Goal: Task Accomplishment & Management: Manage account settings

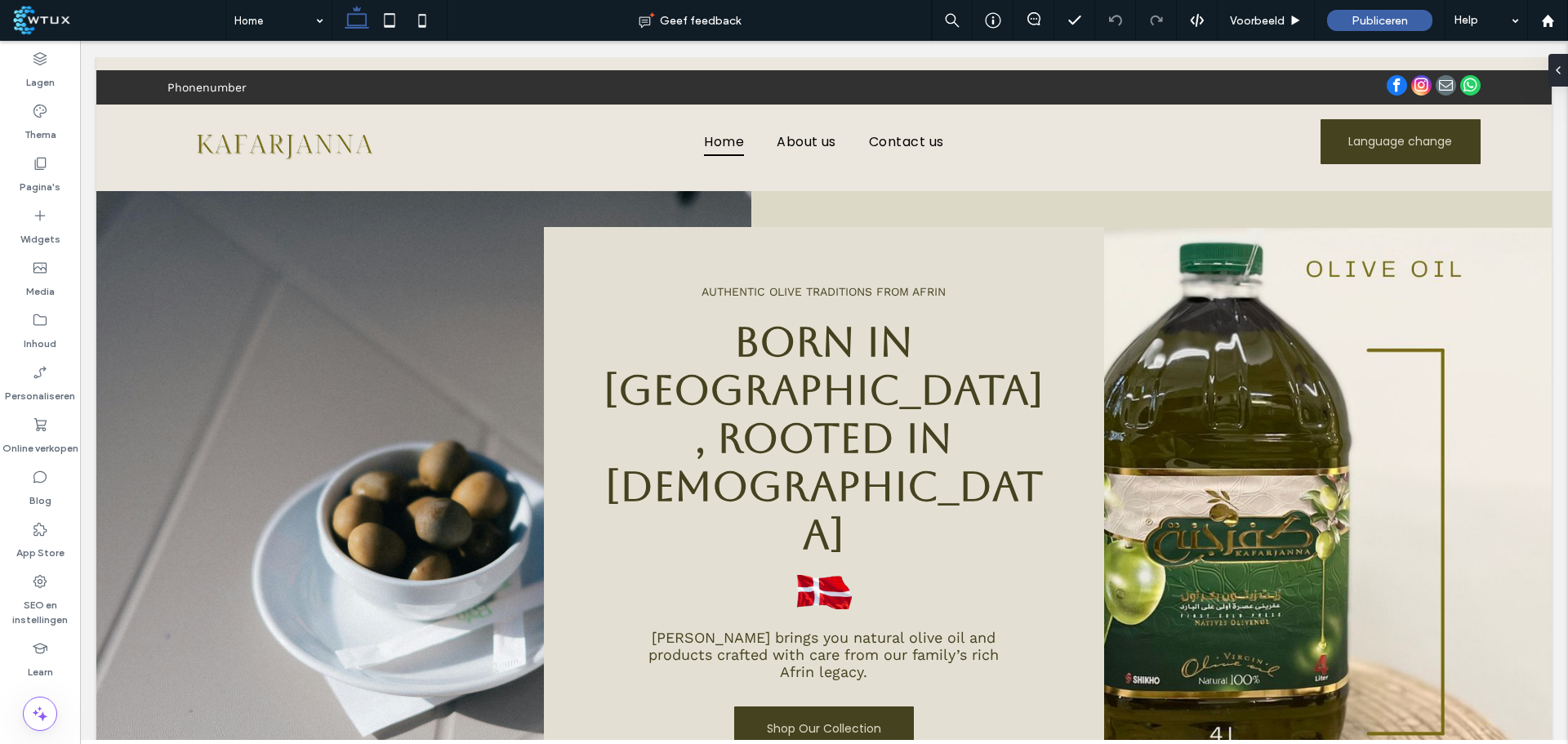
click at [37, 442] on label "Online verkopen" at bounding box center [40, 444] width 76 height 23
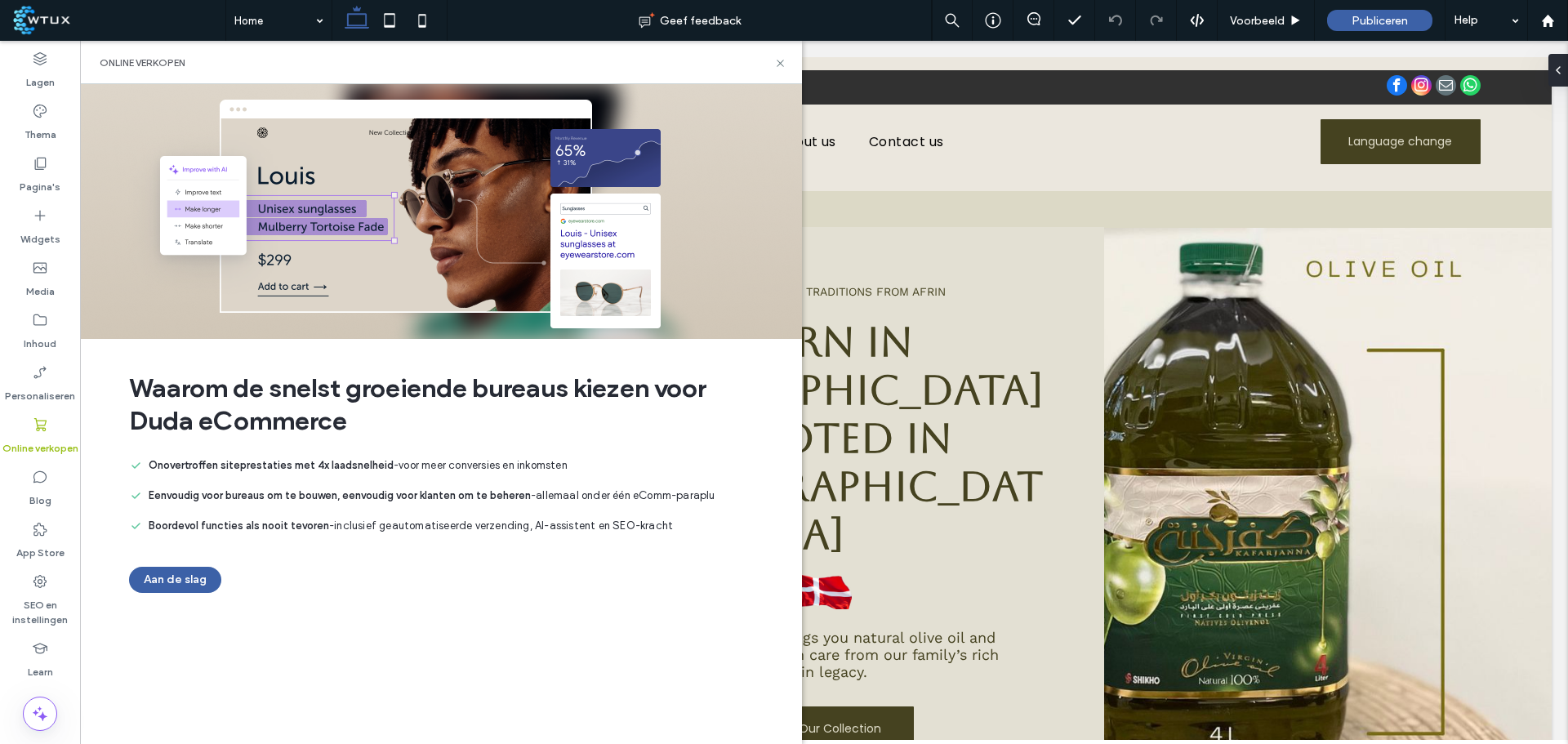
click at [199, 576] on button "Aan de slag" at bounding box center [175, 579] width 92 height 26
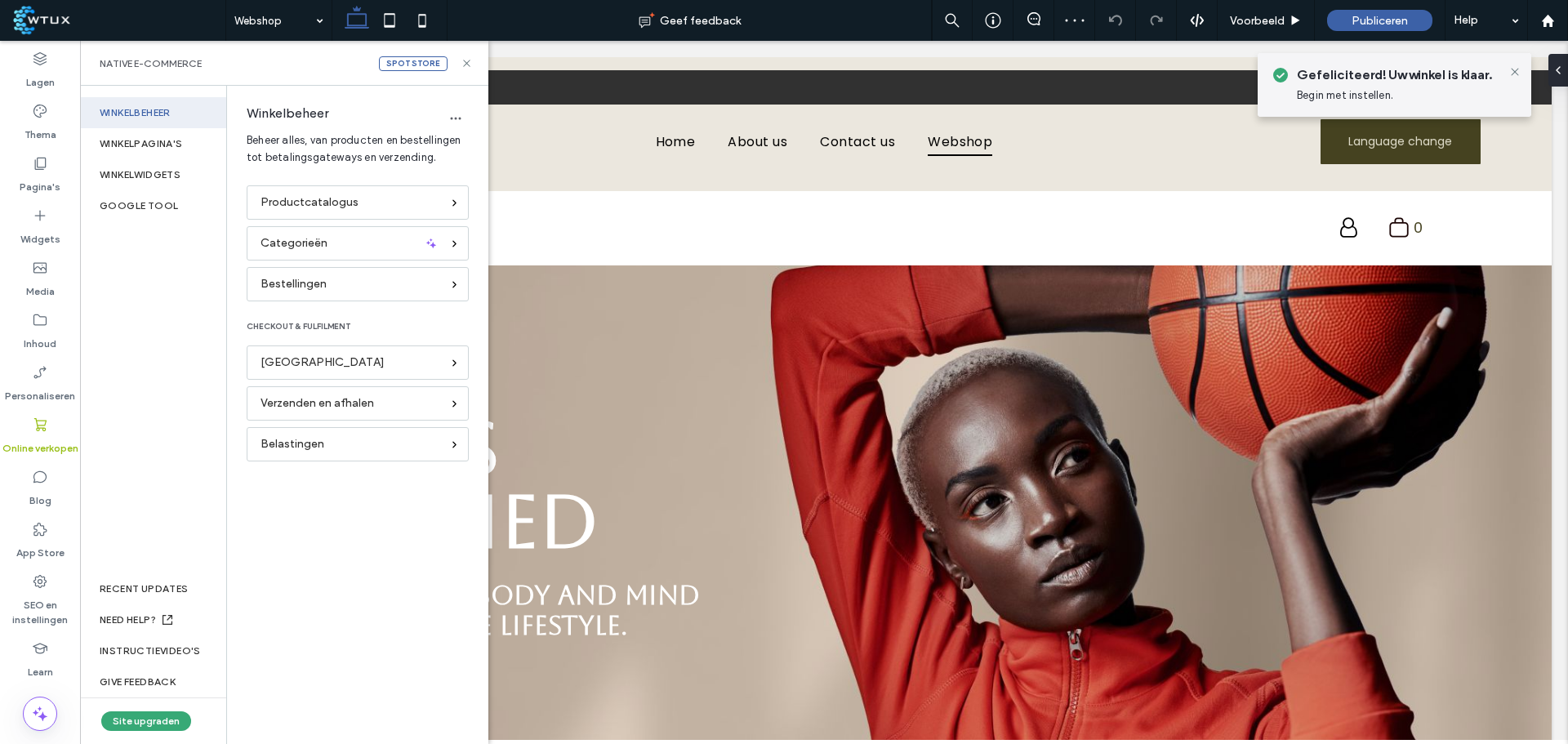
click at [33, 184] on label "Pagina's" at bounding box center [40, 183] width 40 height 23
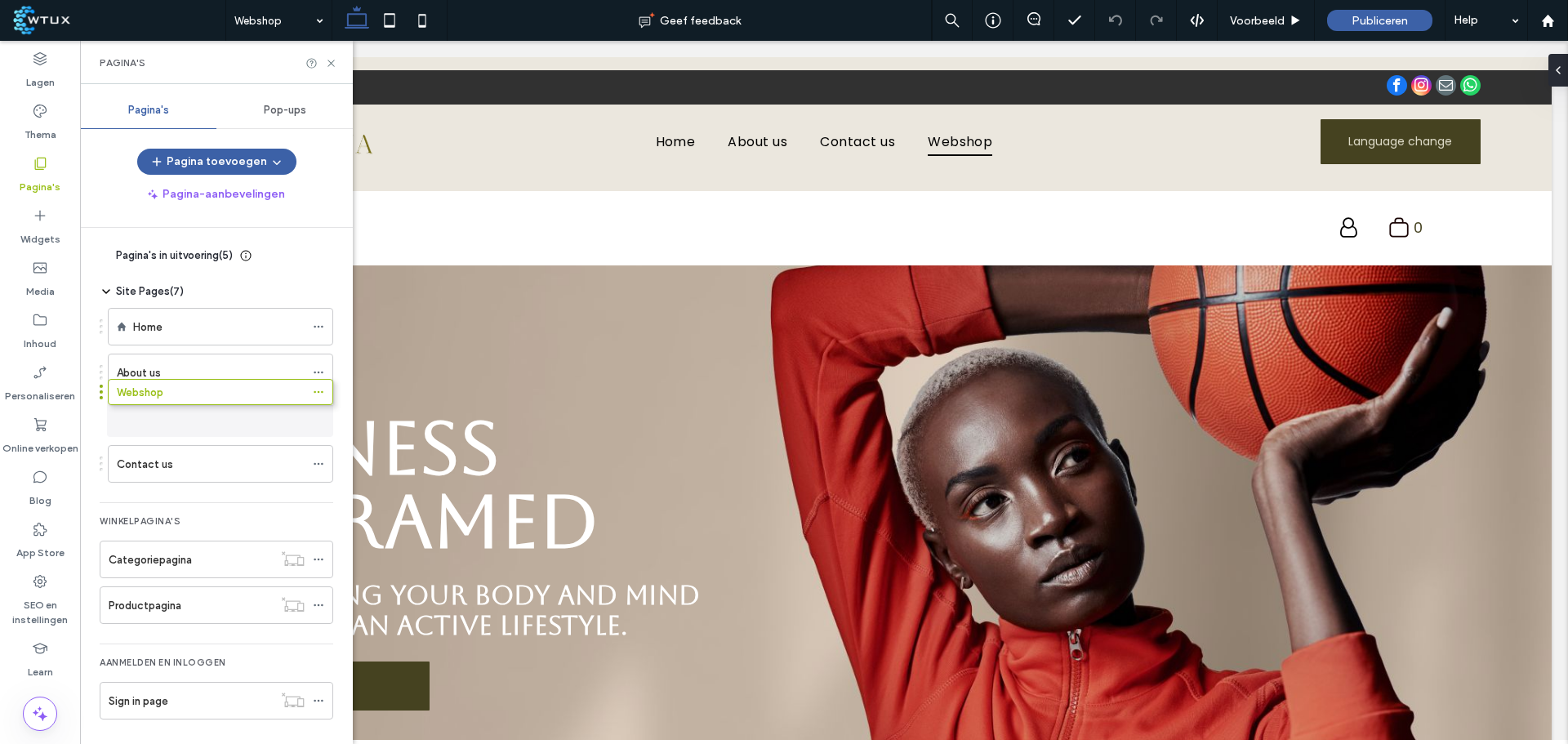
drag, startPoint x: 318, startPoint y: 464, endPoint x: 318, endPoint y: 397, distance: 67.0
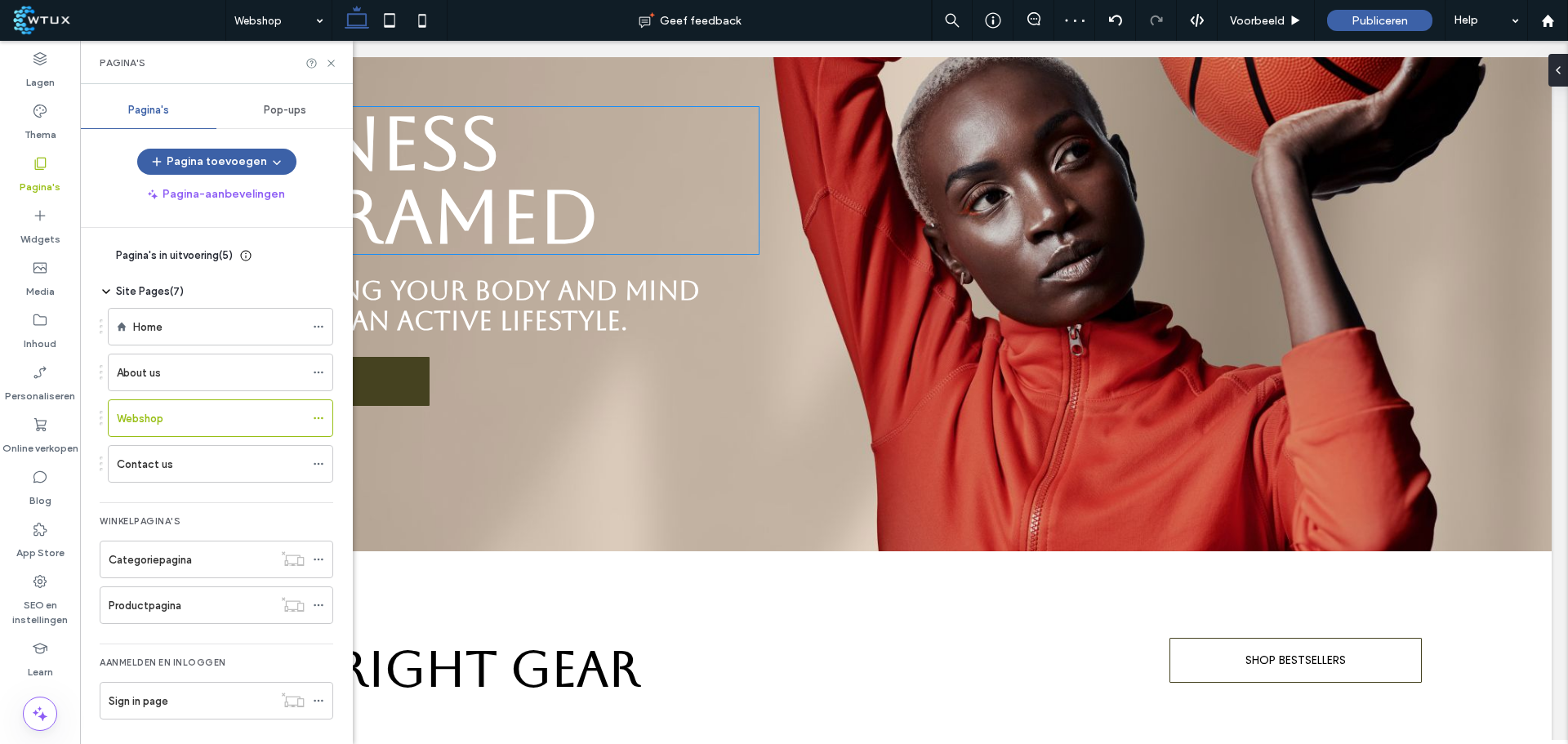
scroll to position [245, 0]
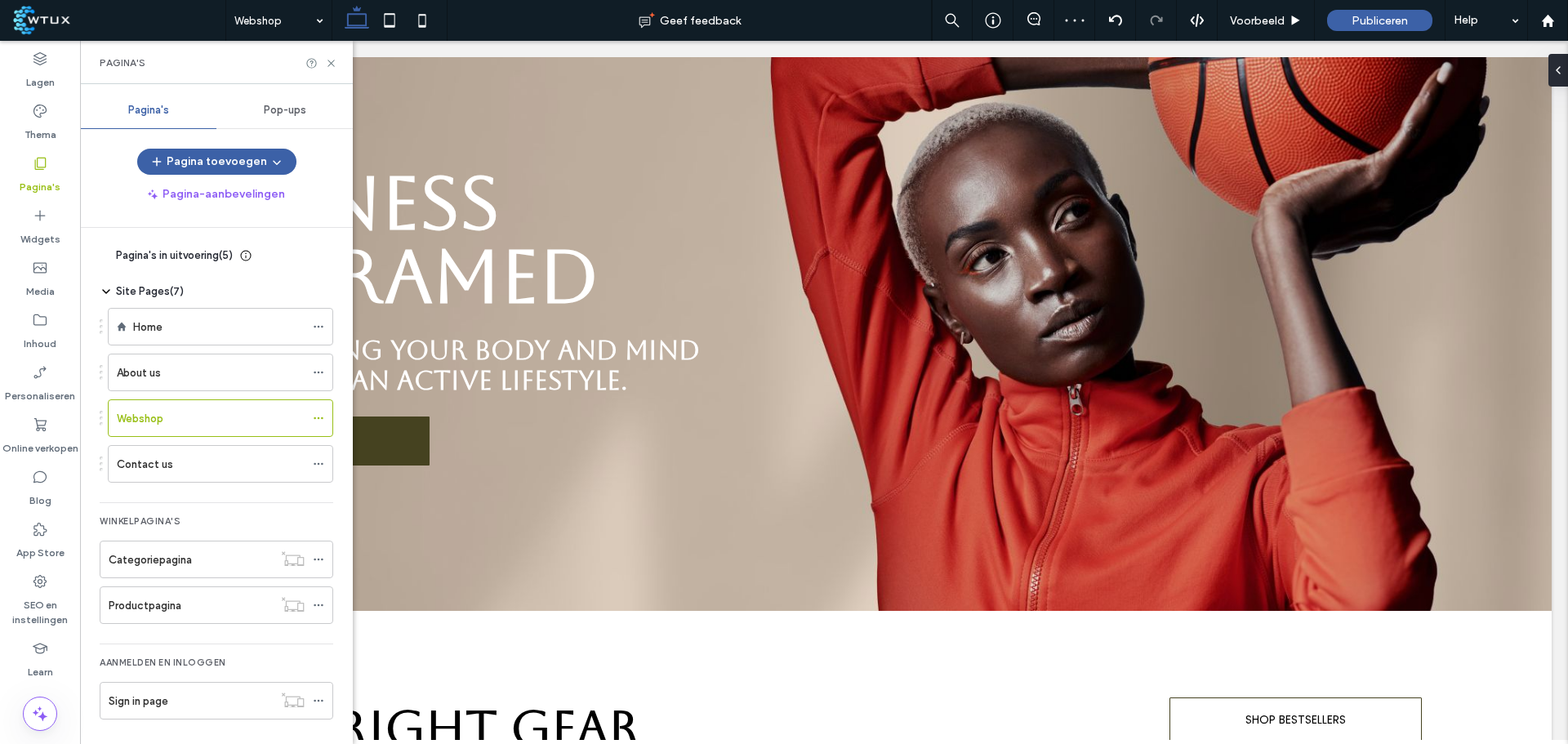
drag, startPoint x: 331, startPoint y: 58, endPoint x: 258, endPoint y: 19, distance: 82.8
click at [331, 58] on icon at bounding box center [330, 63] width 12 height 12
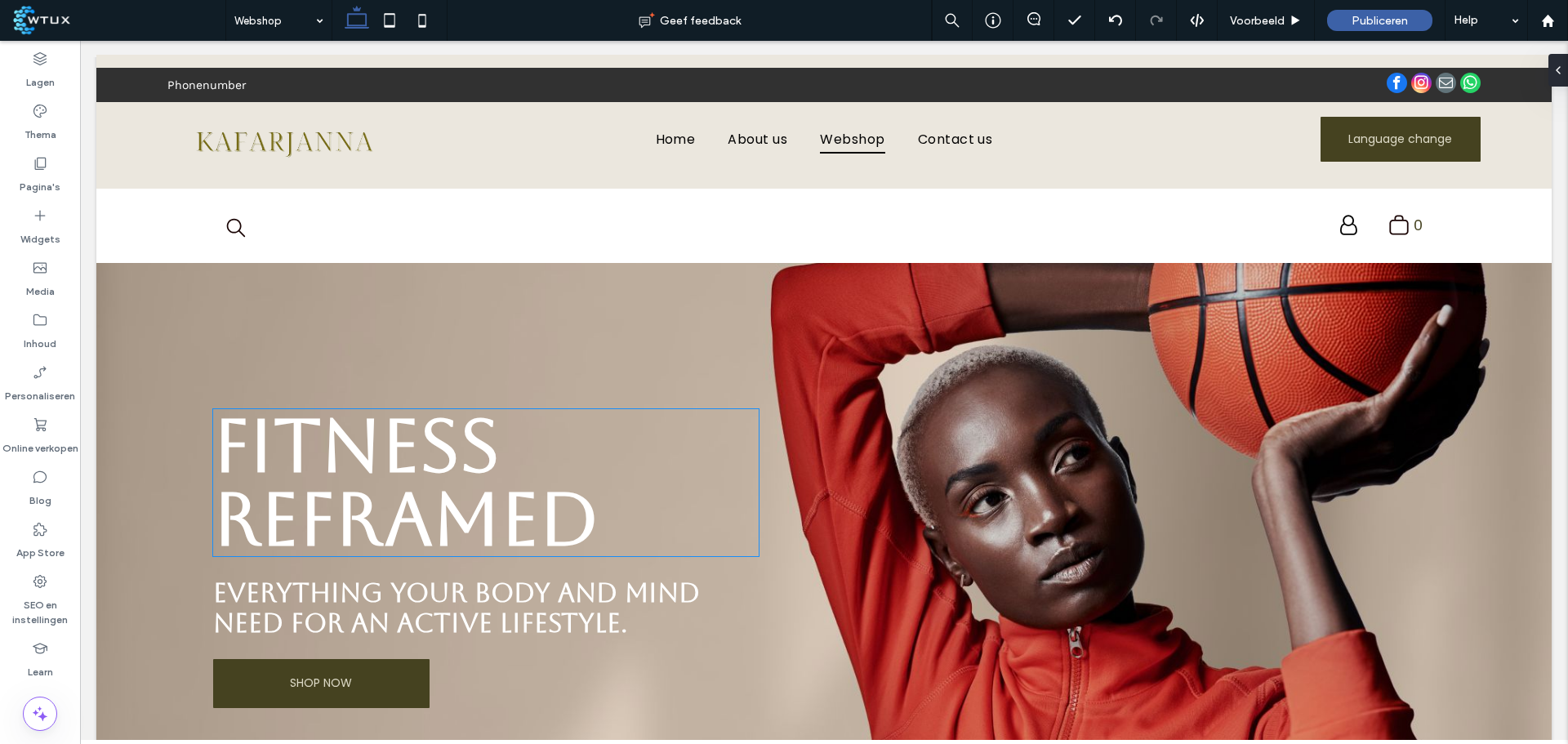
scroll to position [0, 0]
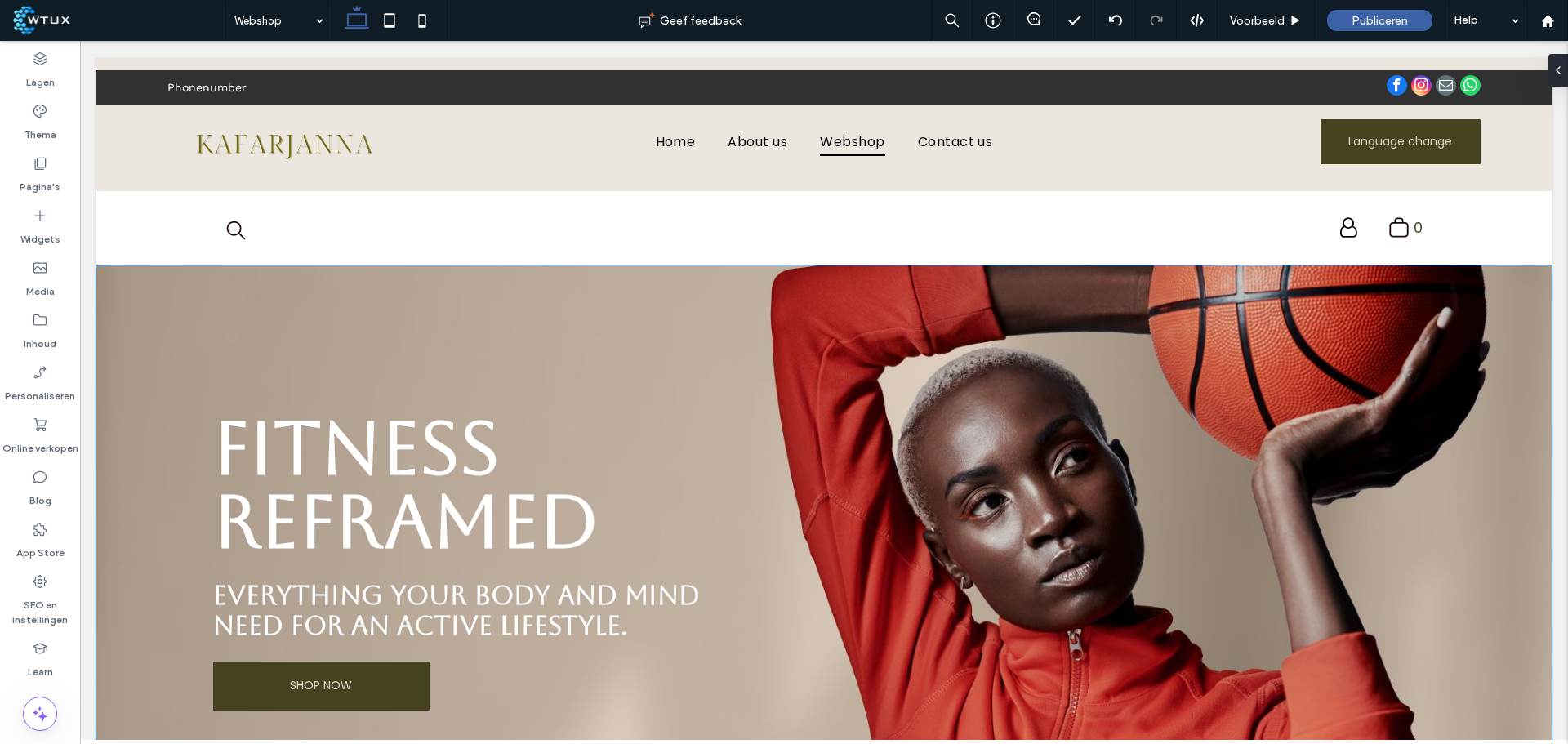
click at [887, 274] on div "Fitness Reframed Everything your body and mind need for an active lifestyle. SH…" at bounding box center [824, 560] width 1456 height 589
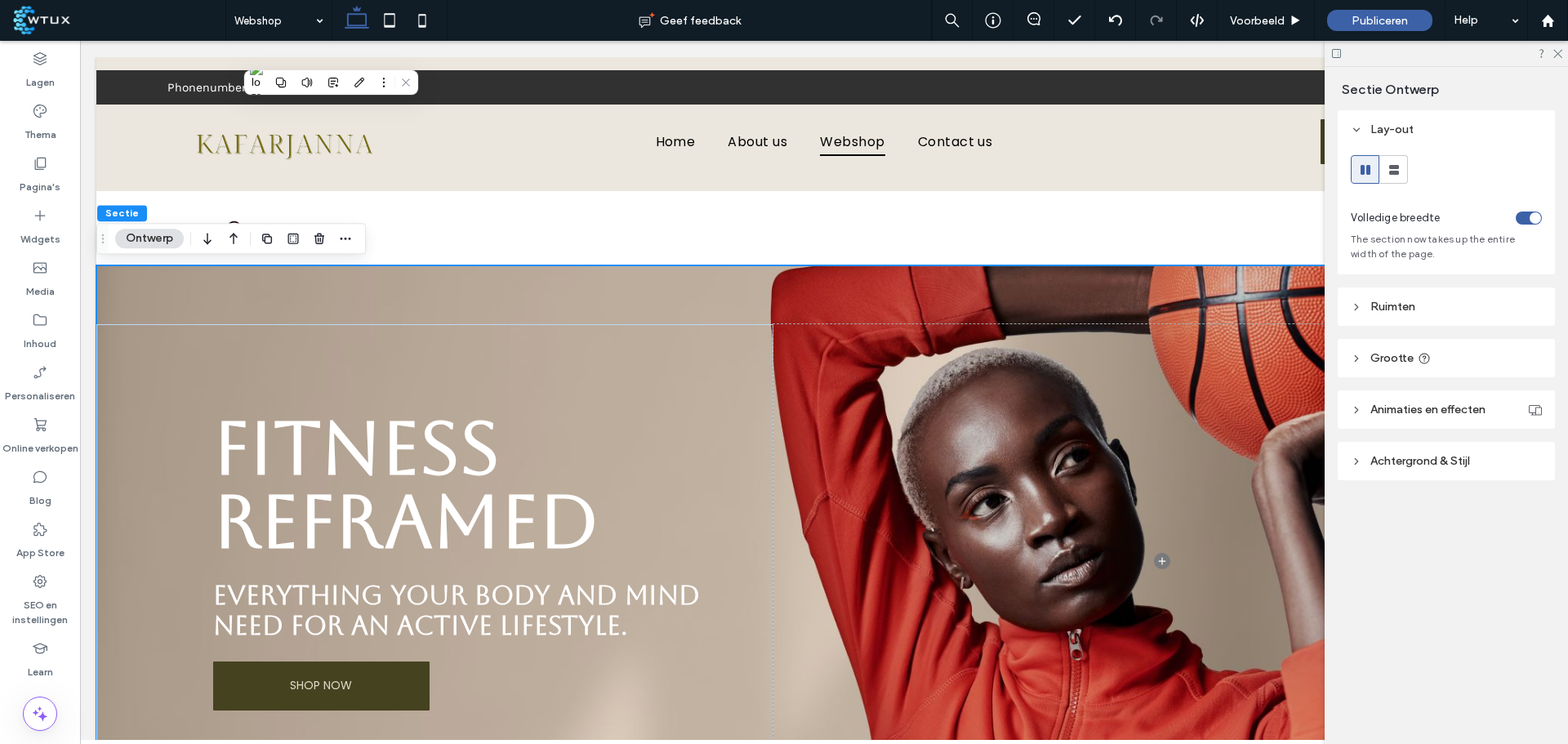
click at [143, 234] on button "Ontwerp" at bounding box center [149, 238] width 69 height 19
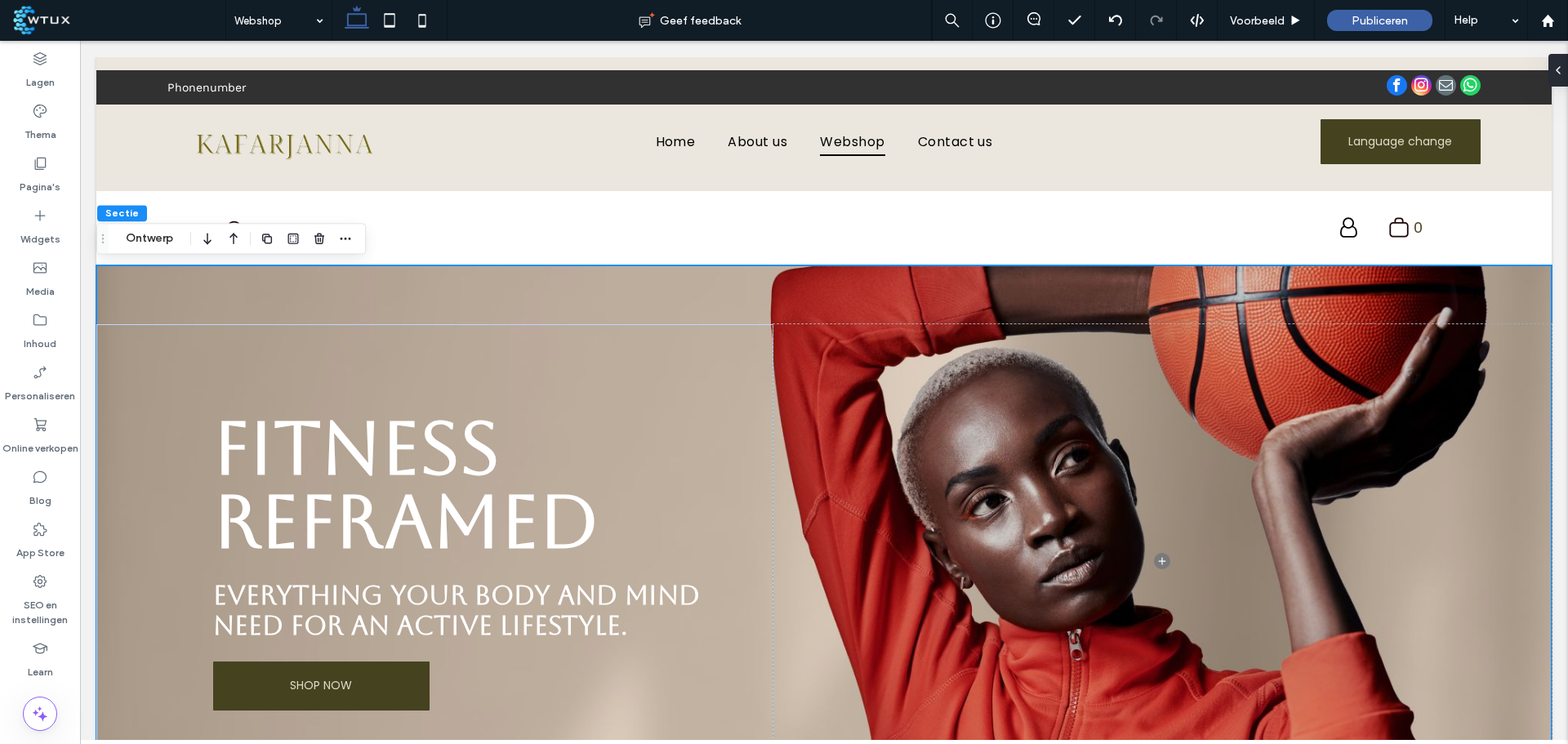
click at [143, 235] on button "Ontwerp" at bounding box center [149, 238] width 69 height 19
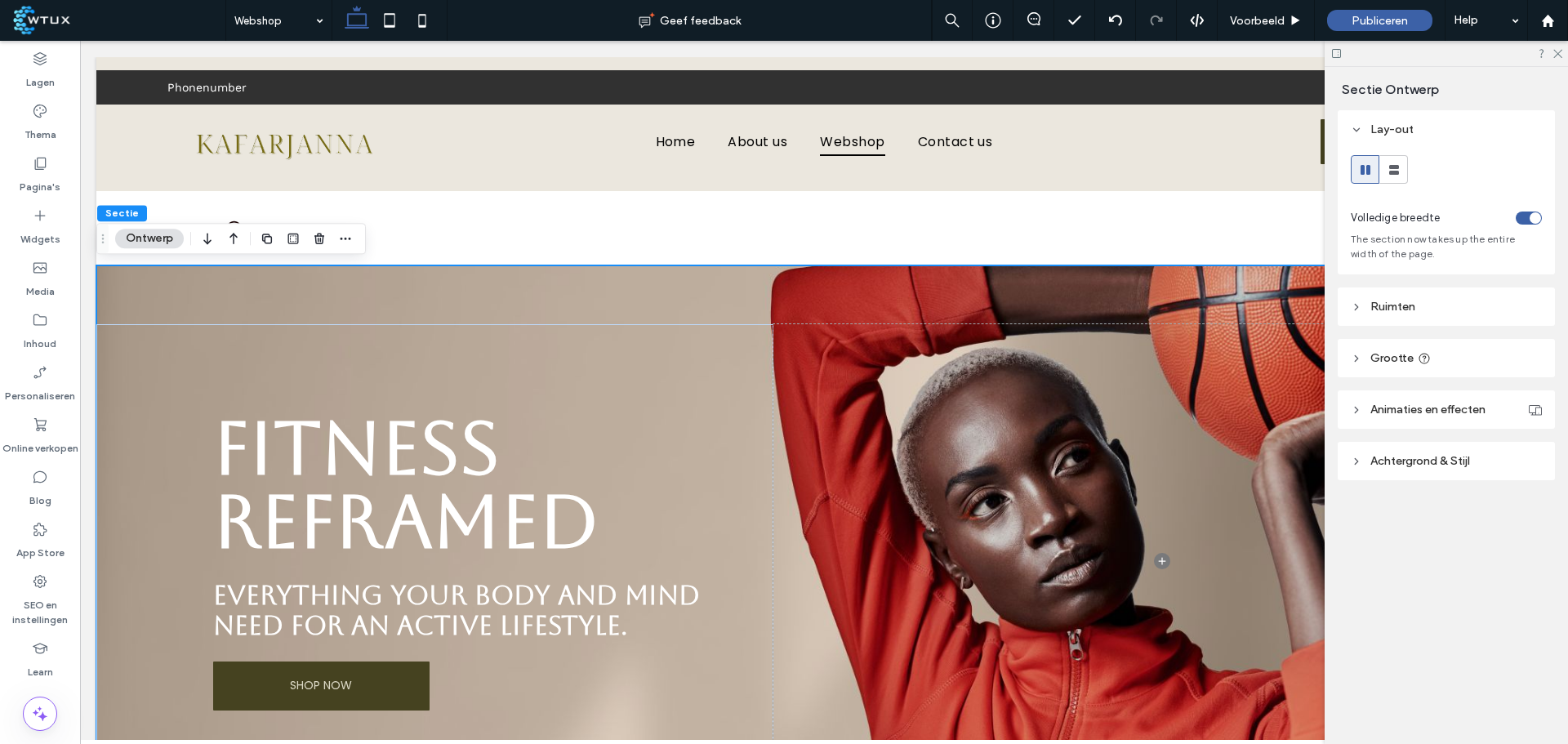
click at [135, 240] on button "Ontwerp" at bounding box center [149, 238] width 69 height 19
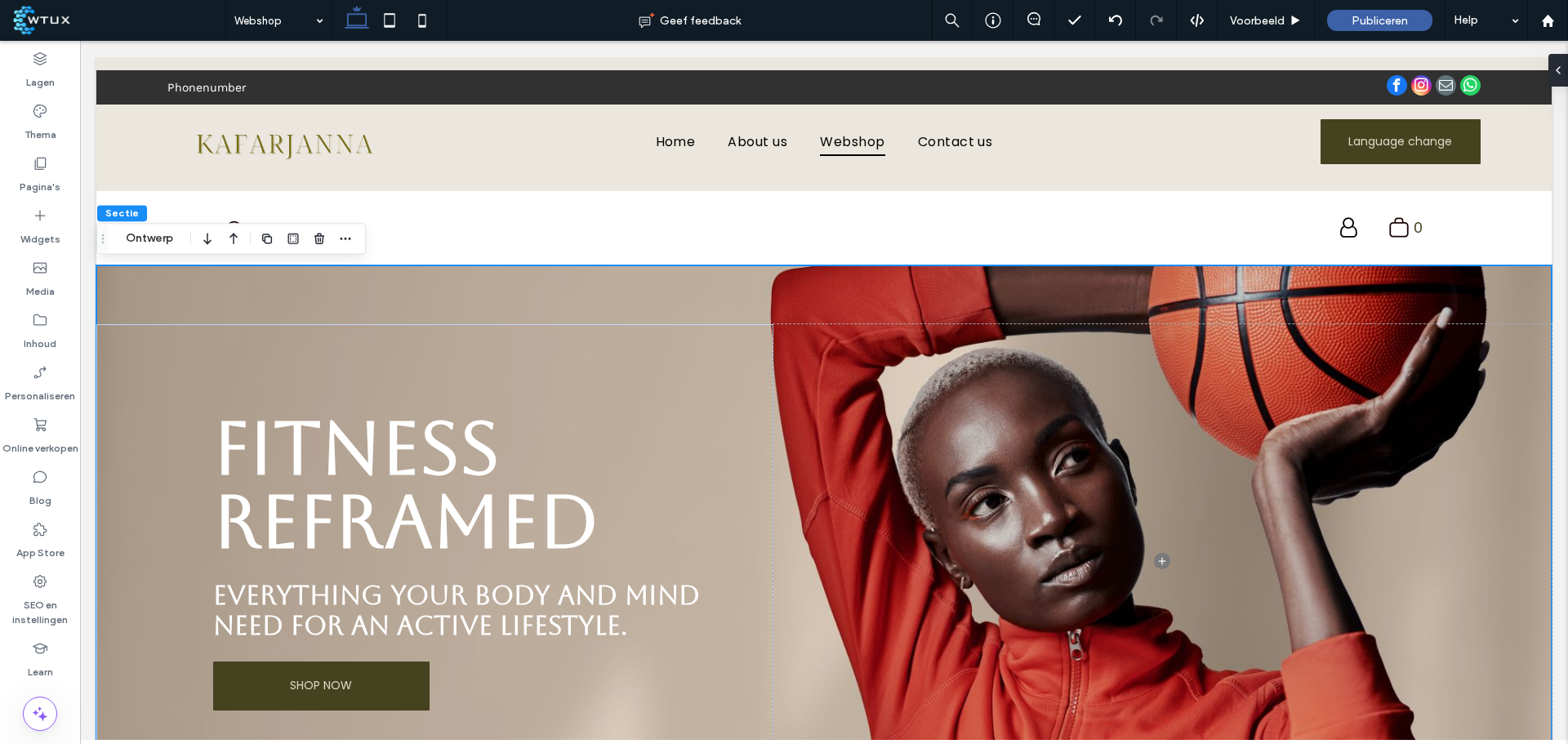
click at [143, 237] on button "Ontwerp" at bounding box center [149, 238] width 69 height 19
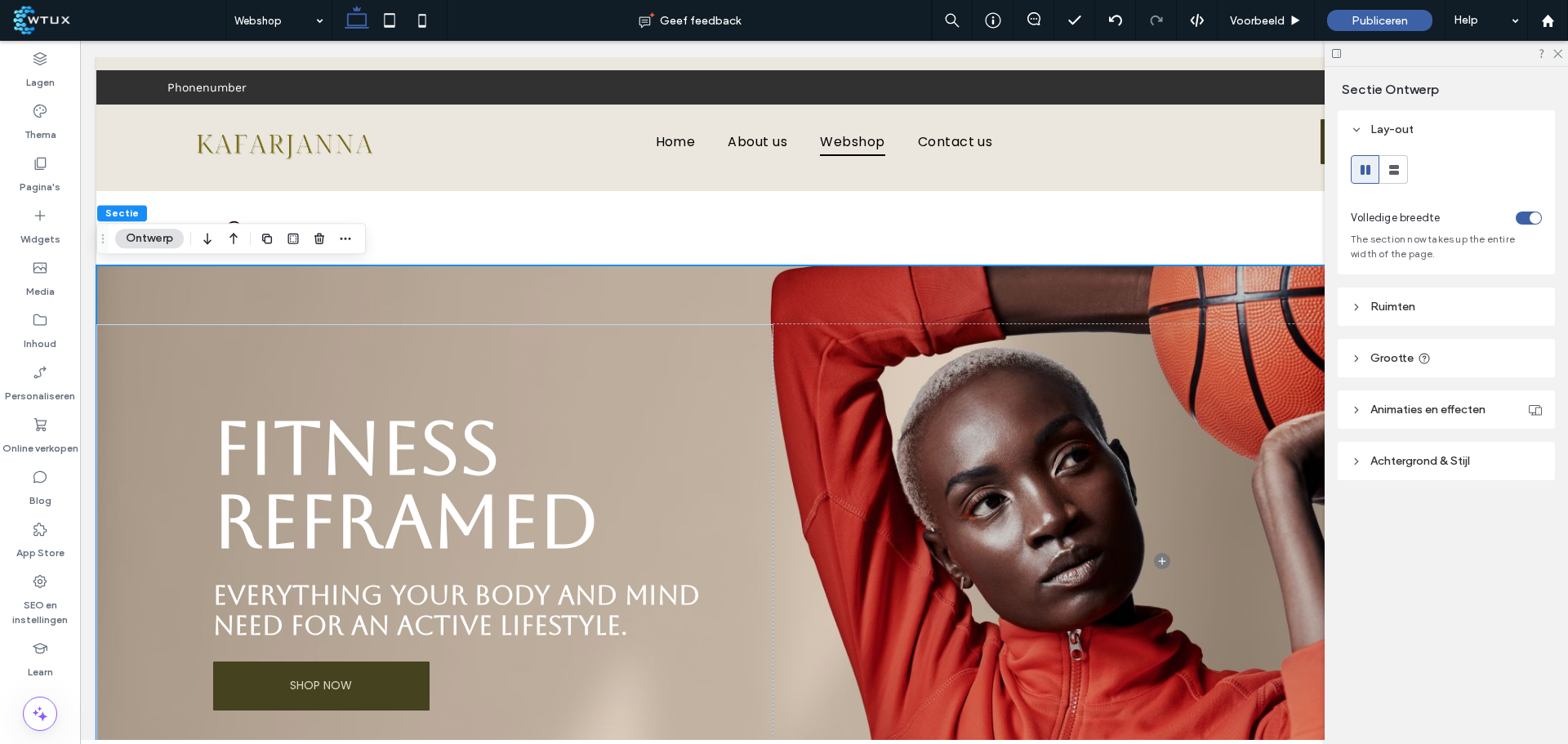
click at [1436, 459] on span "Achtergrond & Stijl" at bounding box center [1420, 461] width 99 height 14
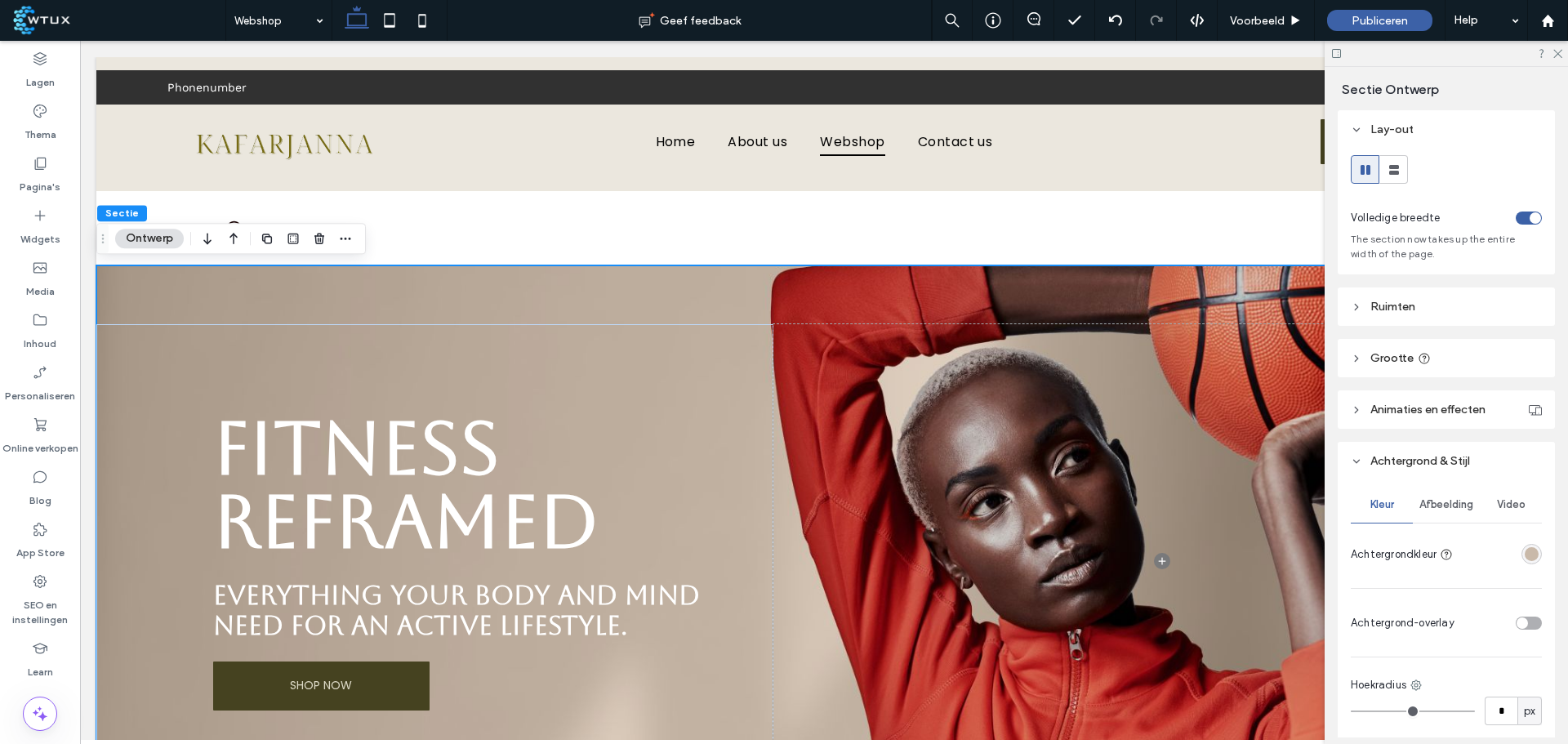
click at [1421, 450] on header "Achtergrond & Stijl" at bounding box center [1447, 462] width 217 height 39
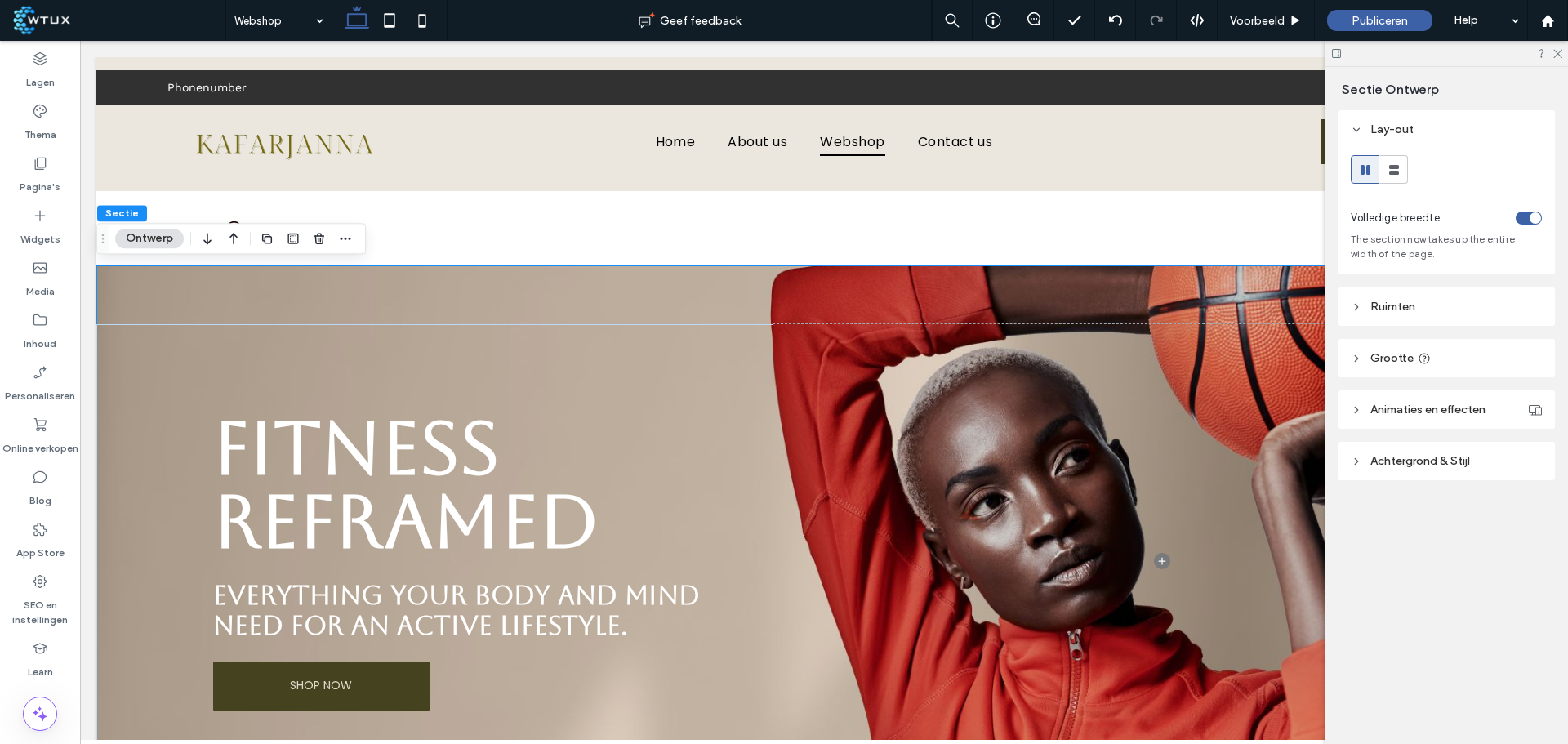
click at [1433, 463] on span "Achtergrond & Stijl" at bounding box center [1420, 461] width 99 height 14
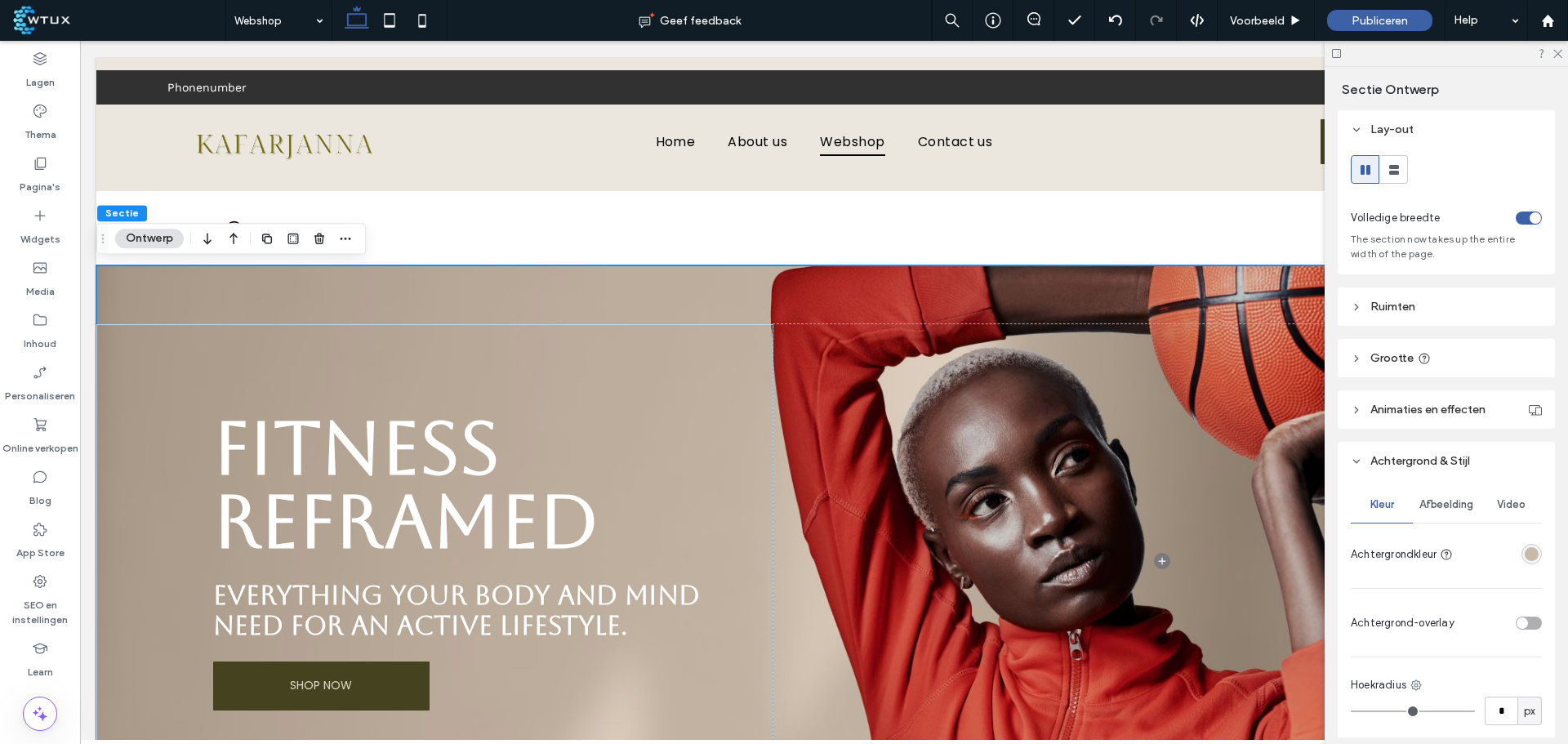
click at [1434, 500] on span "Afbeelding" at bounding box center [1447, 505] width 54 height 13
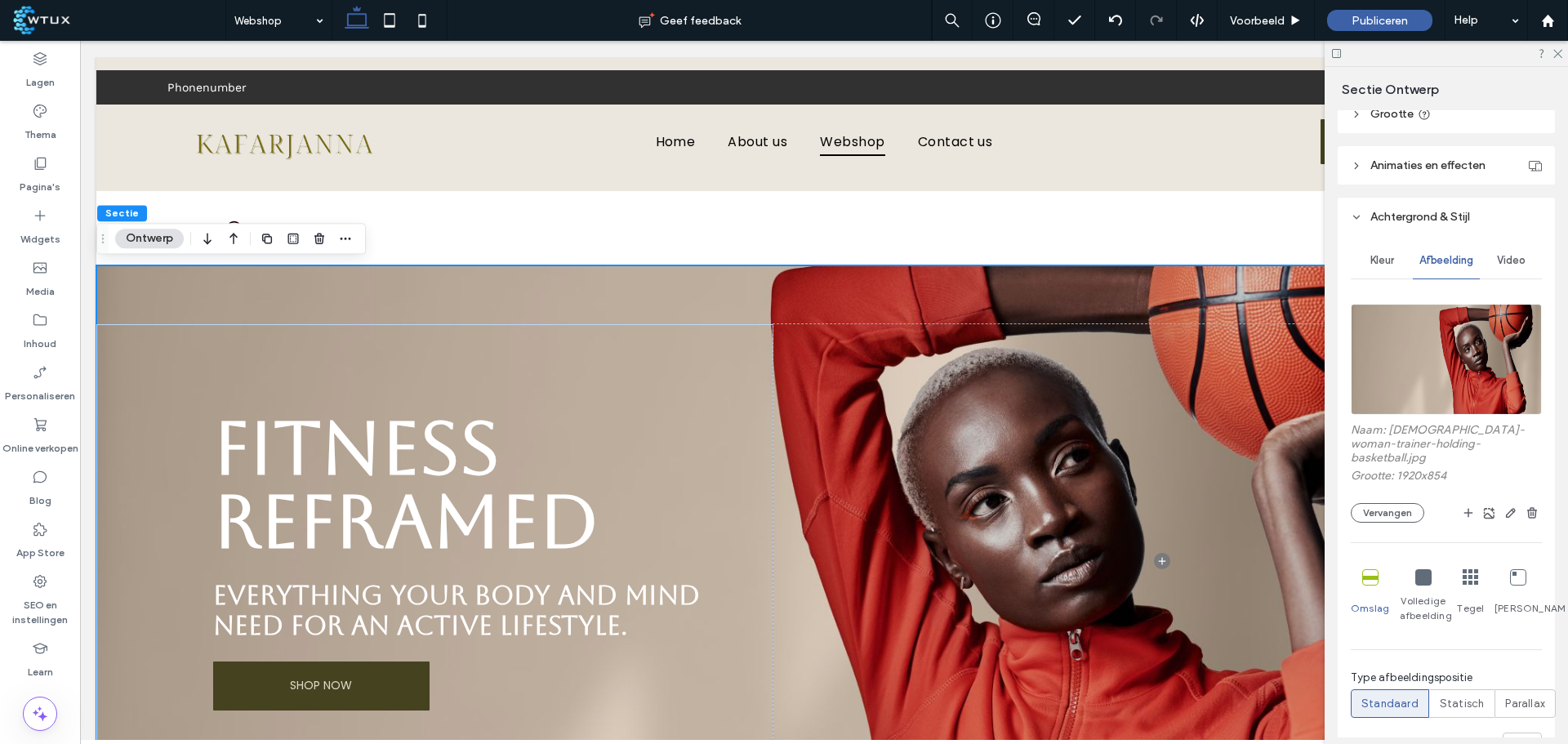
scroll to position [245, 0]
click at [1384, 502] on button "Vervangen" at bounding box center [1388, 511] width 74 height 19
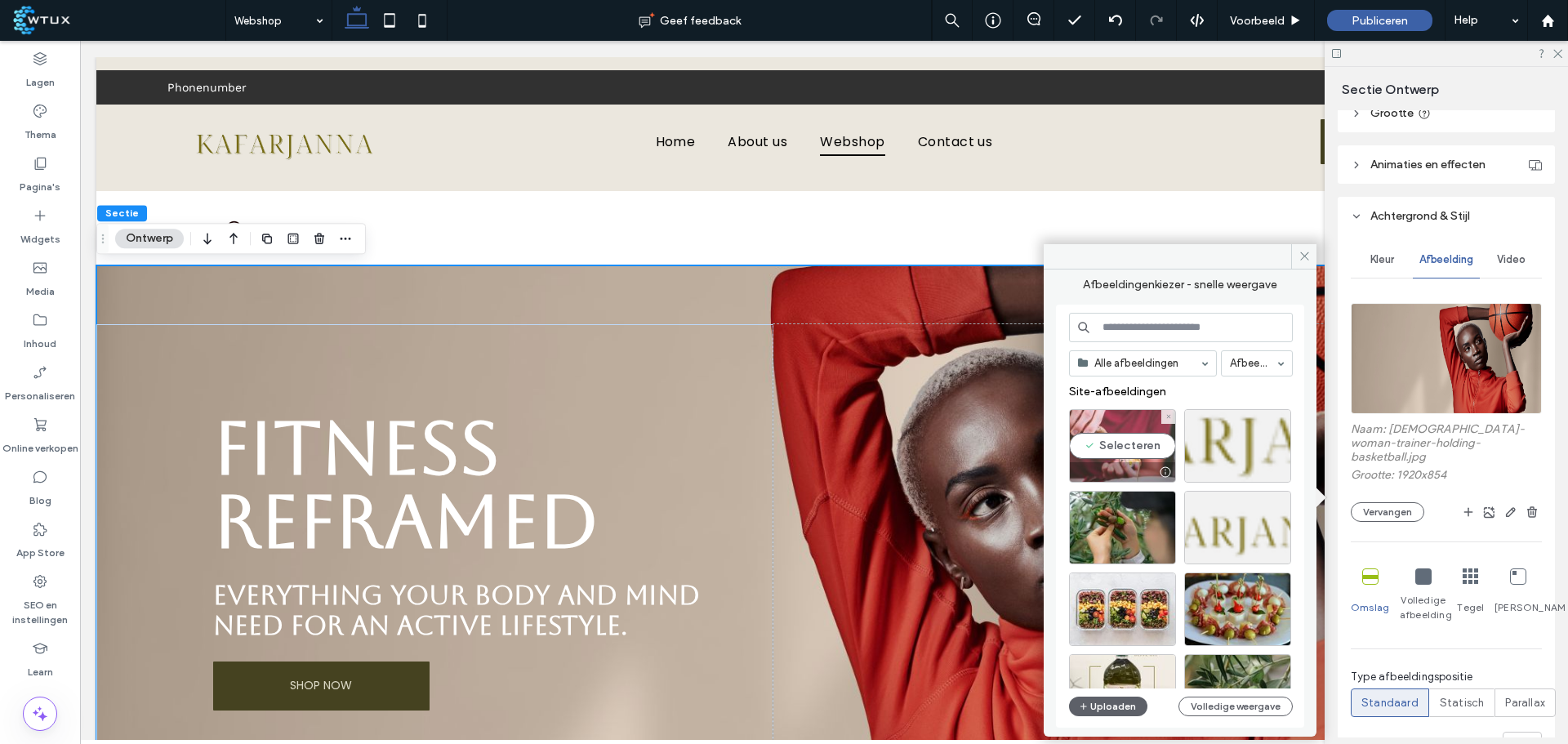
click at [1106, 442] on div "Selecteren" at bounding box center [1123, 446] width 107 height 74
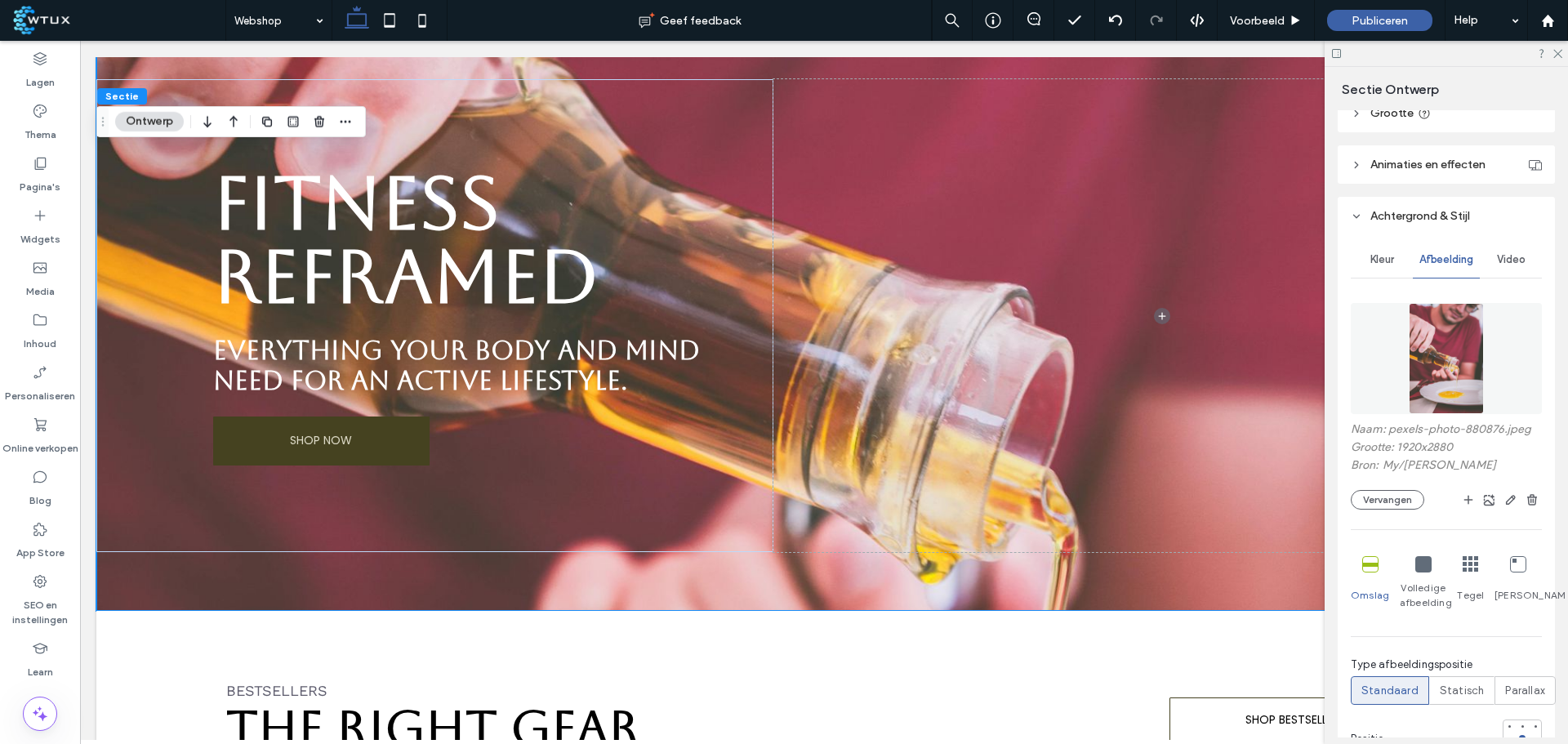
click at [1388, 505] on button "Vervangen" at bounding box center [1388, 499] width 74 height 19
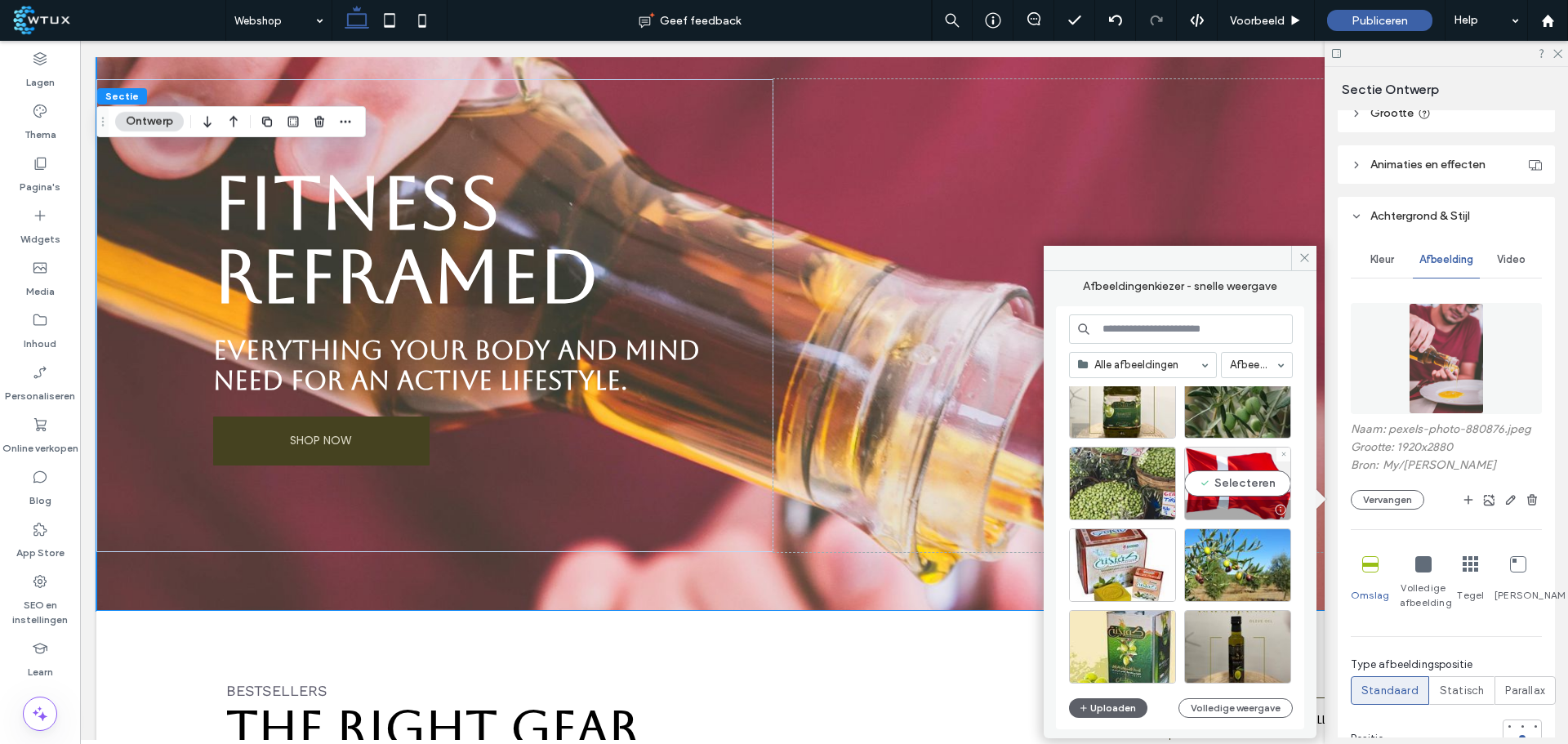
scroll to position [326, 0]
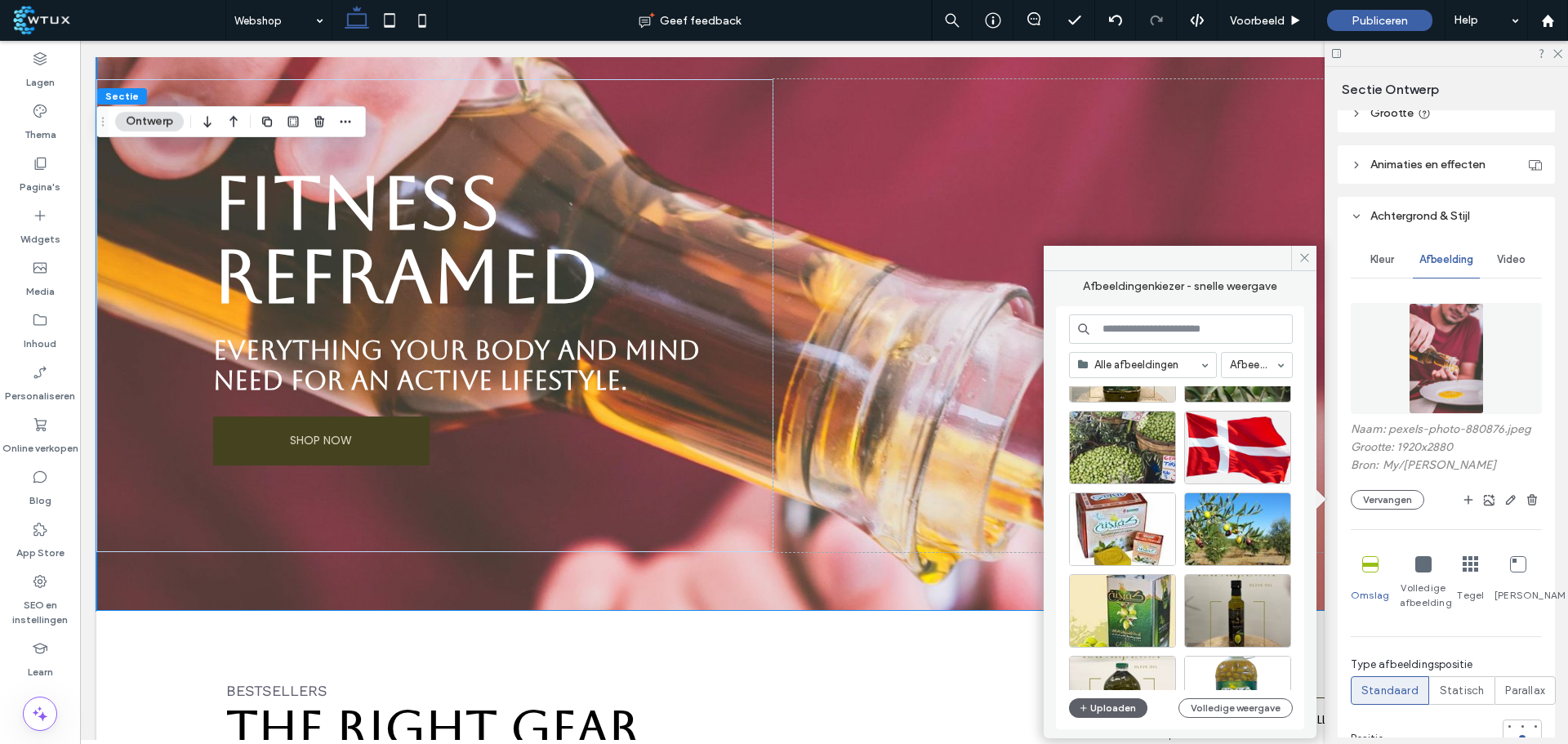
click at [1300, 259] on icon at bounding box center [1304, 258] width 12 height 12
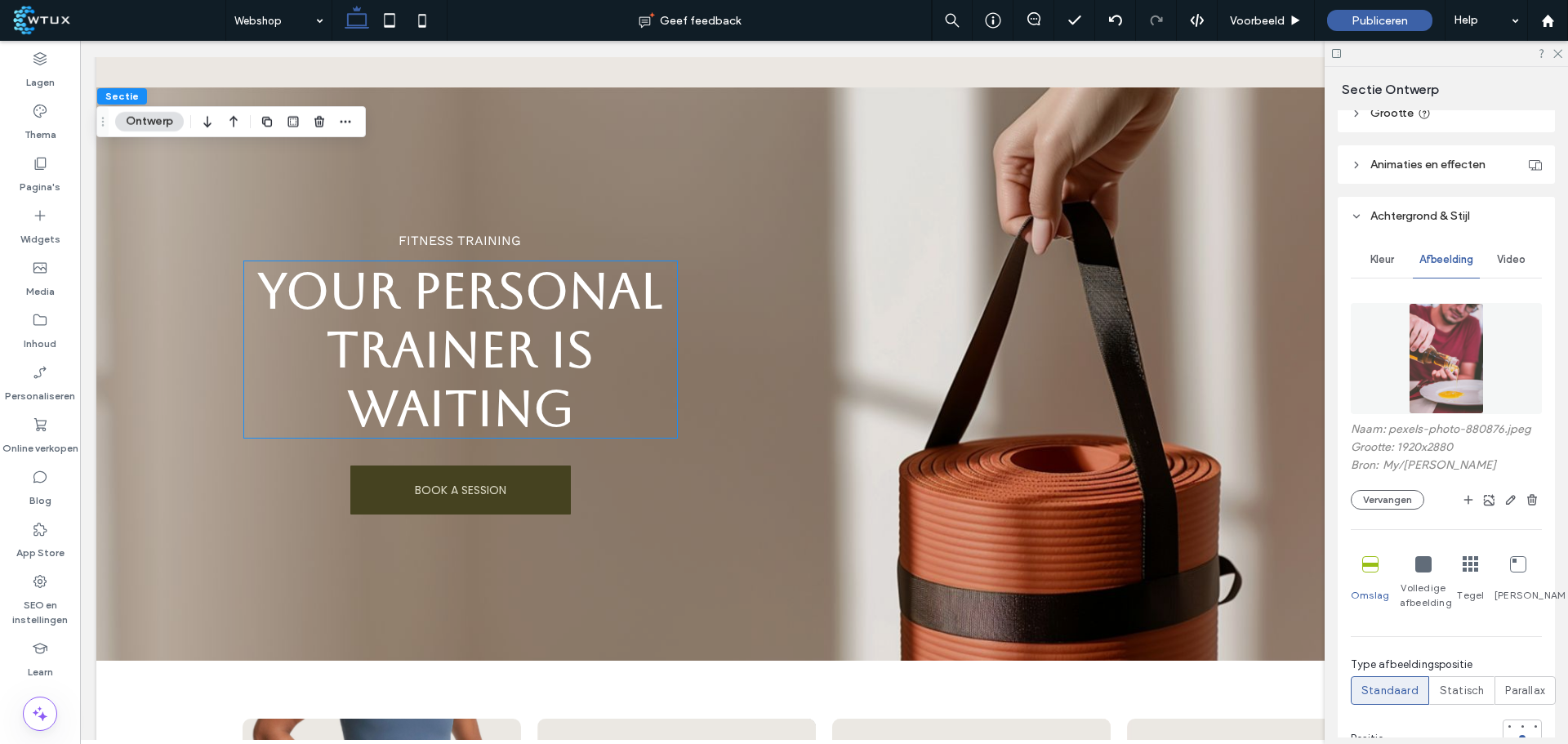
scroll to position [2614, 0]
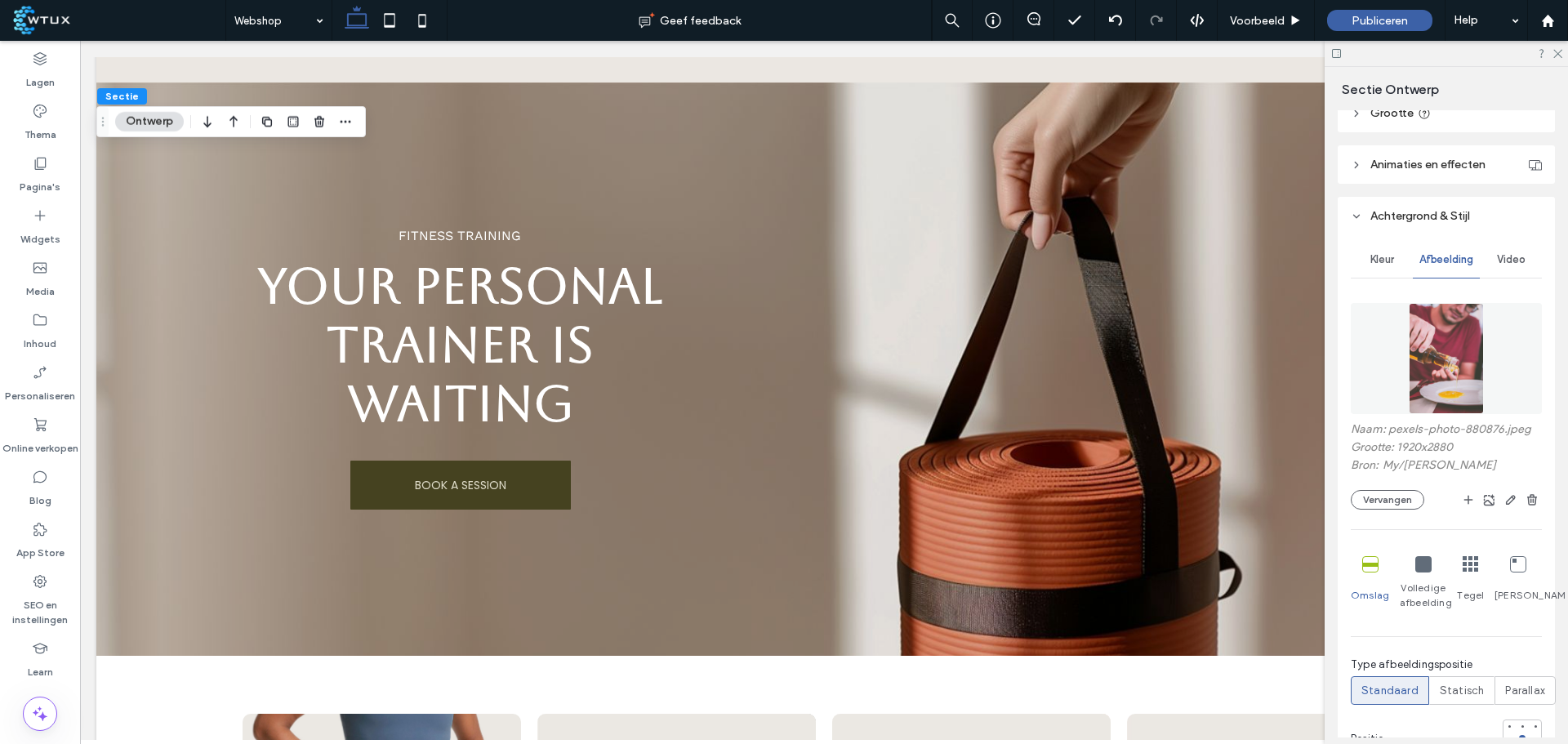
click at [1558, 53] on use at bounding box center [1558, 54] width 9 height 9
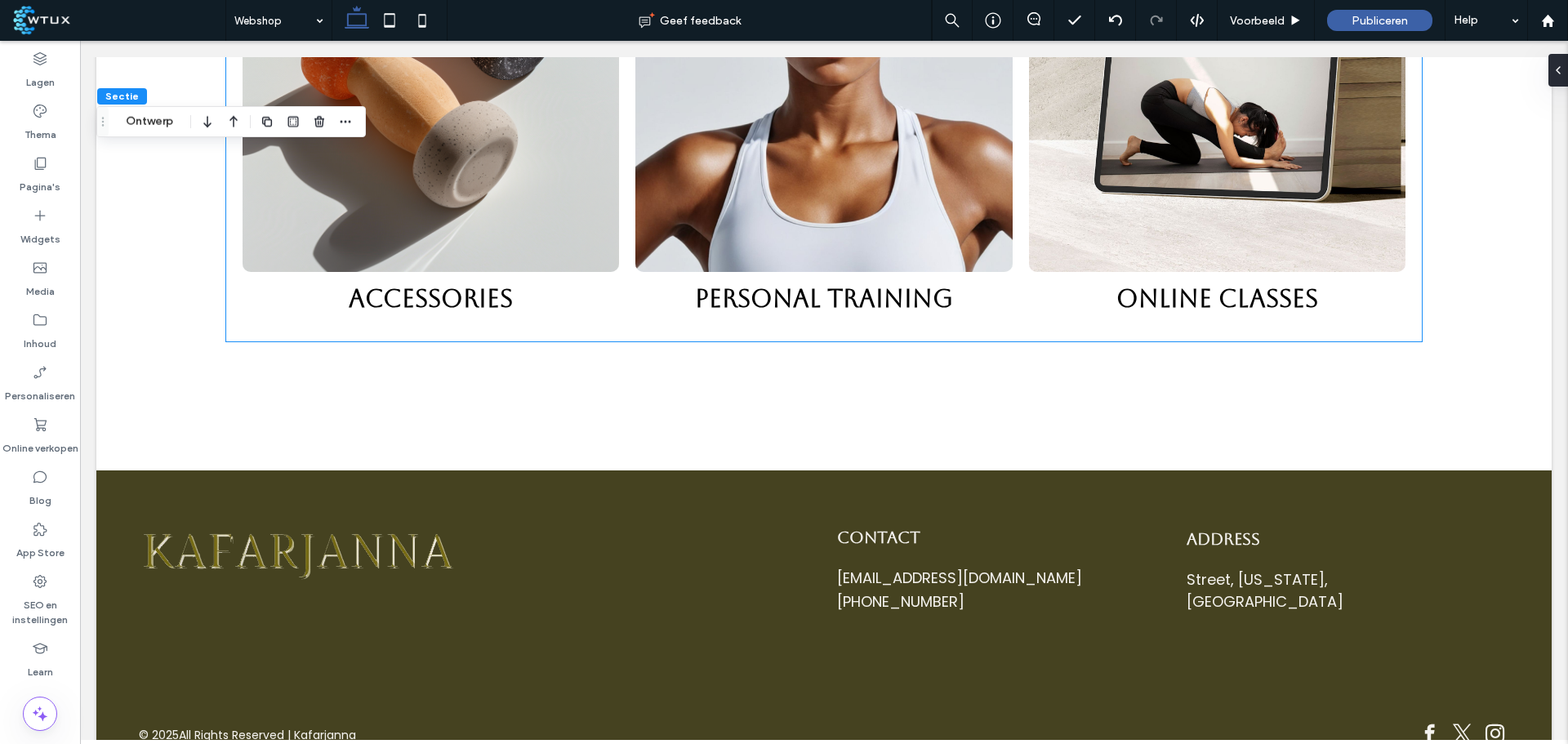
scroll to position [4886, 0]
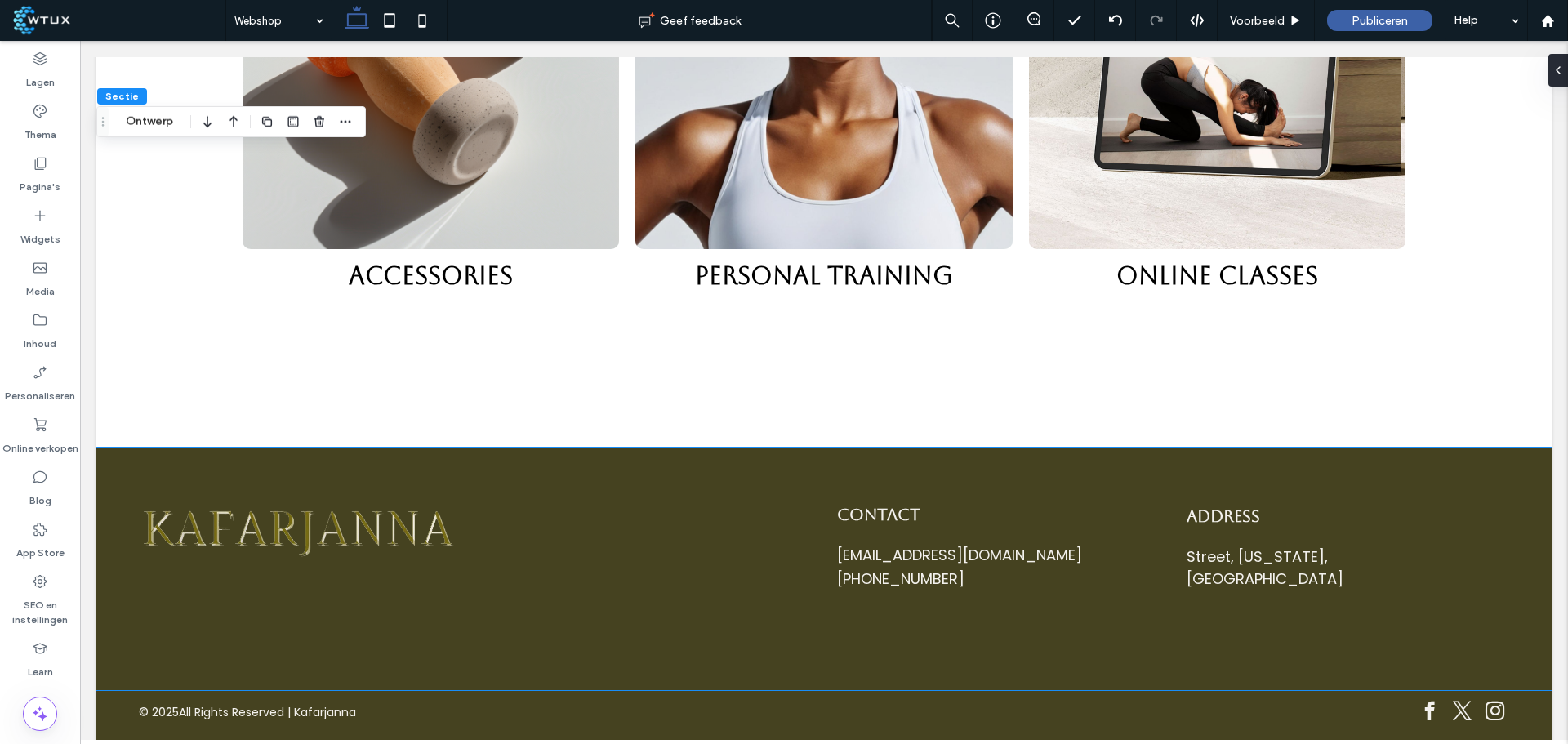
click at [822, 658] on div "Contact mymail@mailservice.com +555 5555 5555 Address Street, Maryland, United …" at bounding box center [824, 568] width 1456 height 242
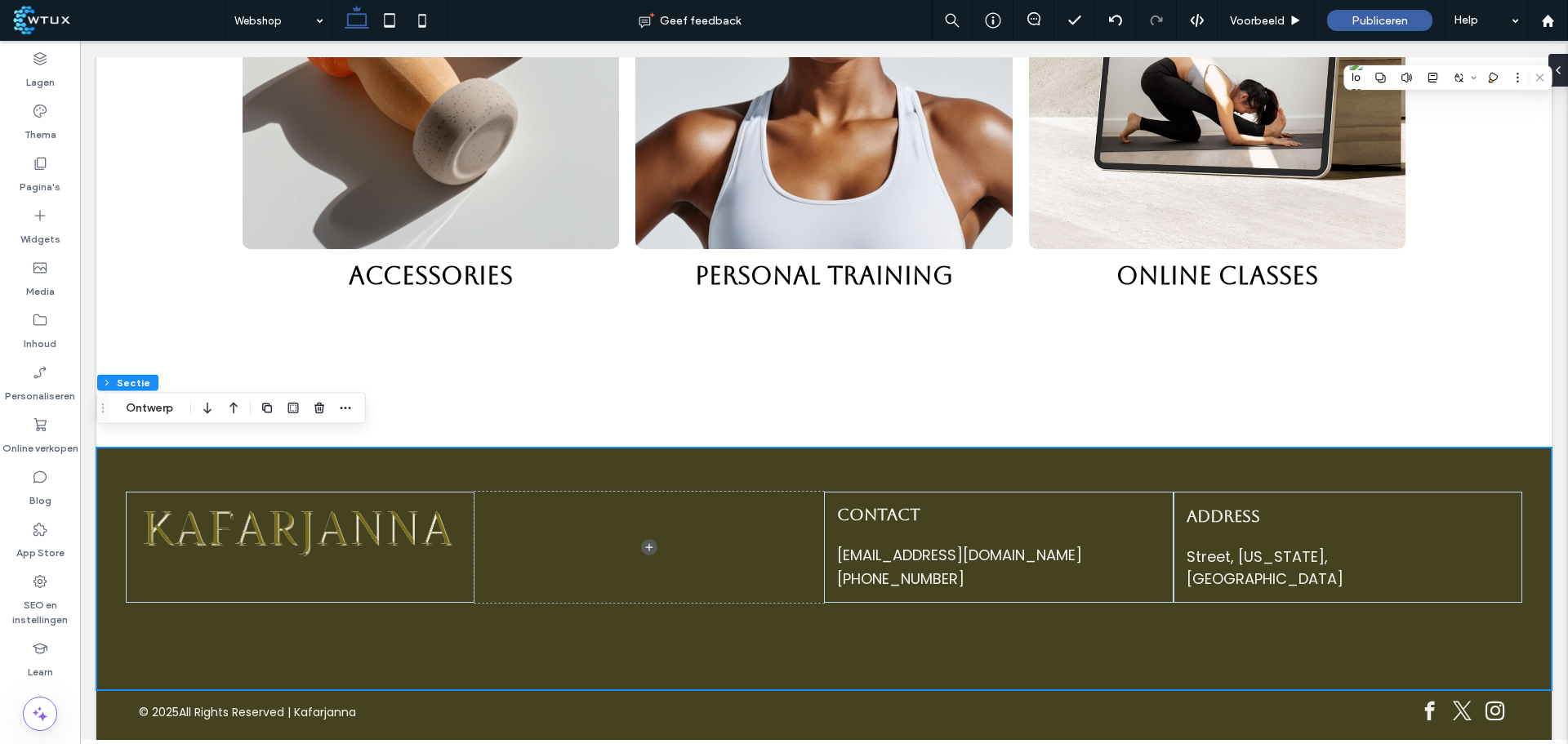
click at [148, 418] on div "Voettekst Sectie Ontwerp" at bounding box center [231, 408] width 269 height 31
click at [151, 417] on button "Ontwerp" at bounding box center [149, 407] width 69 height 19
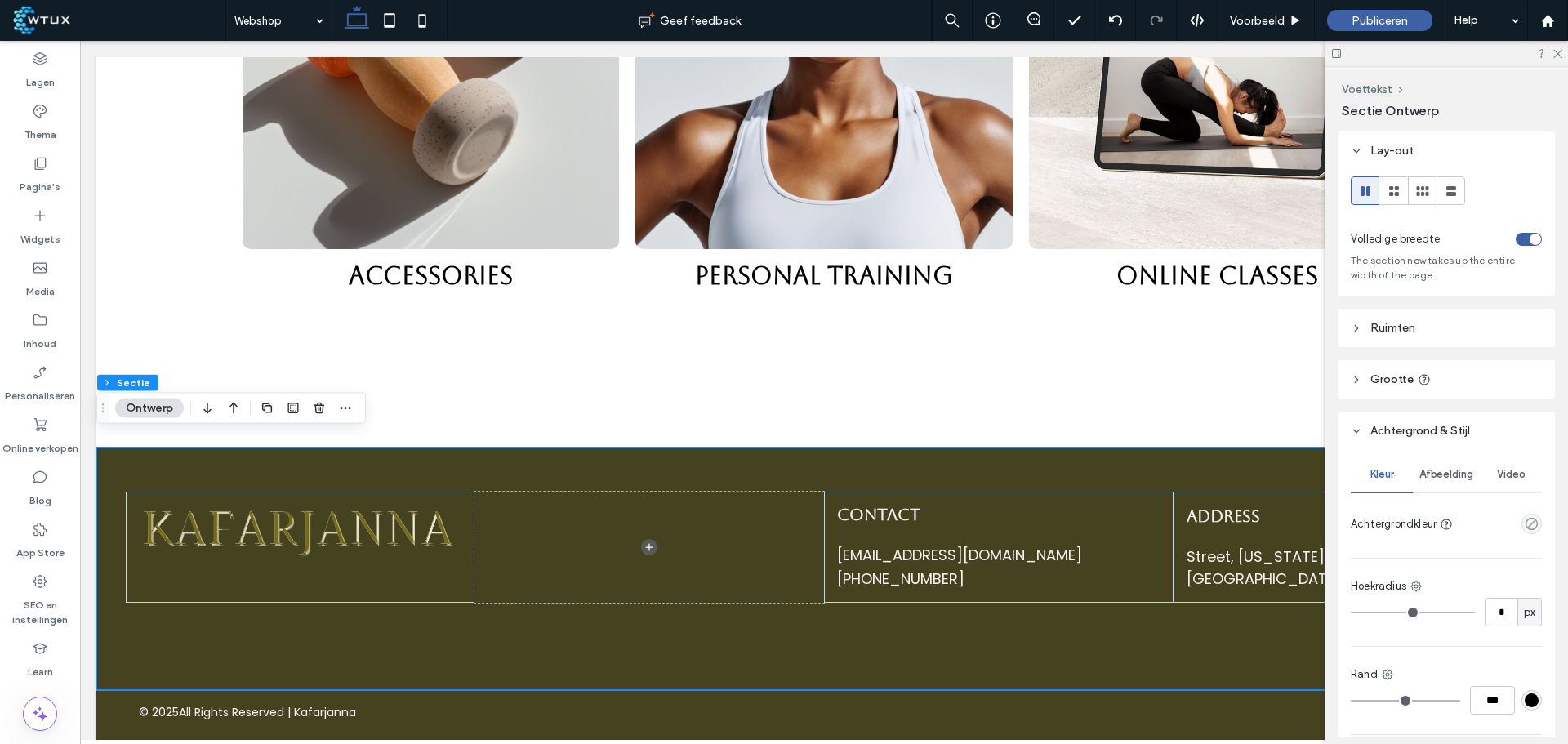
click at [1527, 525] on icon "empty color" at bounding box center [1531, 523] width 14 height 14
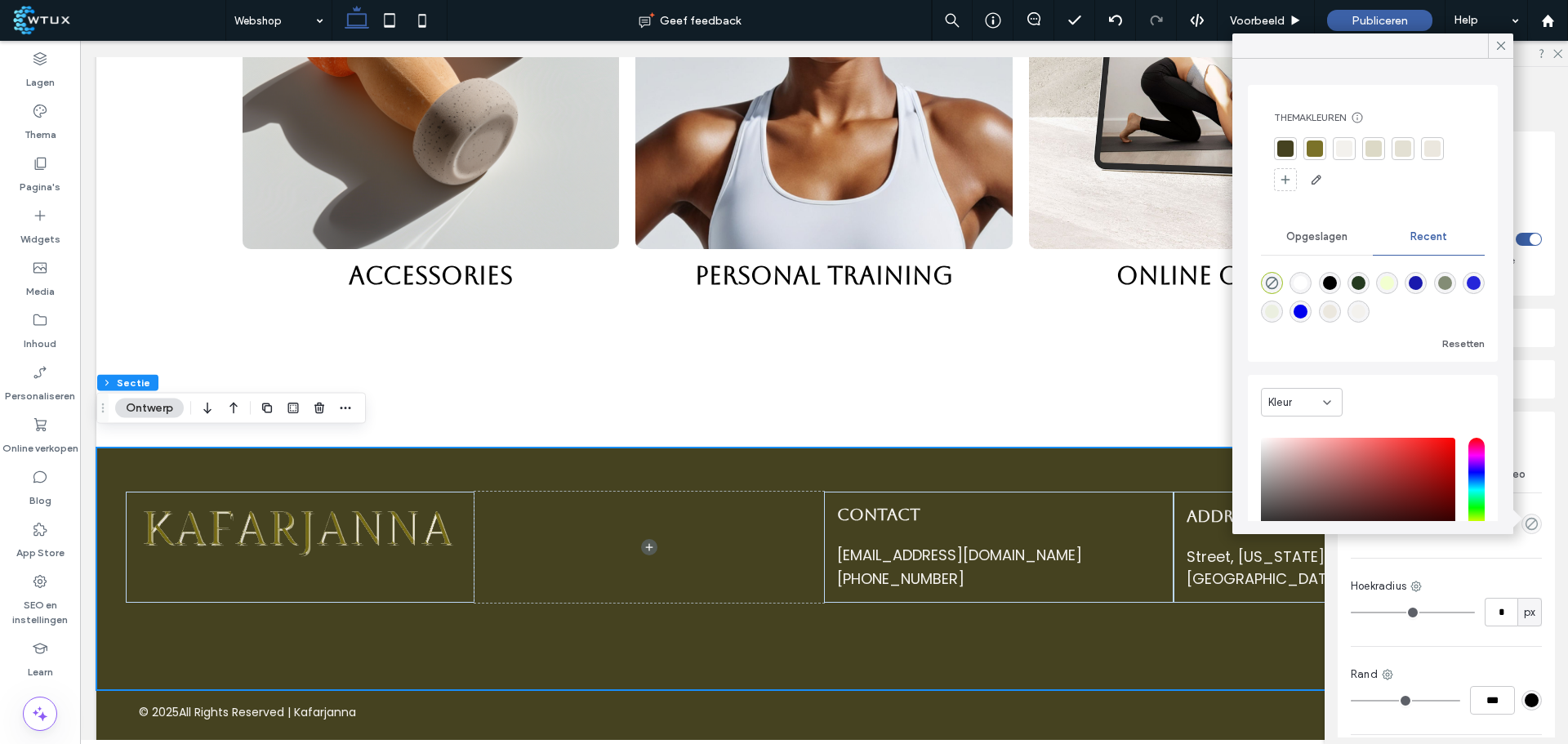
click at [1279, 304] on div "rgba(235, 239, 224, 1)" at bounding box center [1272, 311] width 14 height 14
type input "*******"
type input "***"
type input "****"
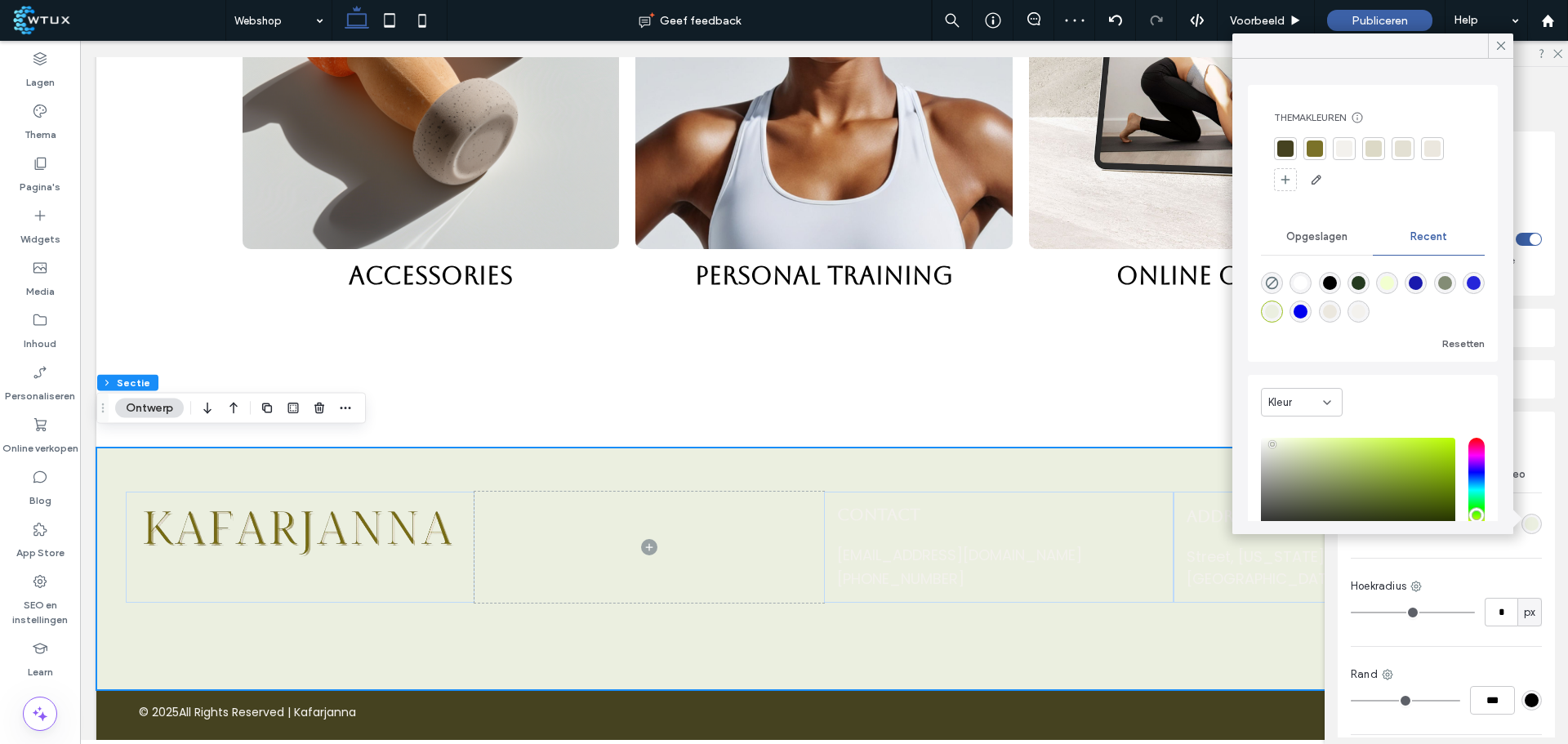
click at [1291, 150] on div at bounding box center [1286, 149] width 17 height 17
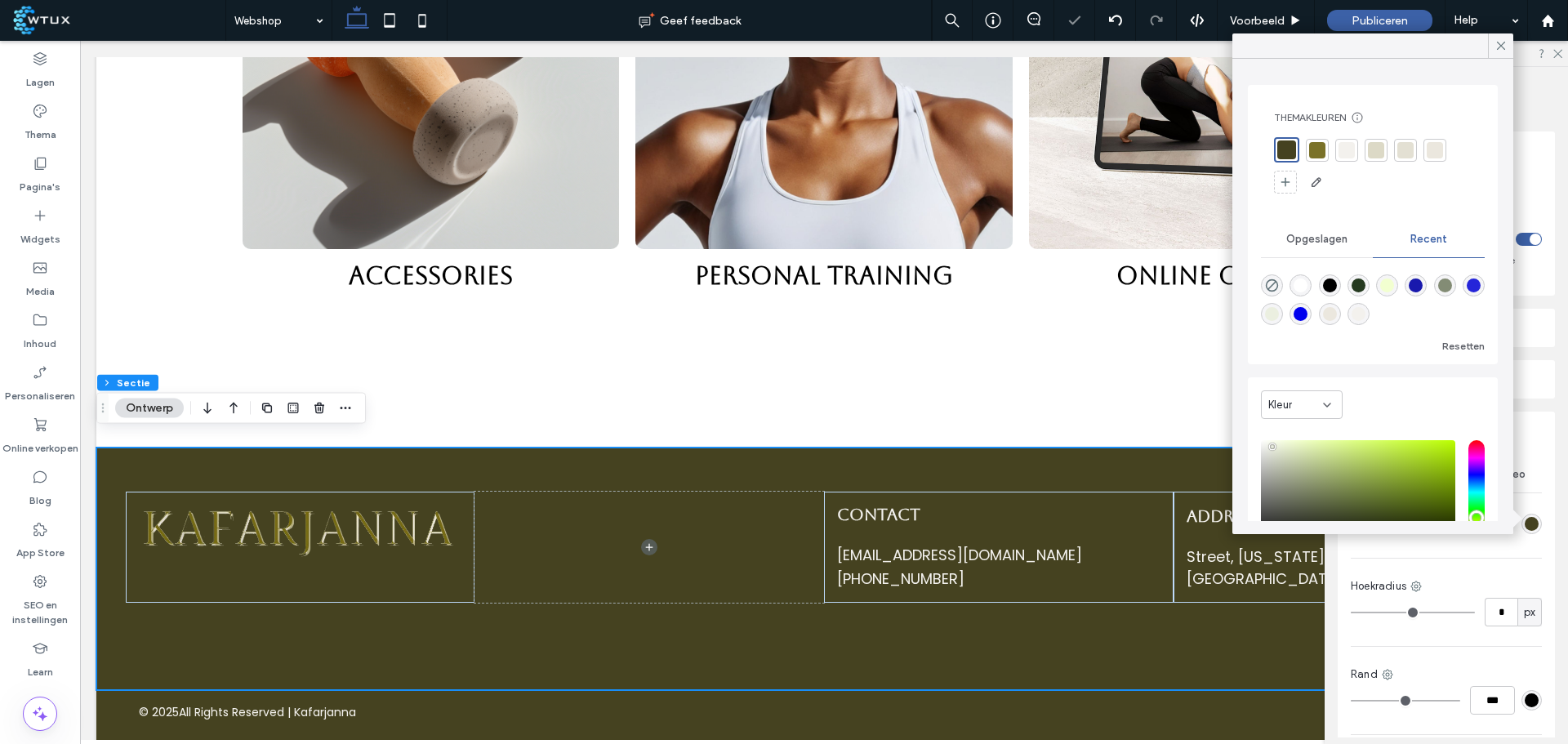
click at [1499, 40] on icon at bounding box center [1501, 46] width 15 height 15
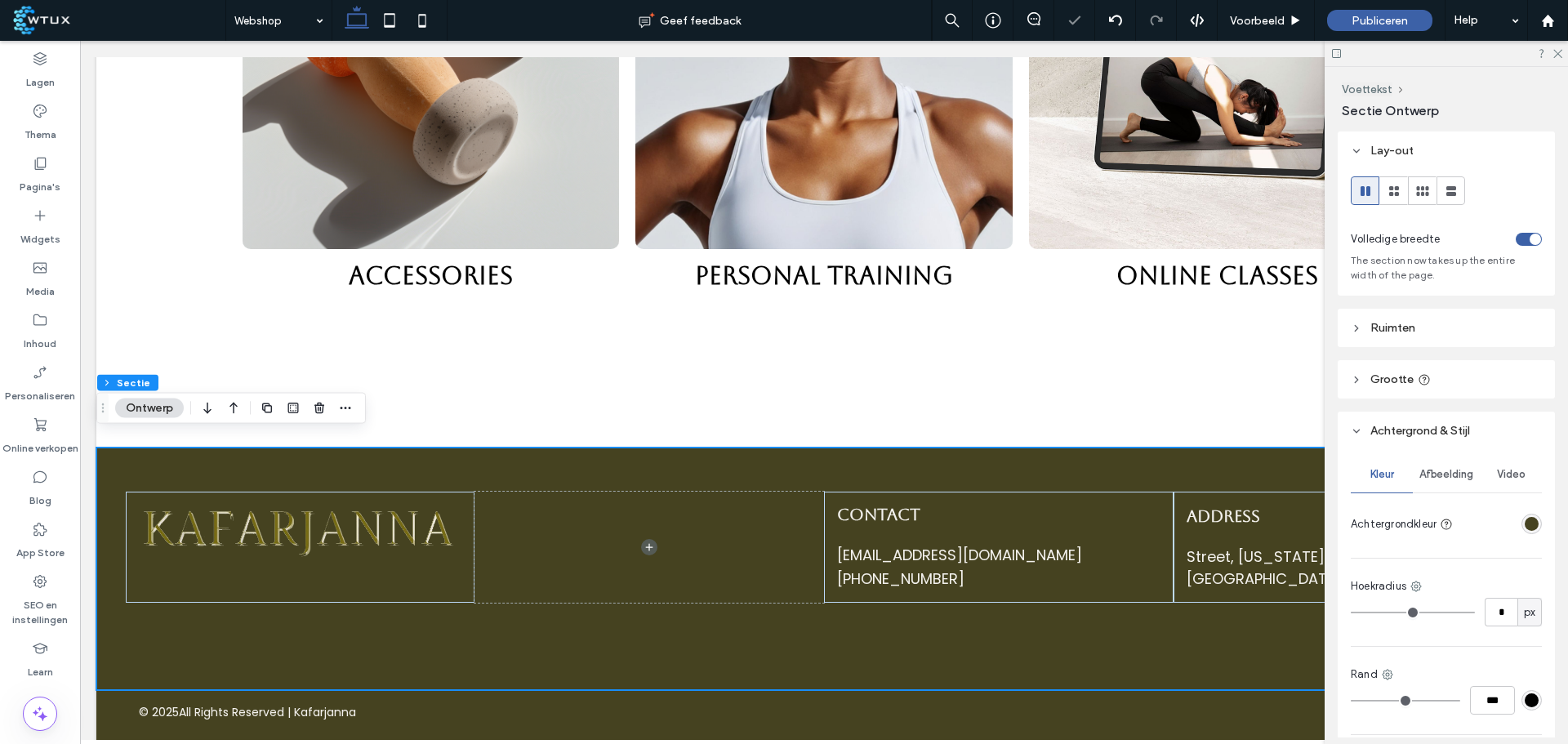
click at [1562, 58] on div at bounding box center [1447, 53] width 244 height 26
click at [1559, 55] on icon at bounding box center [1558, 53] width 11 height 11
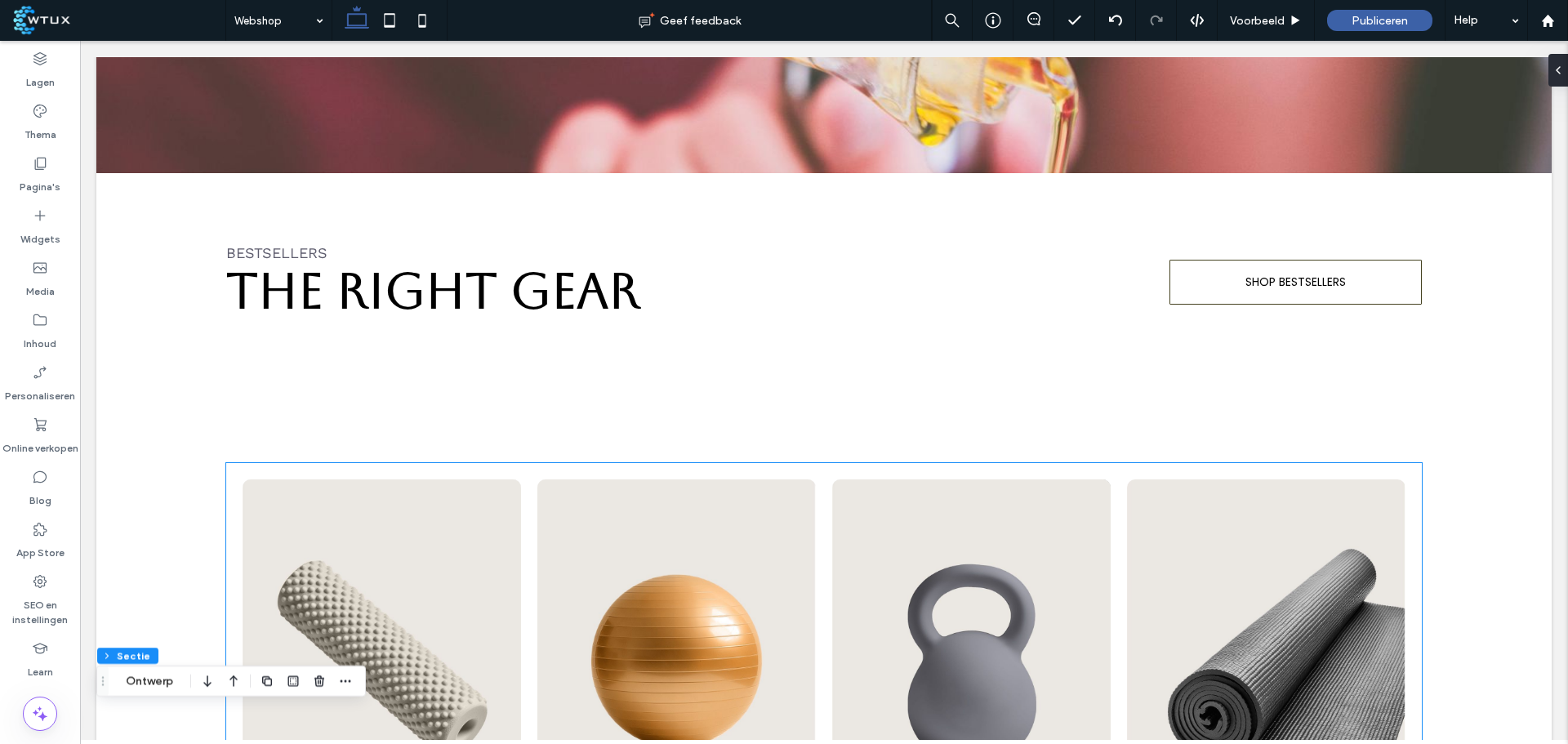
scroll to position [408, 0]
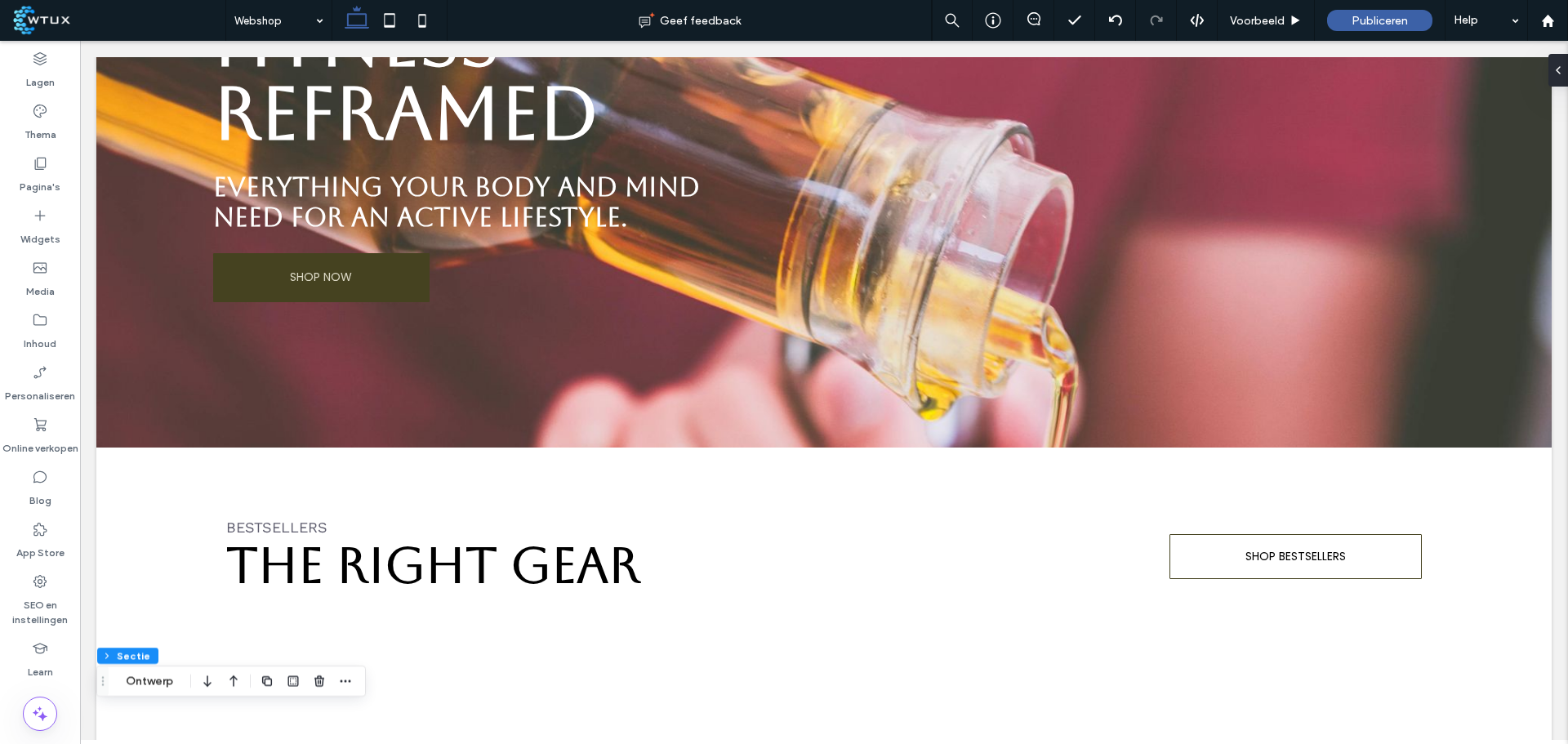
click at [50, 437] on label "Online verkopen" at bounding box center [40, 444] width 76 height 23
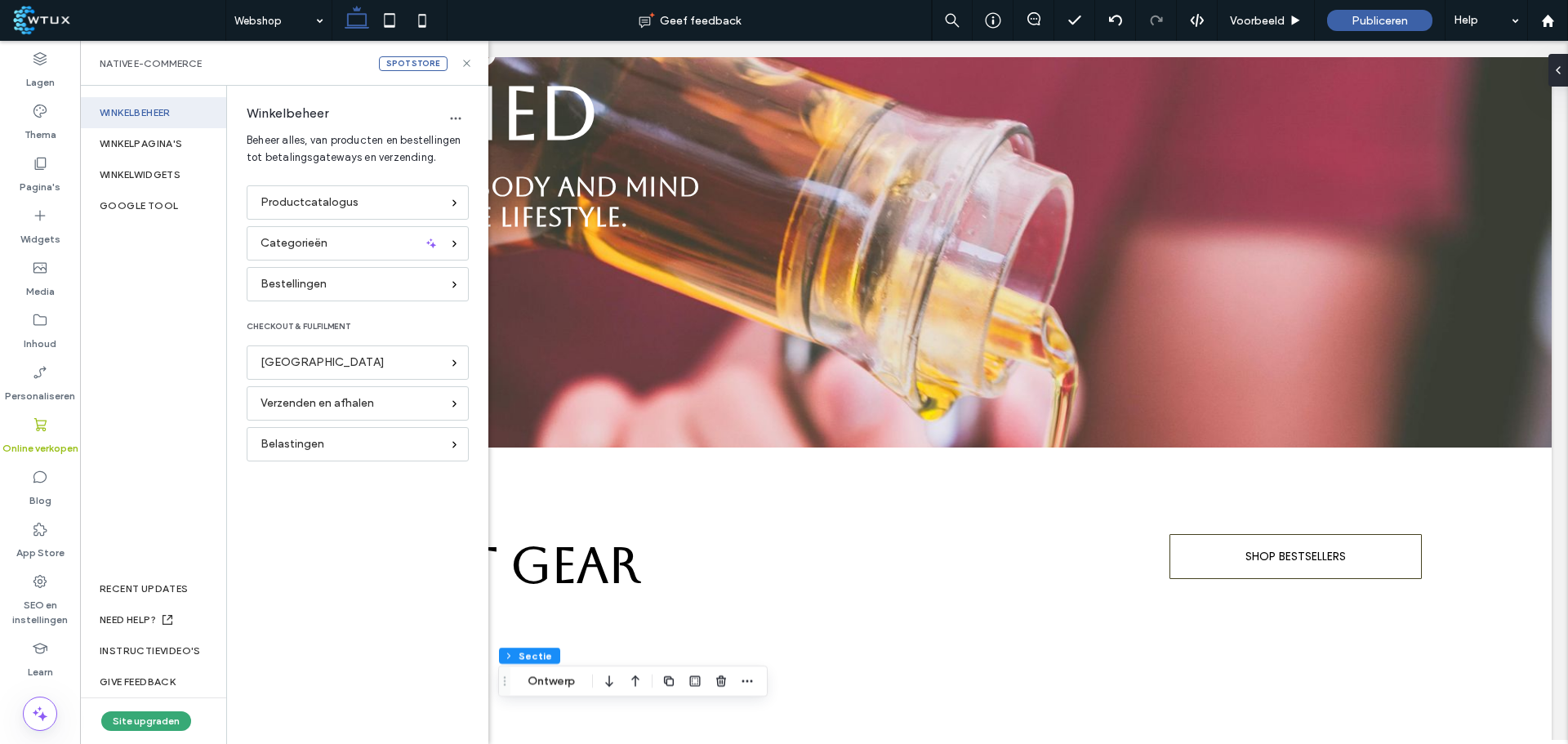
click at [349, 200] on span "Productcatalogus" at bounding box center [309, 202] width 98 height 18
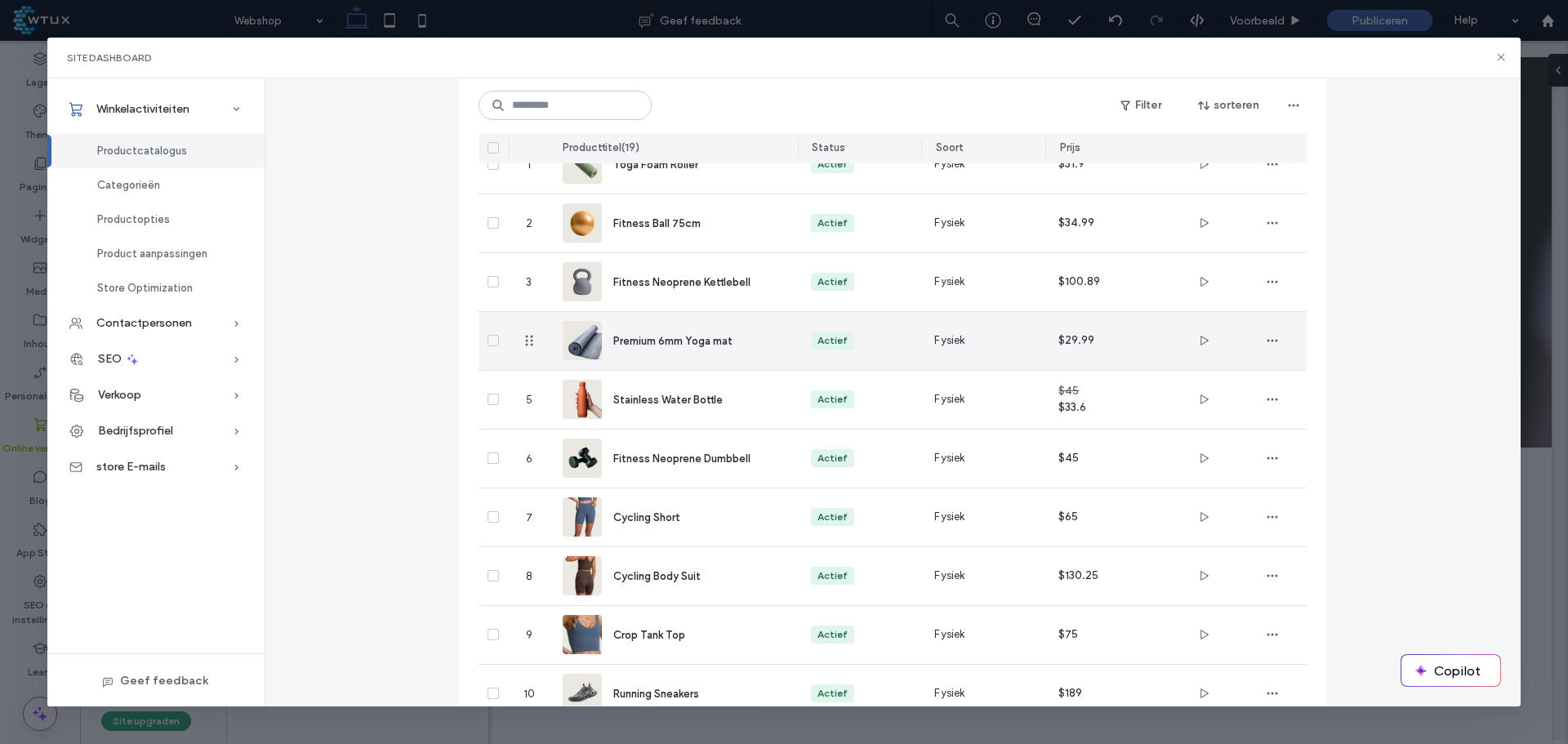
scroll to position [0, 0]
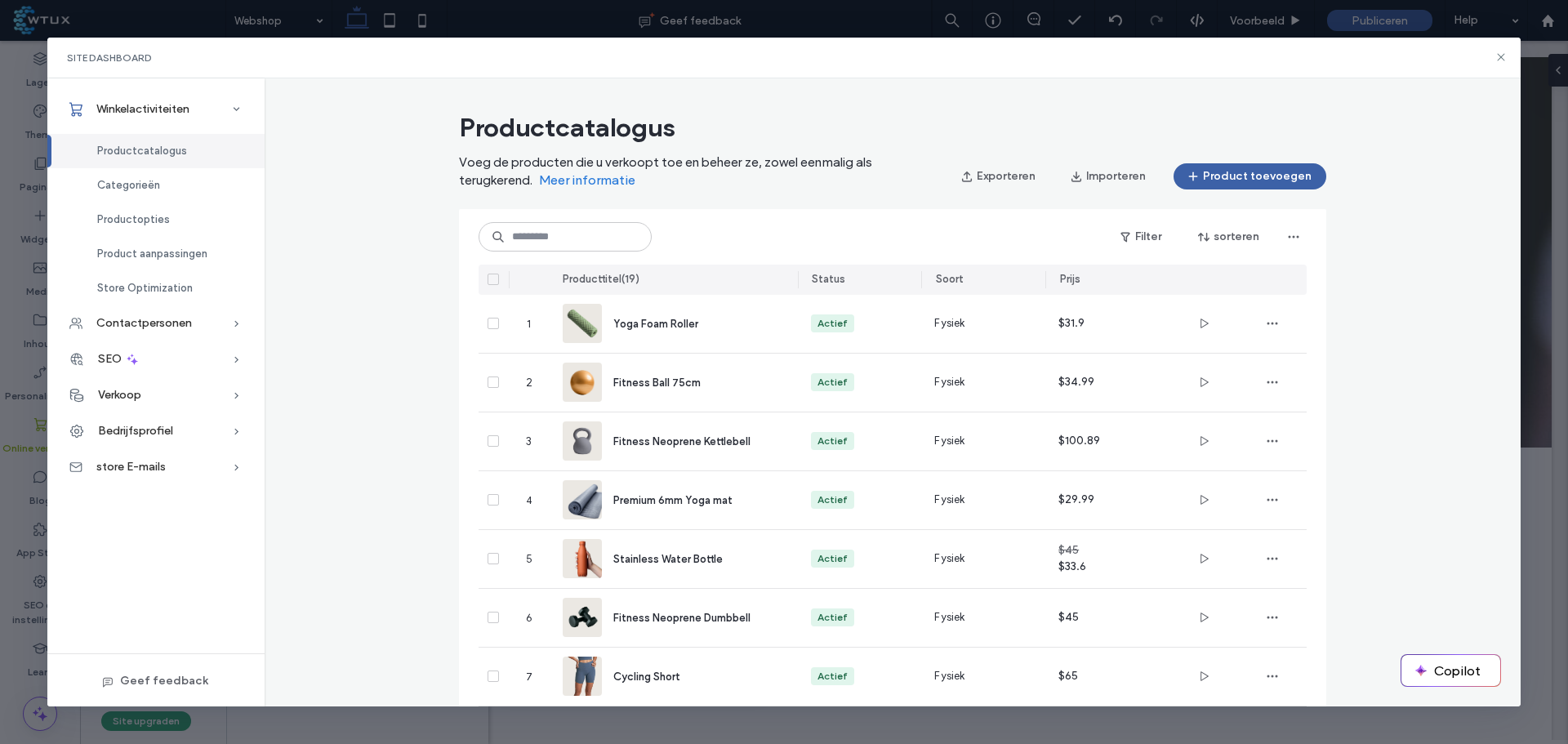
click at [490, 281] on icon at bounding box center [493, 279] width 6 height 5
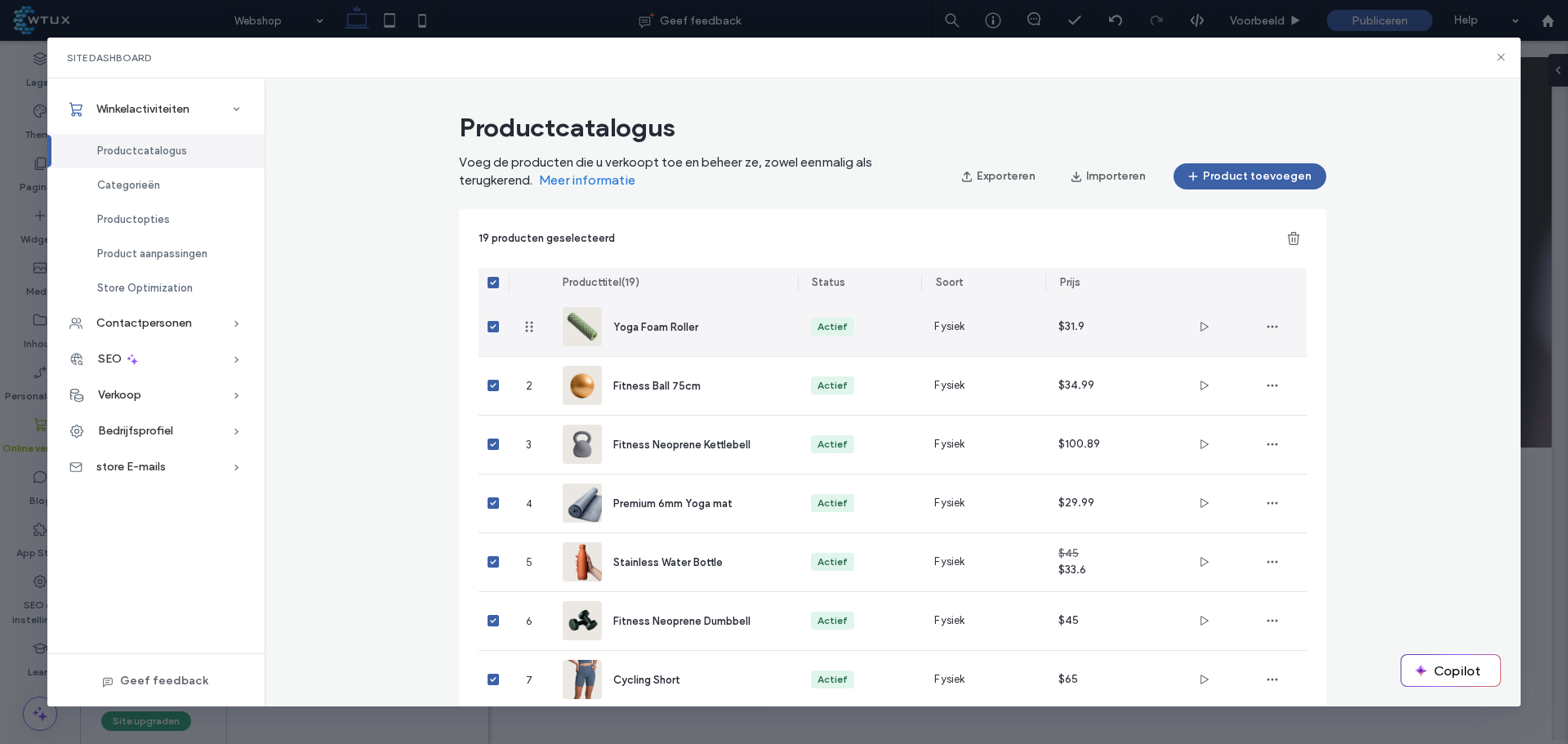
click at [490, 325] on icon at bounding box center [493, 326] width 6 height 5
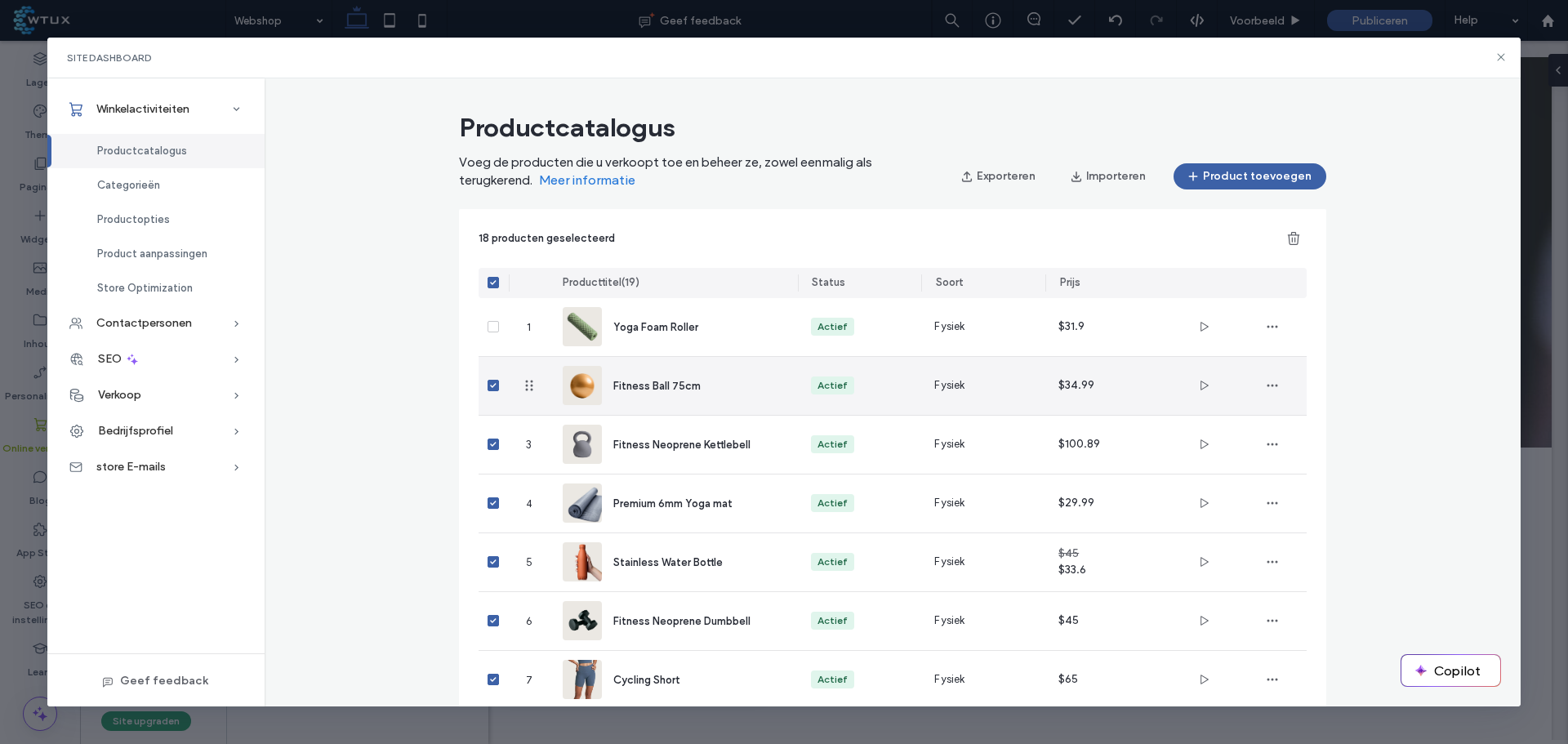
click at [487, 386] on span at bounding box center [493, 385] width 11 height 11
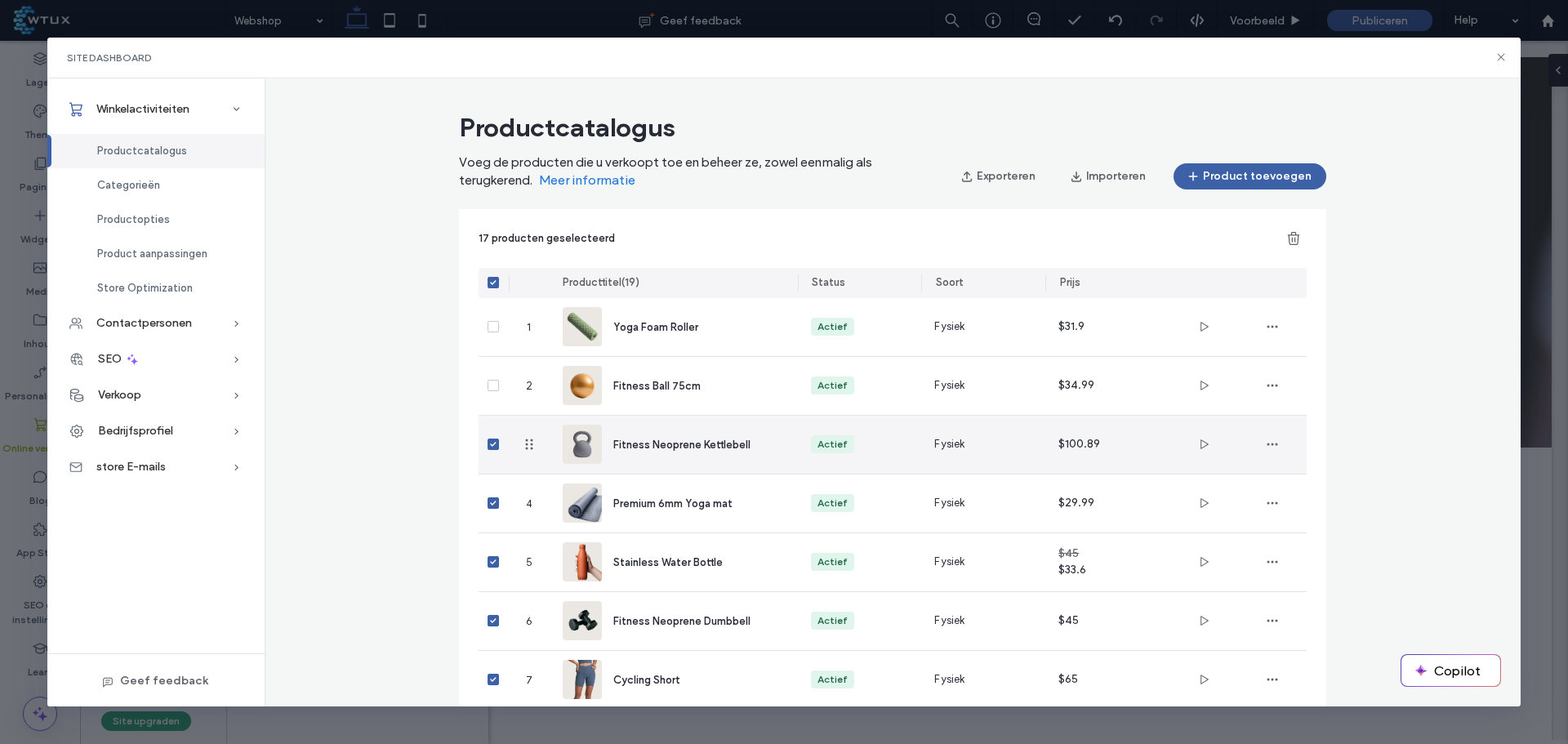
click at [705, 448] on span "Fitness Neoprene Kettlebell" at bounding box center [681, 444] width 137 height 12
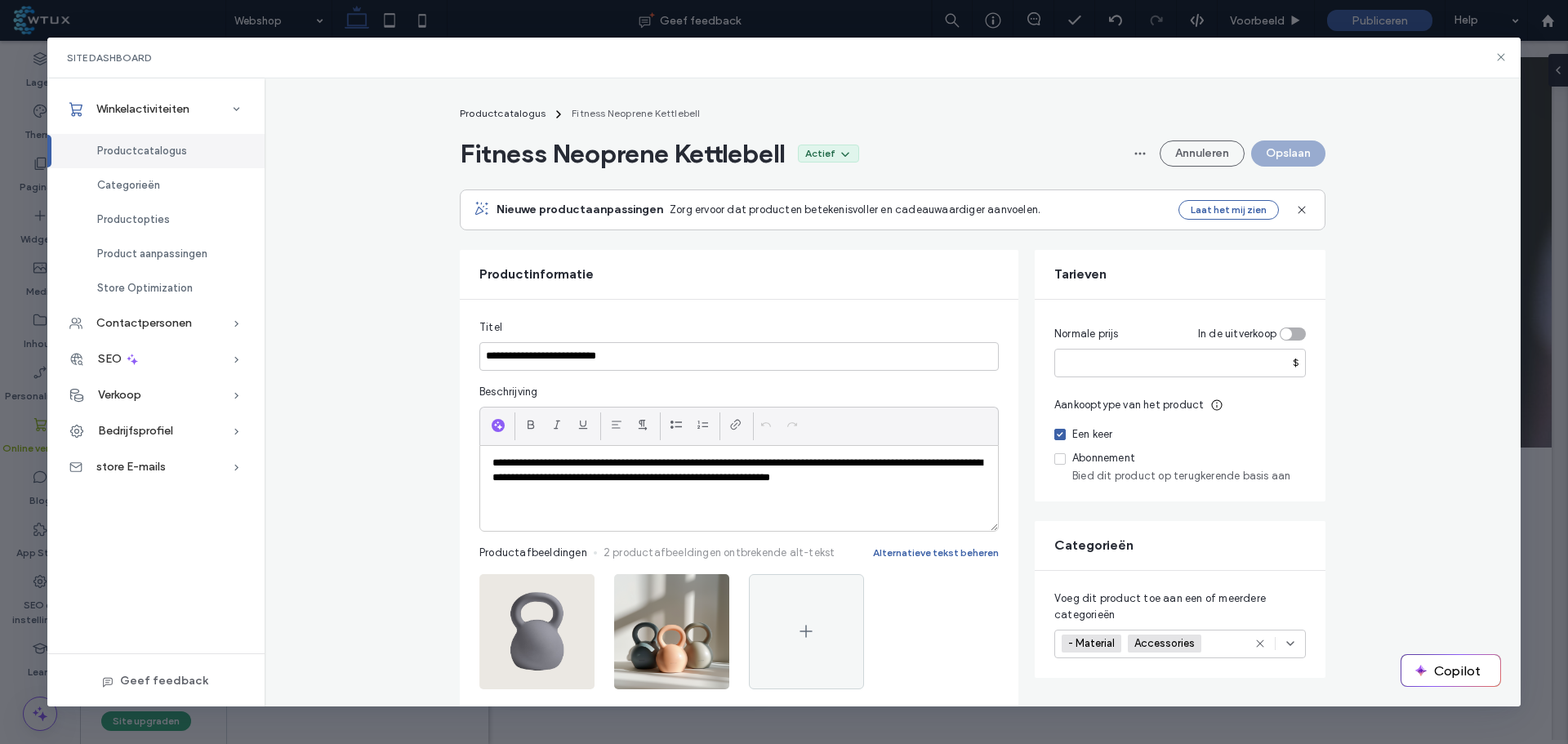
scroll to position [490, 0]
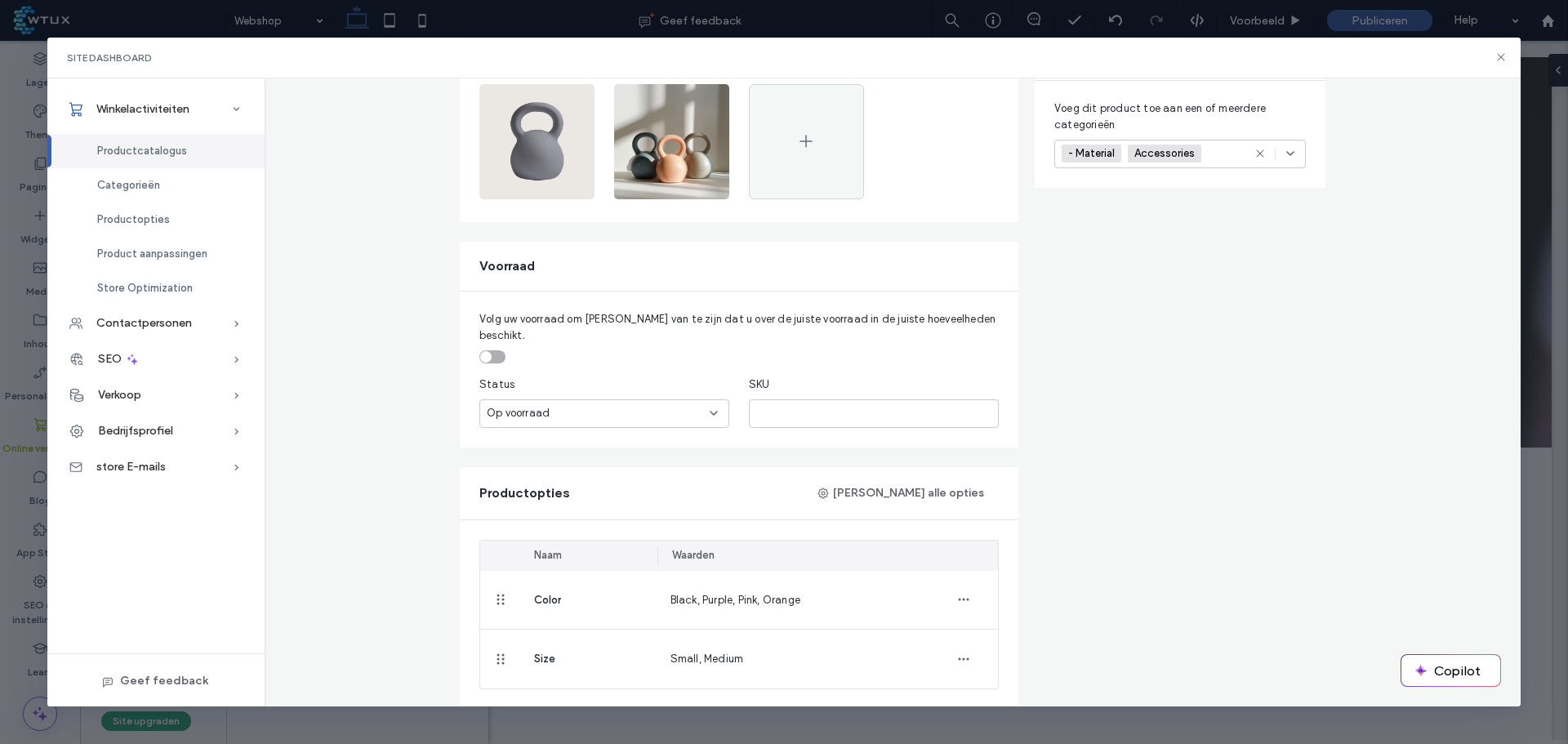
click at [541, 165] on img at bounding box center [536, 141] width 115 height 115
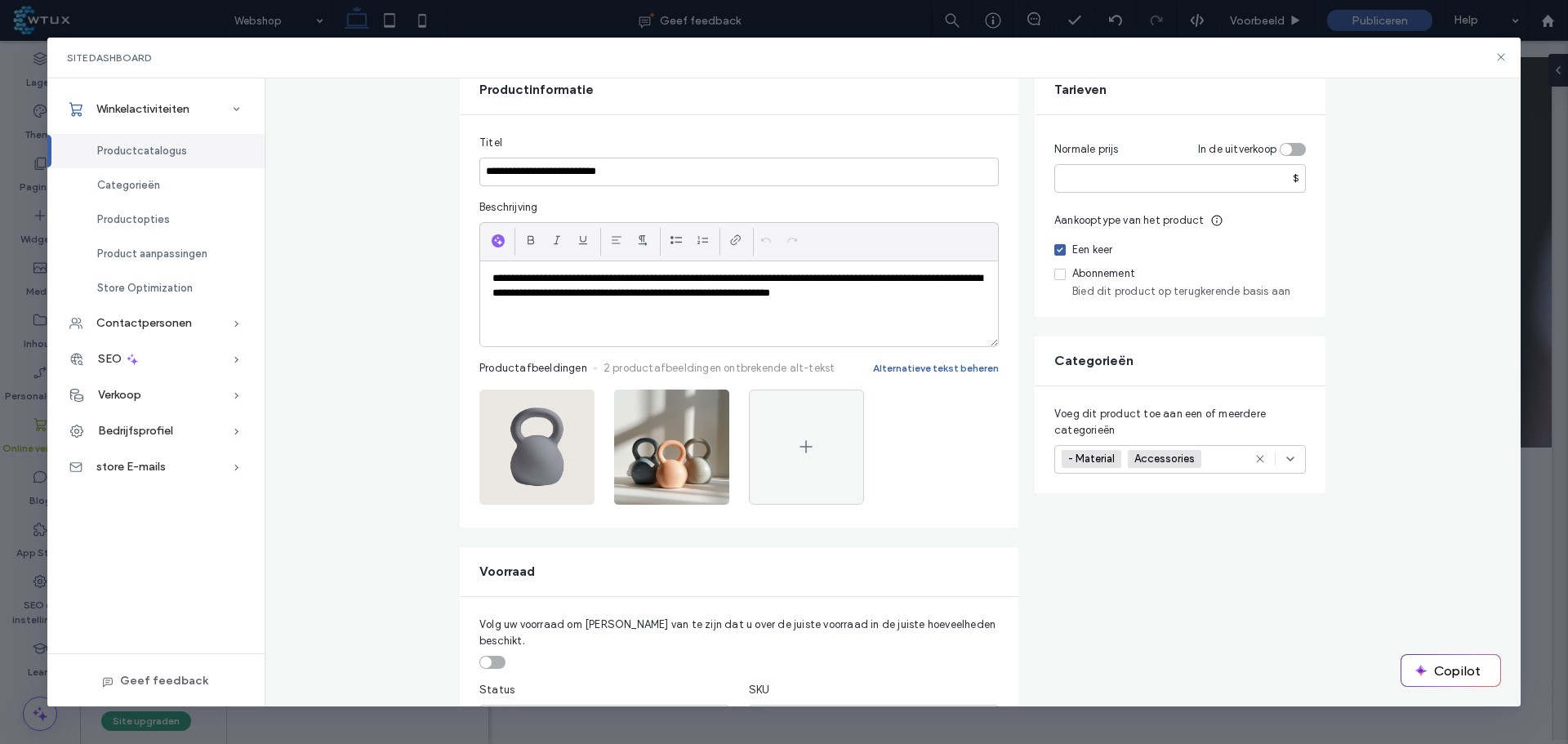
scroll to position [82, 0]
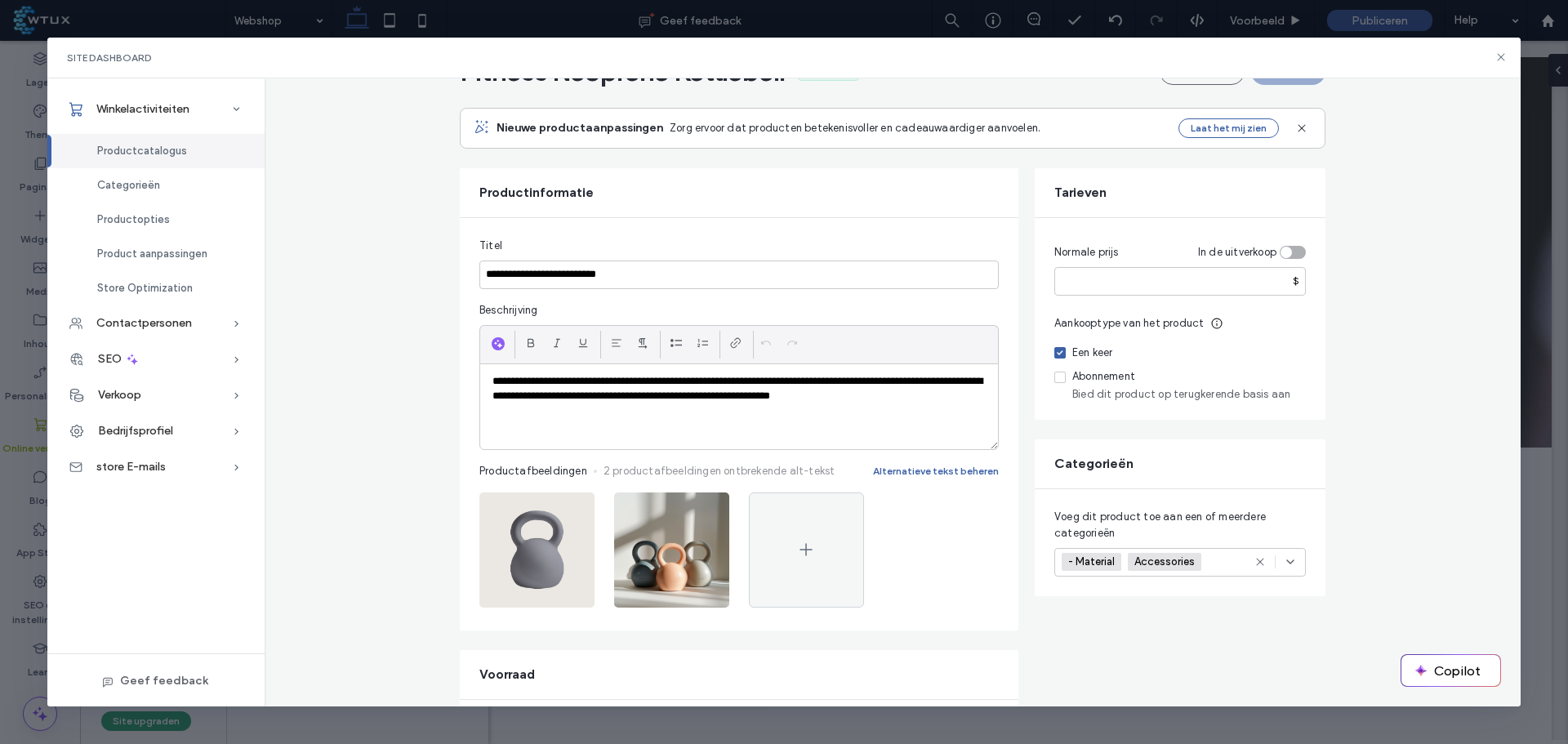
click at [1505, 54] on icon at bounding box center [1501, 57] width 13 height 13
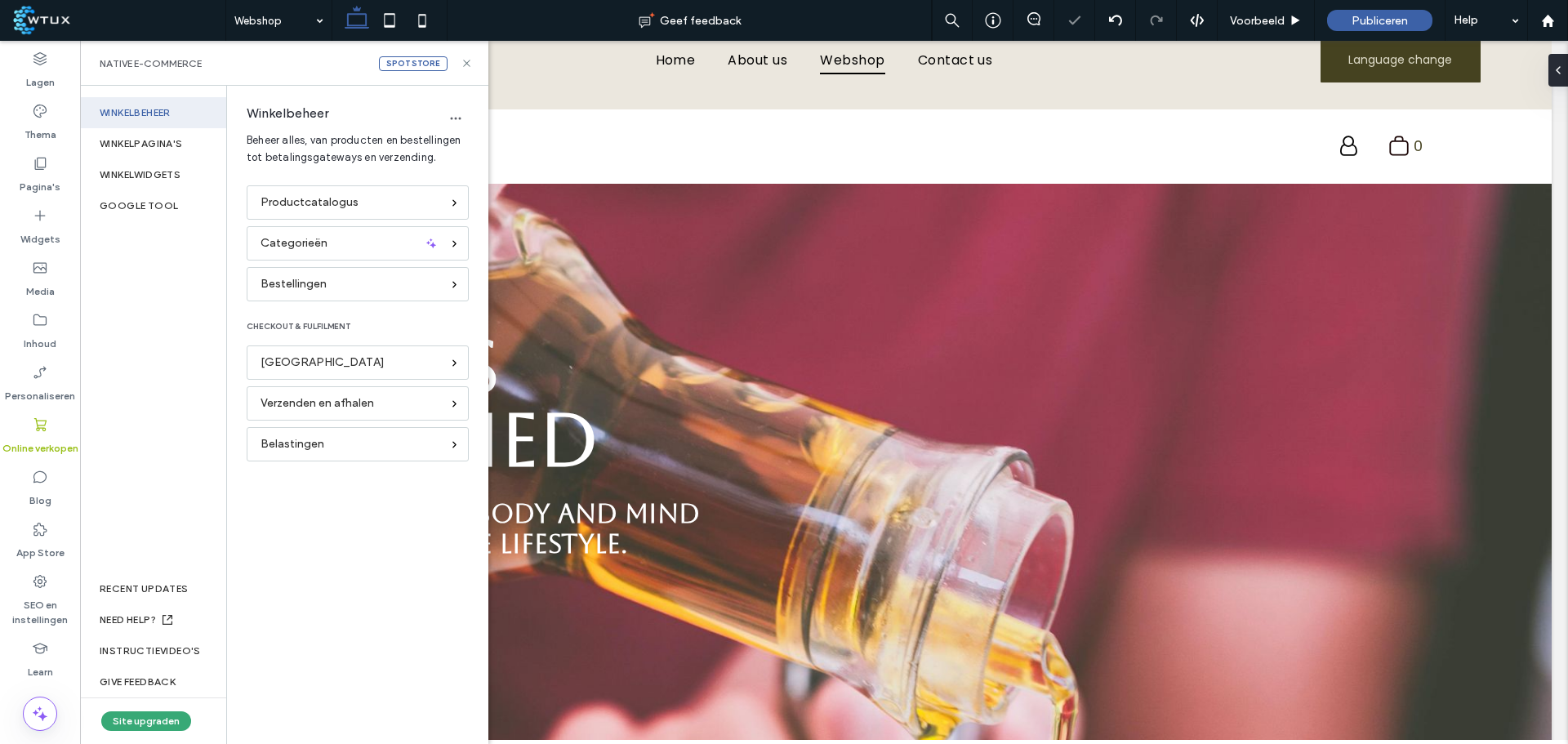
click at [464, 70] on div "Spot store Native e-commerce" at bounding box center [284, 63] width 408 height 45
click at [464, 64] on icon at bounding box center [466, 63] width 12 height 12
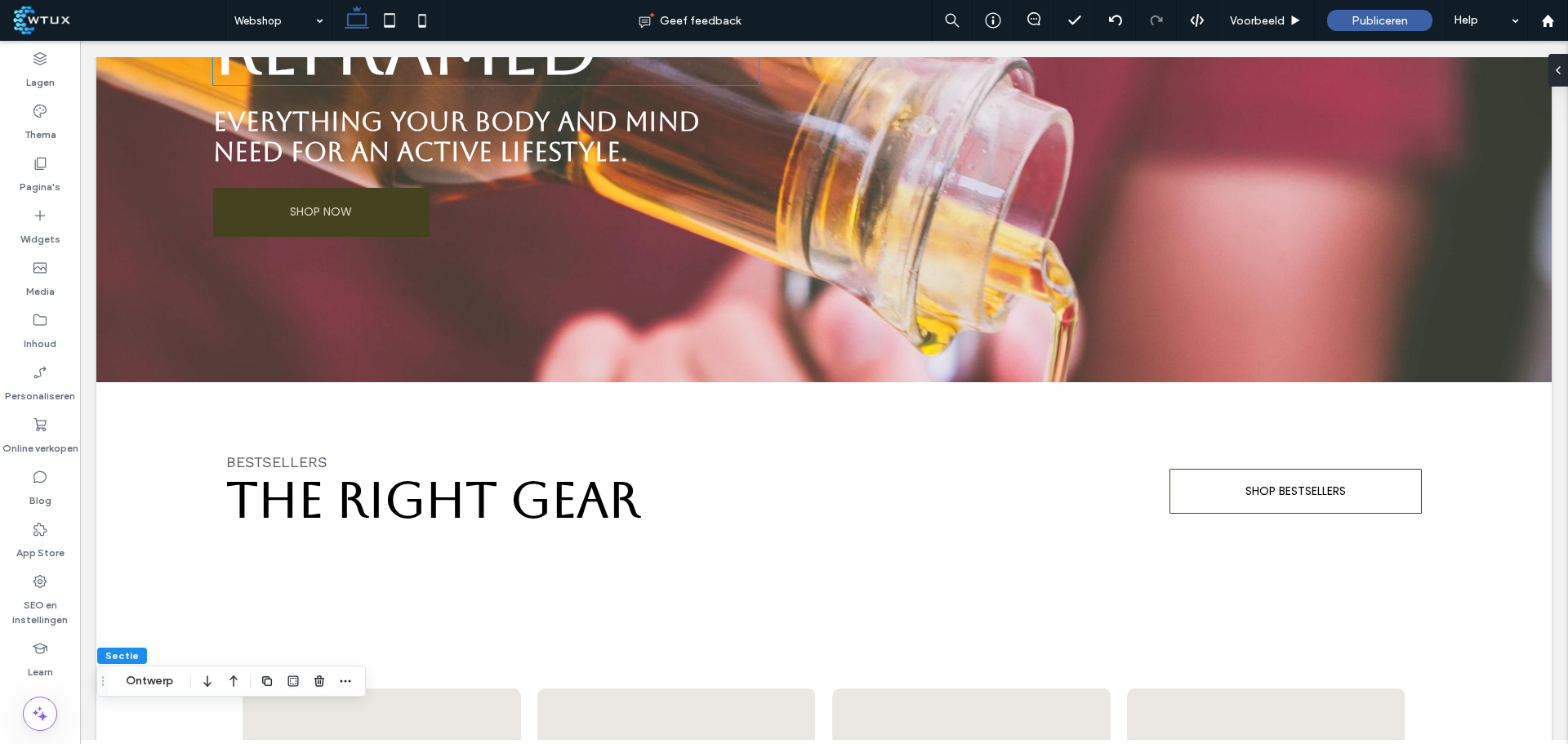
scroll to position [0, 0]
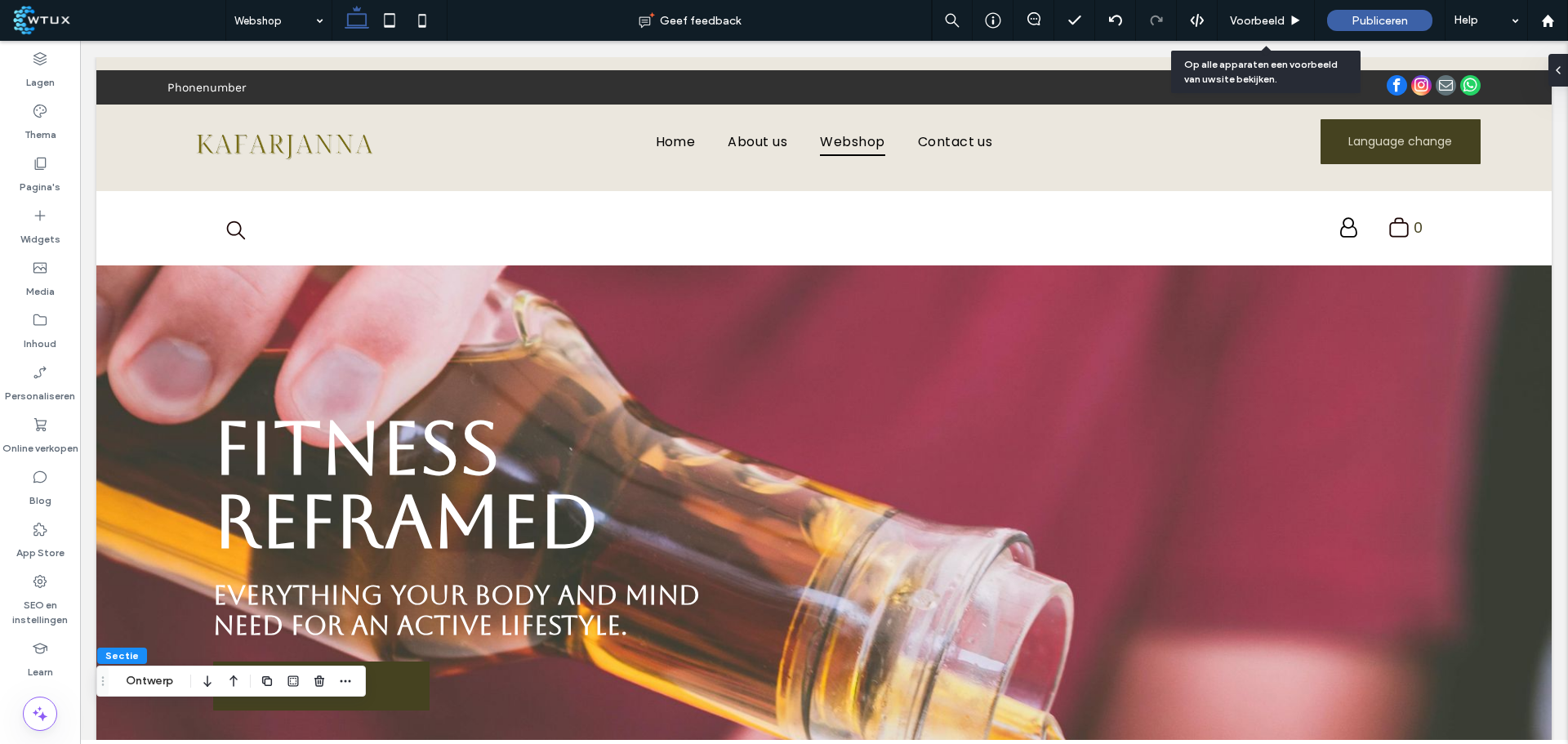
drag, startPoint x: 1277, startPoint y: 13, endPoint x: 939, endPoint y: 84, distance: 345.4
click at [1277, 14] on span "Voorbeeld" at bounding box center [1258, 20] width 55 height 14
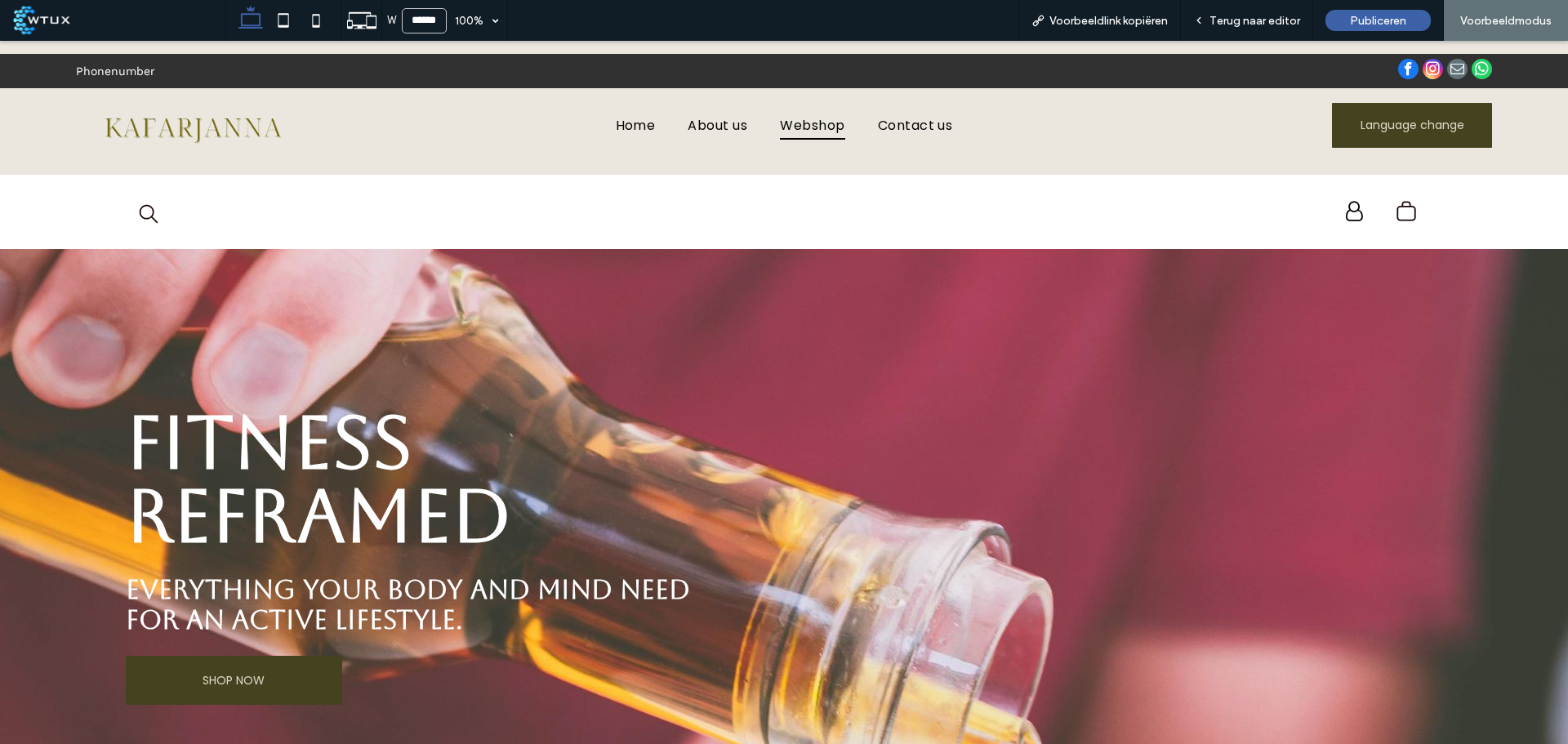
click at [1259, 26] on span "Terug naar editor" at bounding box center [1254, 20] width 91 height 14
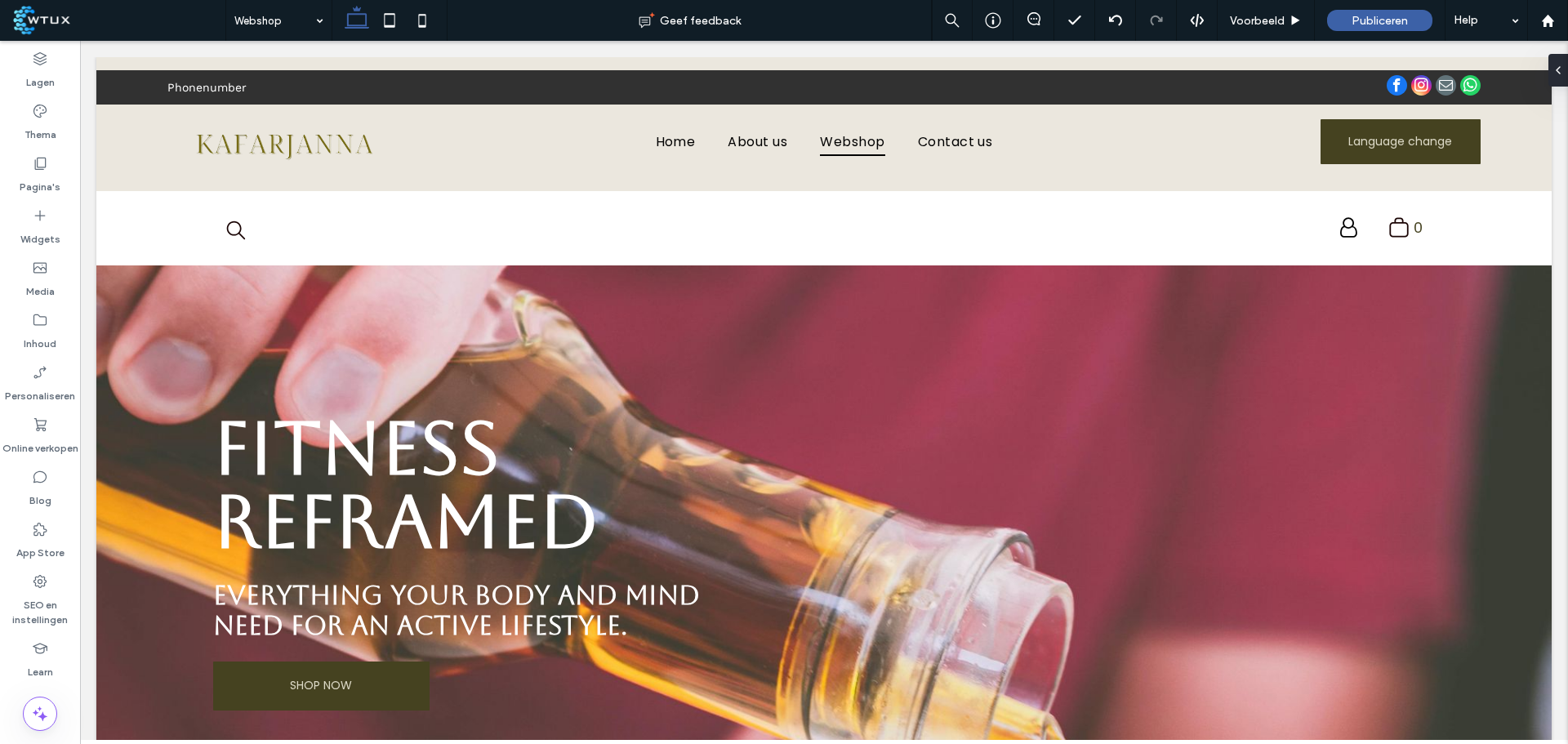
click at [63, 437] on label "Online verkopen" at bounding box center [40, 444] width 76 height 23
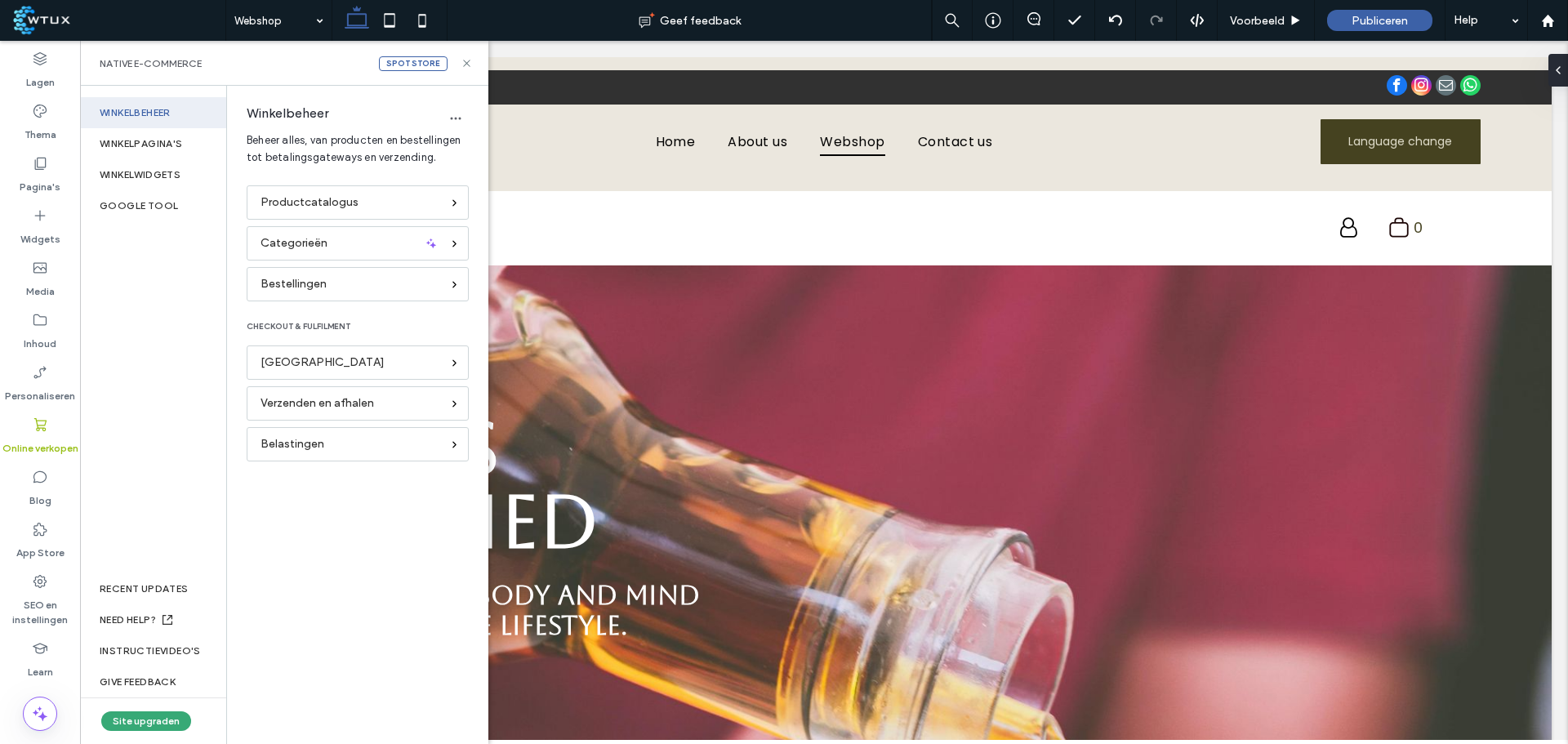
click at [347, 245] on div "Categorieën" at bounding box center [350, 244] width 180 height 18
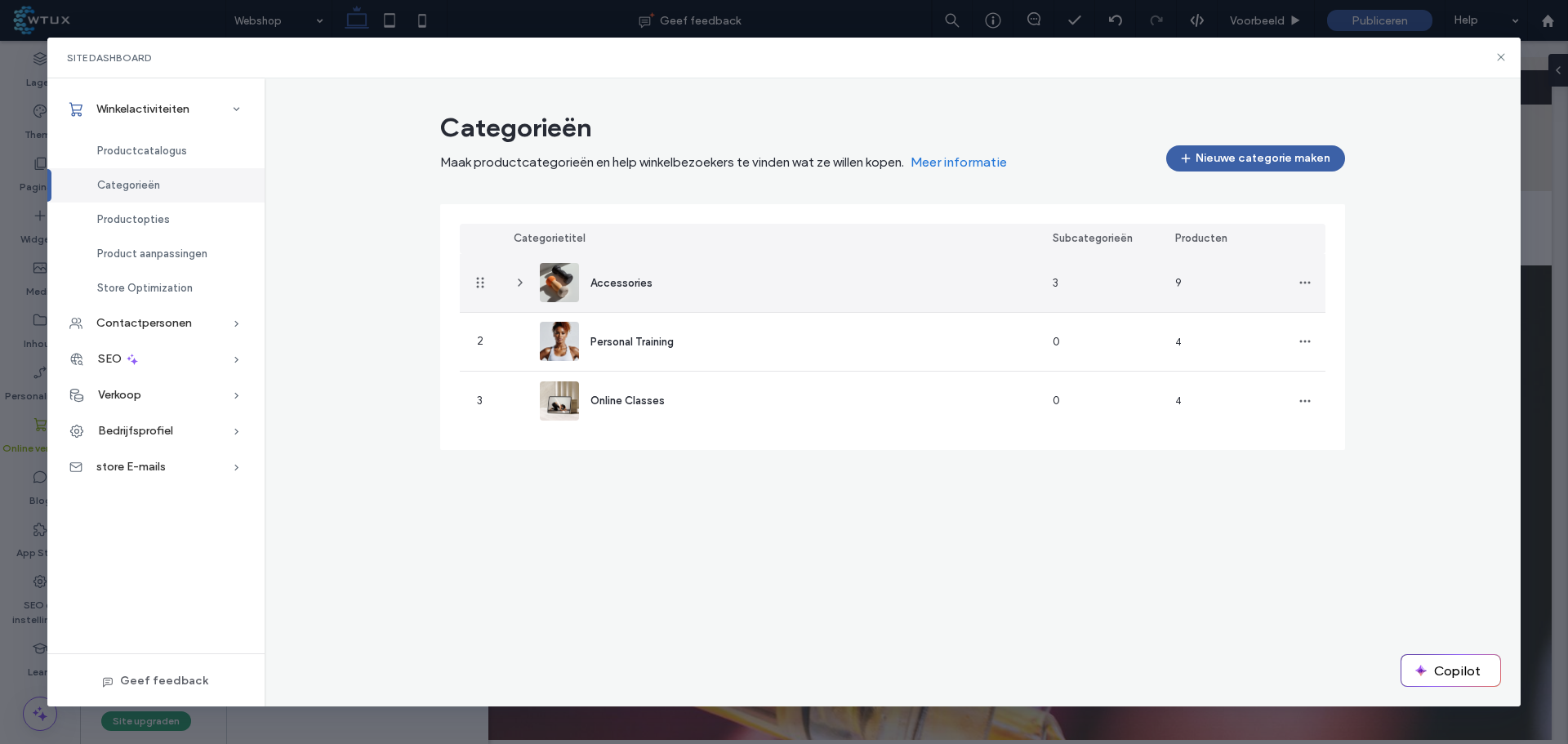
click at [691, 280] on div "Accessories" at bounding box center [770, 282] width 539 height 58
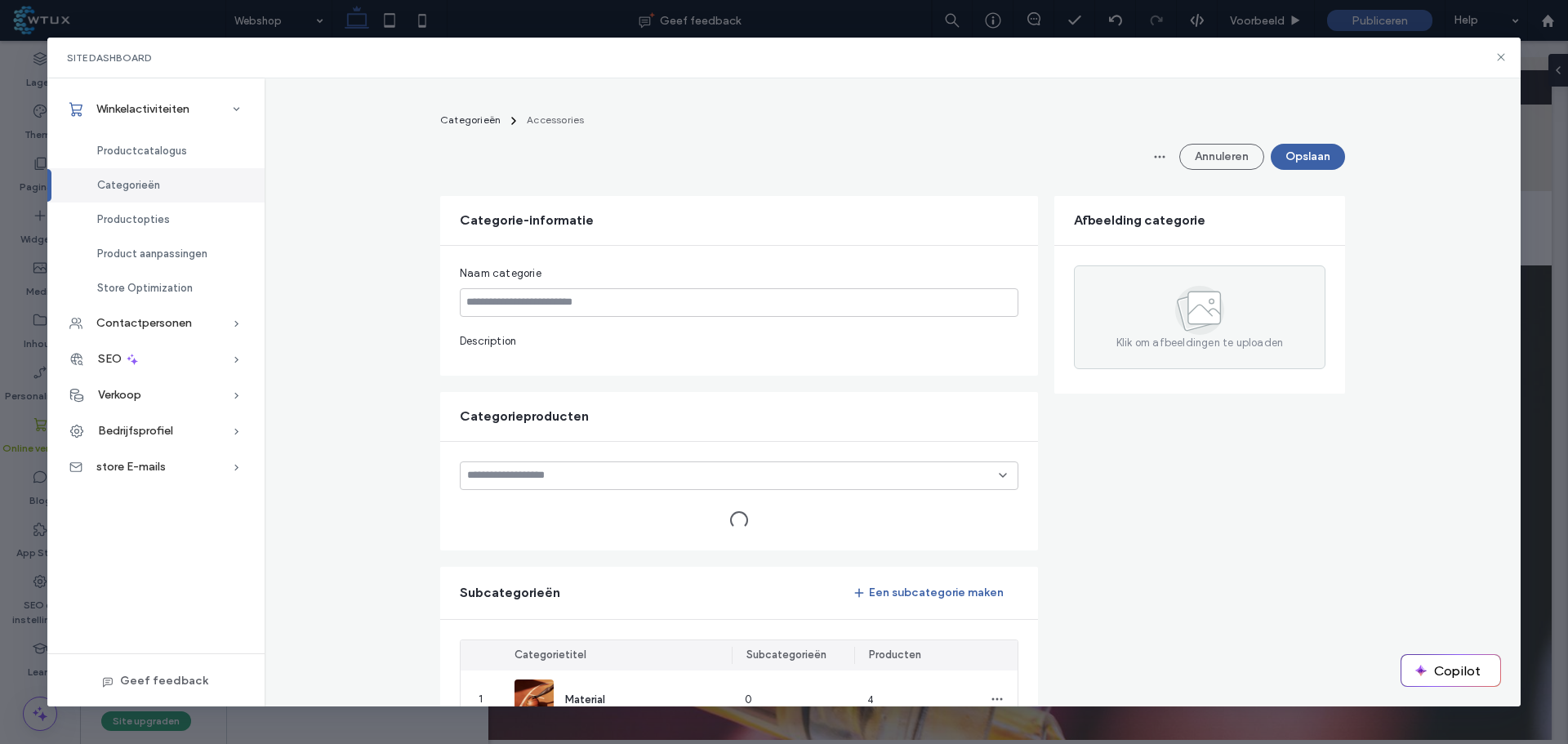
type input "**********"
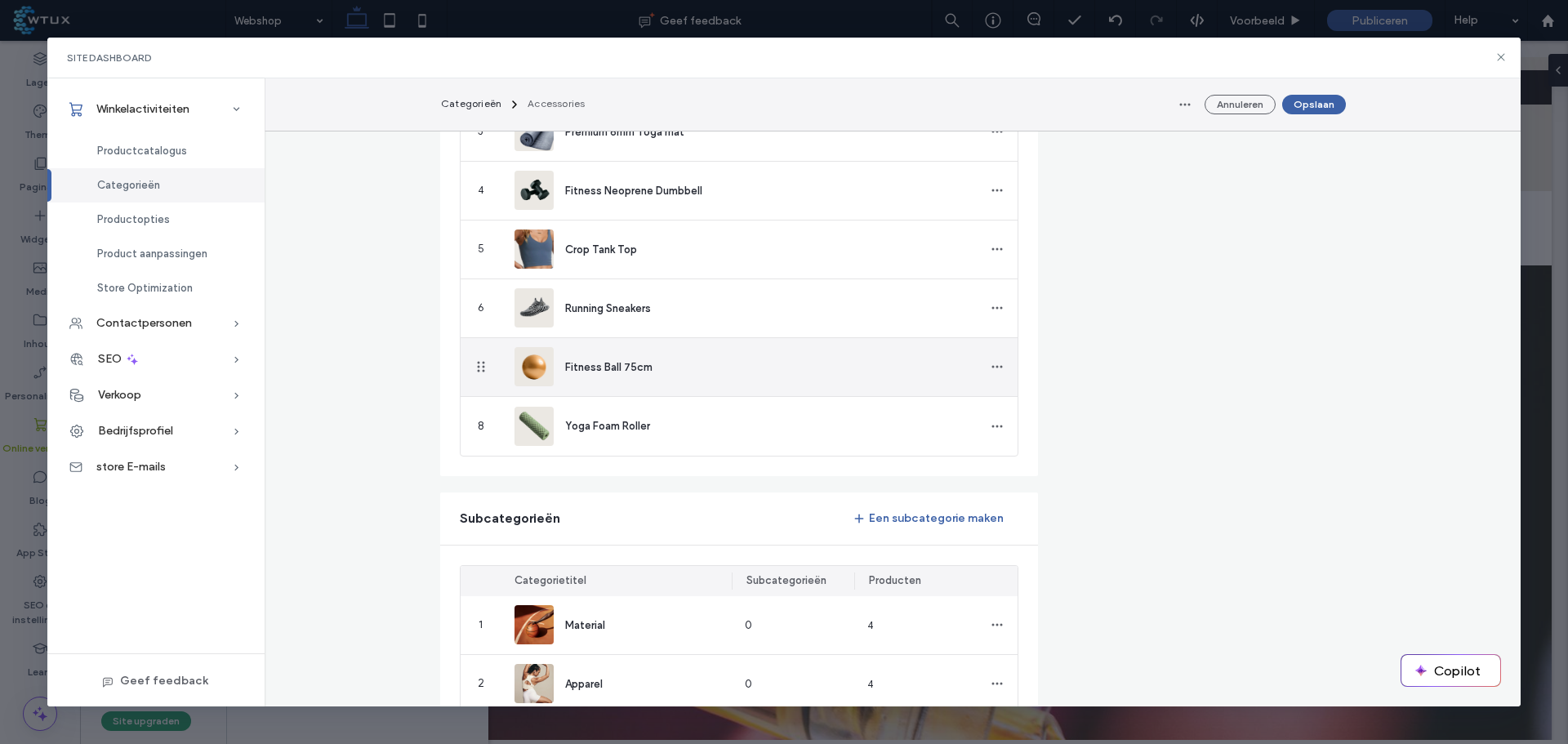
scroll to position [817, 0]
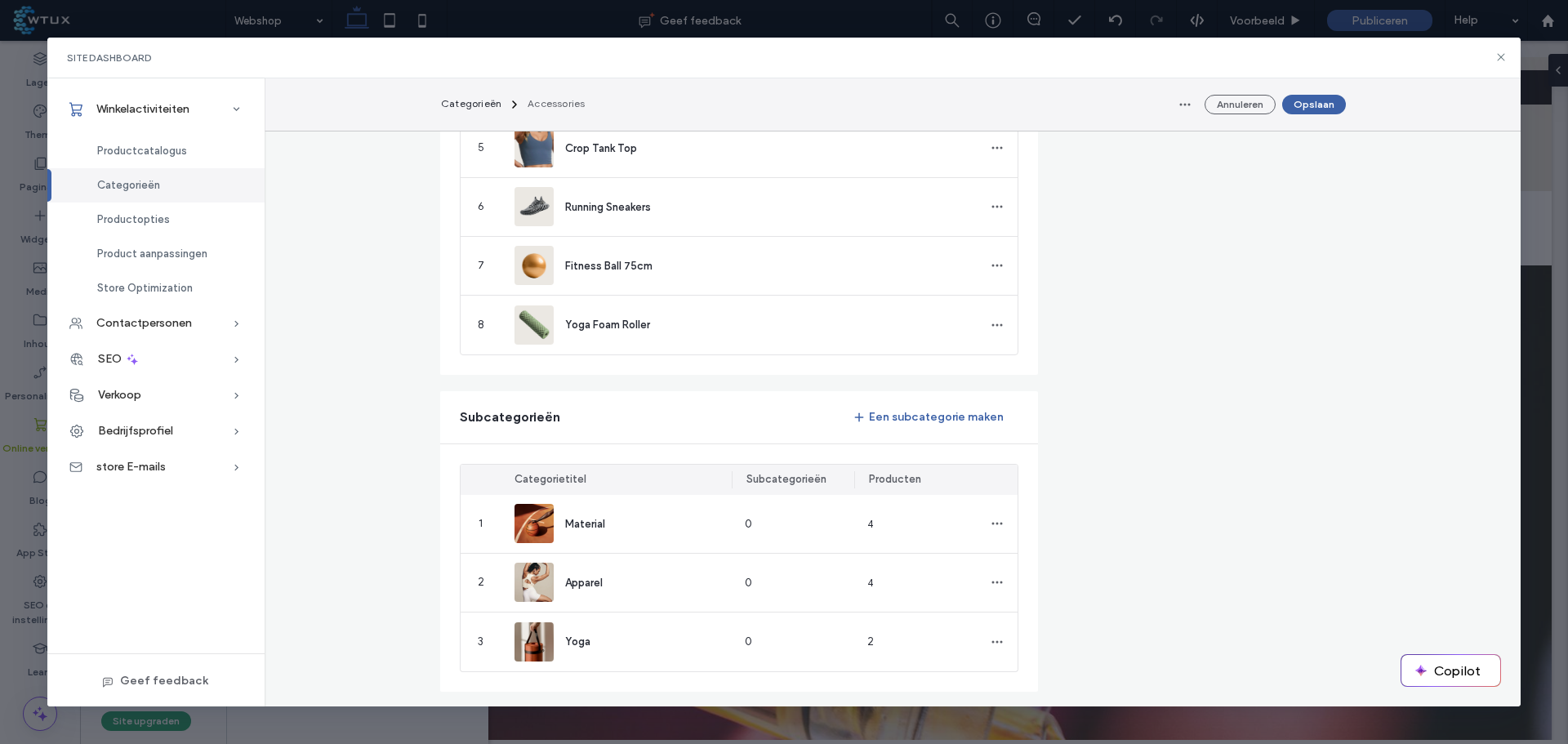
click at [161, 161] on div "Productcatalogus" at bounding box center [156, 151] width 217 height 34
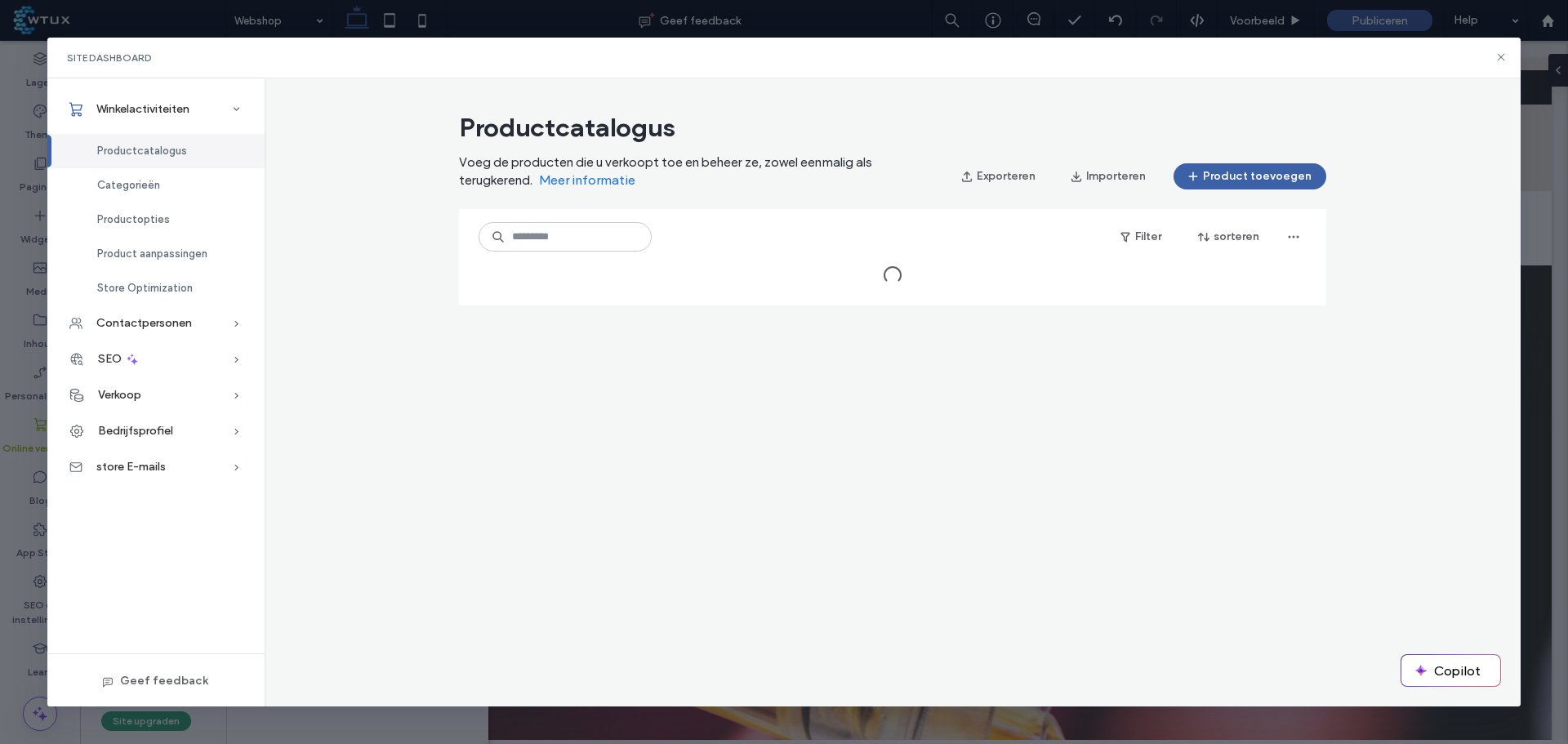
scroll to position [0, 0]
click at [166, 152] on span "Productcatalogus" at bounding box center [143, 150] width 90 height 12
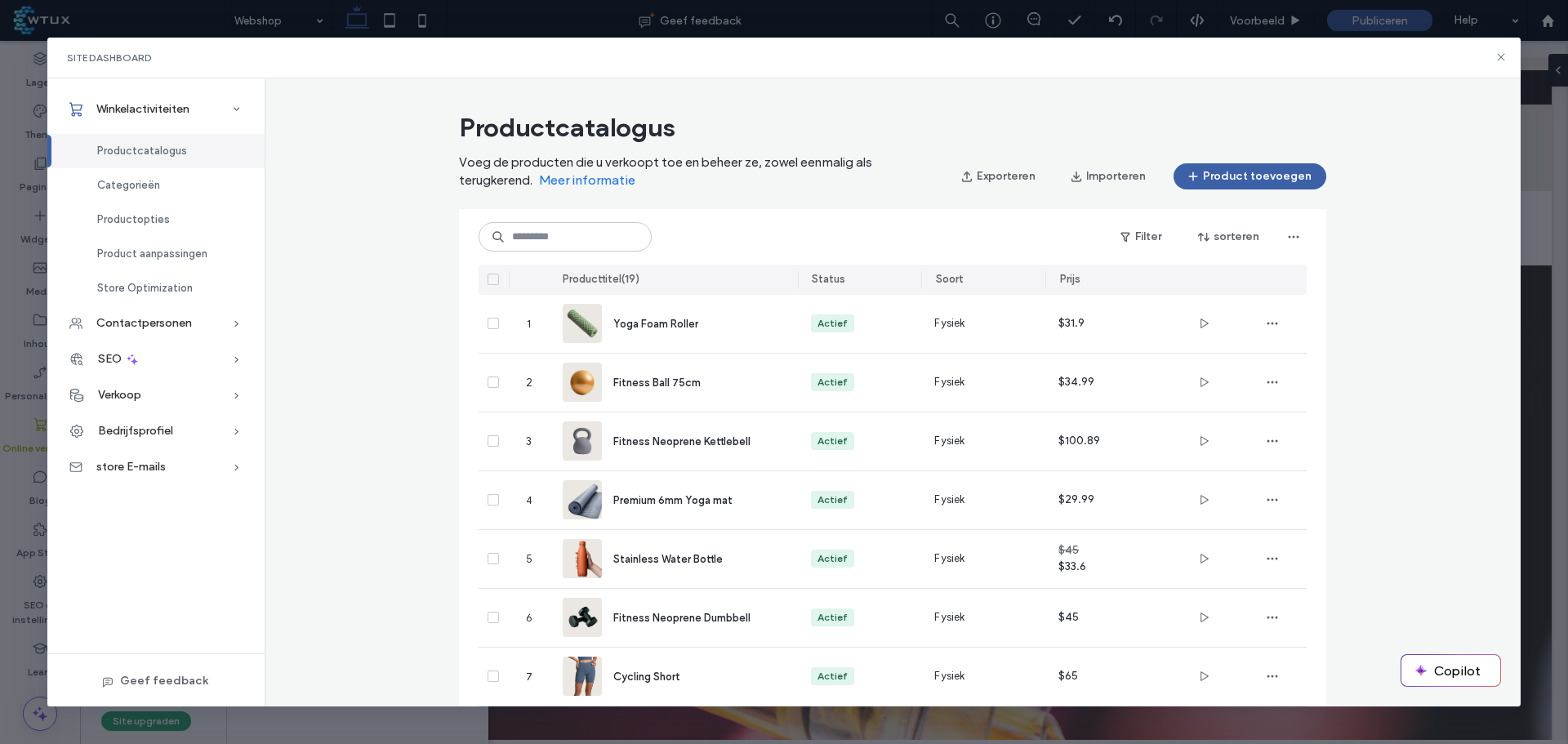
click at [491, 278] on icon at bounding box center [494, 279] width 6 height 5
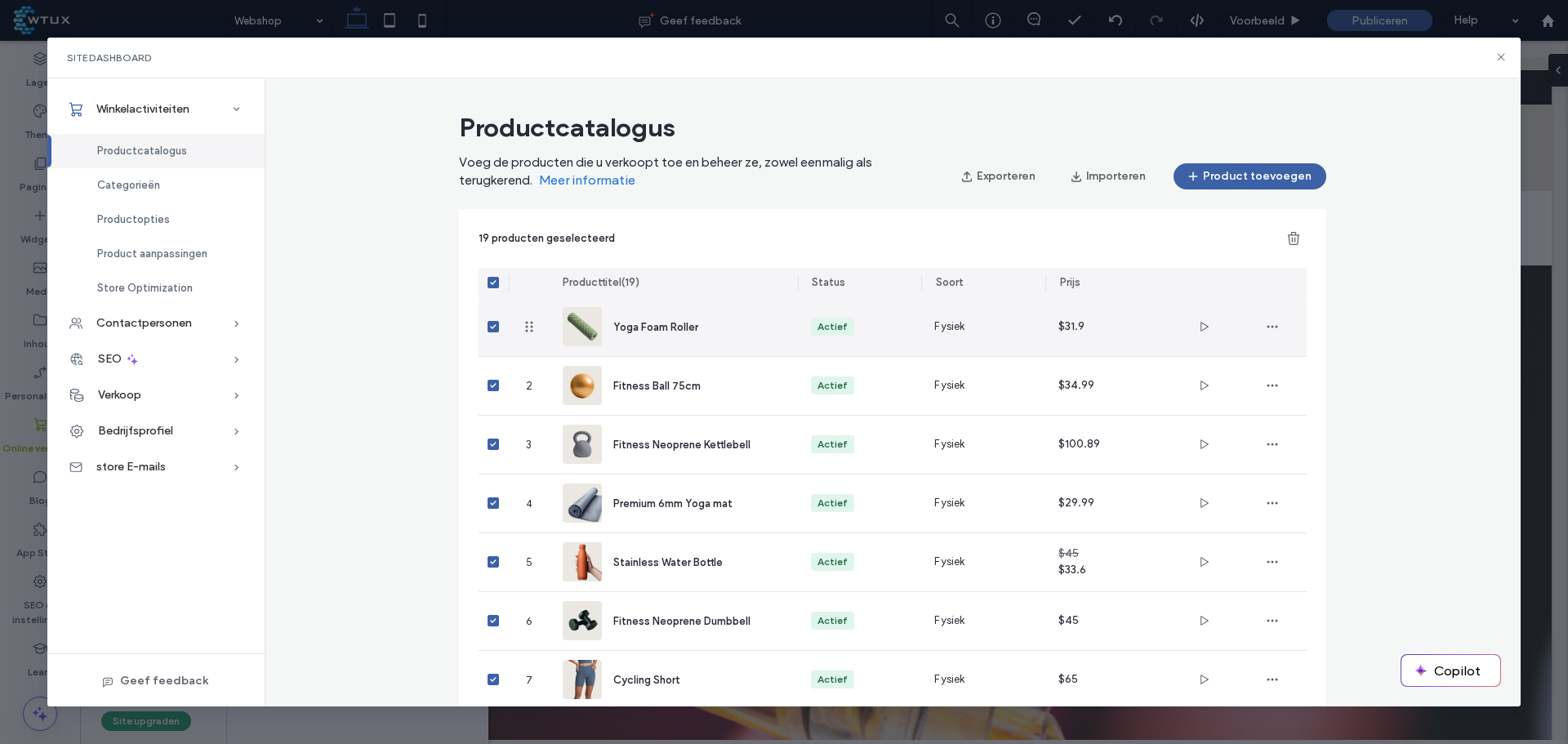
click at [653, 324] on span "Yoga Foam Roller" at bounding box center [656, 326] width 85 height 12
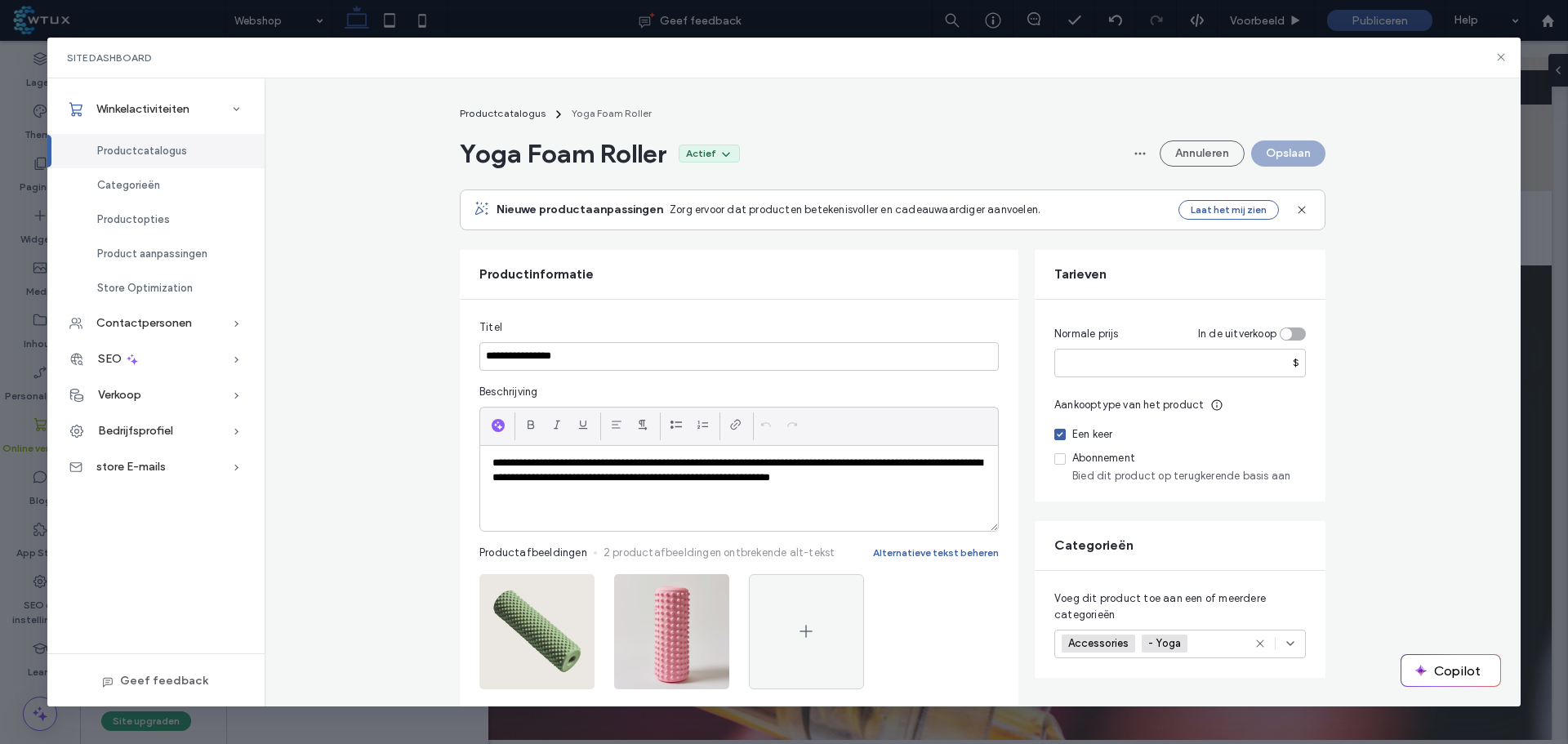
click at [153, 155] on span "Productcatalogus" at bounding box center [143, 150] width 90 height 12
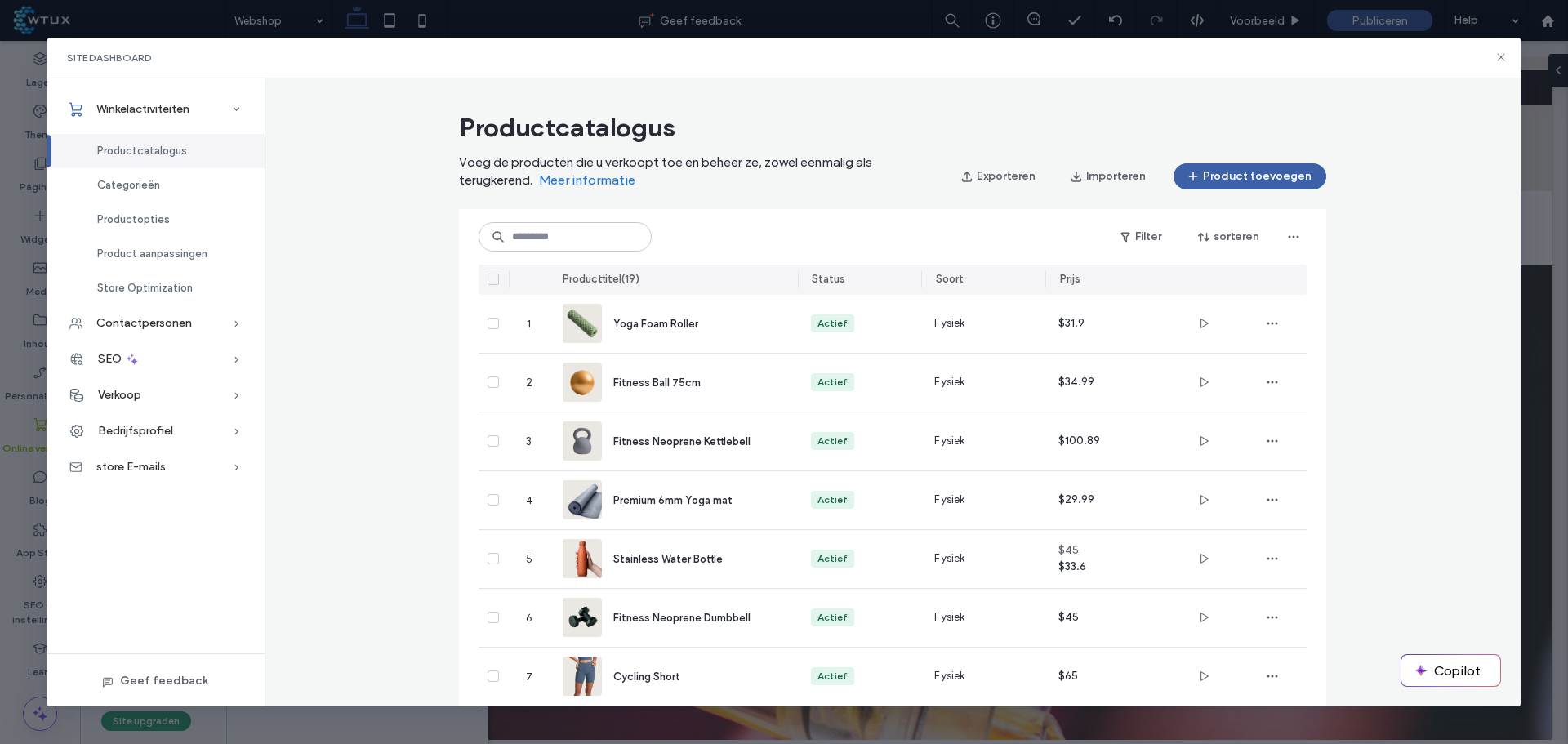
click at [147, 180] on span "Categorieën" at bounding box center [129, 185] width 63 height 12
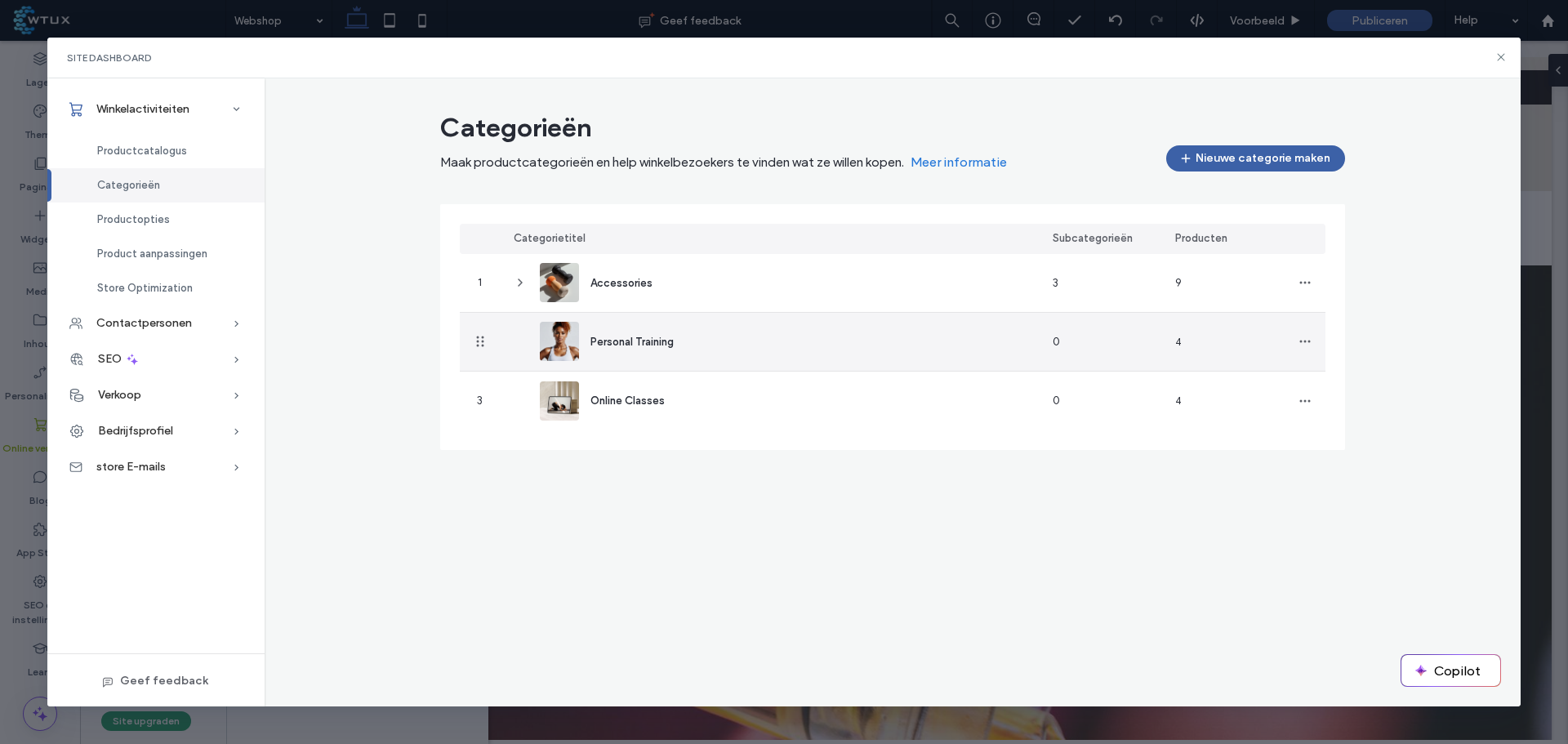
click at [721, 336] on div "Personal Training" at bounding box center [770, 341] width 539 height 58
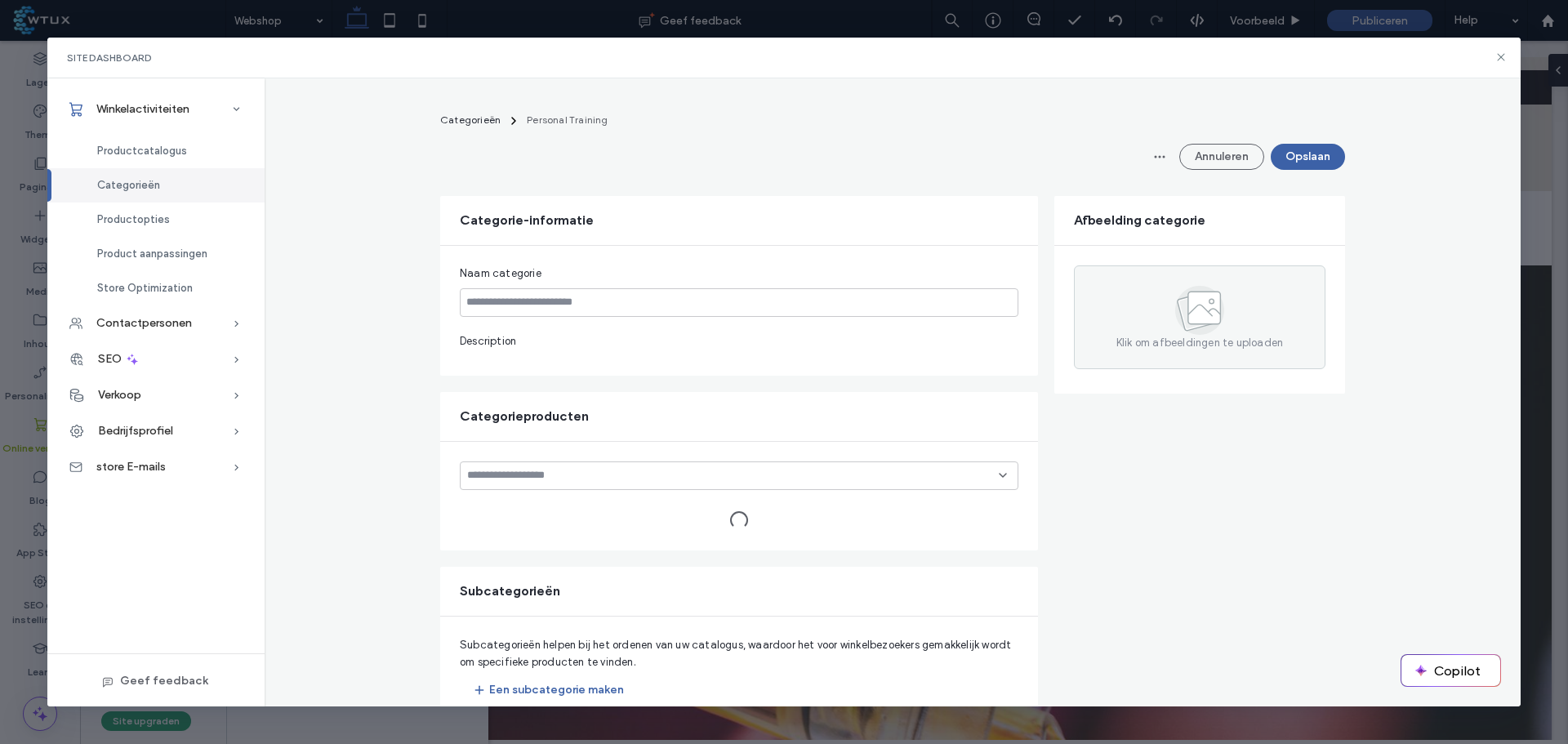
type input "**********"
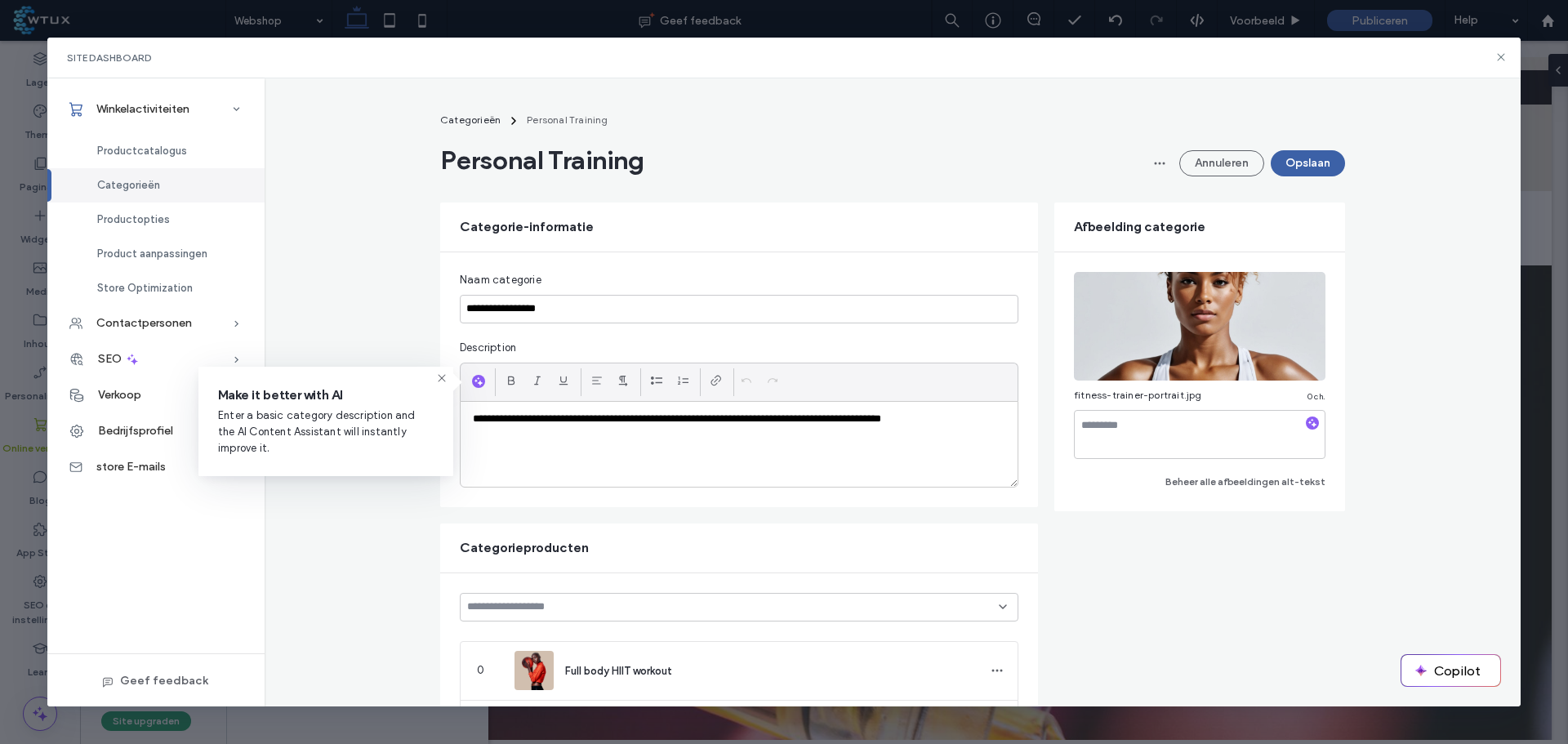
click at [486, 122] on span "Categorieën" at bounding box center [471, 119] width 61 height 12
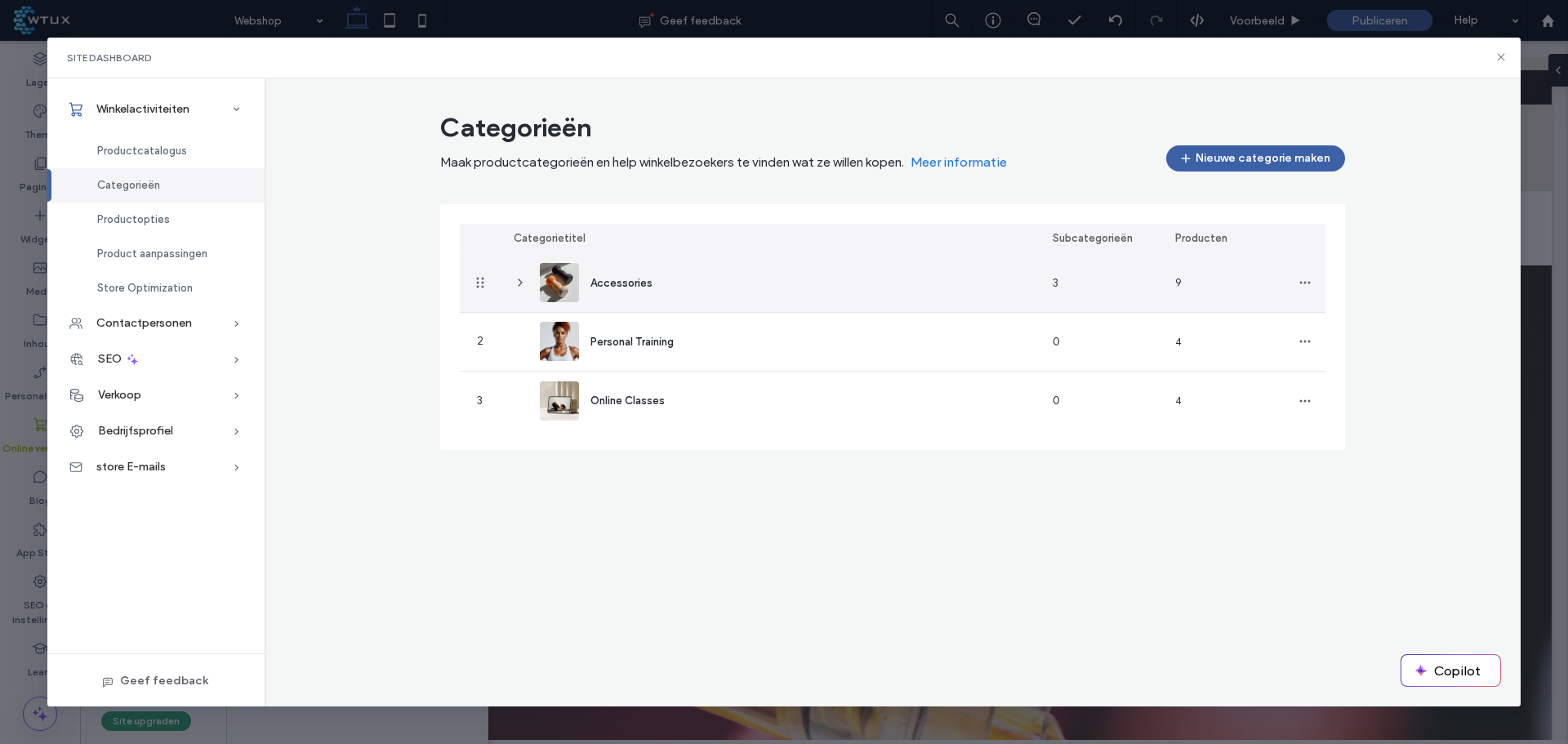
click at [771, 295] on div "Accessories" at bounding box center [770, 282] width 539 height 58
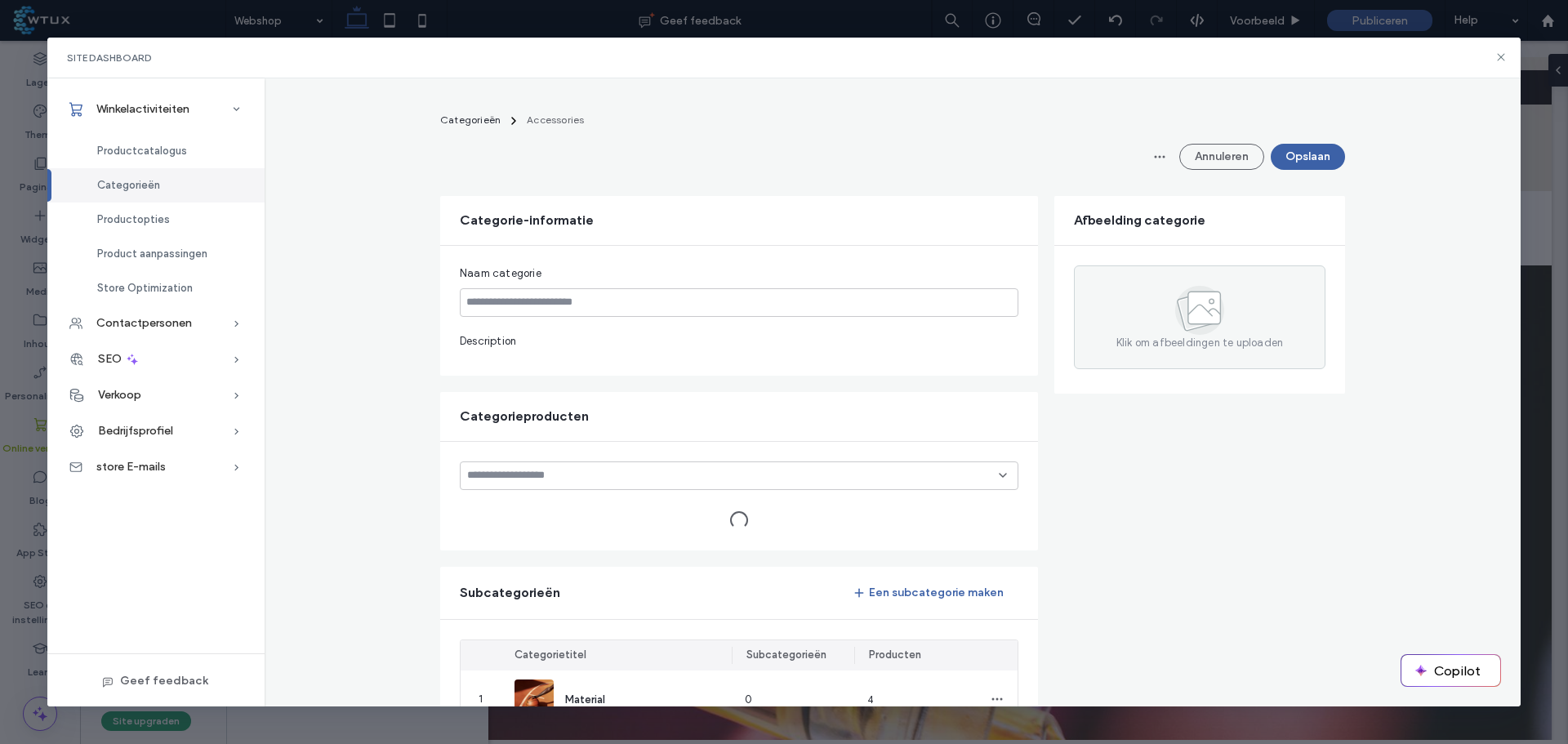
type input "**********"
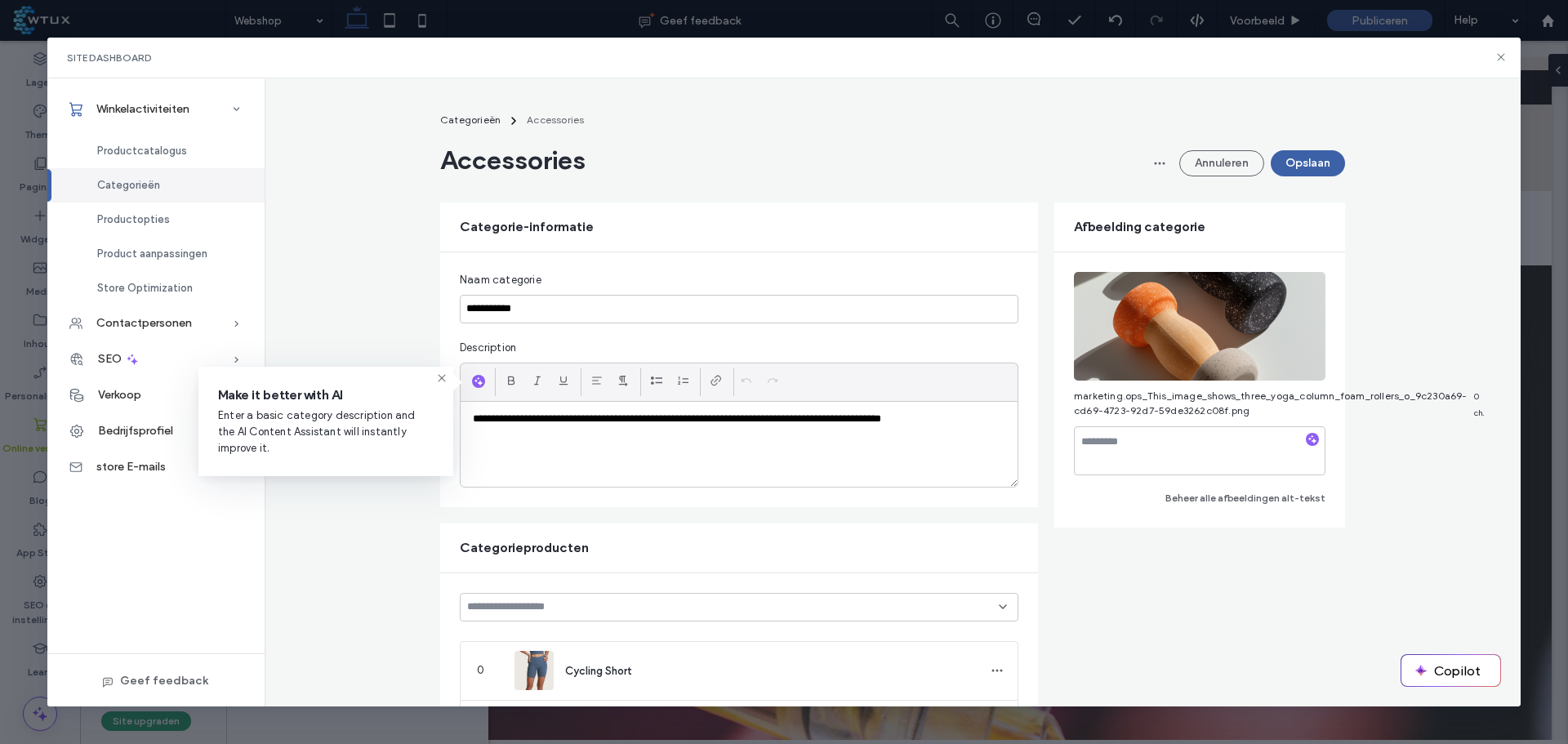
click at [465, 113] on span "Categorieën" at bounding box center [471, 119] width 61 height 12
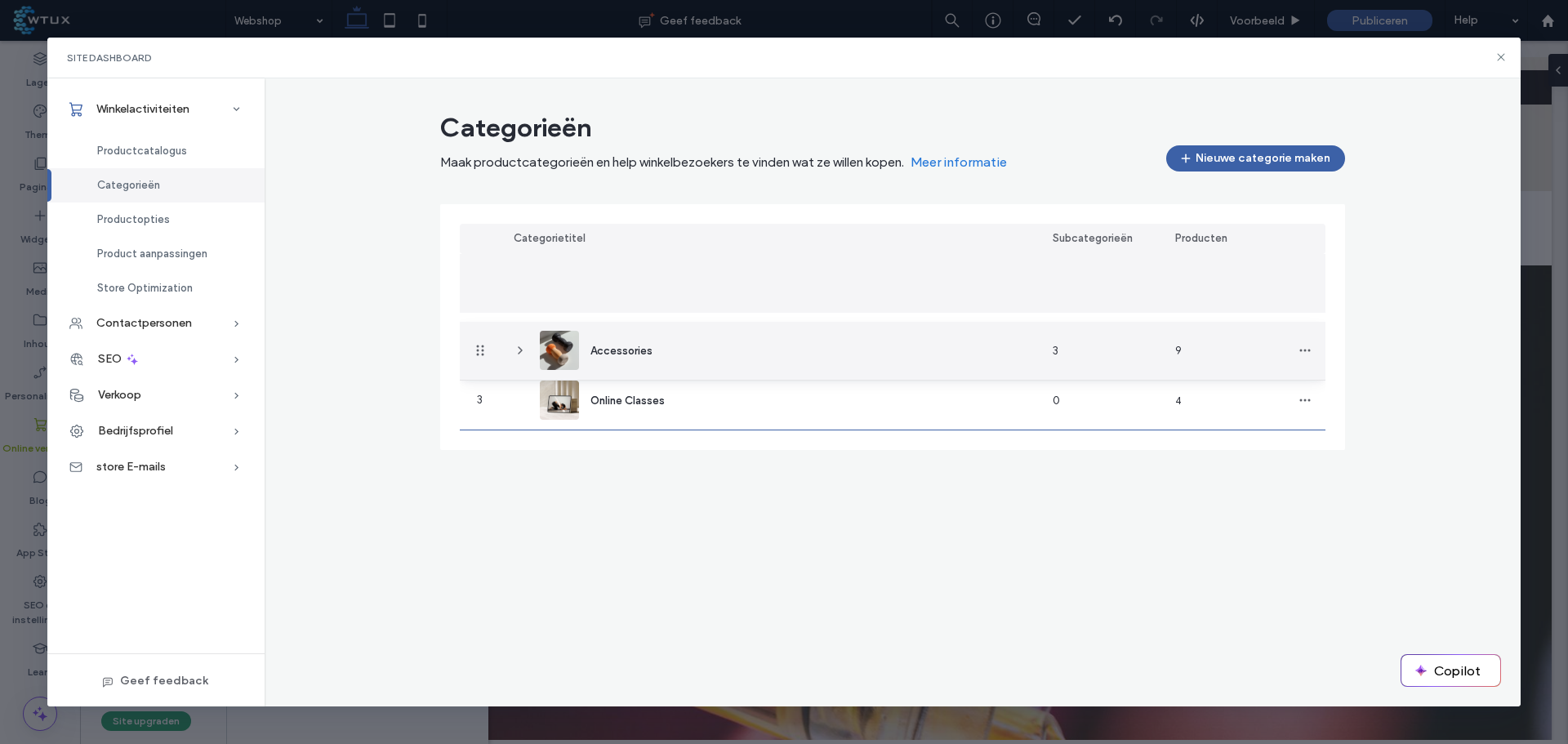
drag, startPoint x: 482, startPoint y: 283, endPoint x: 477, endPoint y: 354, distance: 71.2
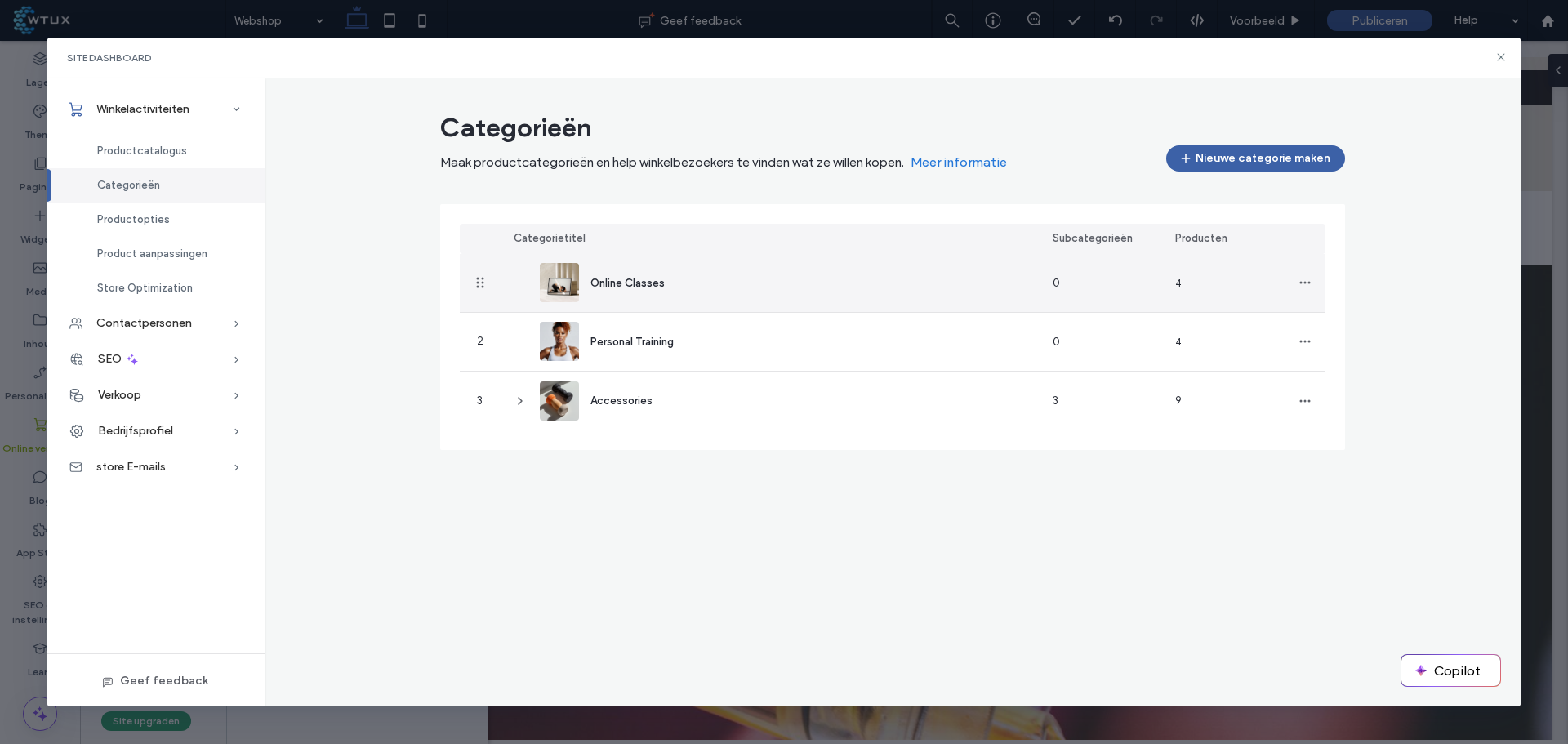
click at [668, 286] on div "Online Classes" at bounding box center [609, 282] width 138 height 40
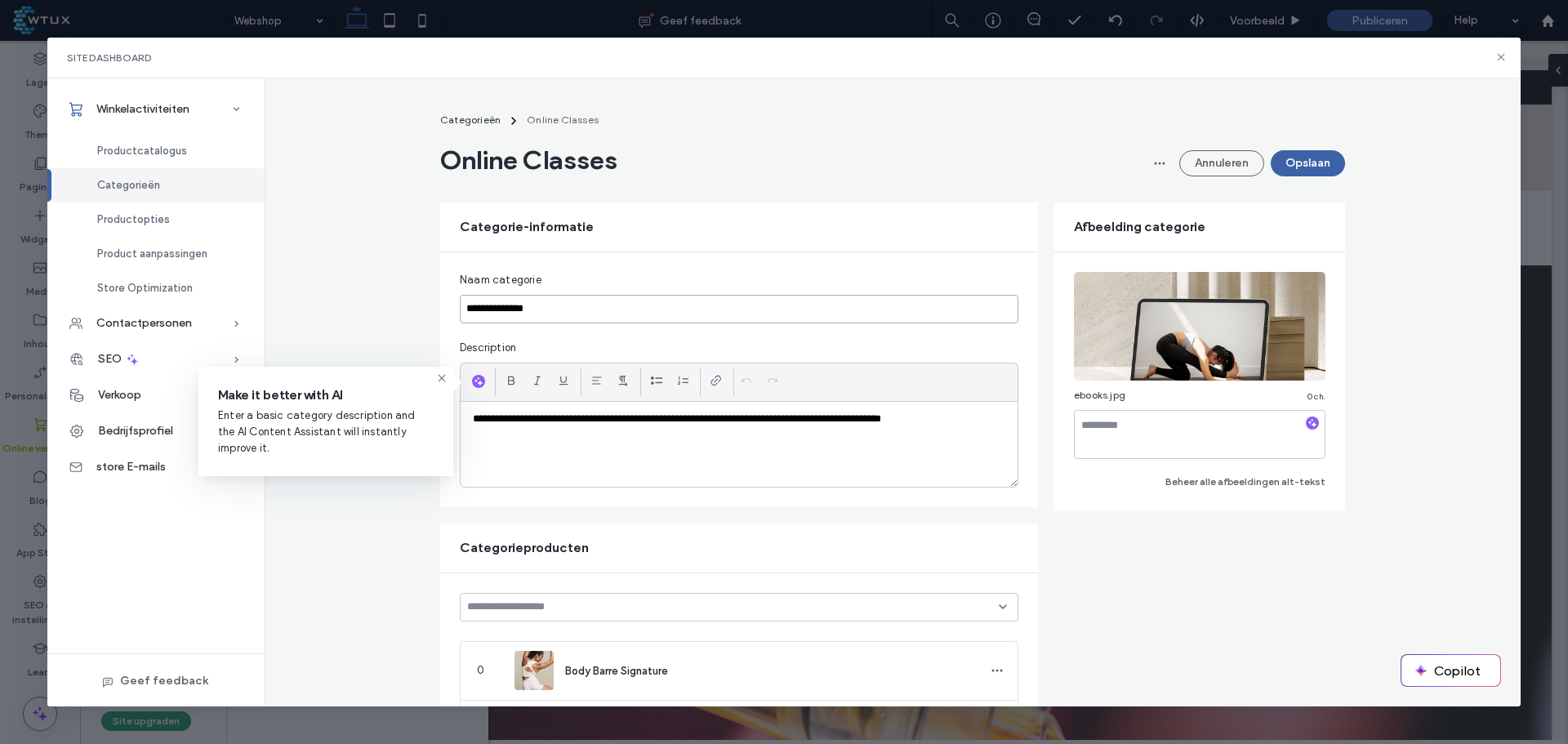
click at [533, 311] on input "**********" at bounding box center [739, 309] width 559 height 29
click at [491, 305] on input "*" at bounding box center [739, 309] width 559 height 29
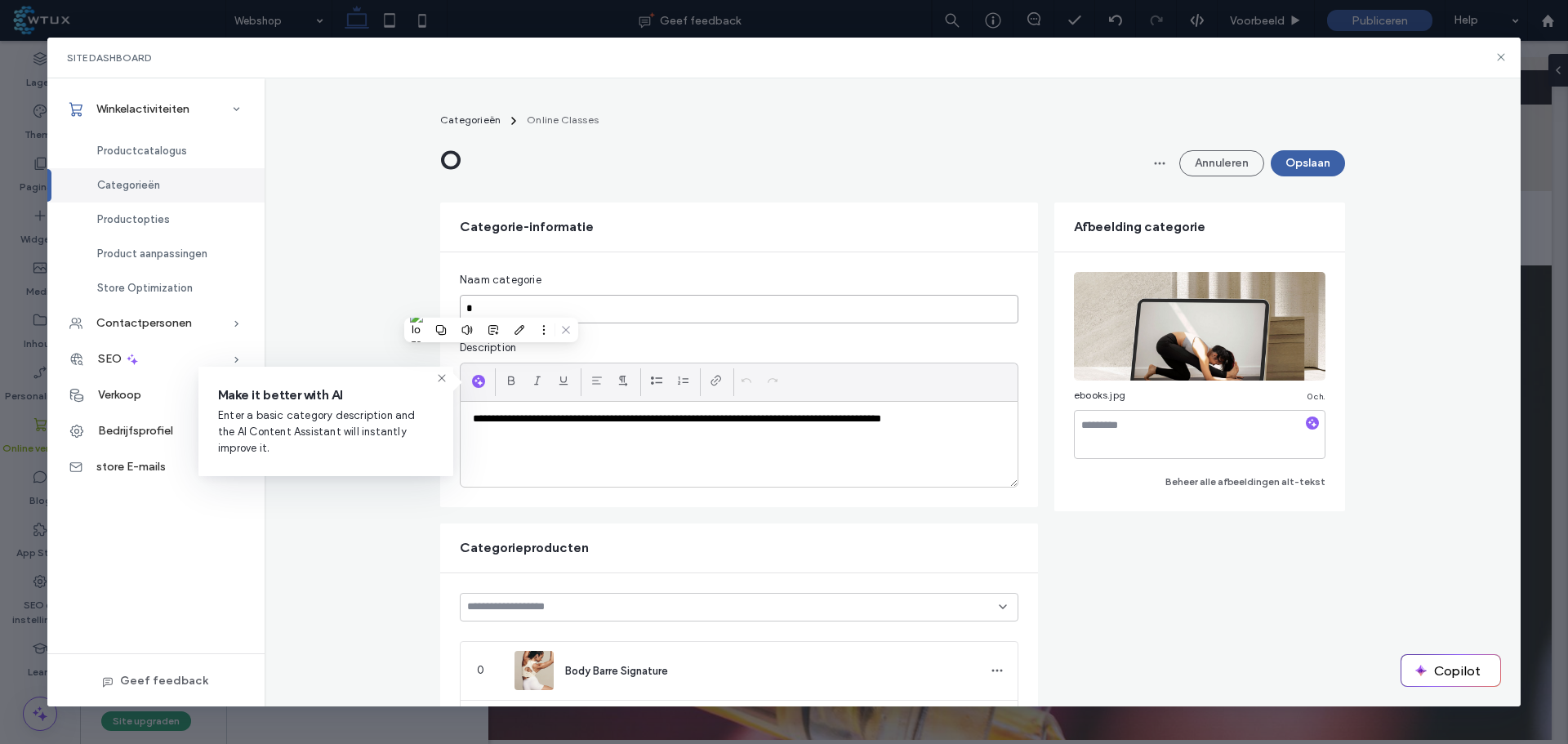
click at [491, 305] on input "*" at bounding box center [739, 309] width 559 height 29
type input "**********"
click at [352, 303] on div "**********" at bounding box center [893, 705] width 1257 height 1202
click at [477, 125] on span "Categorieën" at bounding box center [471, 119] width 61 height 12
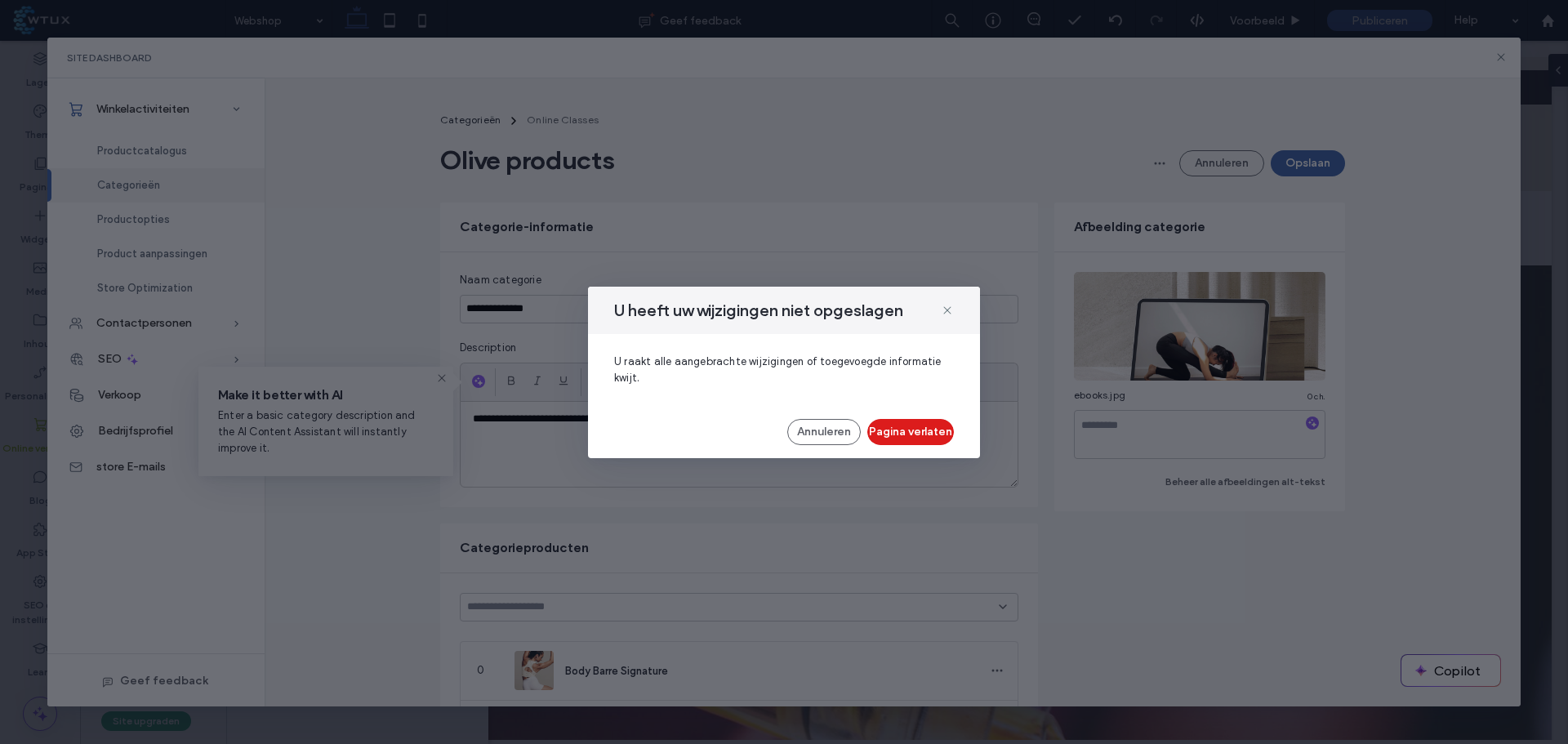
click at [820, 425] on button "Annuleren" at bounding box center [824, 432] width 74 height 26
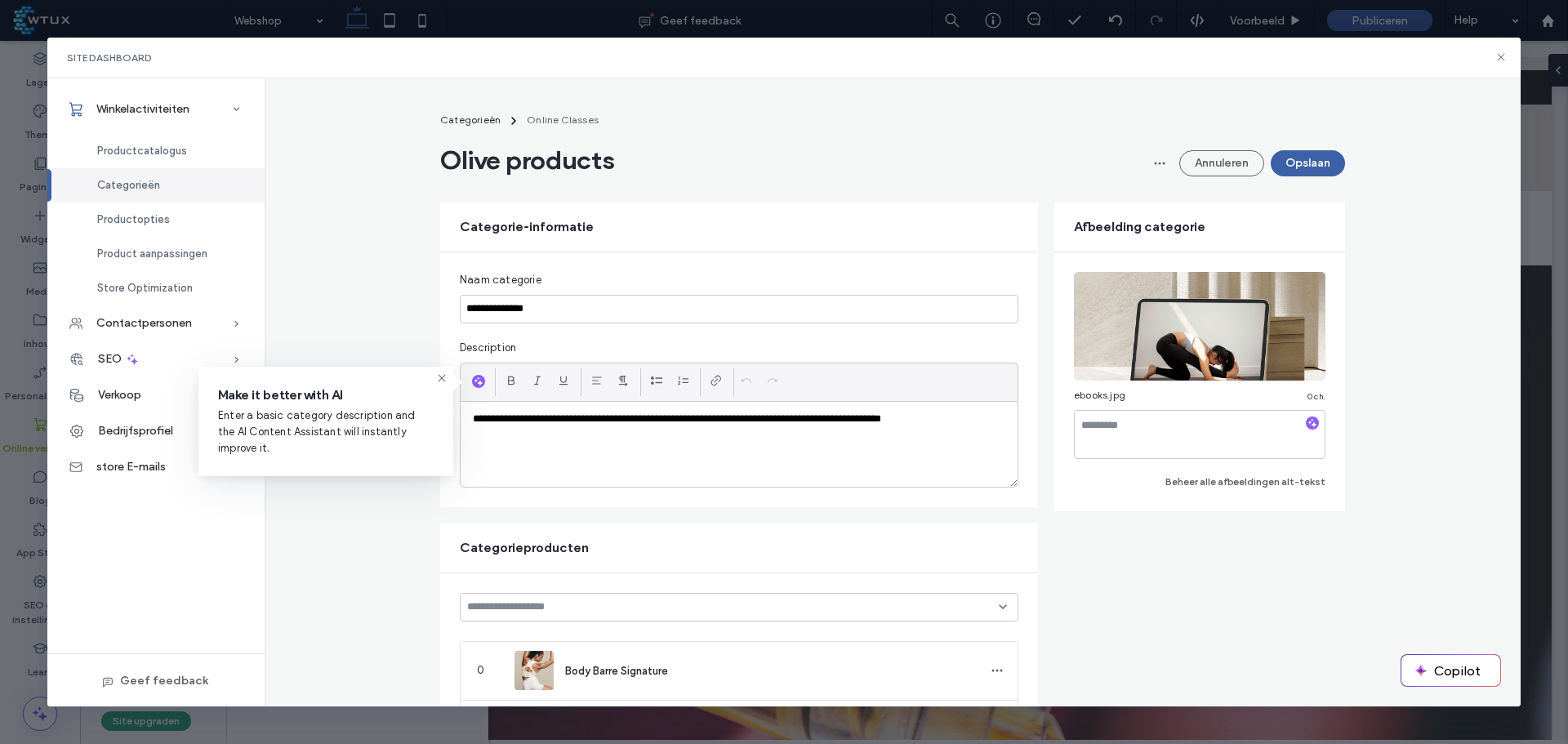
click at [1299, 283] on icon "button" at bounding box center [1304, 289] width 13 height 13
click at [1258, 325] on span "Afbeelding bewerken" at bounding box center [1236, 332] width 105 height 17
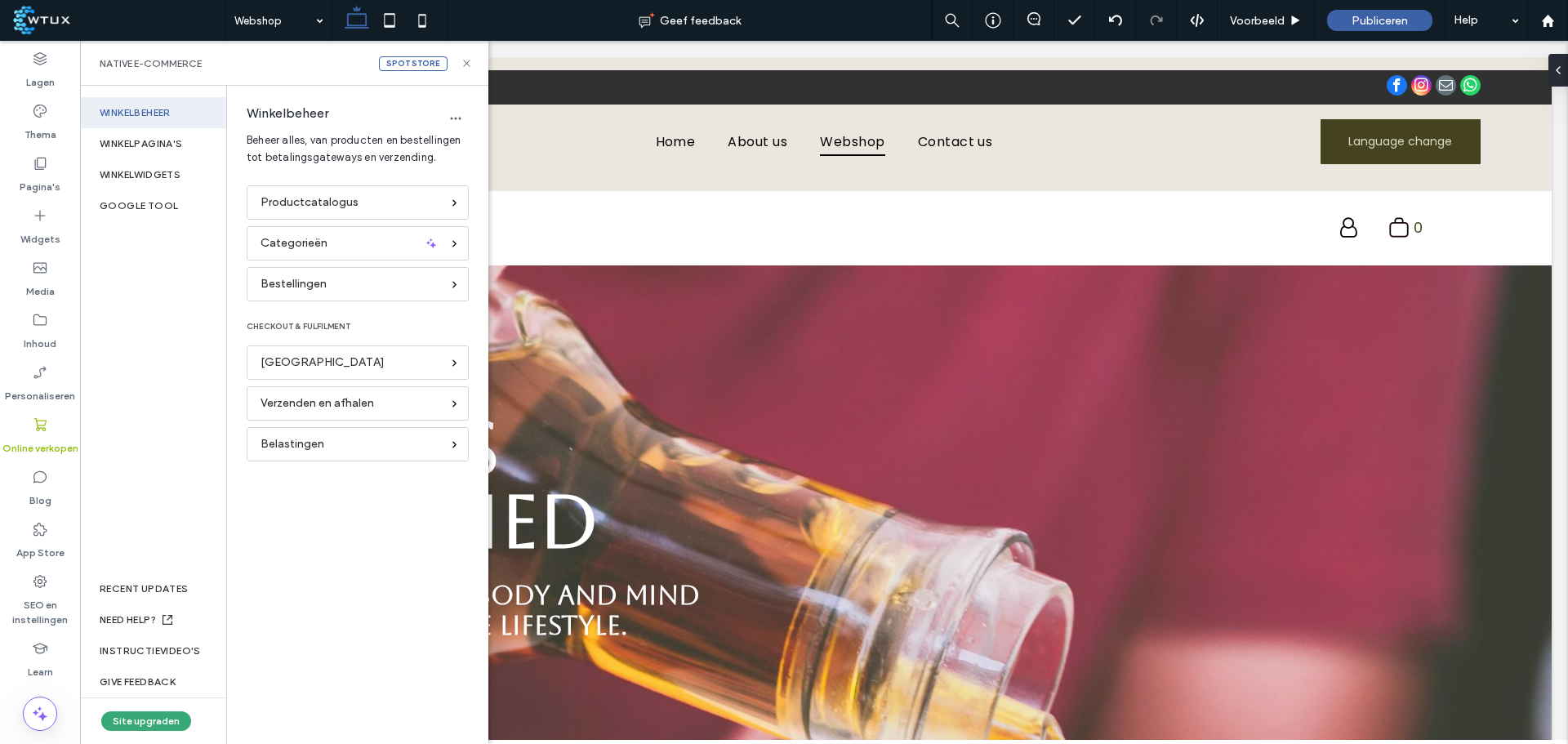
click at [340, 200] on span "Productcatalogus" at bounding box center [309, 202] width 98 height 18
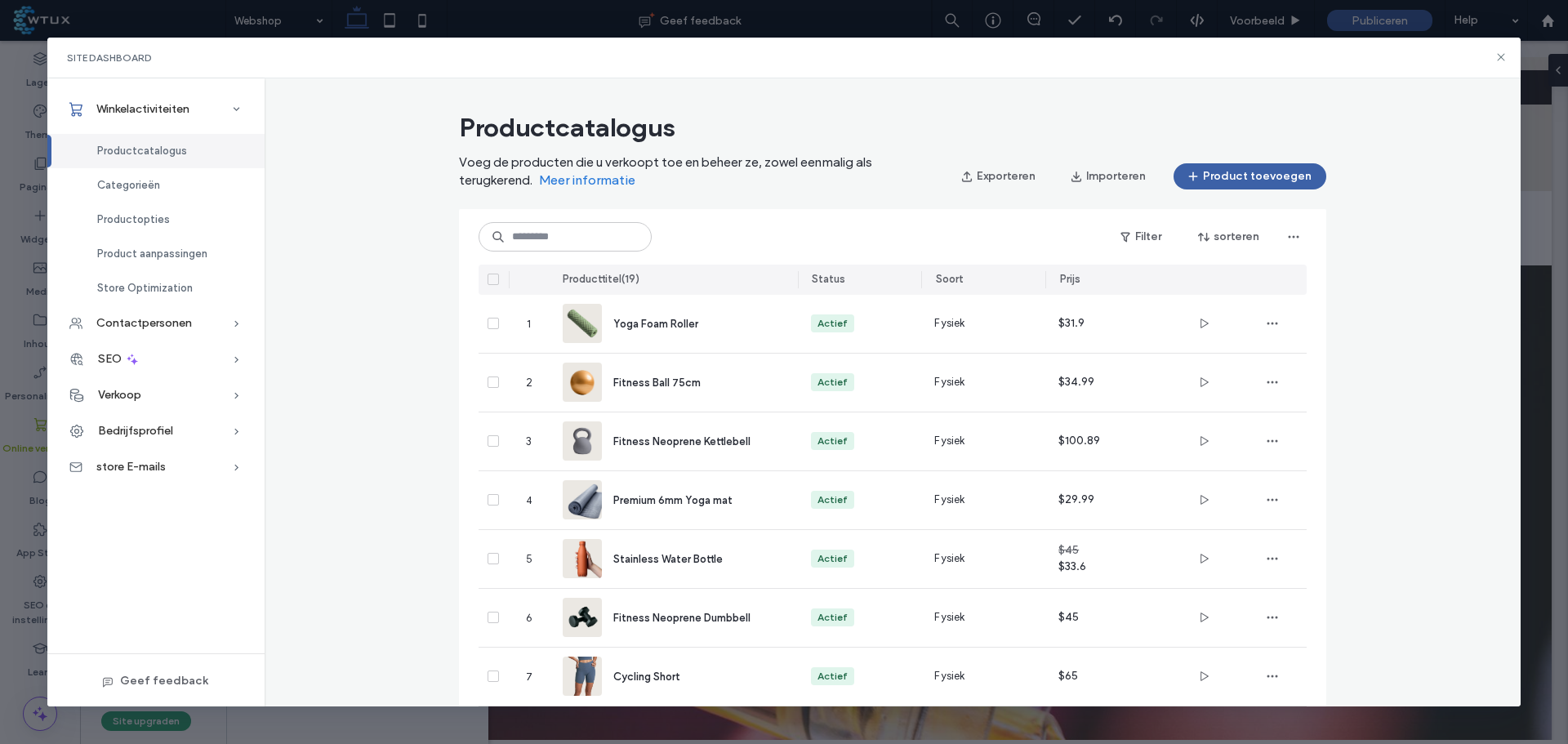
click at [153, 184] on span "Categorieën" at bounding box center [129, 185] width 63 height 12
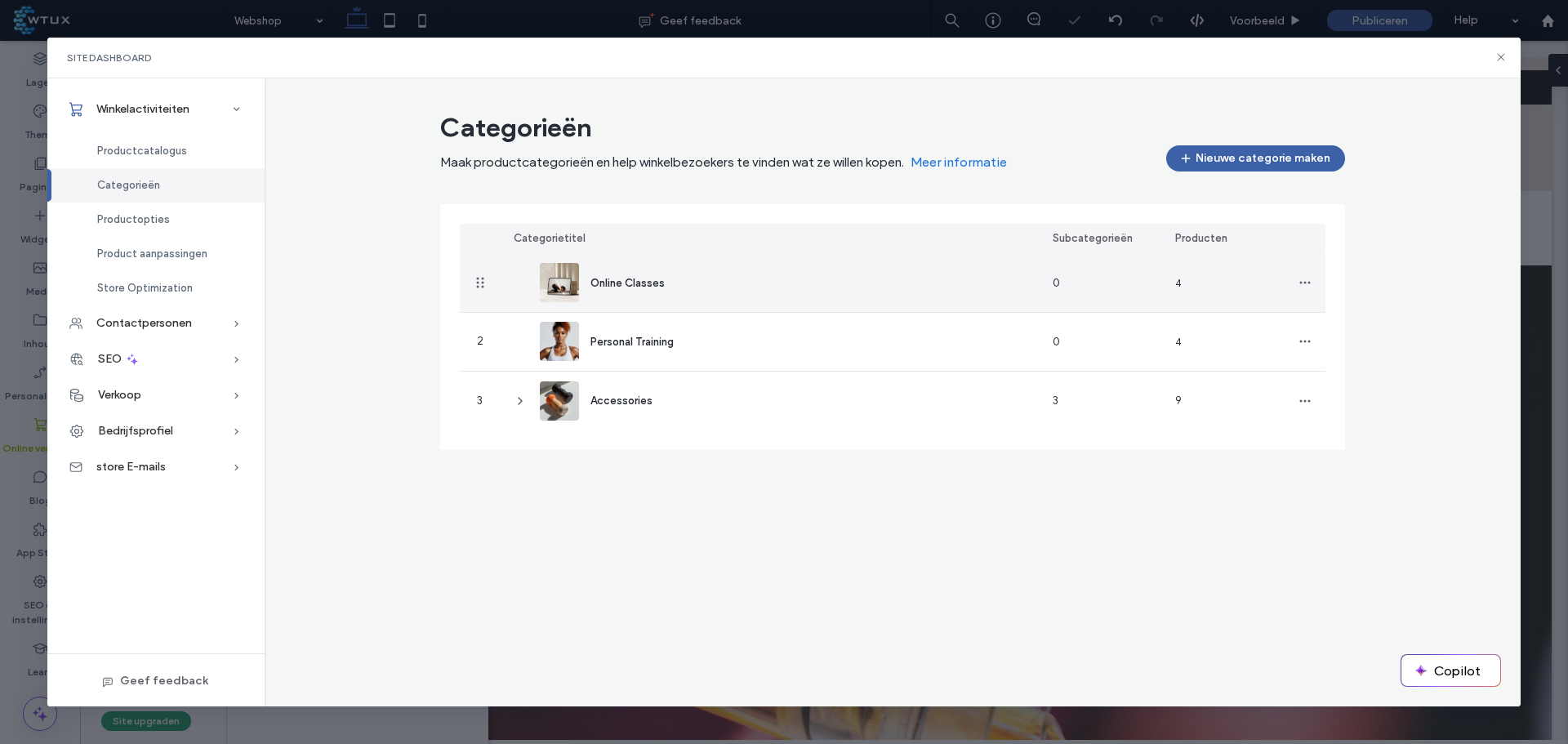
click at [699, 288] on div "Online Classes" at bounding box center [770, 282] width 539 height 58
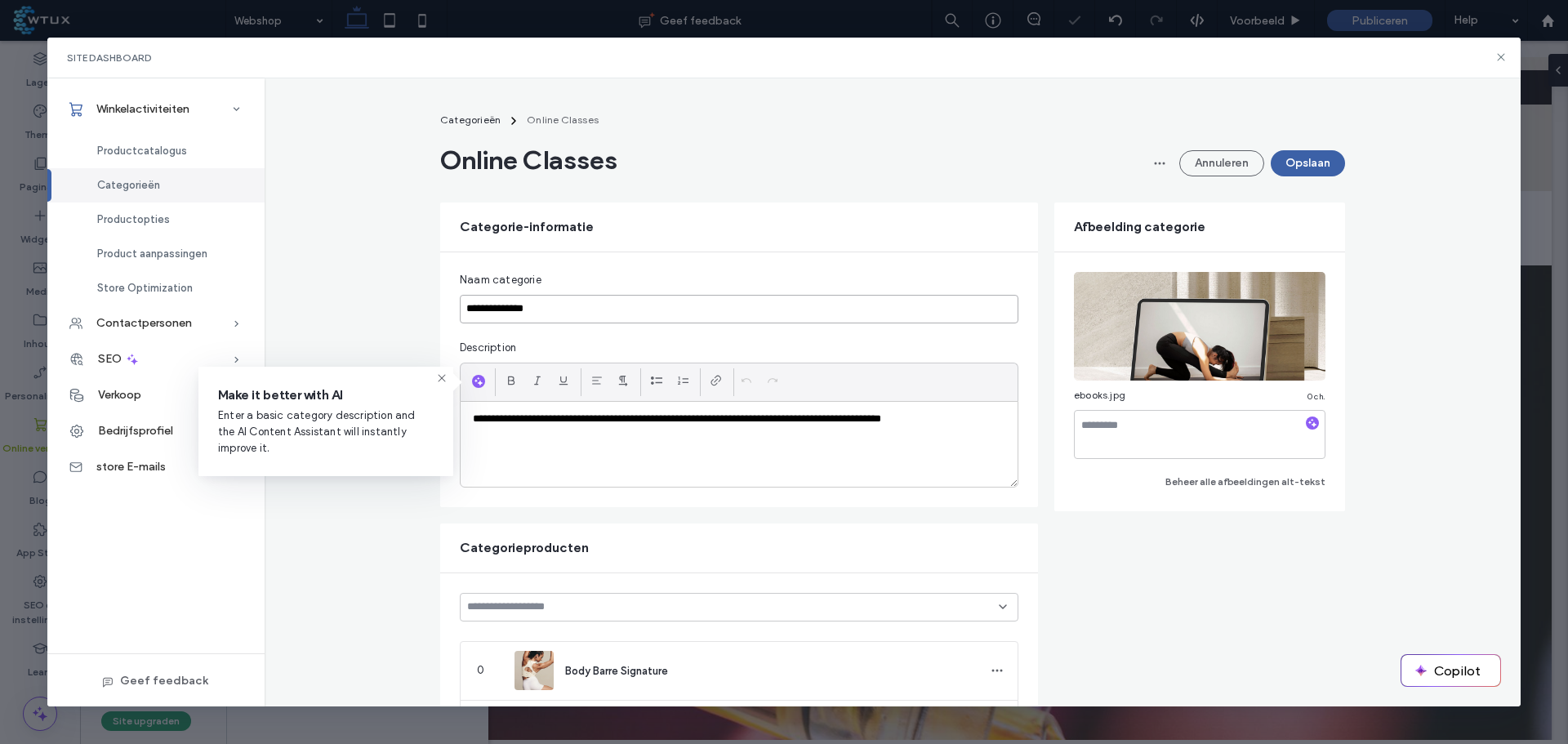
click at [556, 308] on input "**********" at bounding box center [739, 309] width 559 height 29
type input "**********"
click at [1298, 284] on icon "button" at bounding box center [1304, 289] width 13 height 13
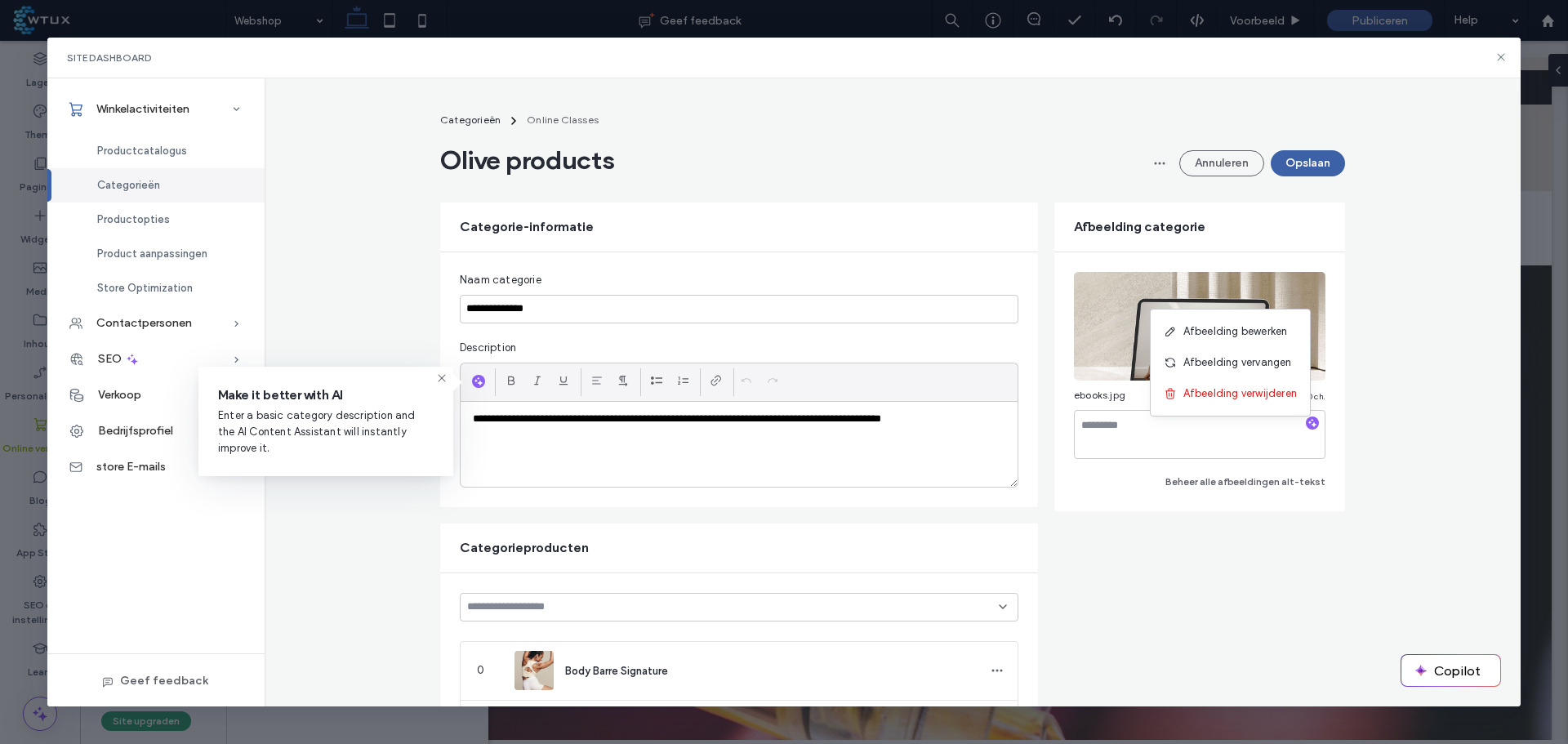
click at [1269, 363] on span "Afbeelding vervangen" at bounding box center [1238, 362] width 109 height 17
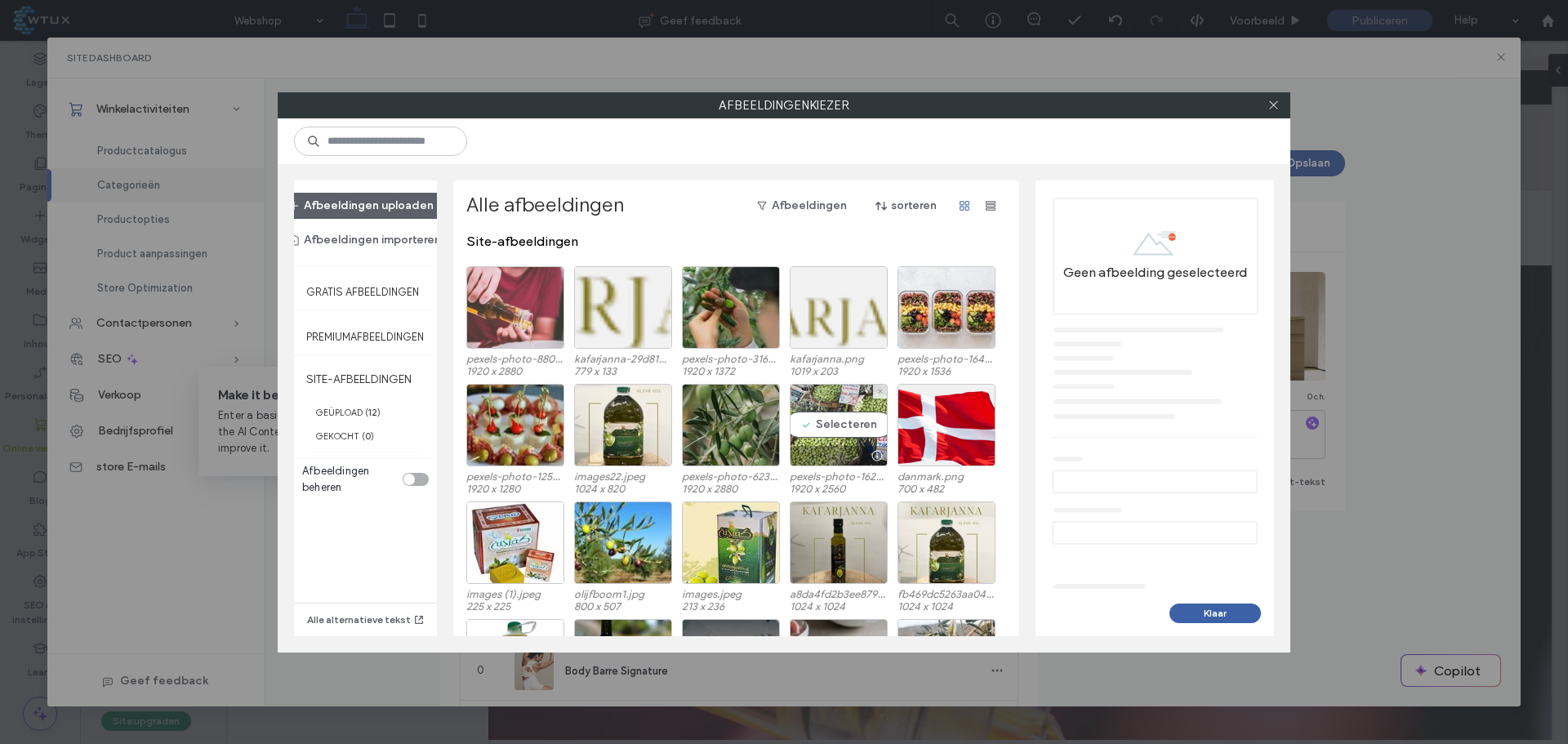
click at [832, 426] on div "Selecteren" at bounding box center [839, 425] width 98 height 83
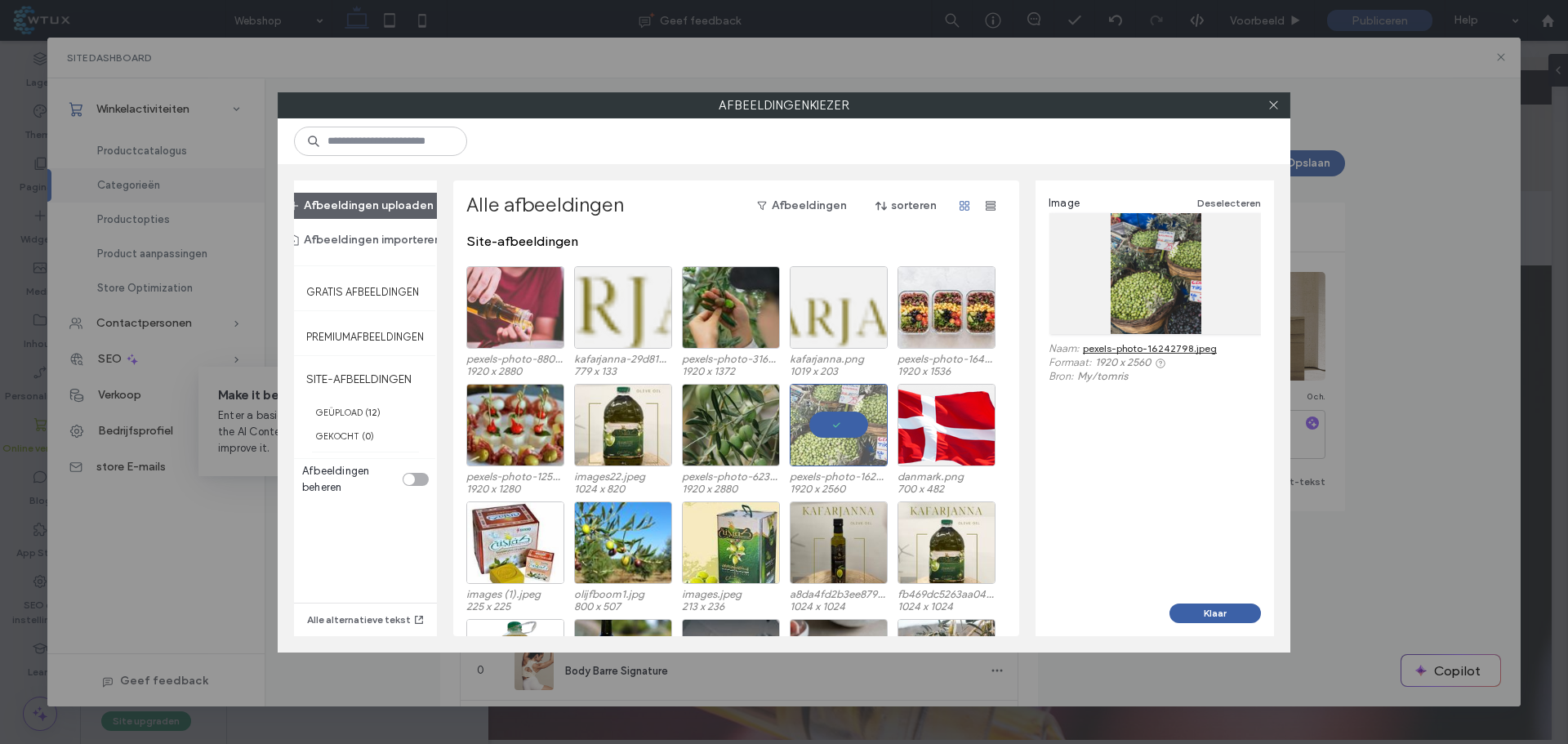
click at [1188, 611] on button "Klaar" at bounding box center [1215, 612] width 91 height 19
click at [1207, 610] on form "**********" at bounding box center [893, 750] width 905 height 1097
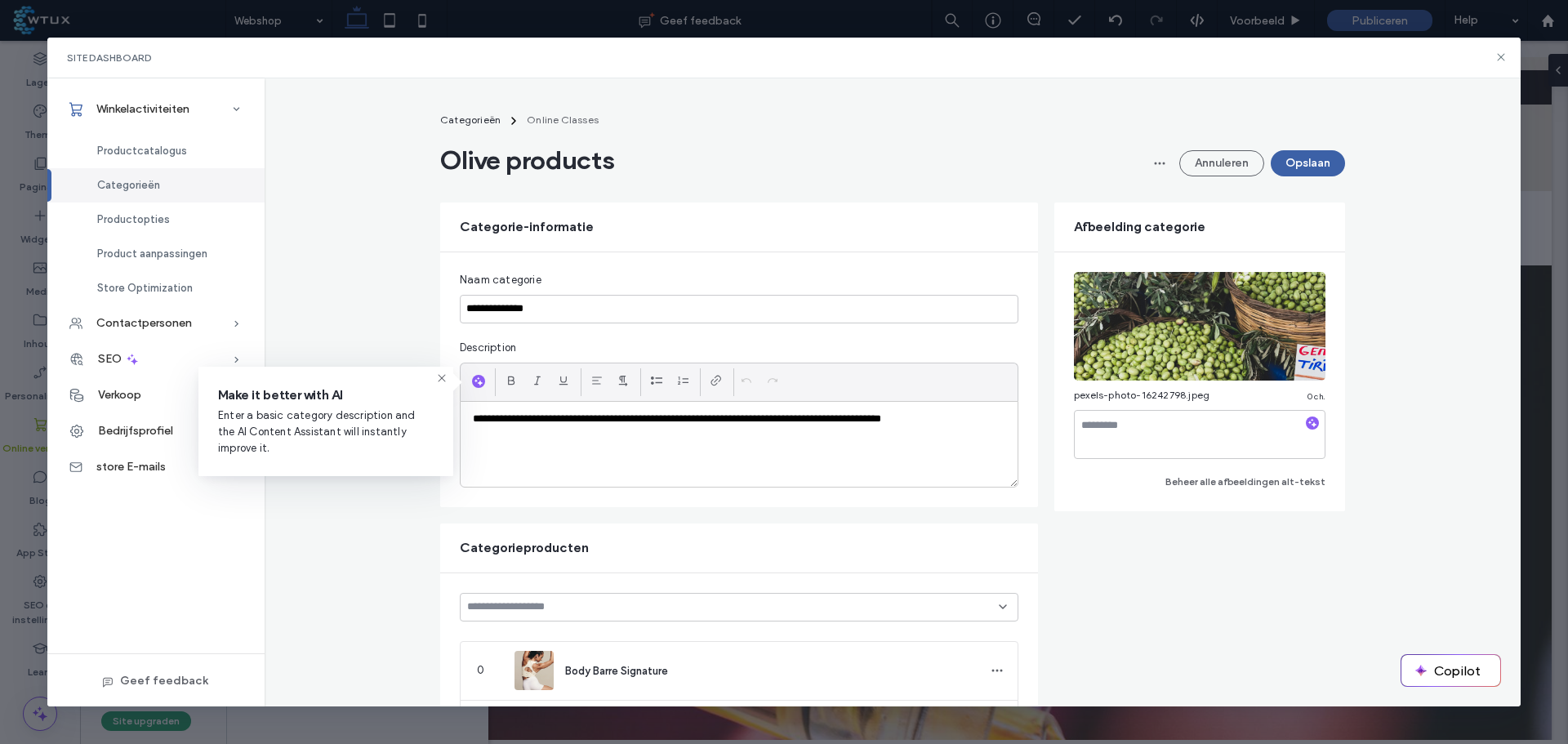
click at [1304, 167] on button "Opslaan" at bounding box center [1308, 163] width 74 height 26
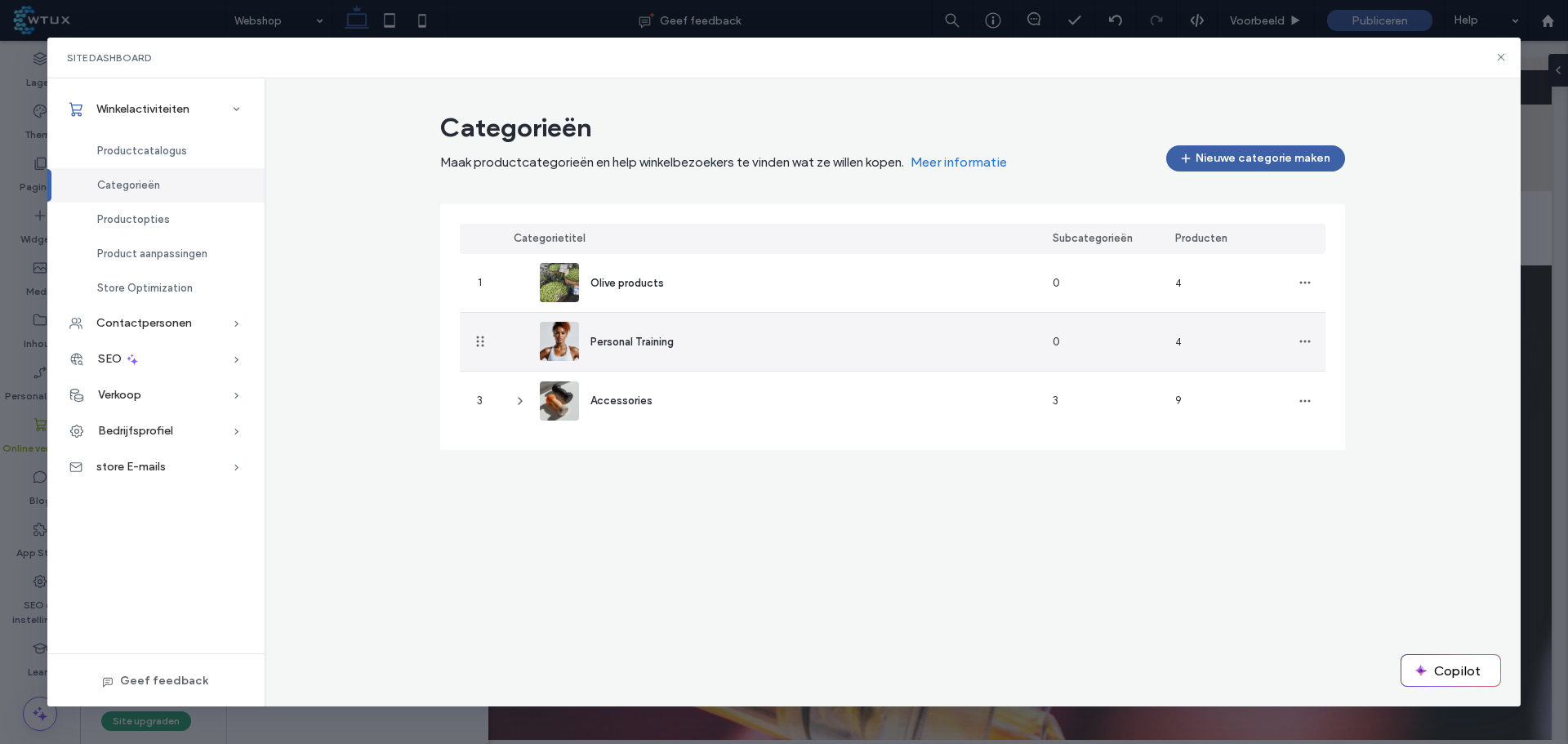
click at [708, 356] on div "Personal Training" at bounding box center [770, 341] width 539 height 58
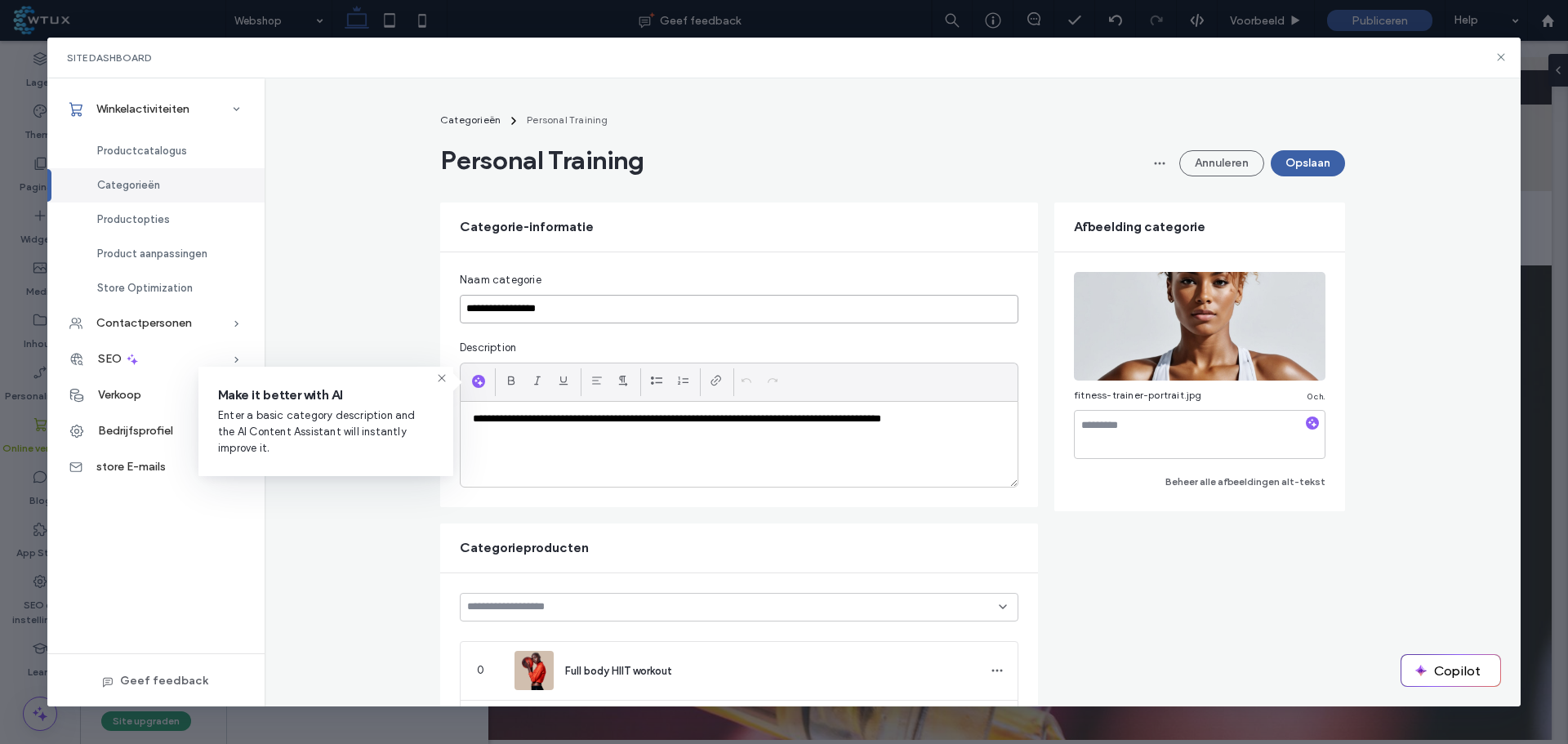
click at [515, 299] on input "**********" at bounding box center [739, 309] width 559 height 29
paste input
click at [524, 313] on input "**********" at bounding box center [739, 309] width 559 height 29
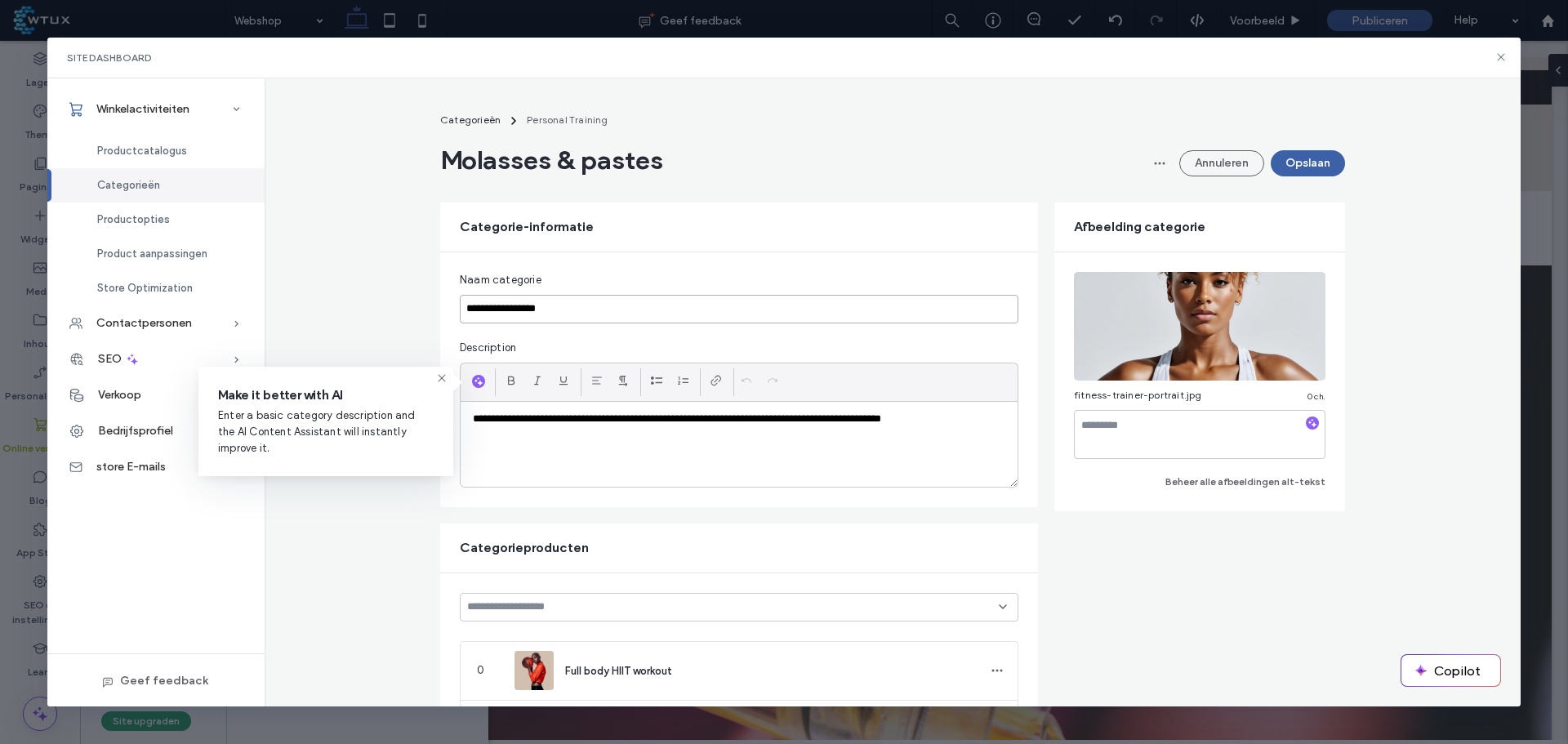
type input "**********"
drag, startPoint x: 680, startPoint y: 458, endPoint x: 670, endPoint y: 456, distance: 10.2
click at [680, 458] on div "**********" at bounding box center [739, 444] width 557 height 85
paste div
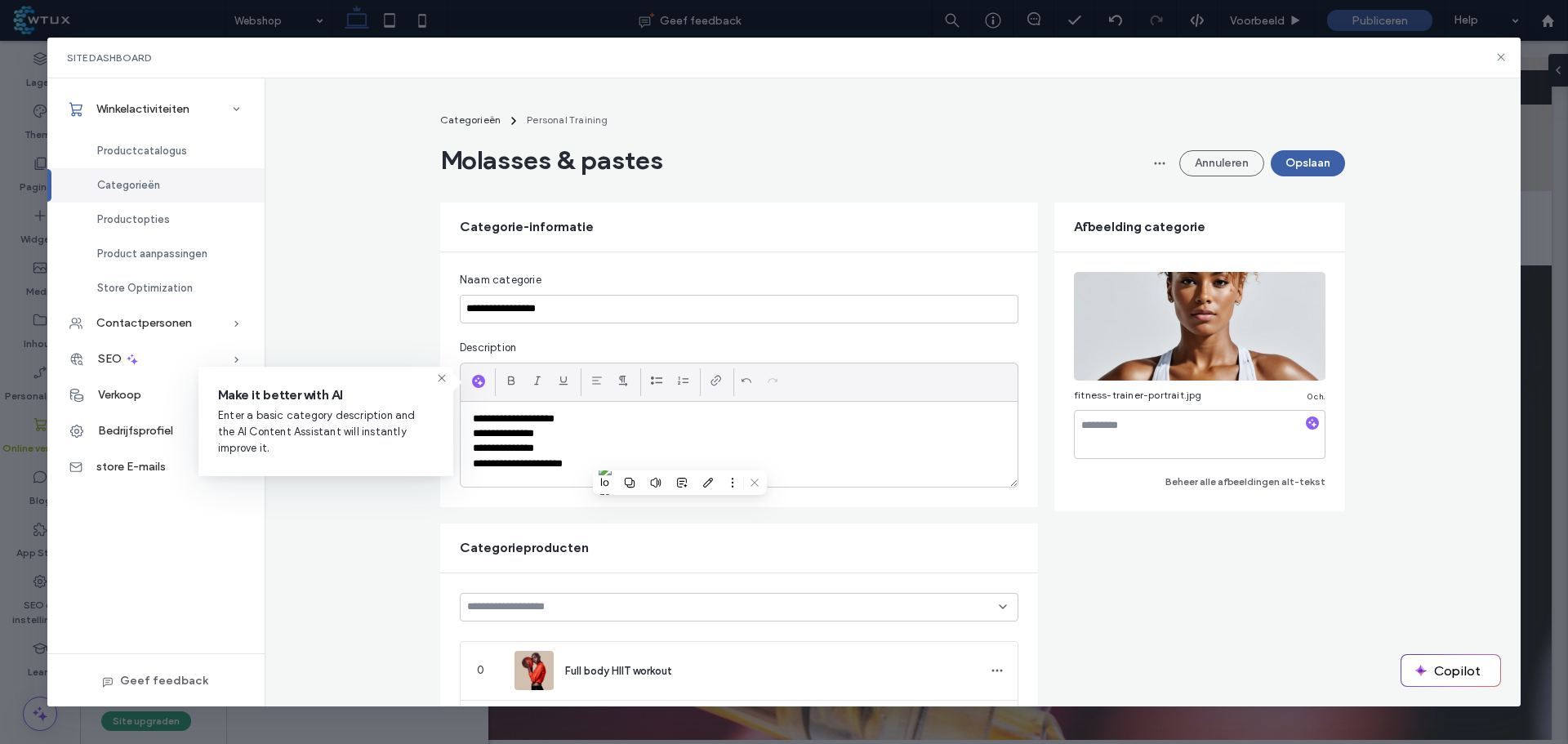
click at [585, 383] on div at bounding box center [597, 381] width 25 height 25
click at [657, 384] on icon at bounding box center [657, 381] width 13 height 13
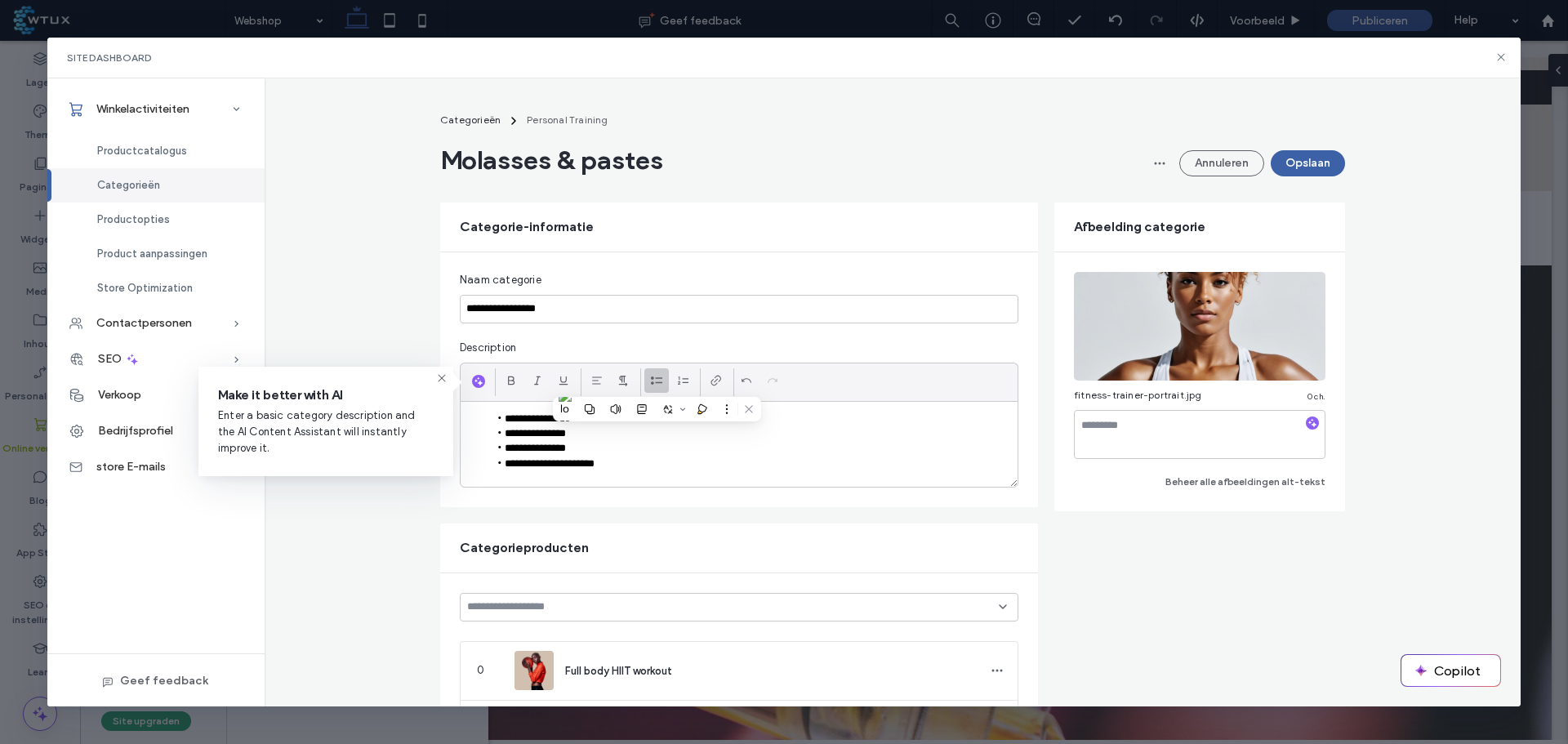
click at [1302, 157] on button "Opslaan" at bounding box center [1308, 163] width 74 height 26
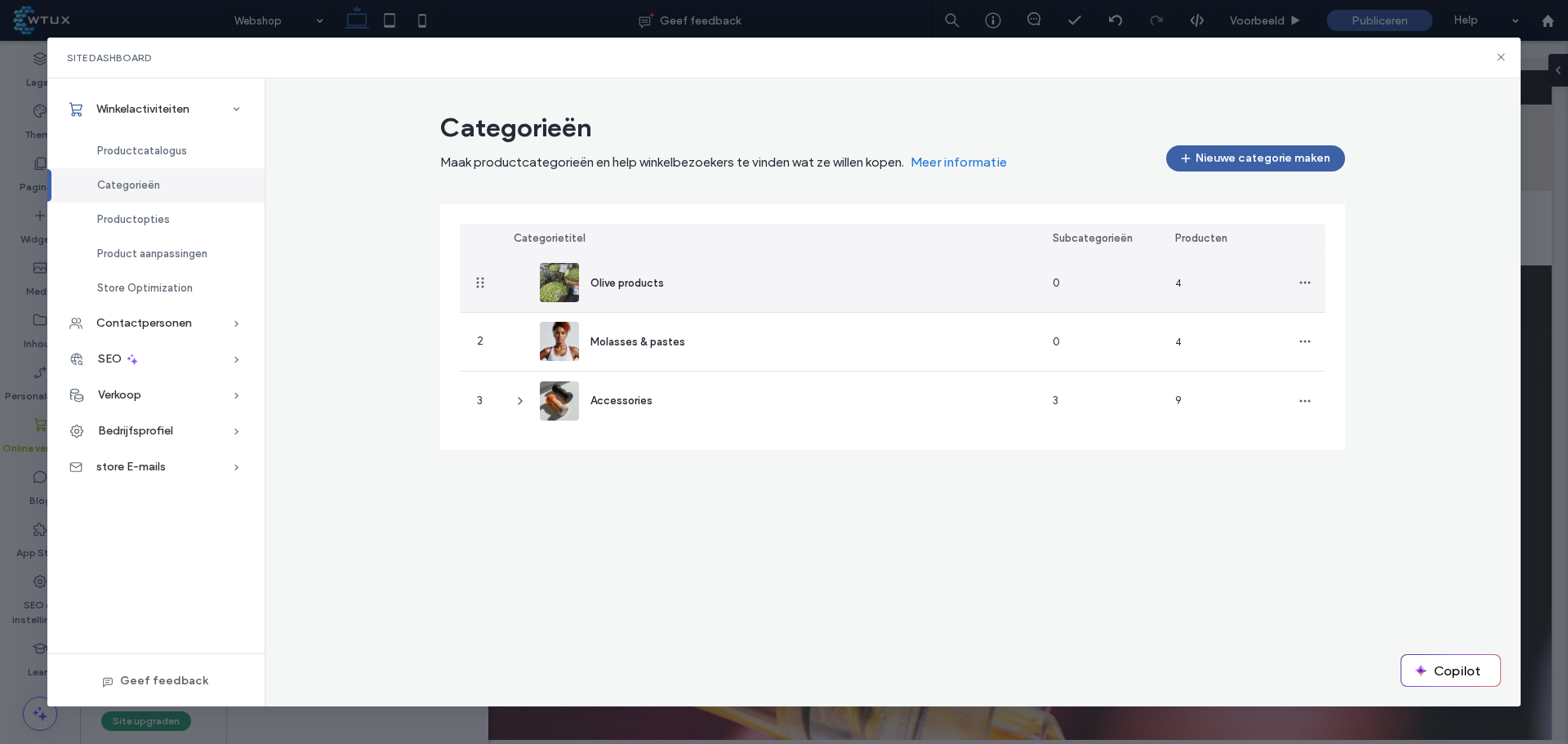
click at [683, 277] on div "Olive products" at bounding box center [770, 282] width 539 height 58
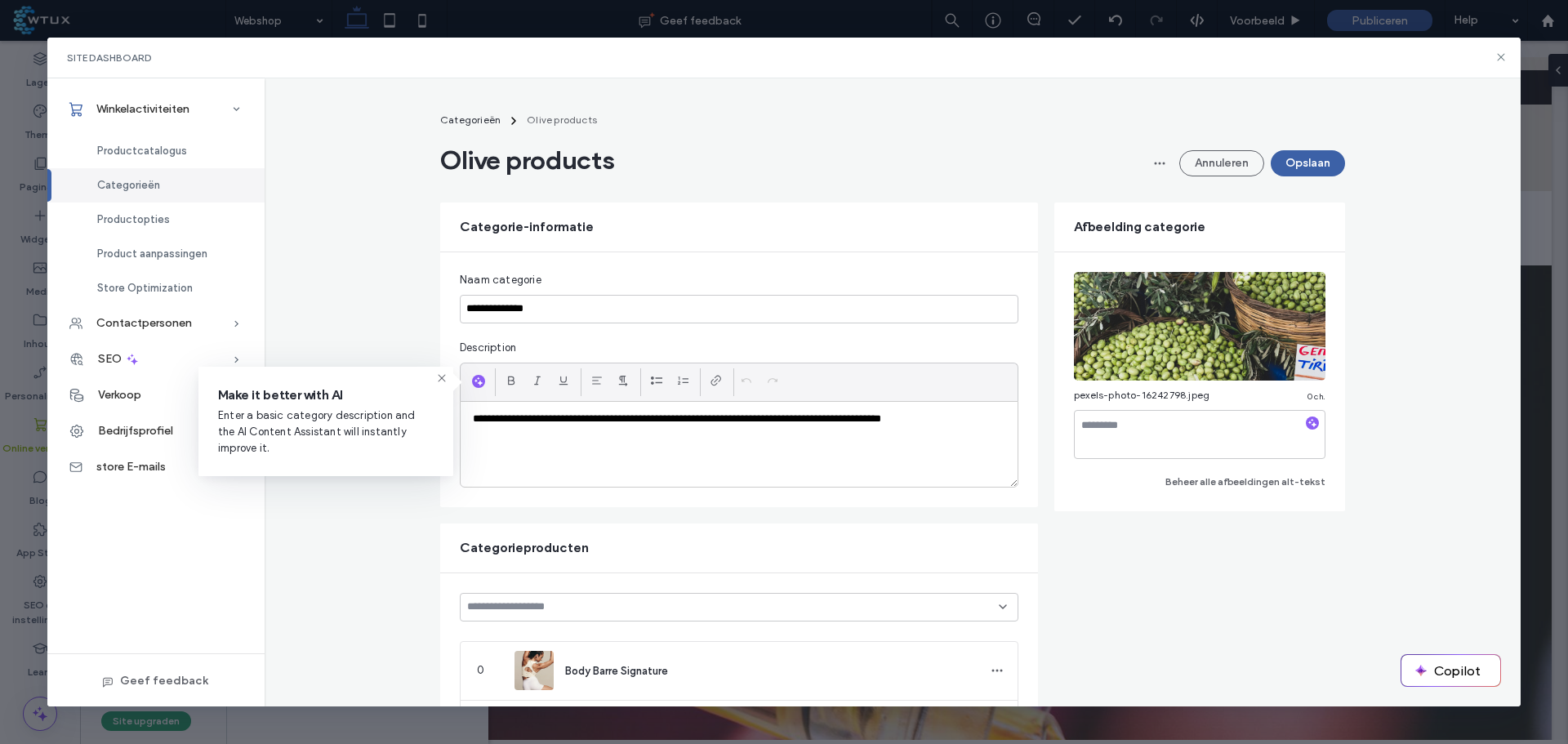
click at [842, 421] on p "**********" at bounding box center [738, 419] width 532 height 15
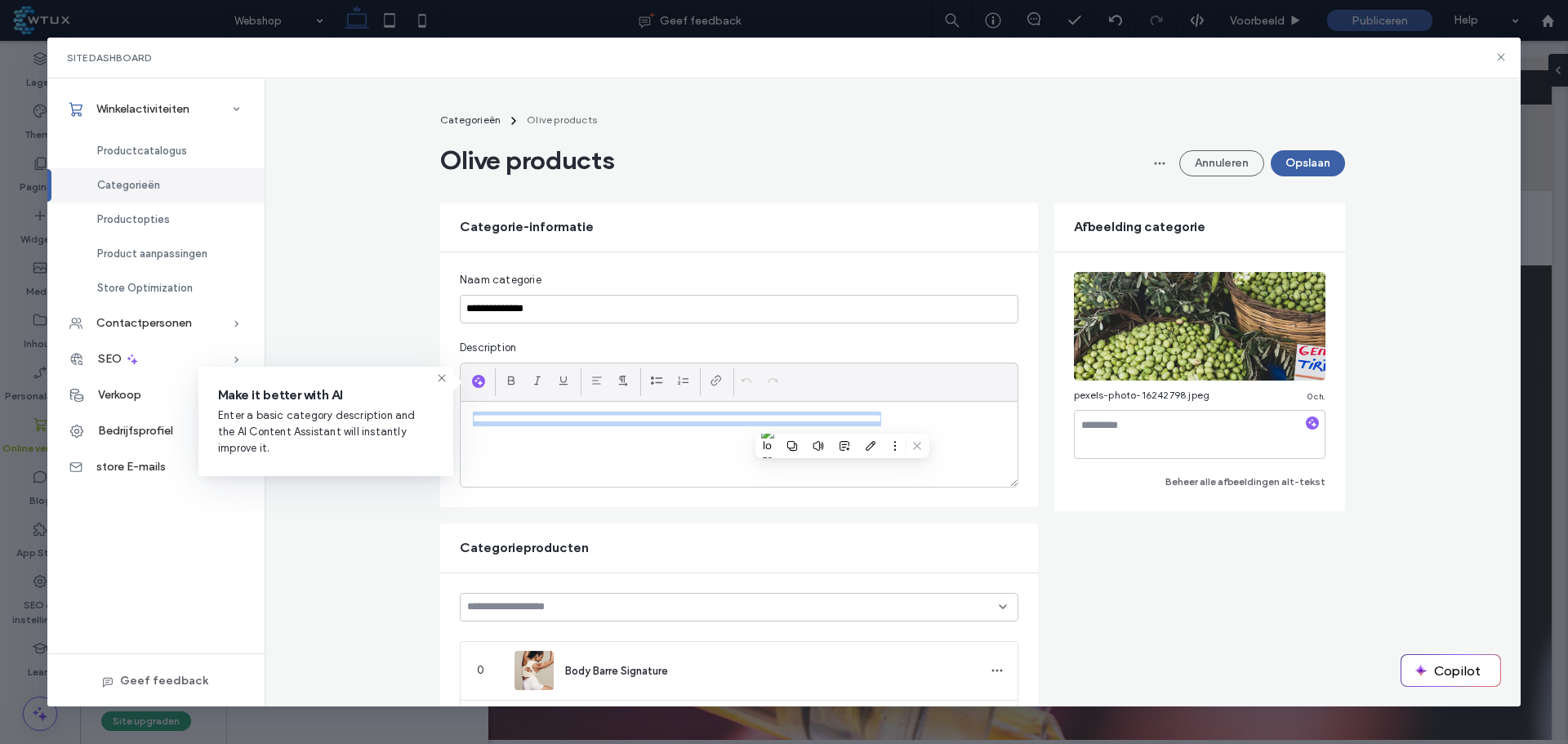
paste div
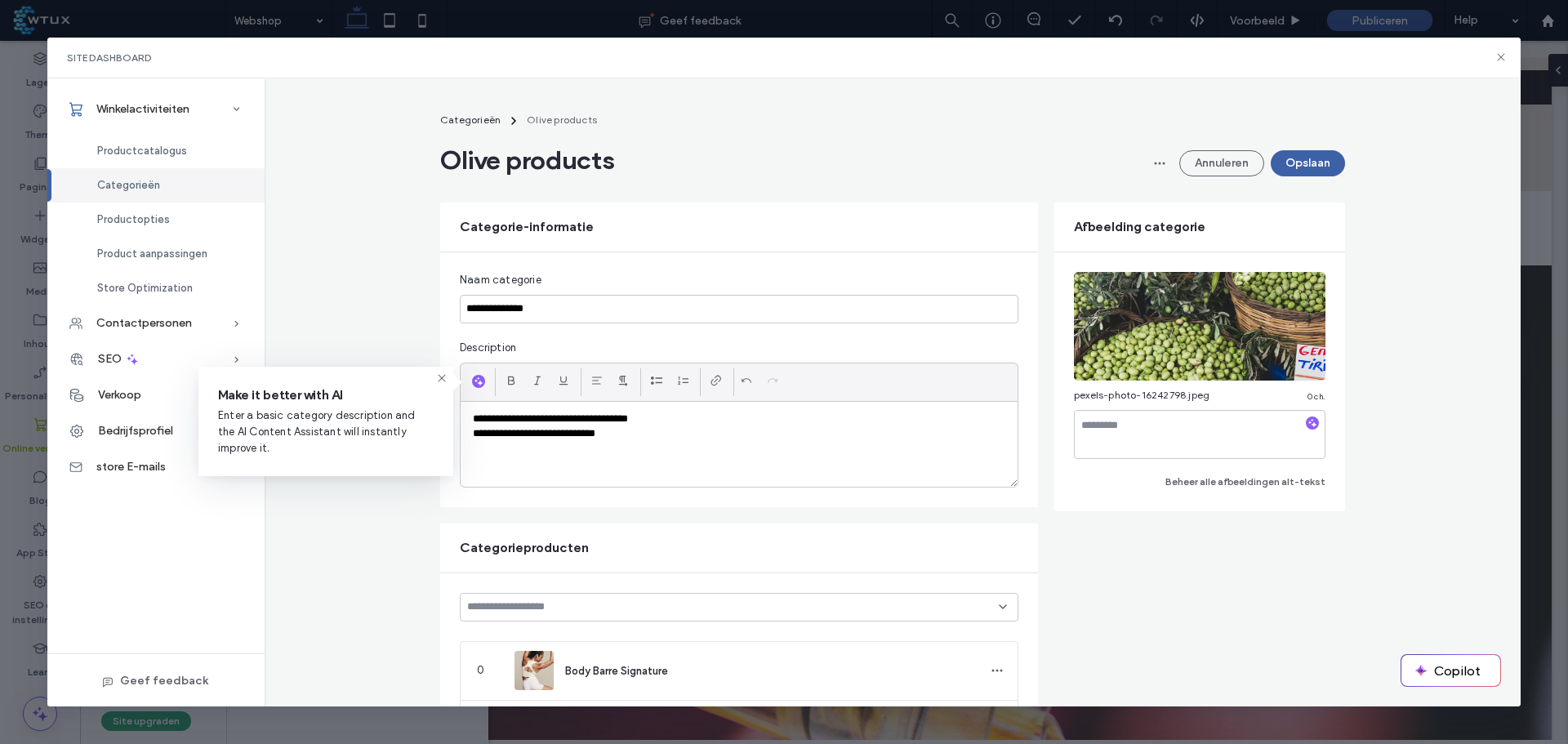
click at [587, 432] on p "**********" at bounding box center [738, 434] width 532 height 15
click at [632, 428] on p "**********" at bounding box center [738, 434] width 532 height 15
drag, startPoint x: 635, startPoint y: 434, endPoint x: 361, endPoint y: 407, distance: 275.3
click at [361, 407] on body ".wqwq-1{fill:#231f20;} .cls-1q, .cls-2q { fill-rule: evenodd; } .cls-2q { fill:…" at bounding box center [784, 372] width 1568 height 744
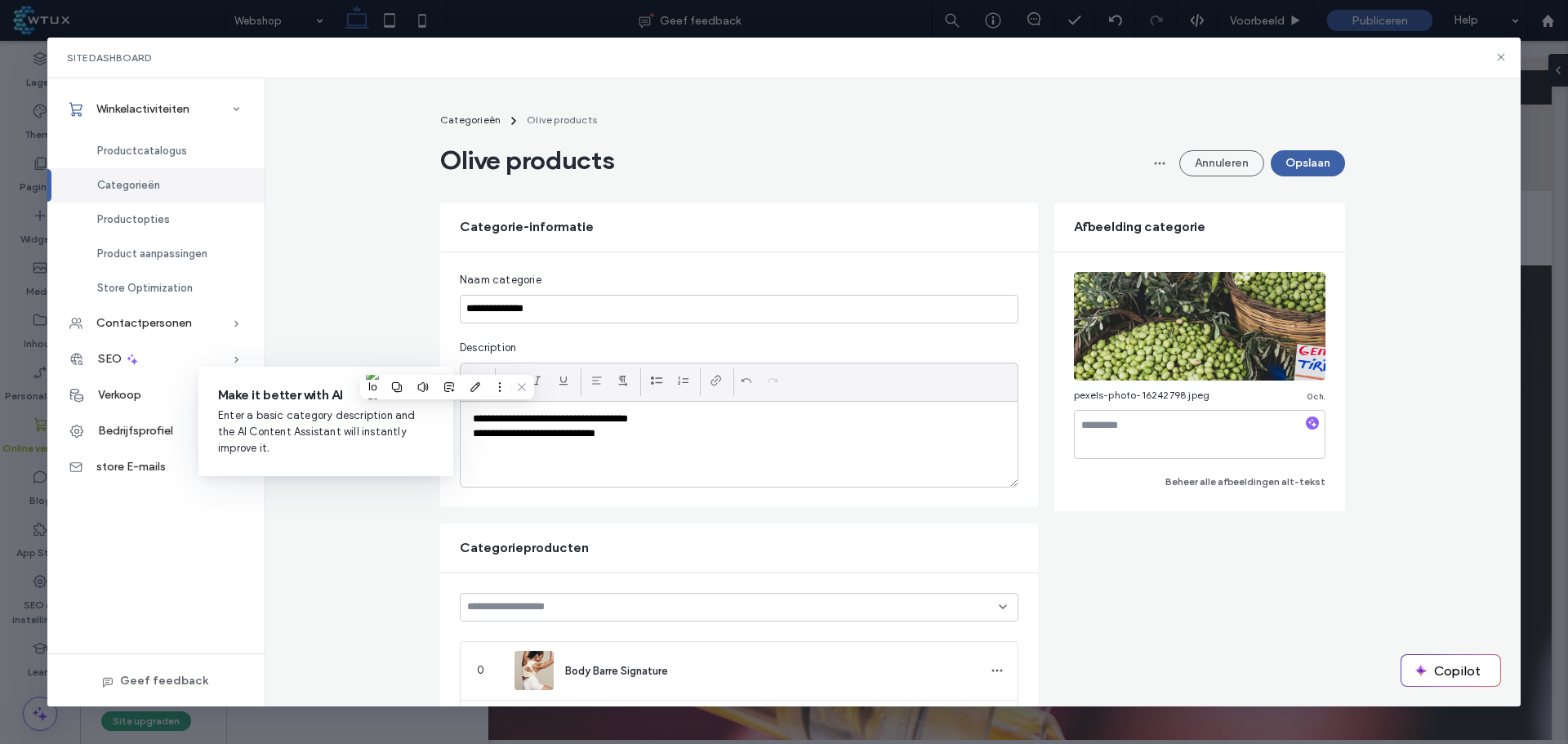
click at [620, 420] on p "**********" at bounding box center [738, 419] width 532 height 15
click at [652, 381] on icon at bounding box center [657, 381] width 13 height 13
click at [1316, 163] on button "Opslaan" at bounding box center [1308, 163] width 74 height 26
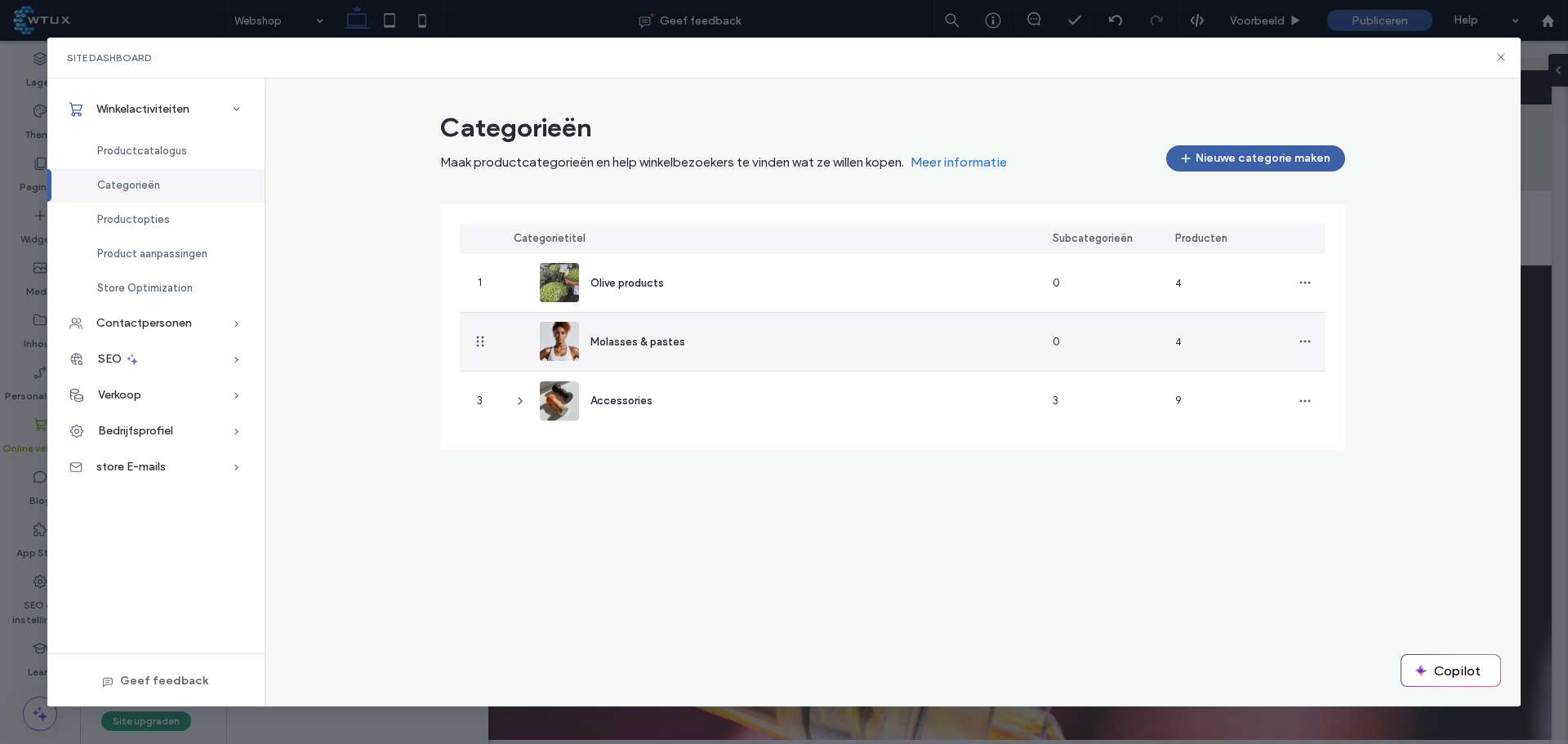
click at [824, 349] on div "Molasses & pastes" at bounding box center [770, 341] width 539 height 58
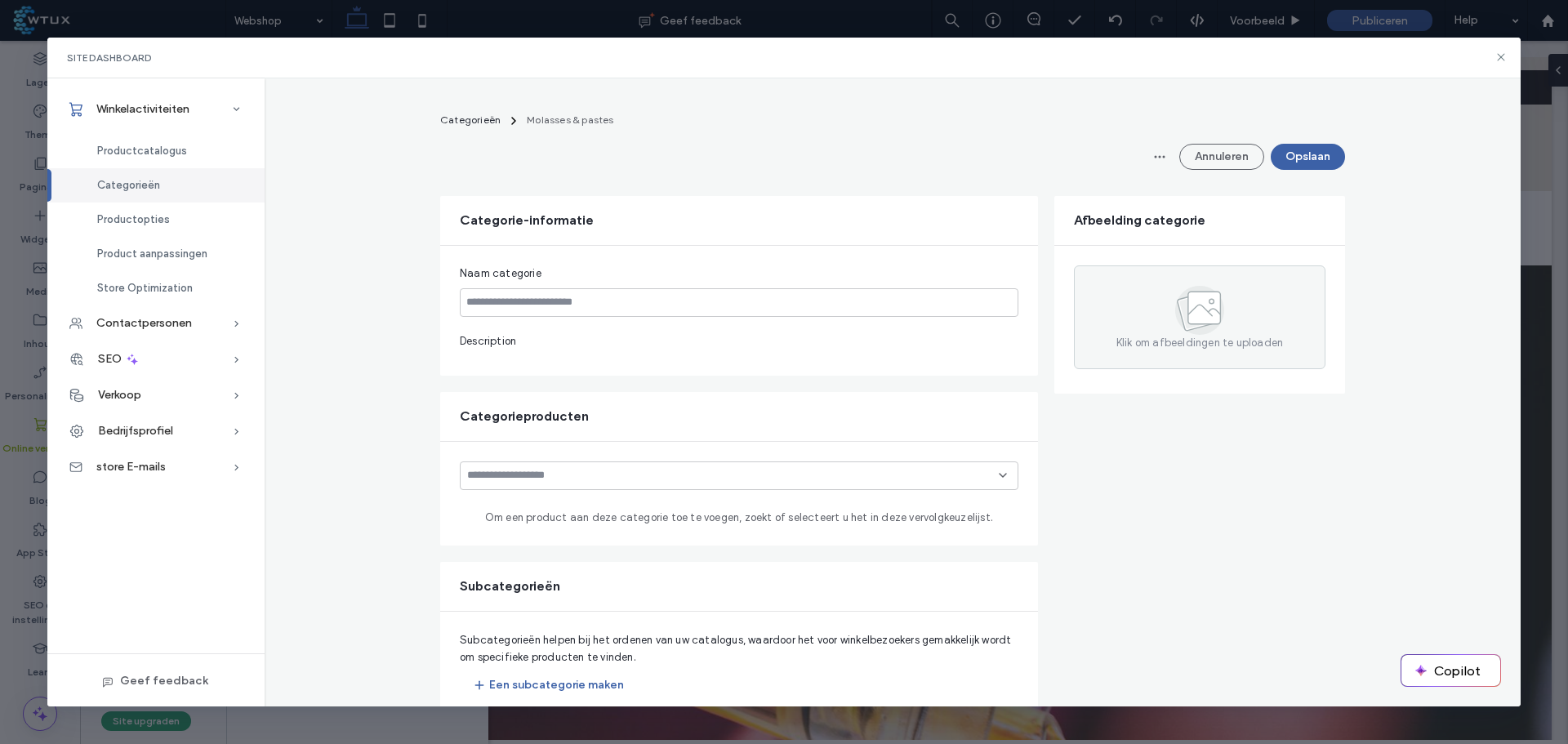
type input "**********"
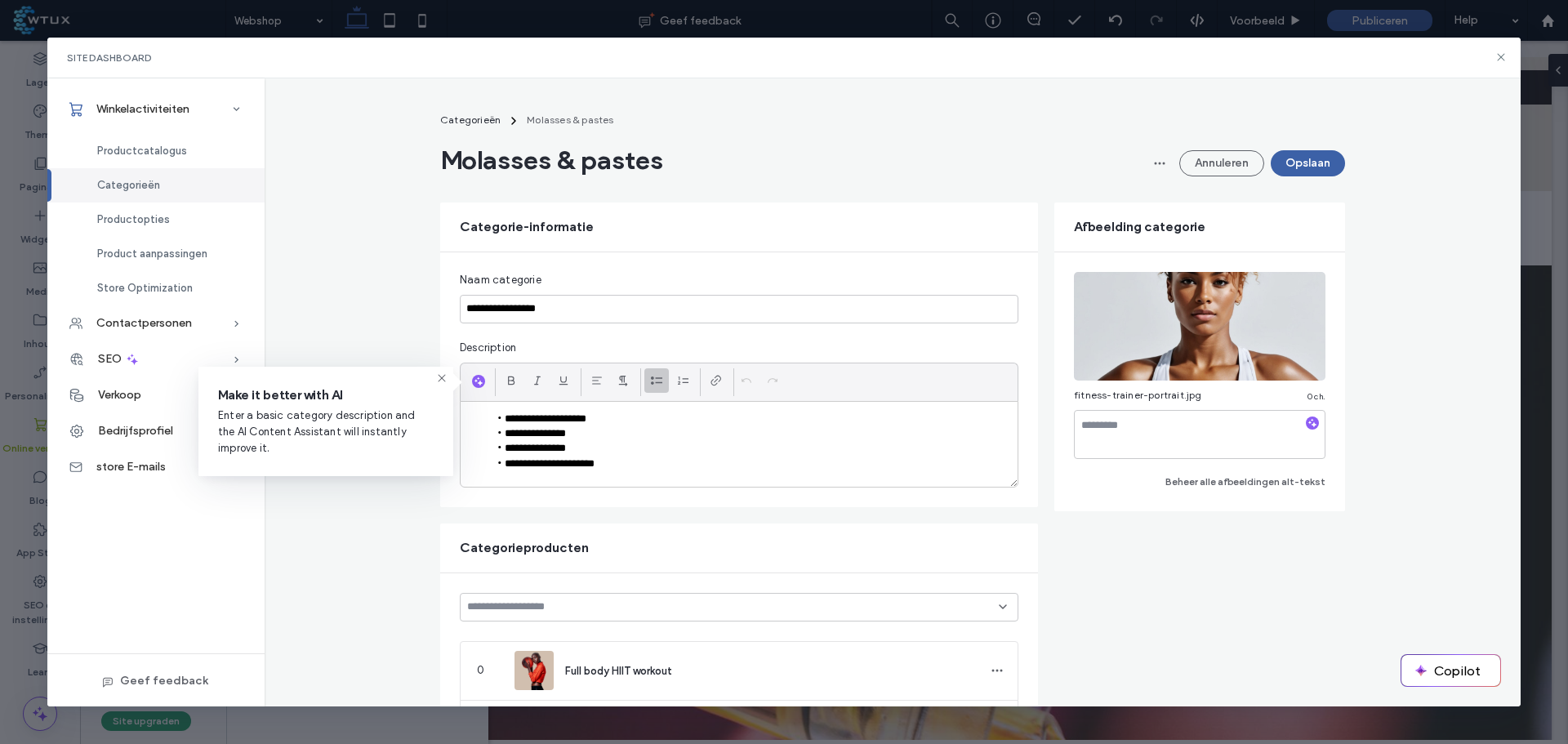
click at [1208, 160] on button "Annuleren" at bounding box center [1222, 163] width 85 height 26
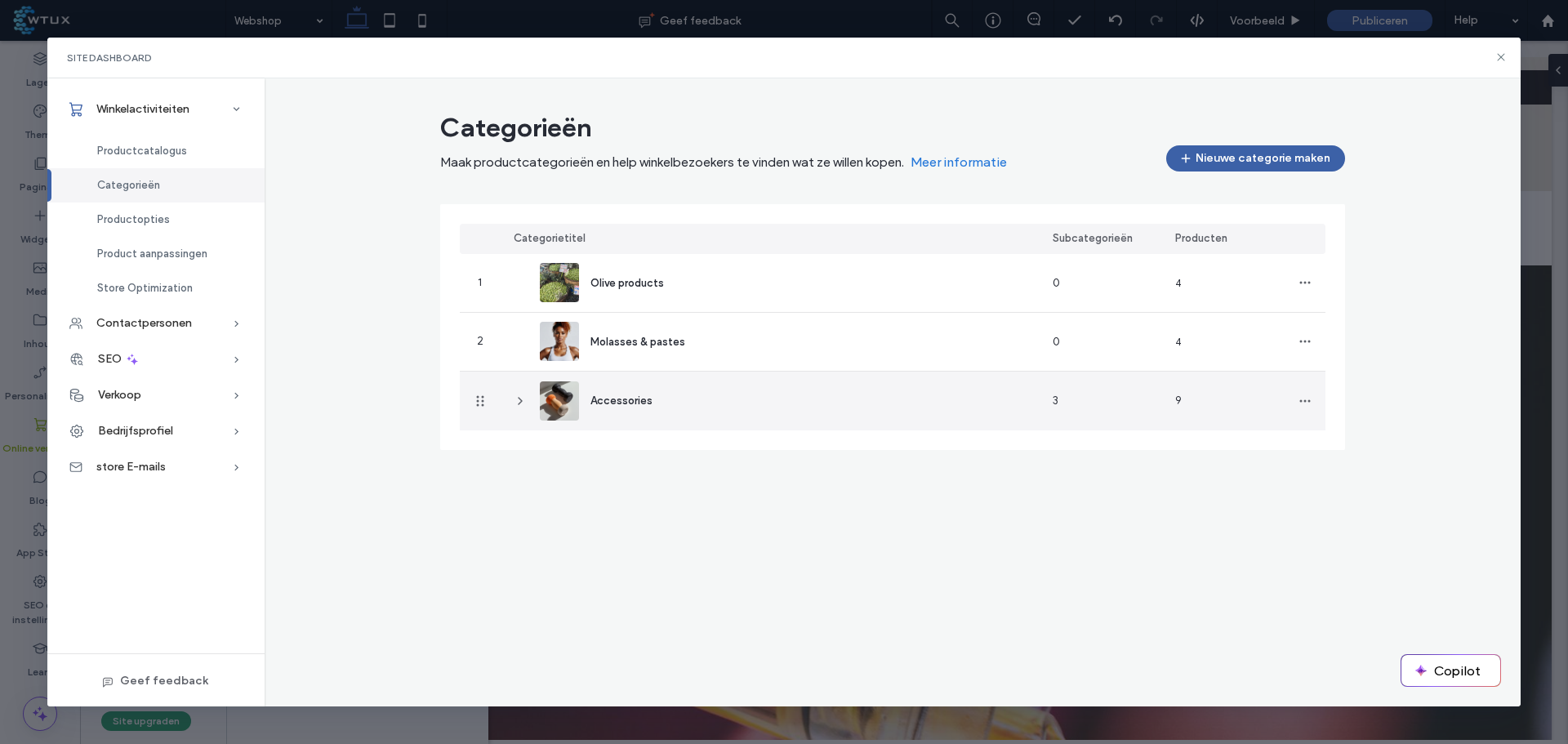
click at [658, 396] on div "Accessories" at bounding box center [602, 401] width 126 height 40
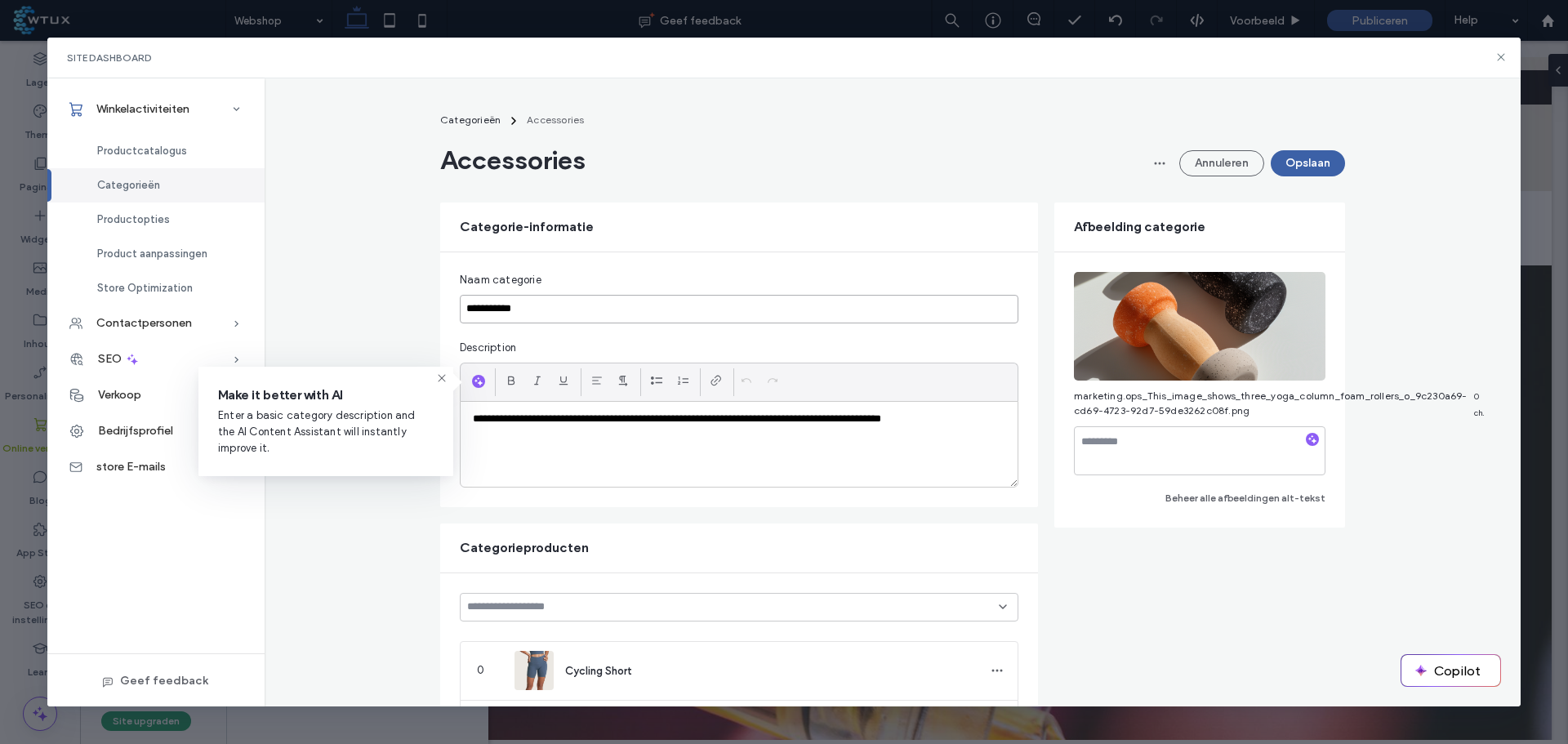
click at [559, 318] on input "**********" at bounding box center [739, 309] width 559 height 29
paste input "**********"
type input "**********"
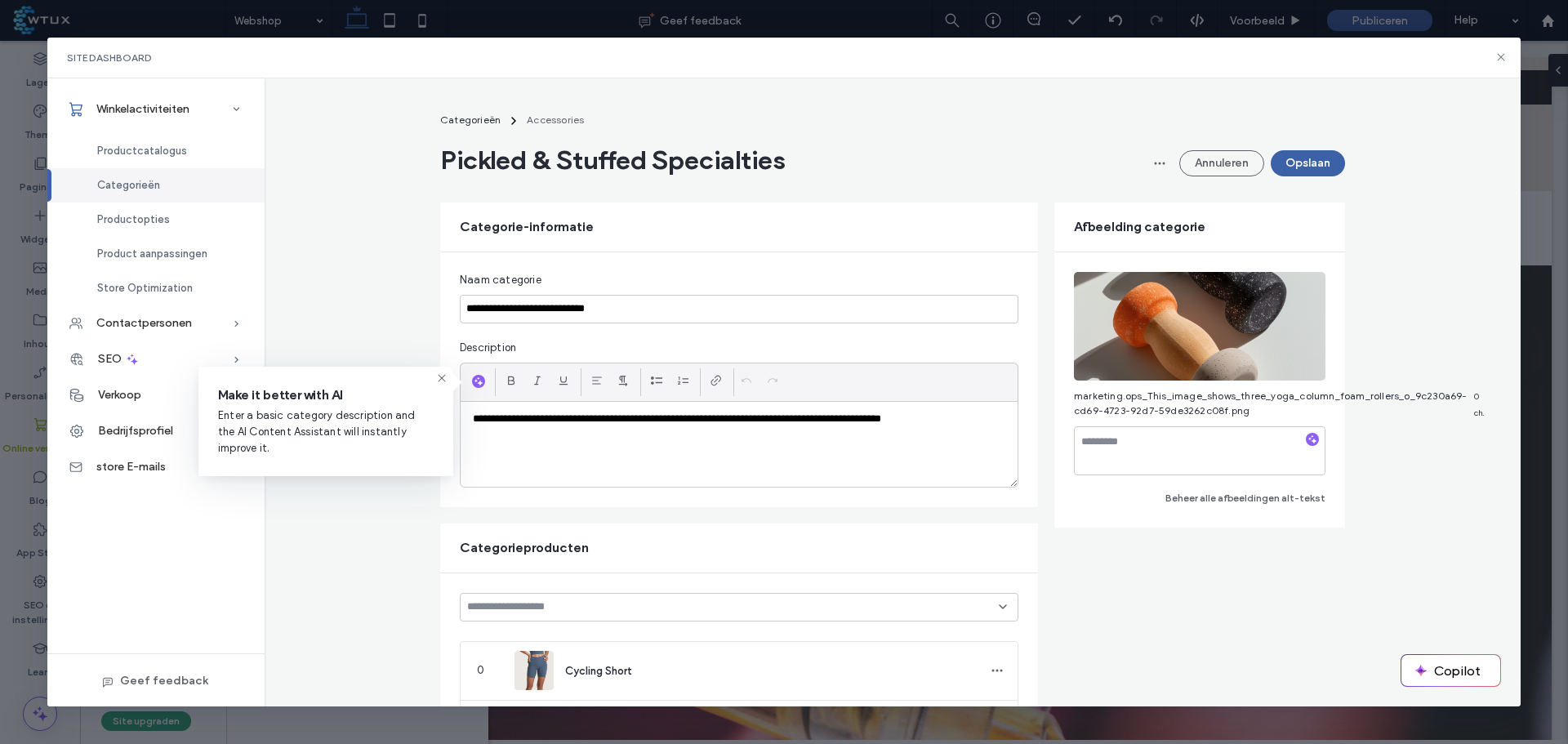
click at [946, 423] on p "**********" at bounding box center [738, 419] width 532 height 15
paste div
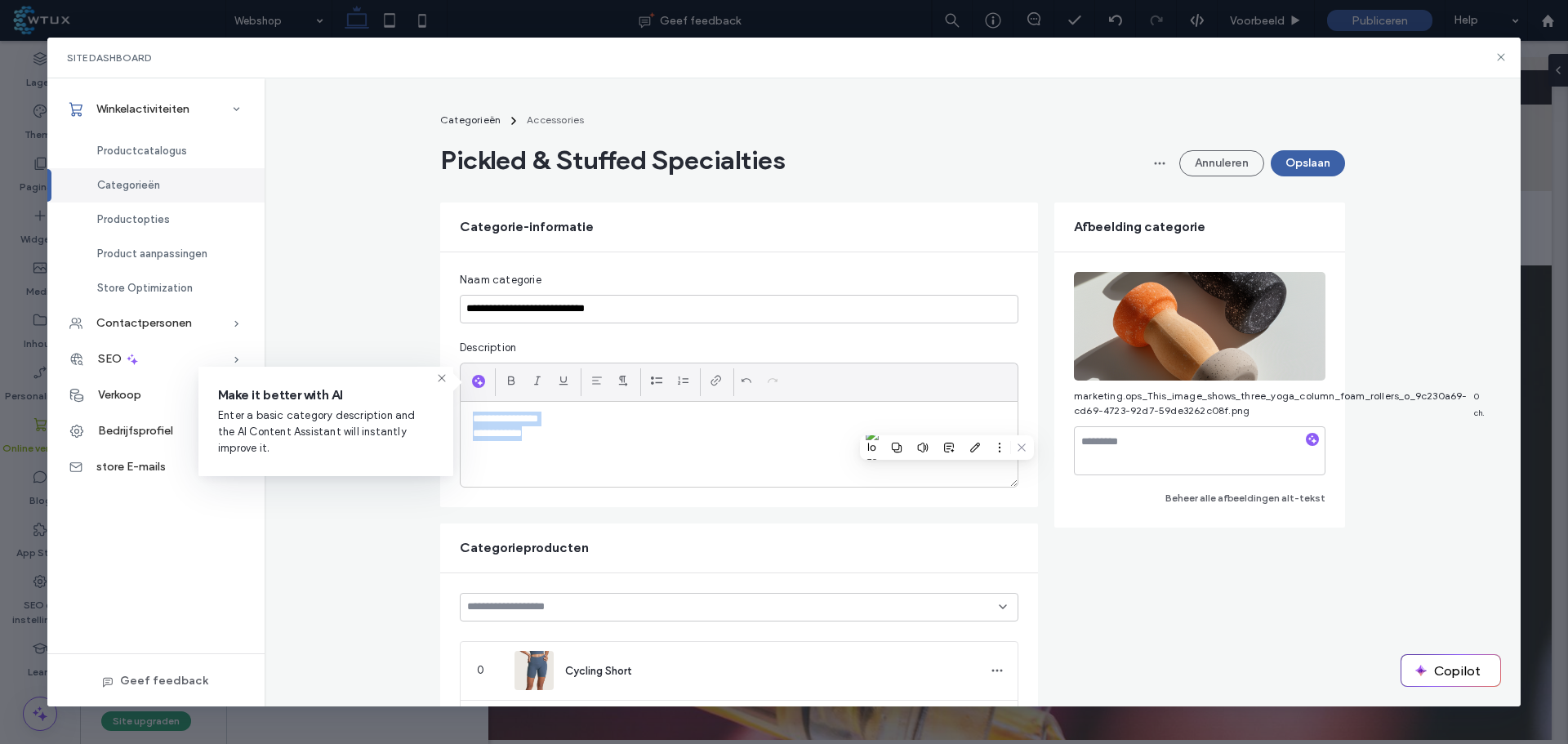
click at [651, 378] on use at bounding box center [657, 380] width 11 height 8
click at [517, 311] on input "**********" at bounding box center [739, 309] width 559 height 29
type input "**********"
click at [1283, 160] on button "Opslaan" at bounding box center [1308, 163] width 74 height 26
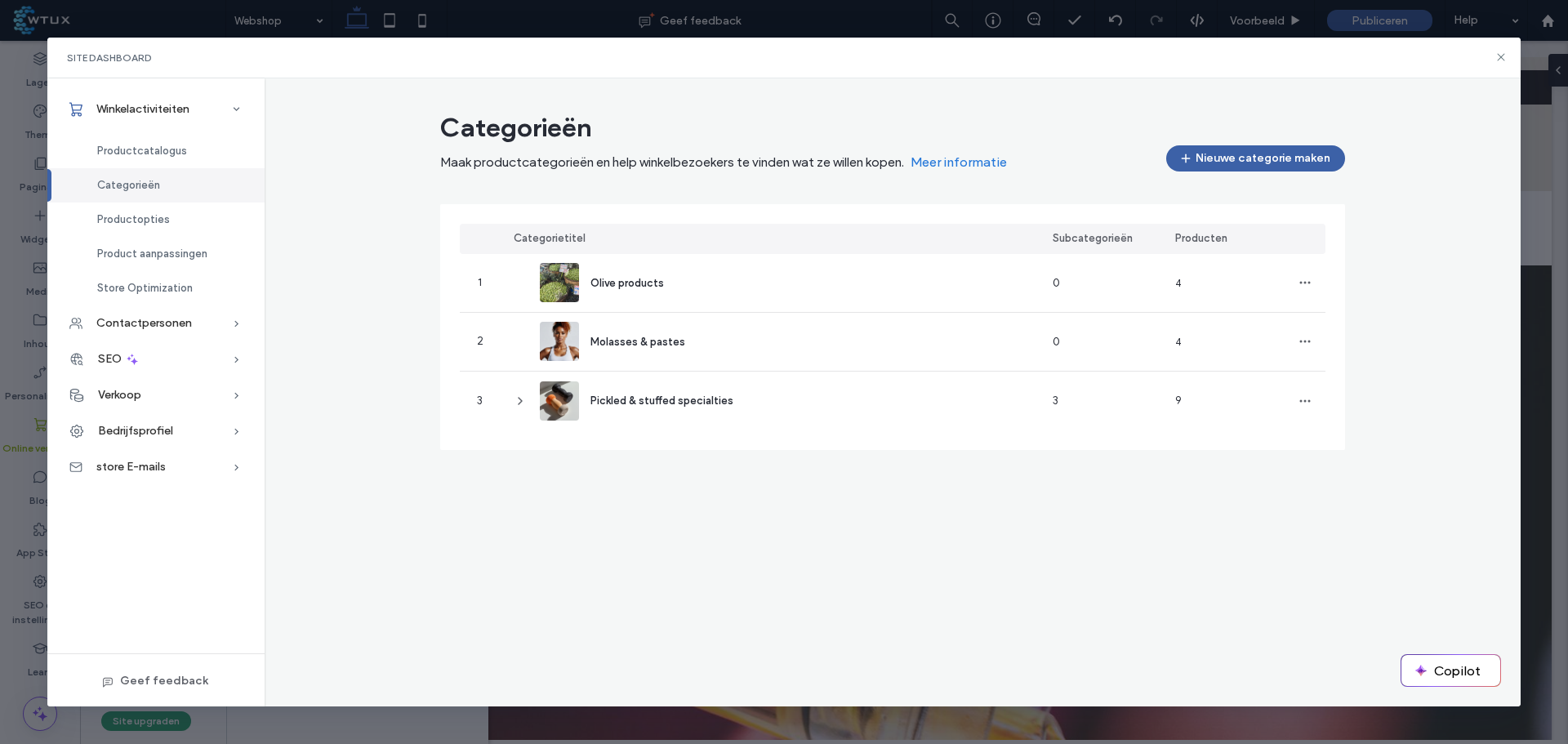
click at [1224, 163] on button "Nieuwe categorie maken" at bounding box center [1255, 158] width 179 height 26
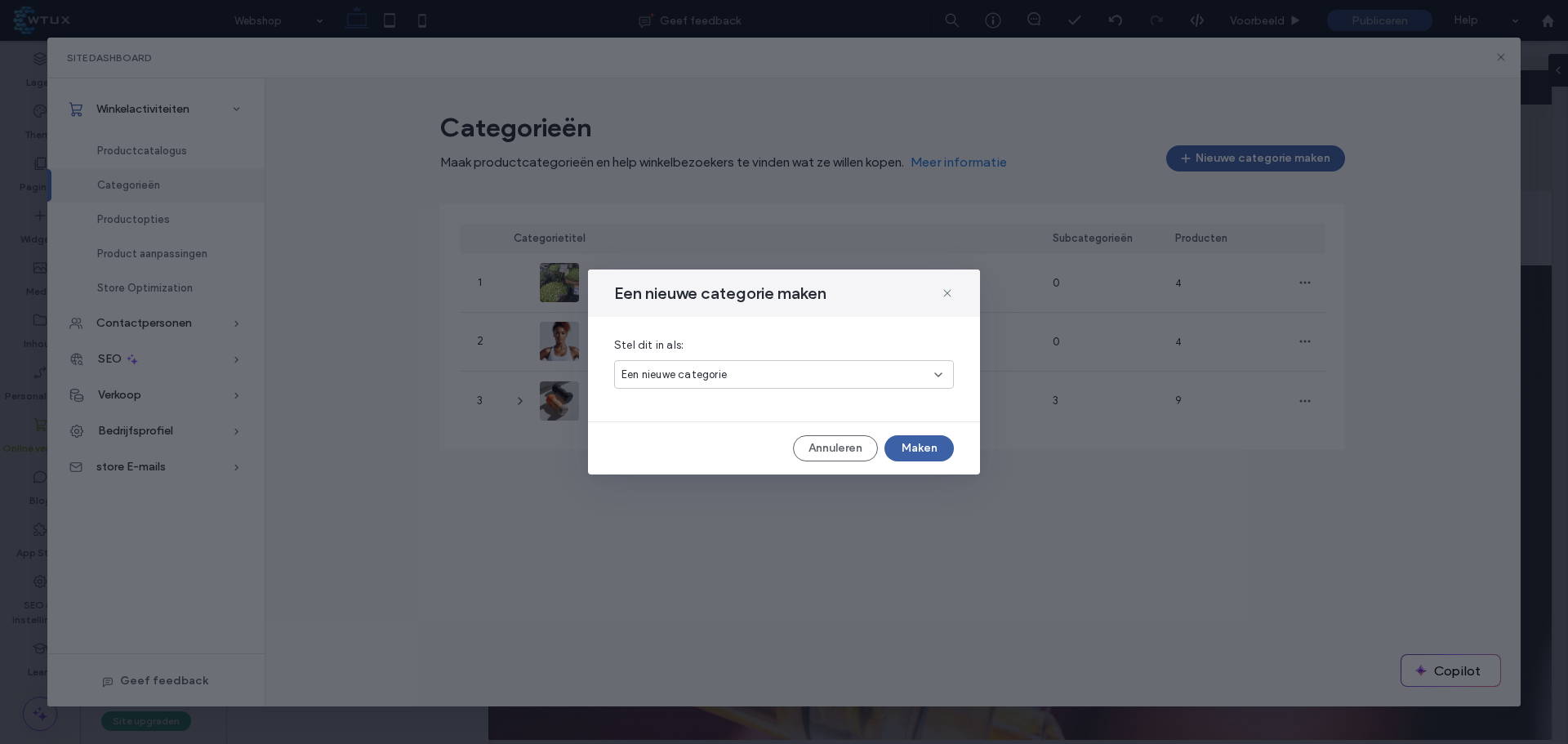
click at [824, 373] on div "Een nieuwe categorie" at bounding box center [778, 375] width 313 height 17
click at [930, 443] on button "Maken" at bounding box center [919, 448] width 69 height 26
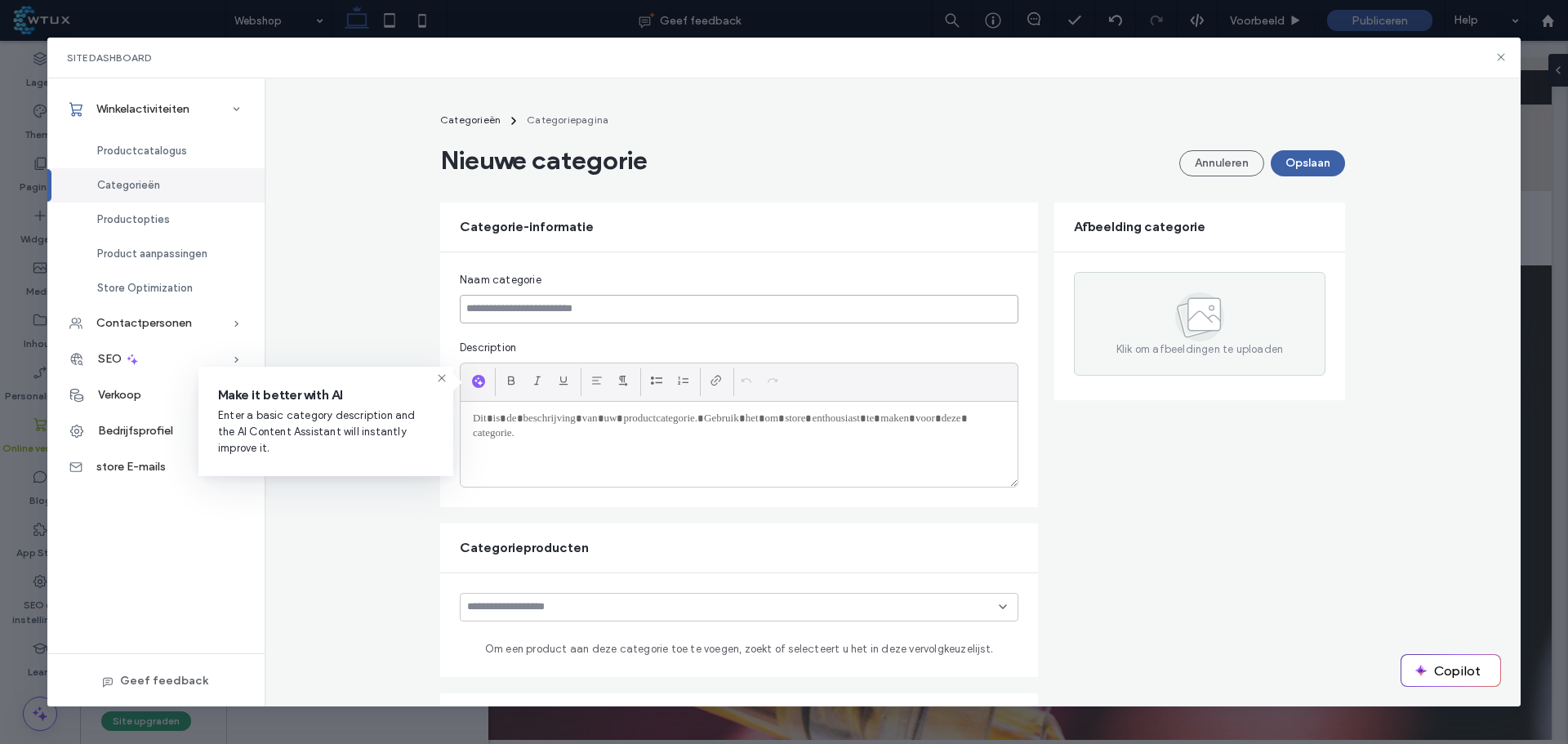
click at [557, 312] on input at bounding box center [739, 309] width 559 height 29
paste input "**********"
type input "**********"
click at [589, 419] on p at bounding box center [738, 419] width 532 height 15
paste div
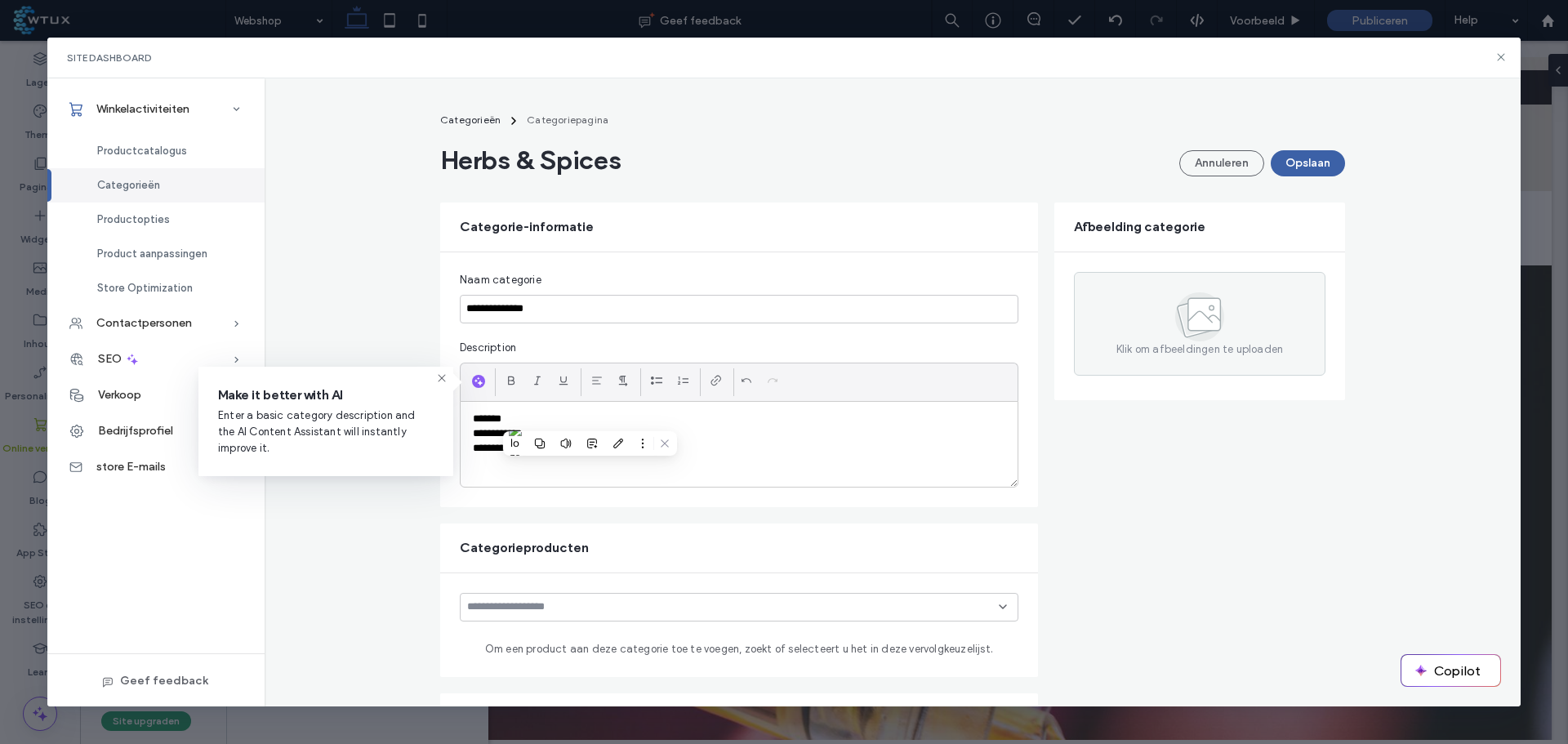
drag, startPoint x: 640, startPoint y: 379, endPoint x: 951, endPoint y: 301, distance: 320.6
click at [645, 379] on div at bounding box center [657, 381] width 25 height 25
click at [1309, 155] on button "Opslaan" at bounding box center [1308, 163] width 74 height 26
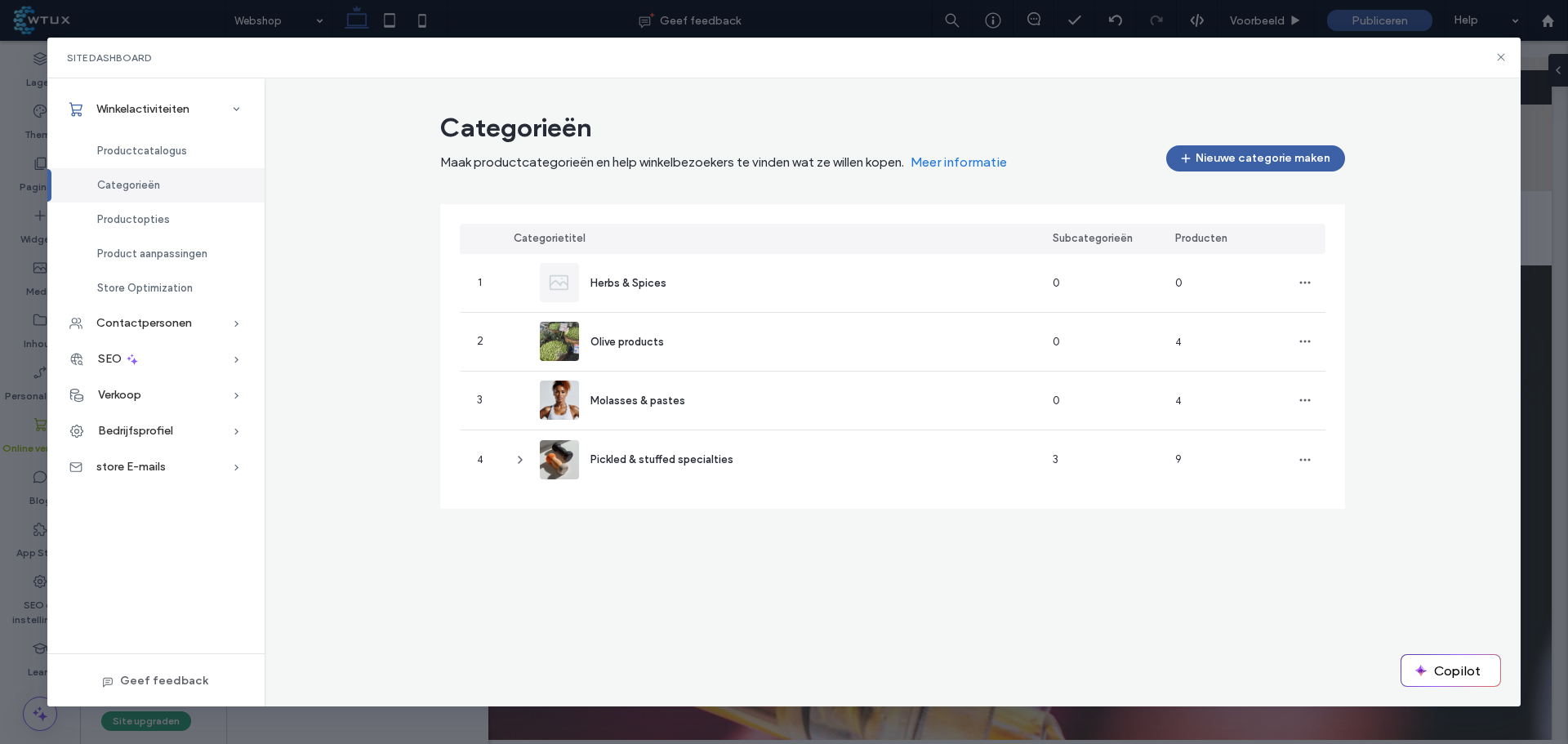
click at [1243, 164] on button "Nieuwe categorie maken" at bounding box center [1255, 158] width 179 height 26
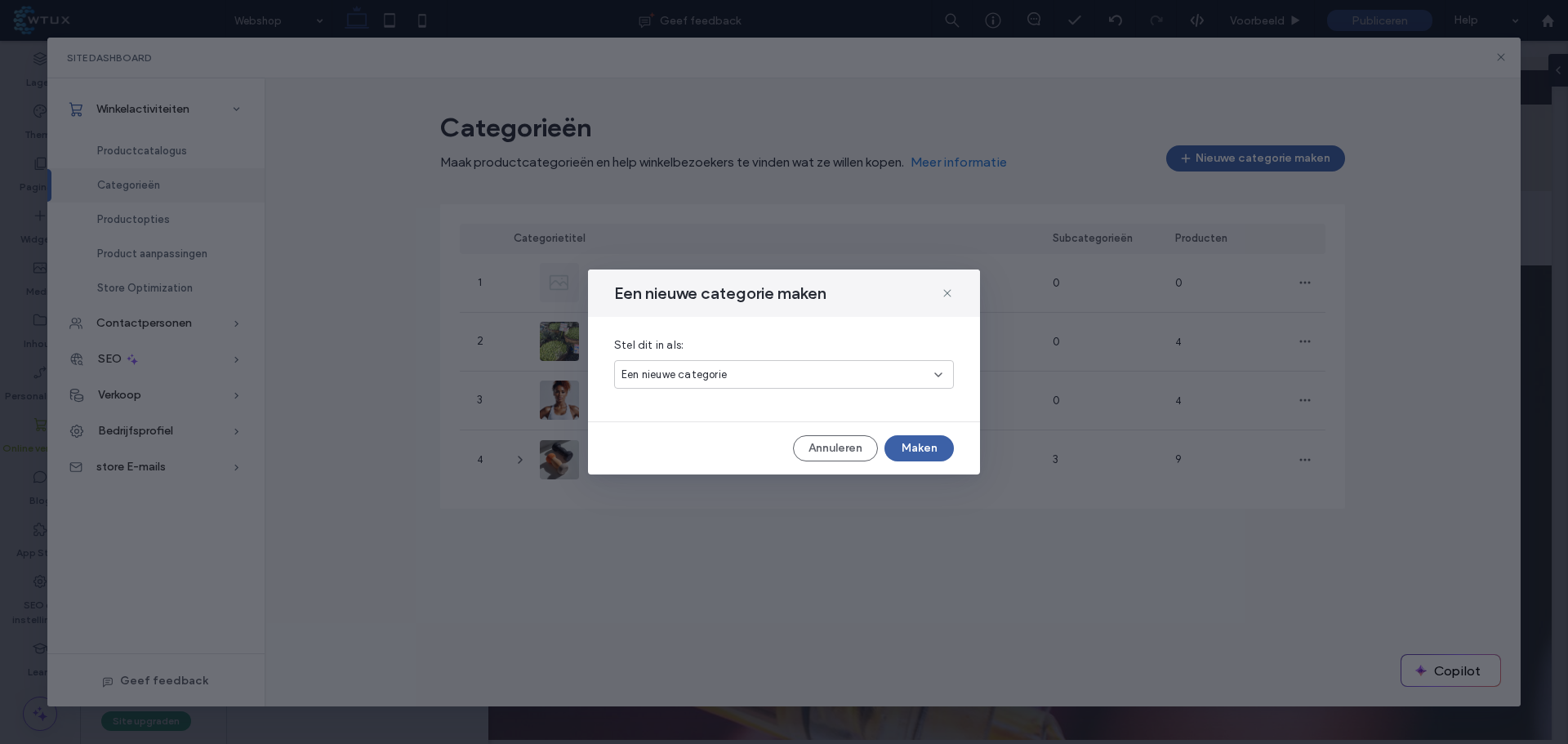
click at [807, 376] on div "Een nieuwe categorie" at bounding box center [778, 375] width 313 height 17
click at [931, 450] on button "Maken" at bounding box center [919, 448] width 69 height 26
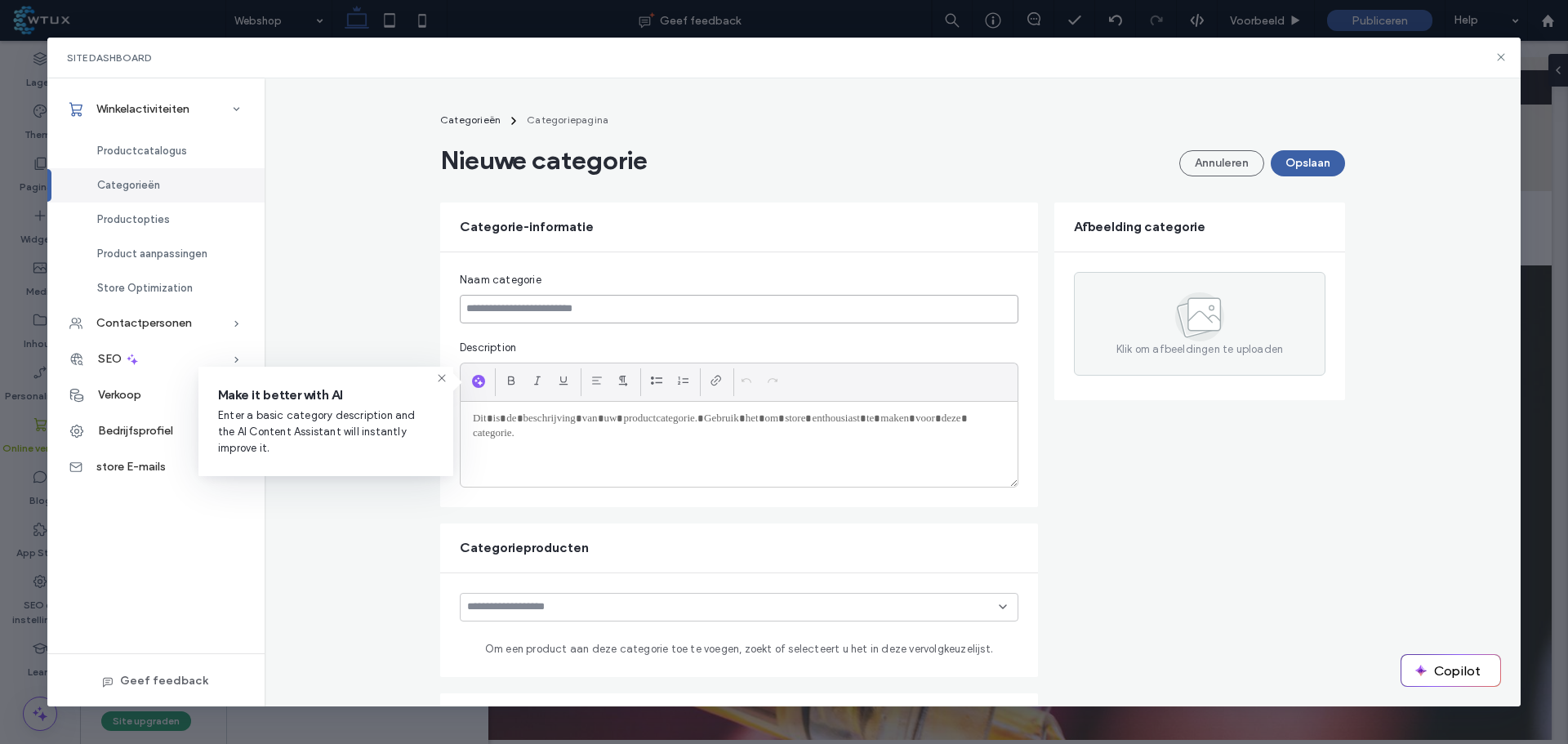
click at [580, 317] on input at bounding box center [739, 309] width 559 height 29
paste input "**********"
type input "**********"
click at [645, 452] on div at bounding box center [739, 444] width 557 height 85
paste div
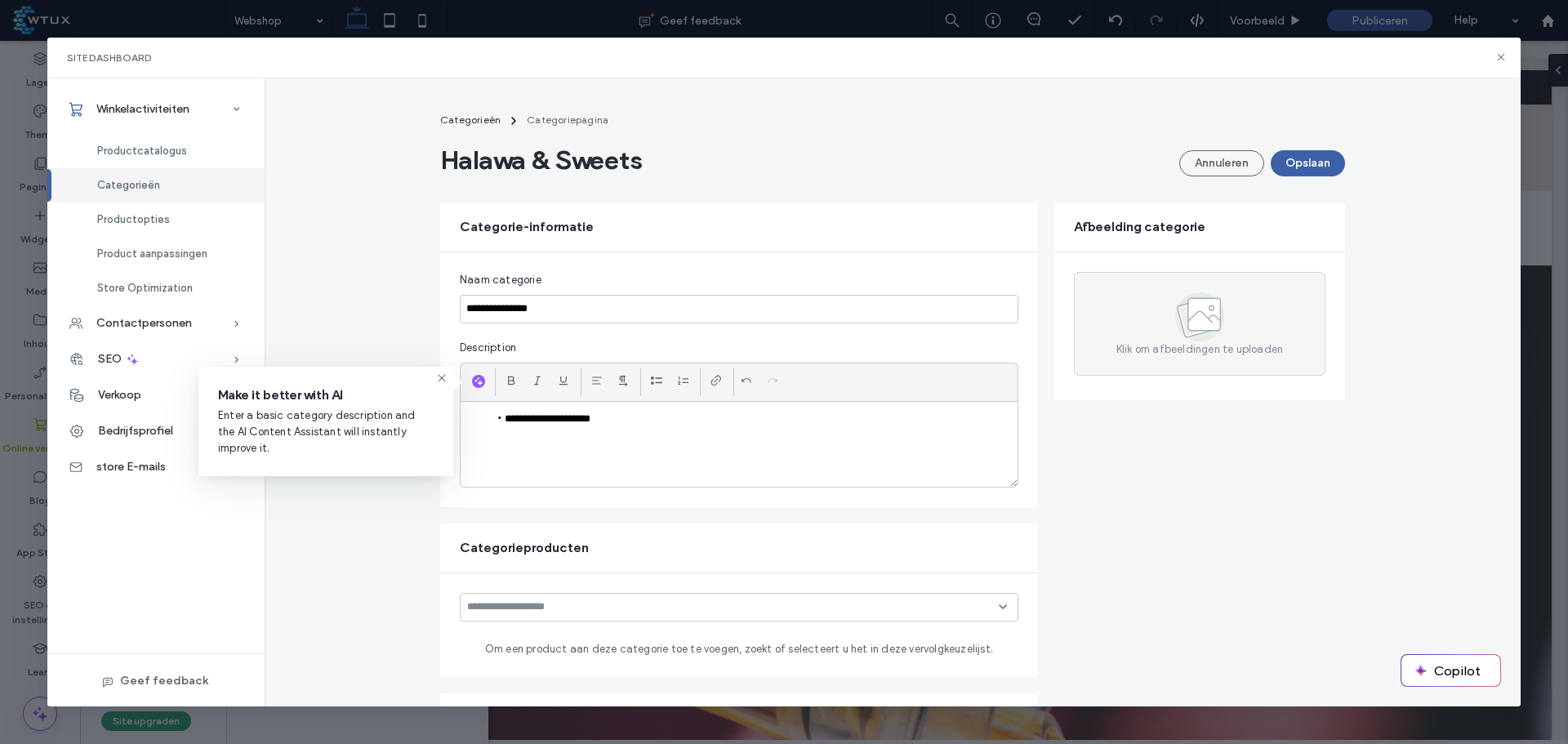
click at [1321, 159] on button "Opslaan" at bounding box center [1308, 163] width 74 height 26
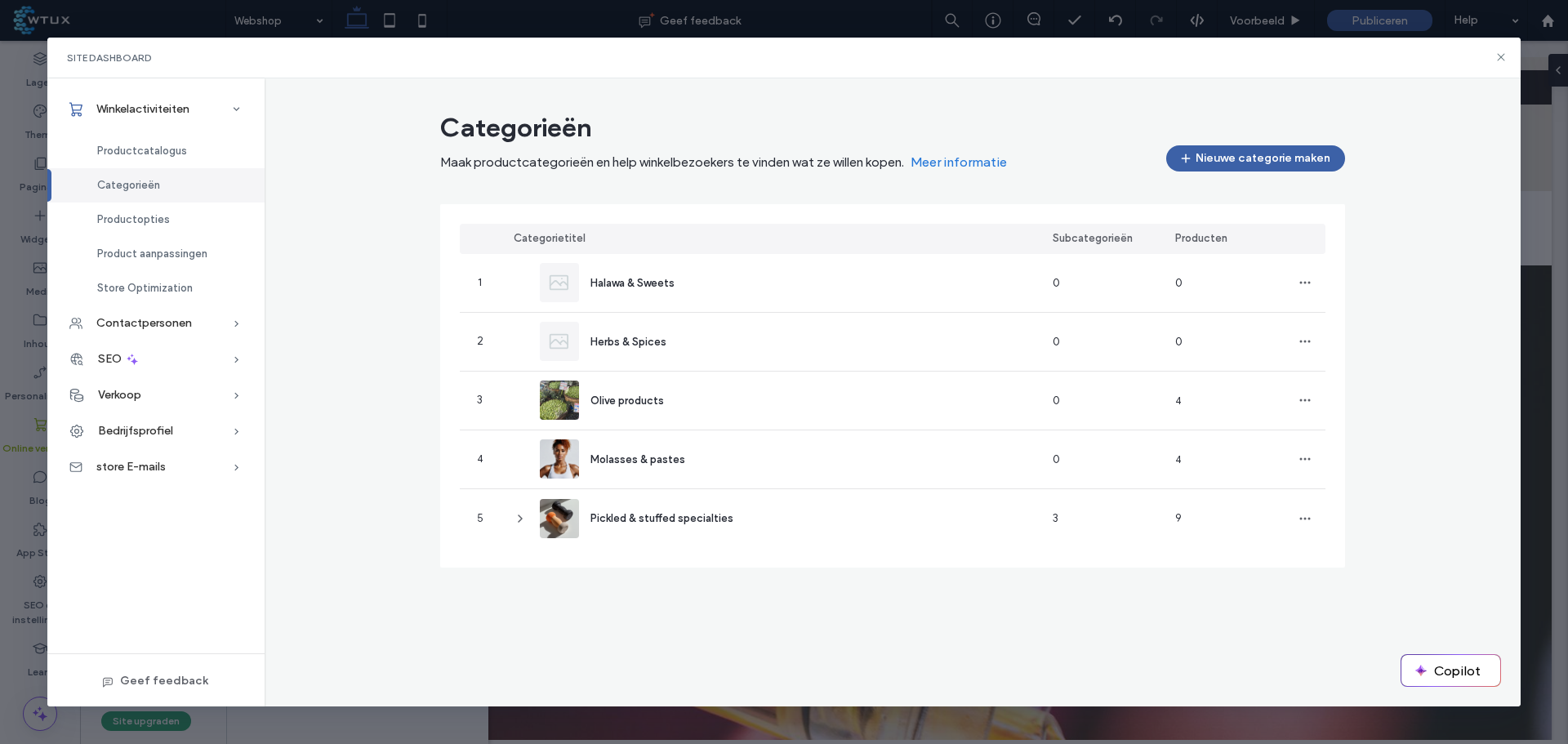
click at [1238, 167] on button "Nieuwe categorie maken" at bounding box center [1255, 158] width 179 height 26
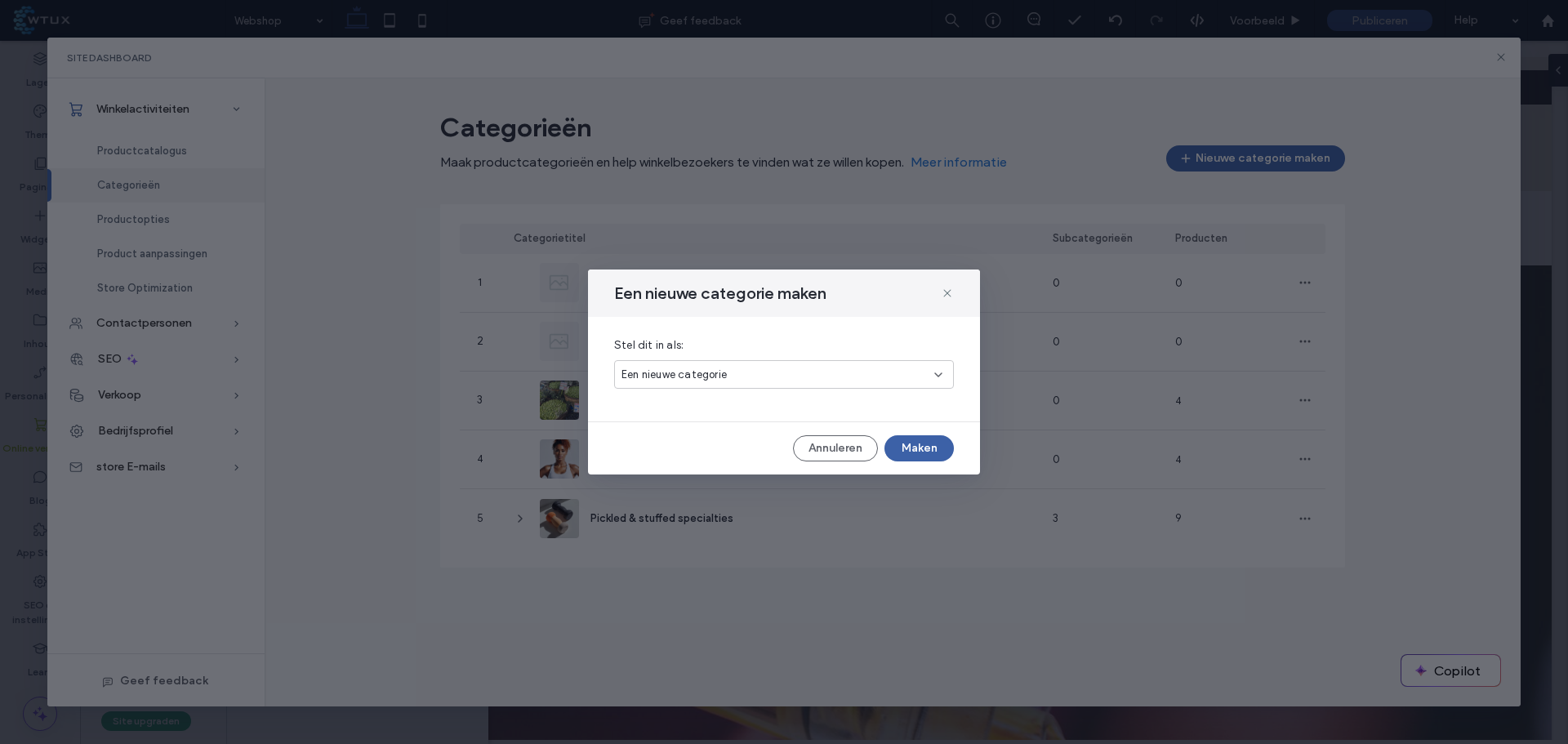
click at [919, 442] on button "Maken" at bounding box center [919, 448] width 69 height 26
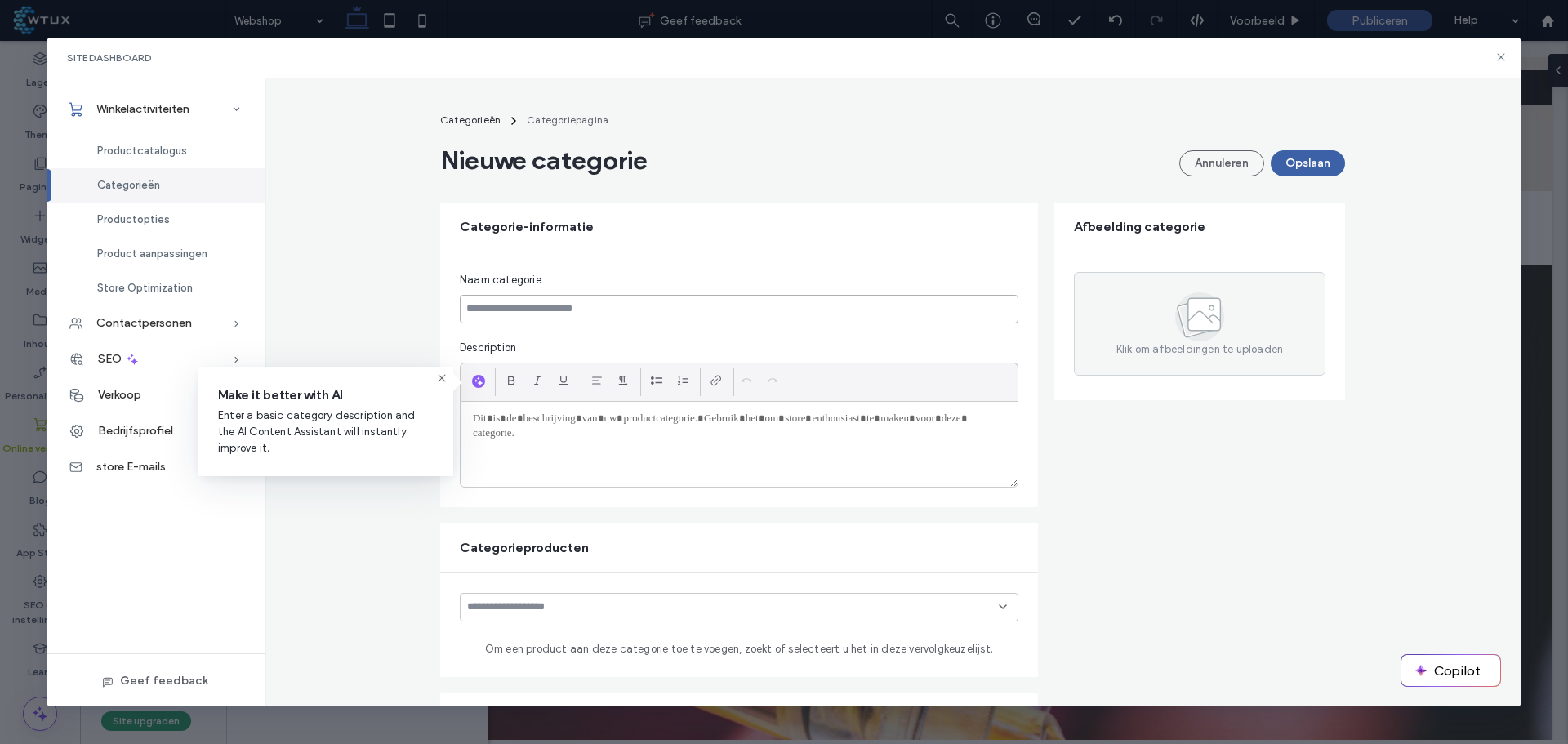
click at [550, 304] on input at bounding box center [739, 309] width 559 height 29
paste input "****"
type input "****"
click at [855, 442] on div at bounding box center [739, 444] width 557 height 85
paste div
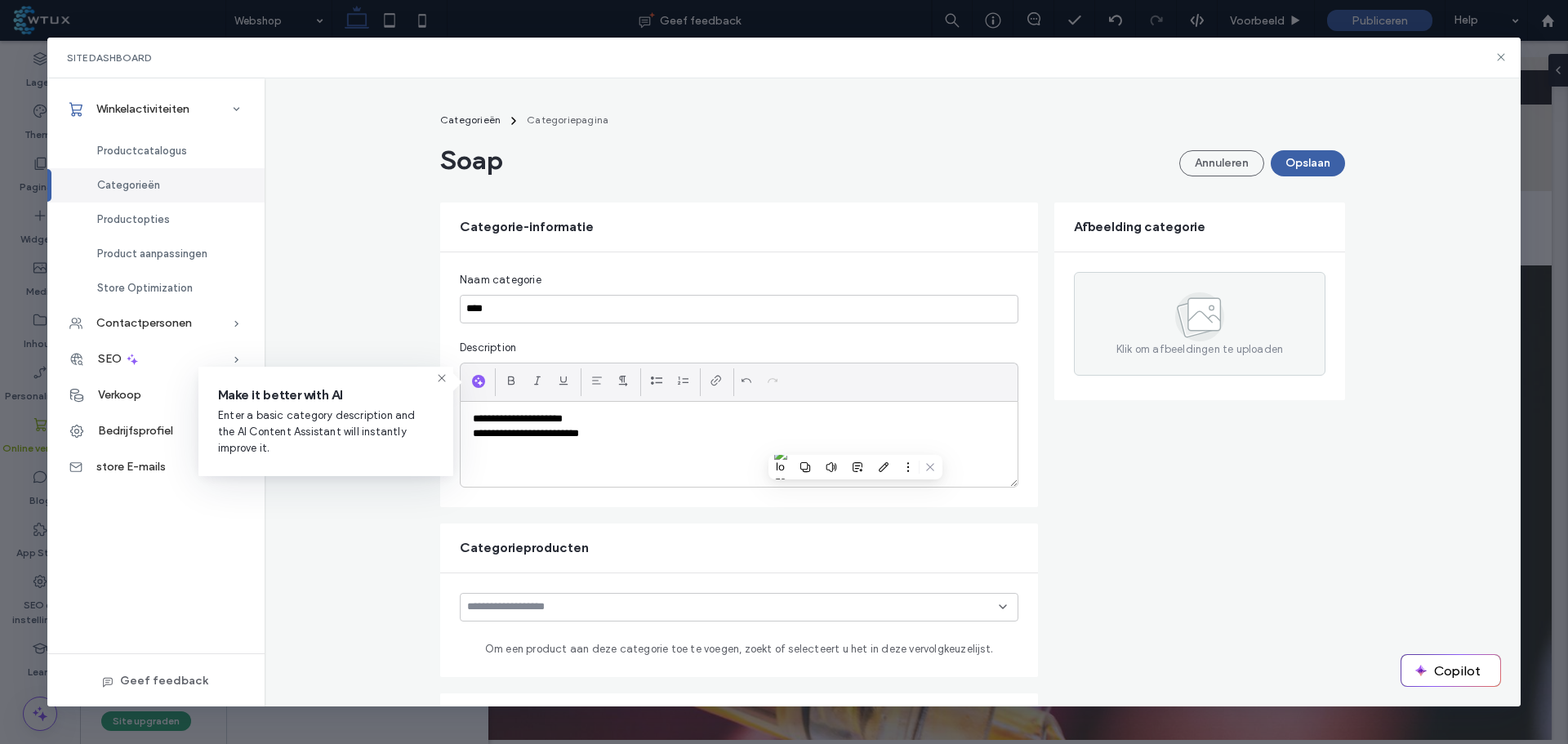
click at [650, 380] on icon at bounding box center [657, 381] width 13 height 13
click at [1323, 171] on button "Opslaan" at bounding box center [1308, 163] width 74 height 26
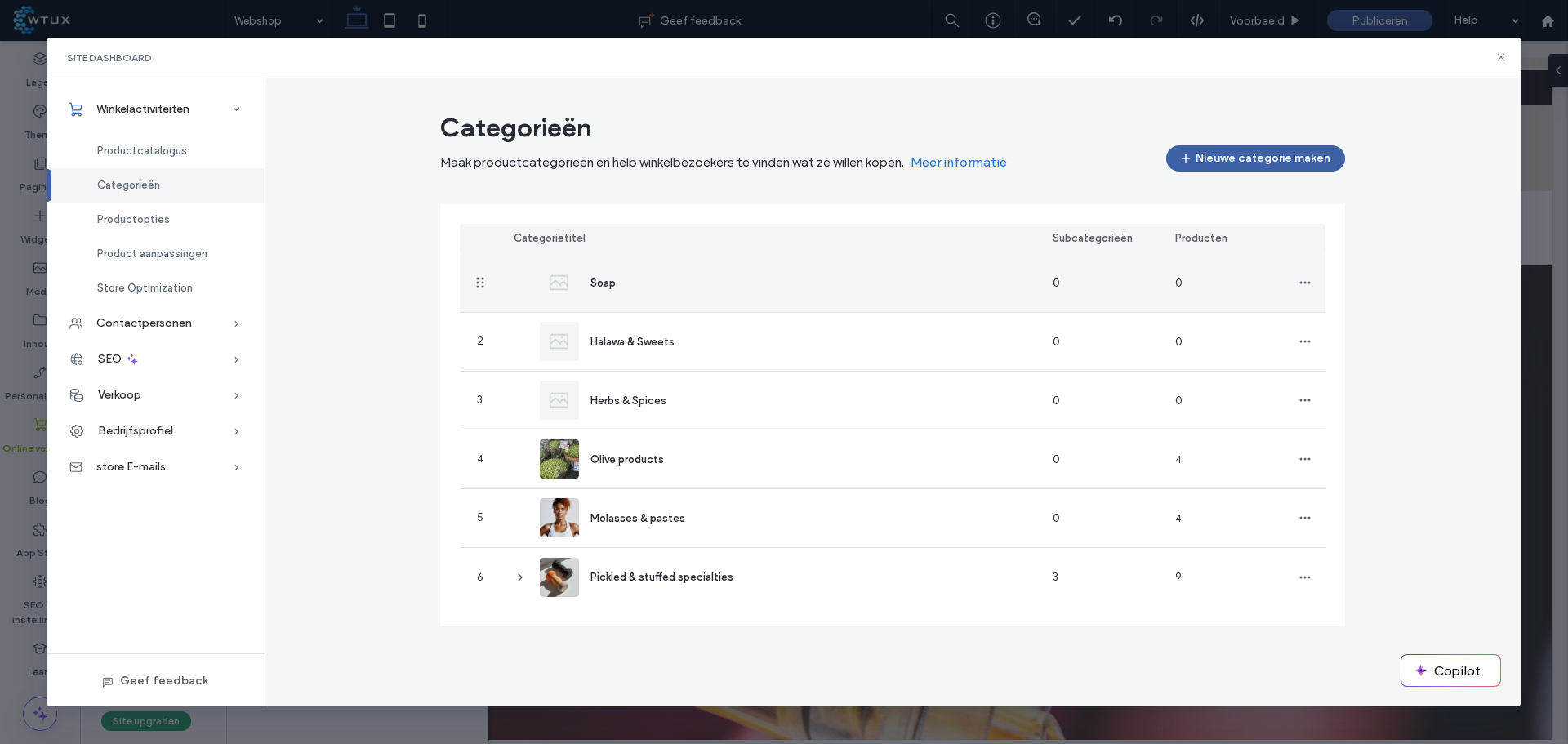
click at [678, 289] on div "Soap" at bounding box center [770, 282] width 539 height 58
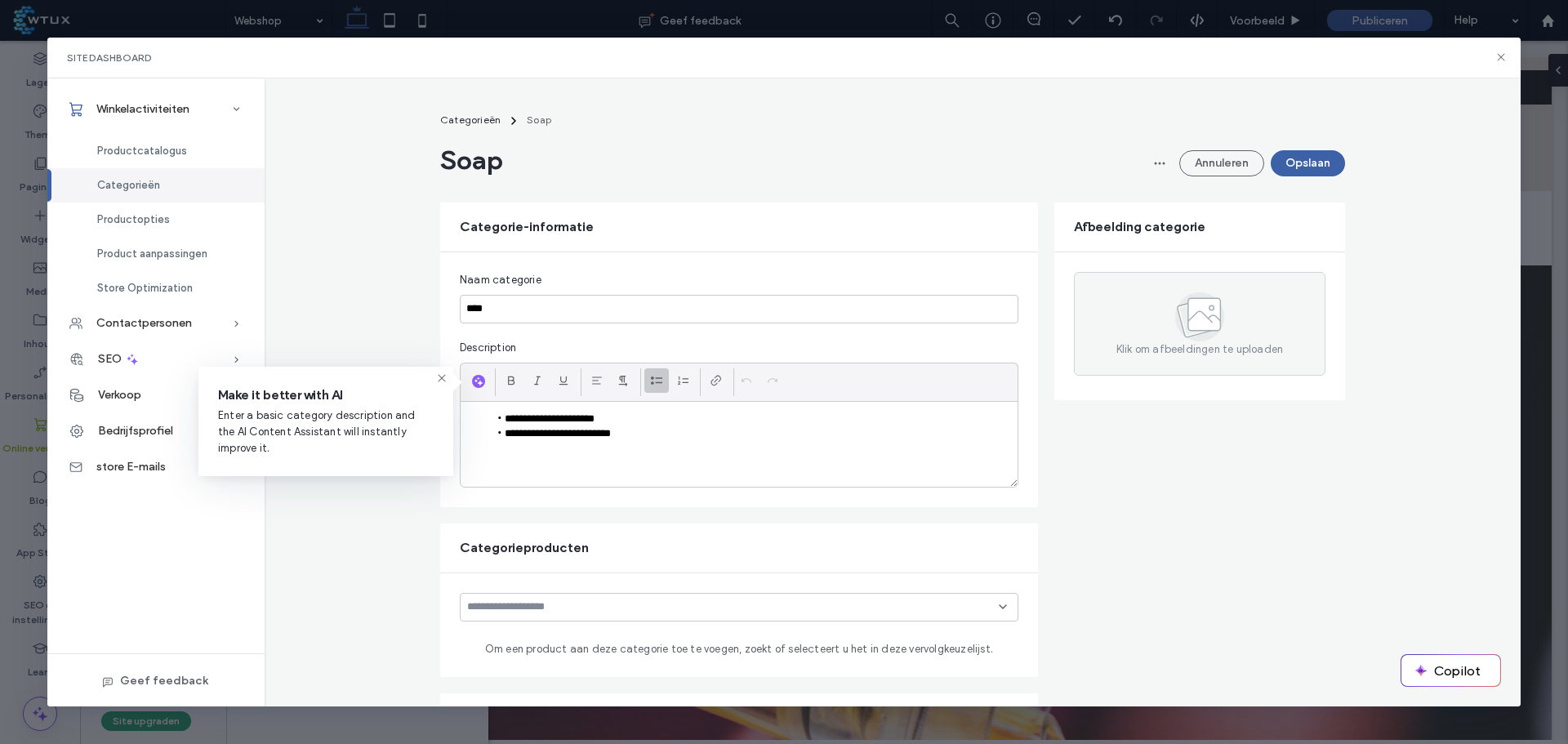
click at [1196, 315] on icon at bounding box center [1200, 316] width 24 height 11
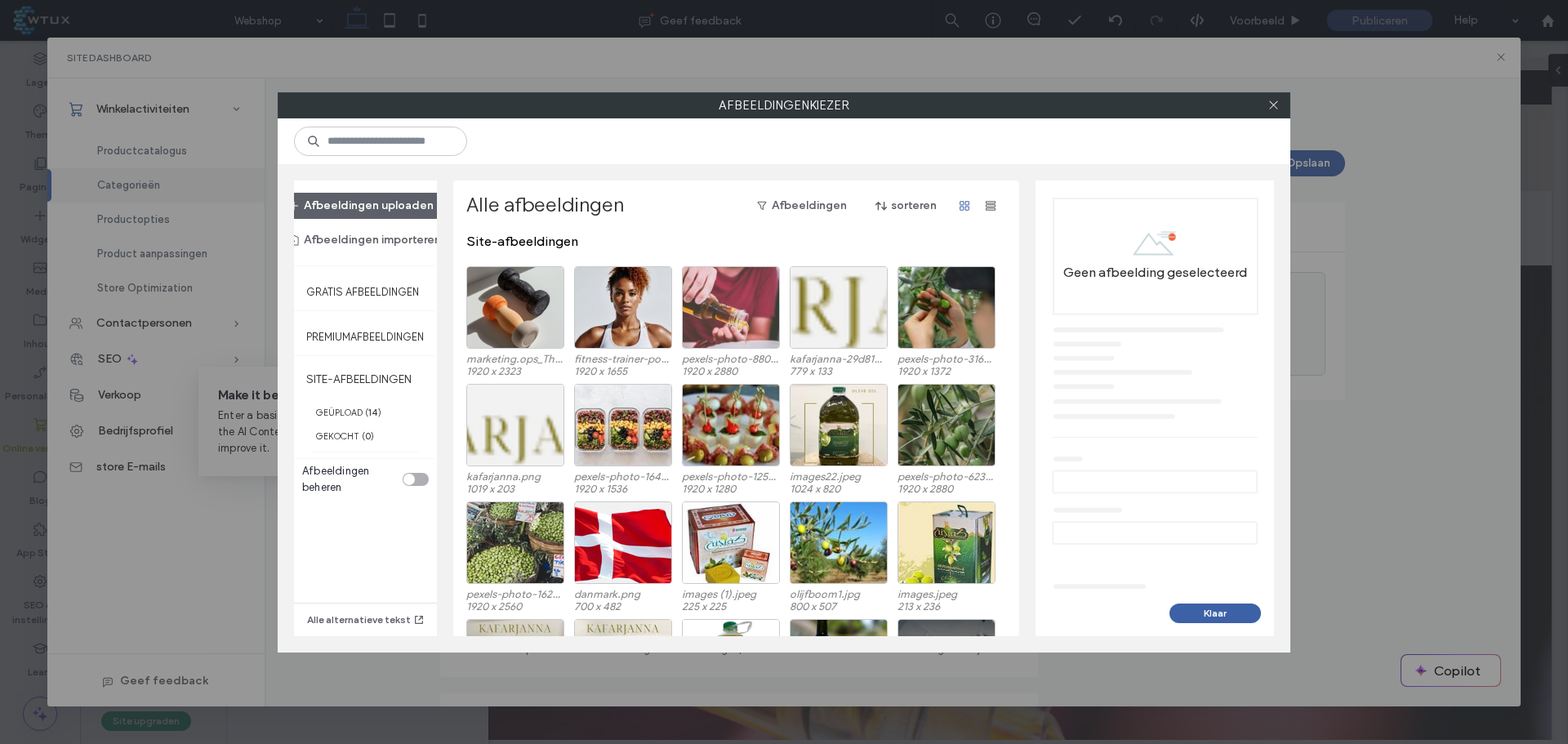
click at [393, 221] on div "Afbeeldingen uploaden Afbeeldingen importeren" at bounding box center [365, 223] width 182 height 61
click at [396, 208] on button "Afbeeldingen uploaden" at bounding box center [361, 206] width 174 height 26
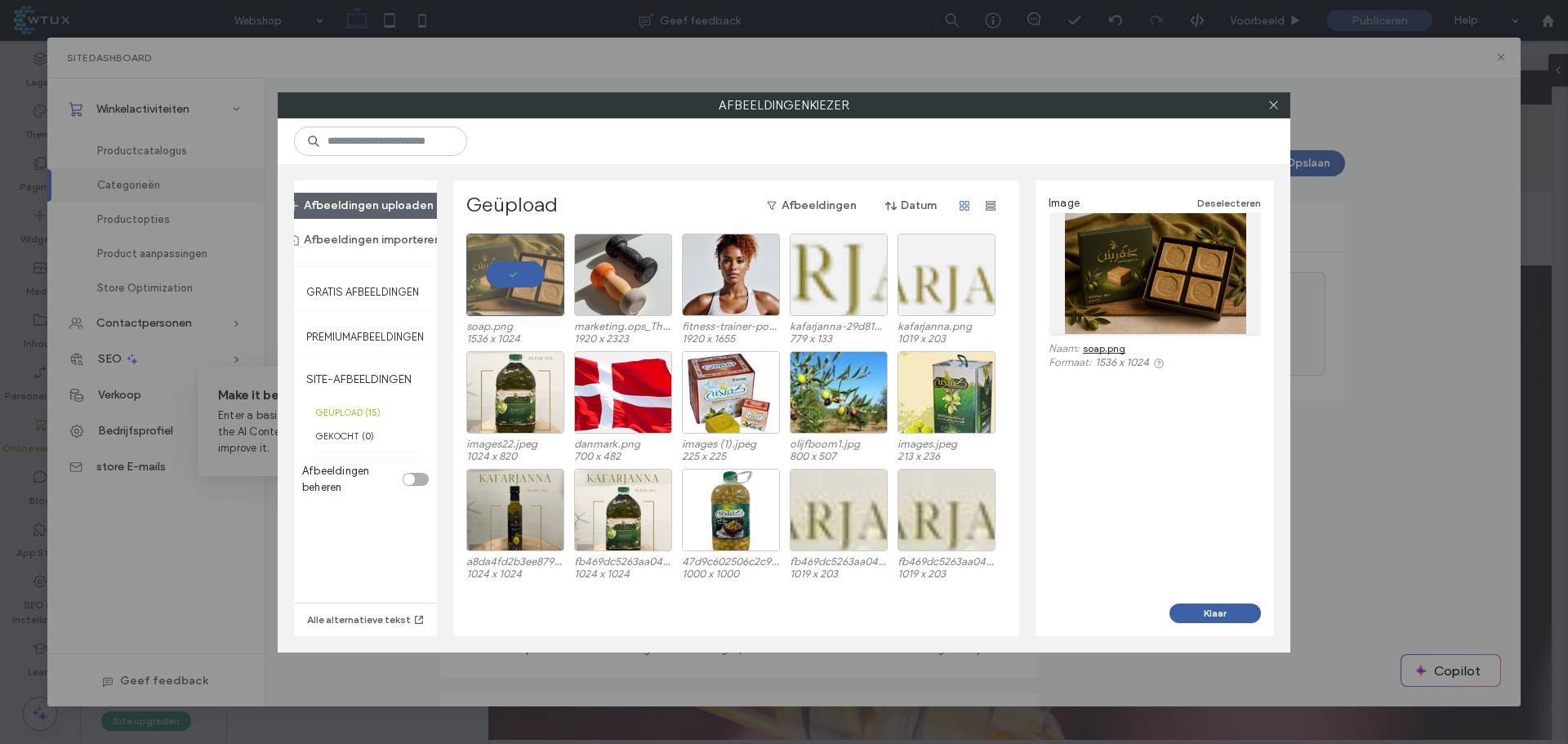
click at [1230, 612] on button "Klaar" at bounding box center [1215, 612] width 91 height 19
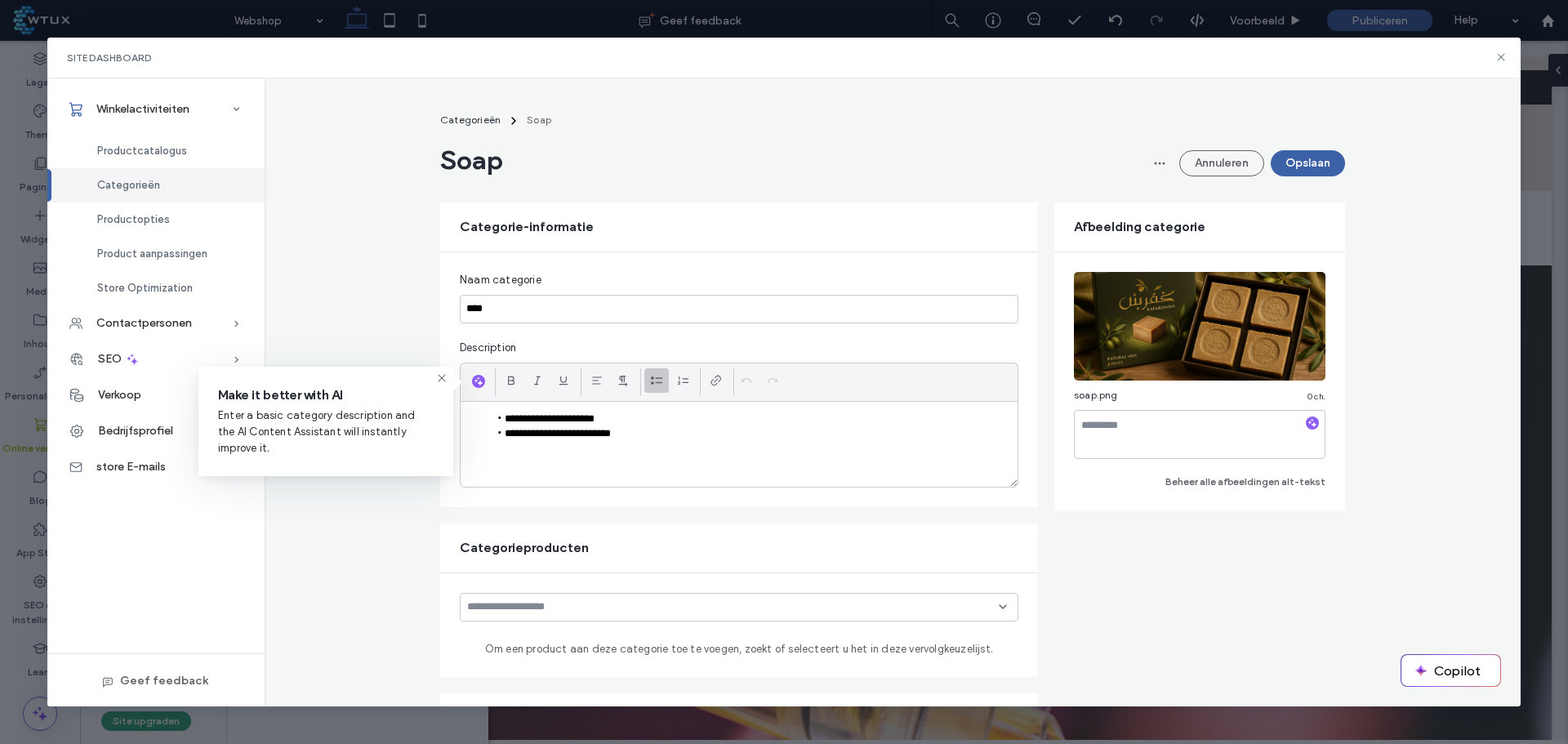
click at [1310, 169] on button "Opslaan" at bounding box center [1308, 163] width 74 height 26
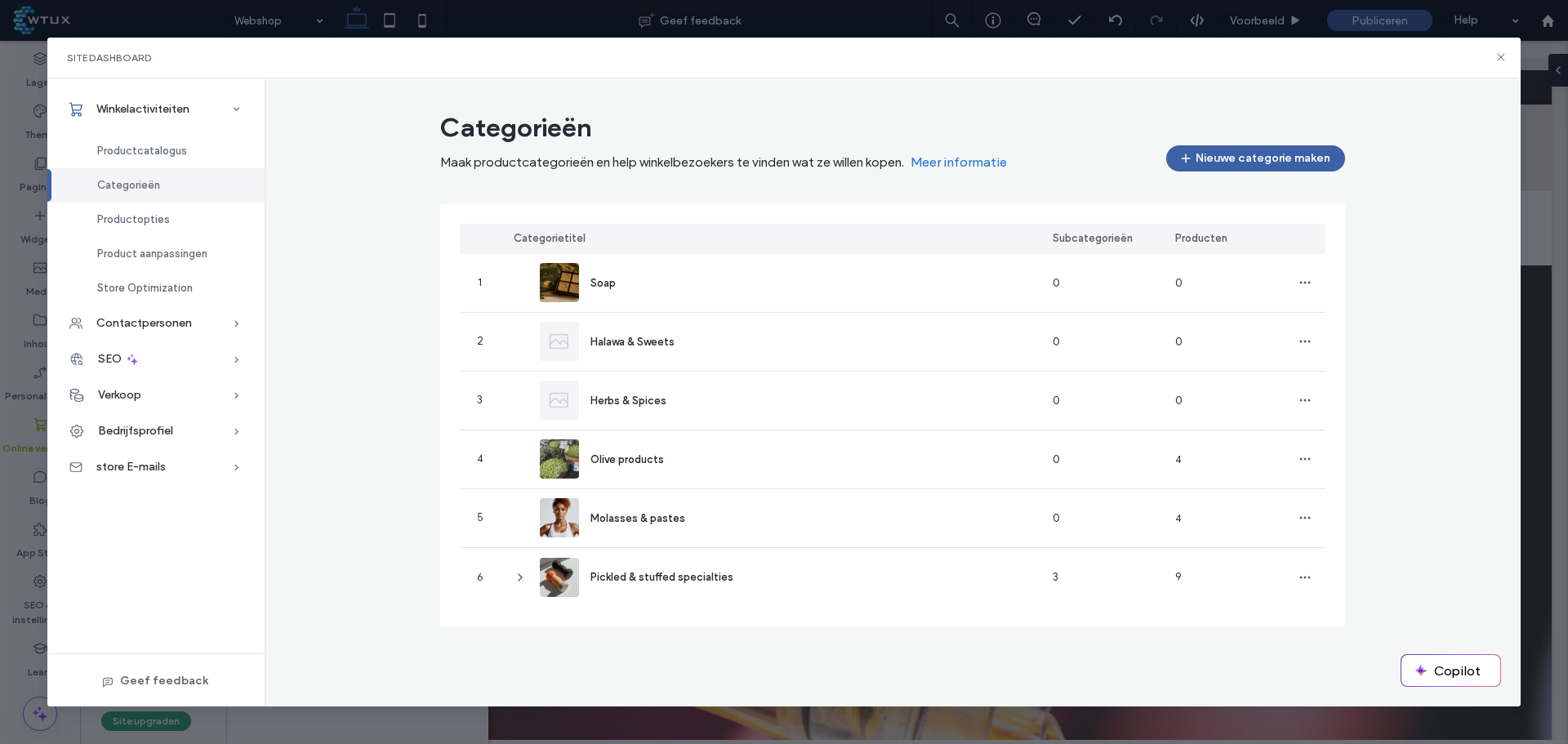
click at [1501, 55] on icon at bounding box center [1501, 57] width 13 height 13
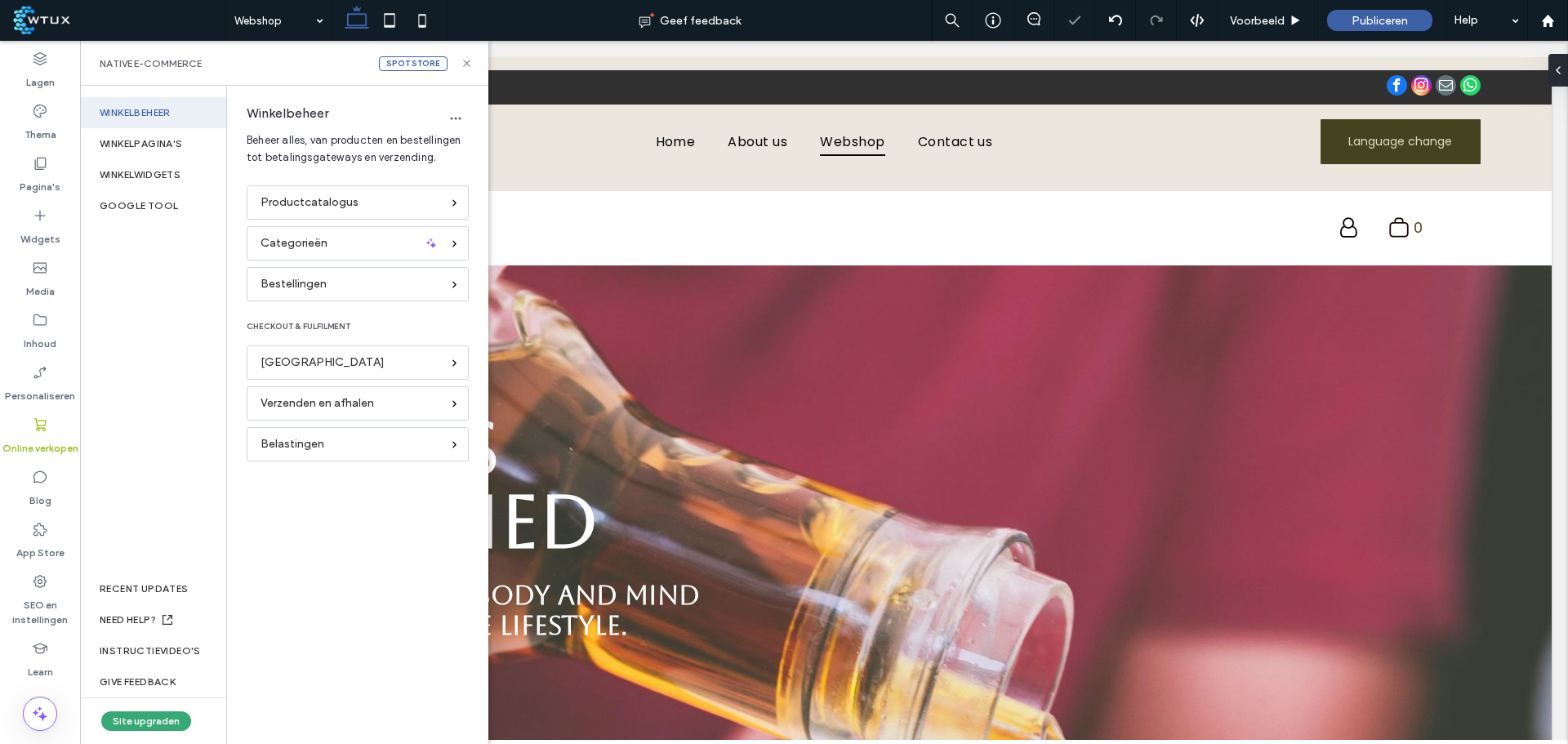
click at [465, 60] on icon at bounding box center [466, 63] width 12 height 12
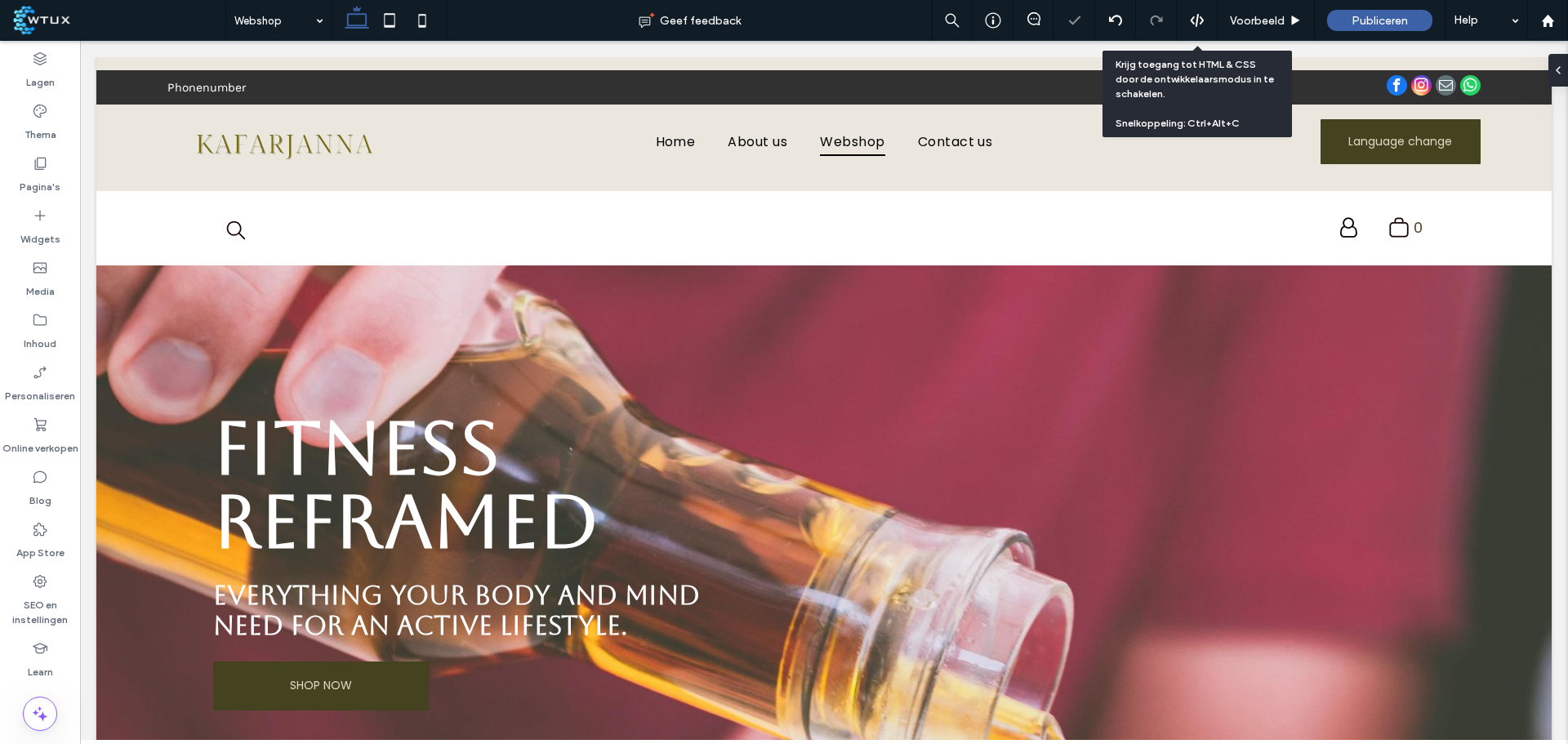
click at [1244, 26] on span "Voorbeeld" at bounding box center [1258, 20] width 55 height 14
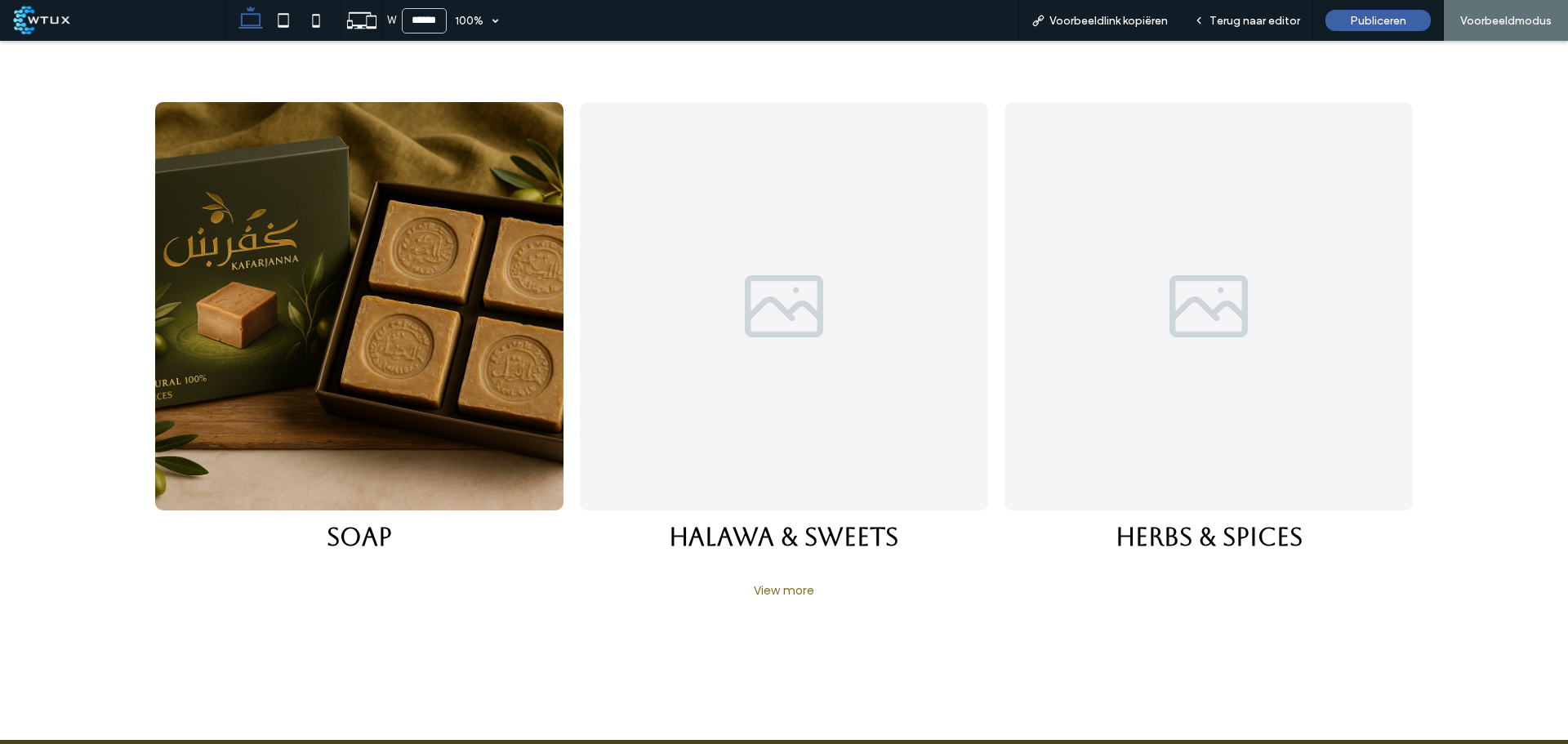
scroll to position [4737, 0]
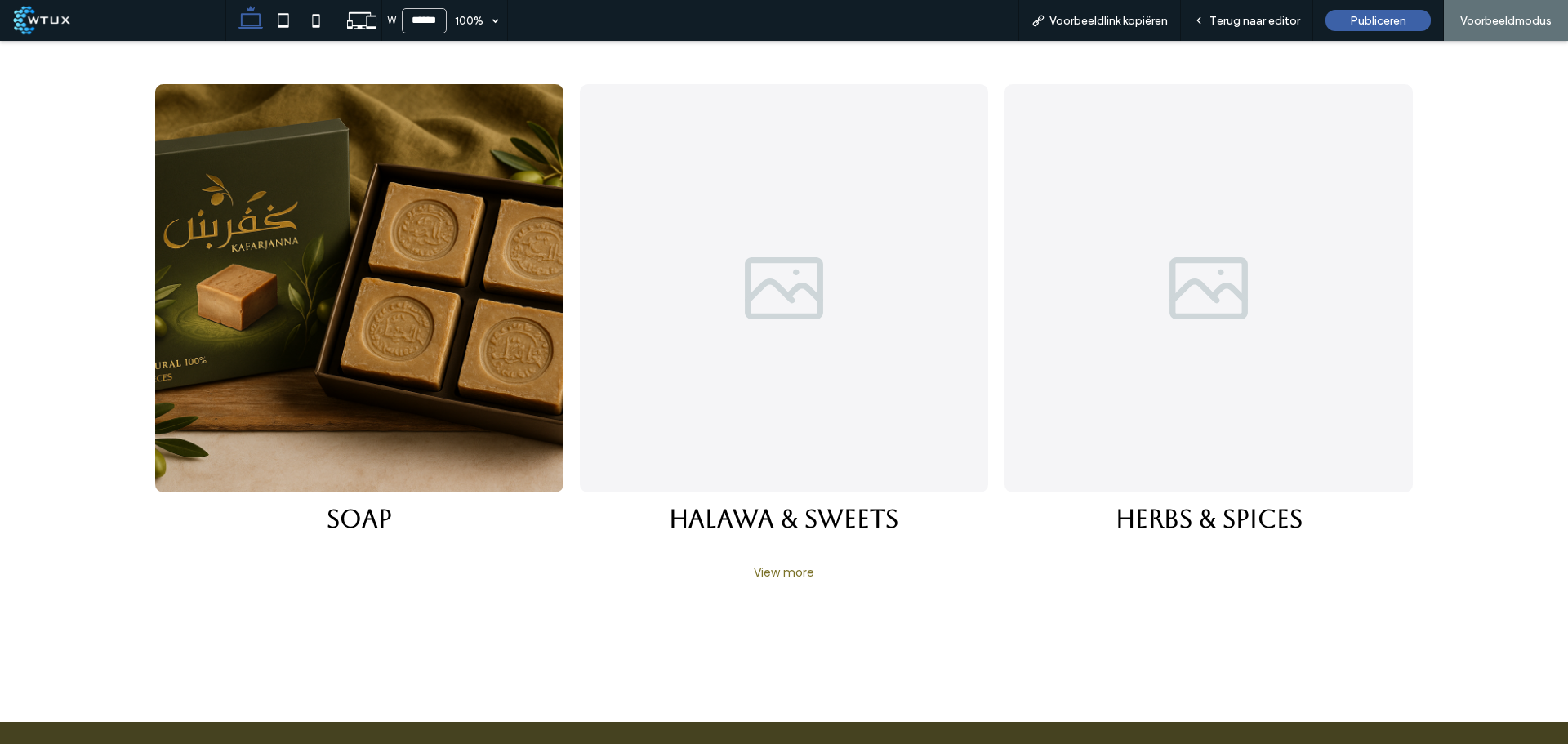
click at [788, 562] on div "View more" at bounding box center [784, 573] width 1291 height 22
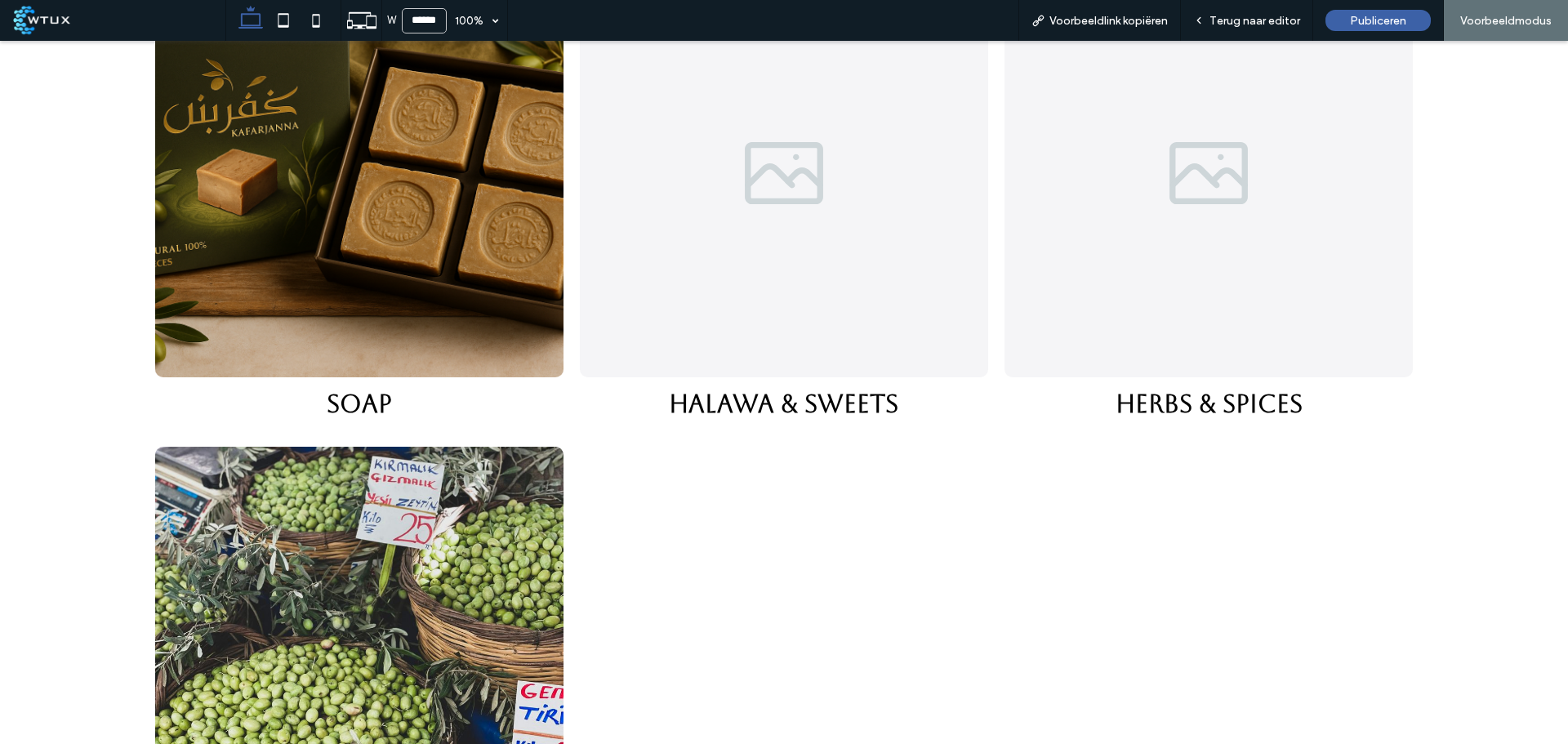
scroll to position [4819, 0]
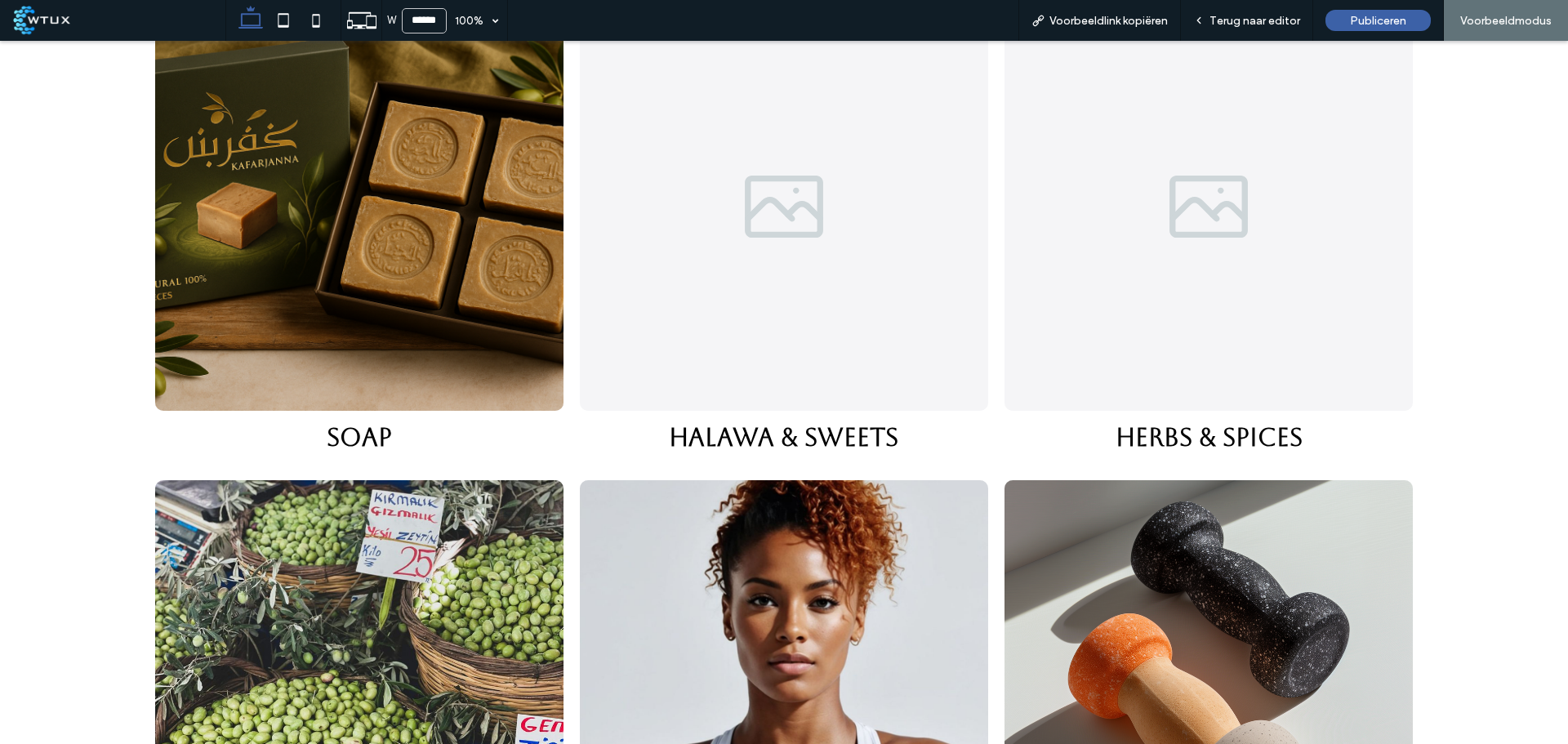
click at [385, 223] on link at bounding box center [360, 207] width 408 height 408
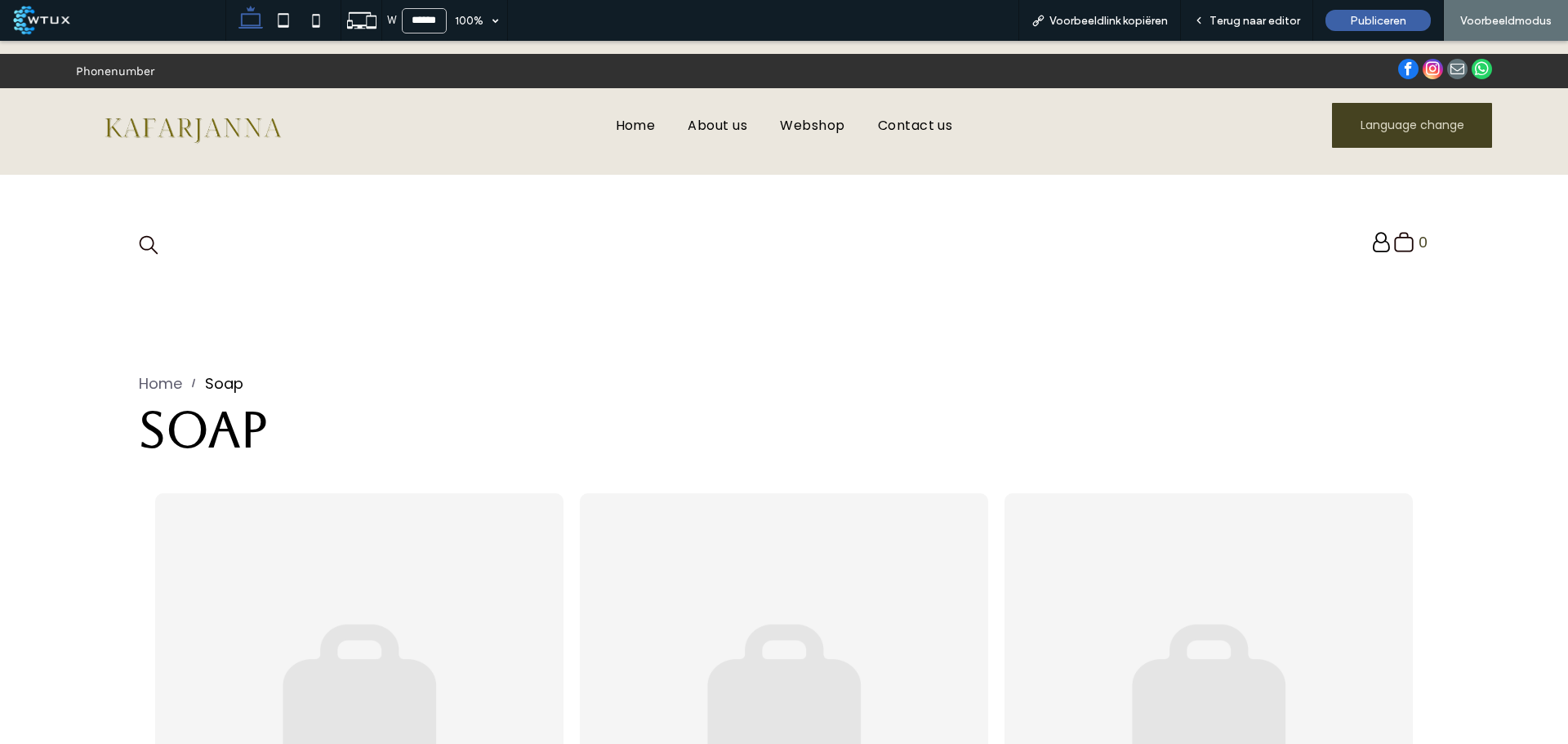
click at [163, 383] on div "Home" at bounding box center [160, 383] width 43 height 22
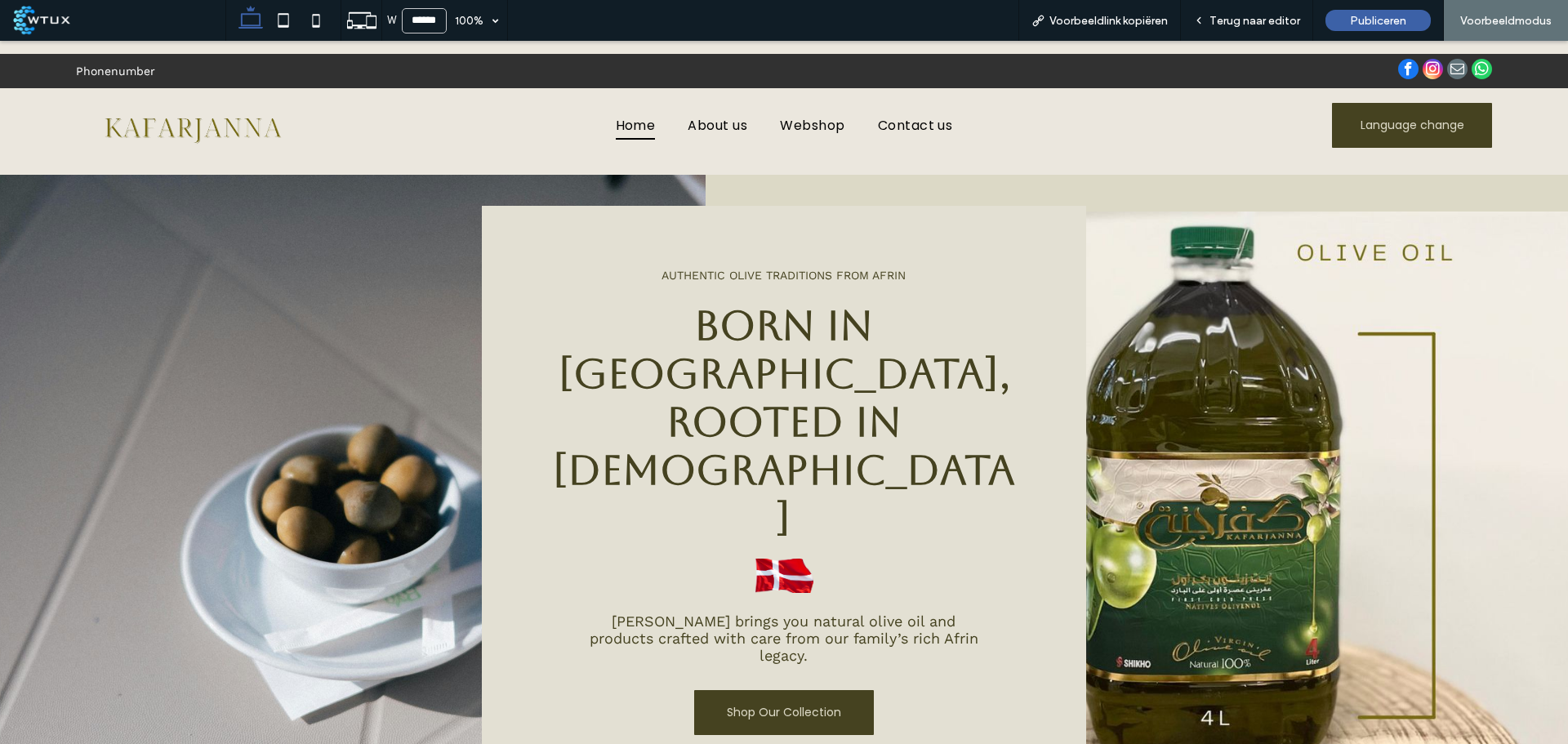
click at [803, 123] on span "Webshop" at bounding box center [812, 124] width 64 height 29
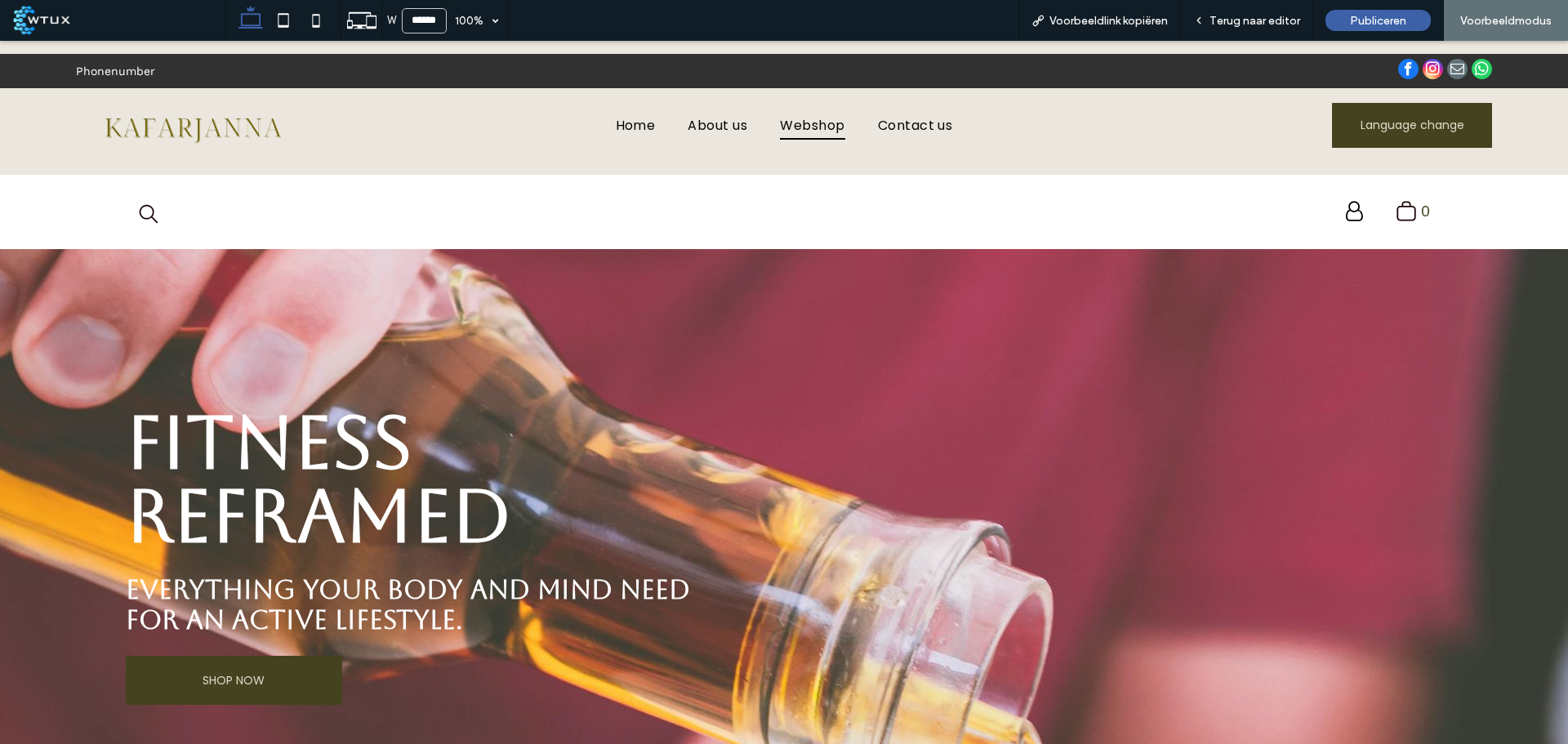
click at [1278, 28] on div "Terug naar editor" at bounding box center [1247, 20] width 132 height 40
click at [1242, 15] on span "Terug naar editor" at bounding box center [1254, 20] width 91 height 14
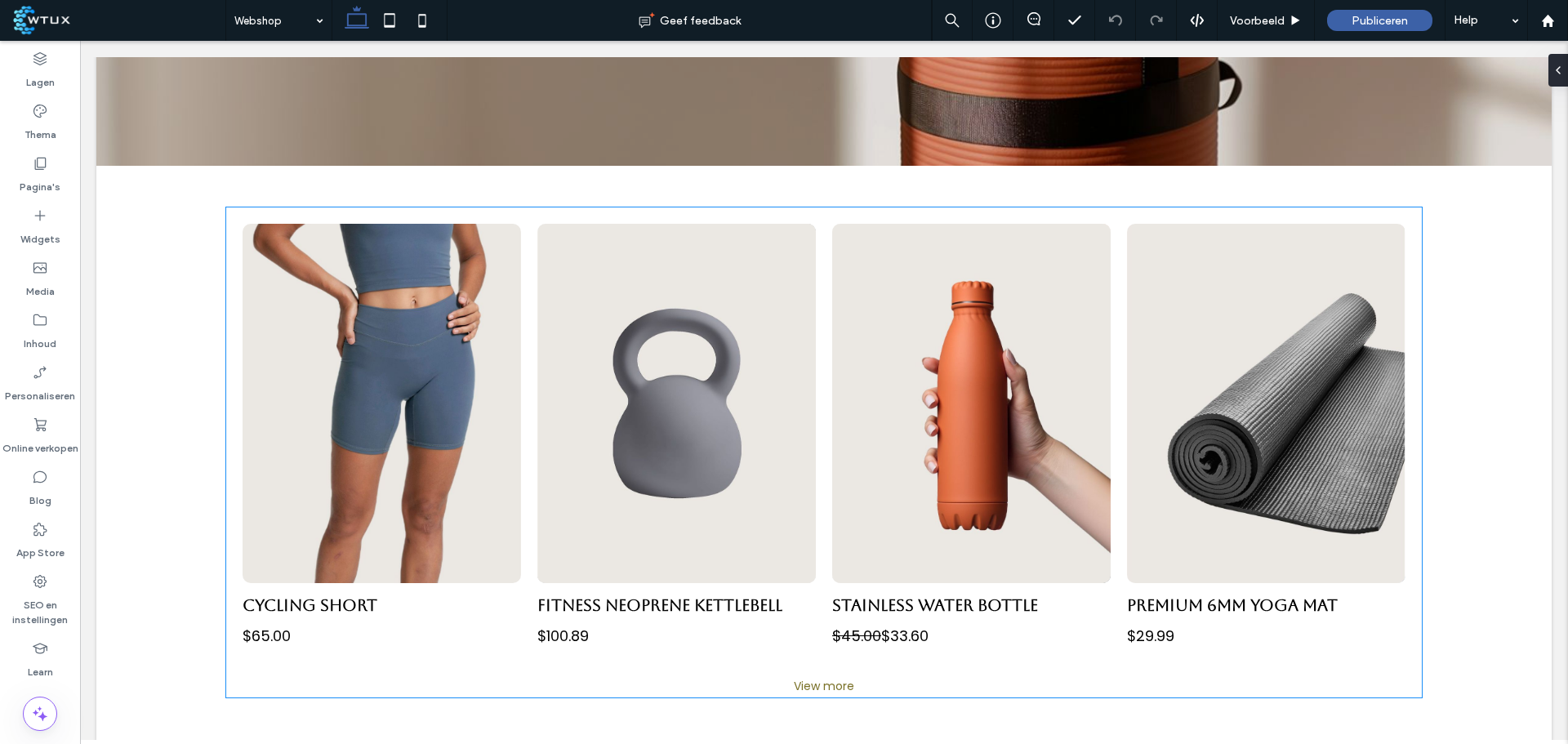
scroll to position [3186, 0]
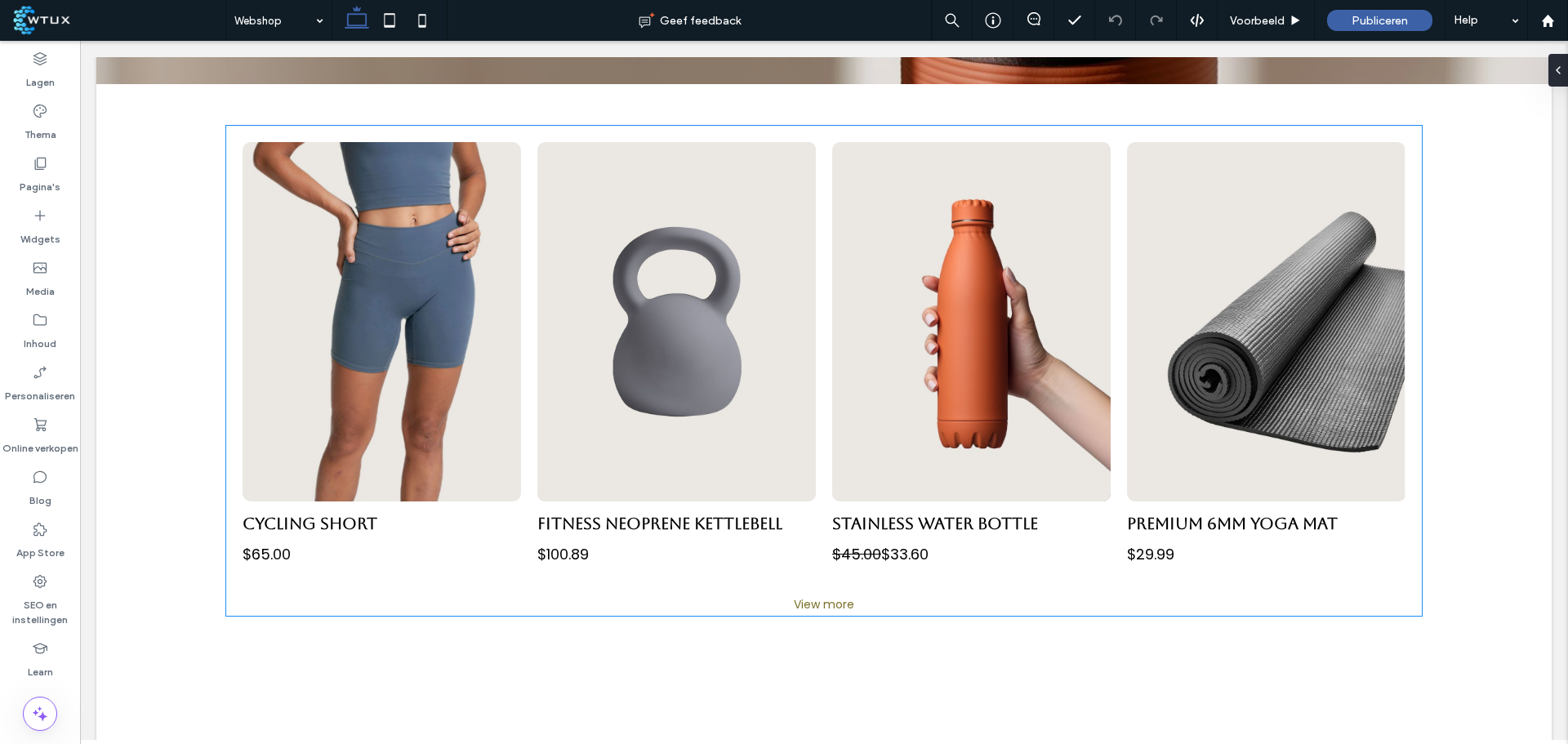
click at [735, 290] on link at bounding box center [676, 322] width 279 height 360
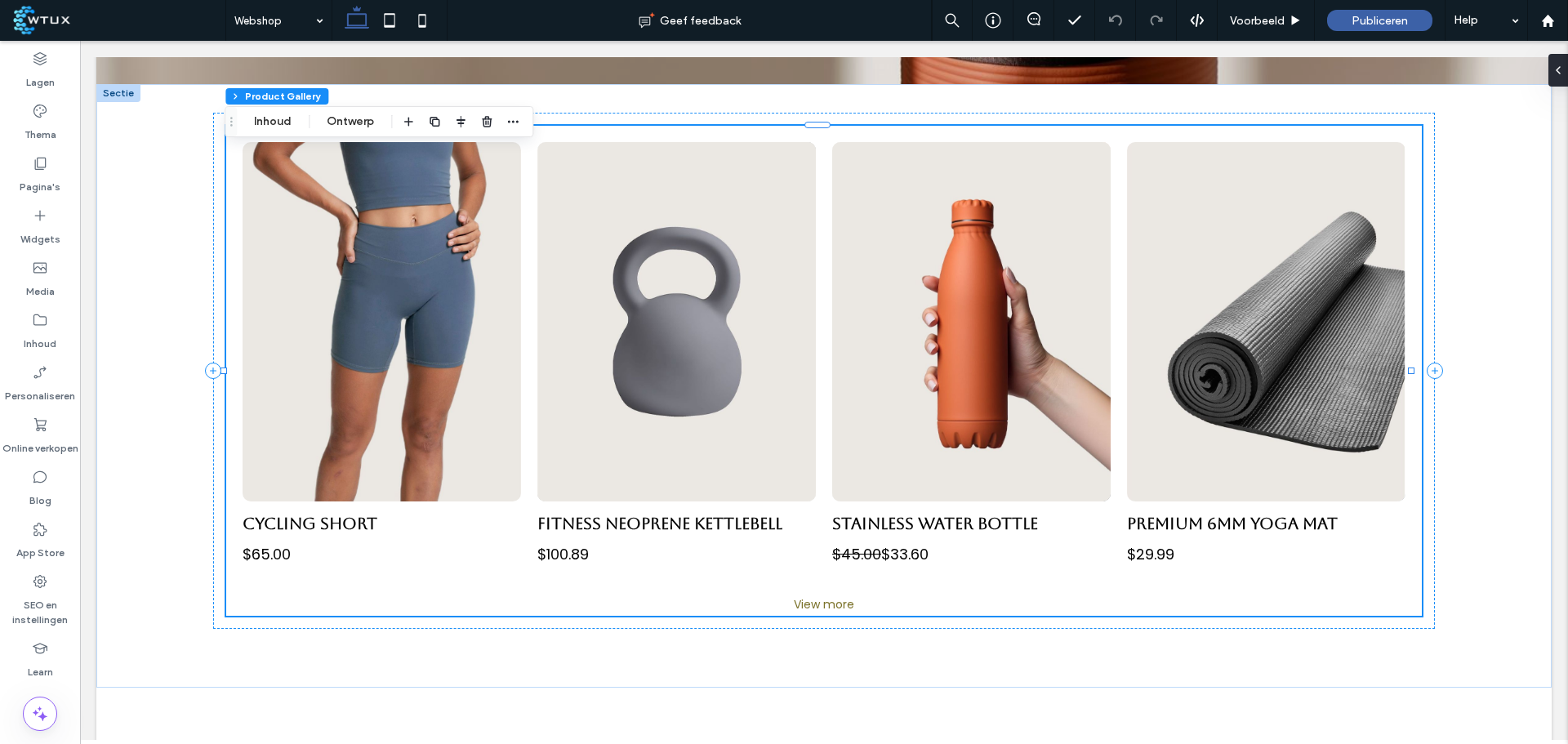
click at [351, 124] on button "Ontwerp" at bounding box center [350, 121] width 69 height 19
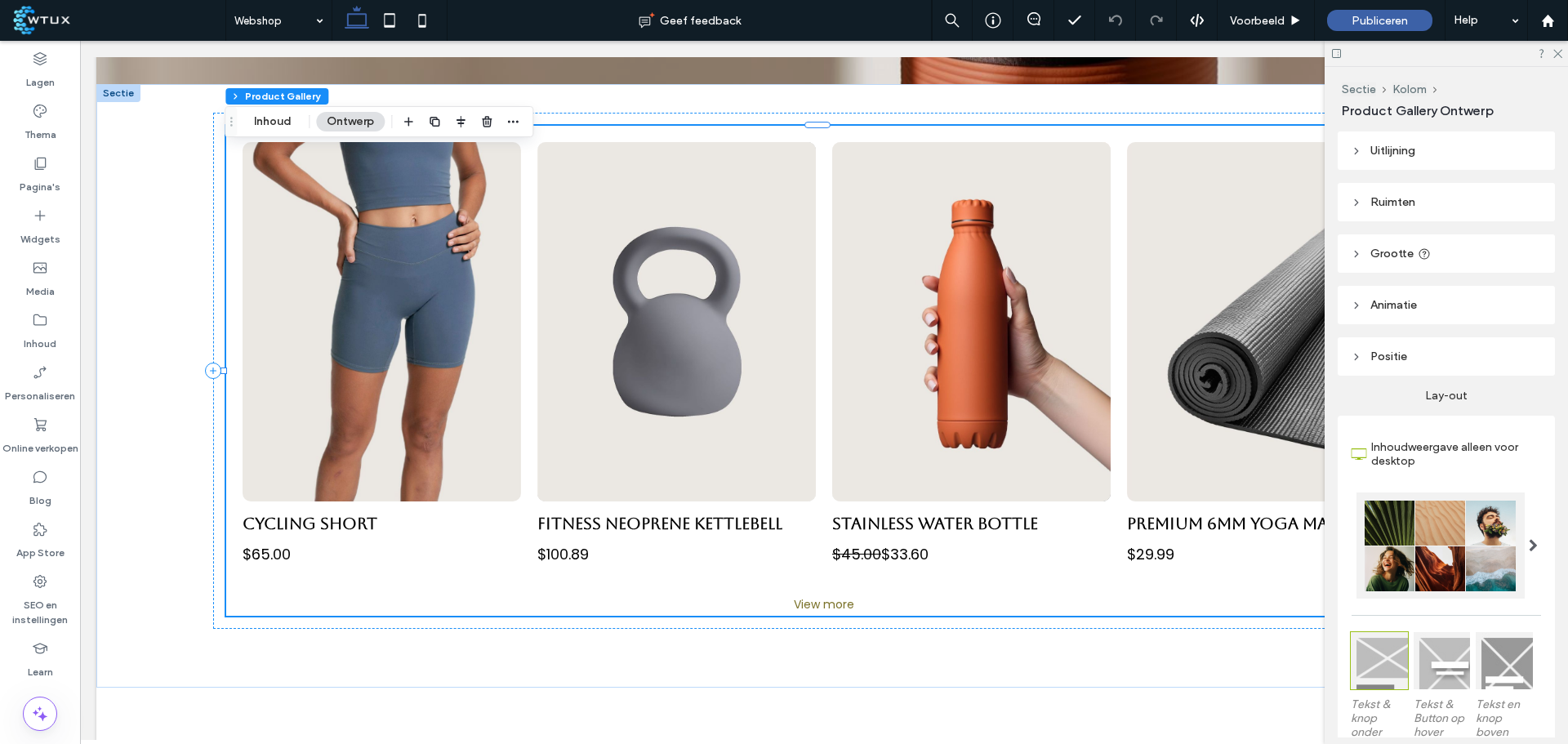
click at [1559, 50] on icon at bounding box center [1558, 53] width 11 height 11
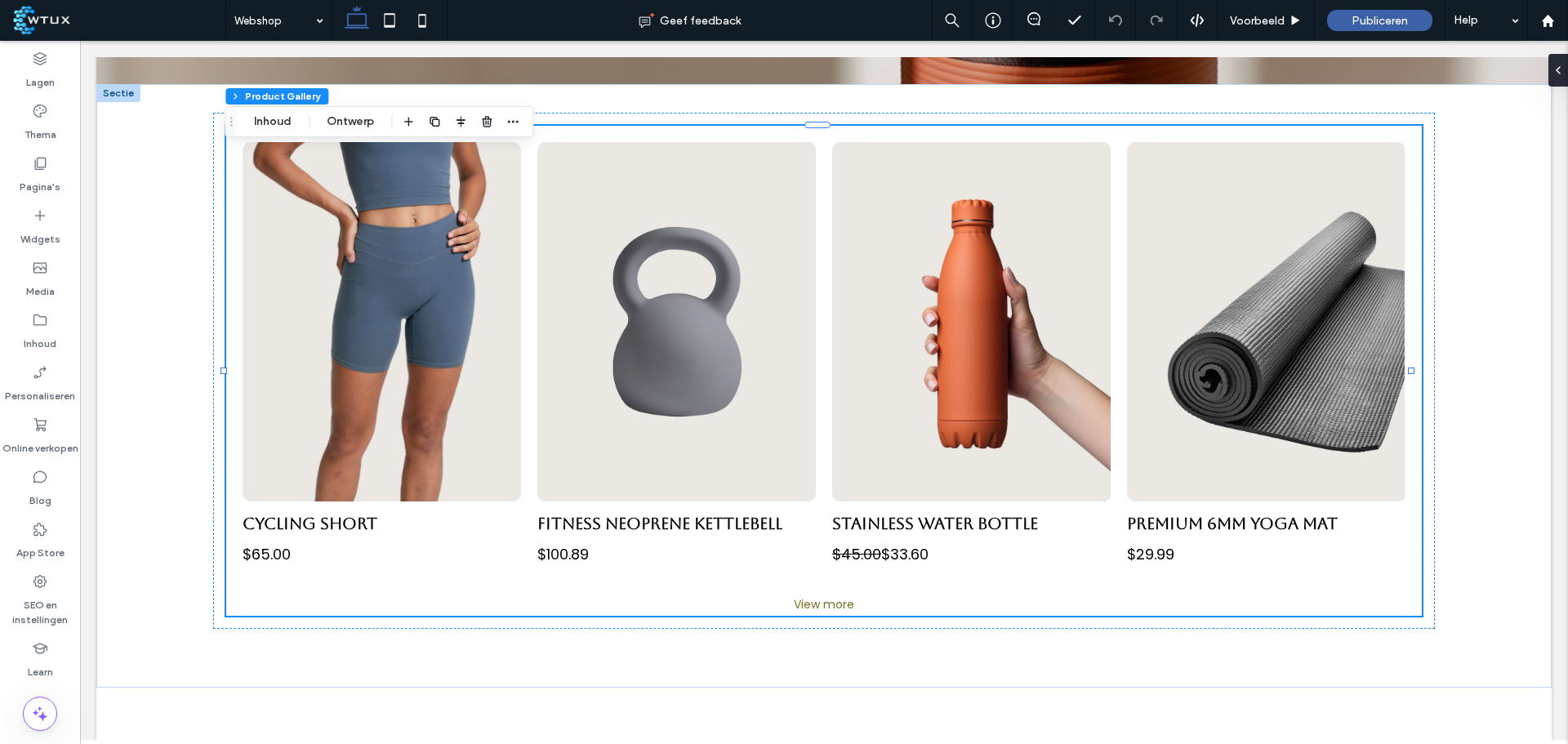
click at [56, 432] on div "Online verkopen" at bounding box center [40, 436] width 80 height 52
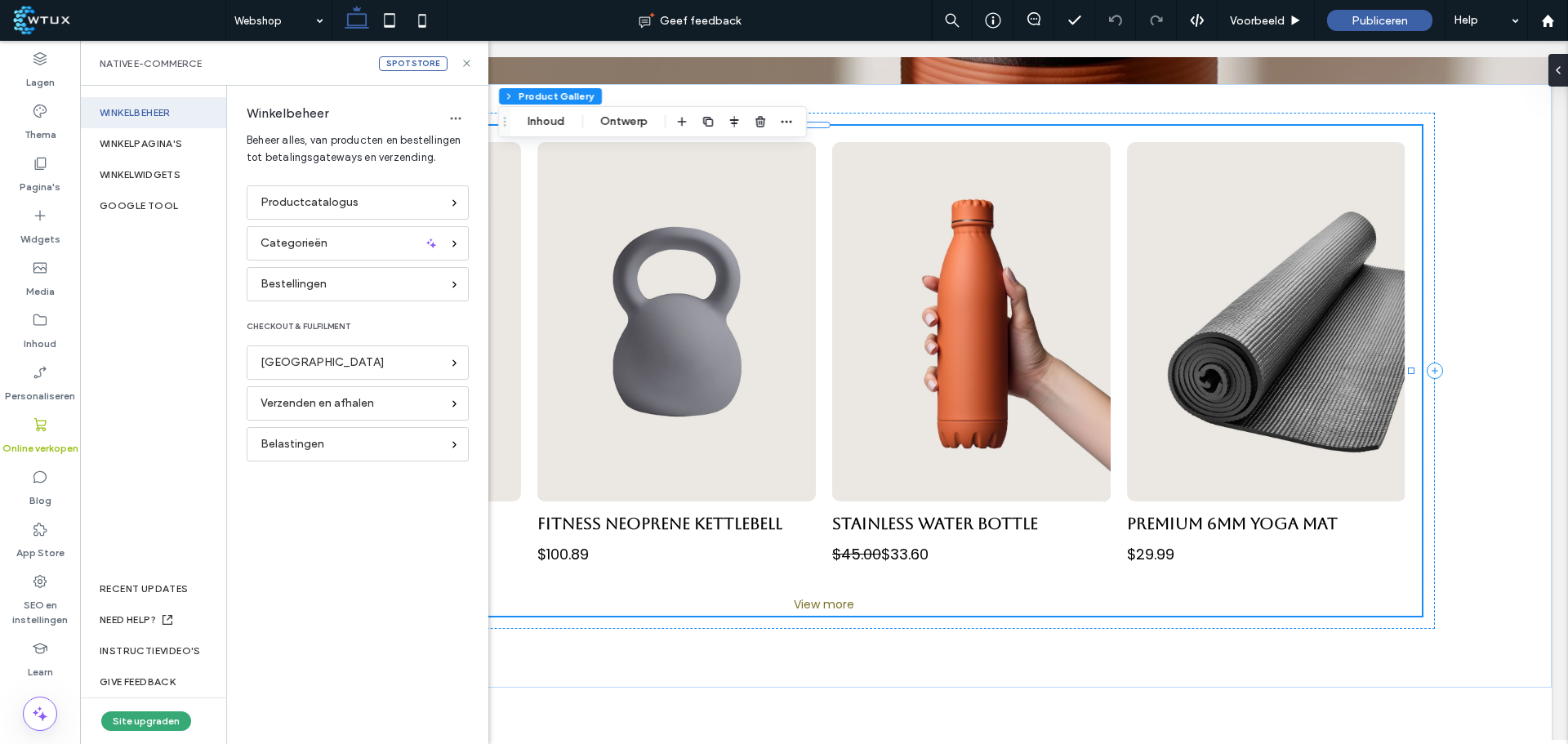
click at [340, 207] on span "Productcatalogus" at bounding box center [309, 202] width 98 height 18
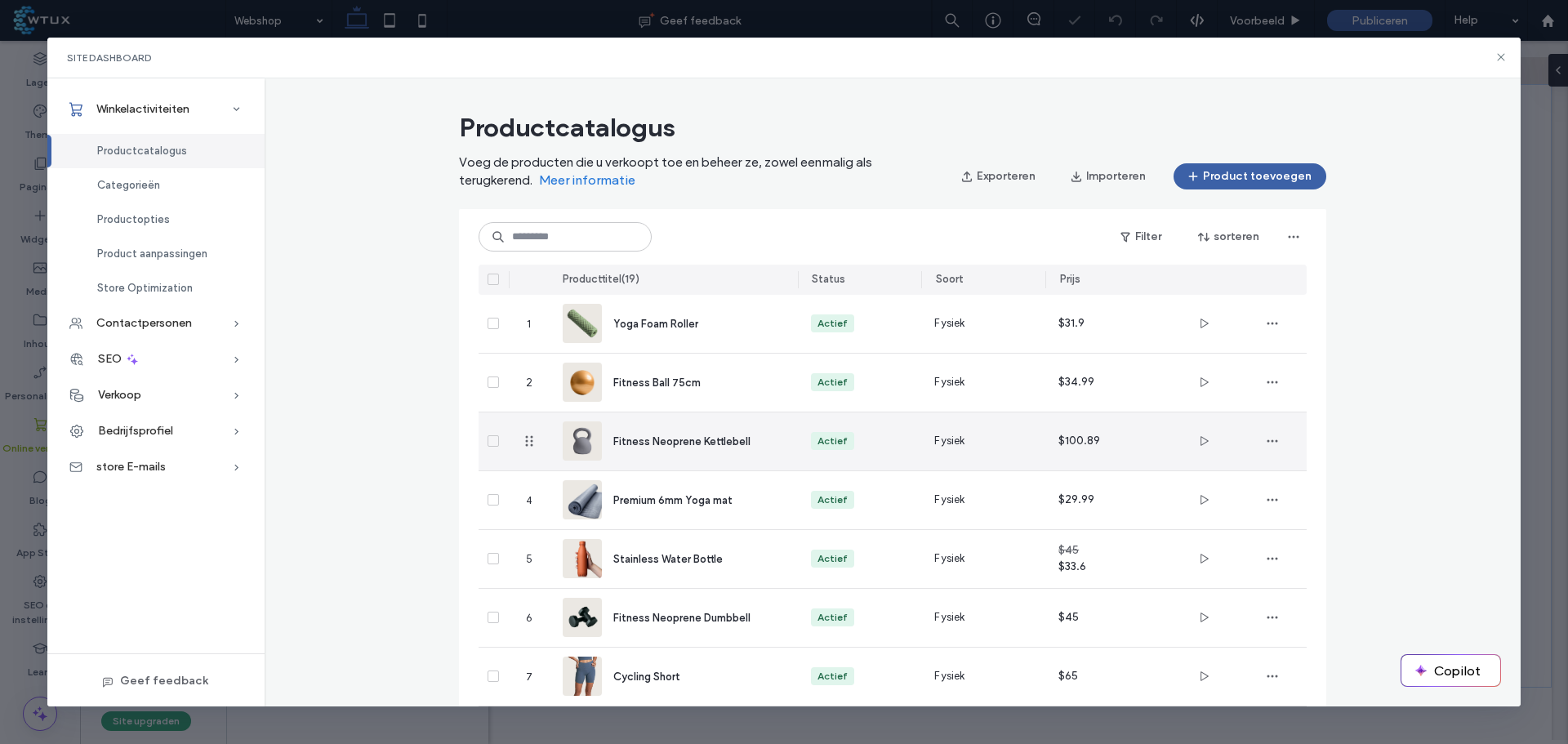
click at [701, 450] on div "Fitness Neoprene Kettlebell" at bounding box center [674, 441] width 223 height 58
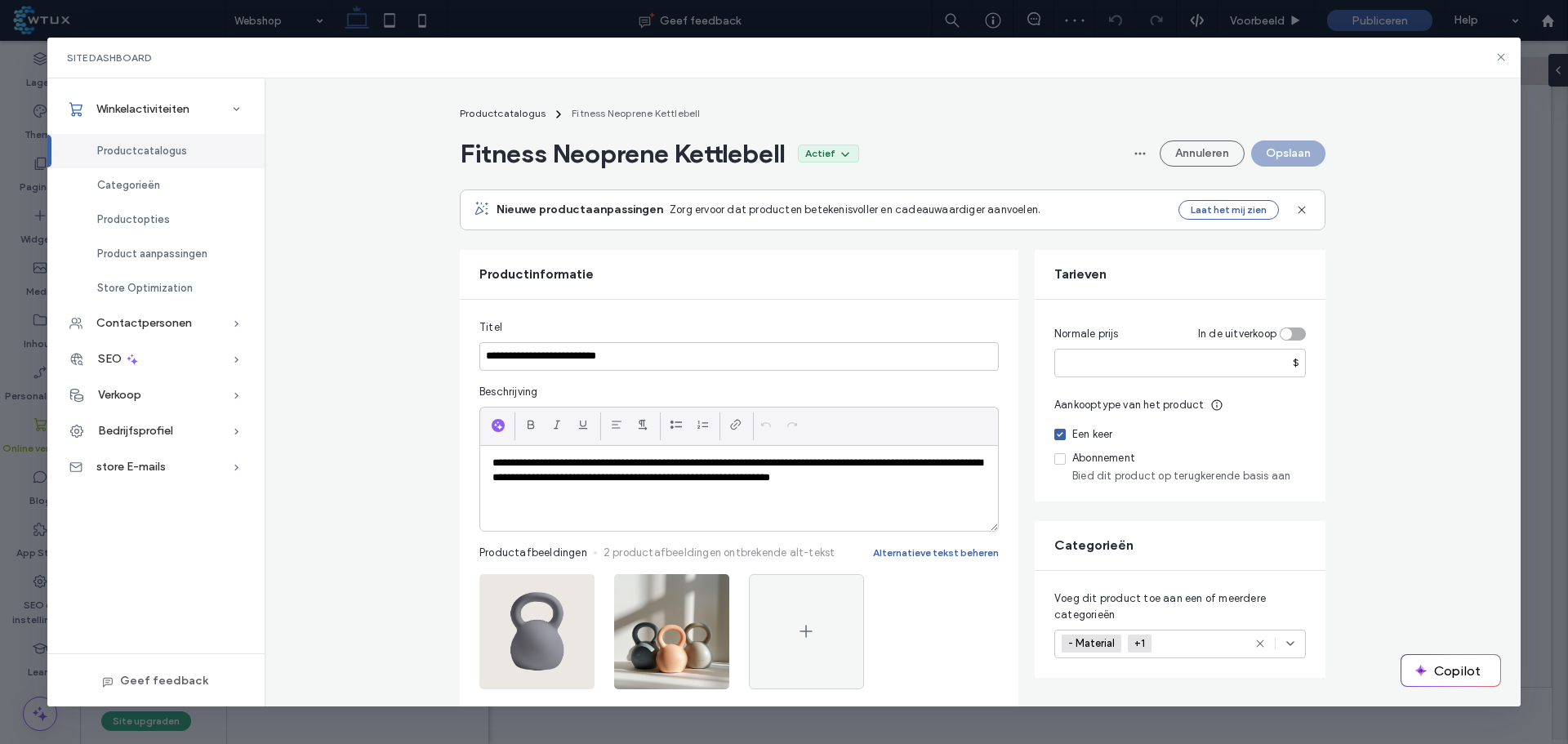
scroll to position [326, 0]
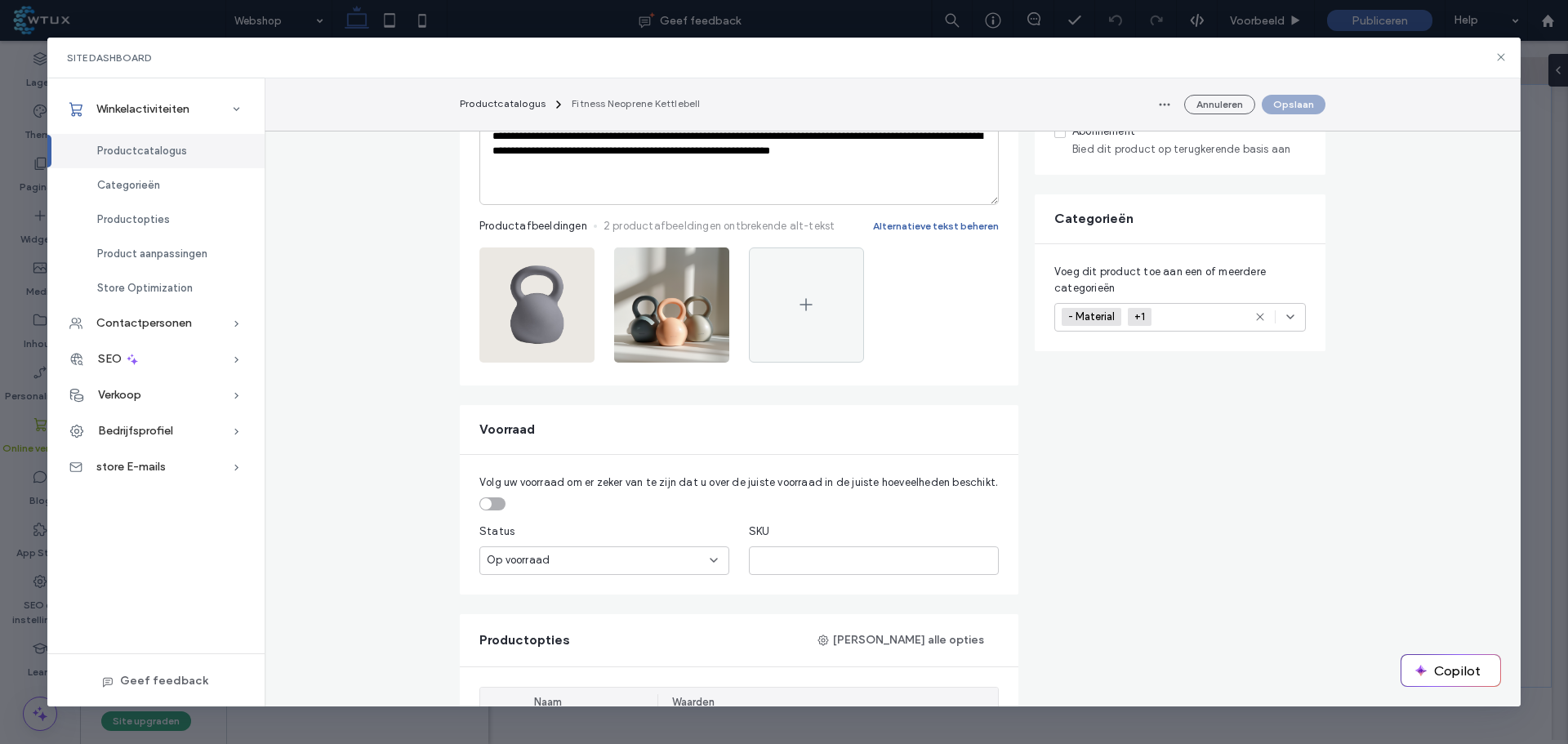
click at [527, 322] on img at bounding box center [536, 304] width 115 height 115
click at [568, 267] on icon "button" at bounding box center [573, 265] width 13 height 13
click at [544, 339] on span "Afbeelding vervangen" at bounding box center [507, 338] width 109 height 17
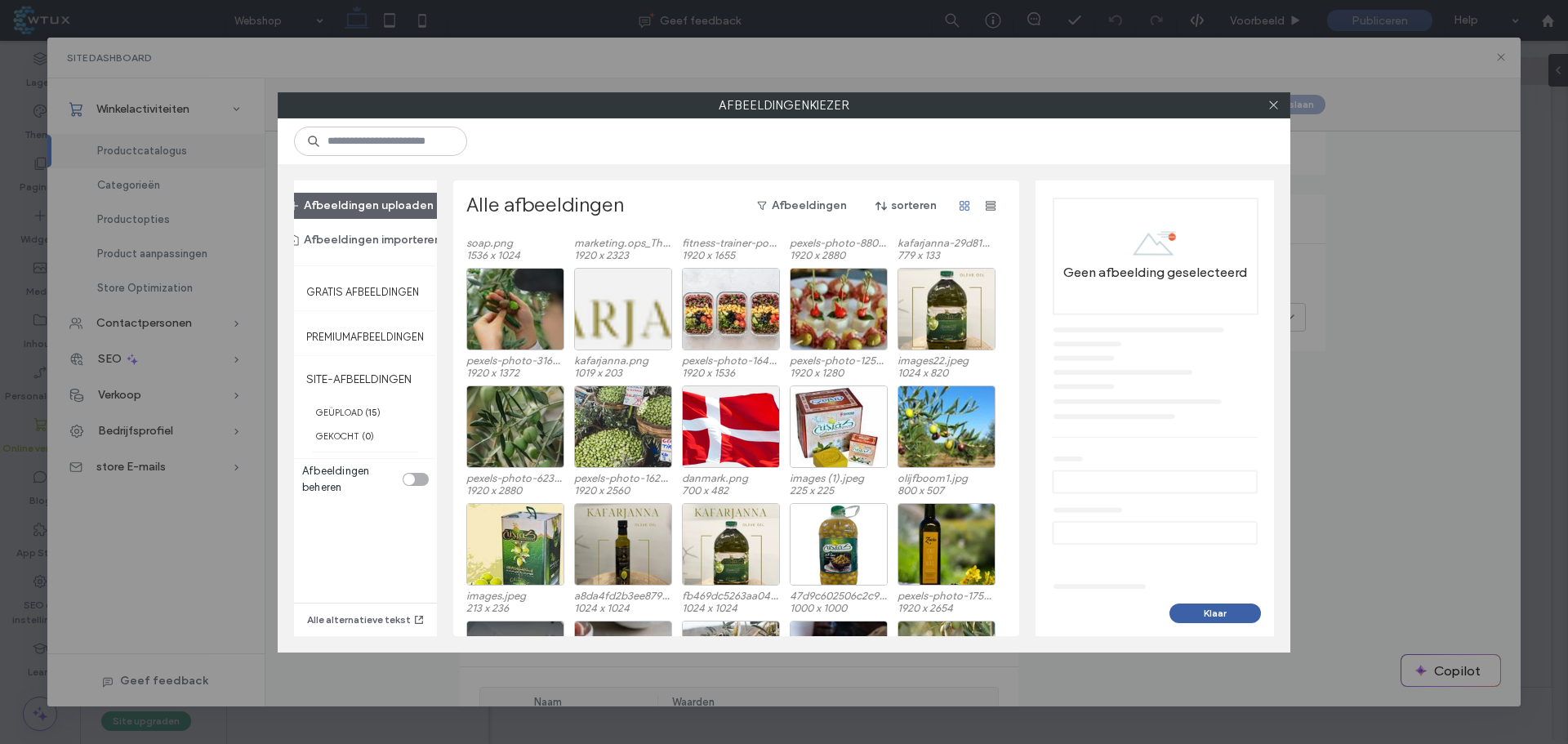
scroll to position [442, 0]
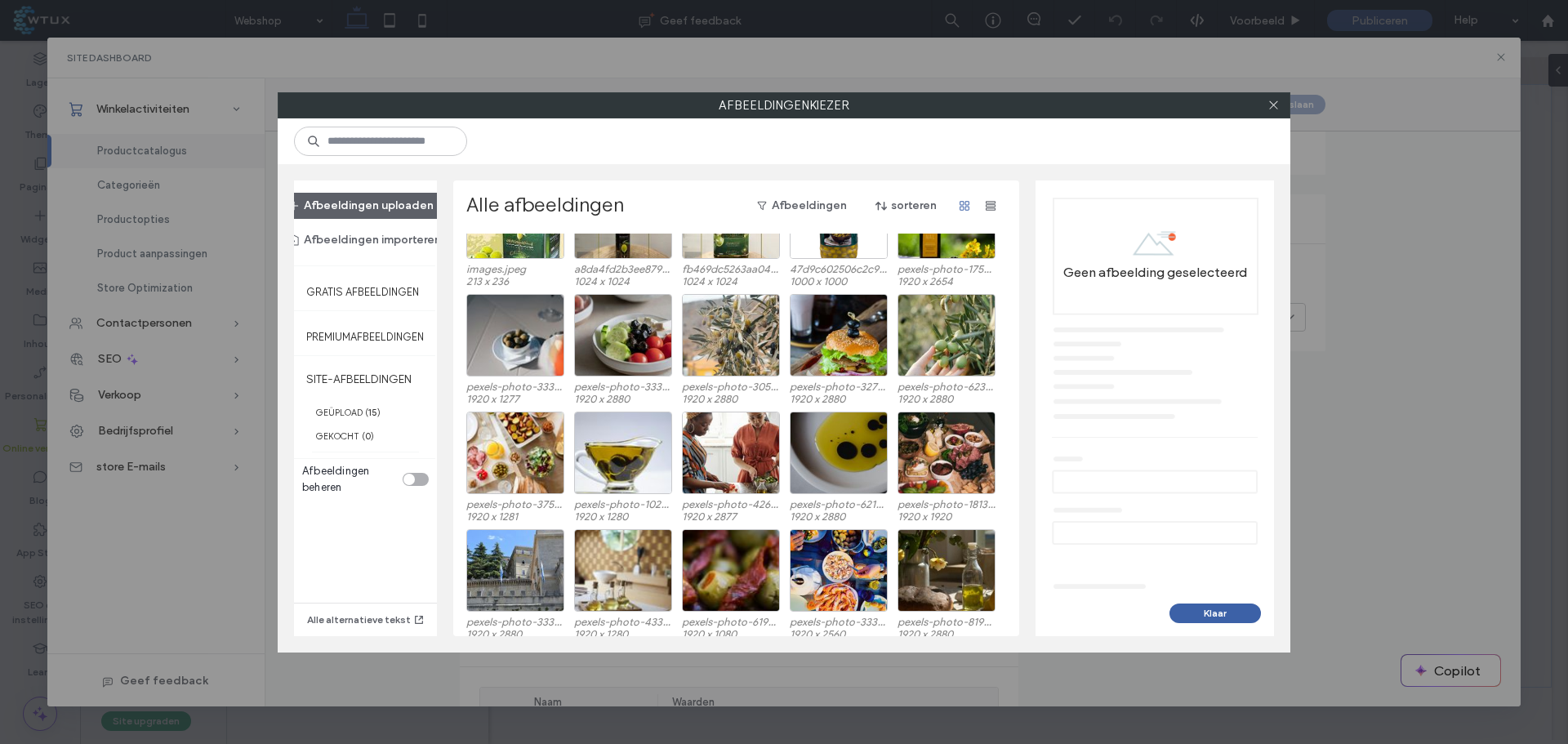
click at [1272, 110] on icon at bounding box center [1273, 104] width 12 height 12
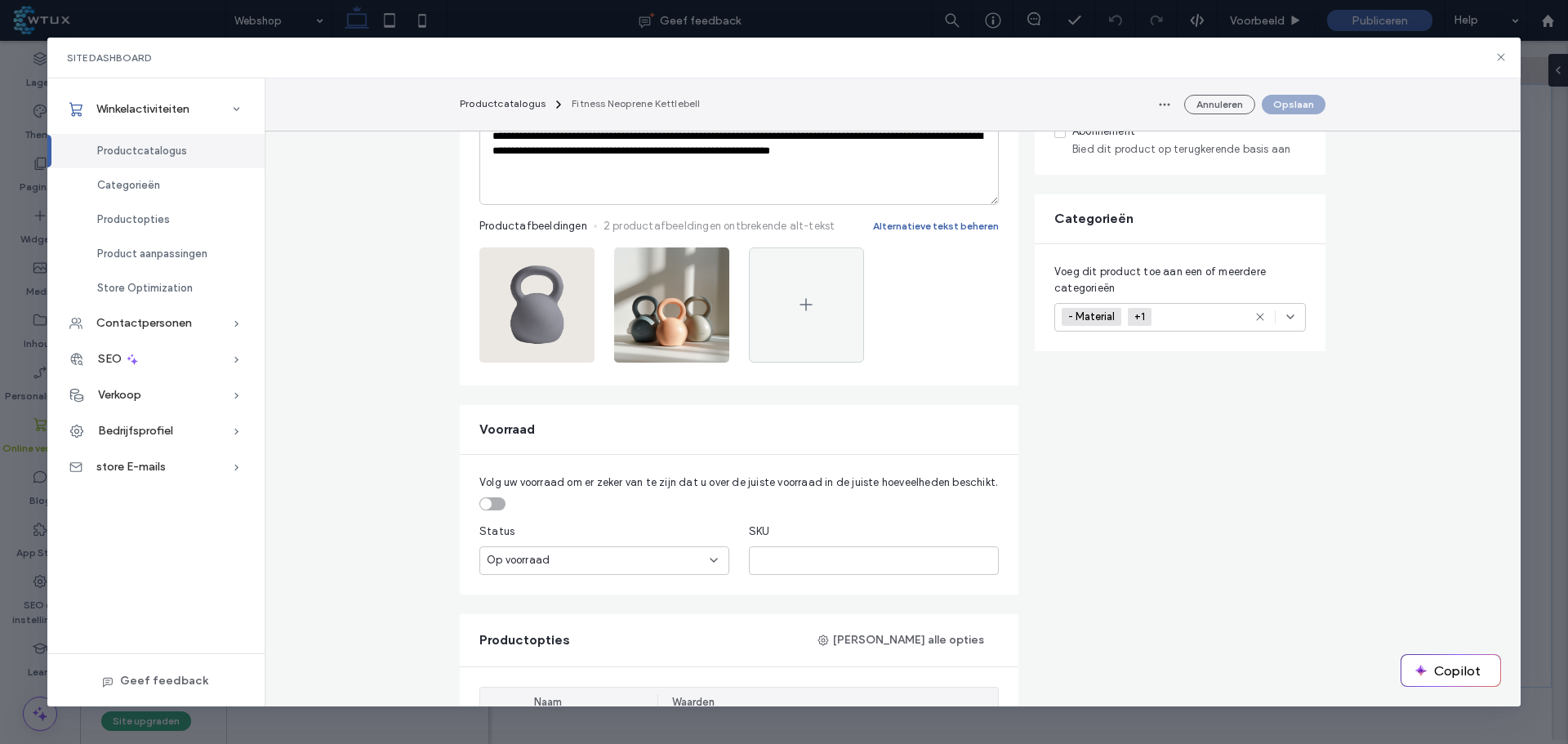
click at [567, 261] on icon "button" at bounding box center [573, 265] width 13 height 13
click at [513, 301] on span "Afbeelding bewerken" at bounding box center [505, 307] width 105 height 17
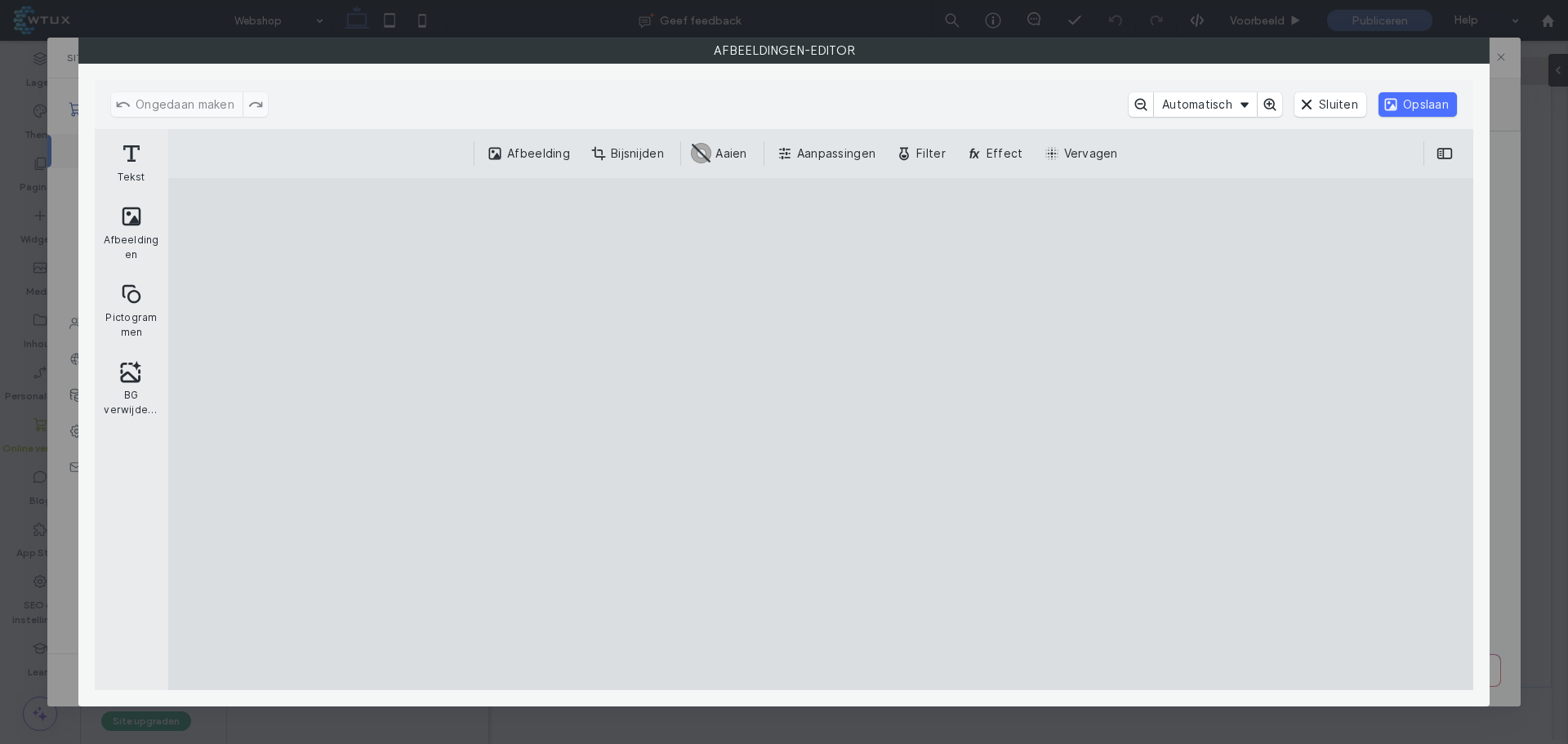
click at [821, 434] on cesdk-canvas "Editor canvas" at bounding box center [821, 434] width 0 height 0
click at [1319, 108] on button "Sluiten" at bounding box center [1331, 104] width 72 height 25
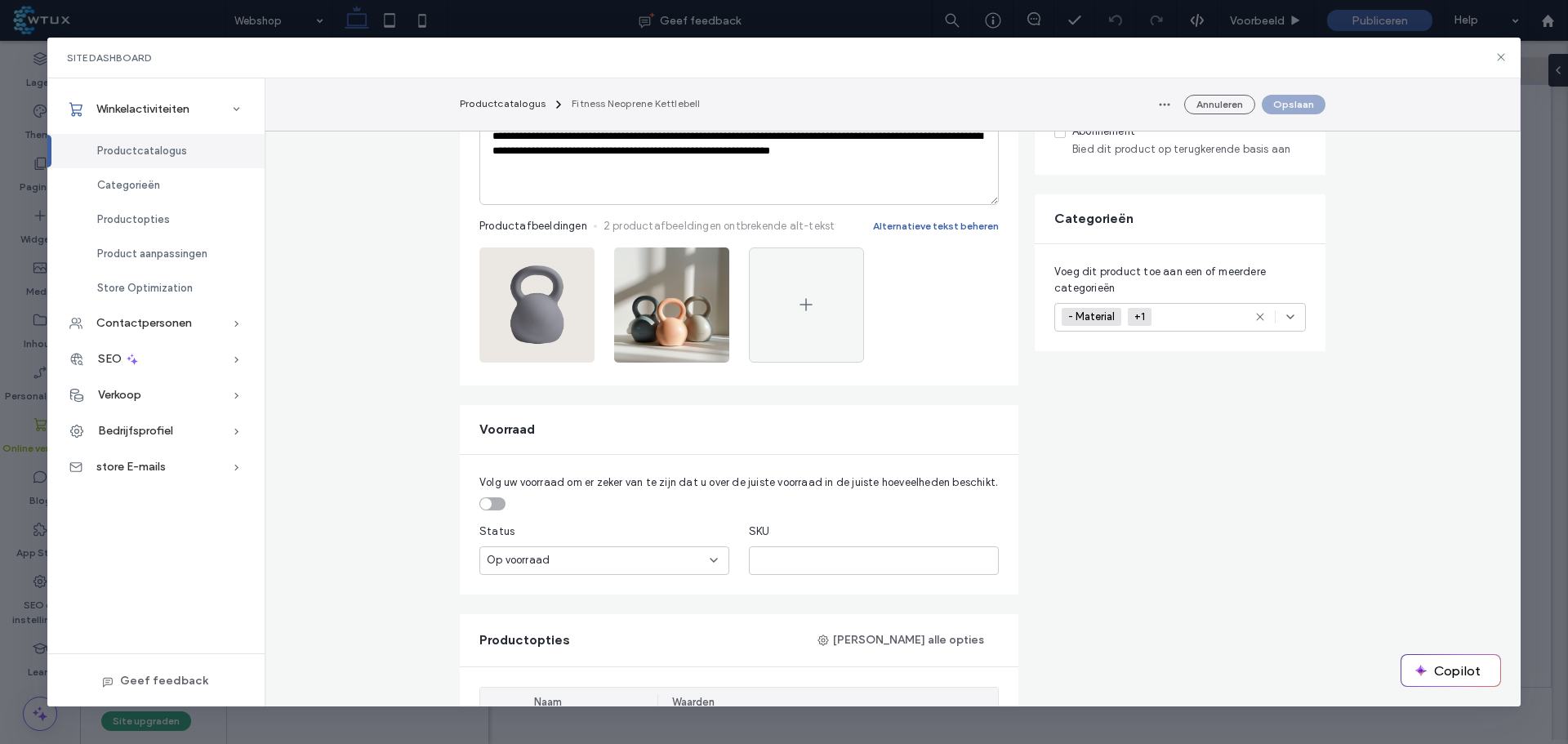
click at [659, 304] on img at bounding box center [671, 304] width 115 height 115
click at [704, 260] on icon "button" at bounding box center [708, 265] width 13 height 13
click at [673, 307] on span "Afbeelding bewerken" at bounding box center [640, 307] width 105 height 17
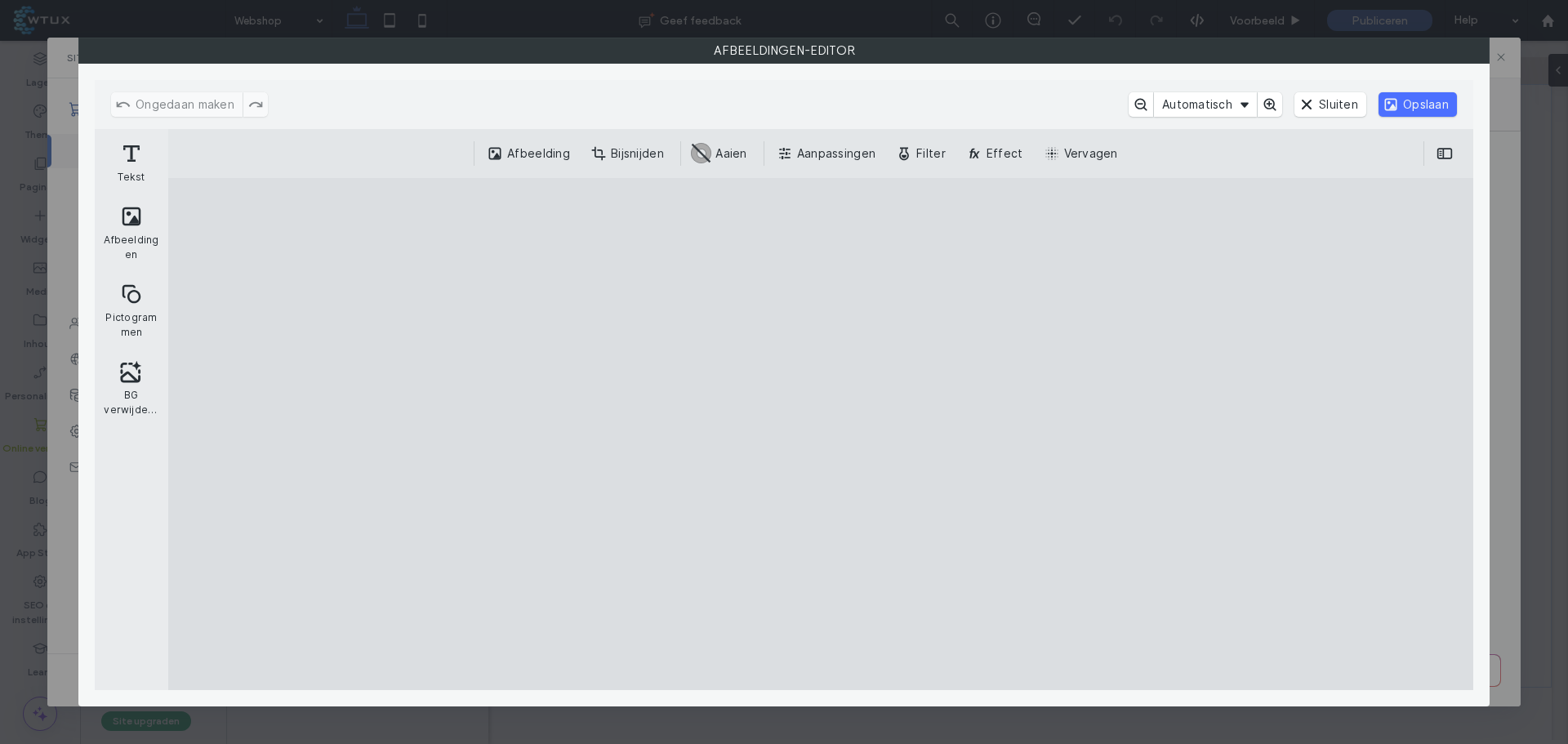
click at [1339, 107] on button "Sluiten" at bounding box center [1331, 104] width 72 height 25
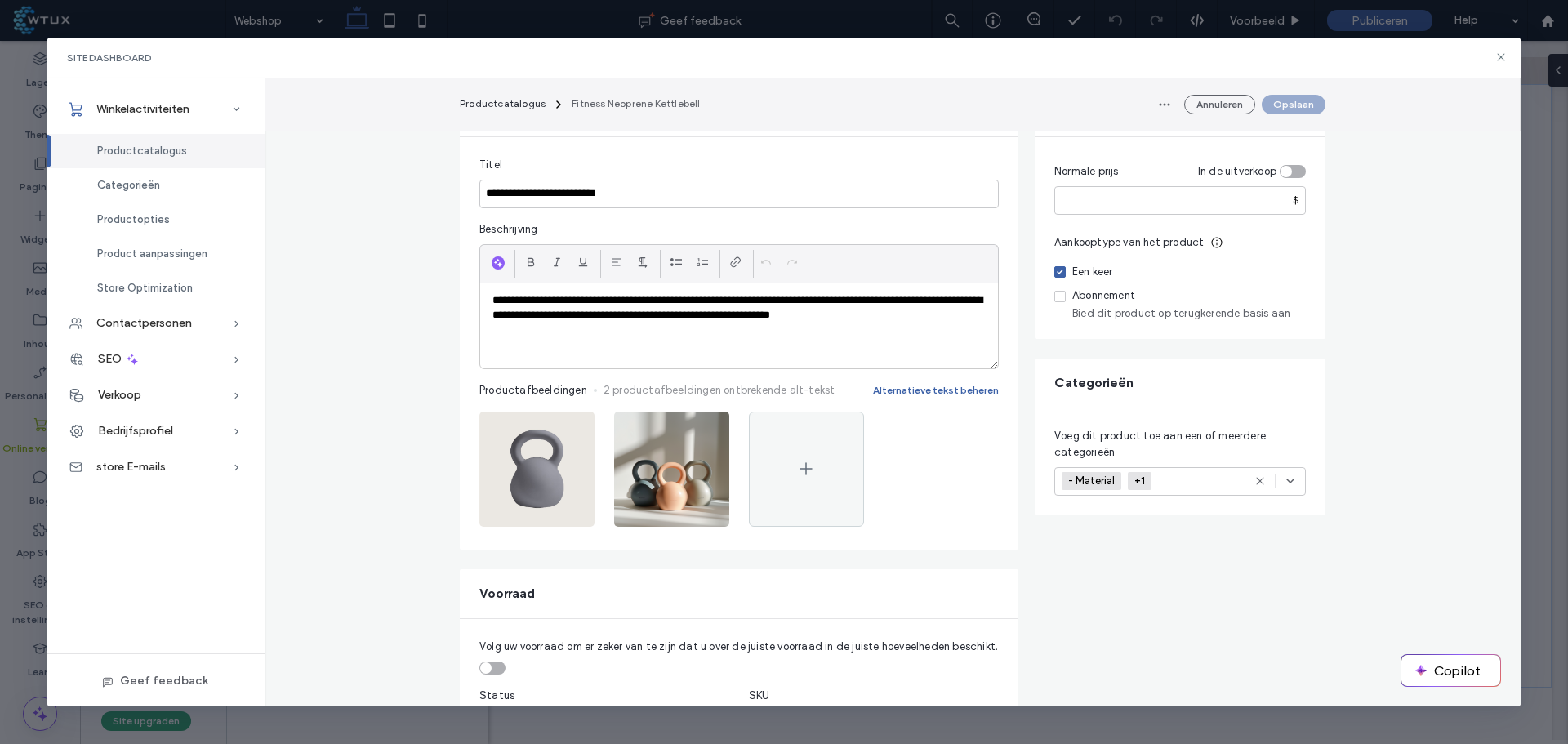
scroll to position [164, 0]
click at [853, 460] on div at bounding box center [806, 468] width 115 height 115
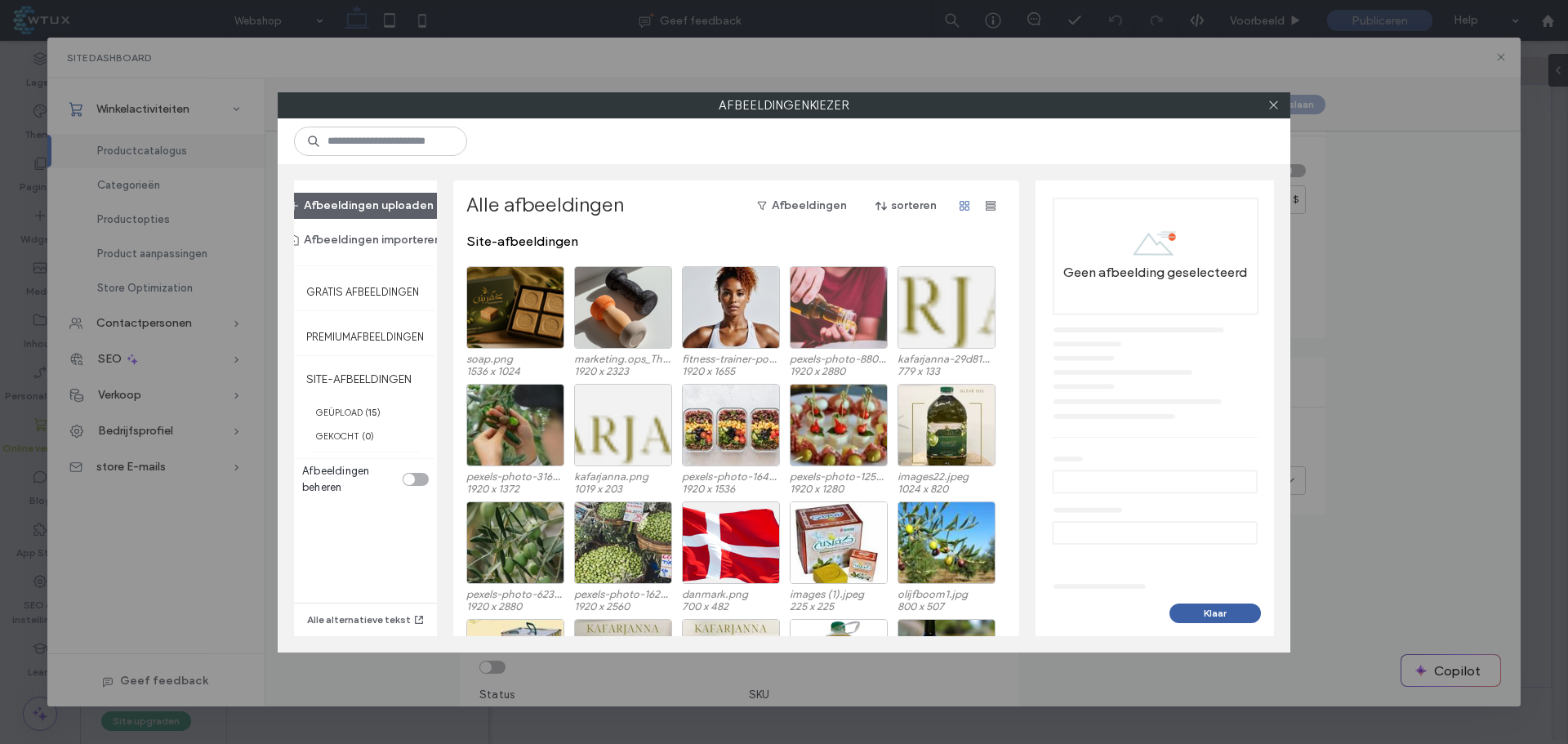
click at [1241, 612] on button "Klaar" at bounding box center [1215, 612] width 91 height 19
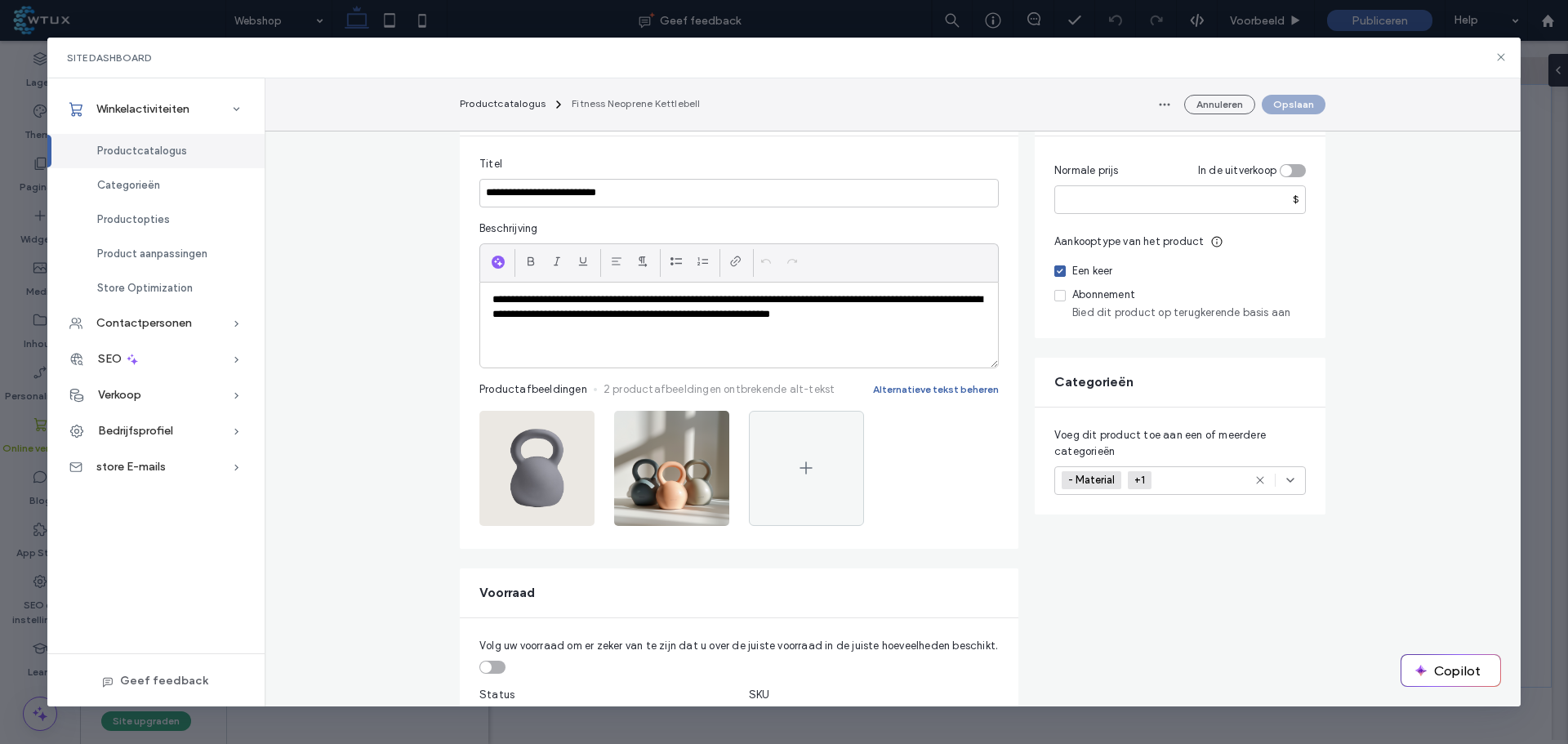
click at [764, 464] on div at bounding box center [806, 468] width 115 height 115
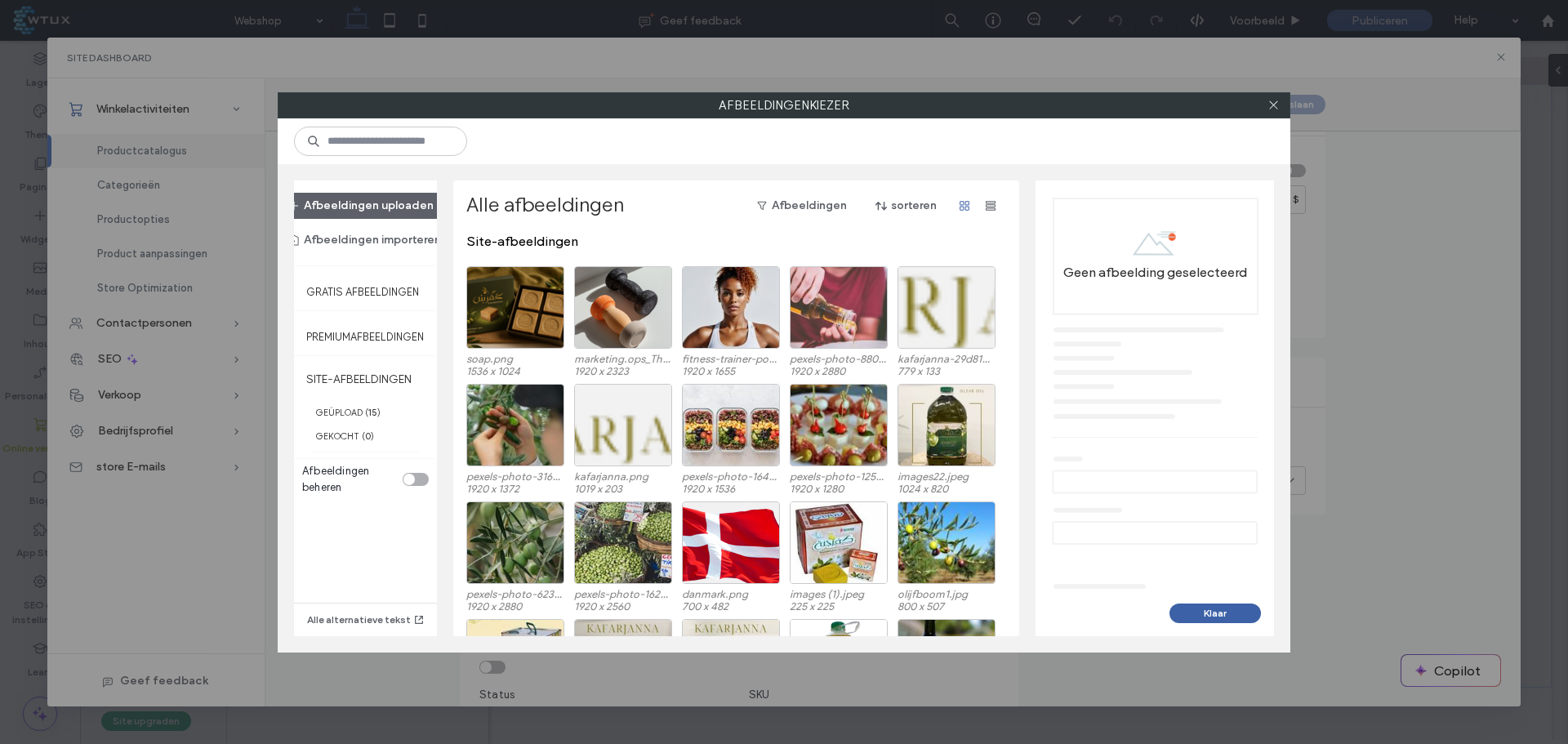
click at [389, 196] on button "Afbeeldingen uploaden" at bounding box center [361, 206] width 174 height 26
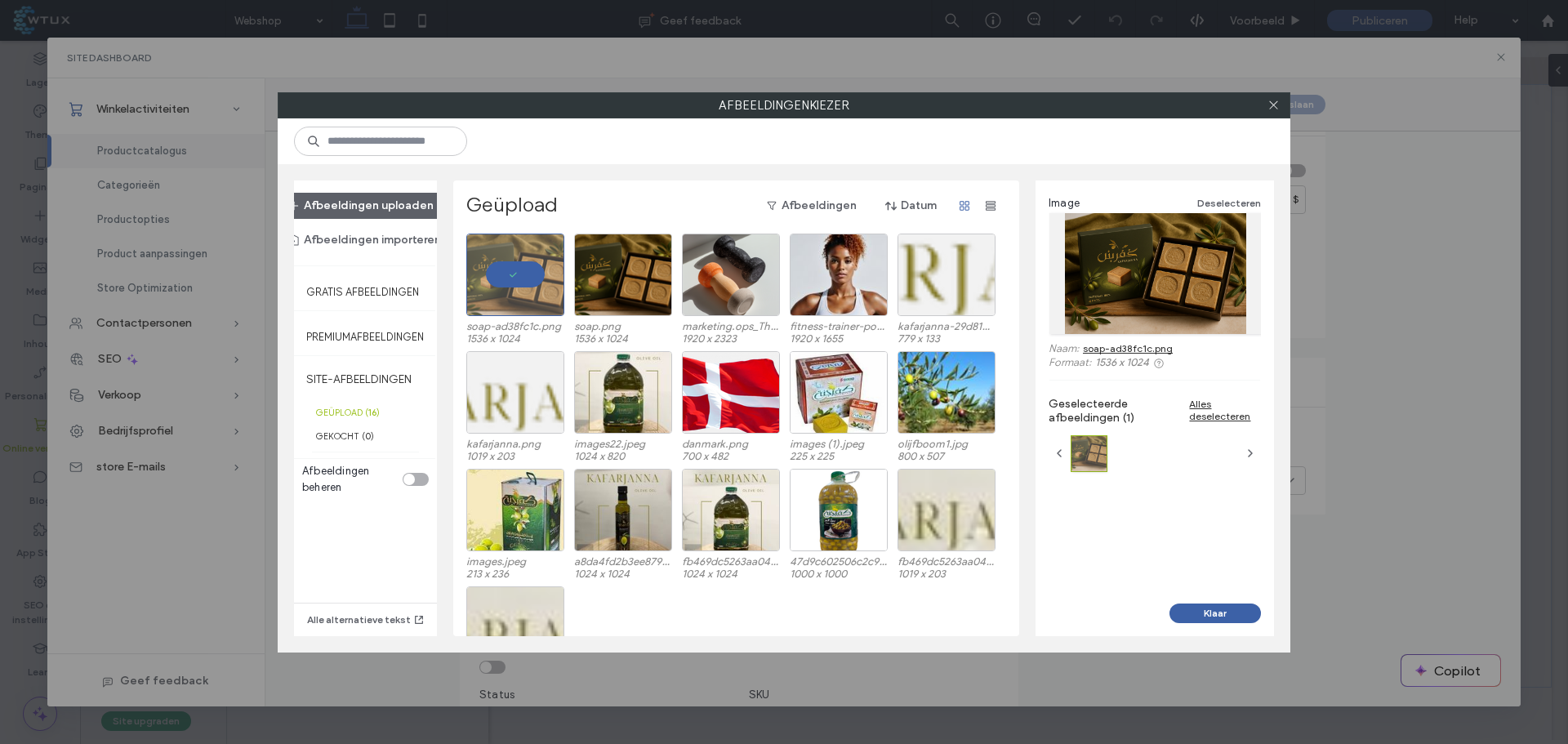
click at [1215, 615] on button "Klaar" at bounding box center [1215, 612] width 91 height 19
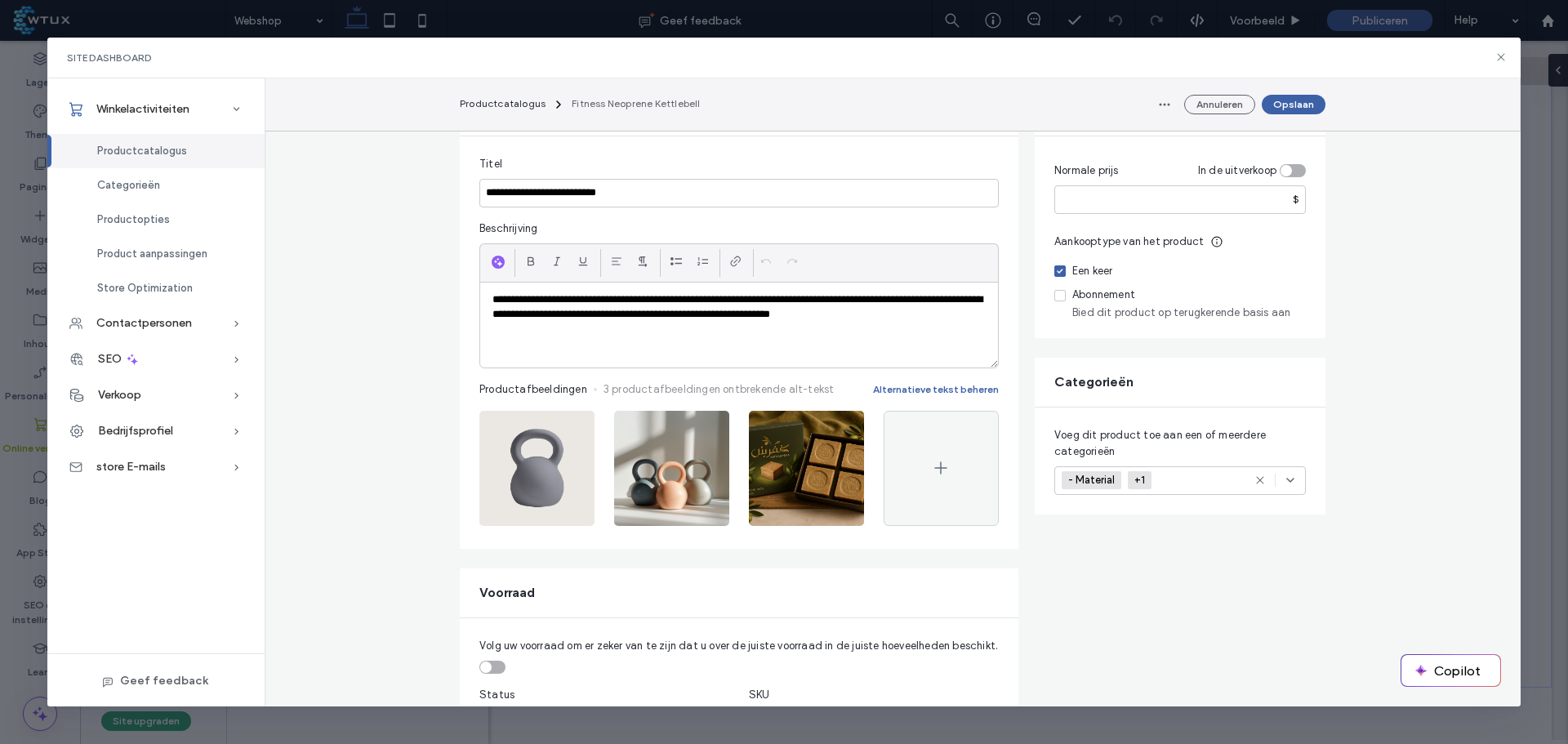
click at [971, 472] on div at bounding box center [941, 468] width 115 height 115
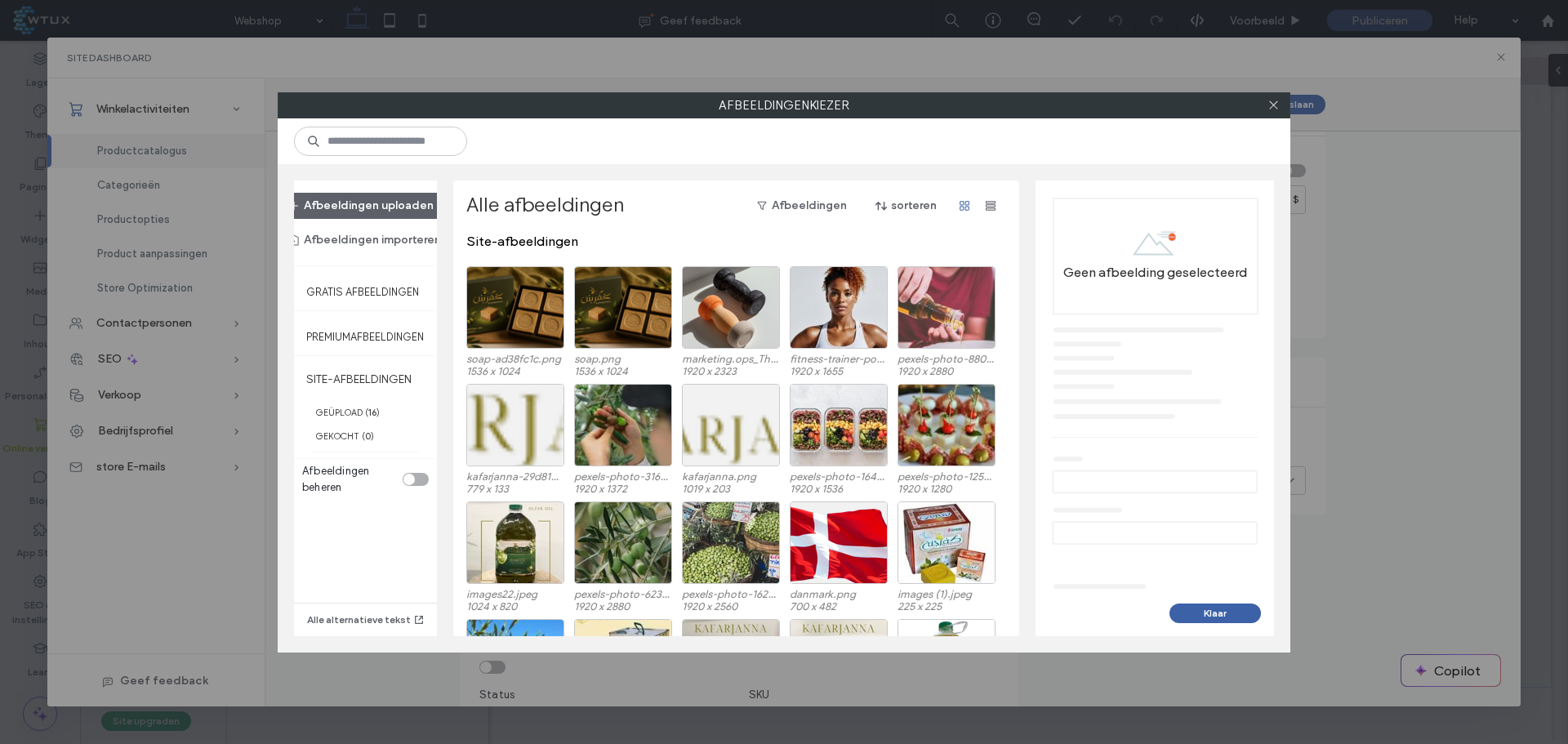
click at [373, 211] on button "Afbeeldingen uploaden" at bounding box center [361, 206] width 174 height 26
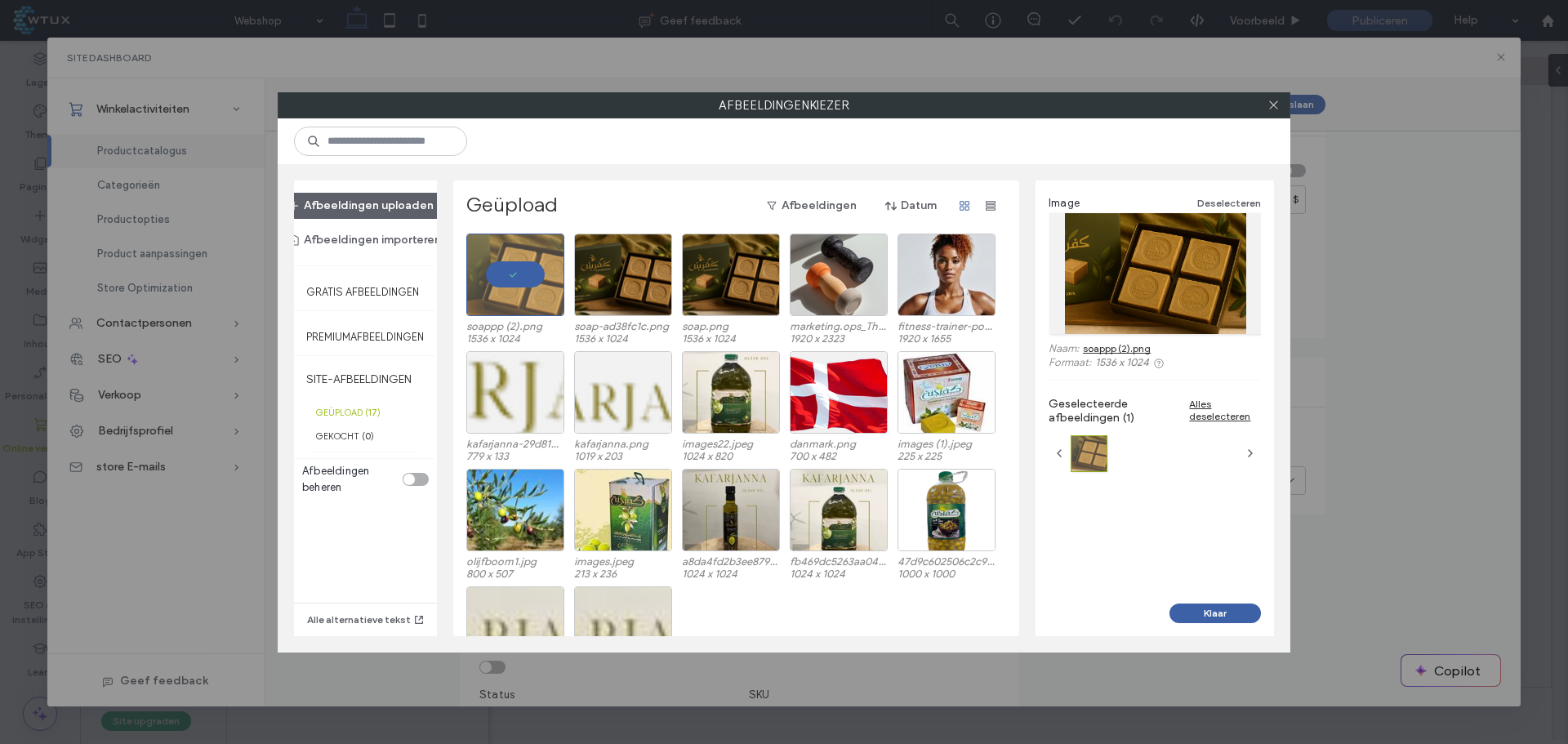
click at [1209, 609] on button "Klaar" at bounding box center [1215, 612] width 91 height 19
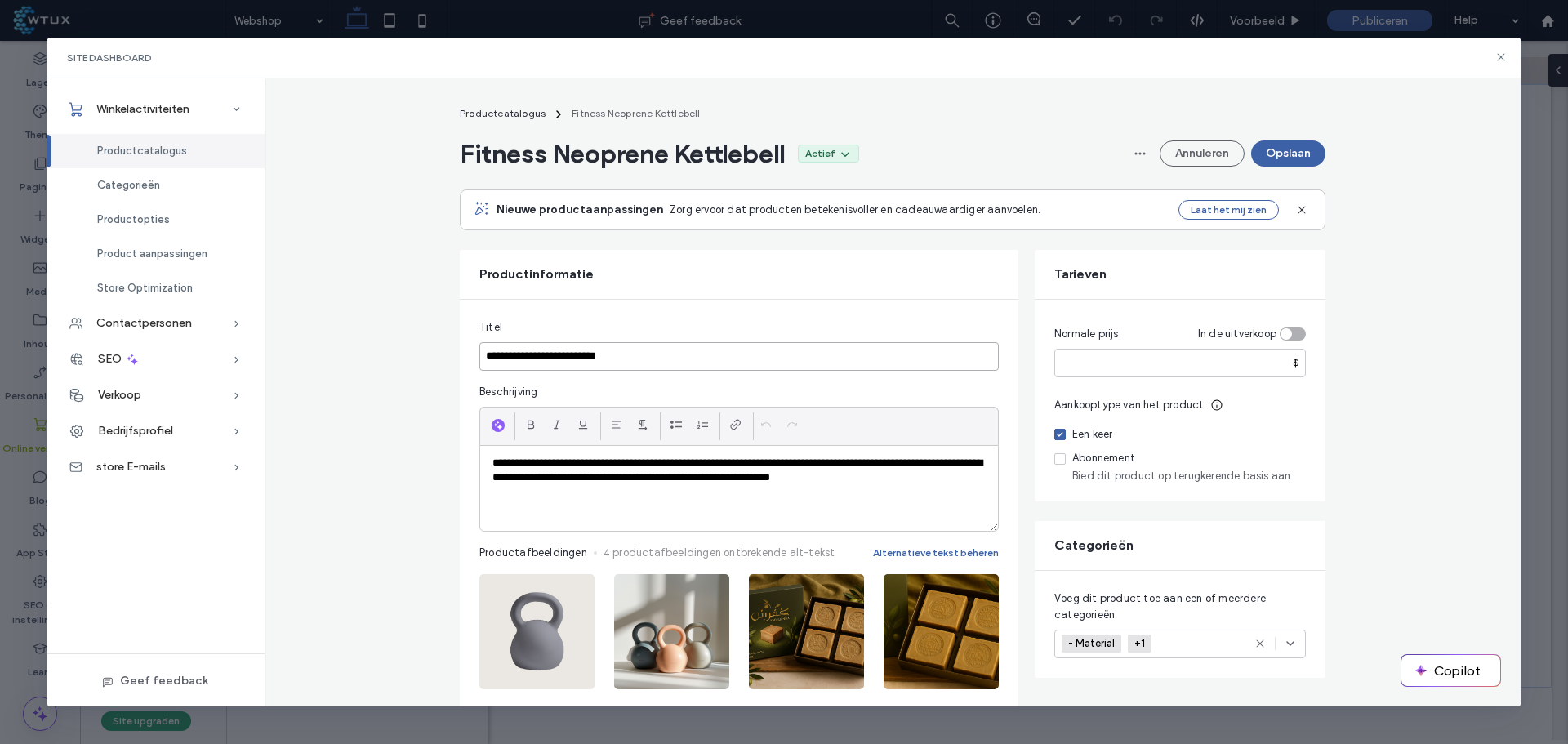
click at [612, 349] on input "**********" at bounding box center [738, 356] width 520 height 29
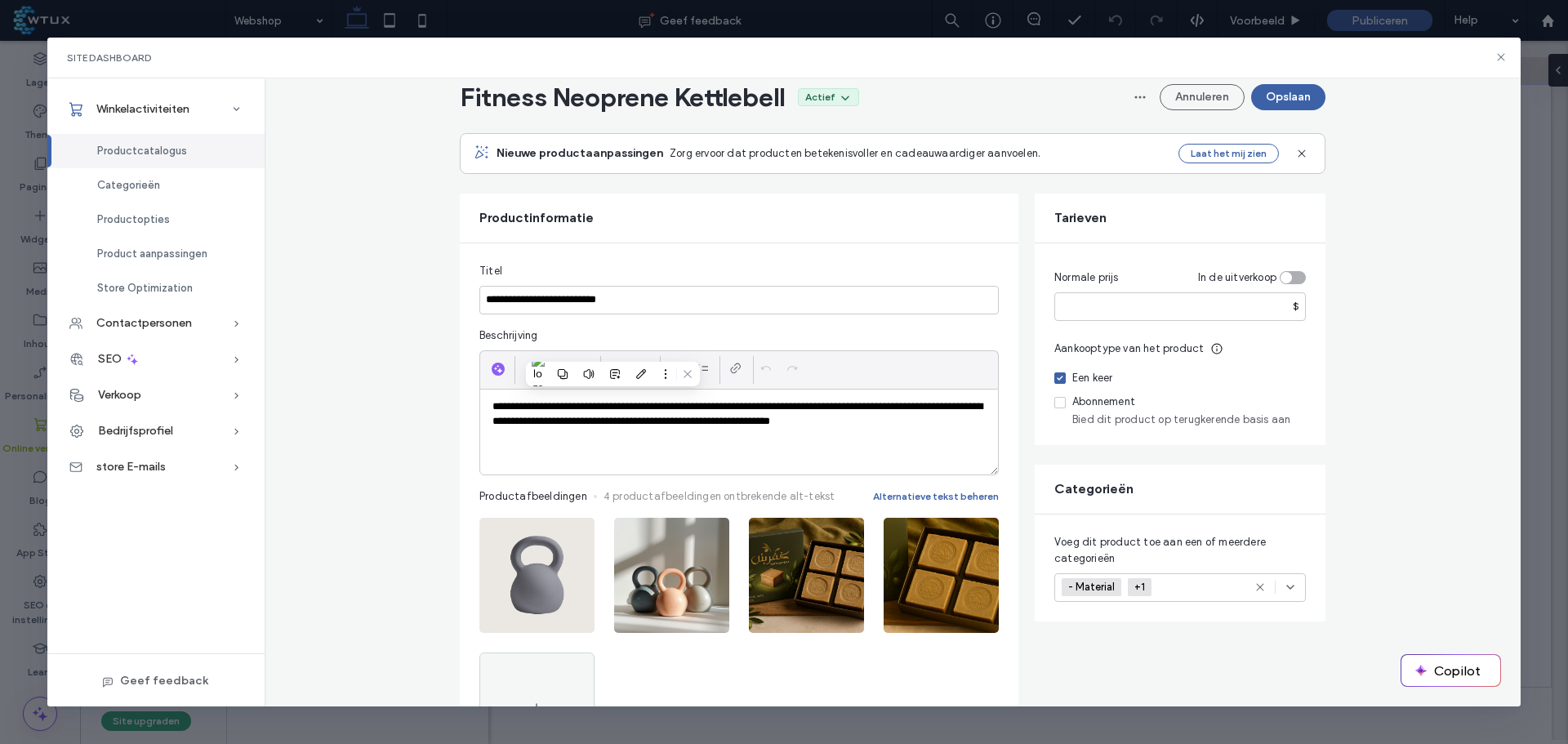
scroll to position [82, 0]
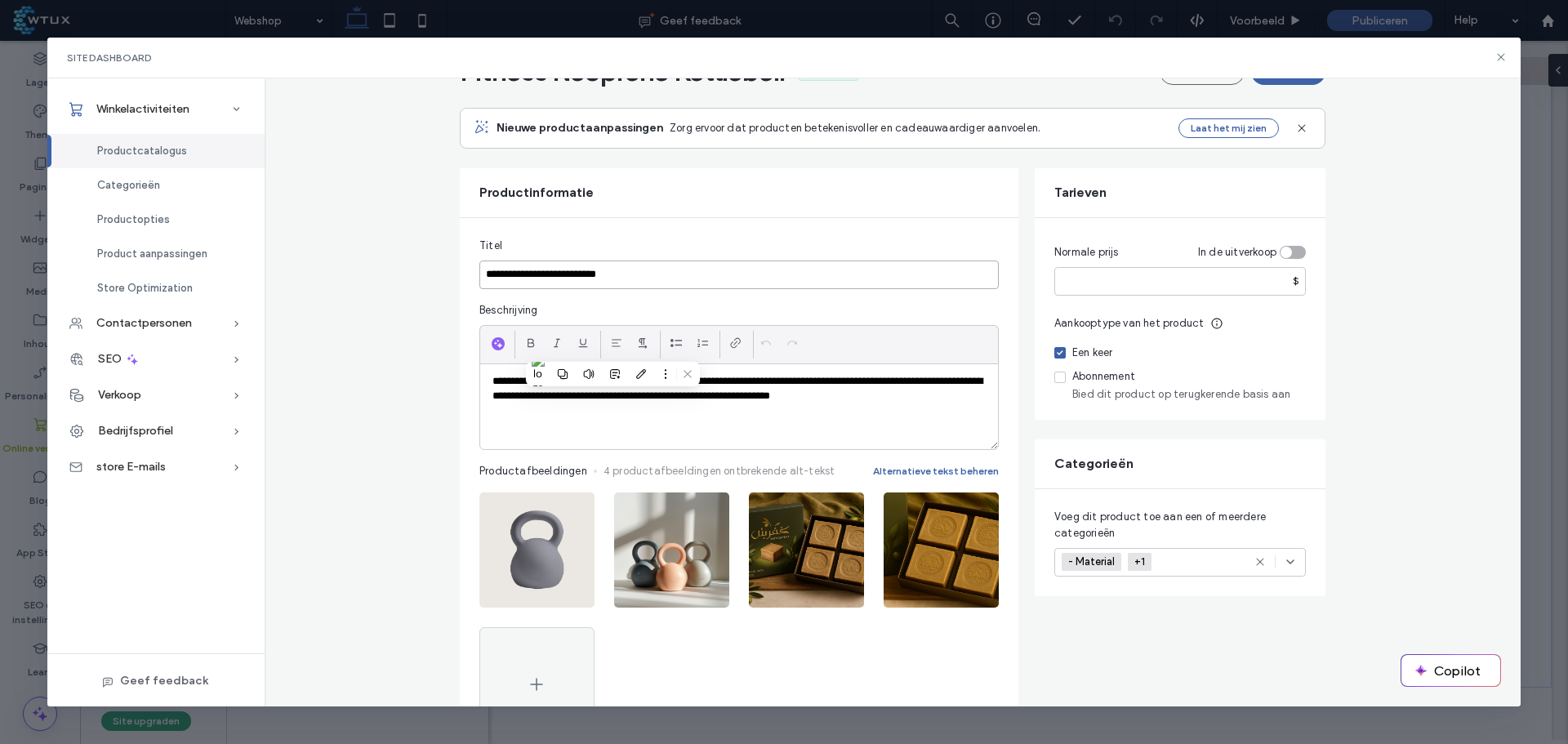
click at [631, 278] on input "**********" at bounding box center [738, 274] width 520 height 29
type input "**********"
click at [567, 505] on icon "button" at bounding box center [573, 509] width 13 height 13
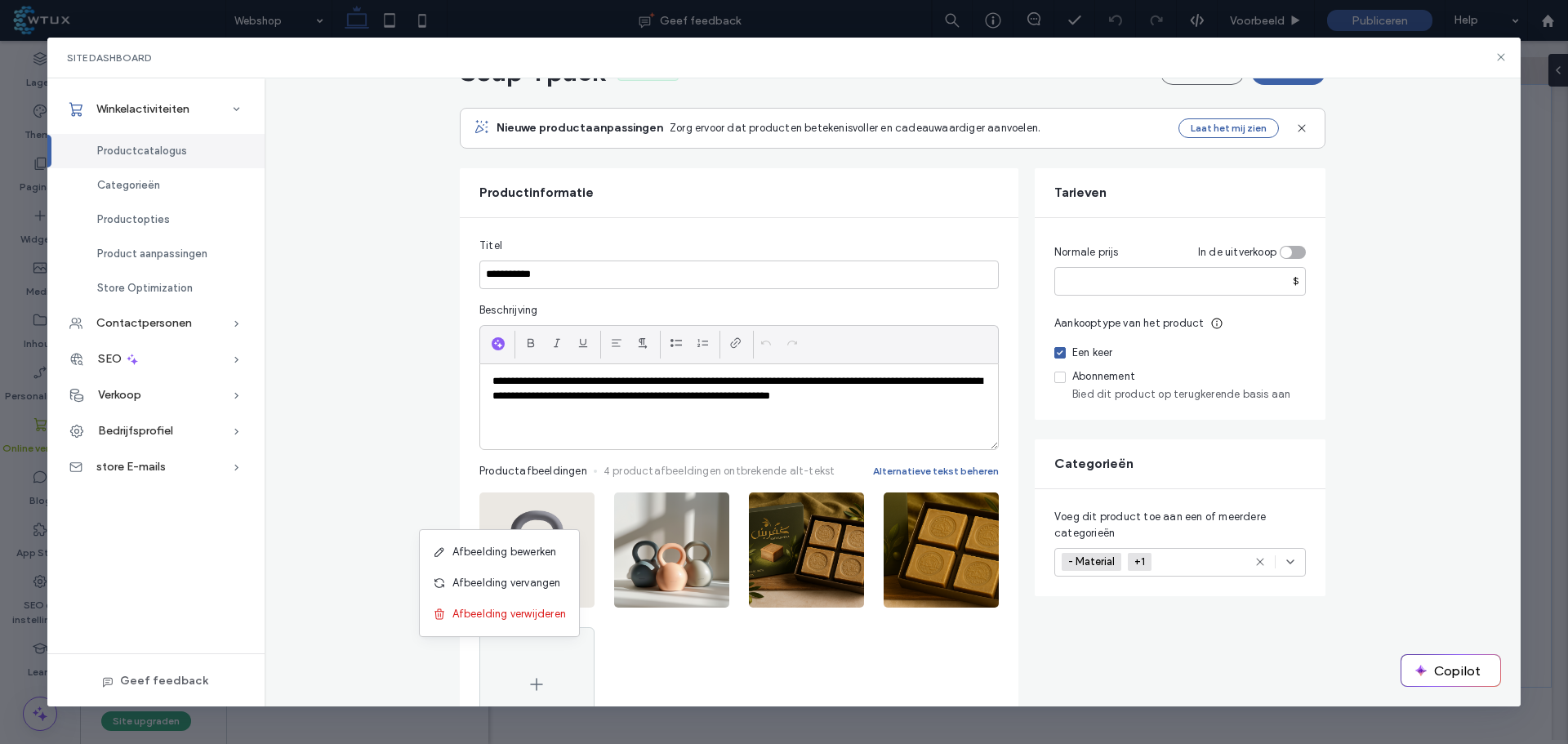
click at [547, 585] on span "Afbeelding vervangen" at bounding box center [507, 583] width 109 height 17
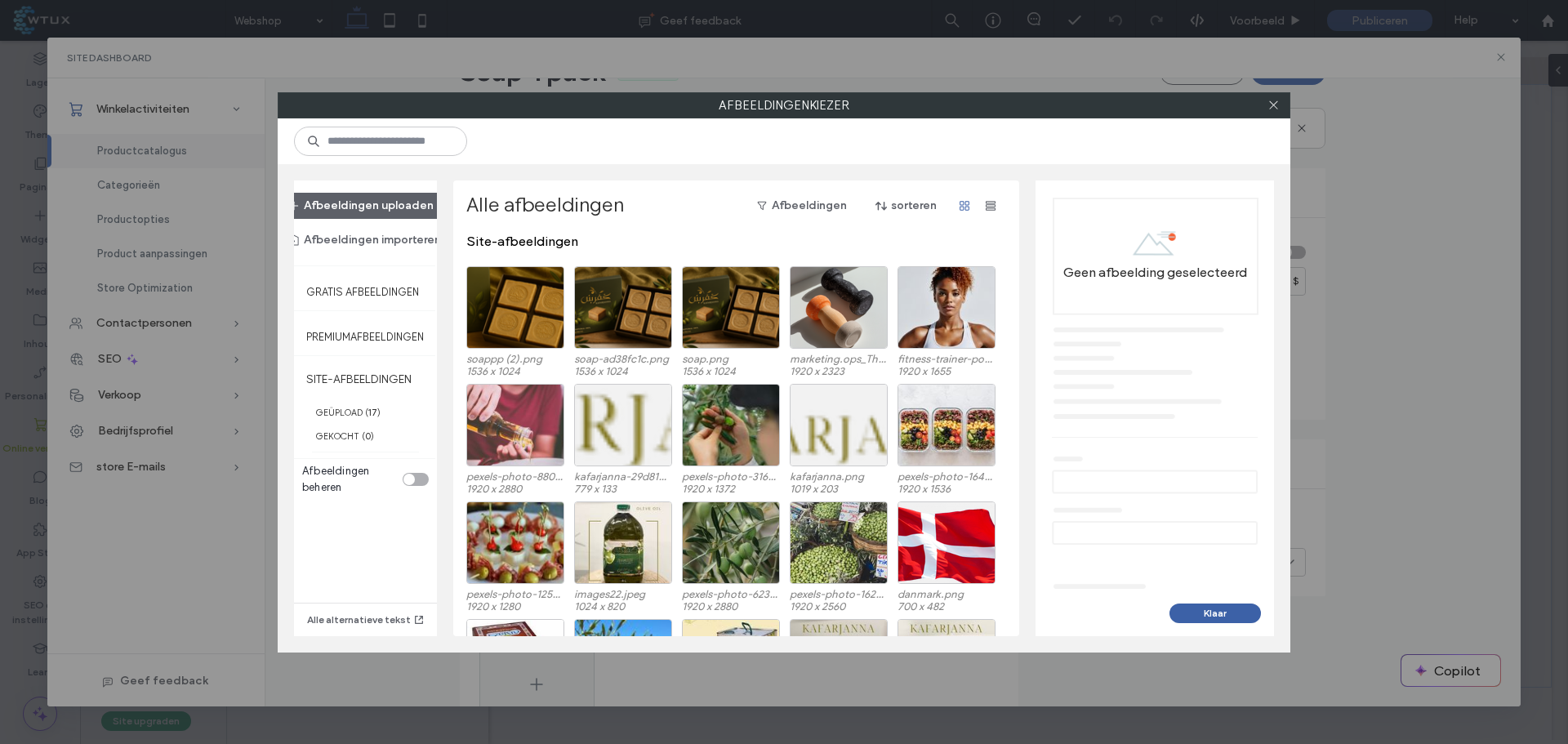
click at [361, 208] on button "Afbeeldingen uploaden" at bounding box center [361, 206] width 174 height 26
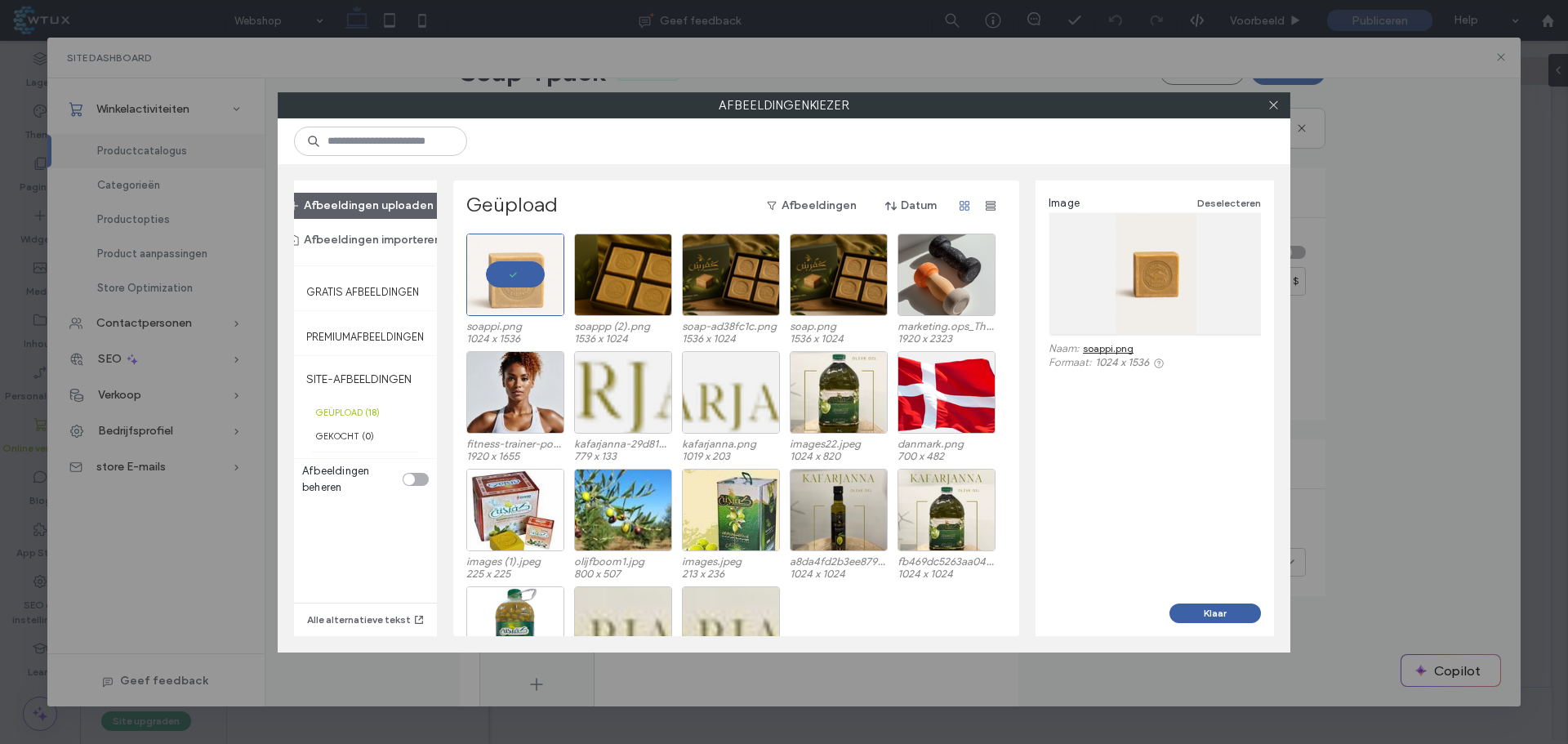
click at [1218, 611] on button "Klaar" at bounding box center [1215, 612] width 91 height 19
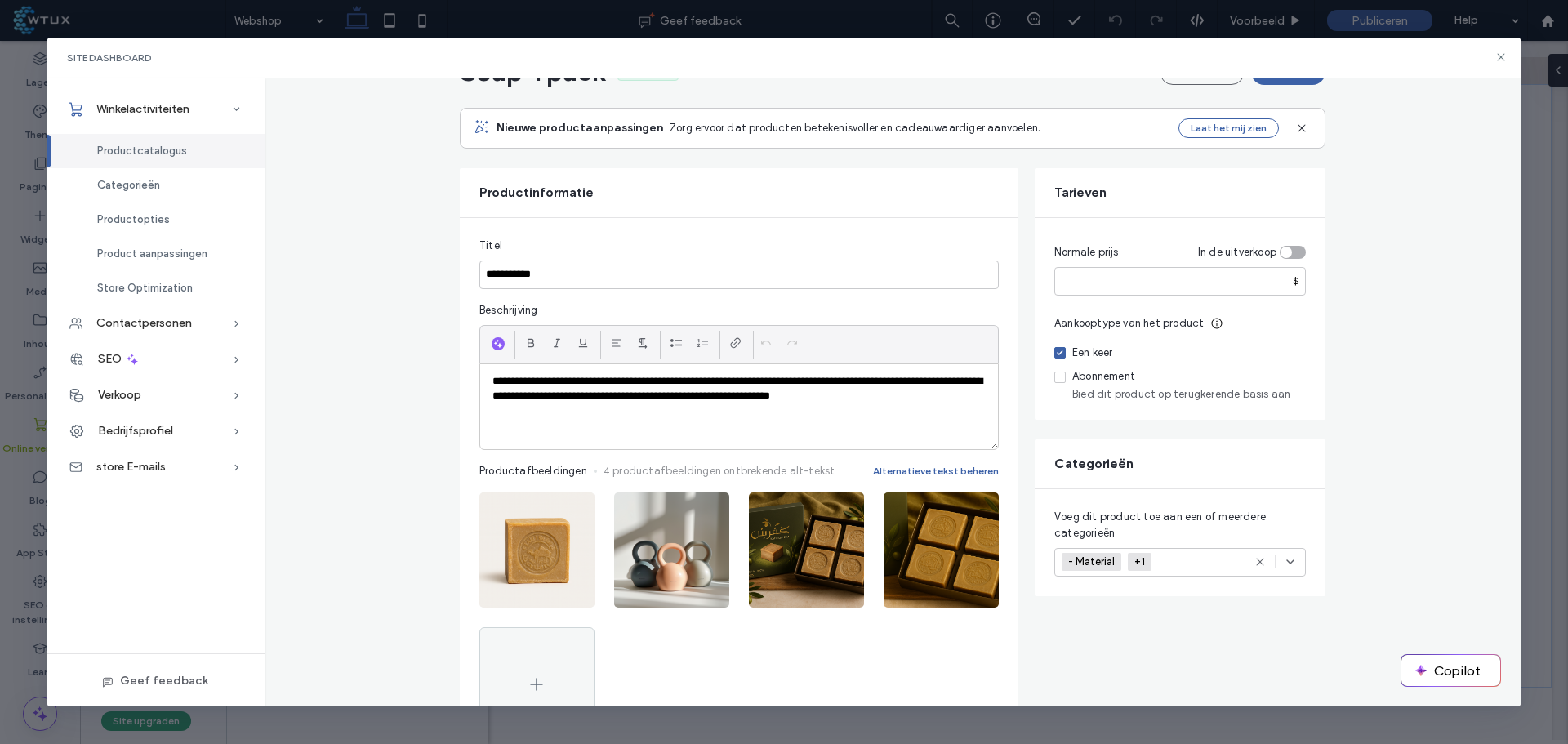
click at [702, 503] on icon "button" at bounding box center [708, 509] width 13 height 13
click at [654, 612] on span "Afbeelding verwijderen" at bounding box center [644, 614] width 113 height 17
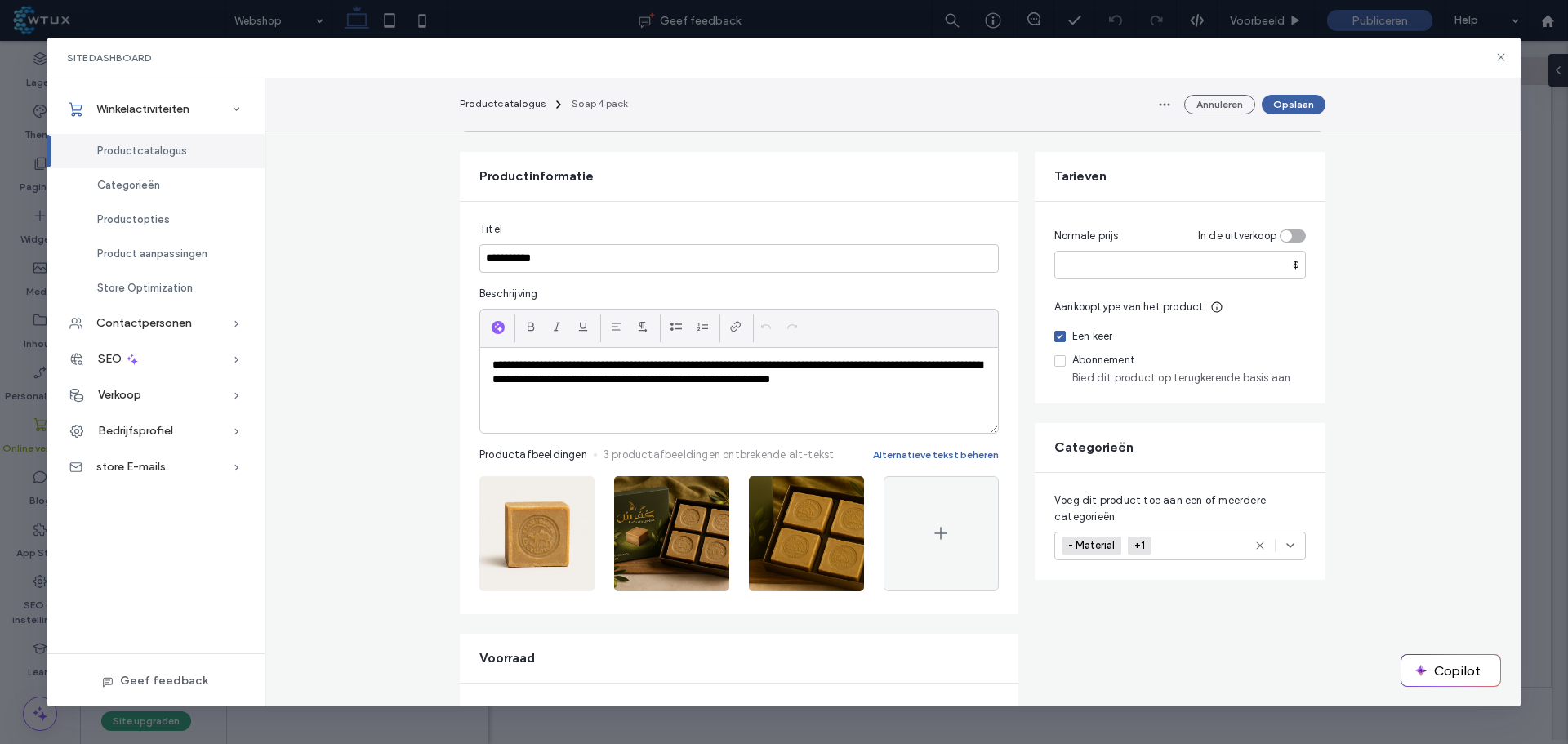
scroll to position [0, 0]
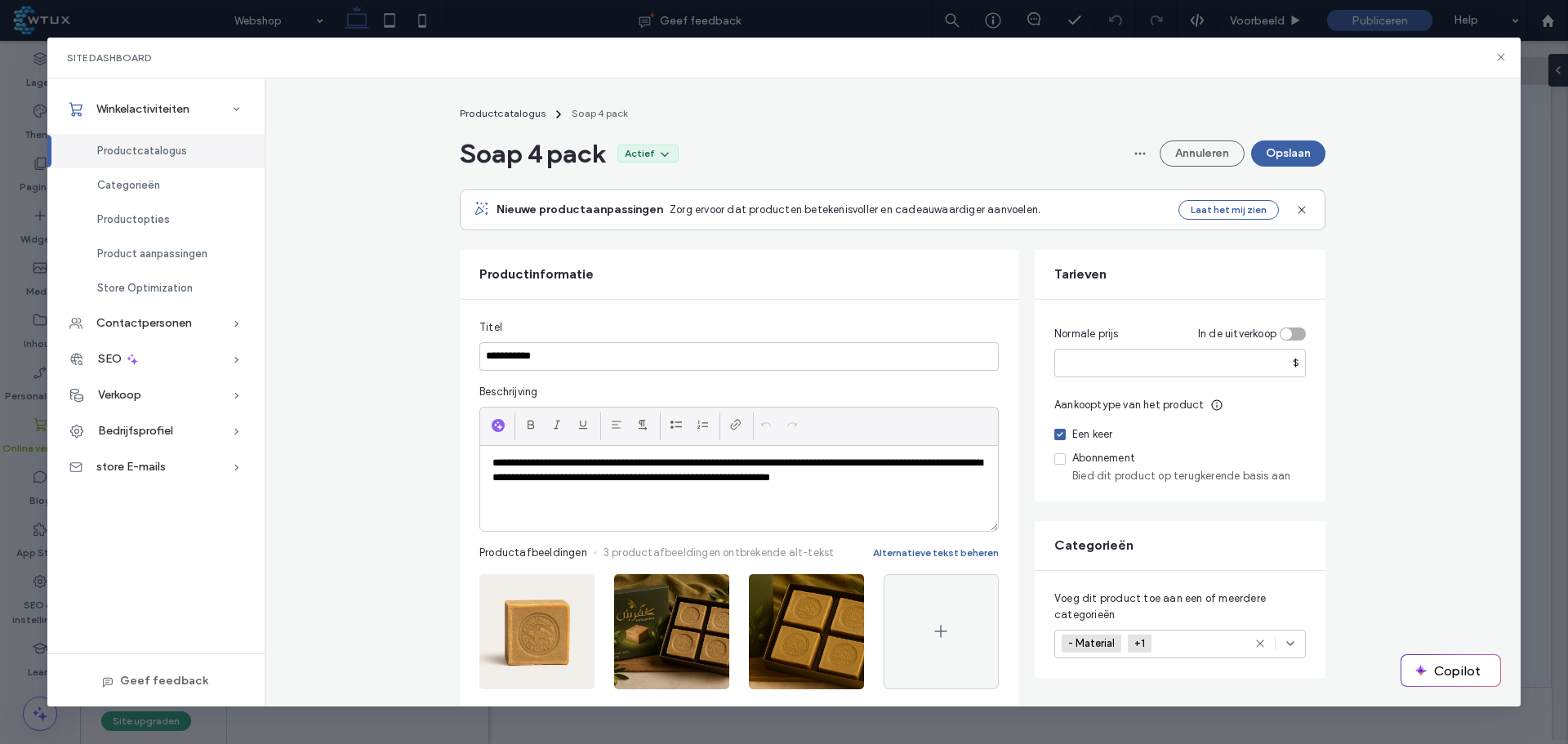
click at [1278, 157] on button "Opslaan" at bounding box center [1288, 154] width 74 height 26
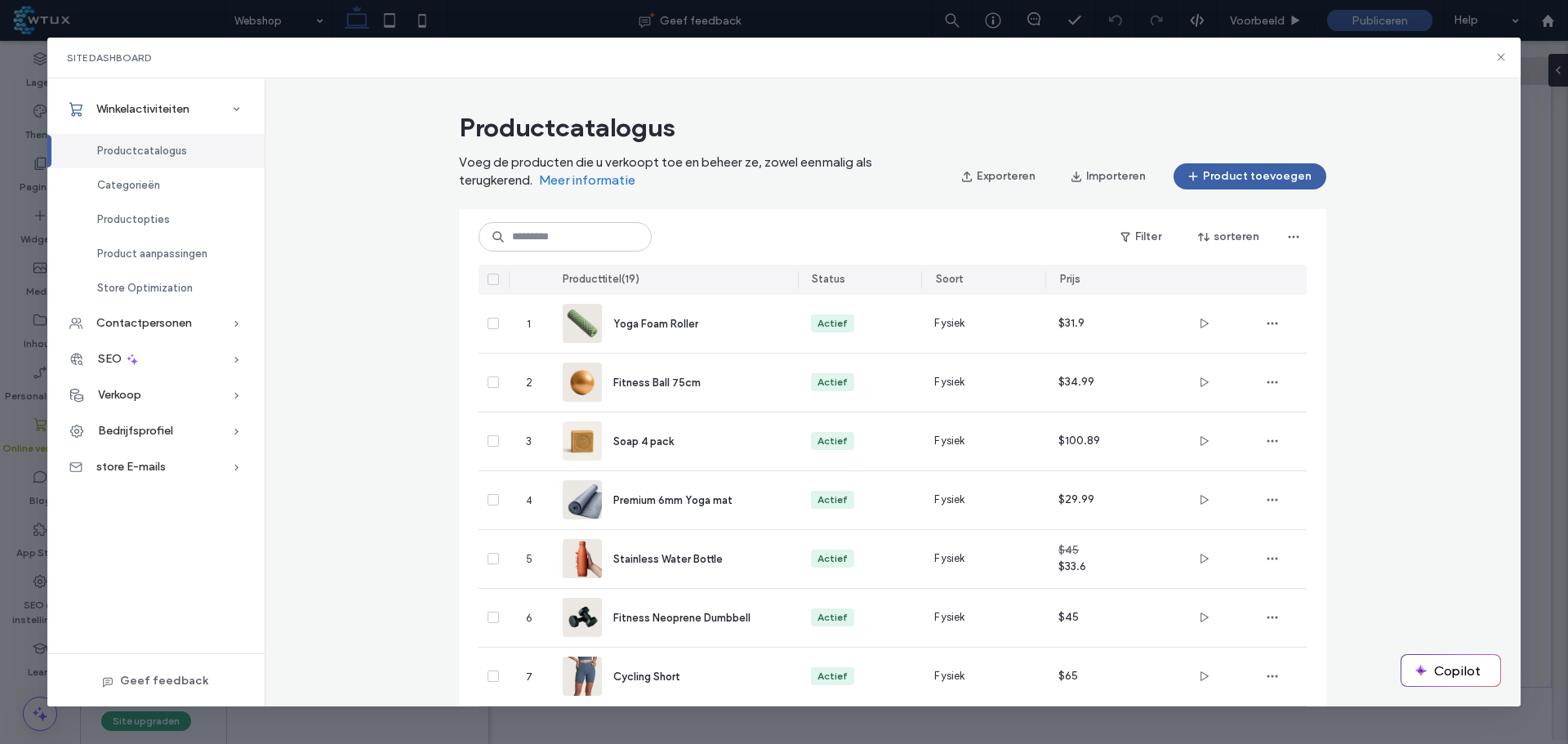
click at [1501, 51] on icon at bounding box center [1501, 57] width 13 height 13
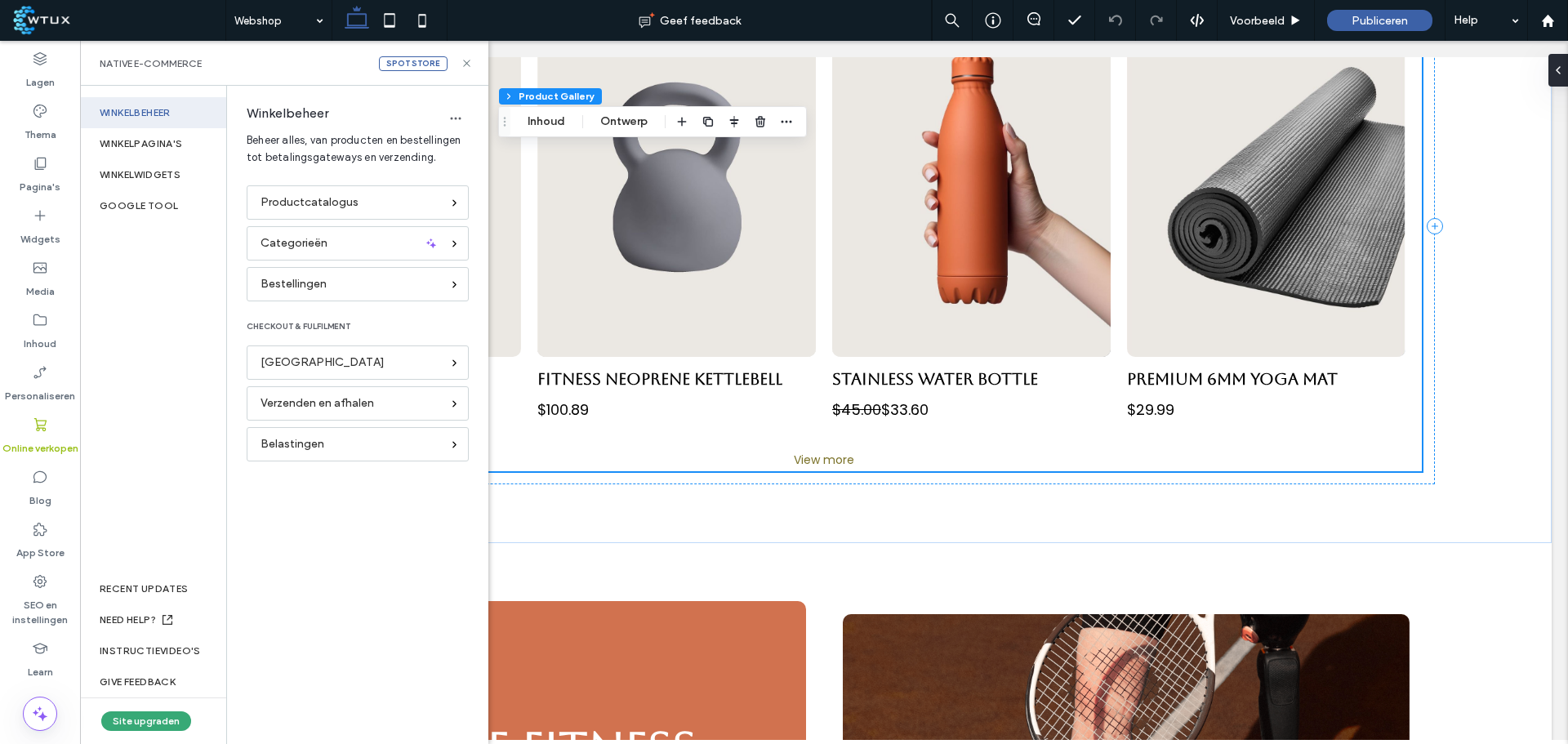
scroll to position [3262, 0]
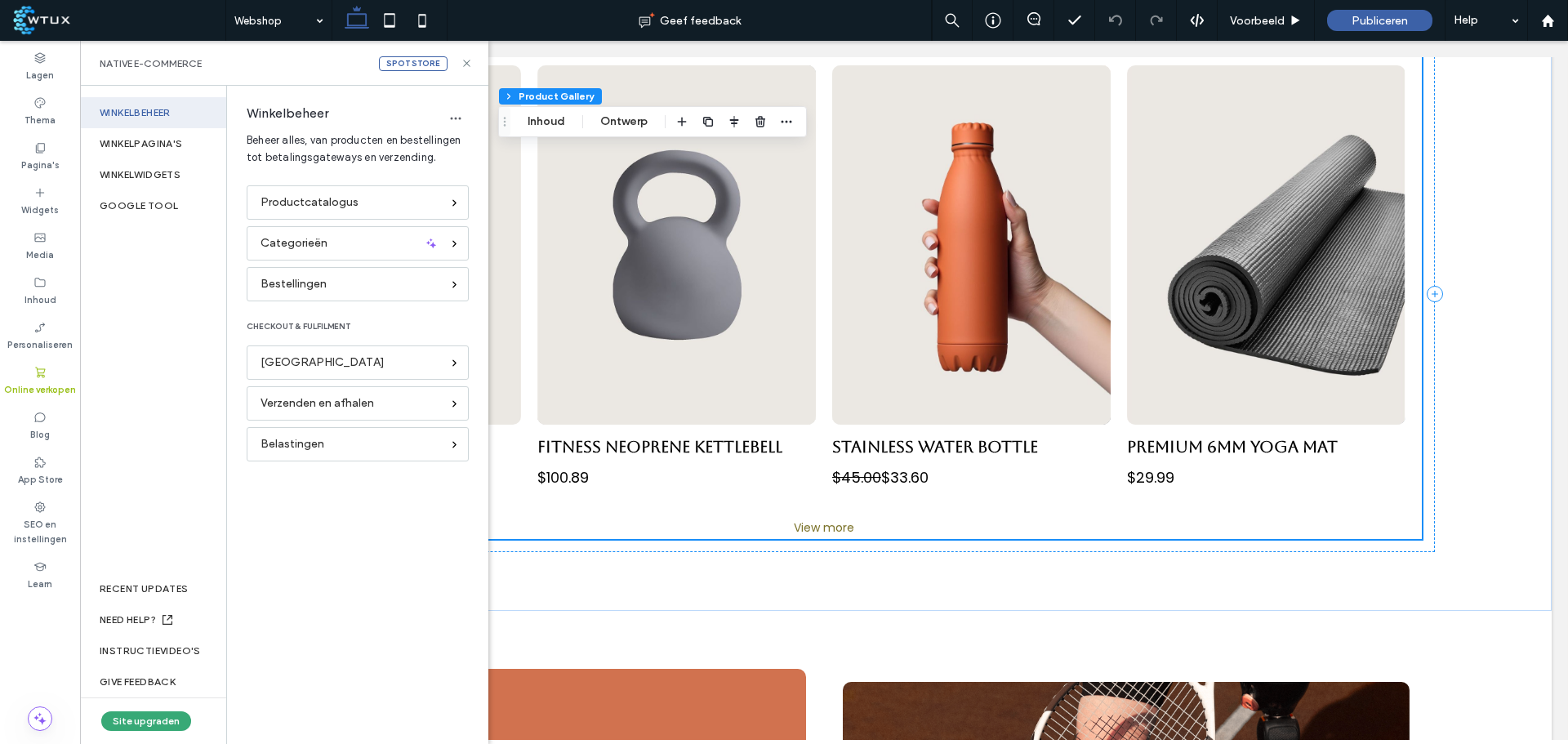
click at [1036, 18] on icon at bounding box center [1034, 18] width 13 height 13
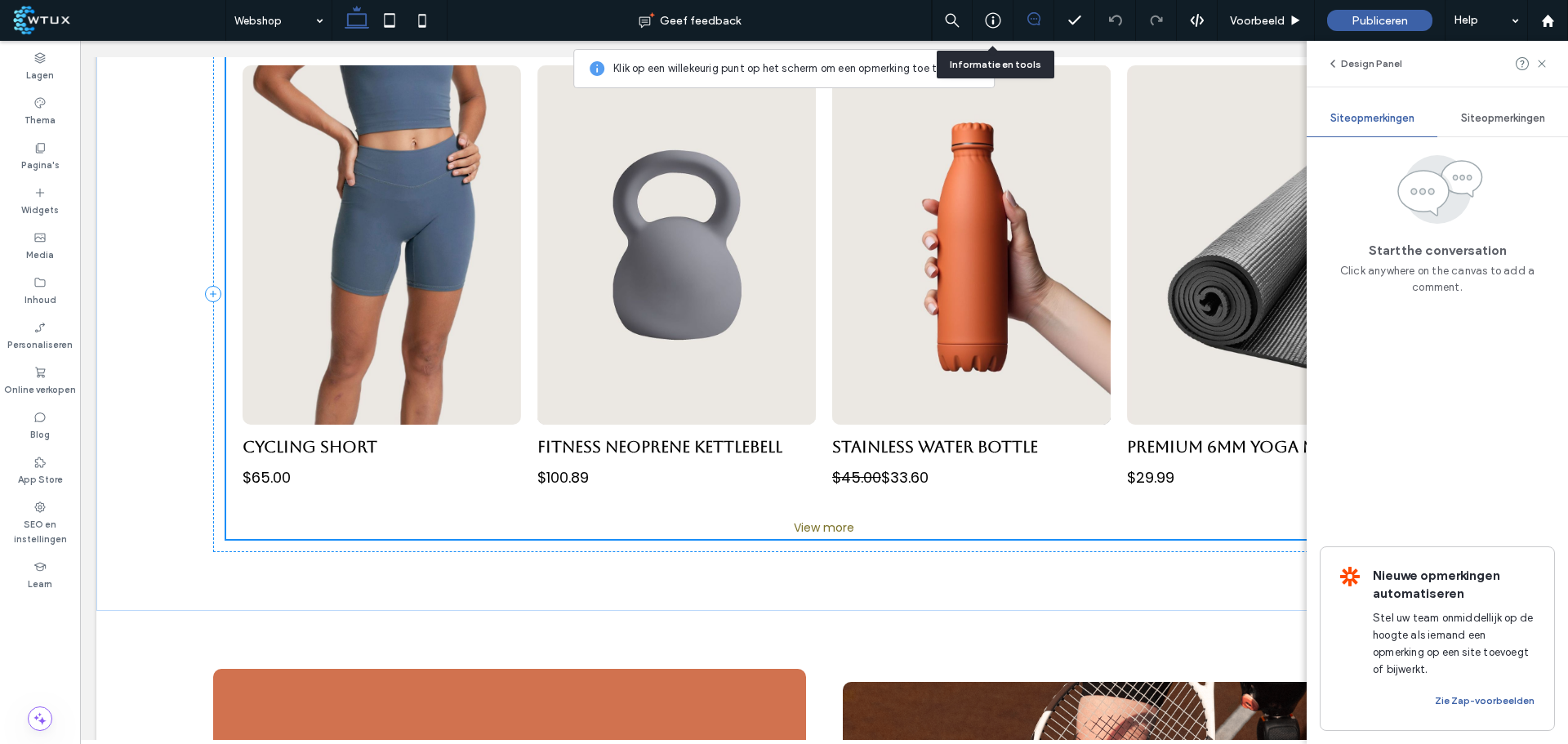
click at [1003, 20] on div at bounding box center [993, 20] width 40 height 17
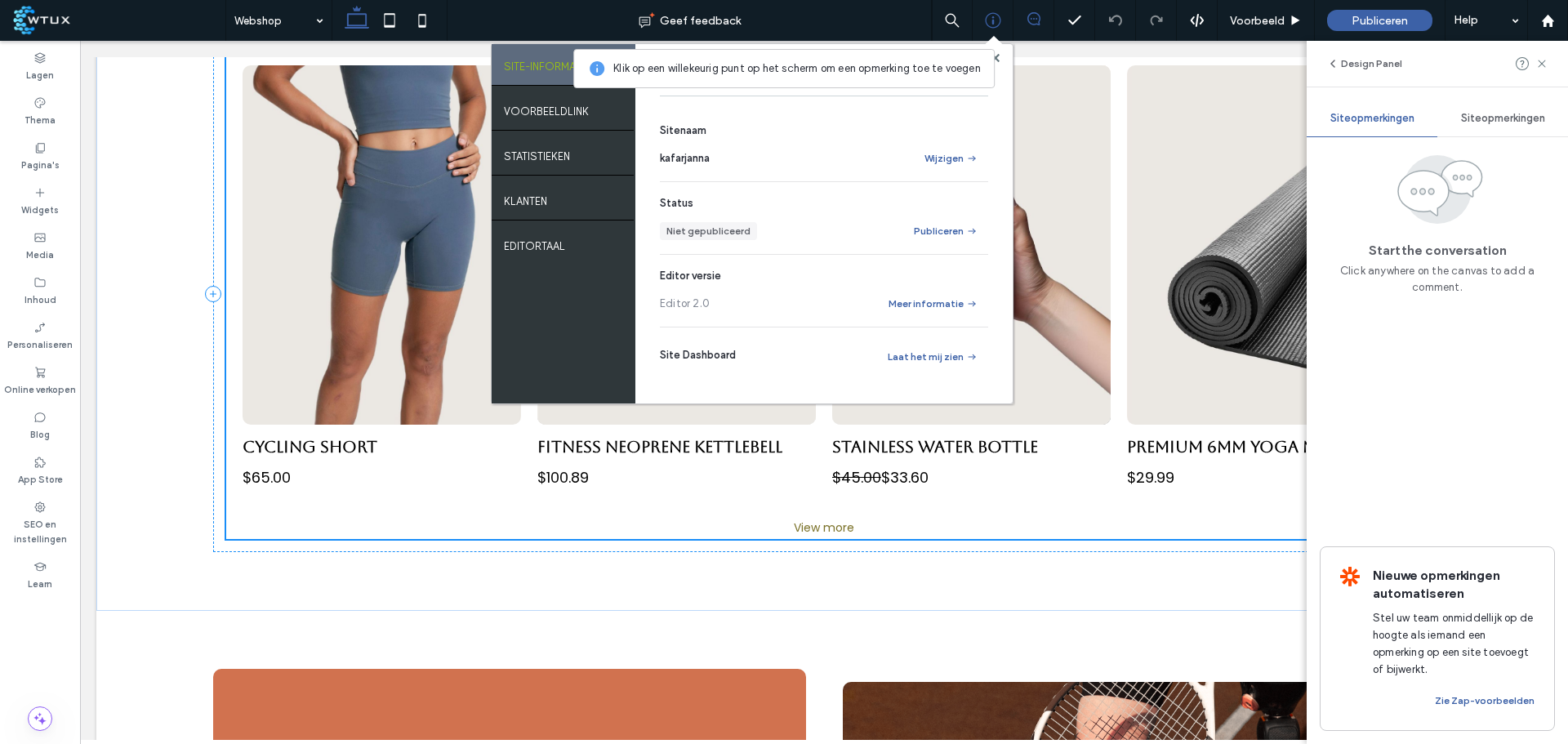
click at [577, 118] on div "VOORBEELDLINK" at bounding box center [564, 109] width 143 height 40
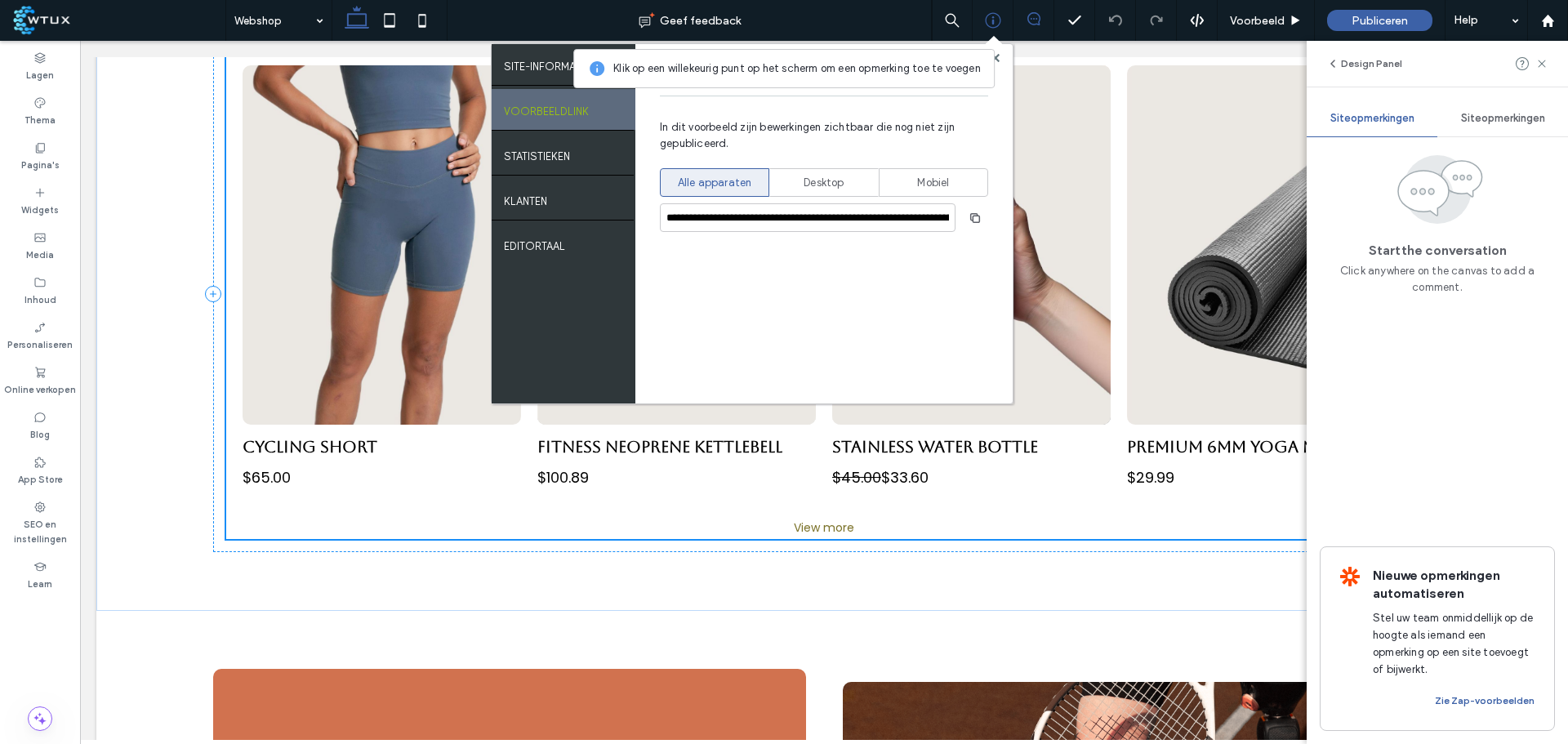
click at [969, 220] on icon "button" at bounding box center [975, 218] width 13 height 13
click at [44, 383] on label "Online verkopen" at bounding box center [40, 388] width 72 height 18
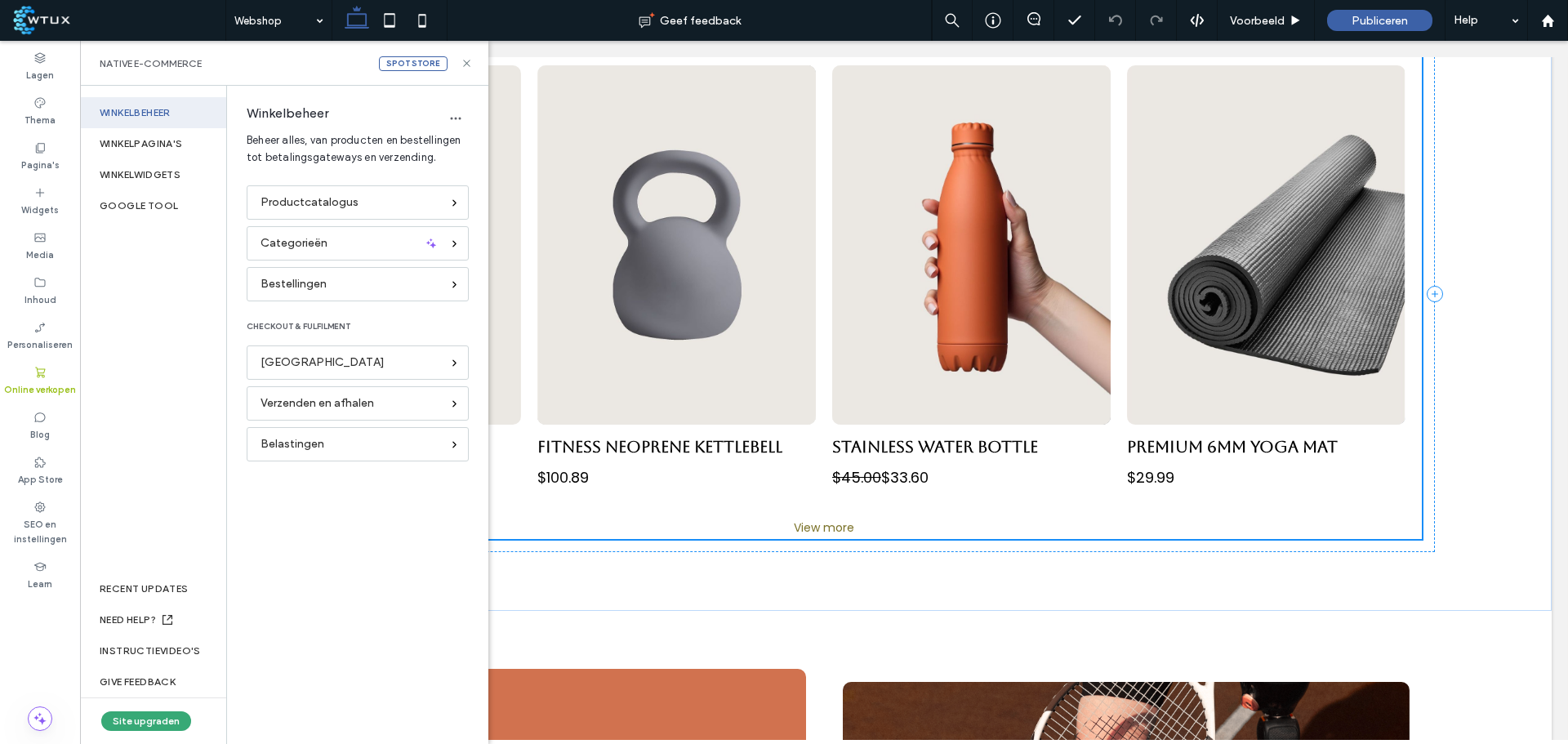
click at [332, 206] on span "Productcatalogus" at bounding box center [309, 202] width 98 height 18
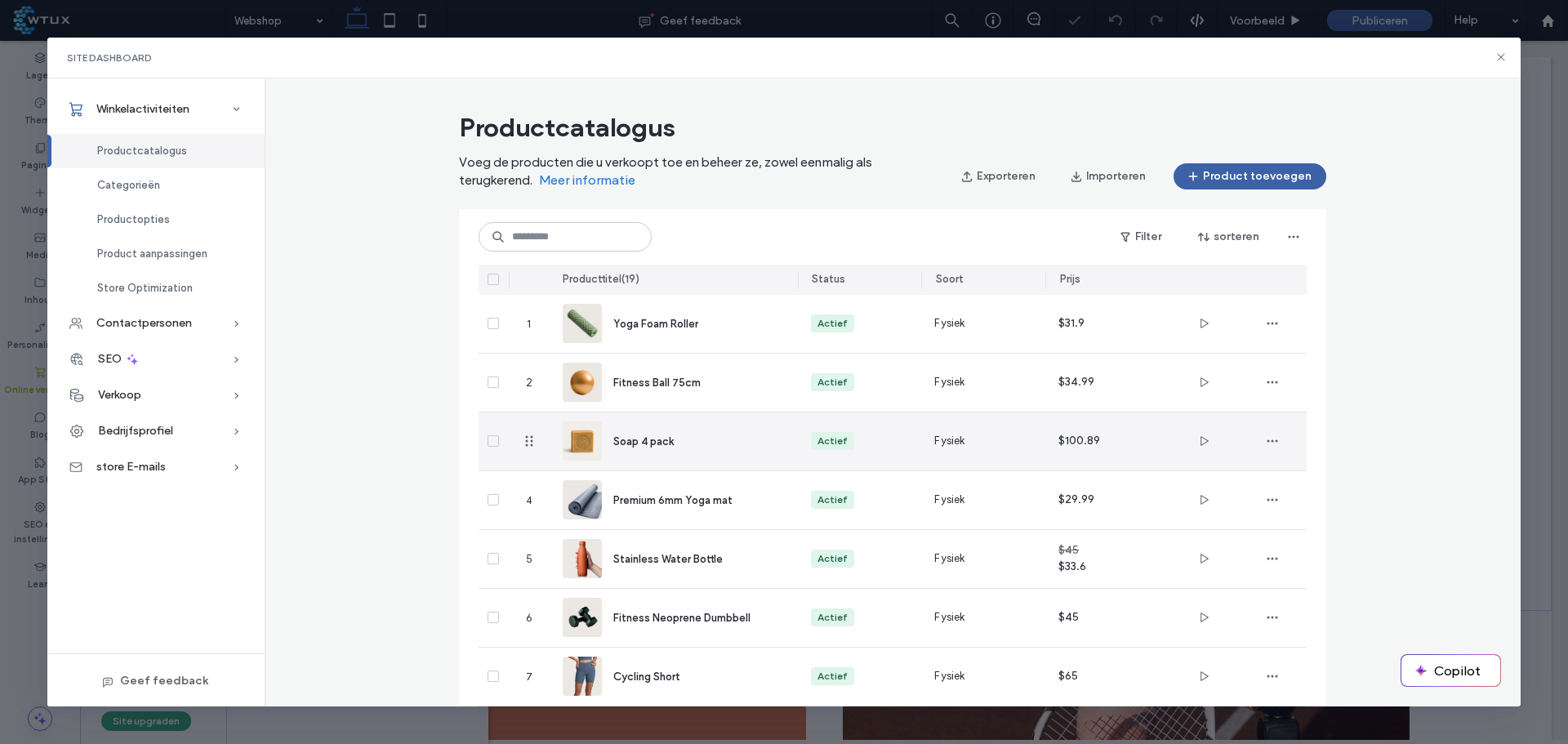
click at [680, 437] on div "Soap 4 pack" at bounding box center [692, 441] width 158 height 17
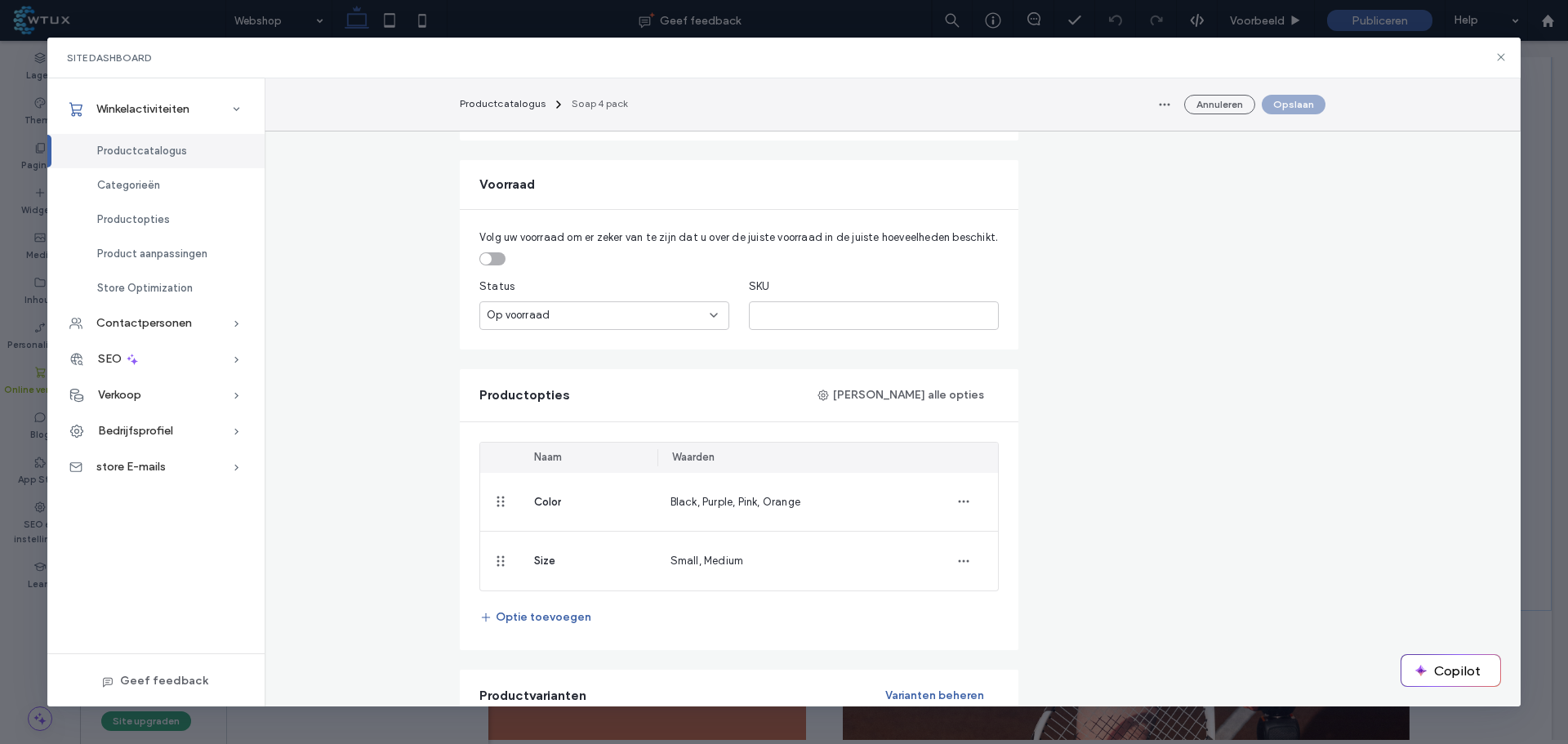
scroll to position [654, 0]
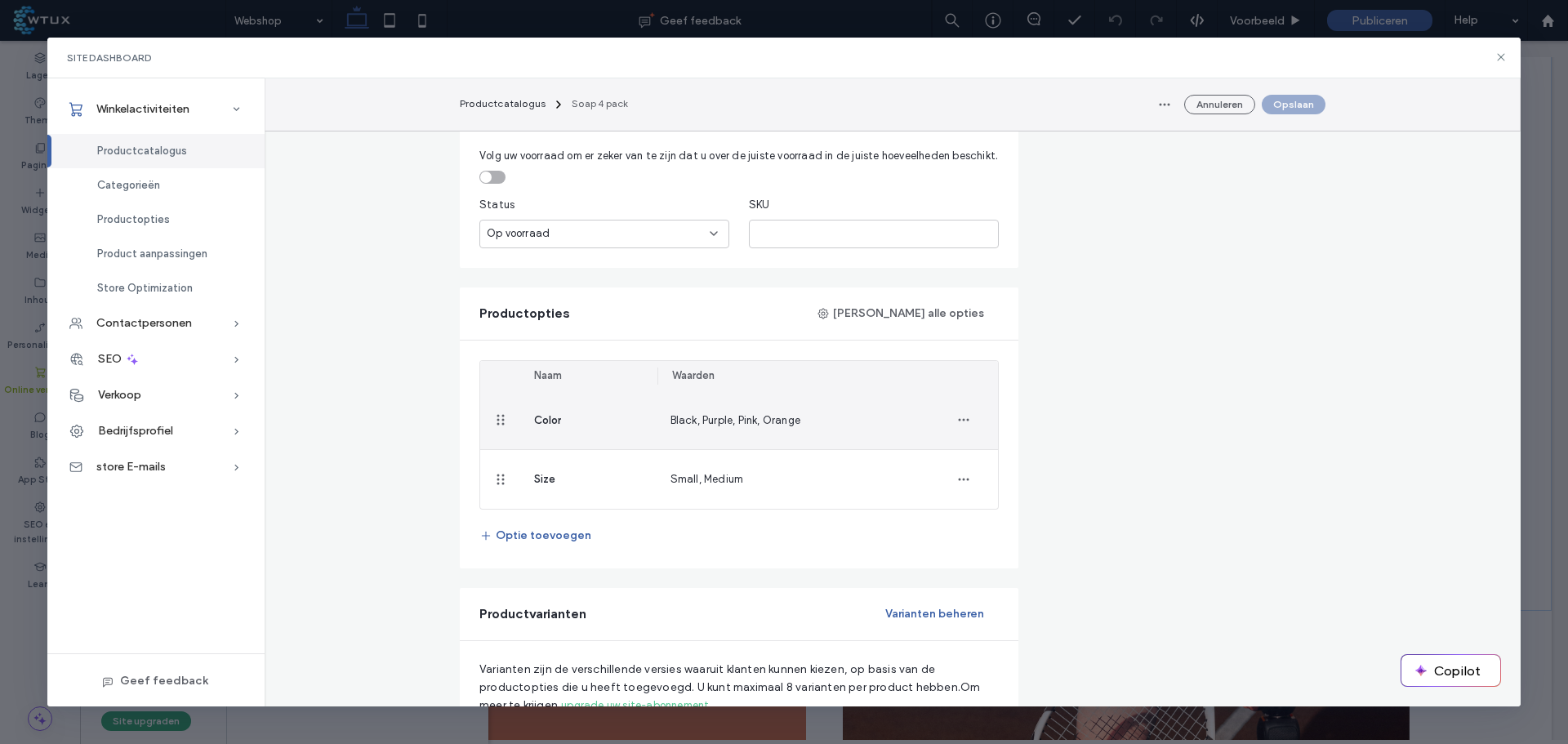
click at [712, 425] on span "Black, Purple, Pink, Orange" at bounding box center [735, 419] width 130 height 12
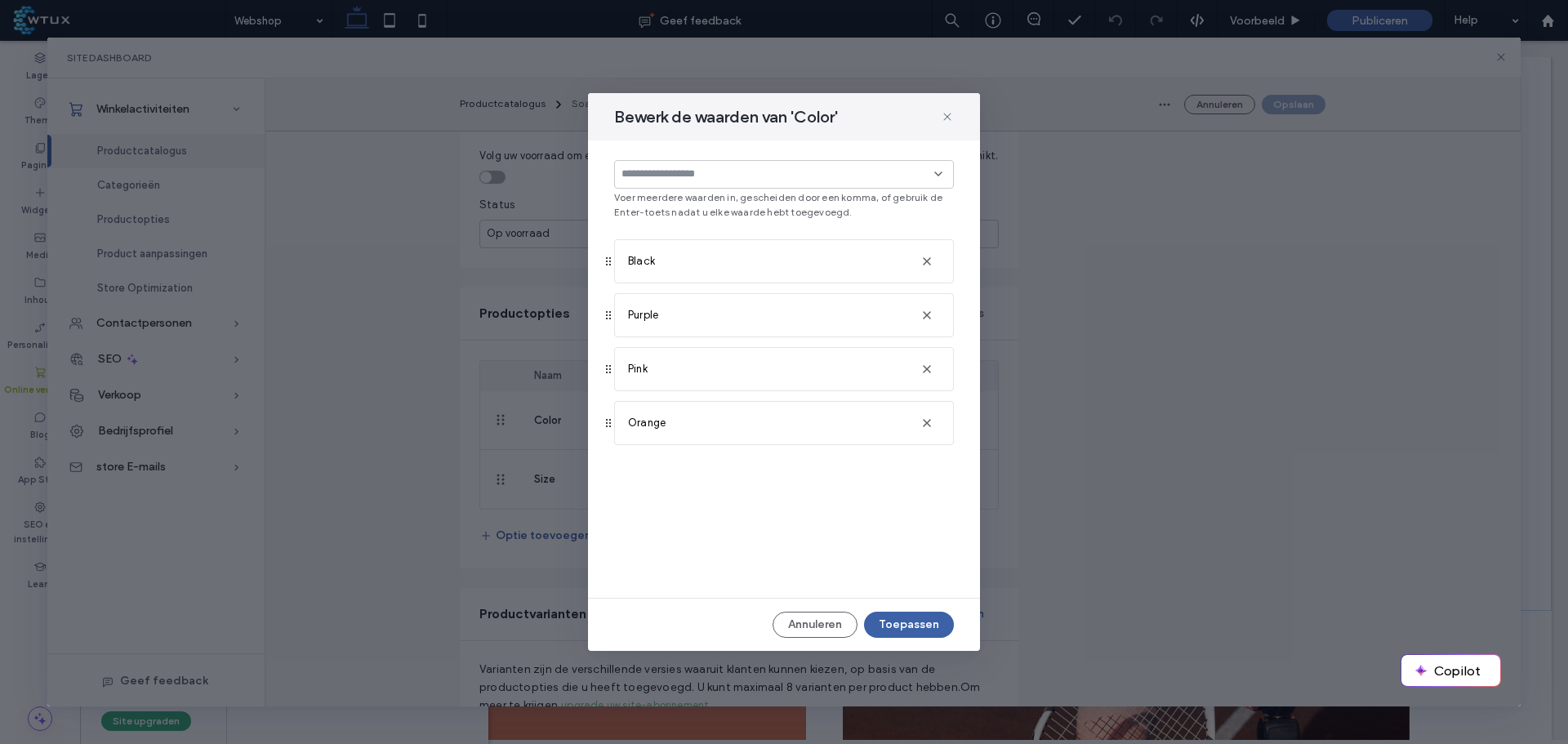
click at [663, 263] on div "Black" at bounding box center [768, 261] width 280 height 42
click at [635, 264] on span "Black" at bounding box center [641, 261] width 27 height 17
click at [945, 117] on icon at bounding box center [947, 117] width 13 height 13
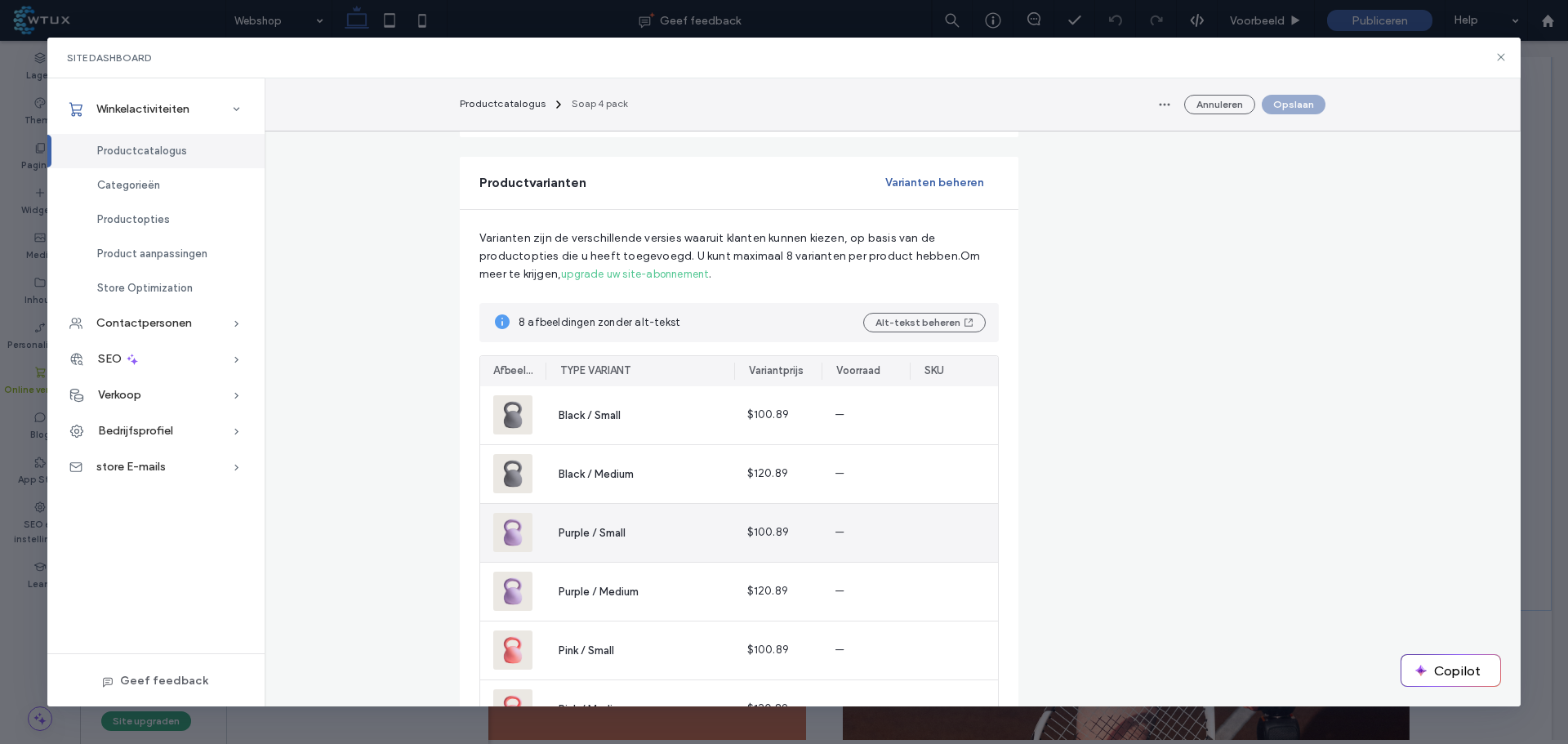
scroll to position [1307, 0]
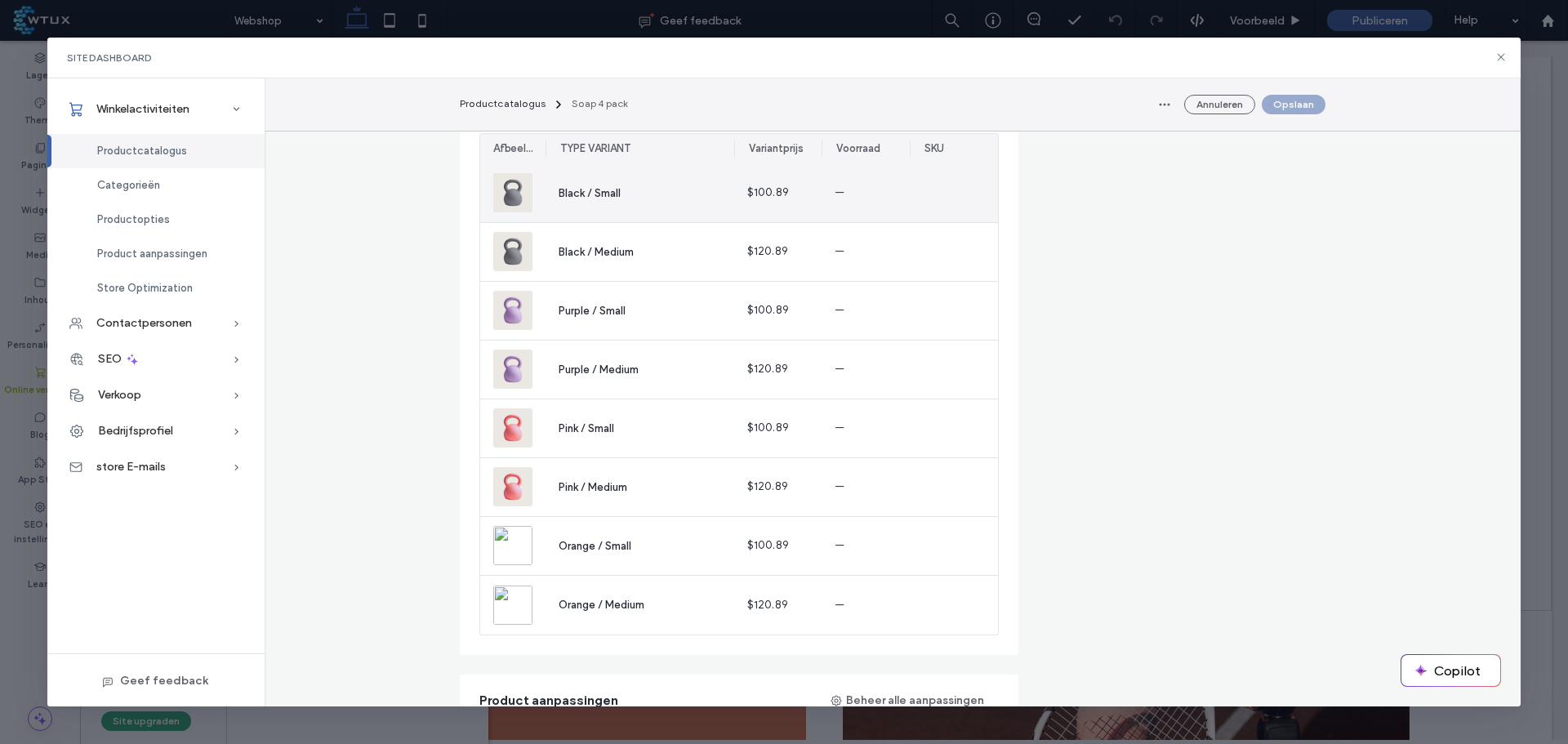
click at [599, 191] on span "Black / Small" at bounding box center [590, 192] width 63 height 12
click at [493, 201] on img at bounding box center [512, 192] width 40 height 40
click at [624, 193] on div "Black / Small" at bounding box center [639, 193] width 189 height 58
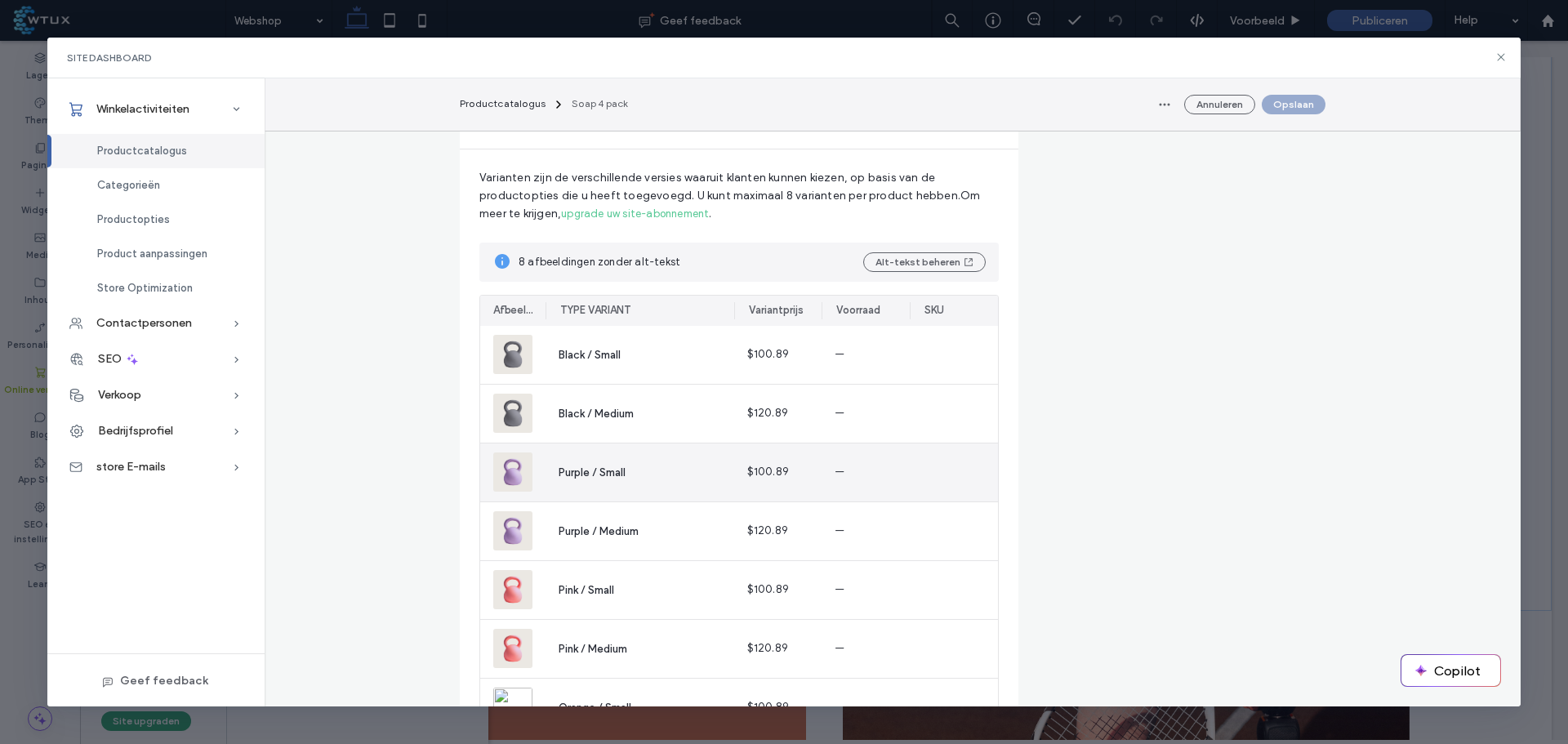
scroll to position [1143, 0]
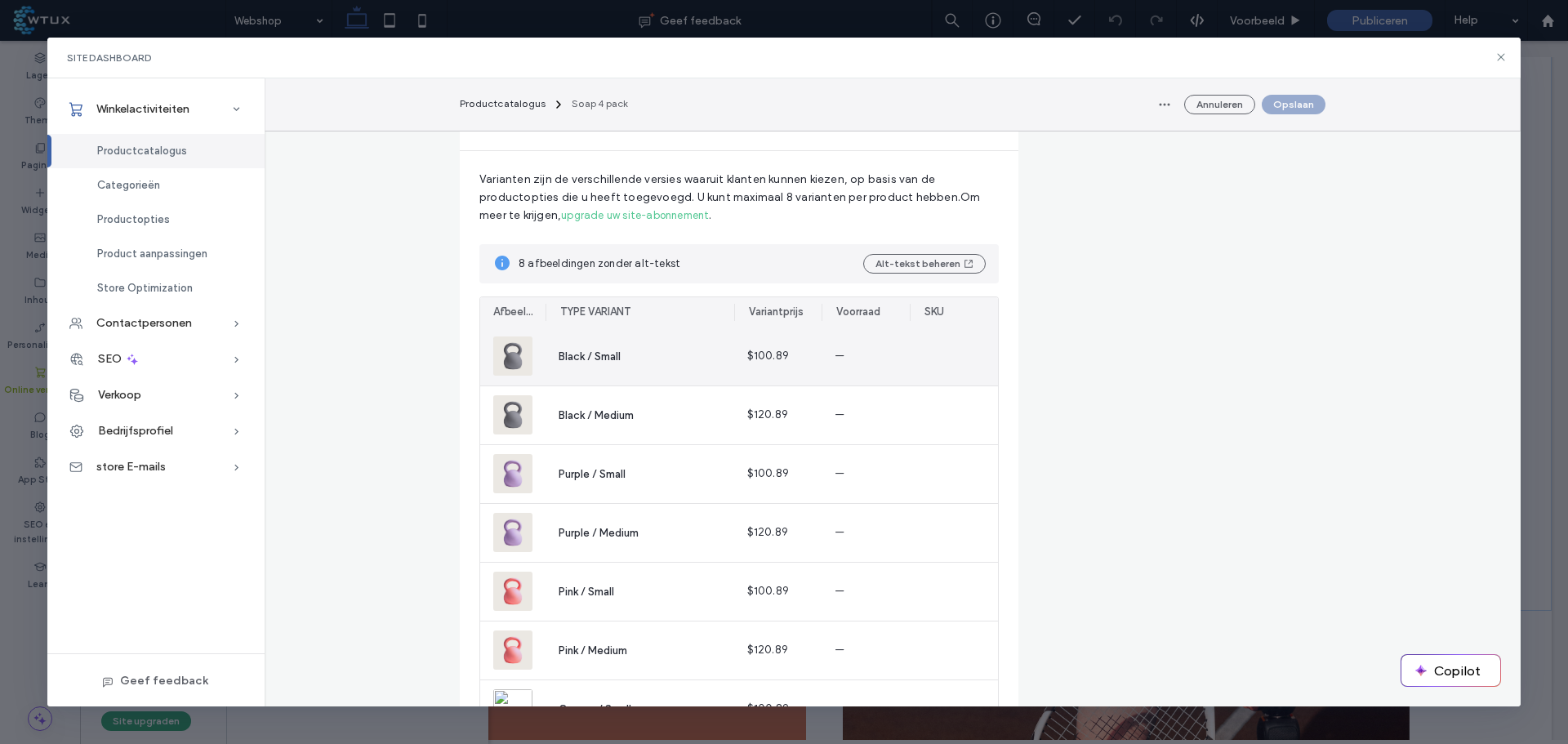
click at [509, 361] on img at bounding box center [512, 356] width 40 height 40
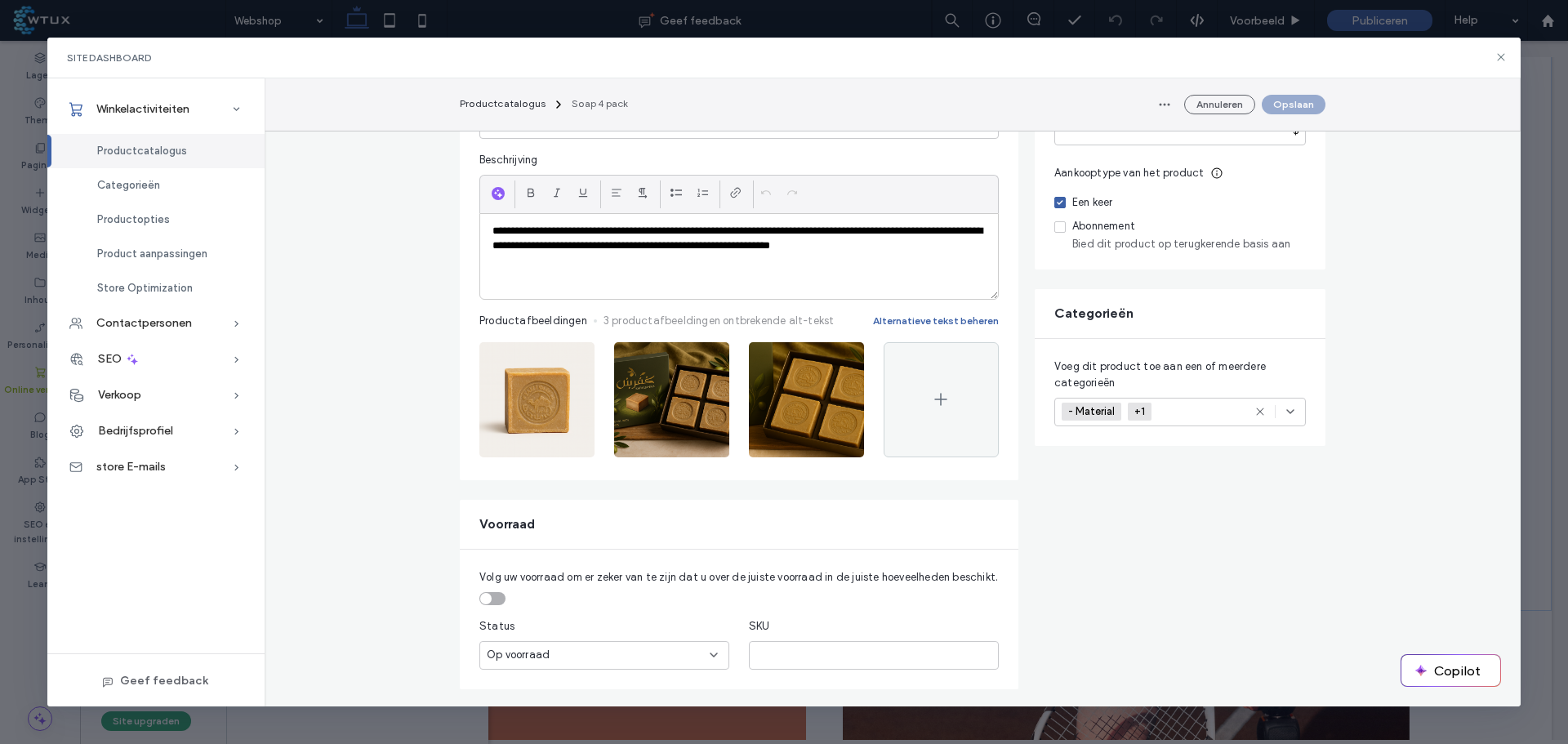
scroll to position [0, 0]
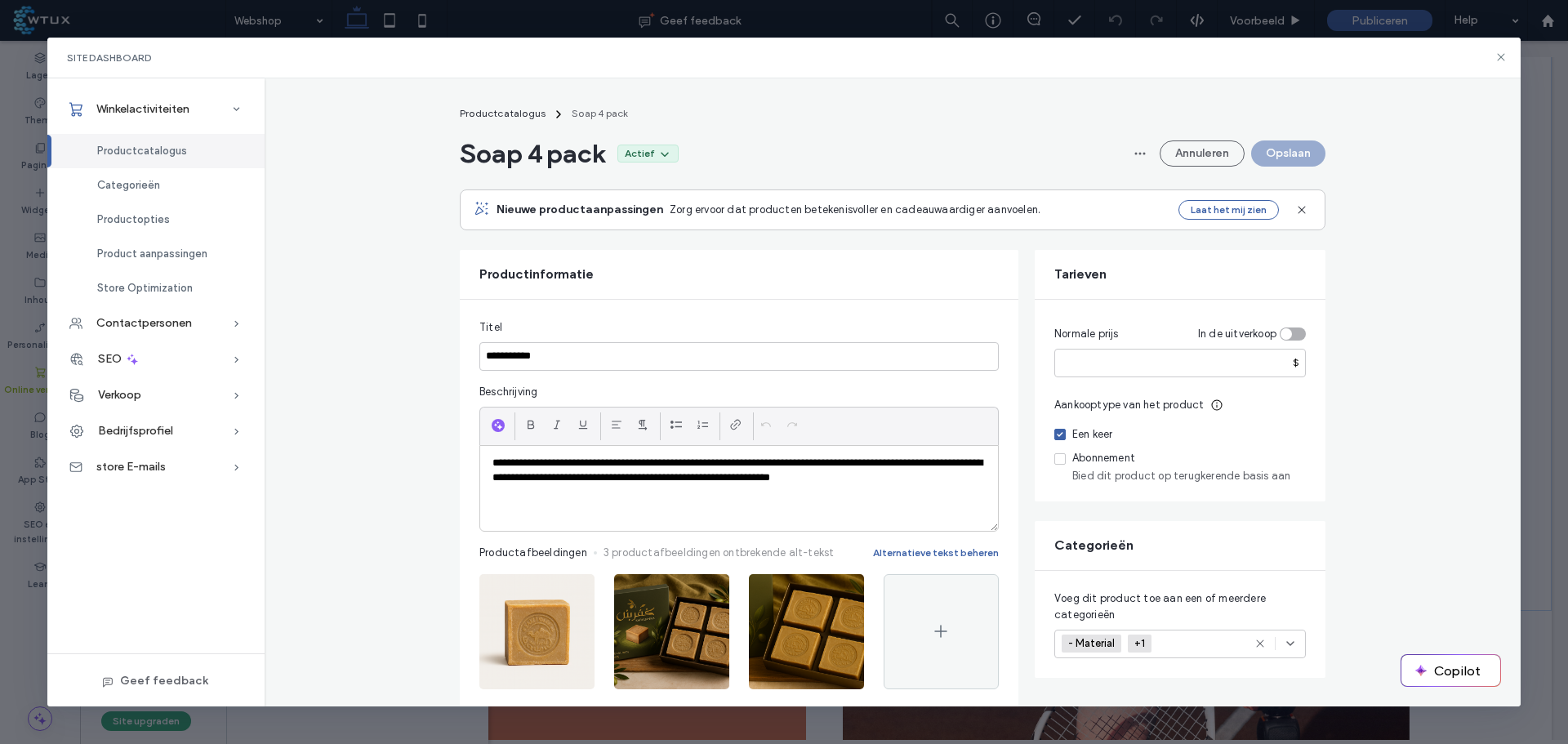
click at [158, 166] on div "Productcatalogus" at bounding box center [156, 151] width 217 height 34
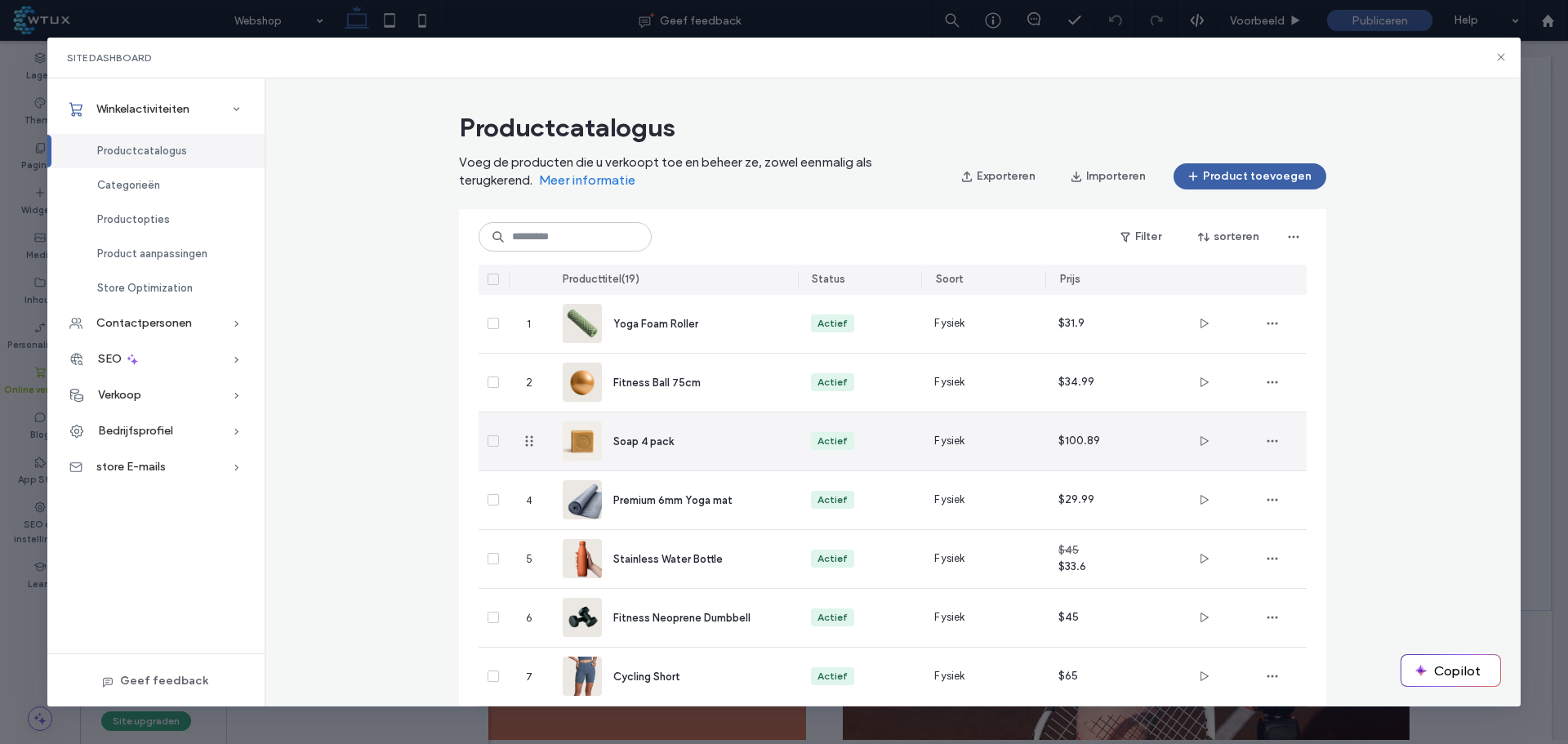
click at [681, 445] on div "Soap 4 pack" at bounding box center [692, 441] width 158 height 17
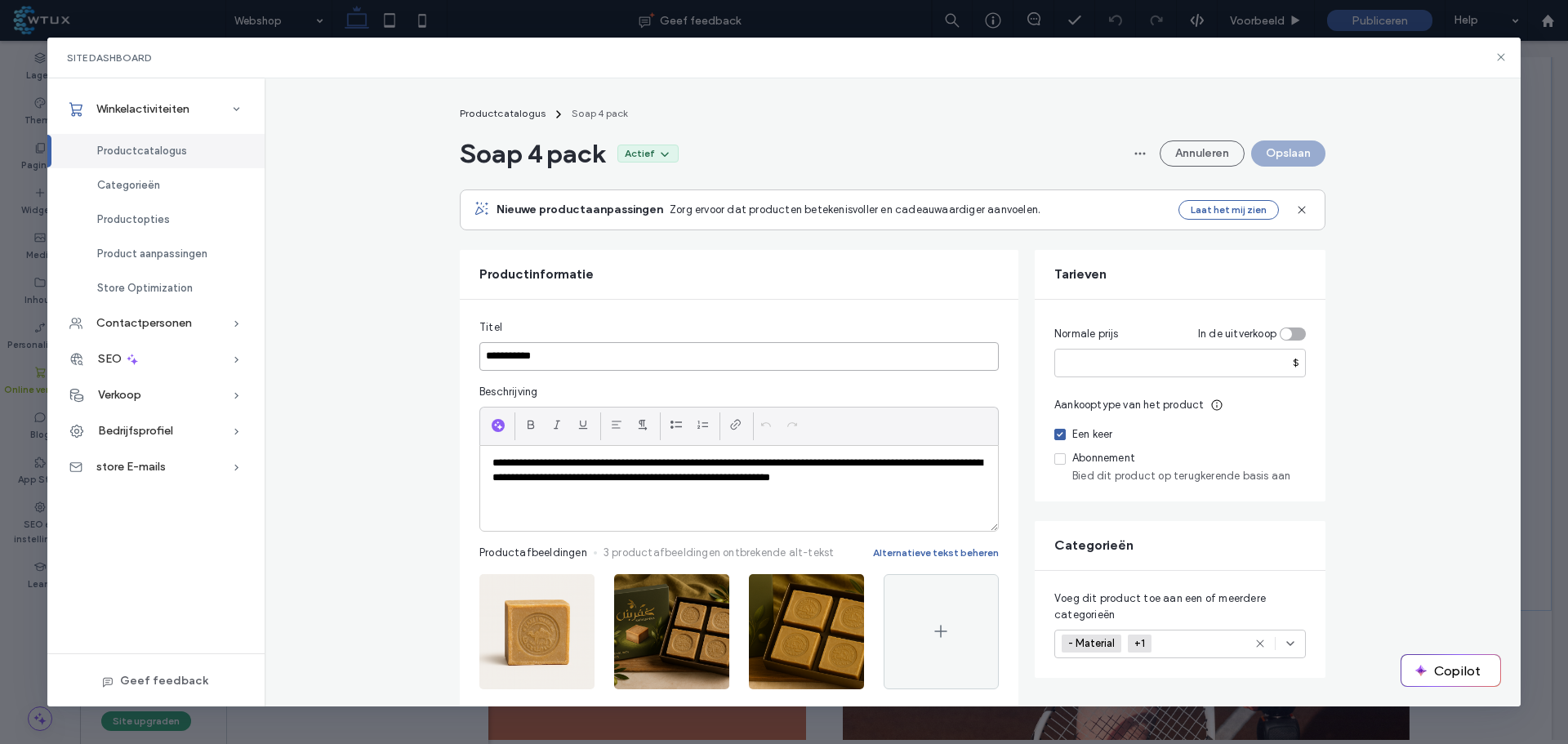
drag, startPoint x: 507, startPoint y: 360, endPoint x: 580, endPoint y: 361, distance: 73.0
click at [580, 361] on input "**********" at bounding box center [738, 356] width 520 height 29
type input "****"
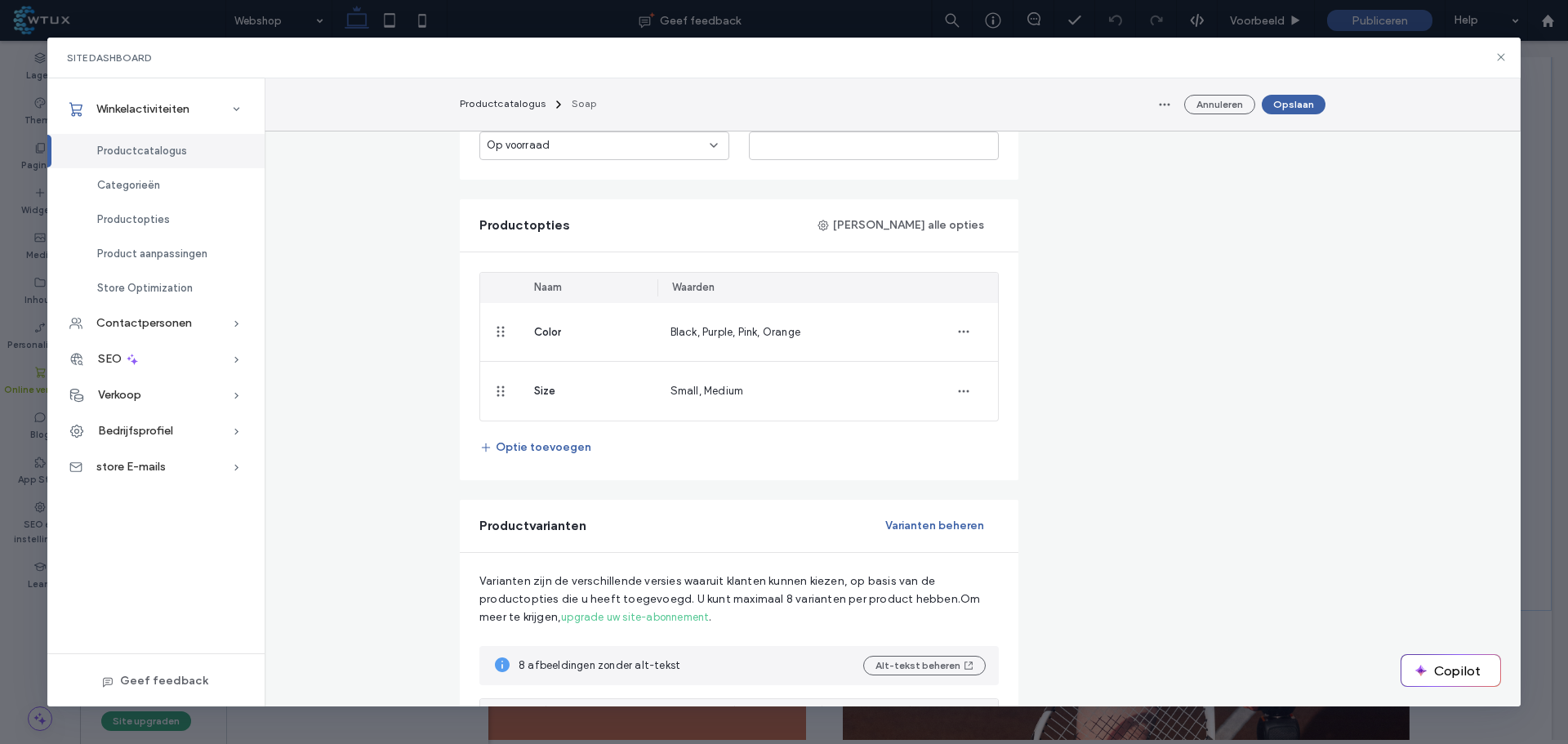
scroll to position [735, 0]
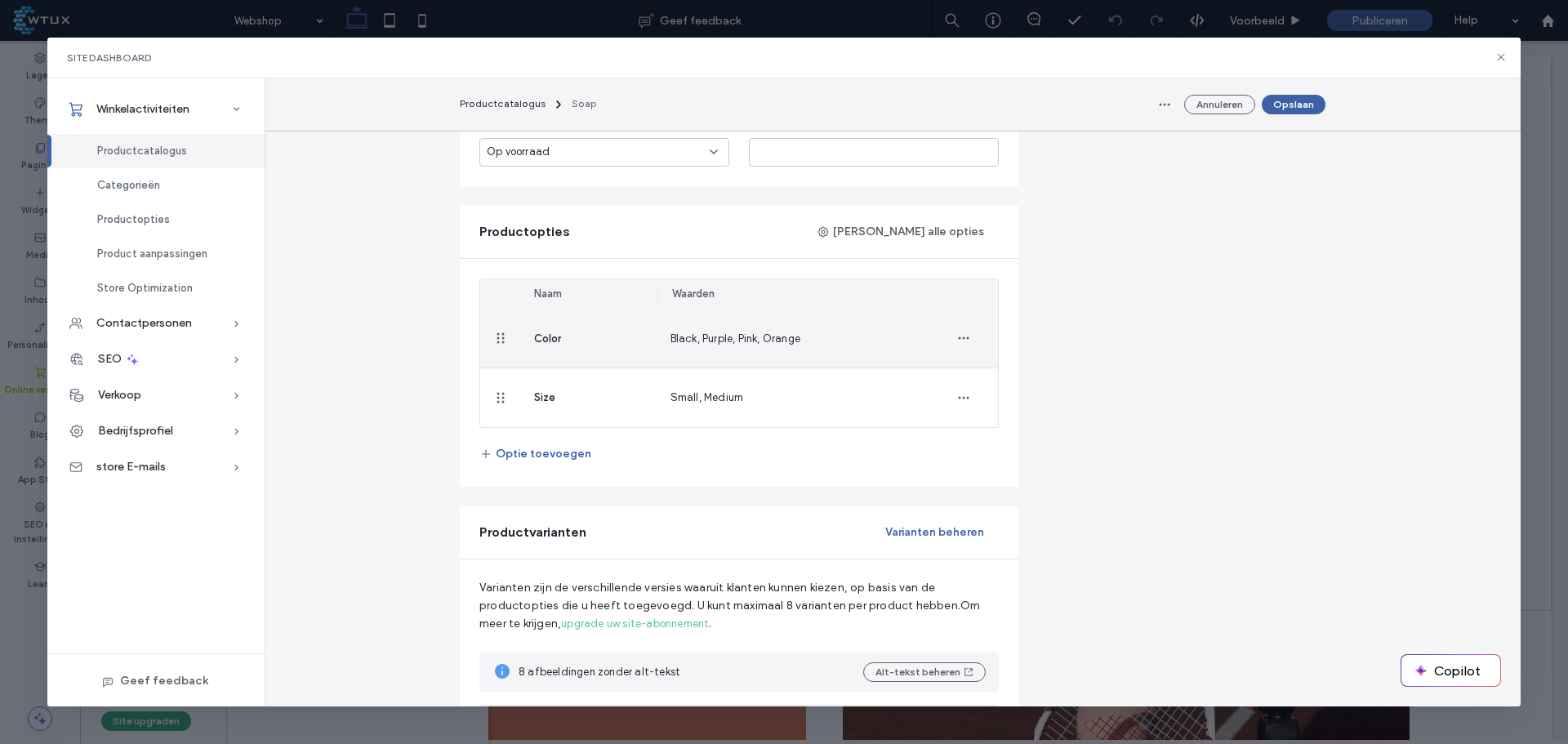
click at [557, 345] on div "Color" at bounding box center [589, 338] width 136 height 58
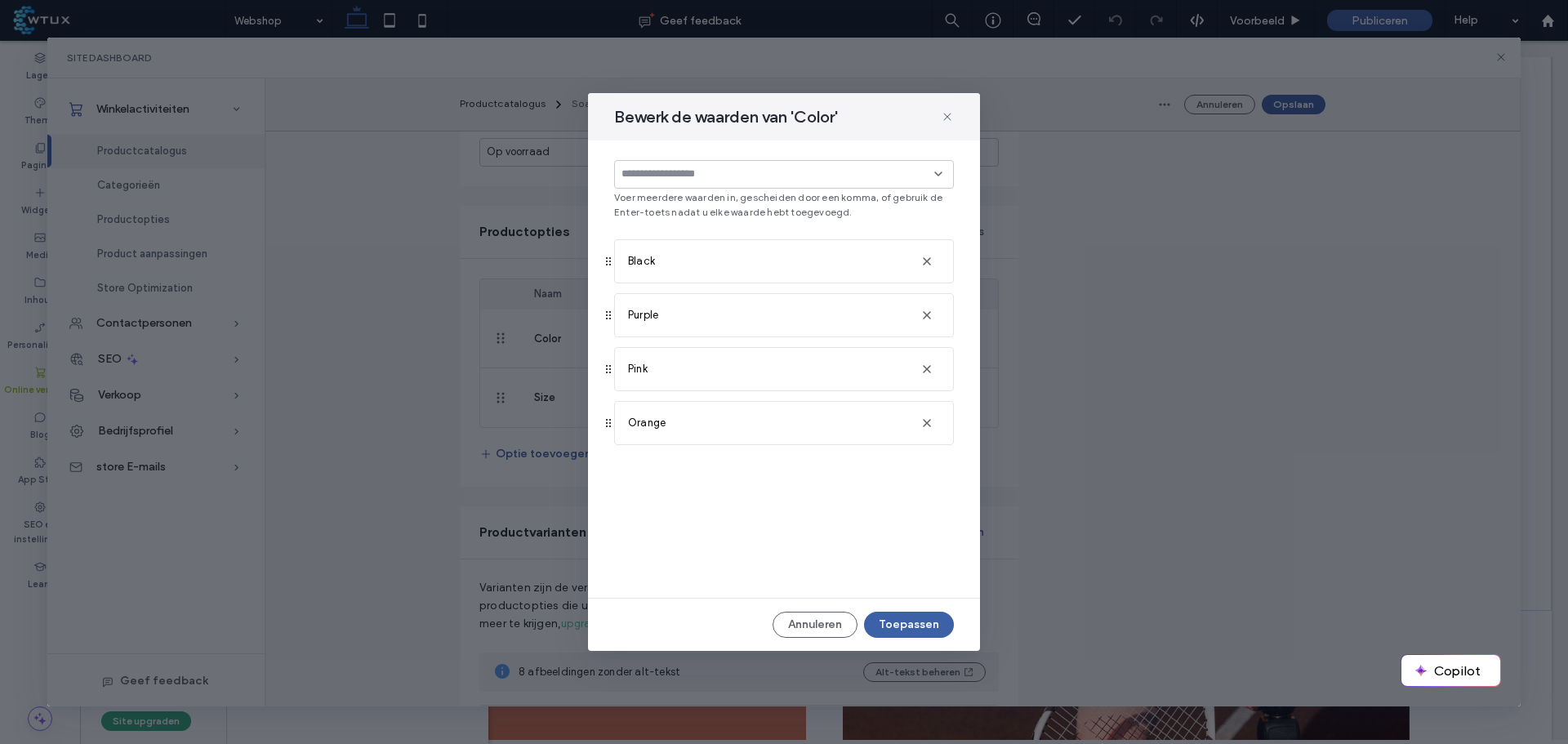
click at [679, 172] on input at bounding box center [778, 174] width 313 height 13
click at [701, 539] on div "Voer meerdere waarden in, gescheiden door een komma, of gebruik de Enter-toets …" at bounding box center [784, 369] width 392 height 457
click at [665, 263] on div "Black" at bounding box center [768, 261] width 280 height 42
click at [647, 267] on span "Black" at bounding box center [641, 261] width 27 height 17
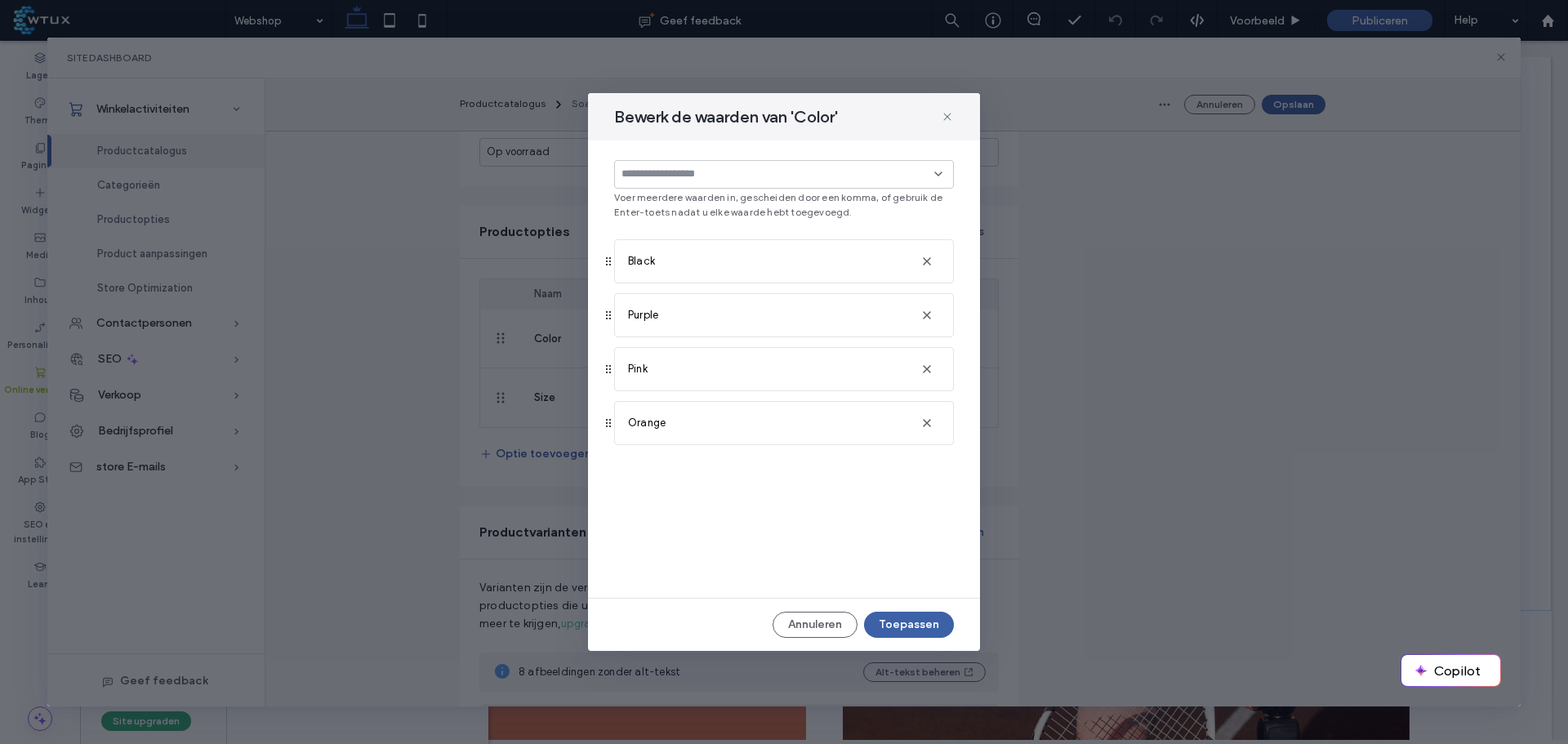
click at [1219, 281] on div "Bewerk de waarden van 'Color' Voer meerdere waarden in, gescheiden door een kom…" at bounding box center [784, 372] width 1474 height 670
click at [942, 118] on icon at bounding box center [947, 117] width 13 height 13
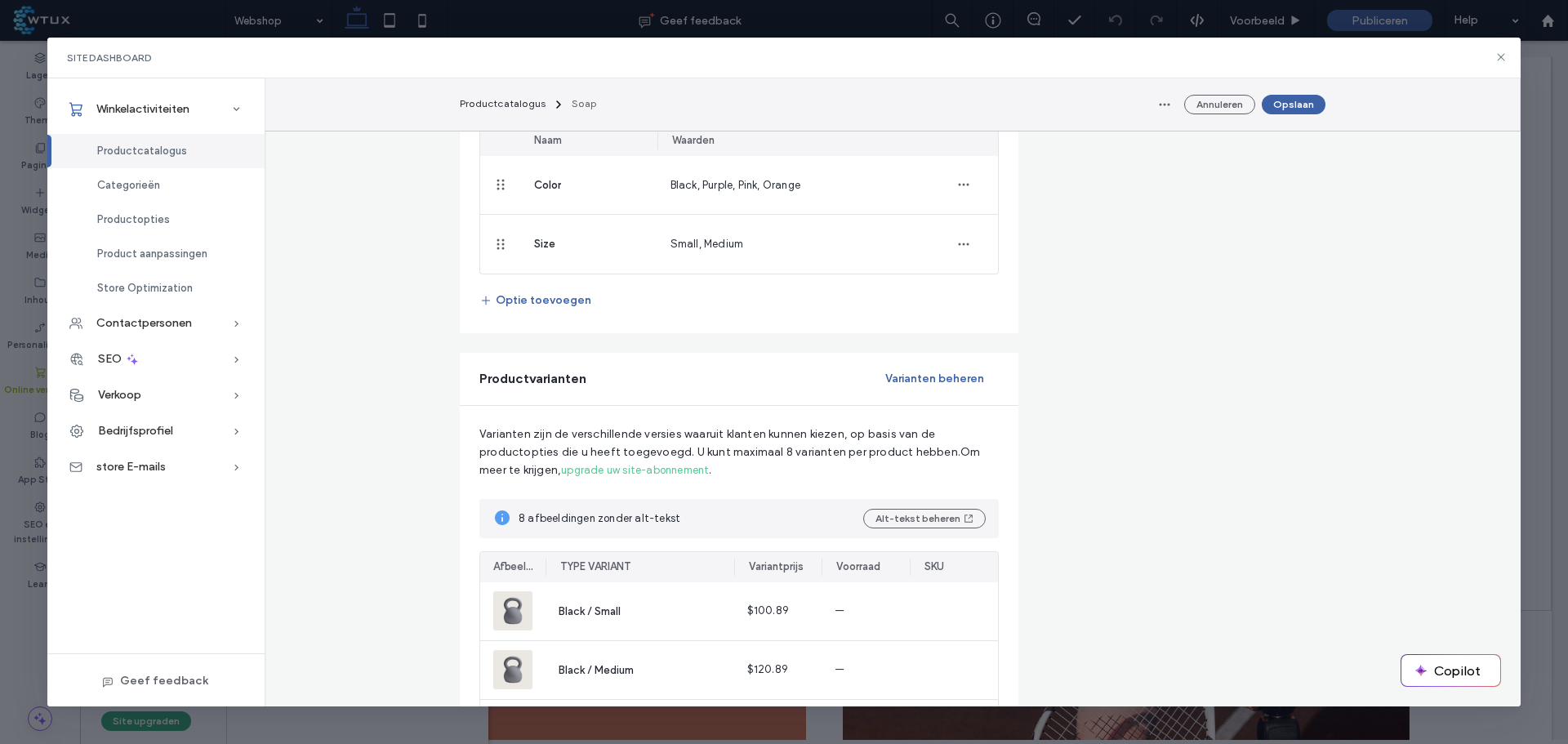
scroll to position [1062, 0]
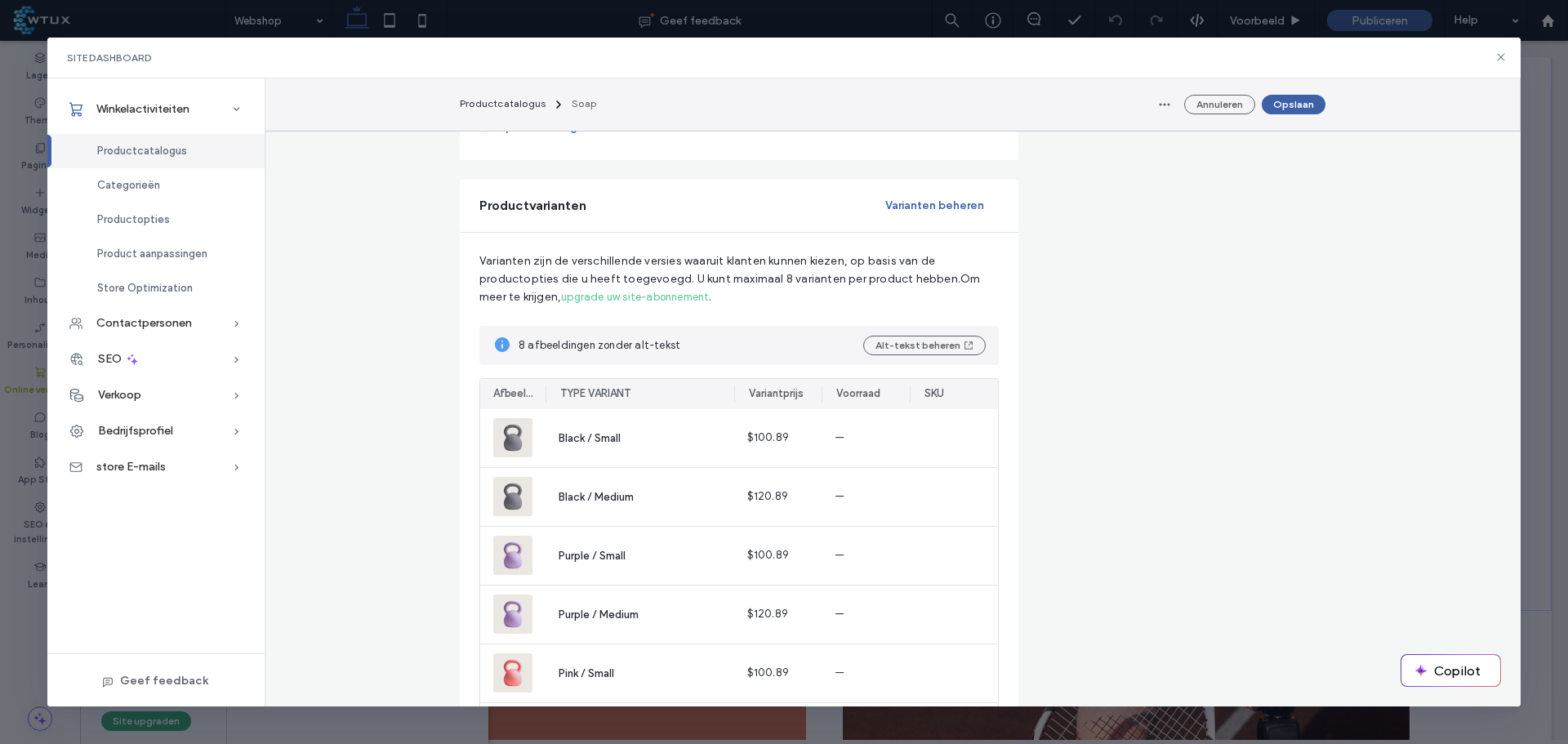
click at [948, 207] on button "Varianten beheren" at bounding box center [934, 206] width 128 height 26
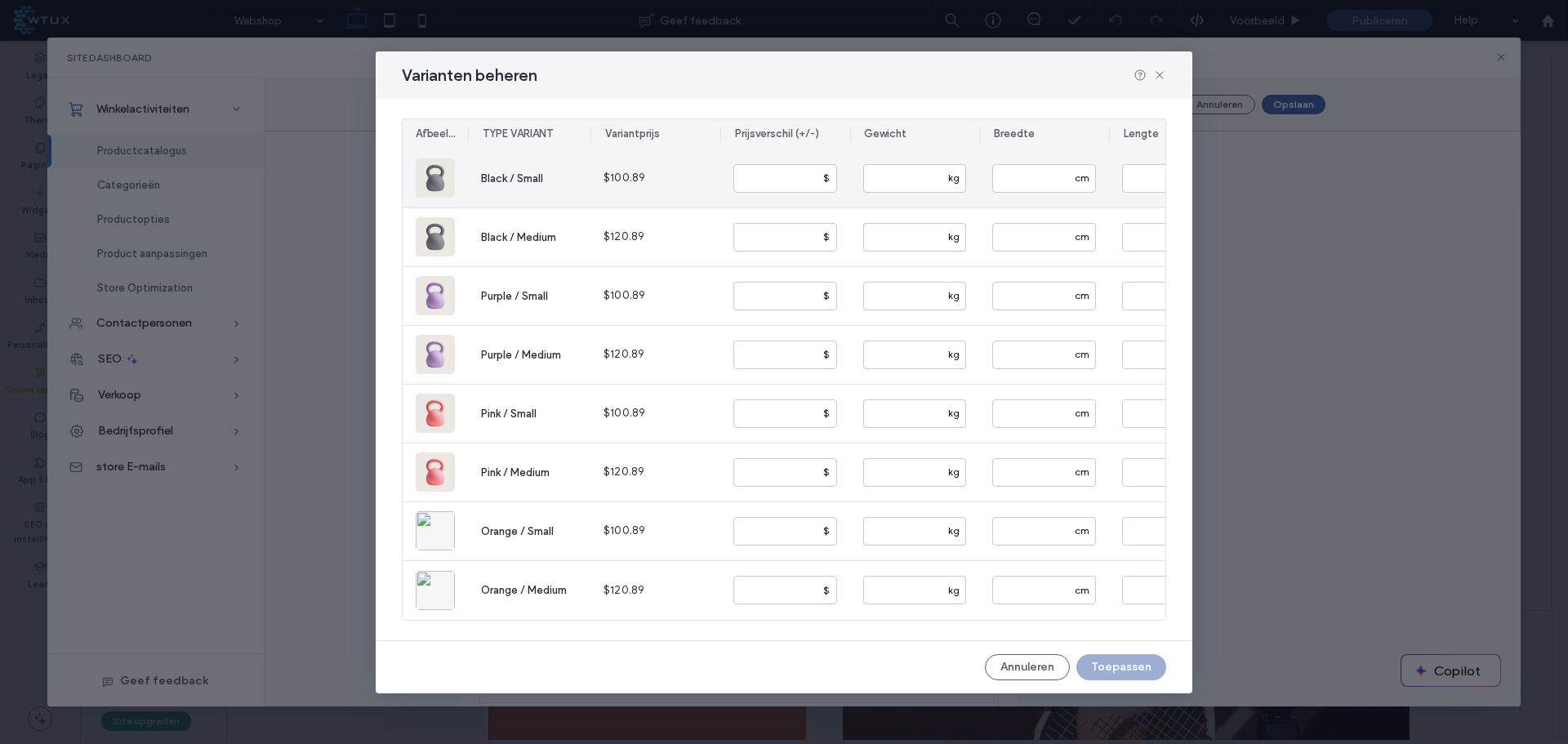
click at [433, 176] on icon "button" at bounding box center [435, 178] width 13 height 13
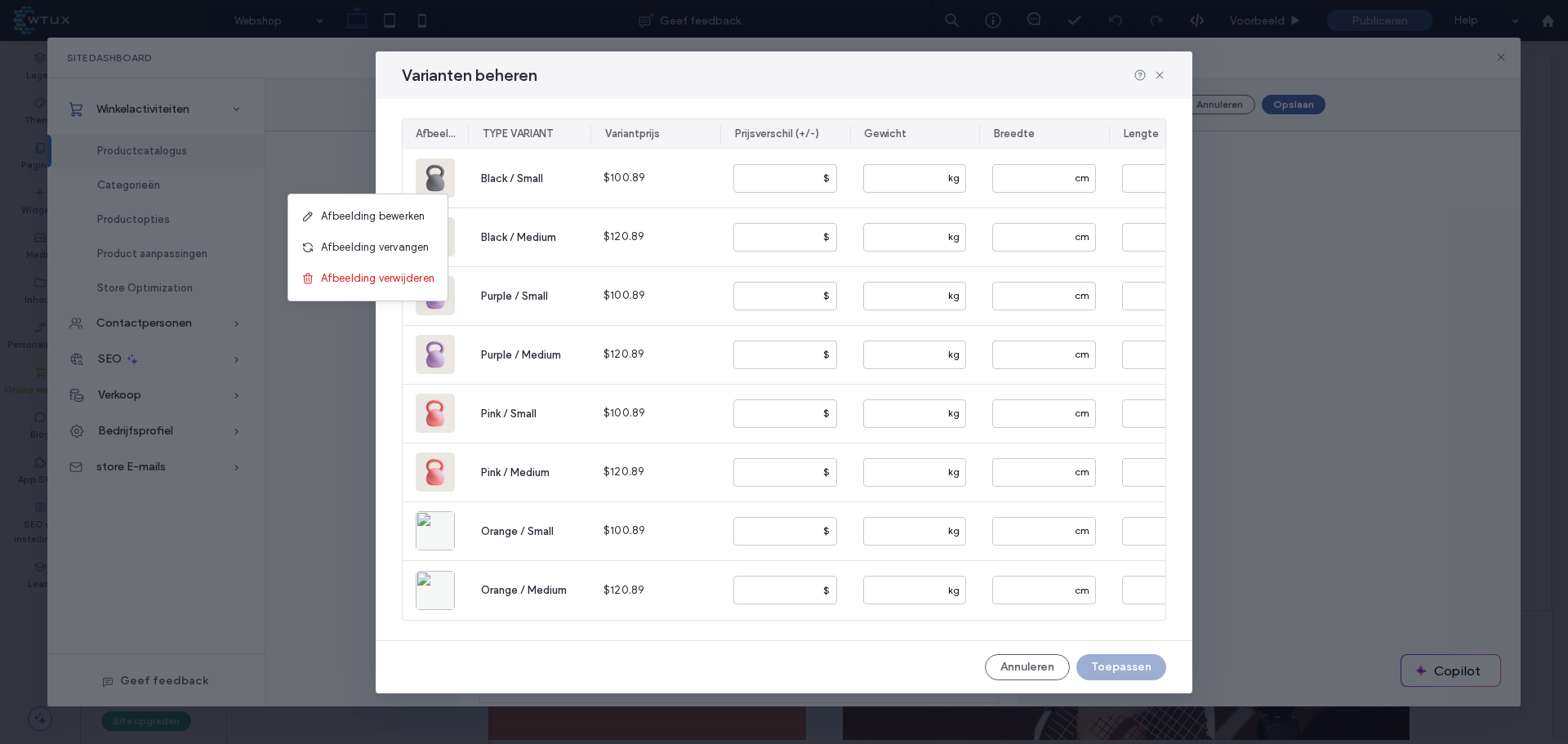
click at [557, 91] on div "Varianten beheren" at bounding box center [784, 75] width 817 height 48
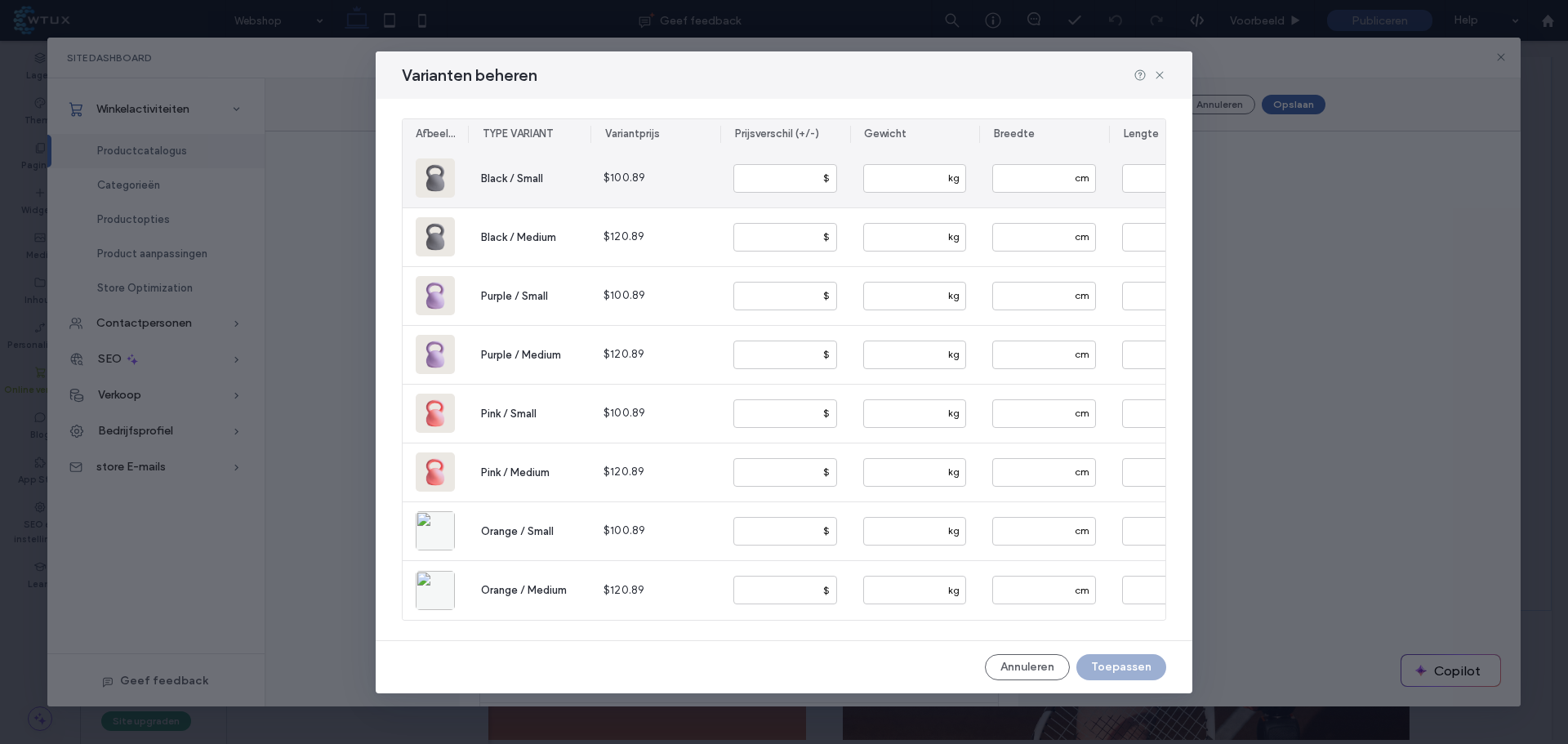
click at [503, 172] on span "Black / Small" at bounding box center [512, 177] width 63 height 12
click at [435, 172] on icon "button" at bounding box center [435, 178] width 13 height 13
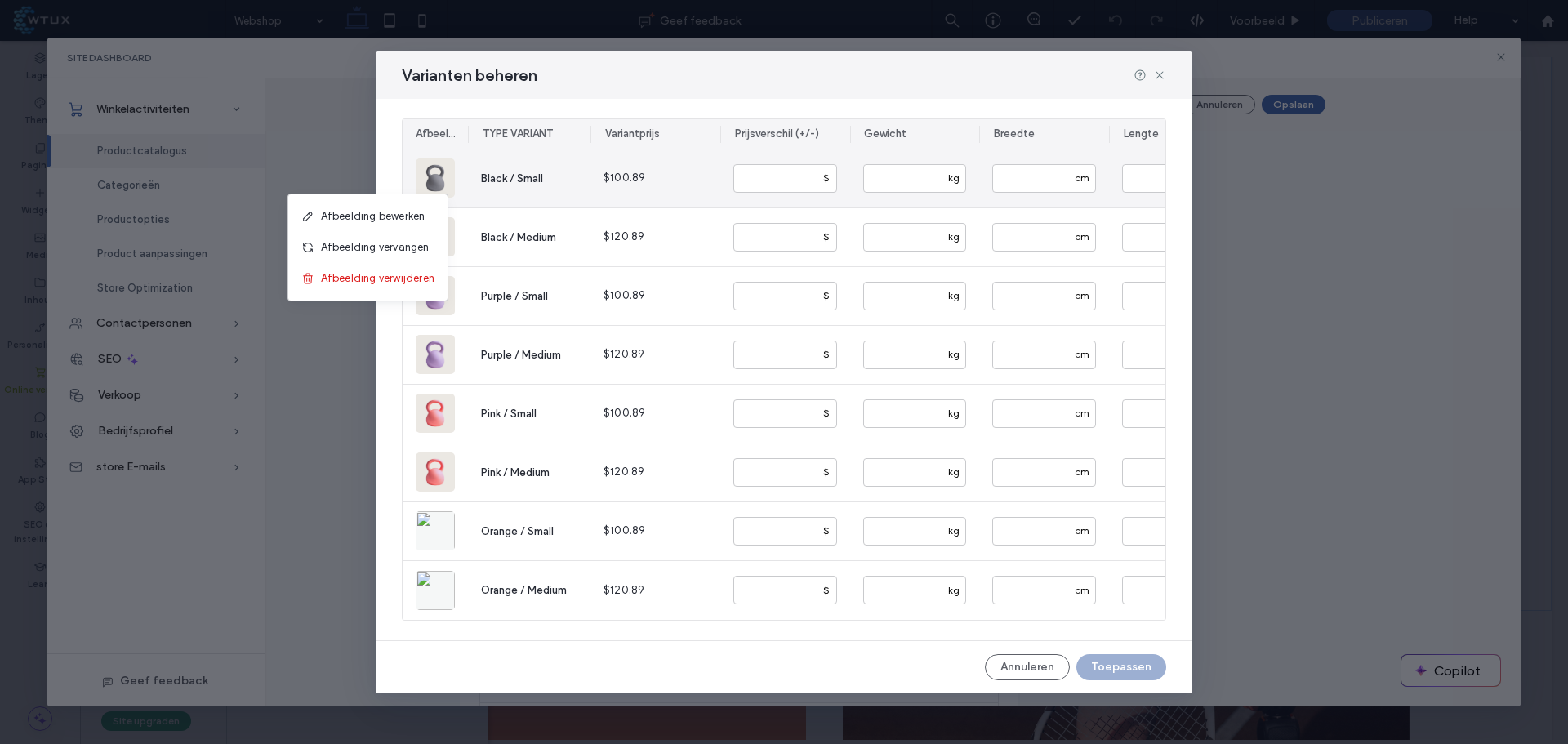
click at [412, 242] on span "Afbeelding vervangen" at bounding box center [375, 247] width 109 height 17
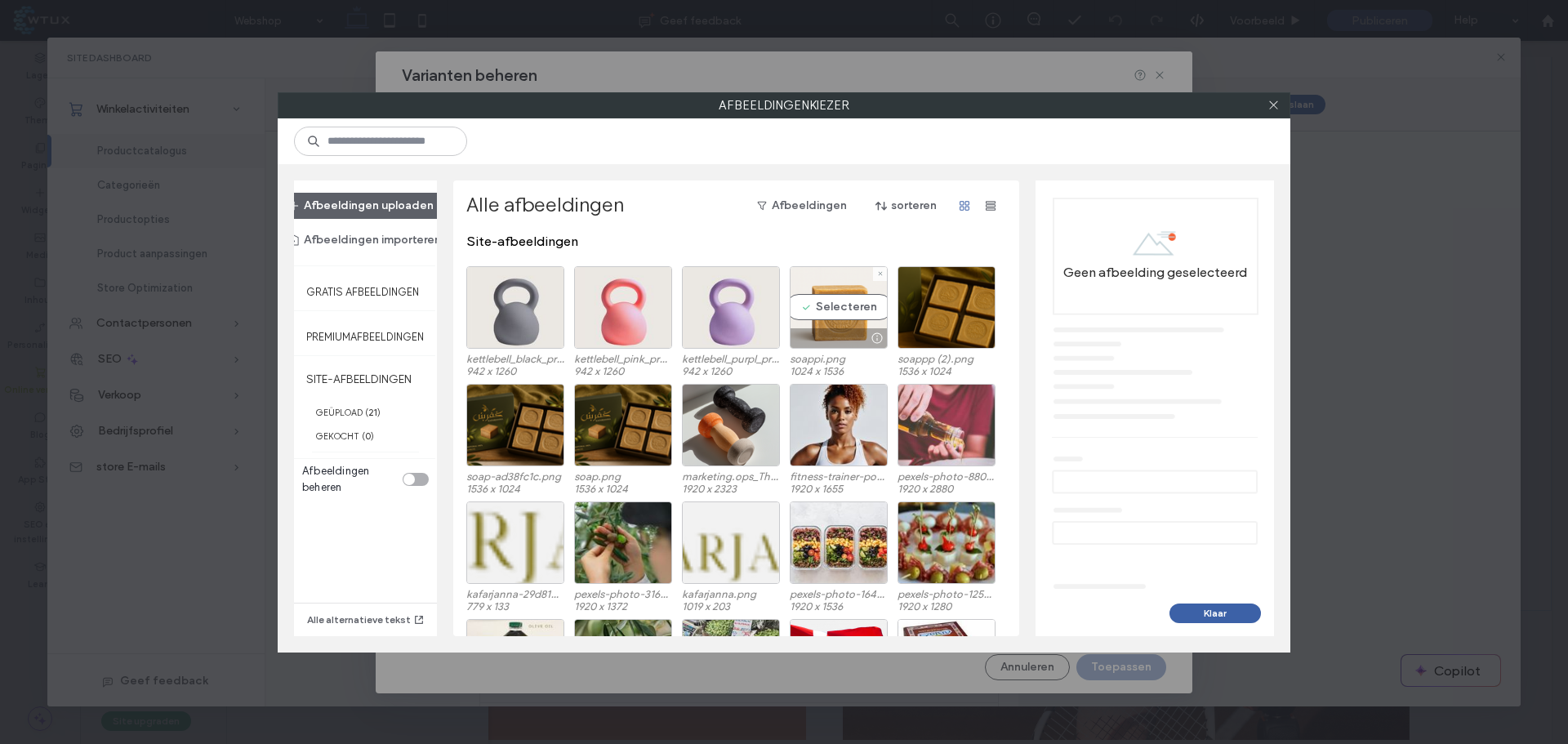
click at [843, 311] on div "Selecteren" at bounding box center [839, 308] width 98 height 83
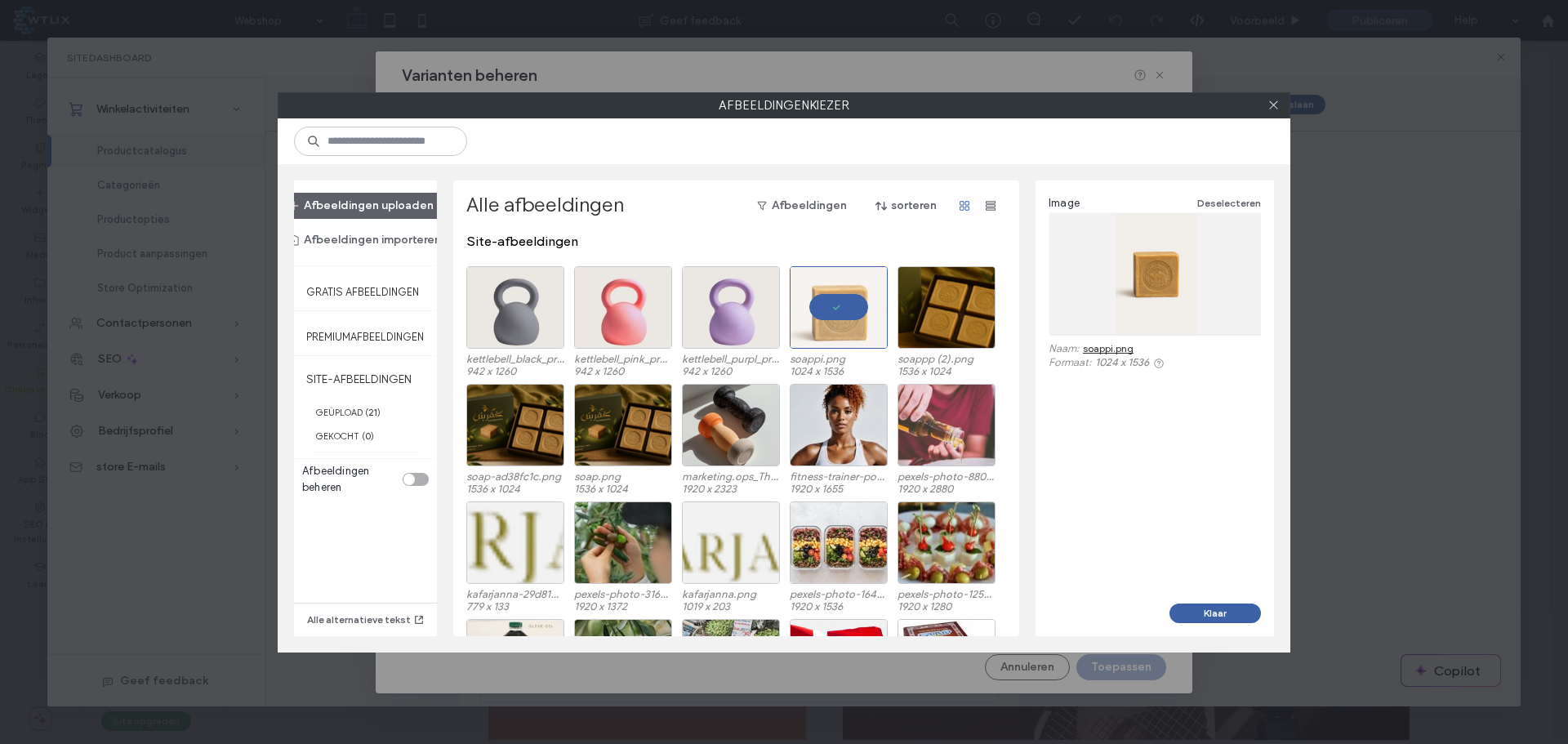
click at [1223, 610] on button "Klaar" at bounding box center [1215, 612] width 91 height 19
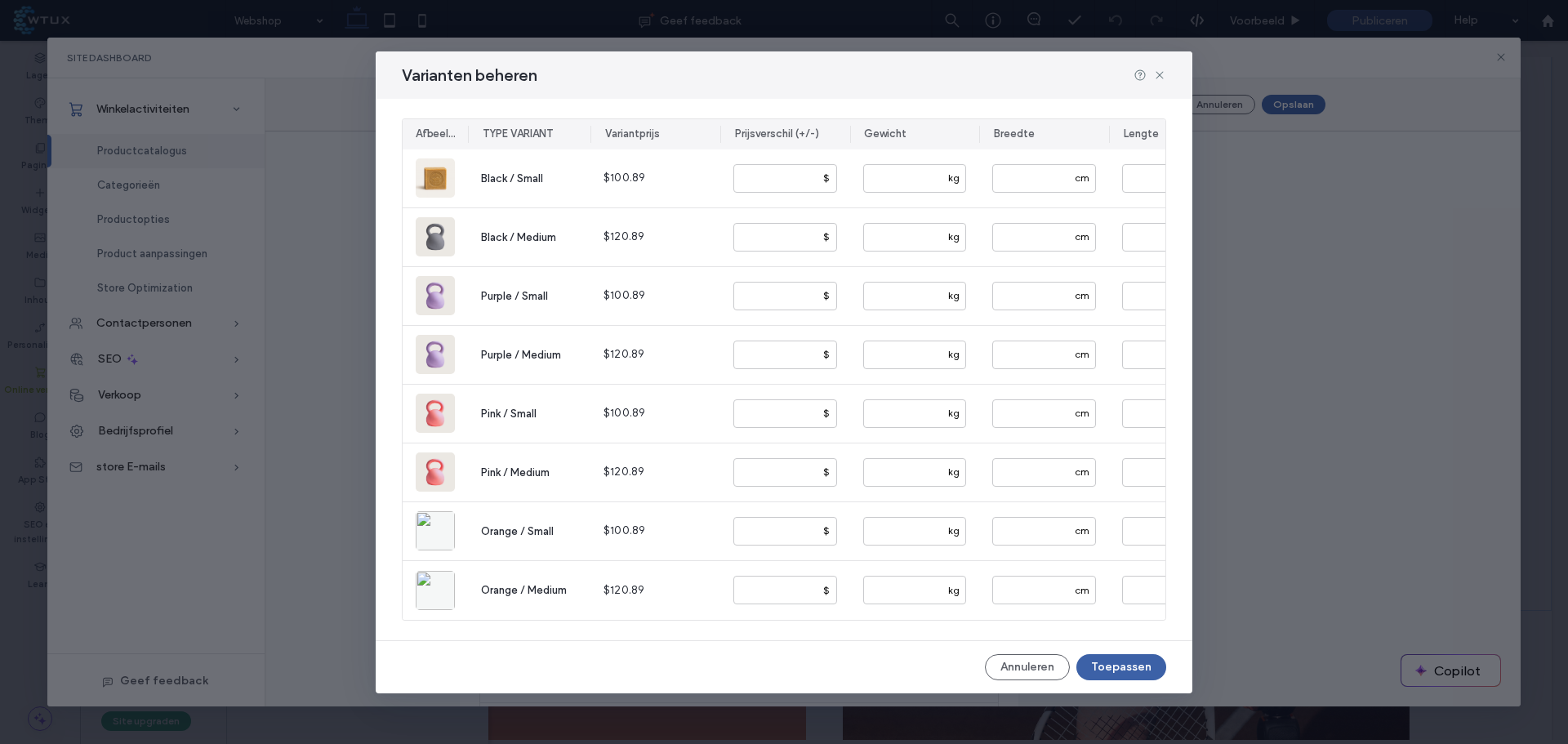
click at [1130, 673] on button "Toepassen" at bounding box center [1122, 667] width 90 height 26
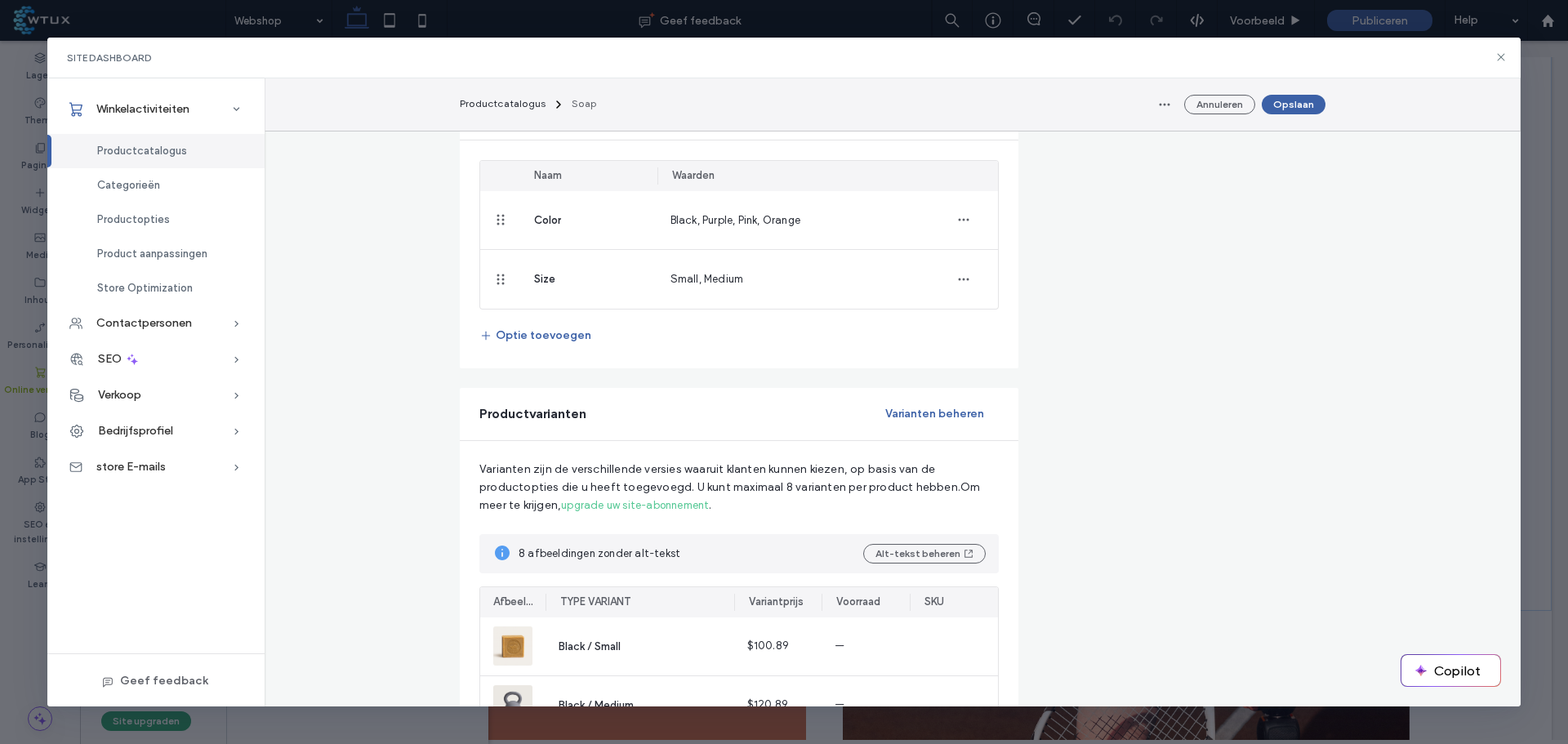
scroll to position [817, 0]
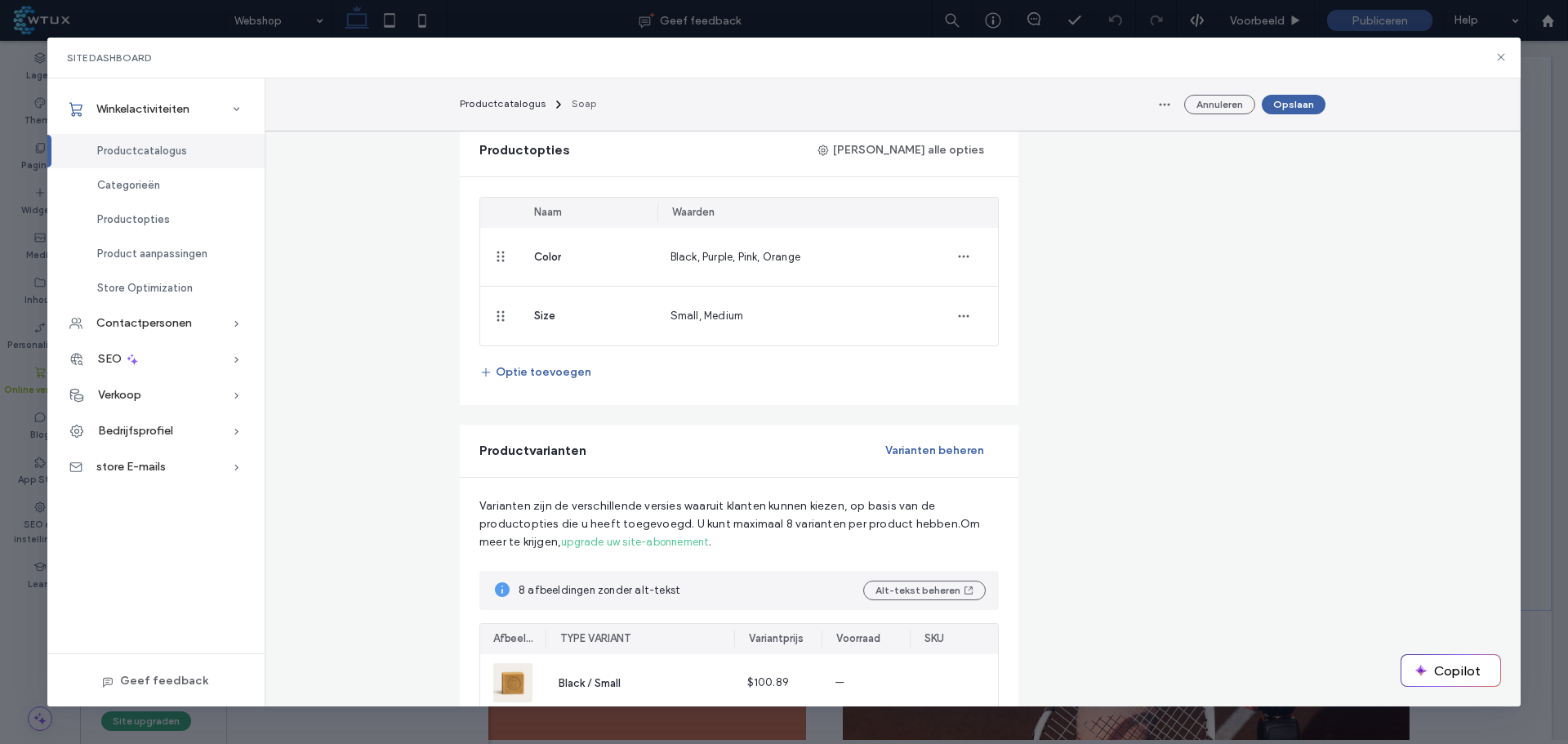
click at [934, 459] on button "Varianten beheren" at bounding box center [934, 451] width 128 height 26
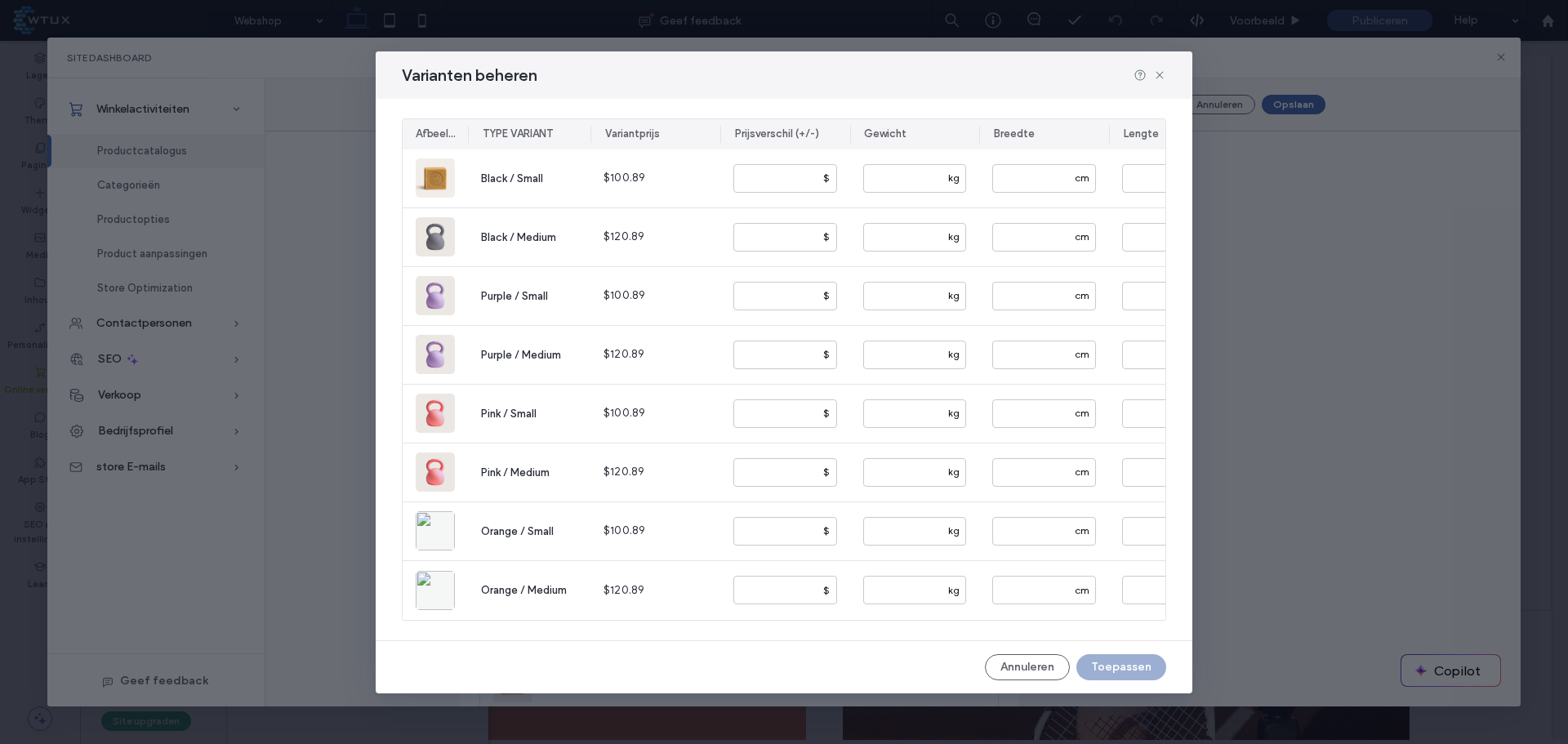
scroll to position [0, 520]
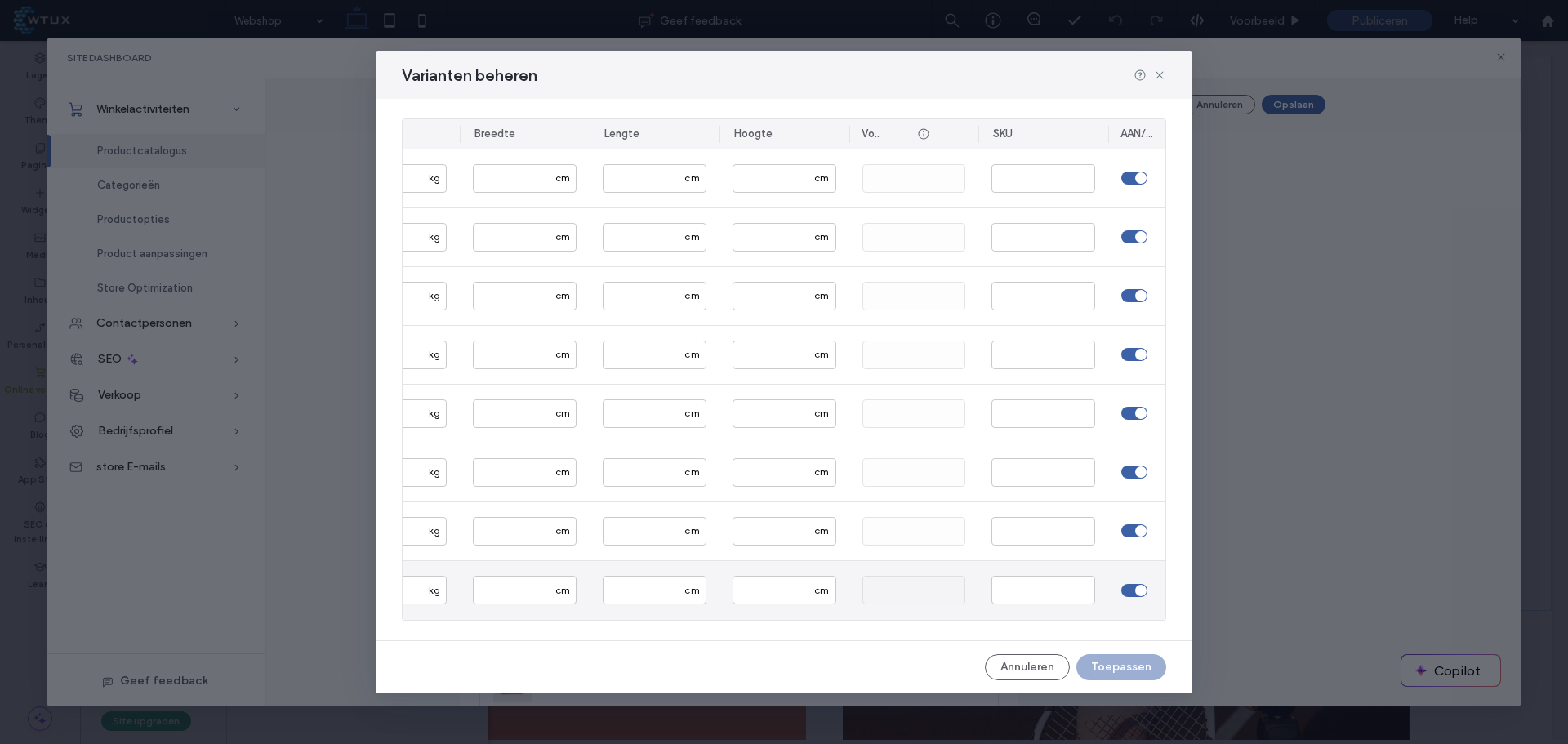
click at [1140, 589] on div "toggle" at bounding box center [1141, 590] width 11 height 11
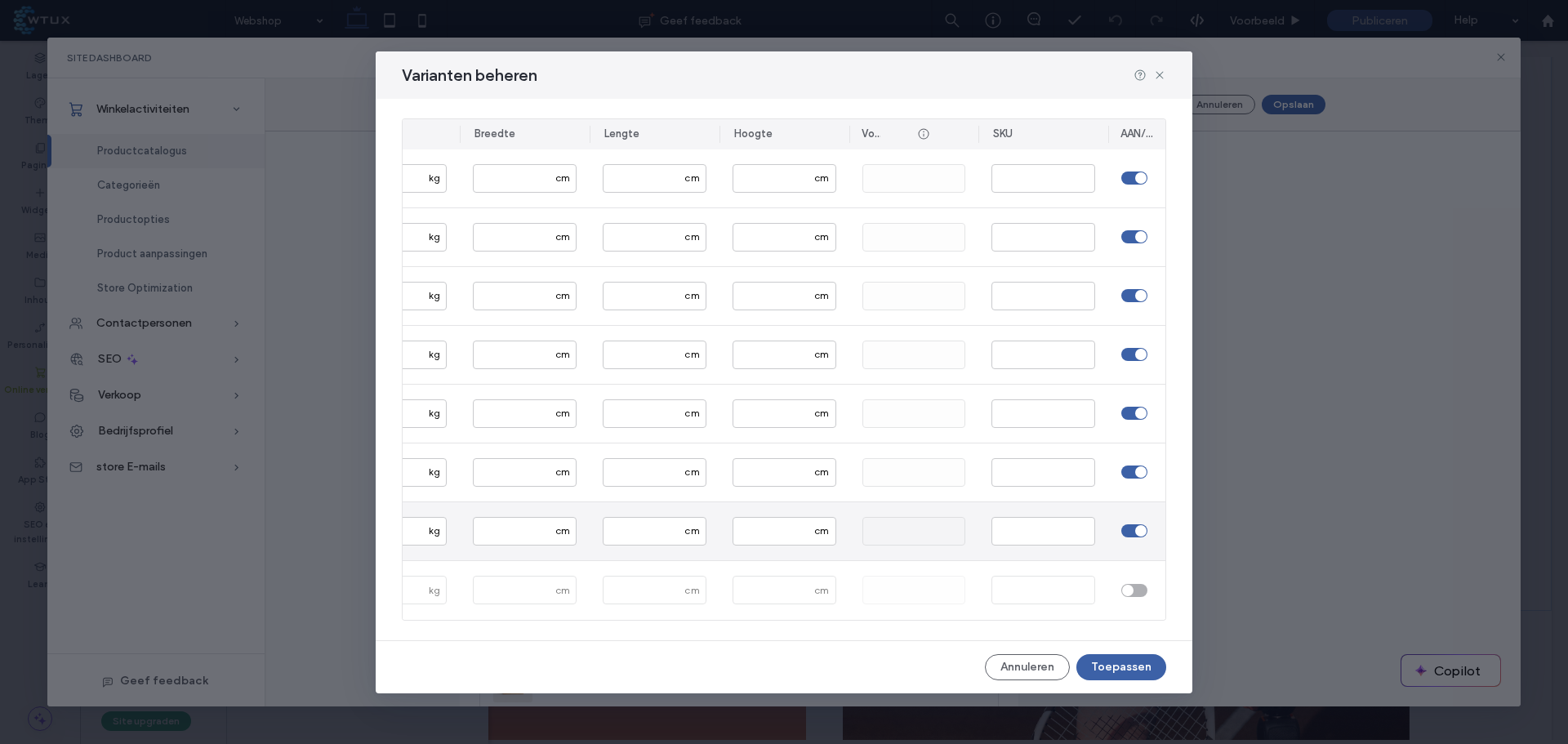
click at [1136, 533] on div at bounding box center [1137, 531] width 57 height 58
click at [1136, 525] on div "toggle" at bounding box center [1141, 531] width 11 height 11
click at [1138, 456] on div at bounding box center [1137, 472] width 57 height 58
click at [1138, 466] on div "toggle" at bounding box center [1141, 472] width 11 height 11
click at [1136, 409] on div "toggle" at bounding box center [1141, 413] width 11 height 11
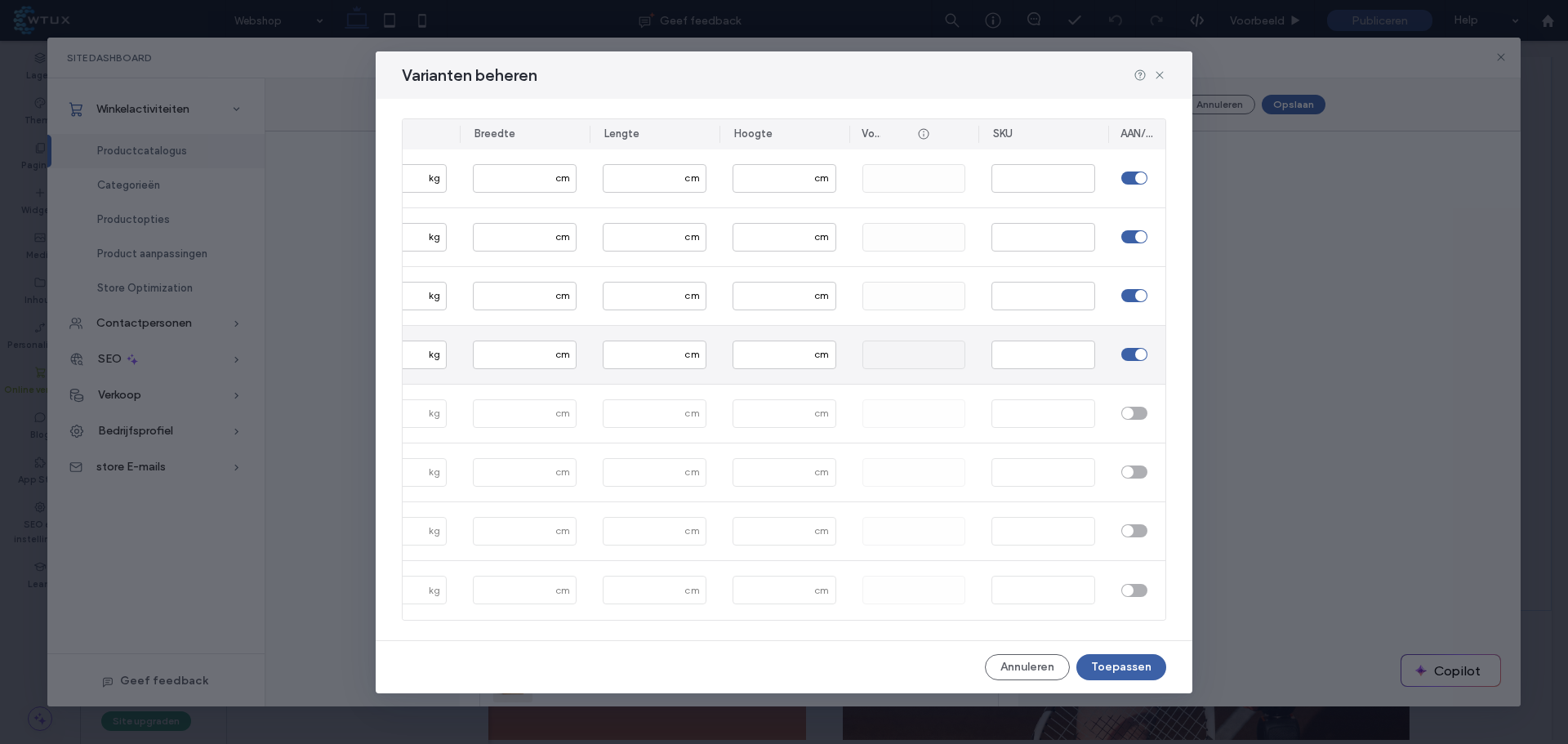
click at [1133, 352] on div "toggle" at bounding box center [1134, 354] width 26 height 13
click at [1136, 295] on div "toggle" at bounding box center [1134, 295] width 26 height 13
click at [1128, 661] on button "Toepassen" at bounding box center [1122, 667] width 90 height 26
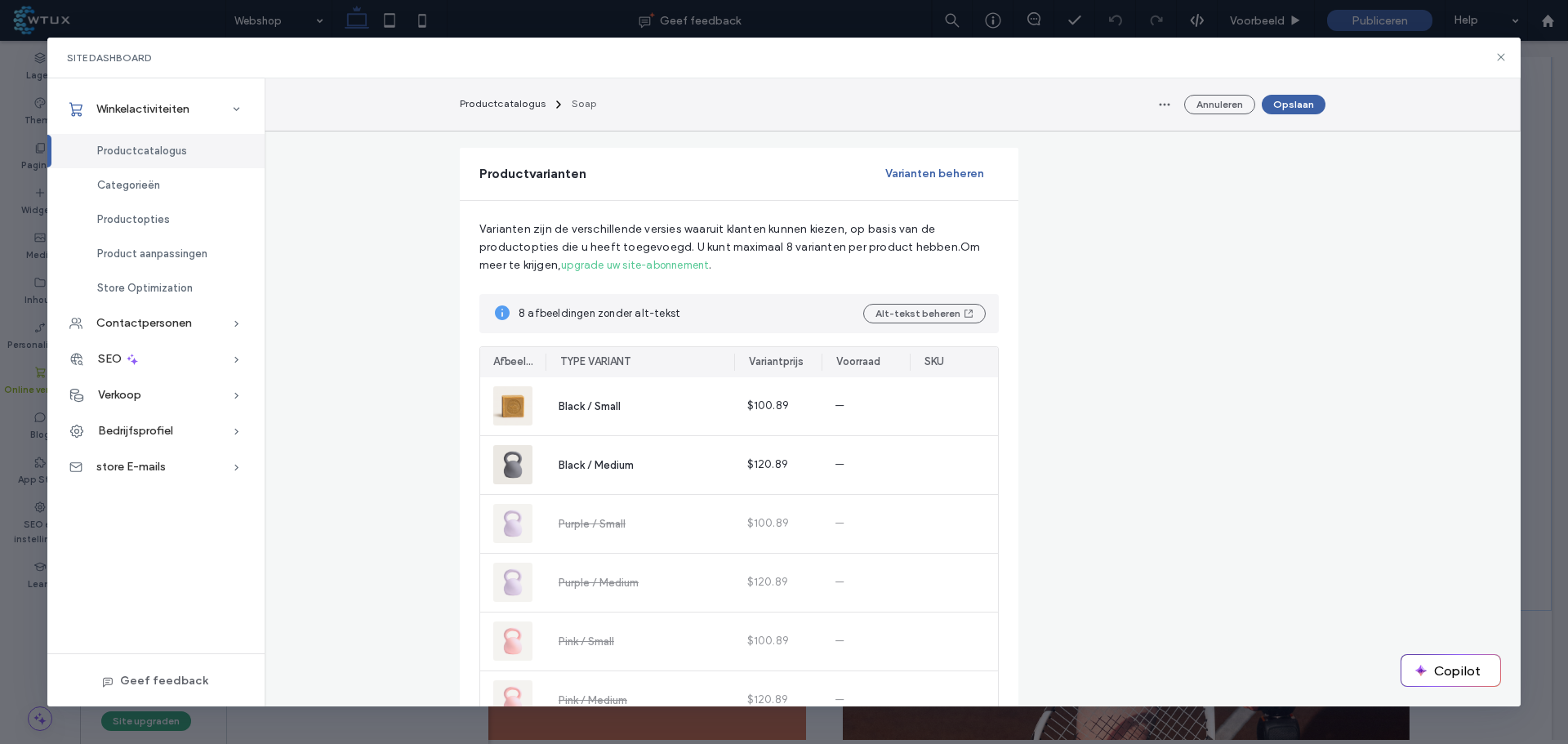
scroll to position [1082, 0]
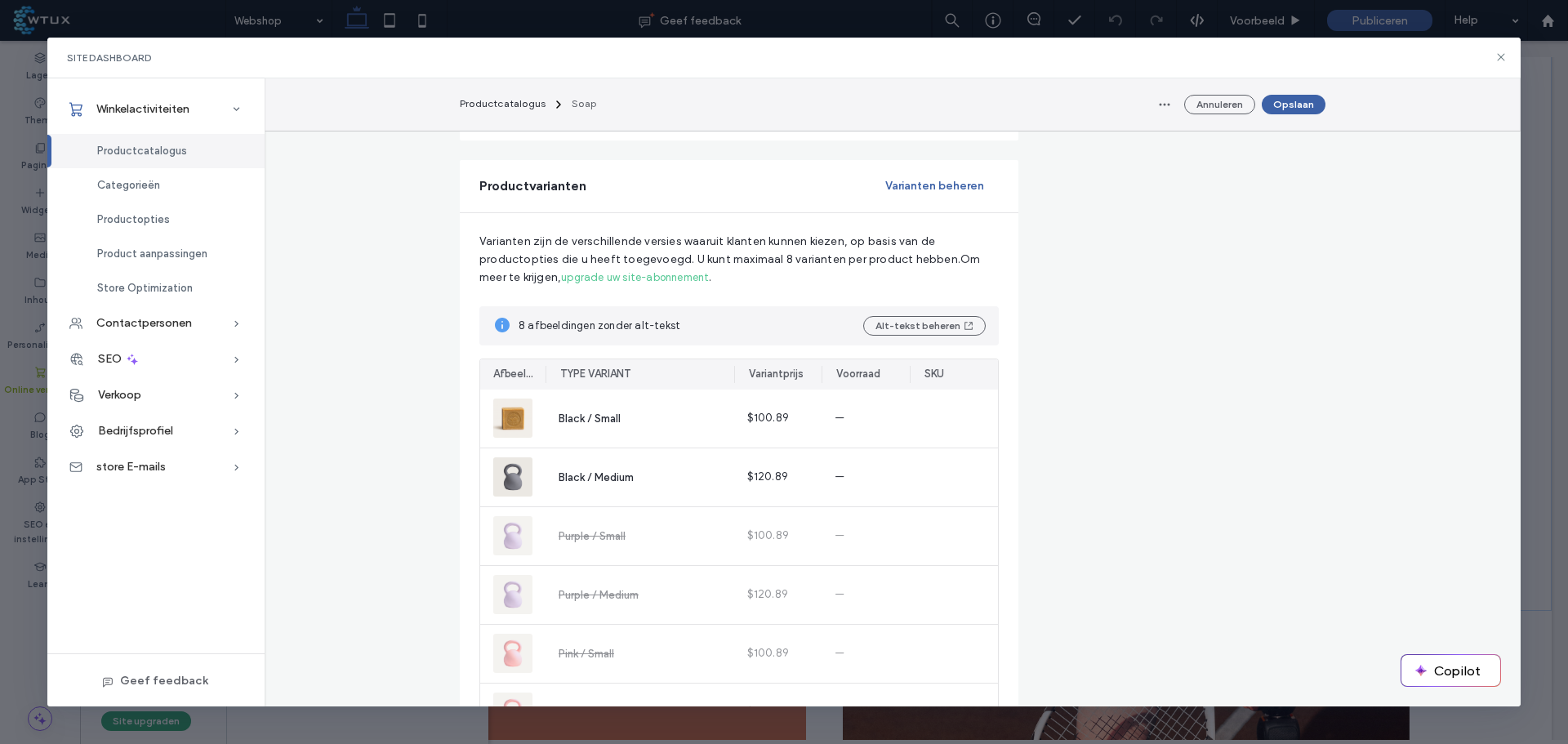
click at [910, 179] on button "Varianten beheren" at bounding box center [934, 186] width 128 height 26
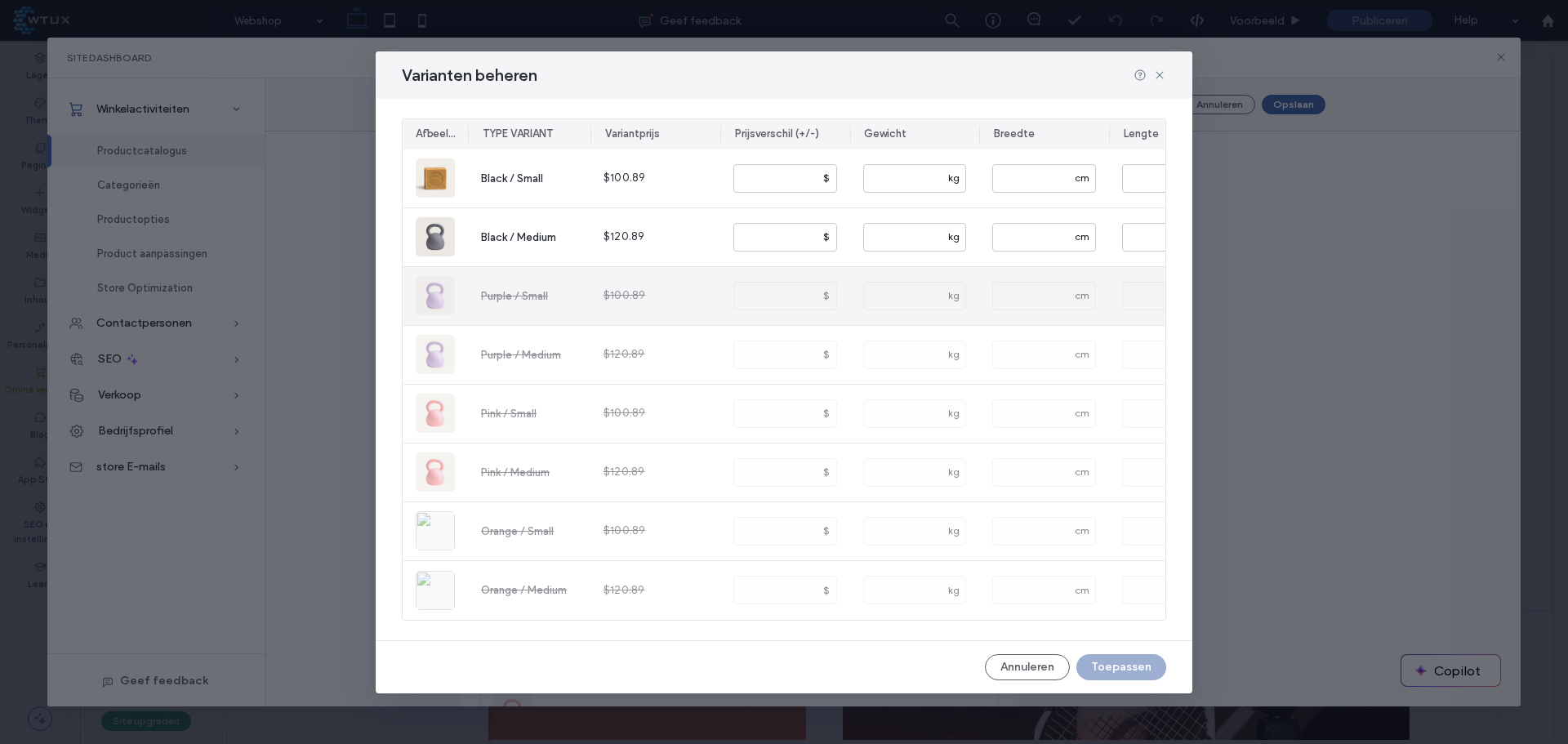
click at [530, 290] on span "Purple / Small" at bounding box center [514, 295] width 67 height 12
click at [1274, 365] on div "Varianten beheren Afbeelding TYPE VARIANT Variantprijs Prijsverschil (+/-) Gewi…" at bounding box center [784, 372] width 1568 height 744
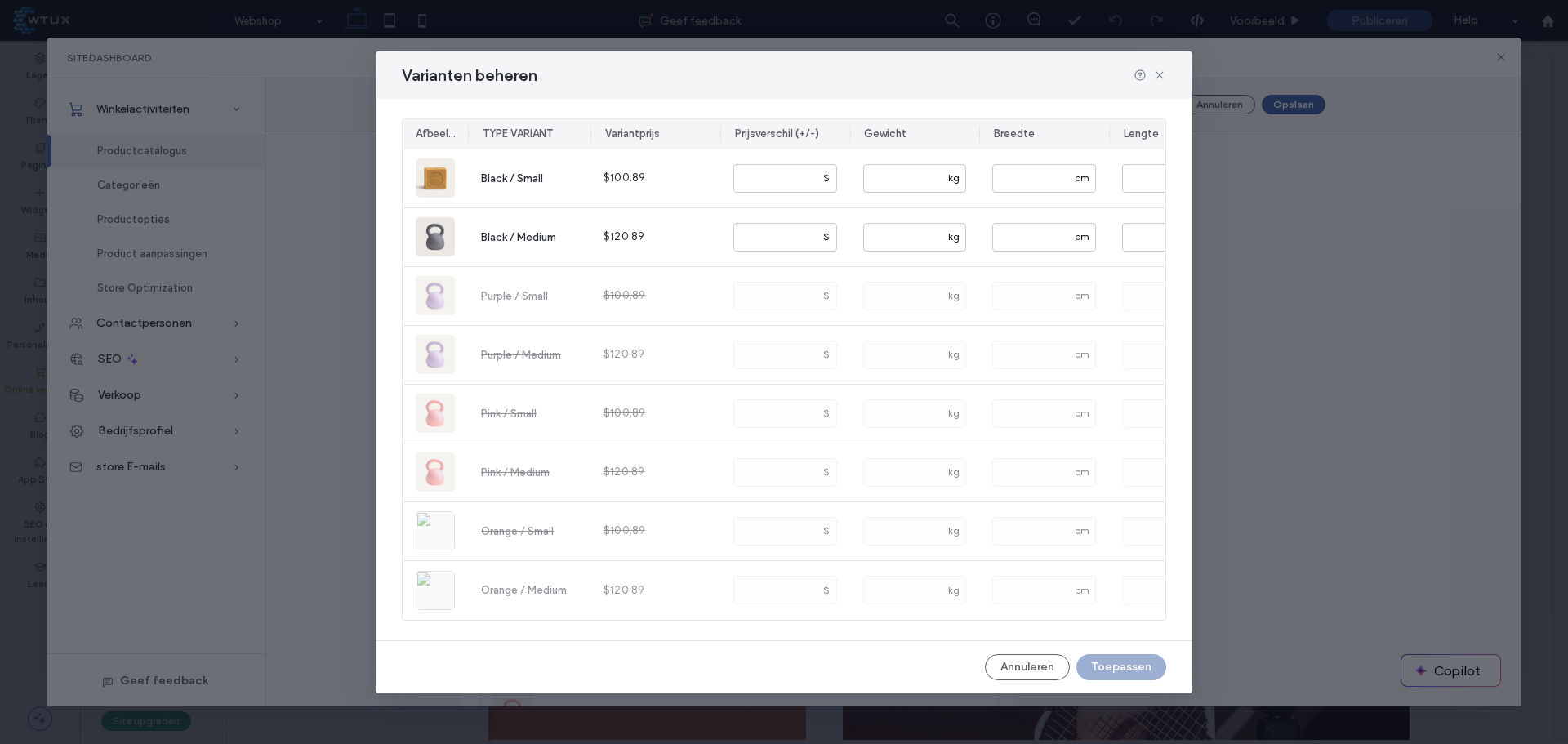
drag, startPoint x: 1278, startPoint y: 369, endPoint x: 1041, endPoint y: 669, distance: 382.3
click at [1041, 669] on button "Annuleren" at bounding box center [1027, 667] width 85 height 26
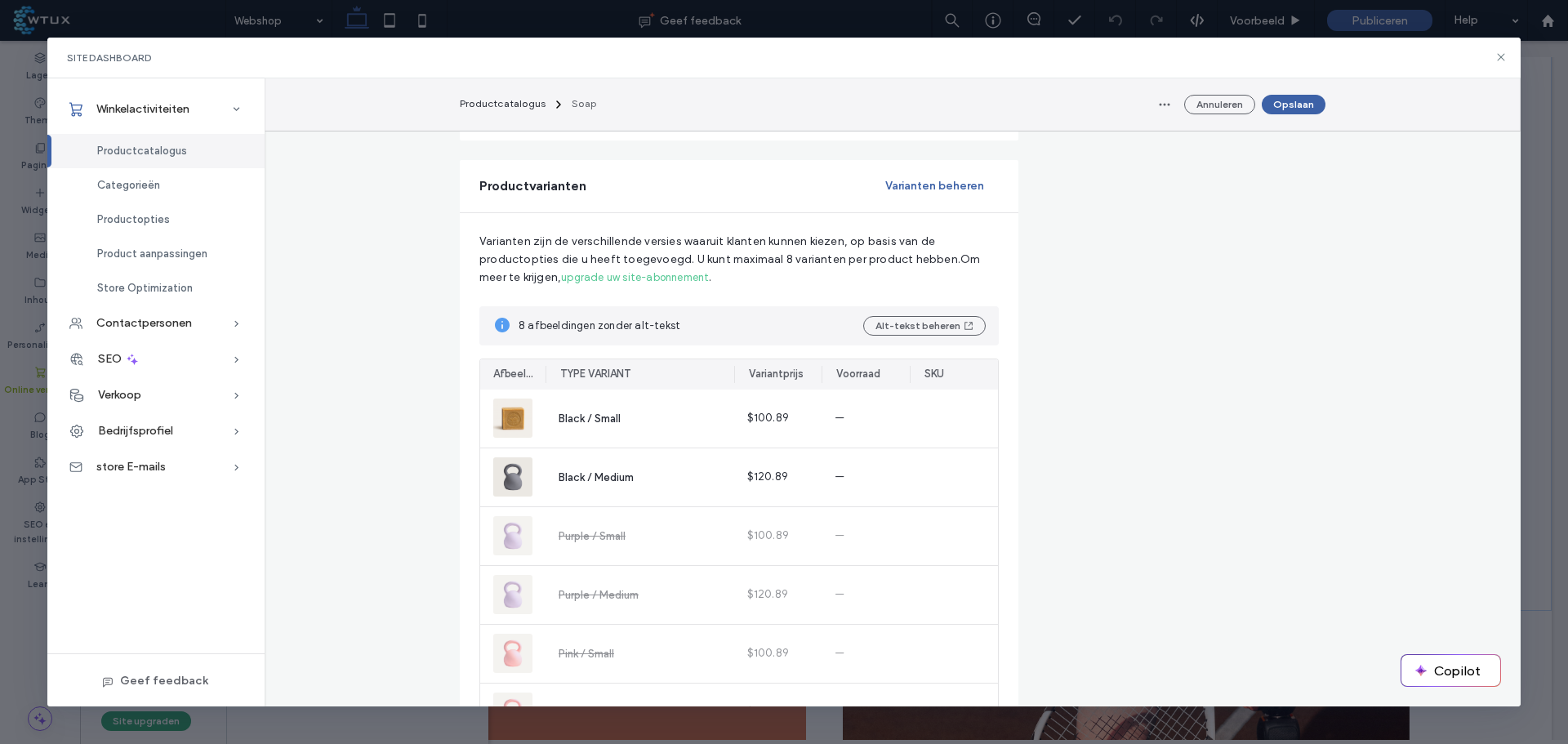
click at [1304, 106] on button "Opslaan" at bounding box center [1293, 104] width 63 height 19
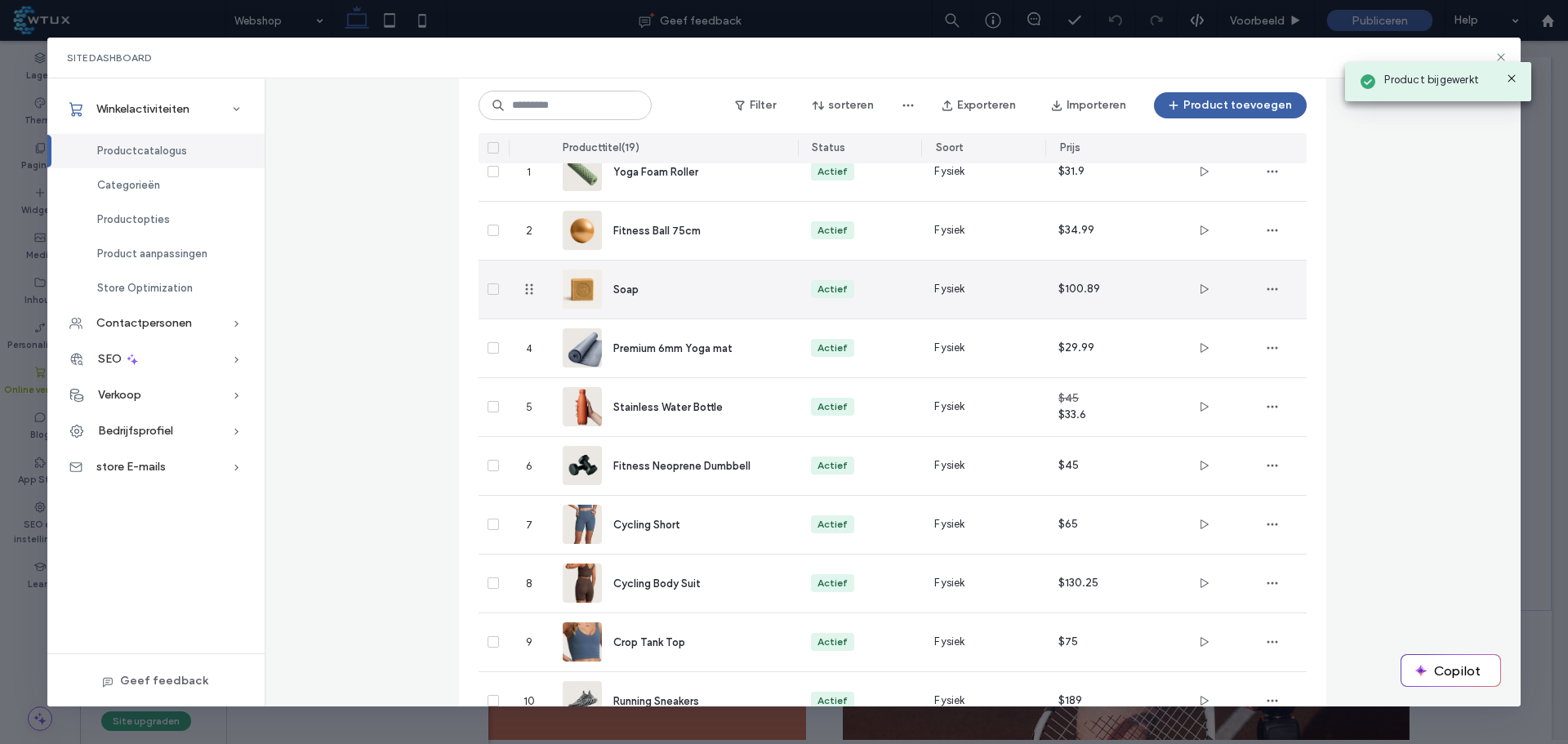
scroll to position [17, 0]
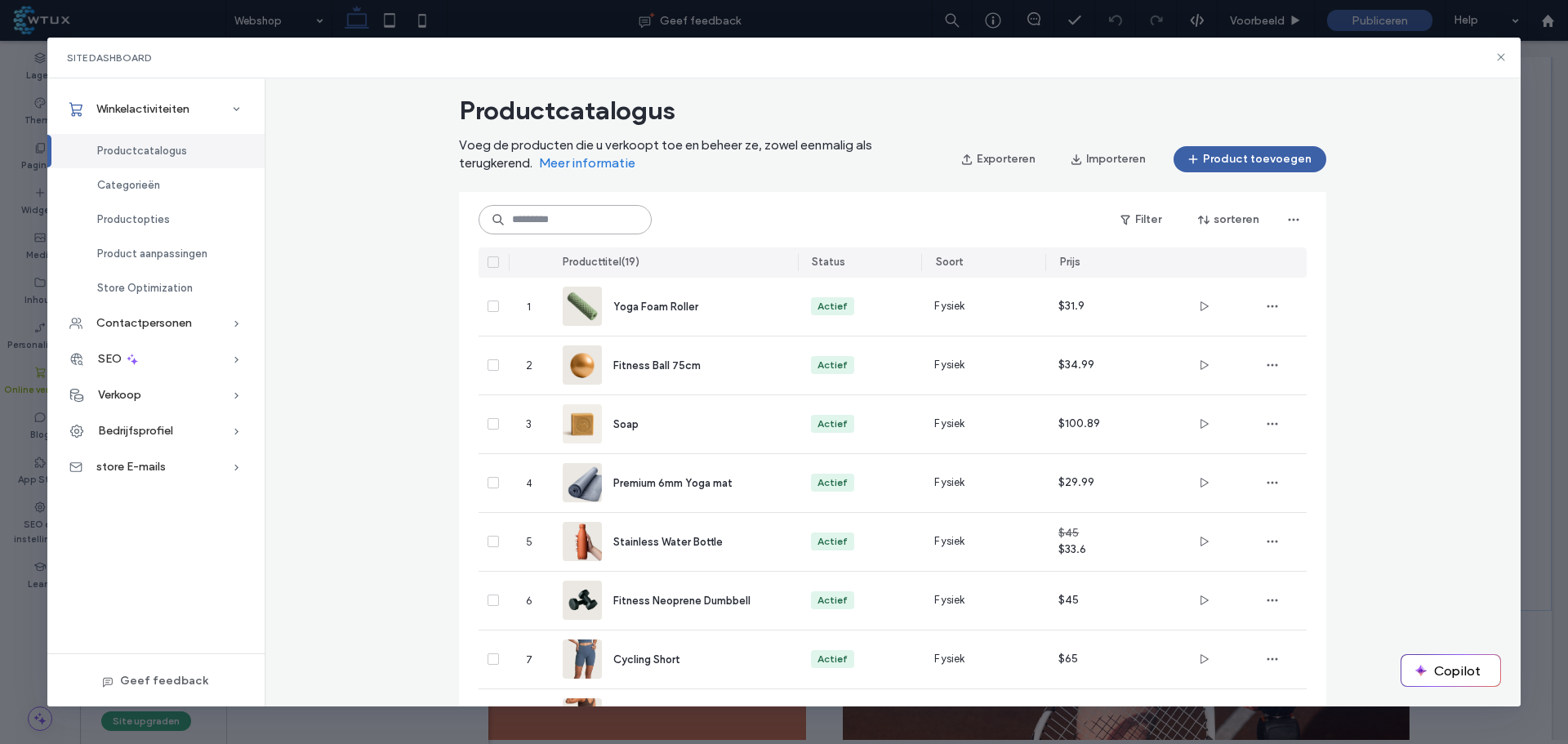
click at [542, 226] on input at bounding box center [565, 220] width 173 height 29
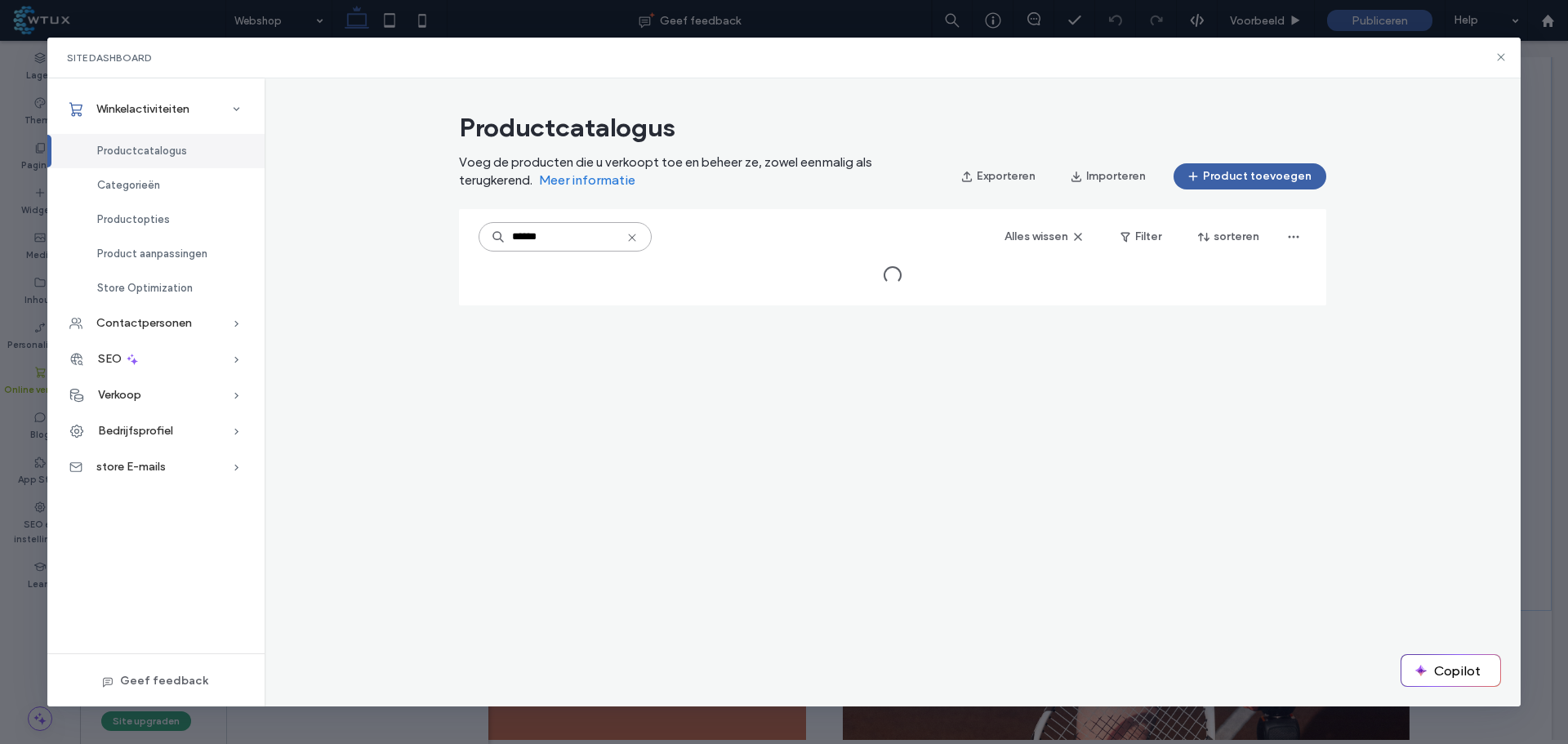
scroll to position [0, 0]
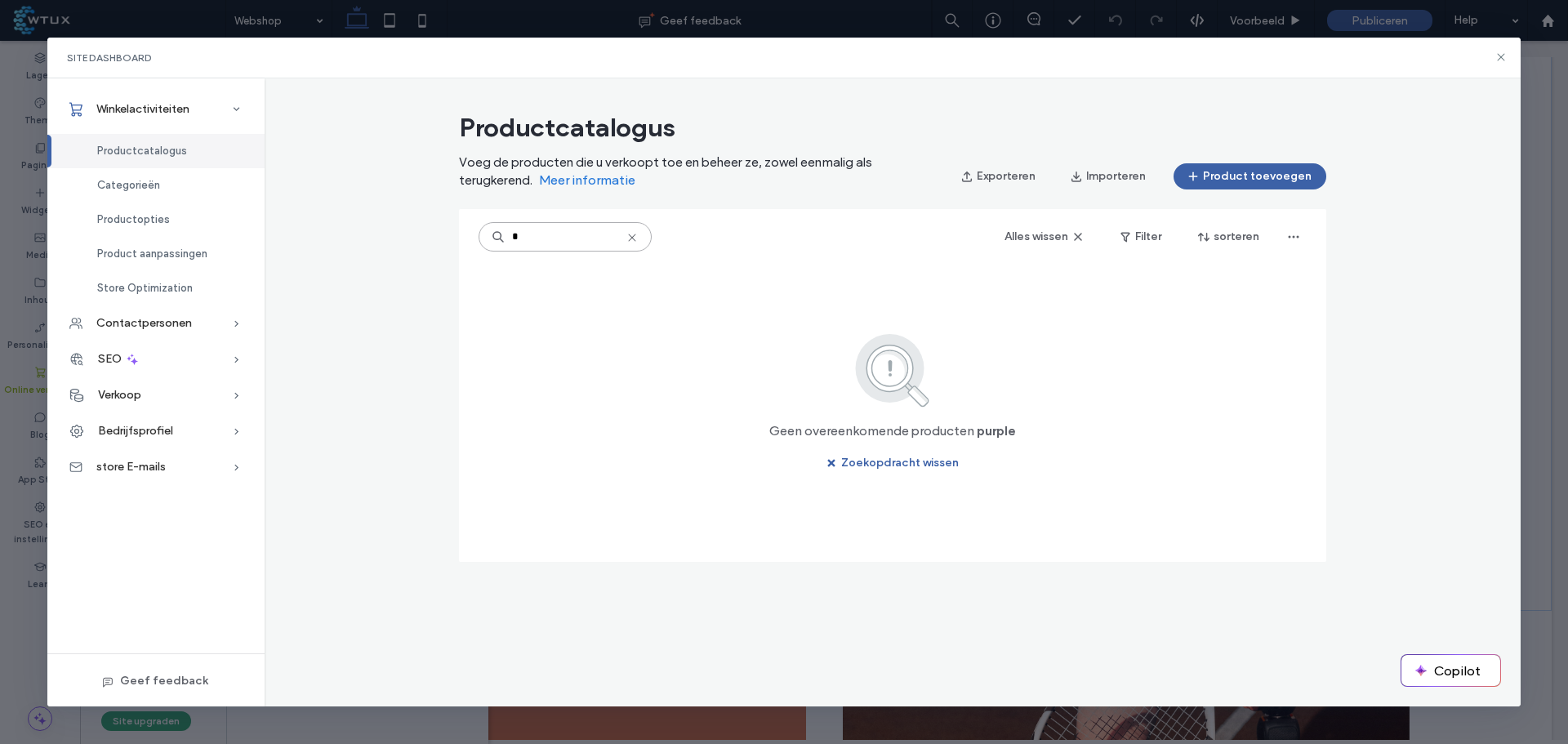
type input "*"
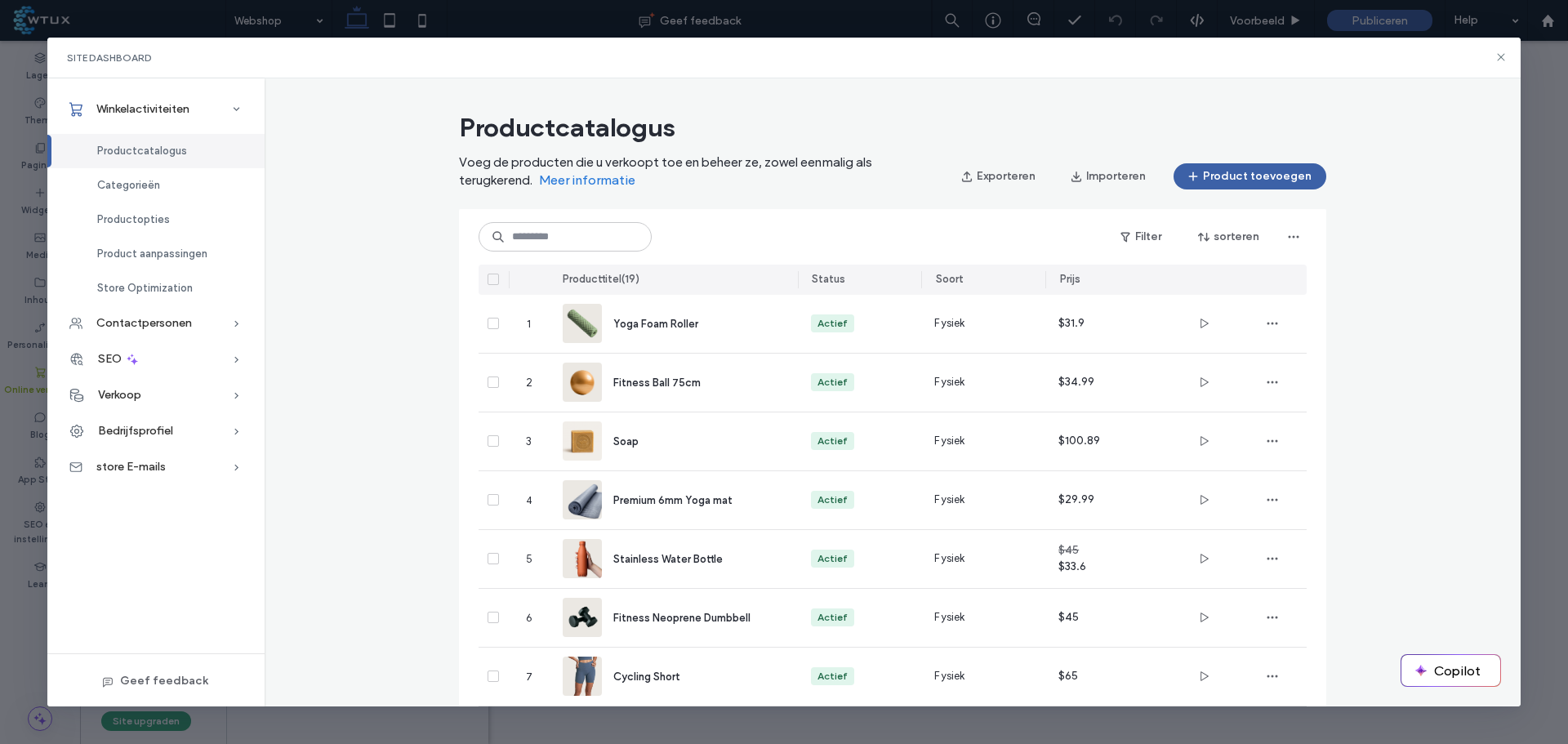
click at [199, 197] on div "Categorieën" at bounding box center [156, 185] width 217 height 34
click at [204, 212] on div "Productopties" at bounding box center [156, 219] width 217 height 34
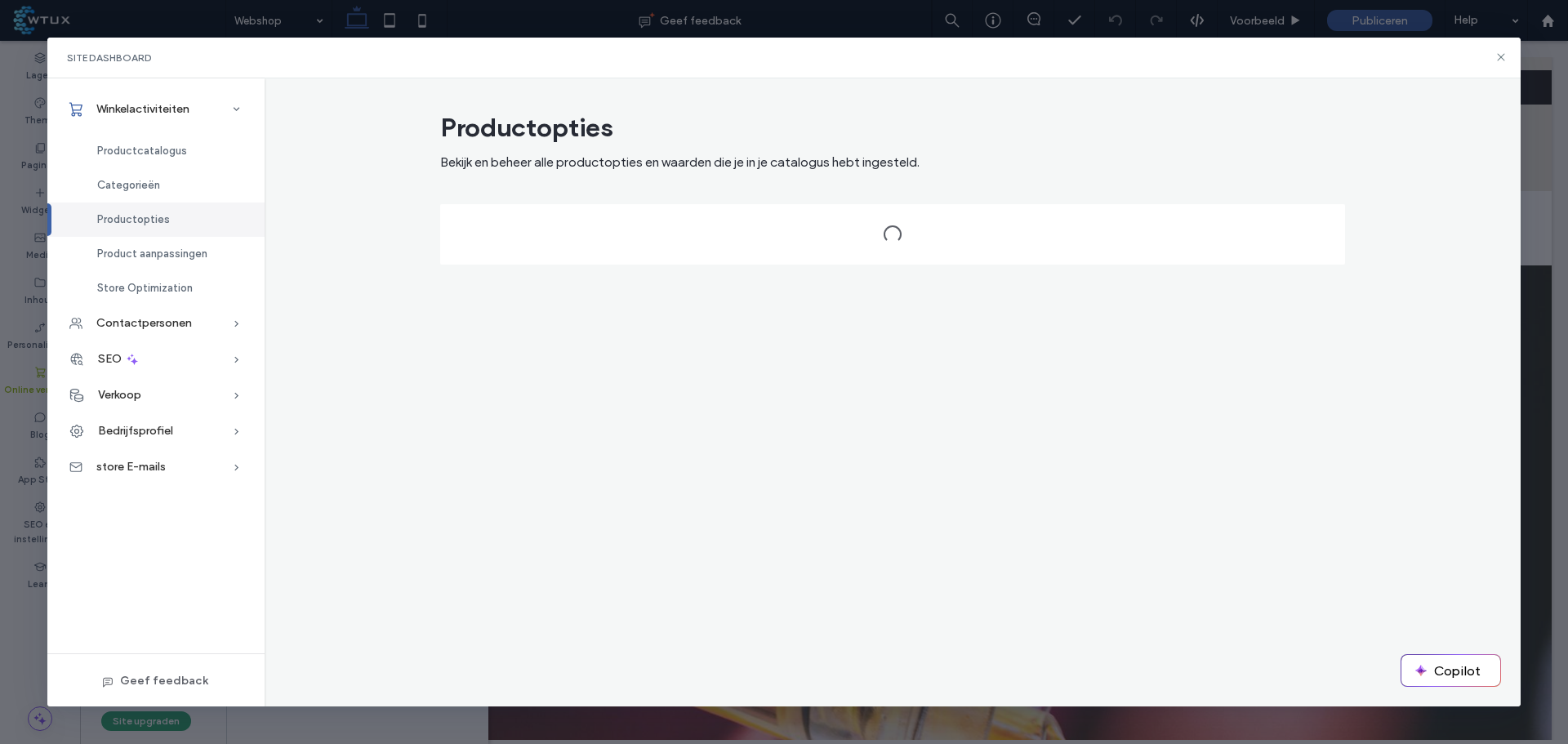
scroll to position [3154, 0]
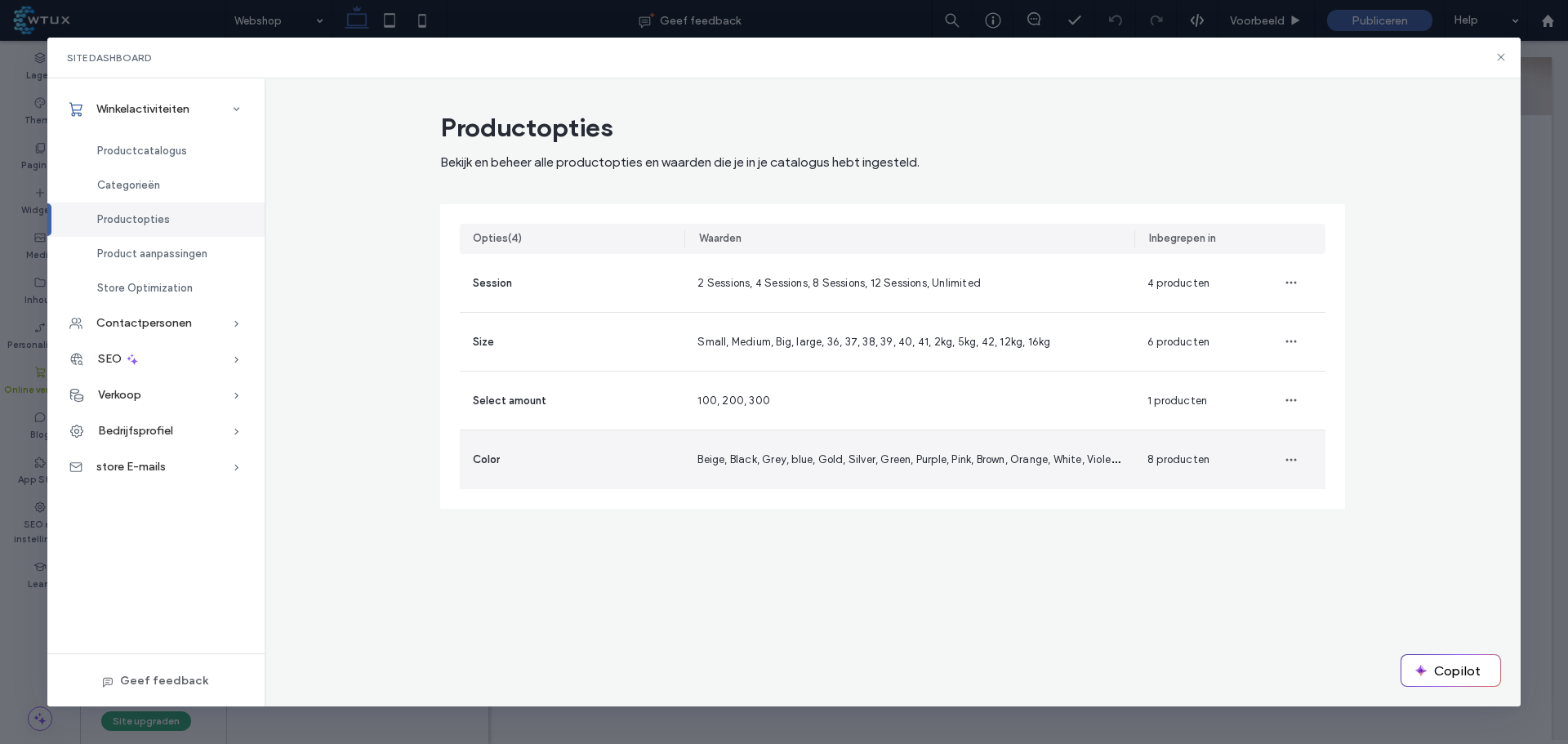
click at [595, 453] on div "Color" at bounding box center [572, 460] width 224 height 59
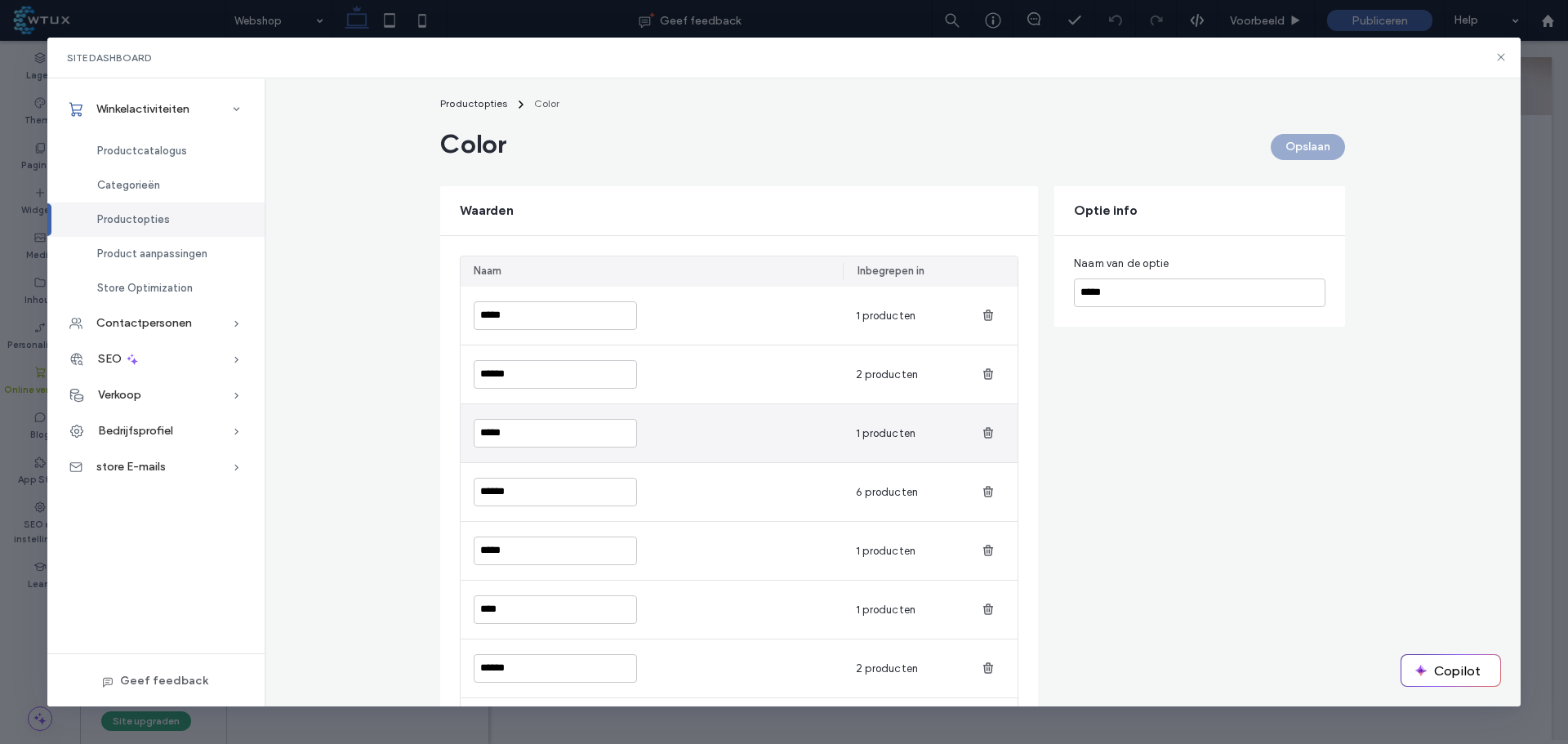
scroll to position [0, 0]
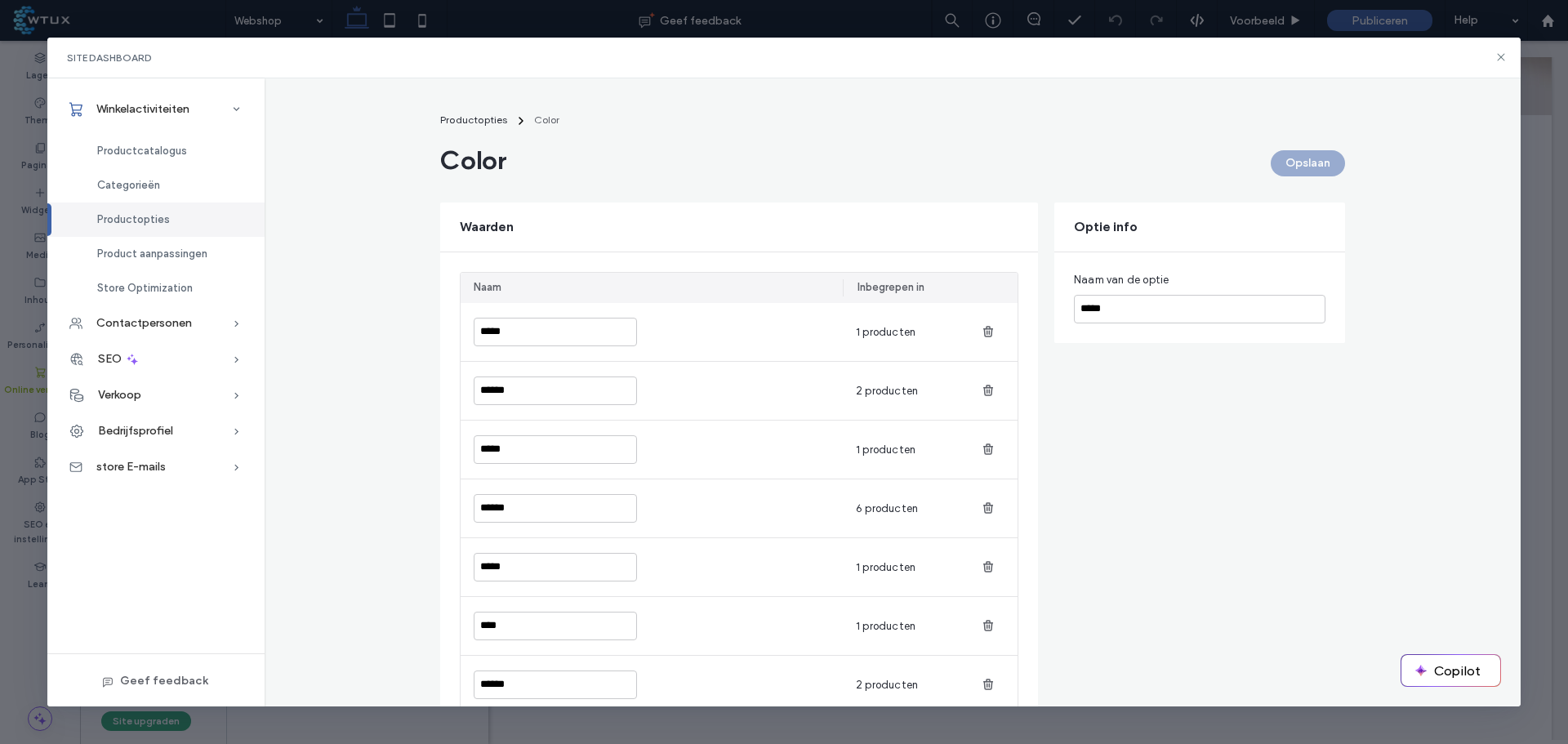
click at [187, 214] on div "Productopties" at bounding box center [156, 219] width 217 height 34
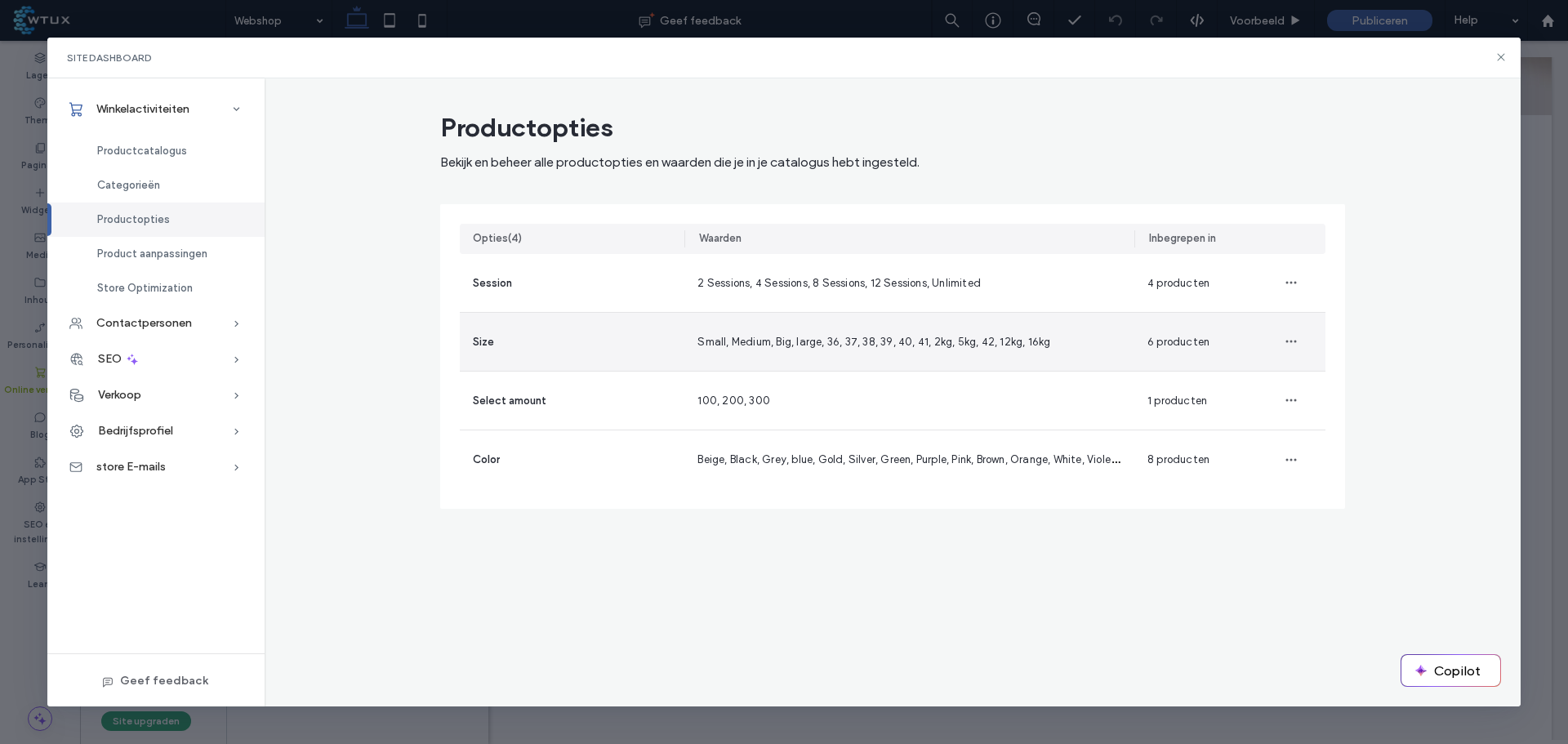
click at [562, 333] on div "Size" at bounding box center [572, 341] width 224 height 58
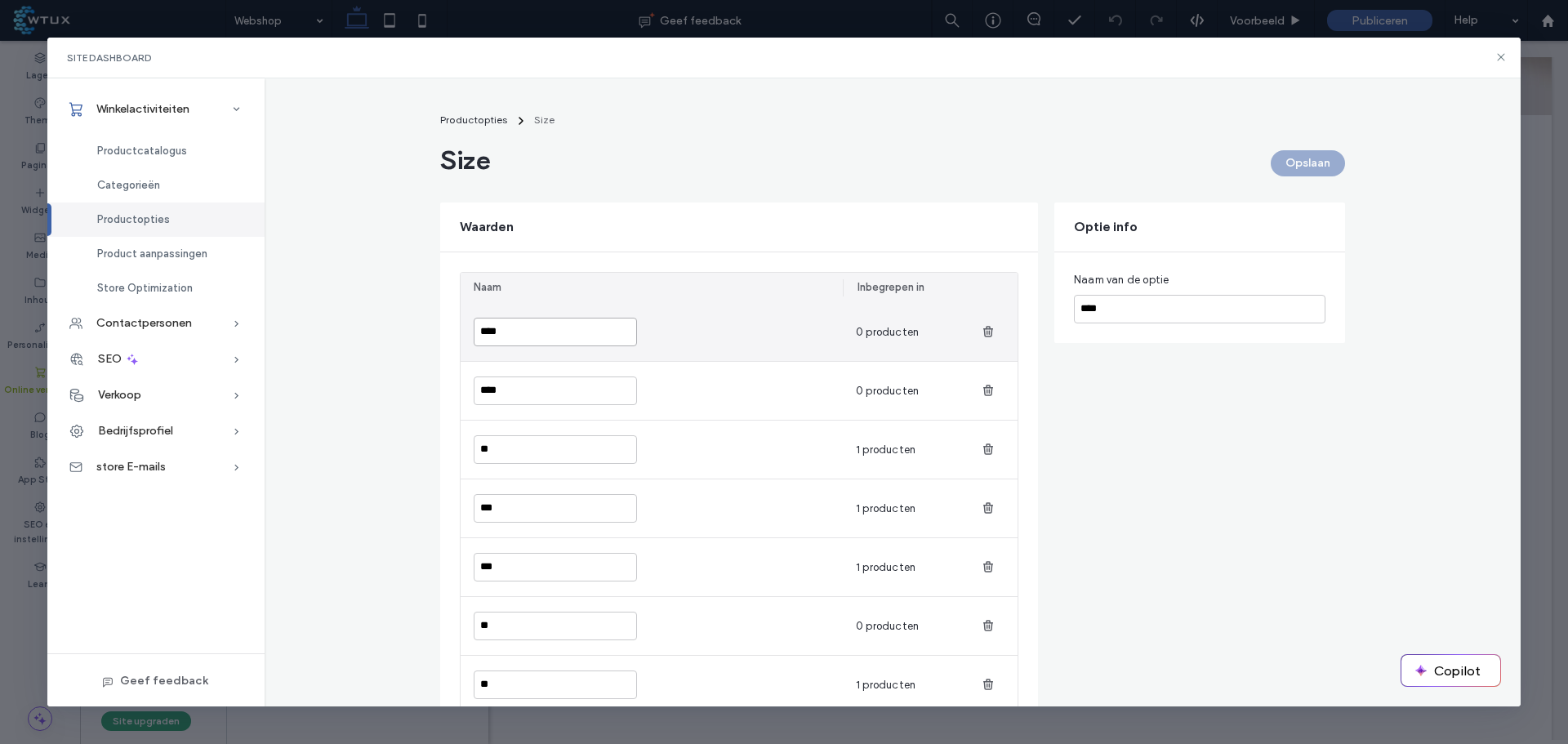
click at [508, 332] on input "****" at bounding box center [555, 332] width 164 height 29
type input "******"
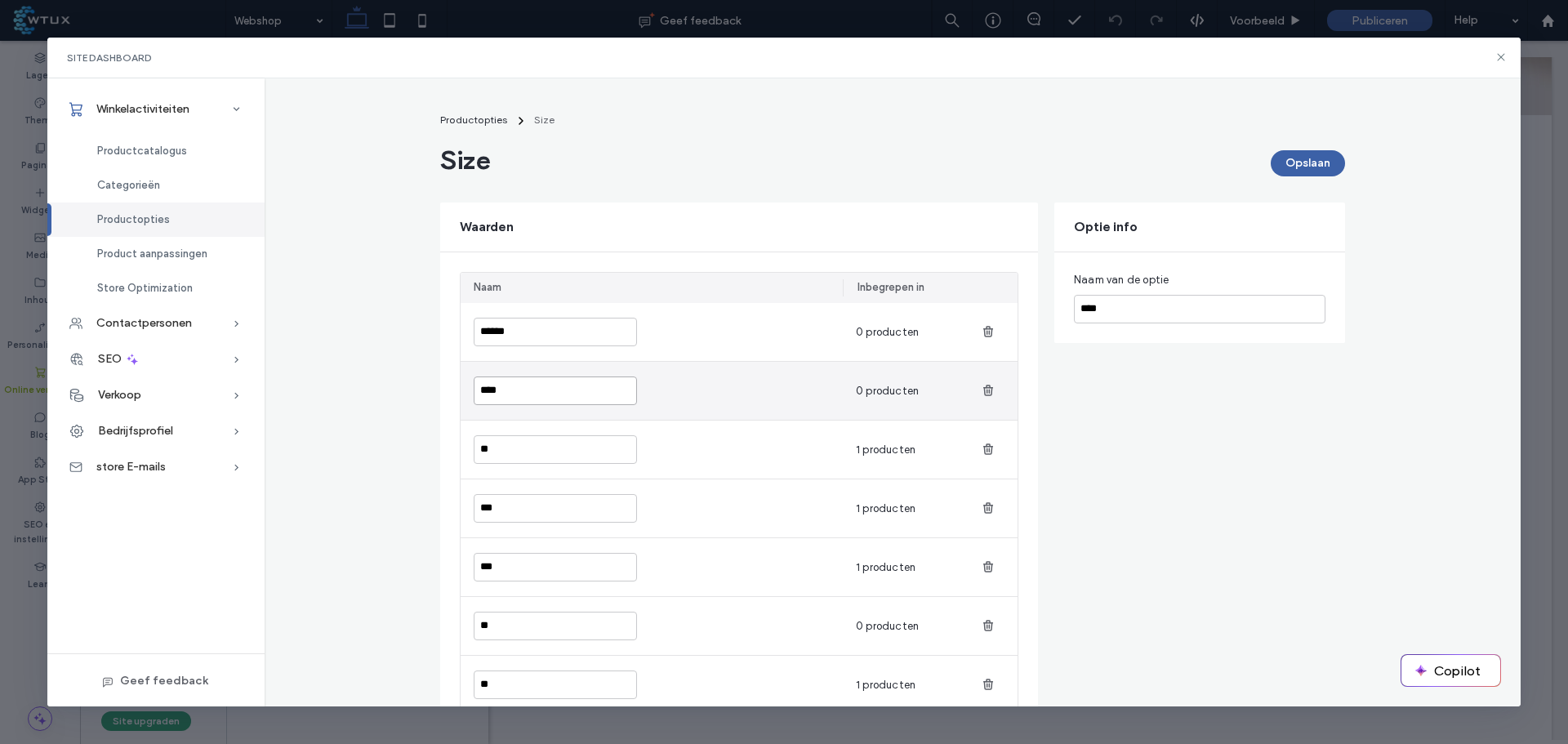
click at [521, 395] on input "****" at bounding box center [555, 390] width 164 height 29
type input "******"
click at [420, 370] on main "Productopties Size Size Opslaan Optie info Naam van de optie **** Waarden Naam …" at bounding box center [892, 665] width 944 height 1121
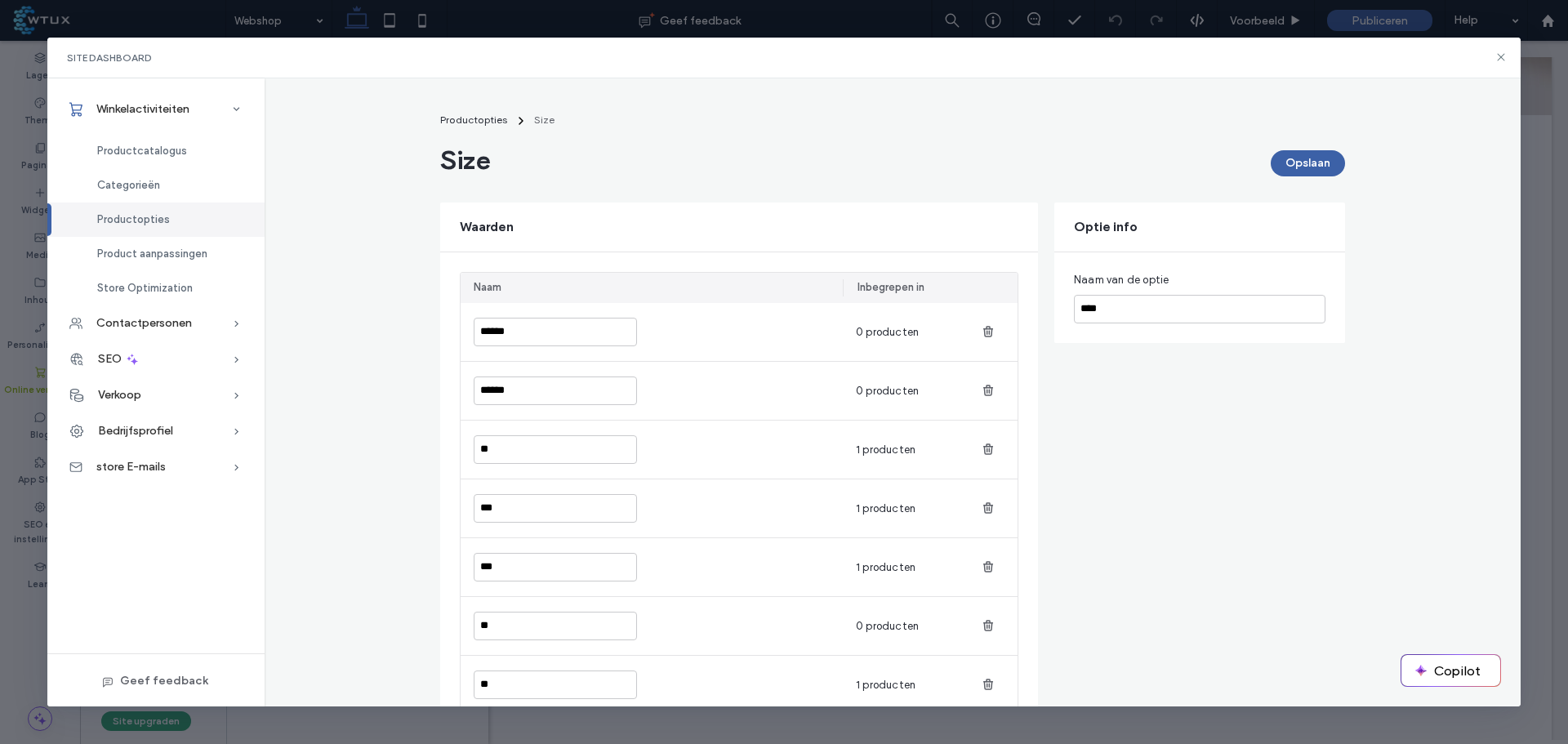
click at [472, 117] on span "Productopties" at bounding box center [475, 119] width 68 height 12
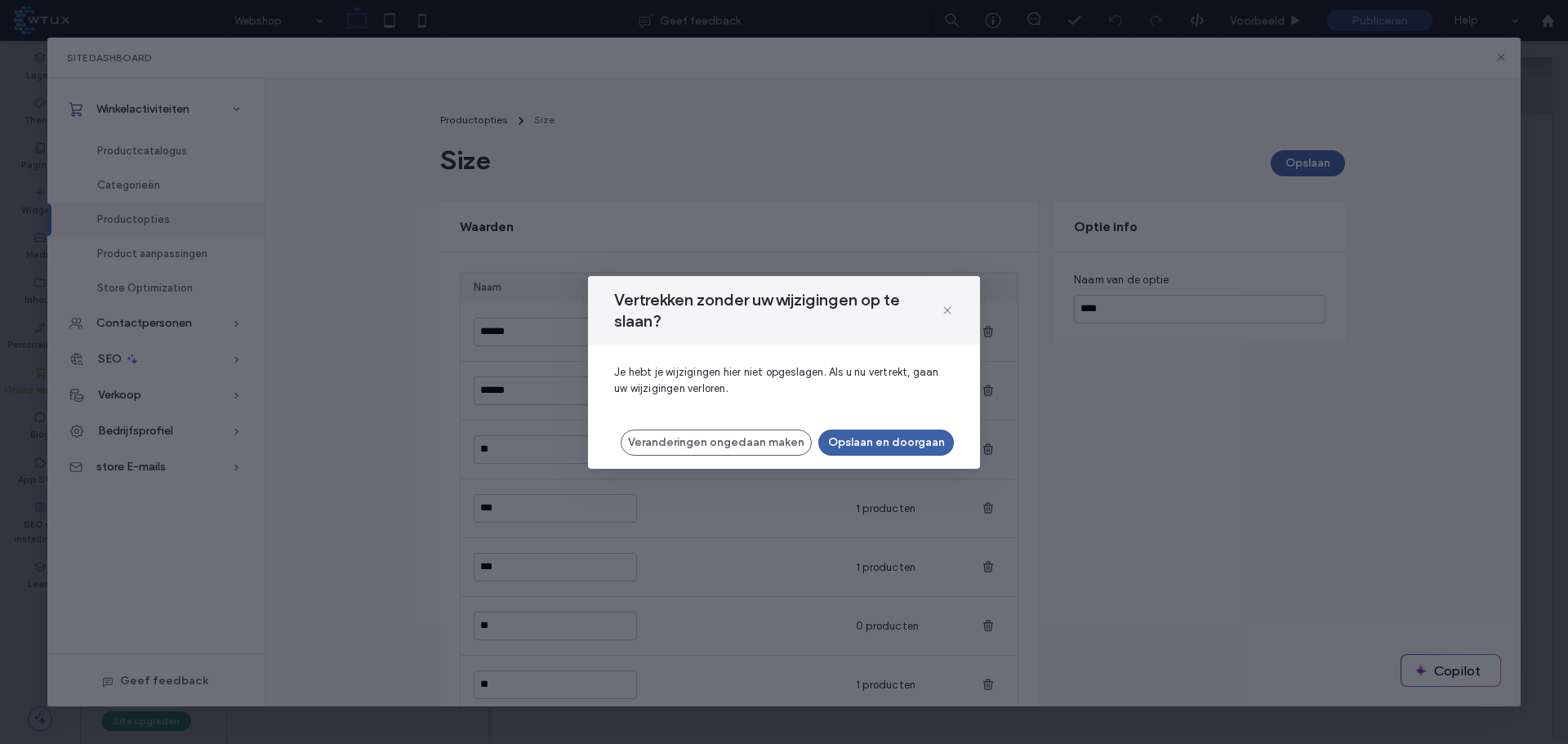
click at [895, 441] on button "Opslaan en doorgaan" at bounding box center [886, 442] width 135 height 26
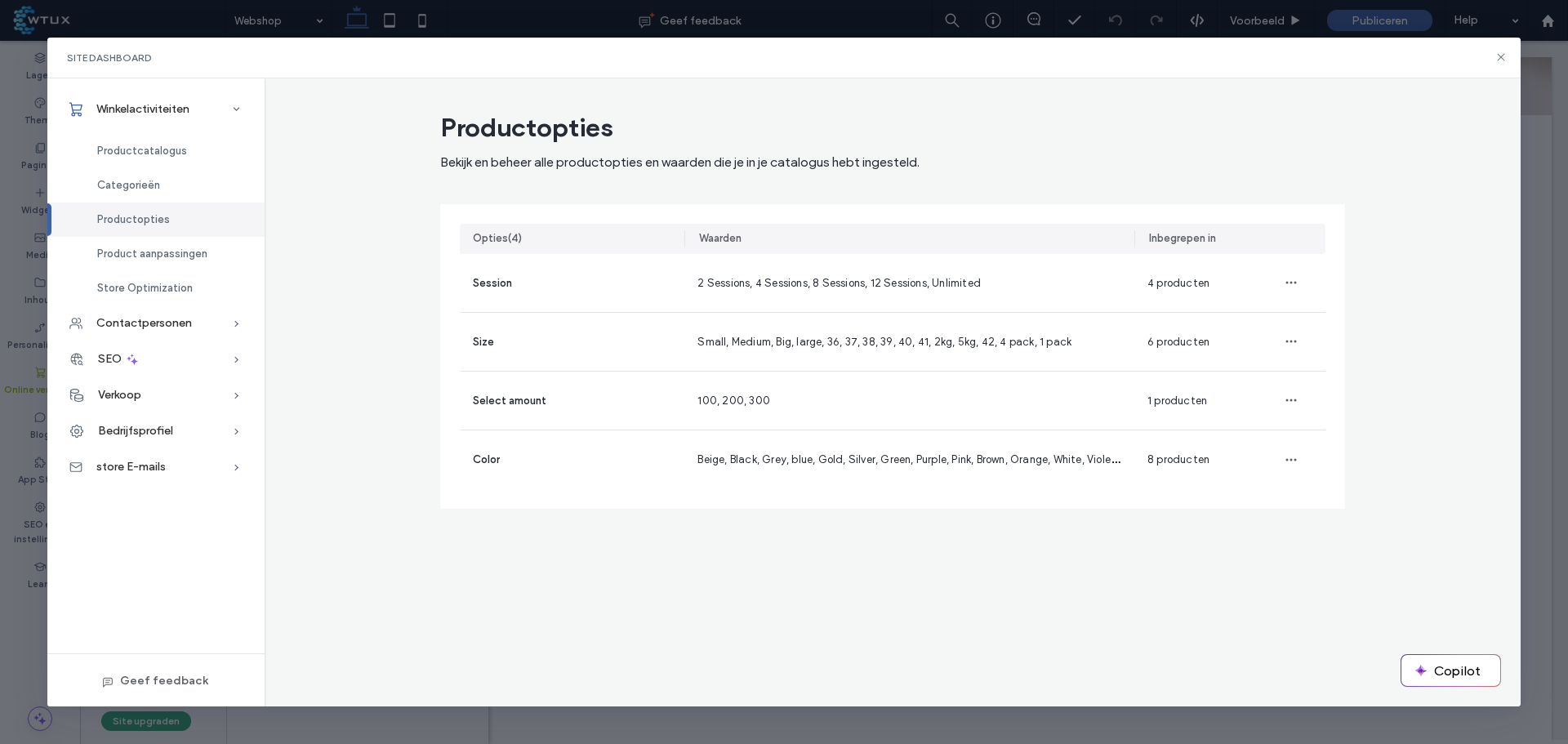
click at [189, 252] on span "Product aanpassingen" at bounding box center [153, 253] width 110 height 12
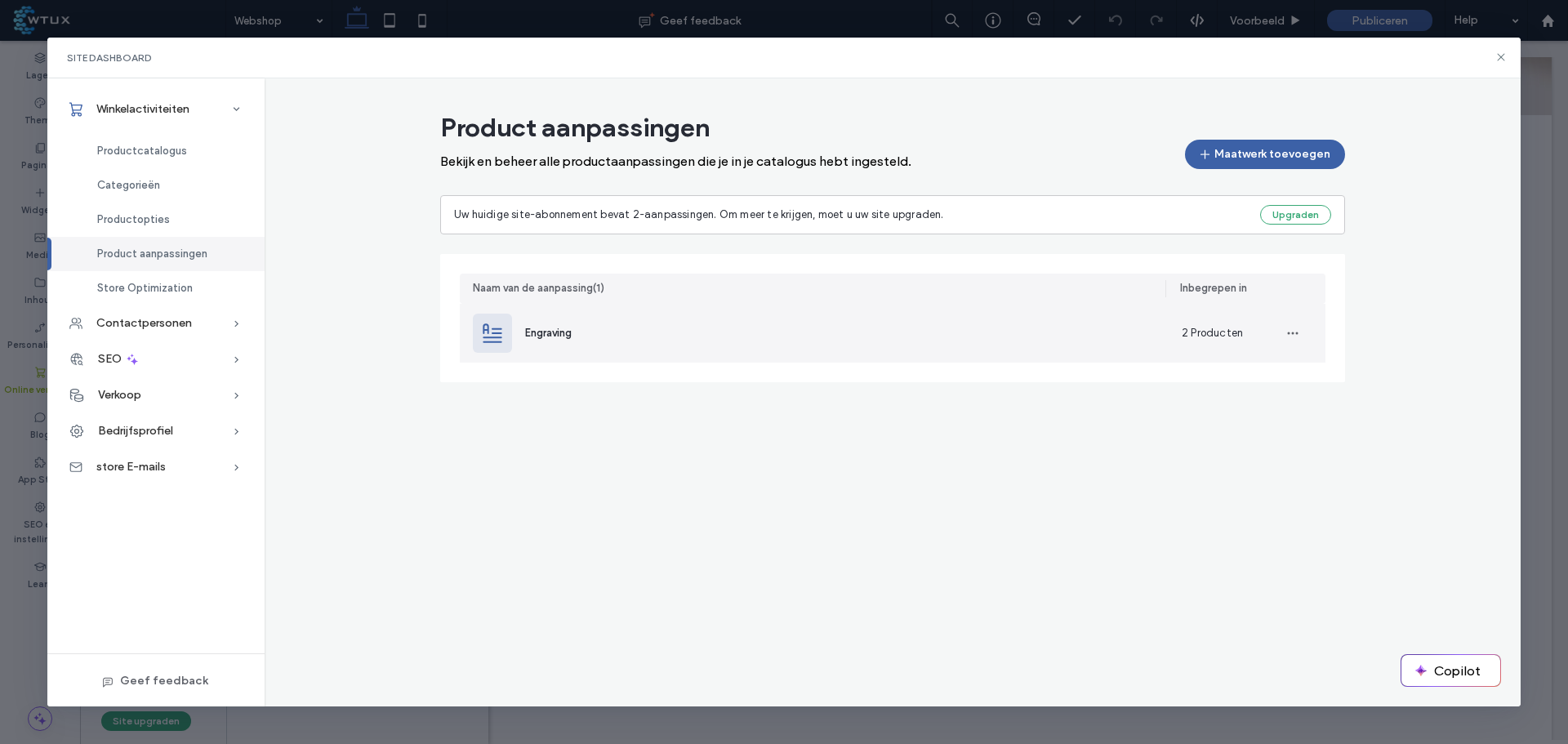
click at [623, 323] on div "Engraving" at bounding box center [814, 333] width 709 height 59
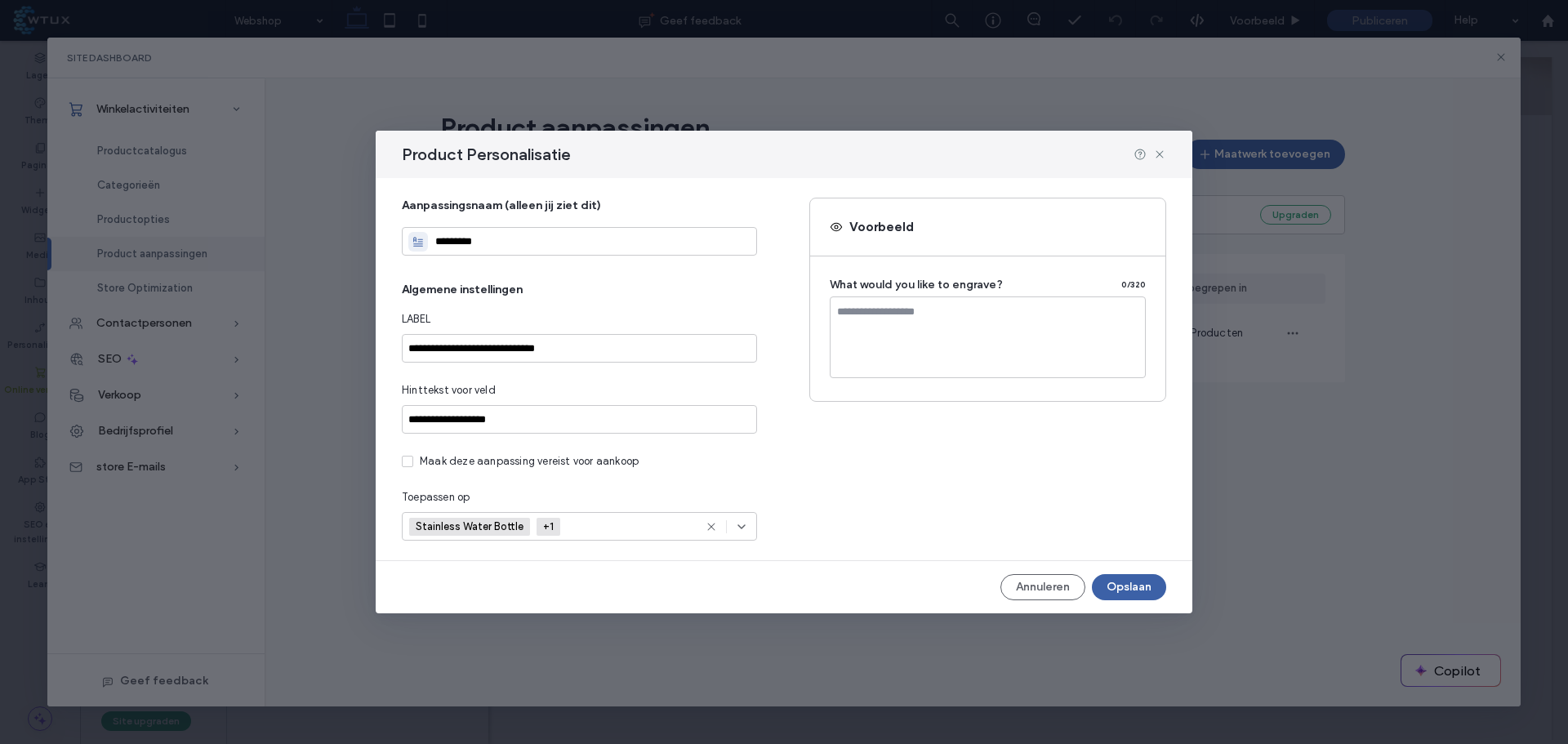
click at [1051, 586] on button "Annuleren" at bounding box center [1043, 587] width 85 height 26
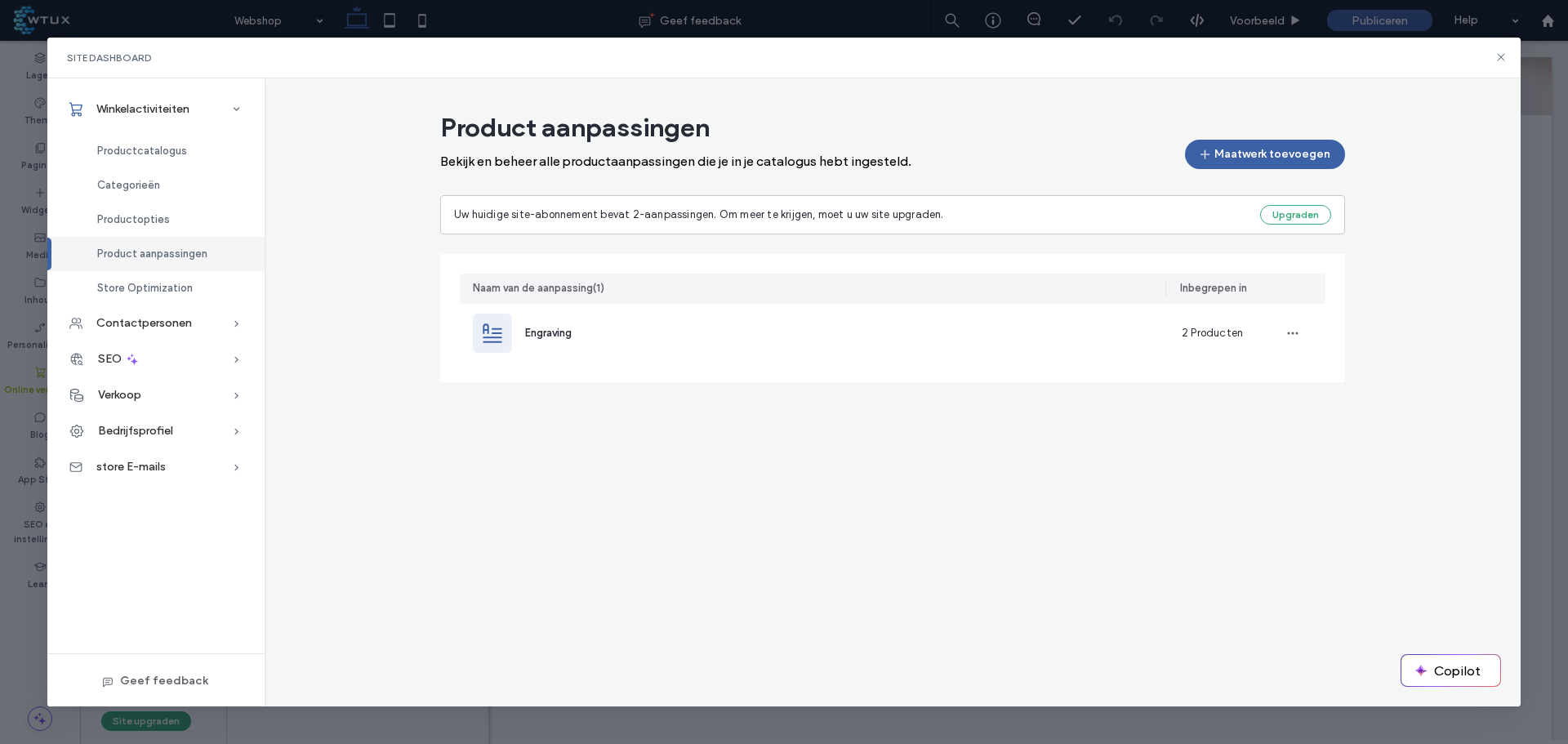
click at [170, 289] on span "Store Optimization" at bounding box center [145, 287] width 96 height 12
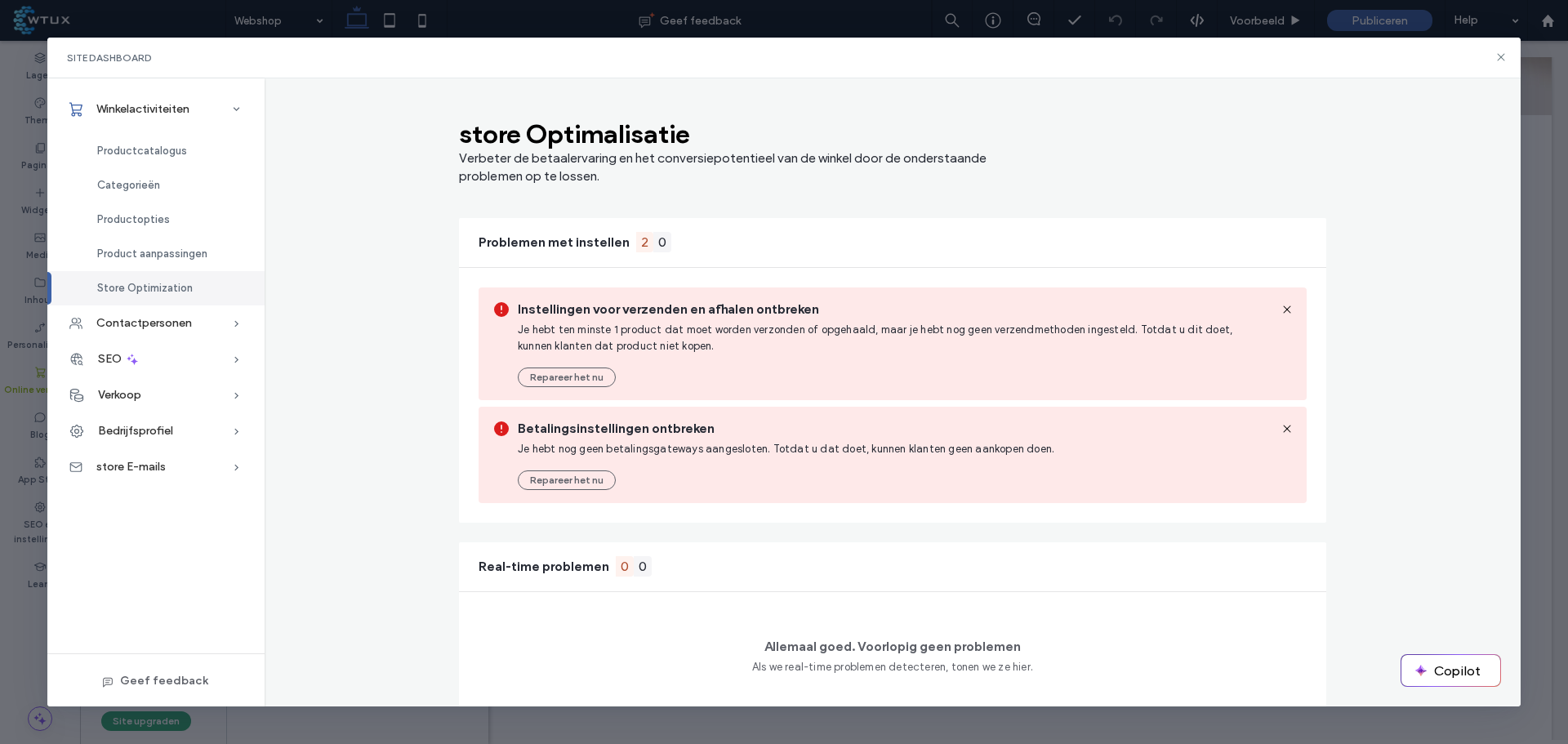
click at [171, 247] on span "Product aanpassingen" at bounding box center [153, 253] width 110 height 12
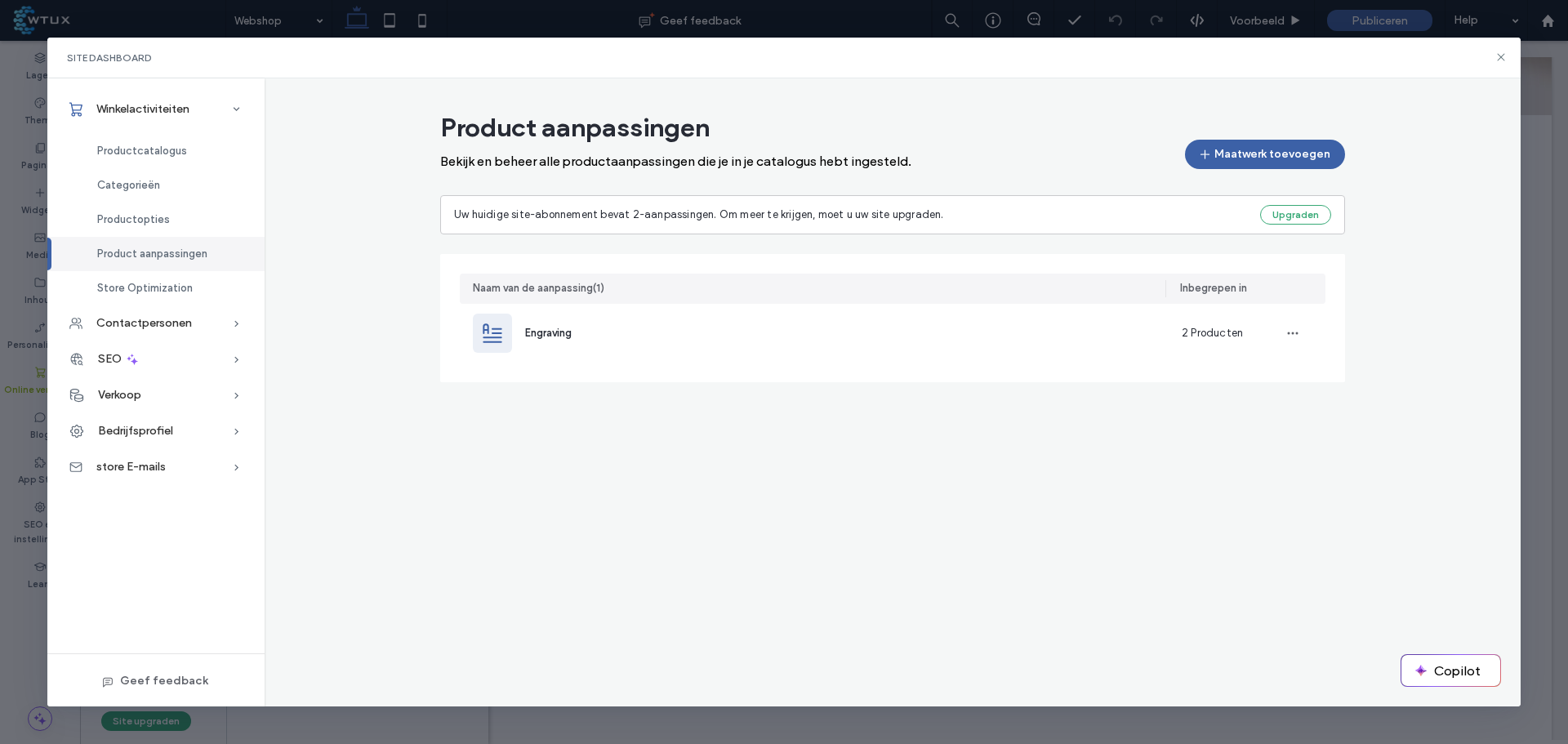
click at [171, 220] on div "Productopties" at bounding box center [156, 219] width 217 height 34
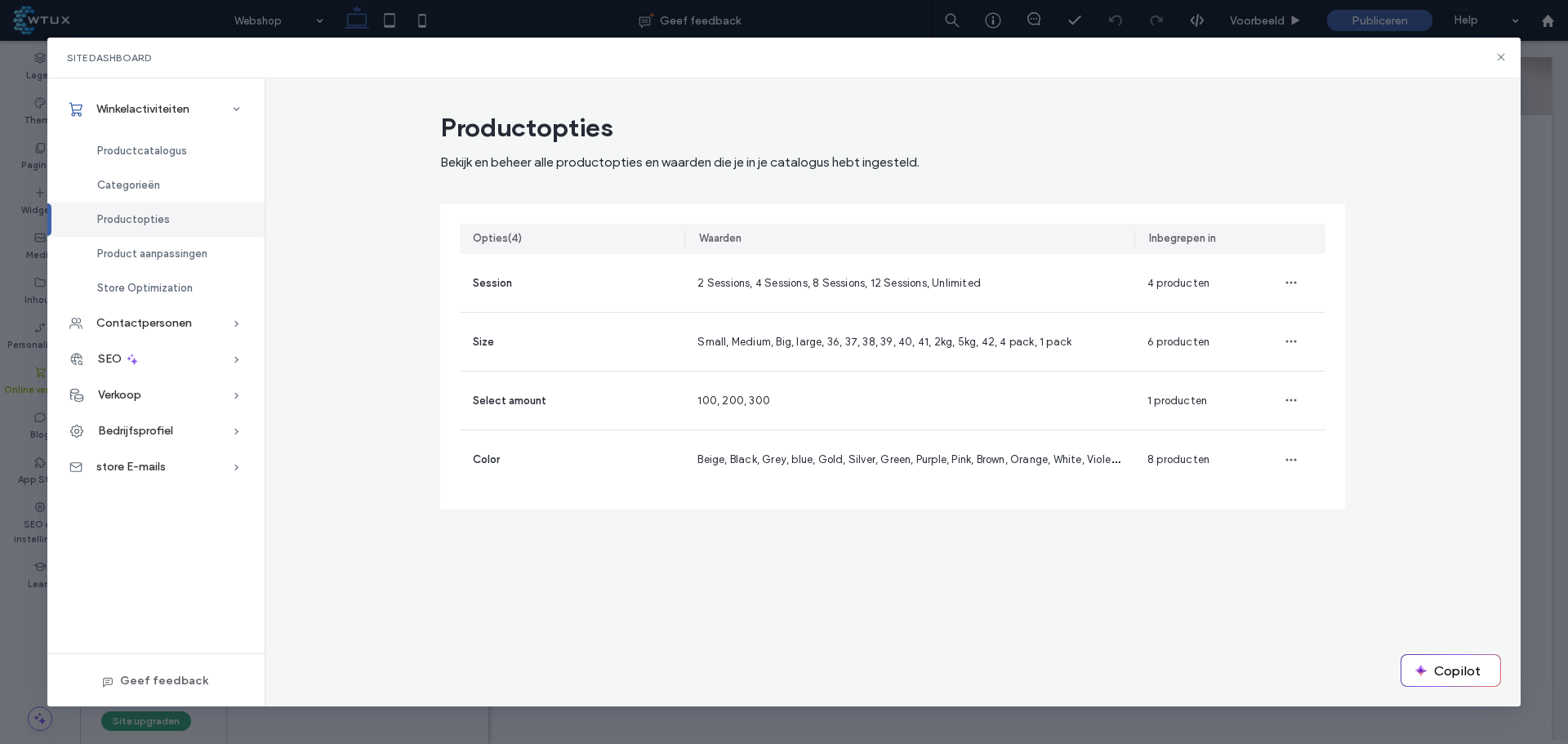
click at [157, 186] on span "Categorieën" at bounding box center [129, 185] width 63 height 12
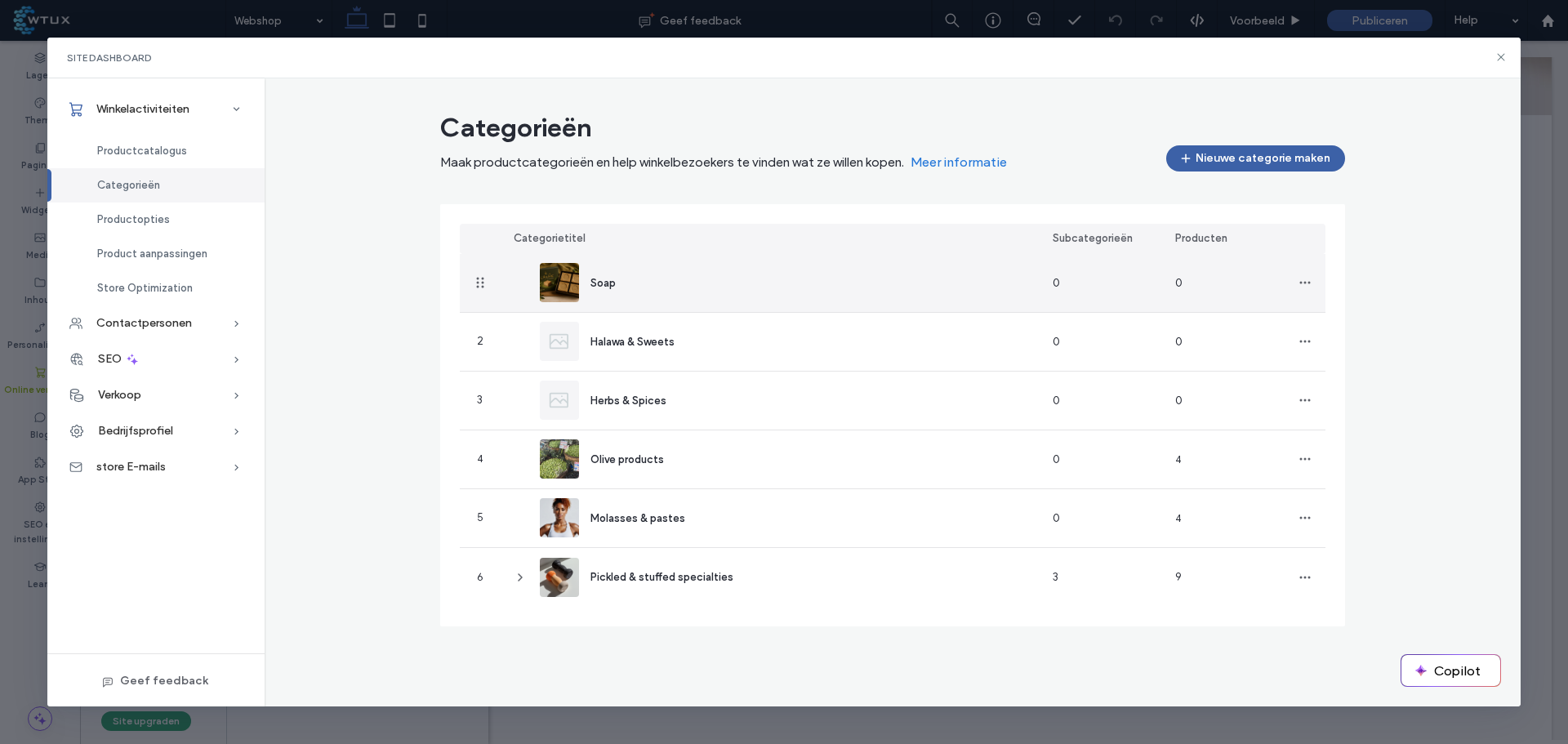
click at [621, 294] on div "Soap" at bounding box center [584, 282] width 89 height 40
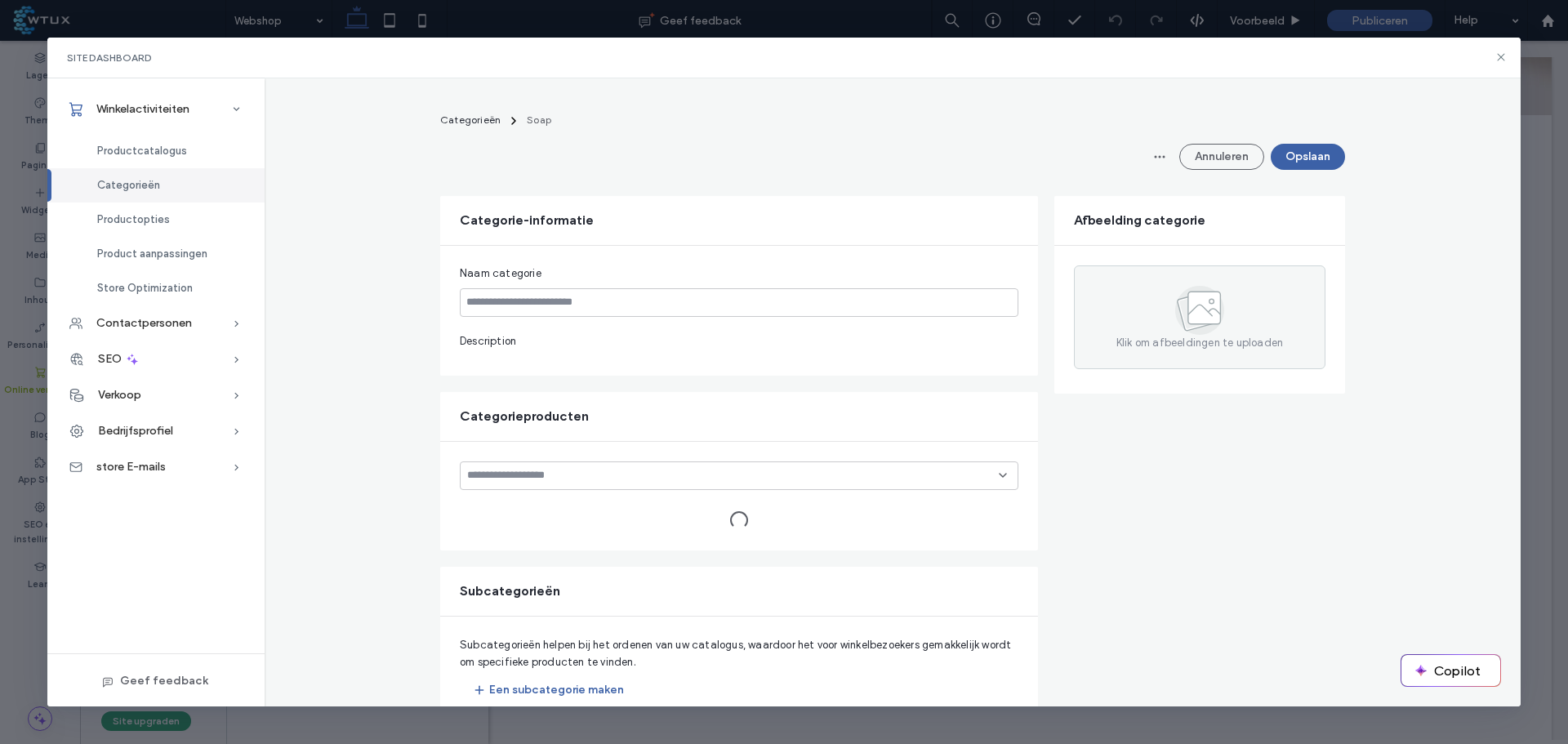
type input "****"
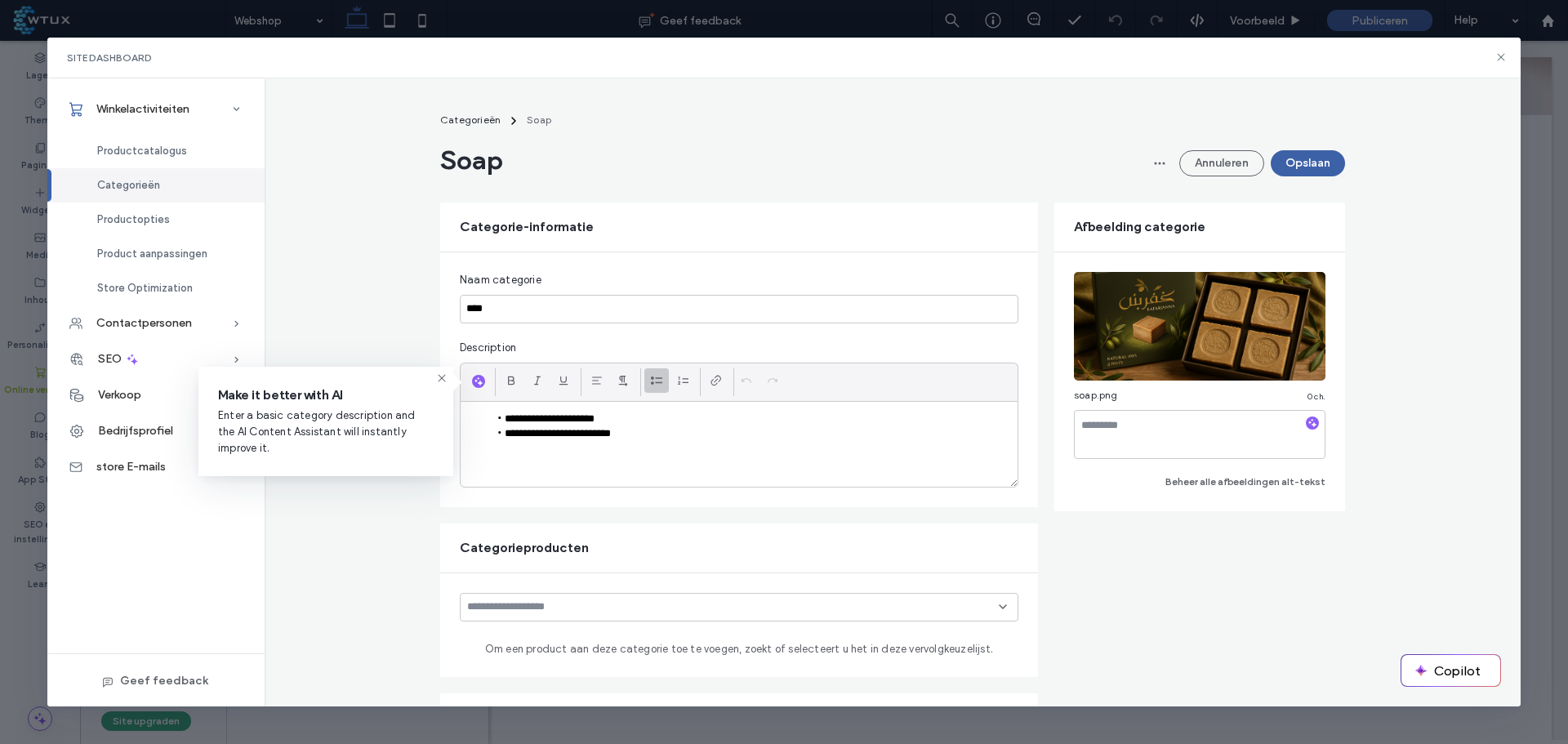
click at [464, 111] on button "Categorieën" at bounding box center [471, 120] width 74 height 19
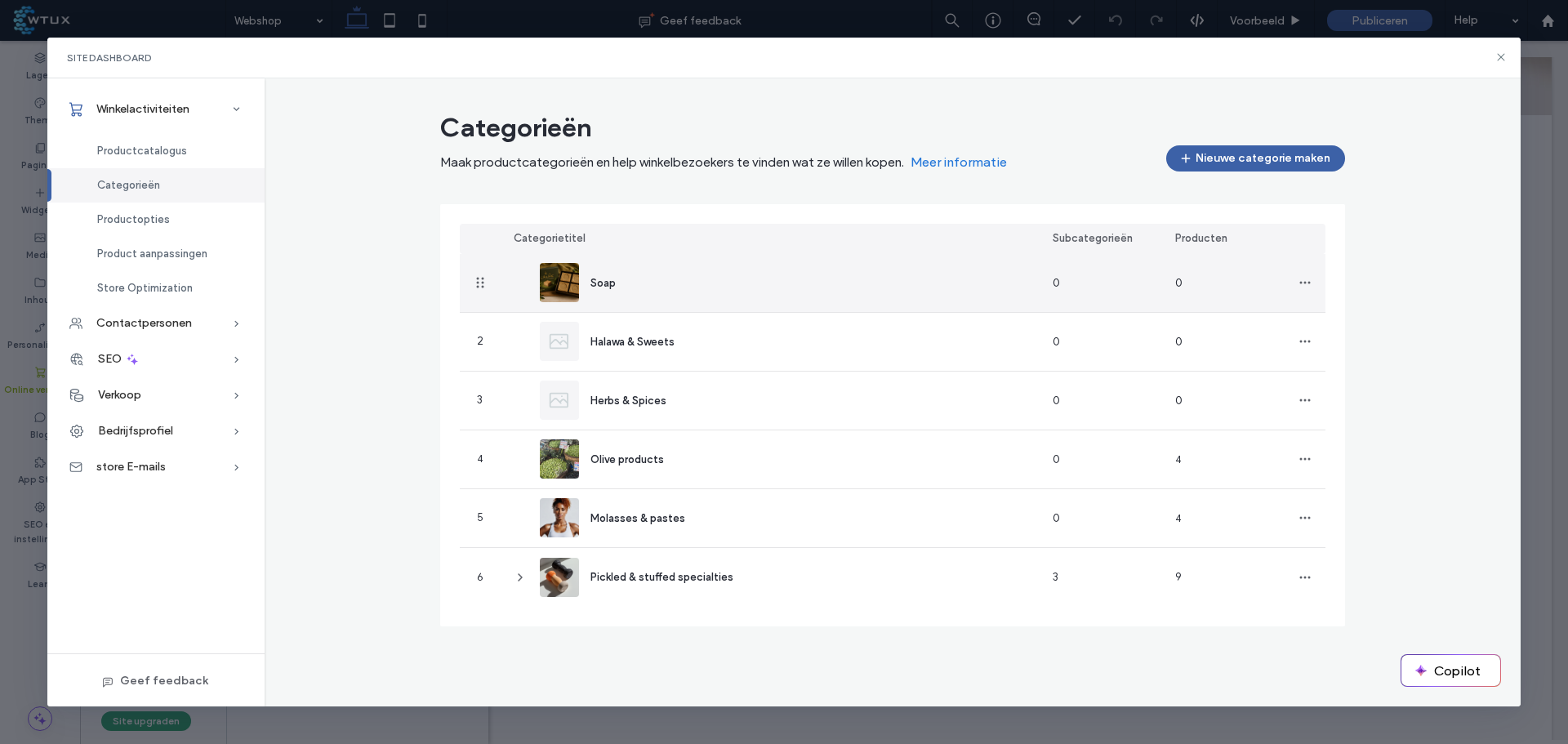
click at [619, 282] on div "Soap" at bounding box center [584, 282] width 89 height 40
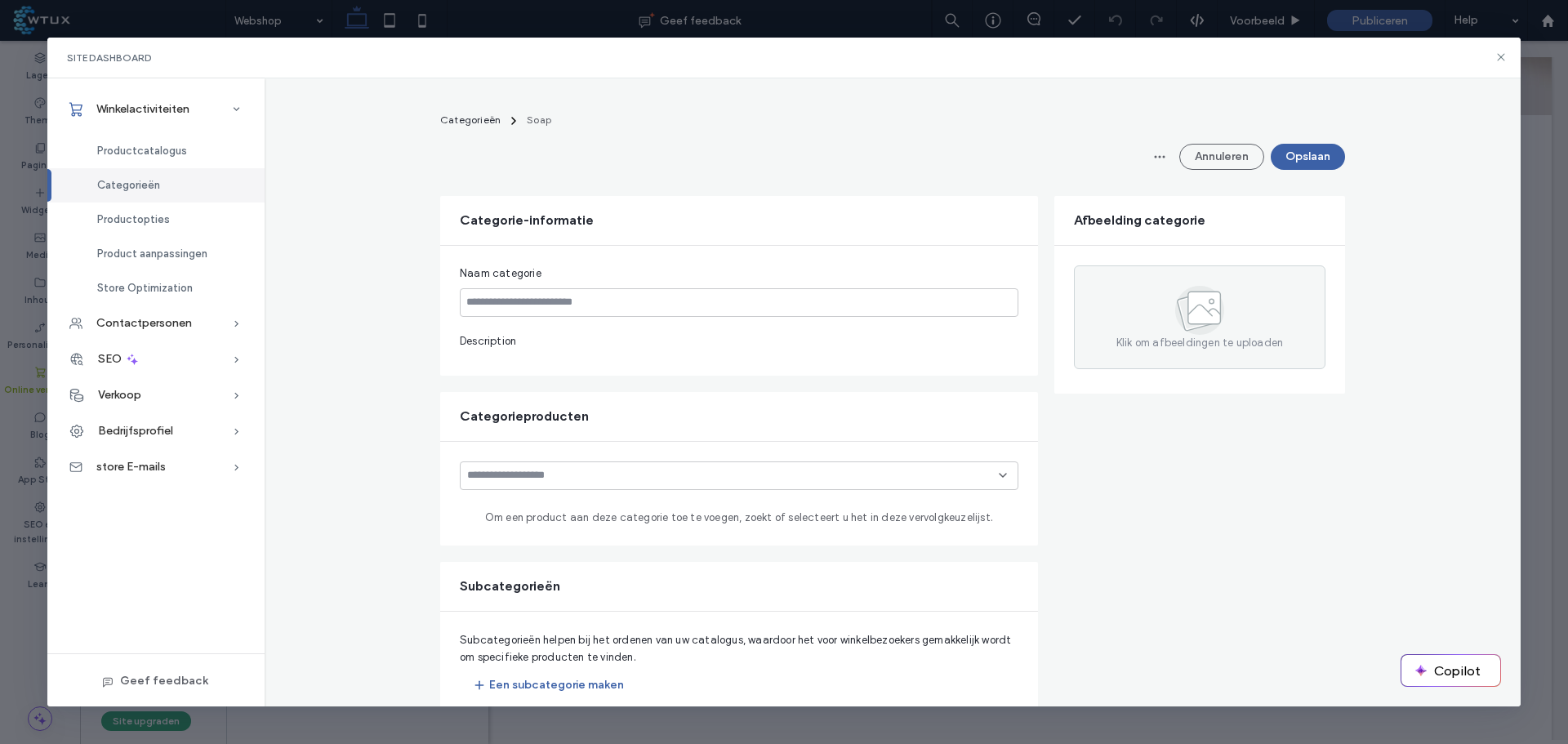
type input "****"
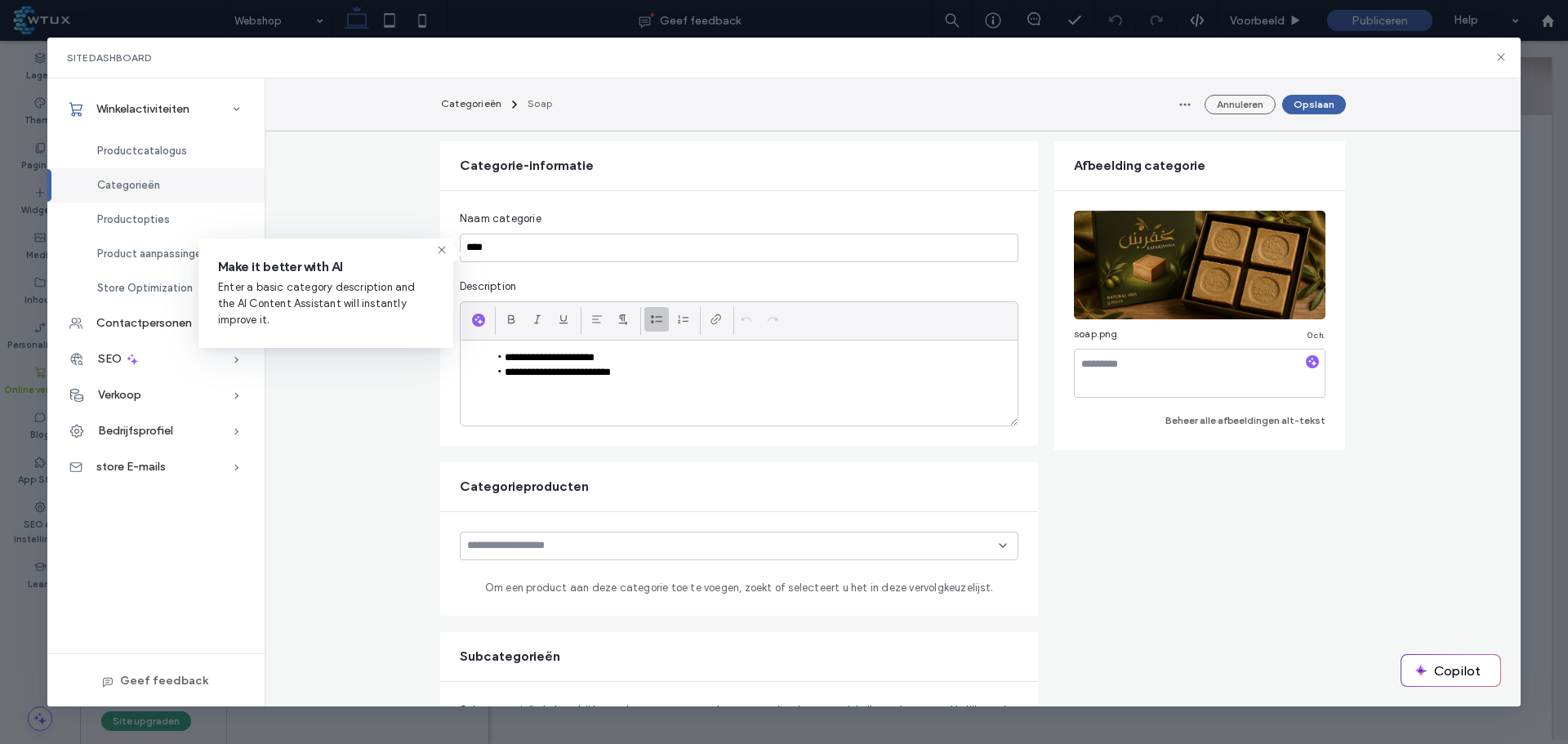
scroll to position [164, 0]
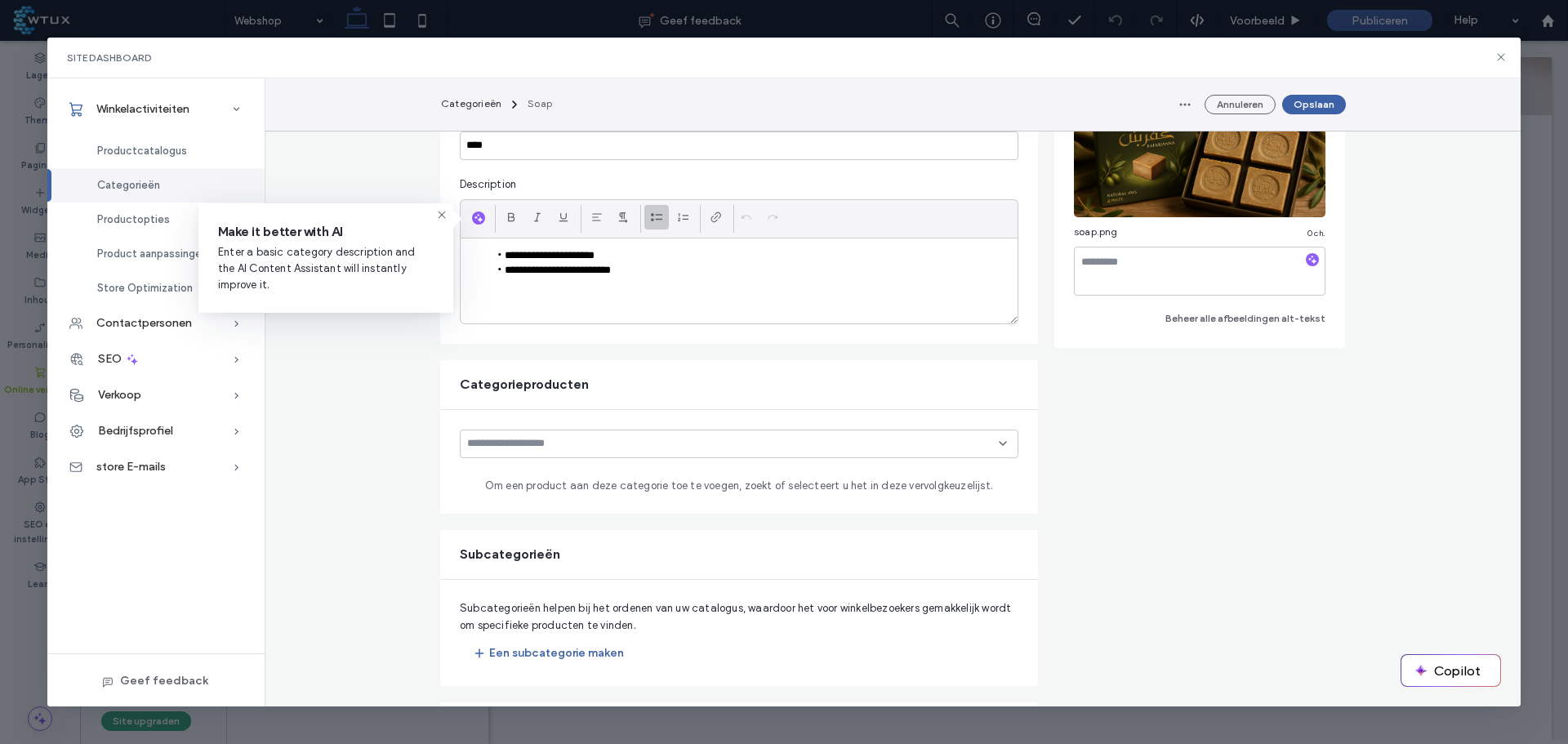
click at [547, 449] on input at bounding box center [733, 443] width 532 height 13
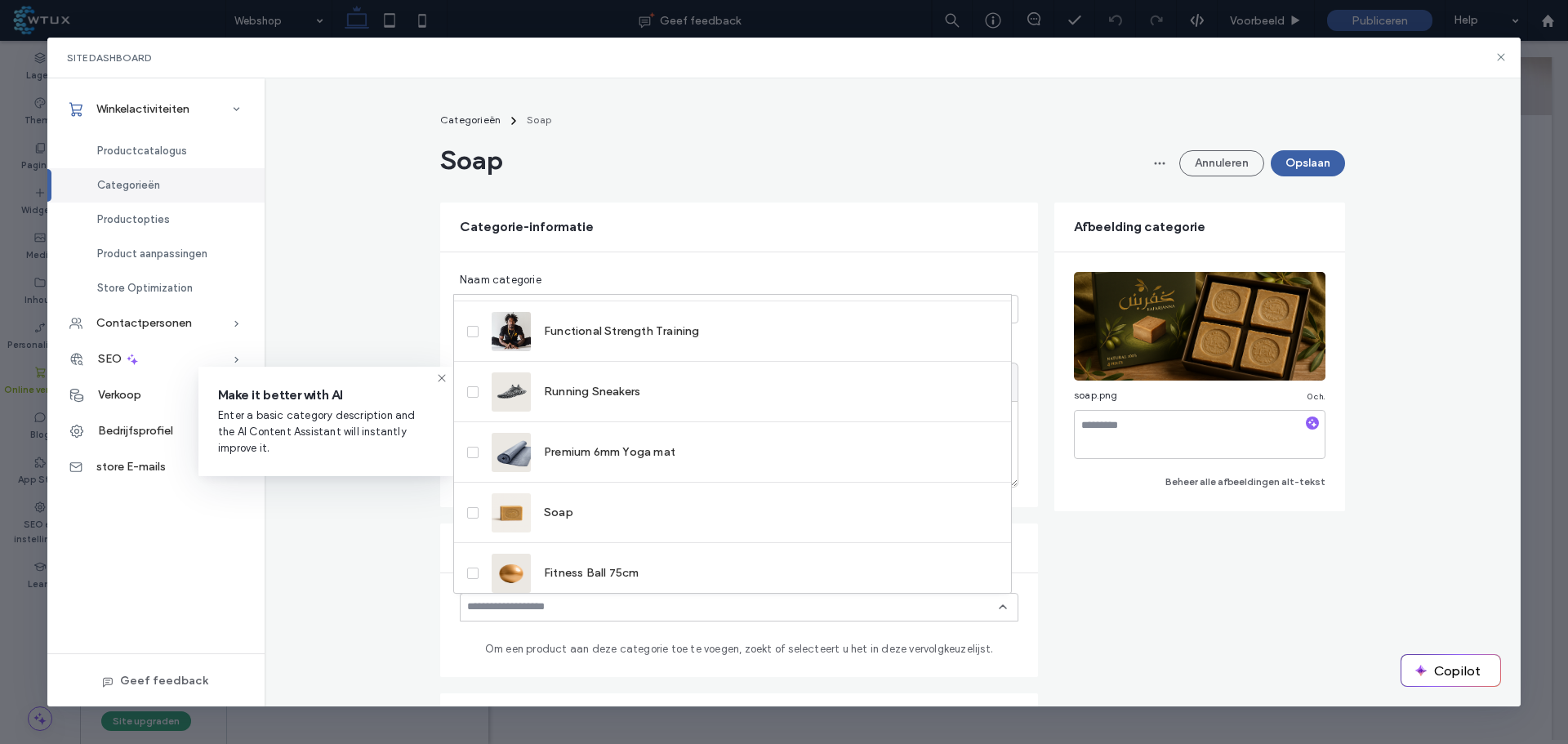
scroll to position [243, 0]
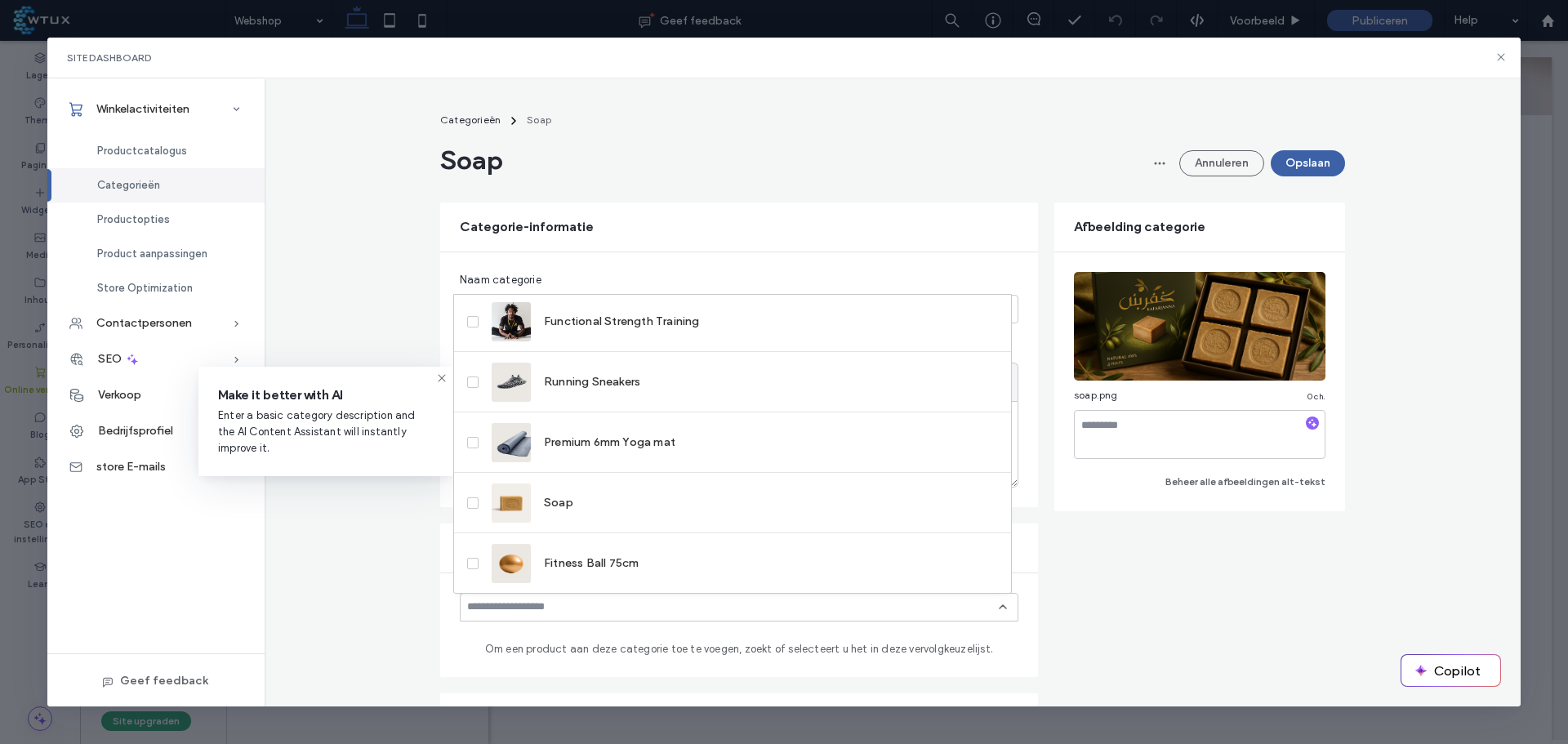
click at [564, 512] on div "Soap" at bounding box center [532, 503] width 82 height 40
click at [1160, 596] on form "**********" at bounding box center [893, 640] width 905 height 876
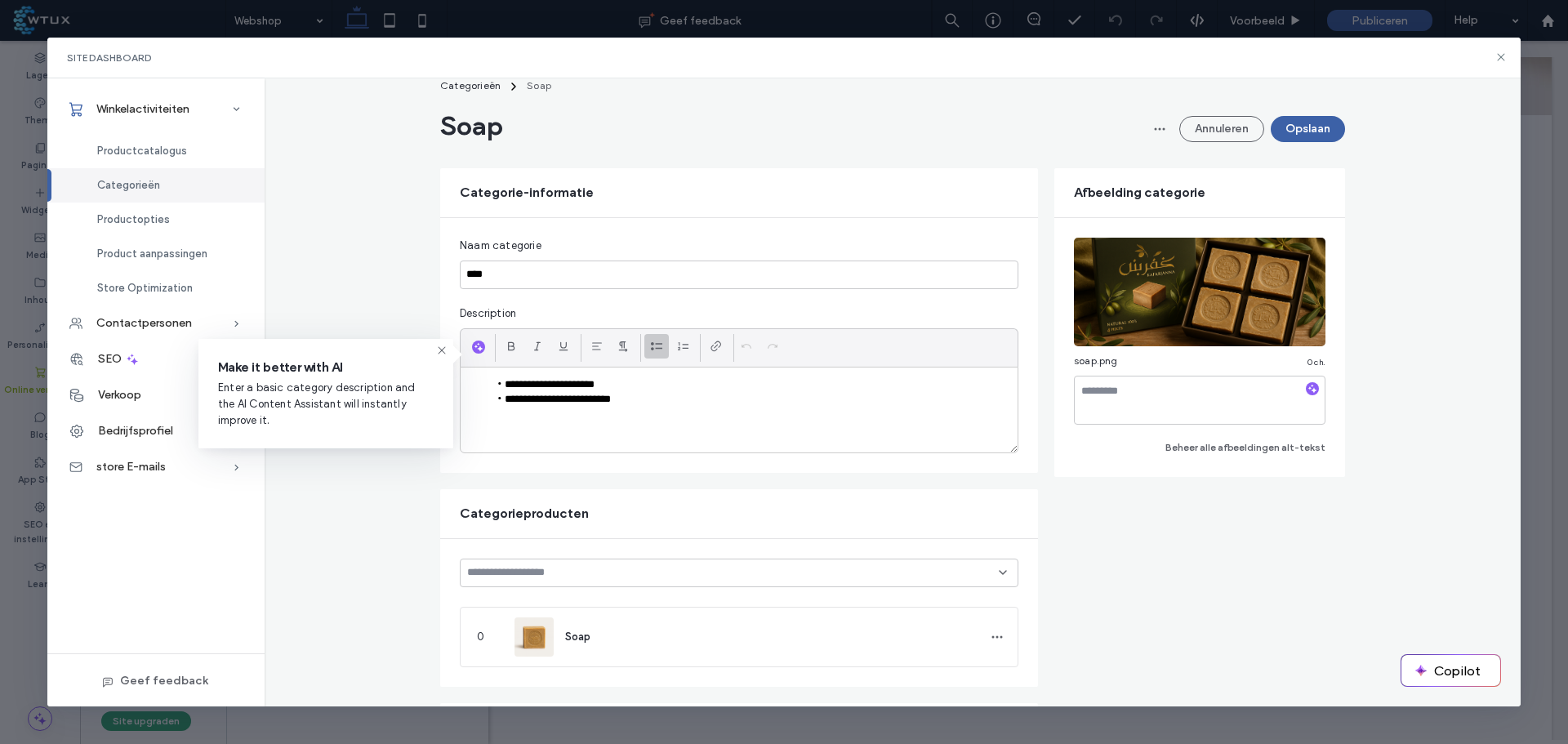
scroll to position [28, 0]
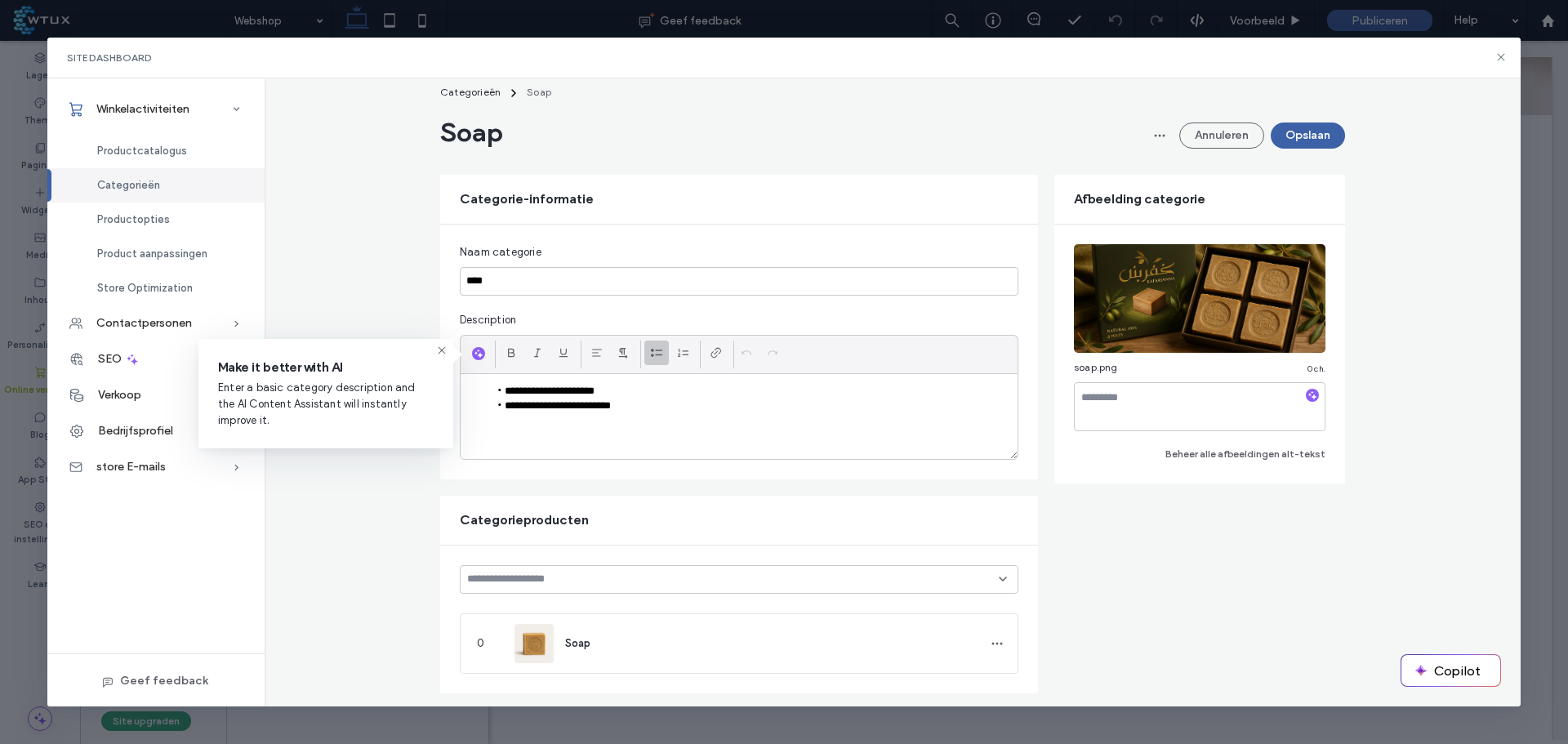
click at [1295, 130] on button "Opslaan" at bounding box center [1308, 135] width 74 height 26
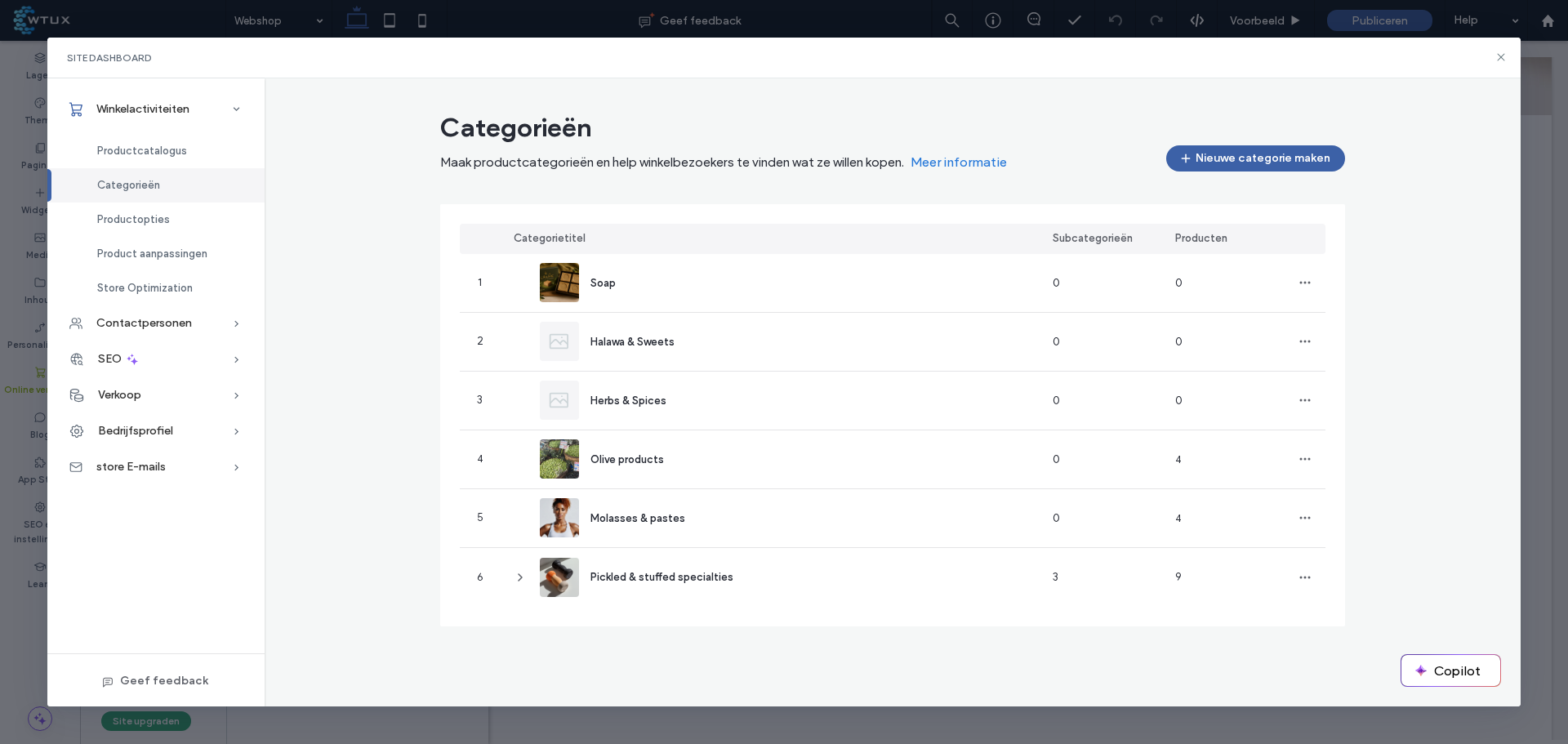
scroll to position [0, 0]
click at [150, 149] on span "Productcatalogus" at bounding box center [143, 150] width 90 height 12
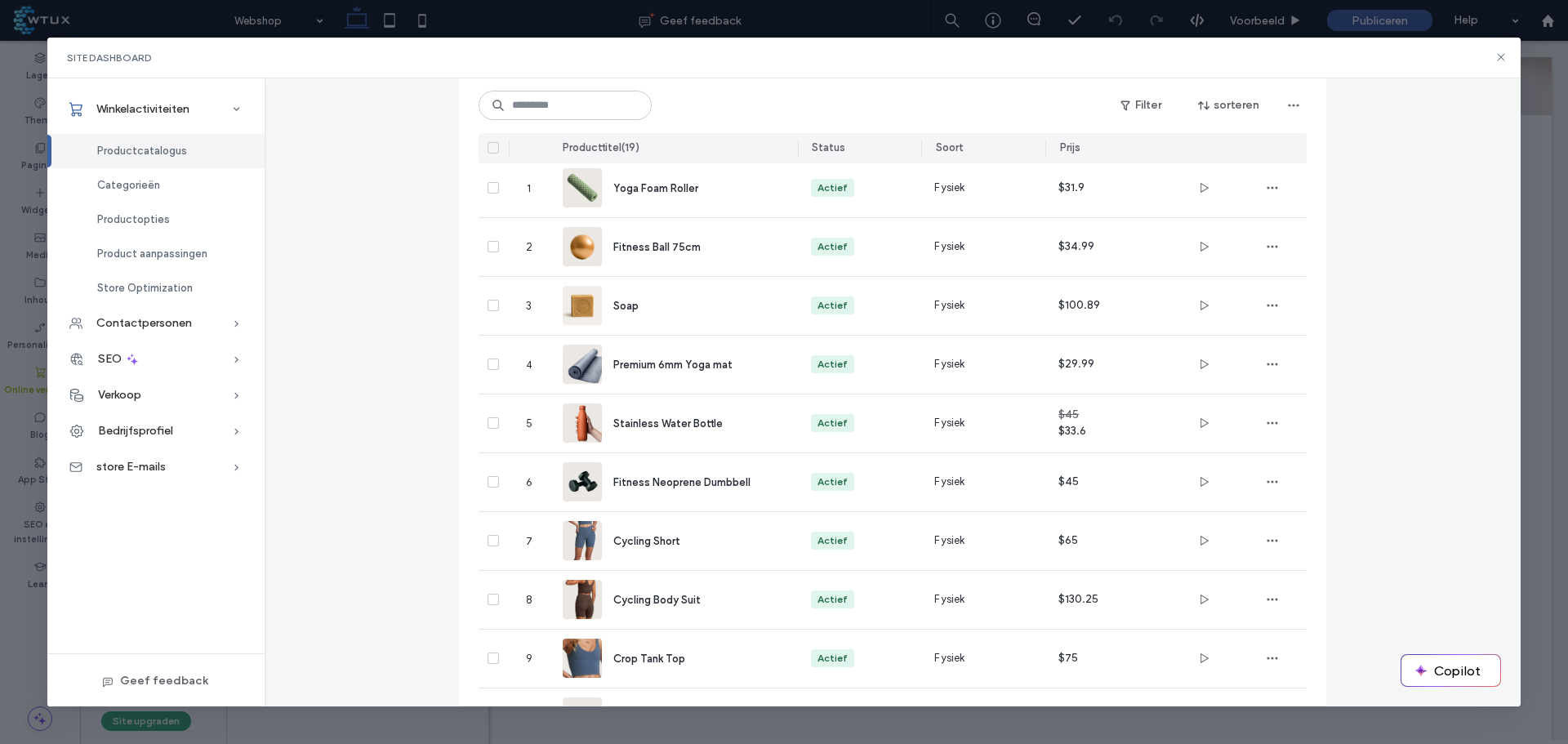
scroll to position [145, 0]
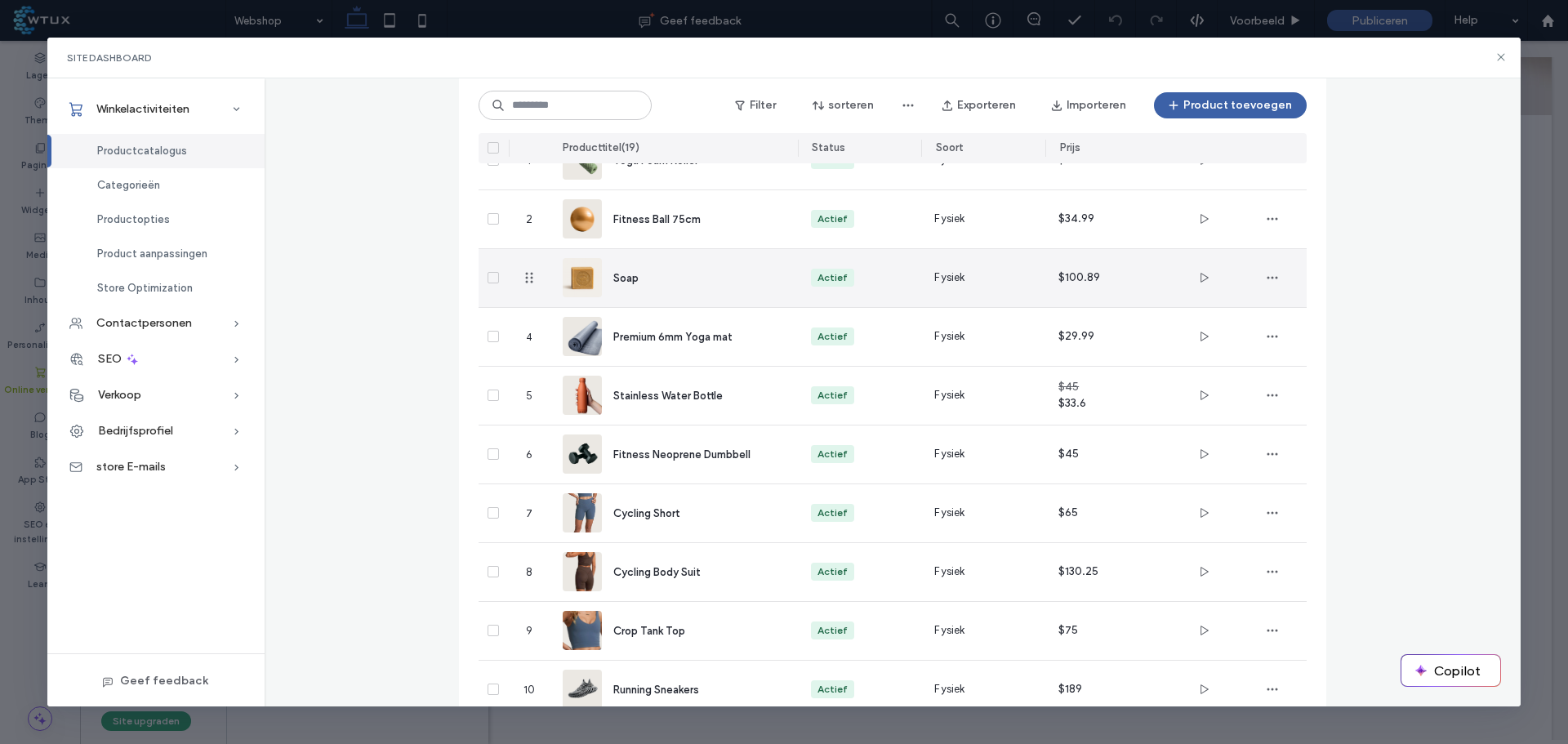
click at [655, 278] on div "Soap" at bounding box center [692, 278] width 158 height 17
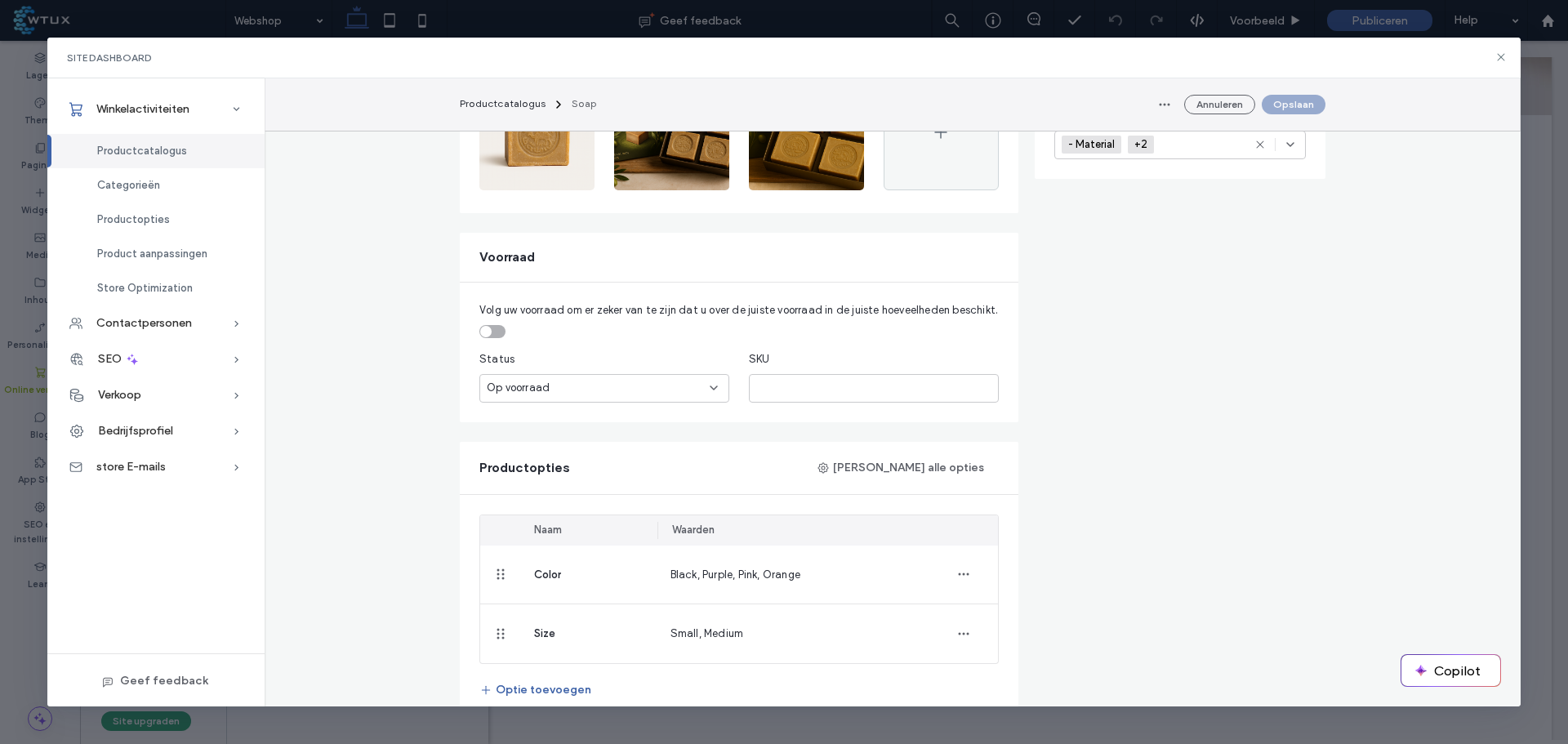
scroll to position [654, 0]
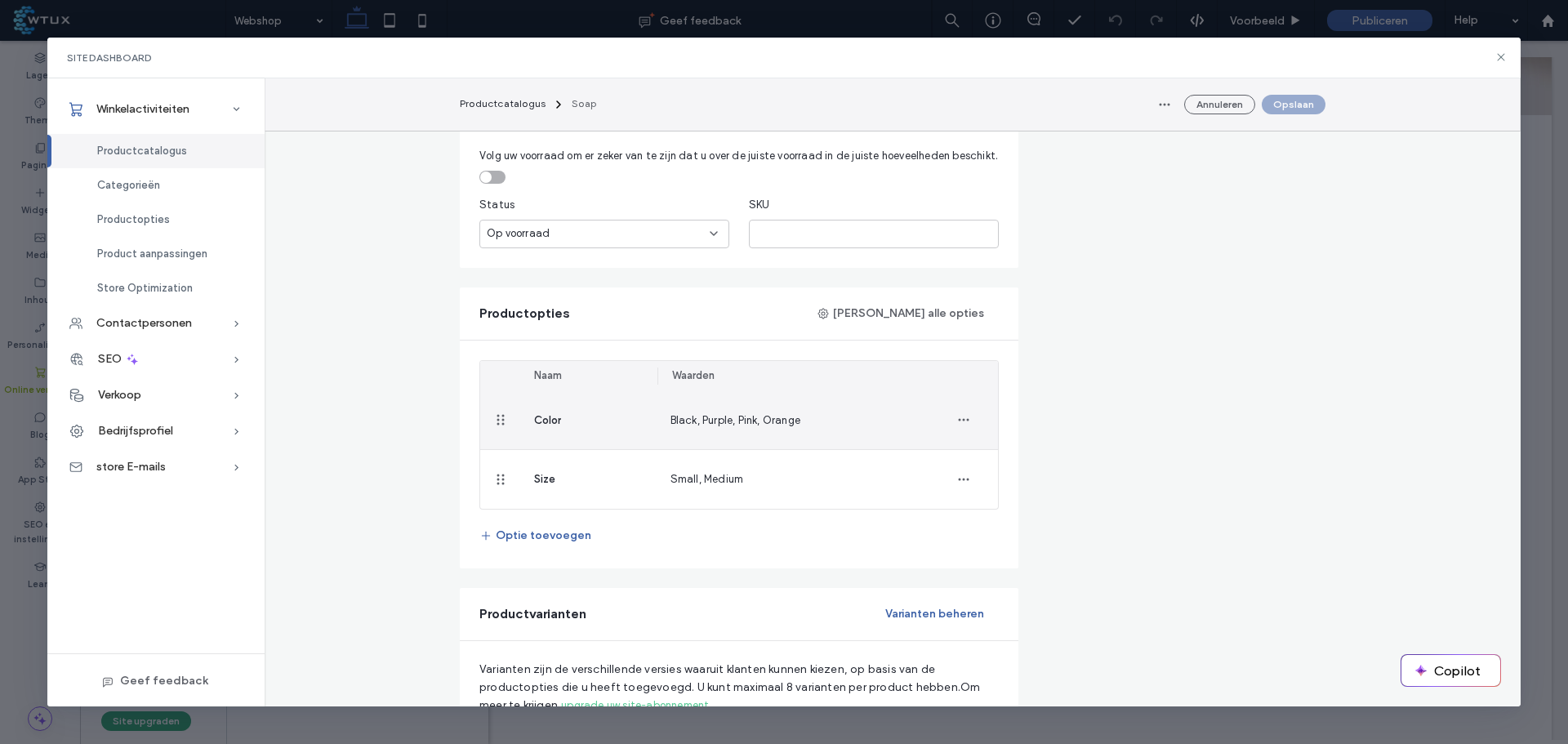
click at [534, 421] on span "Color" at bounding box center [547, 419] width 27 height 12
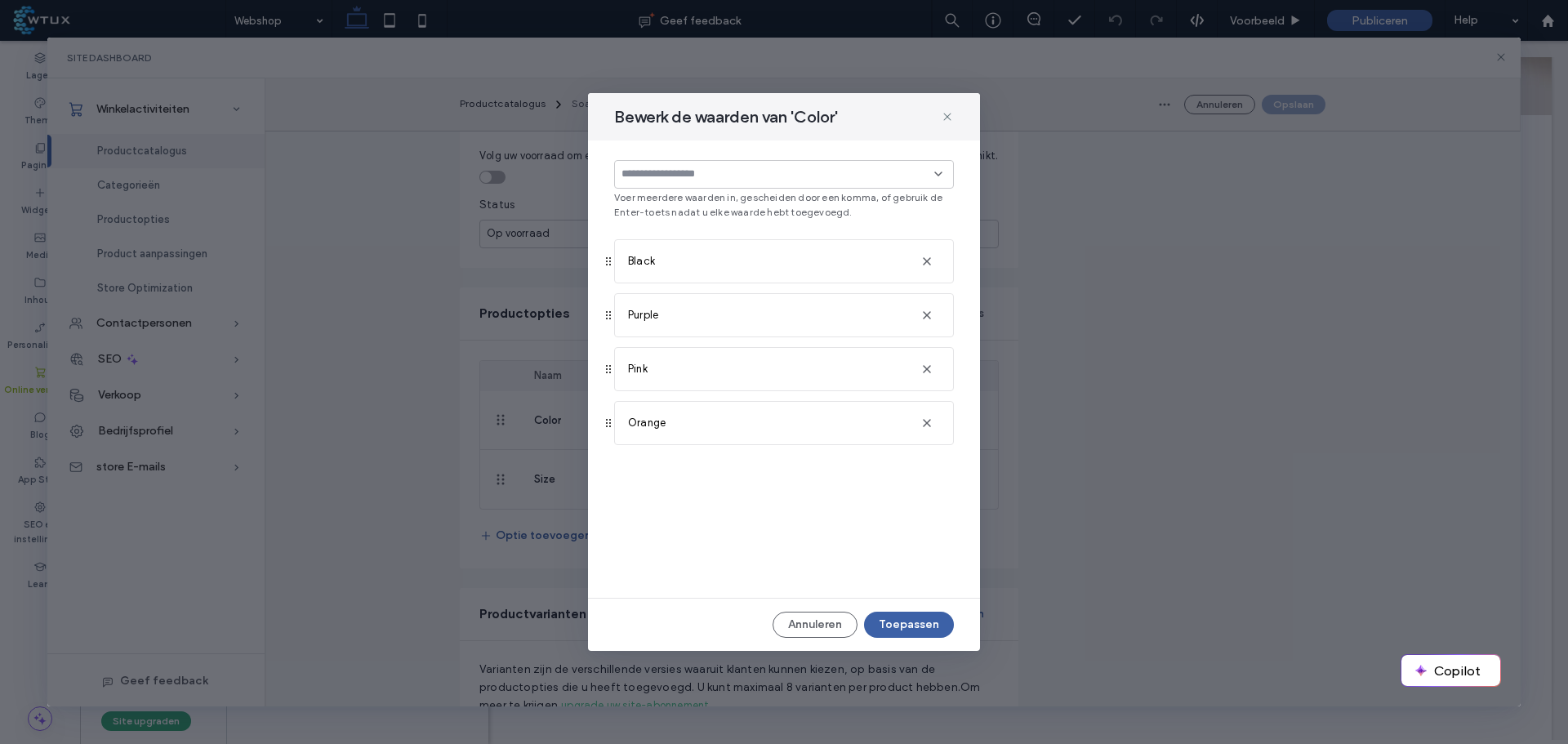
click at [764, 417] on div "Orange" at bounding box center [768, 423] width 280 height 42
click at [922, 425] on icon "button" at bounding box center [927, 423] width 13 height 13
click at [927, 364] on icon "button" at bounding box center [927, 369] width 13 height 13
click at [811, 640] on div "Bewerk de waarden van 'Color' Voer meerdere waarden in, gescheiden door een kom…" at bounding box center [784, 372] width 392 height 558
click at [812, 633] on button "Annuleren" at bounding box center [815, 624] width 85 height 26
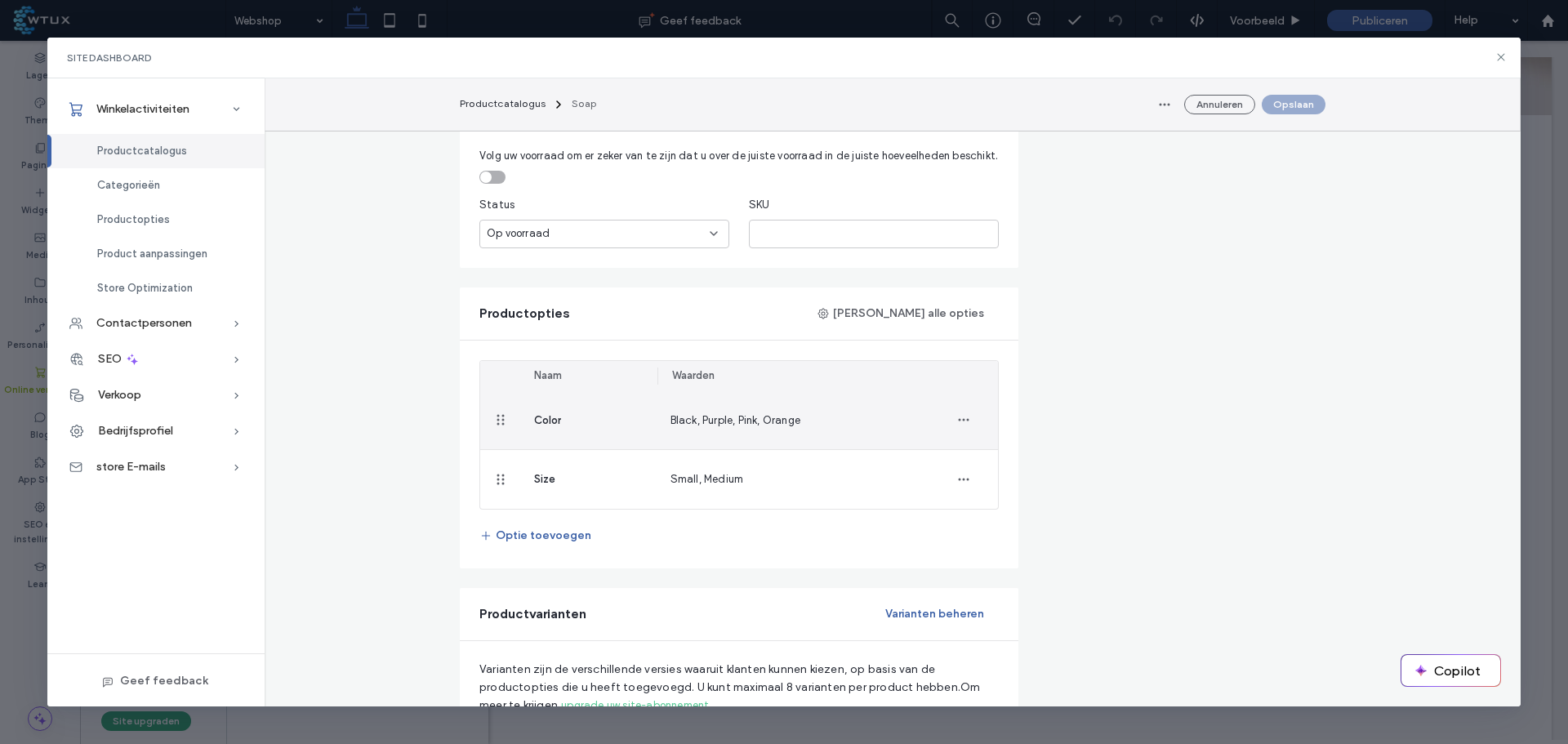
click at [962, 414] on icon "button" at bounding box center [964, 419] width 13 height 13
click at [1024, 494] on span "Verwijderen uit Product" at bounding box center [1036, 494] width 117 height 17
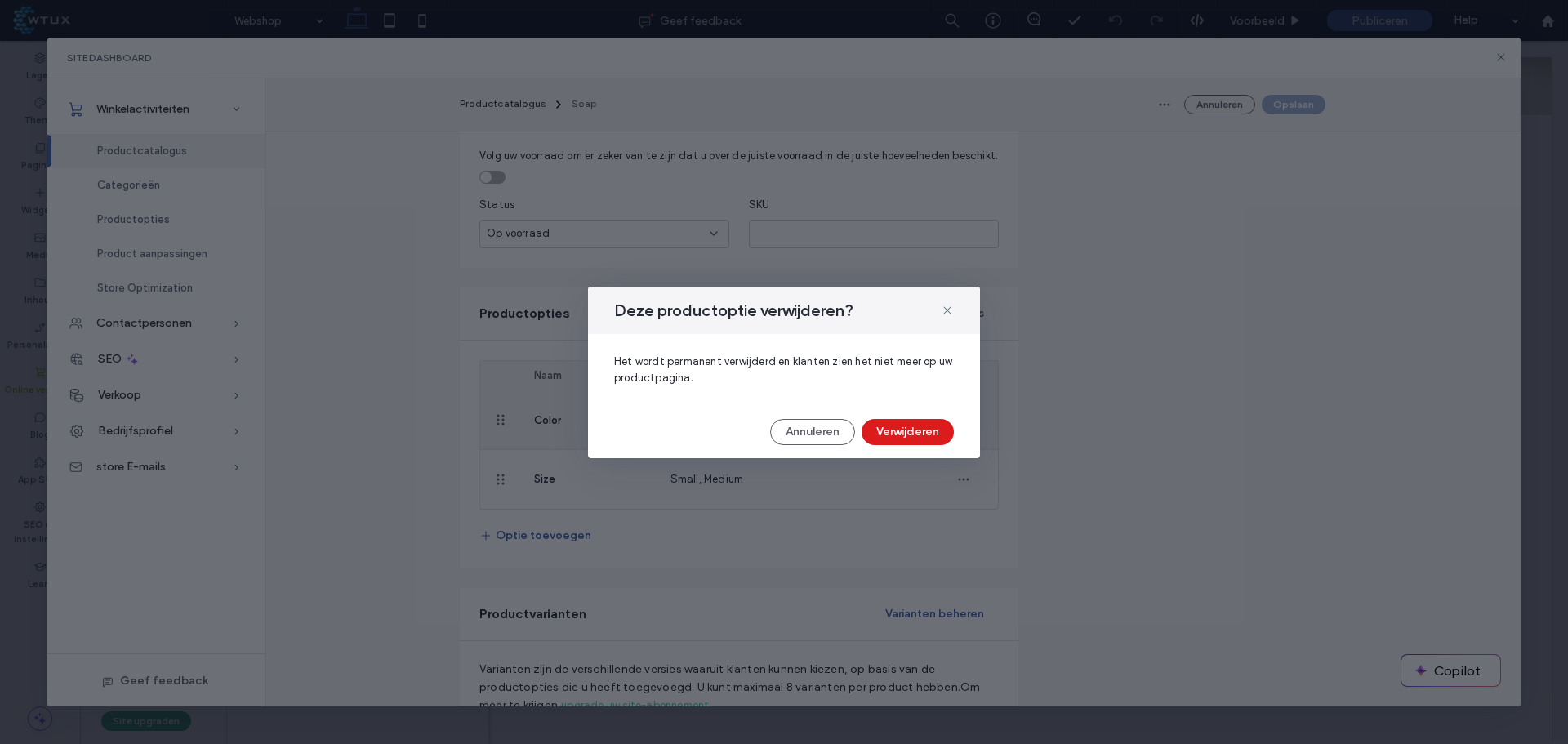
click at [885, 426] on button "Verwijderen" at bounding box center [908, 432] width 92 height 26
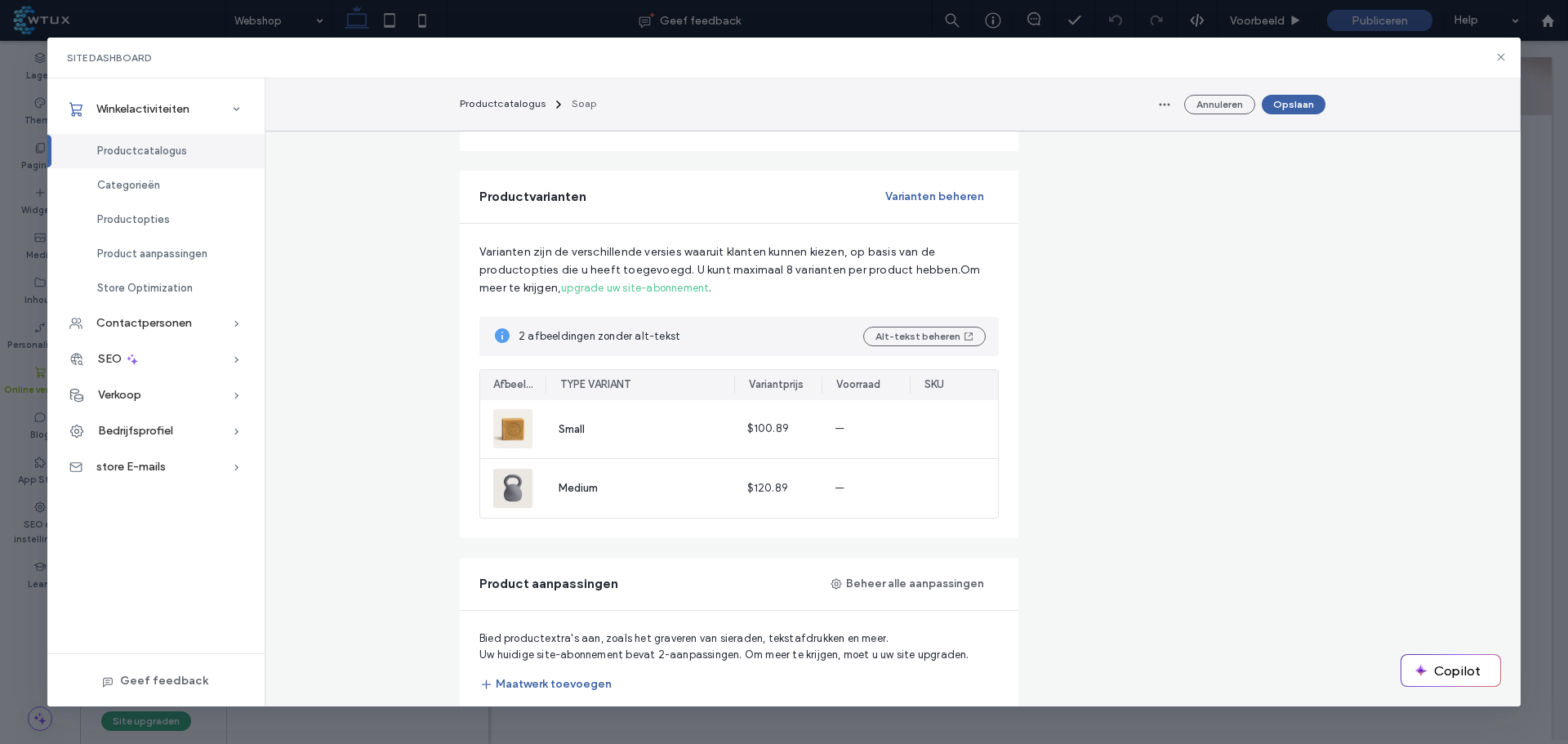
scroll to position [1062, 0]
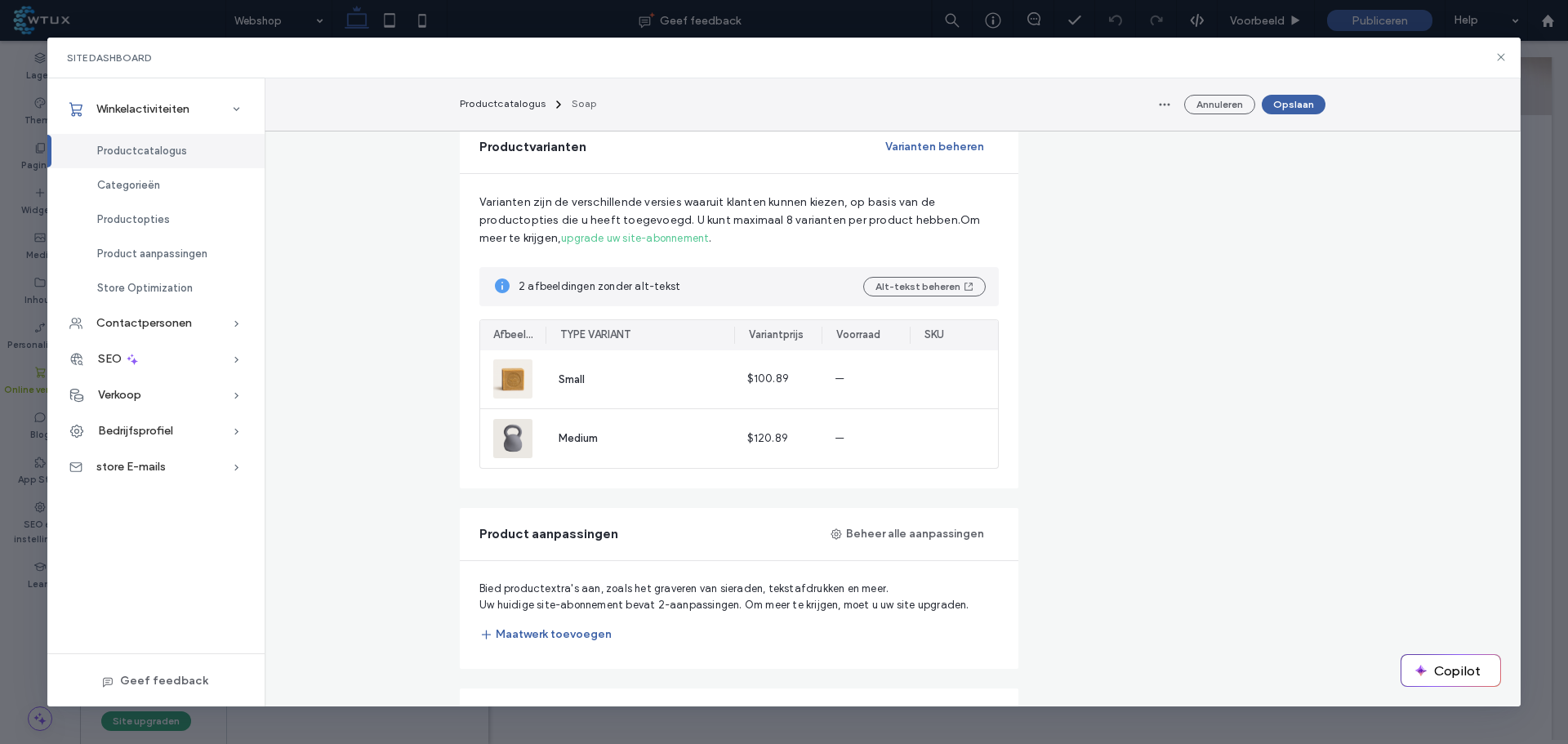
click at [937, 153] on button "Varianten beheren" at bounding box center [934, 147] width 128 height 26
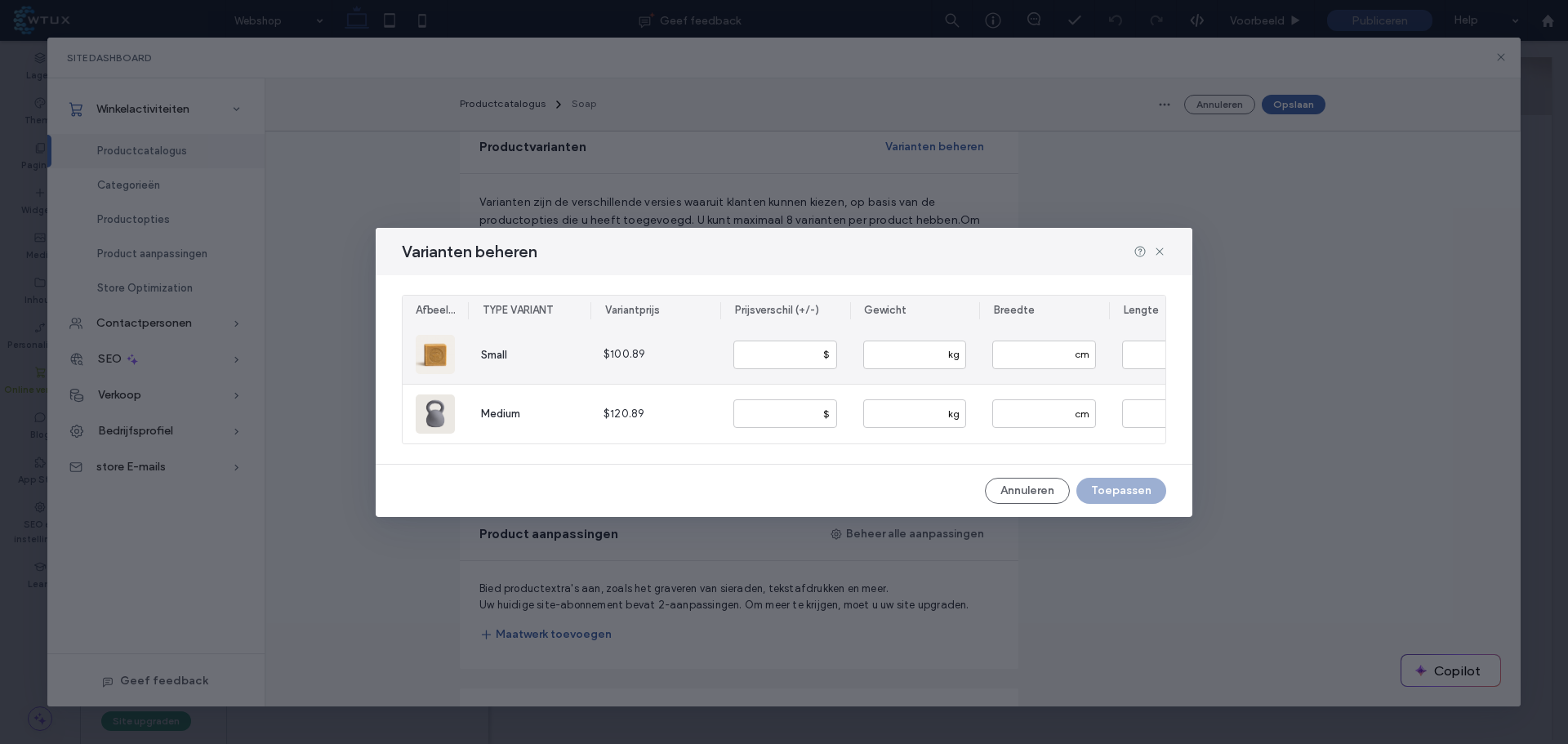
click at [500, 349] on span "Small" at bounding box center [494, 354] width 26 height 12
click at [1043, 502] on button "Annuleren" at bounding box center [1027, 491] width 85 height 26
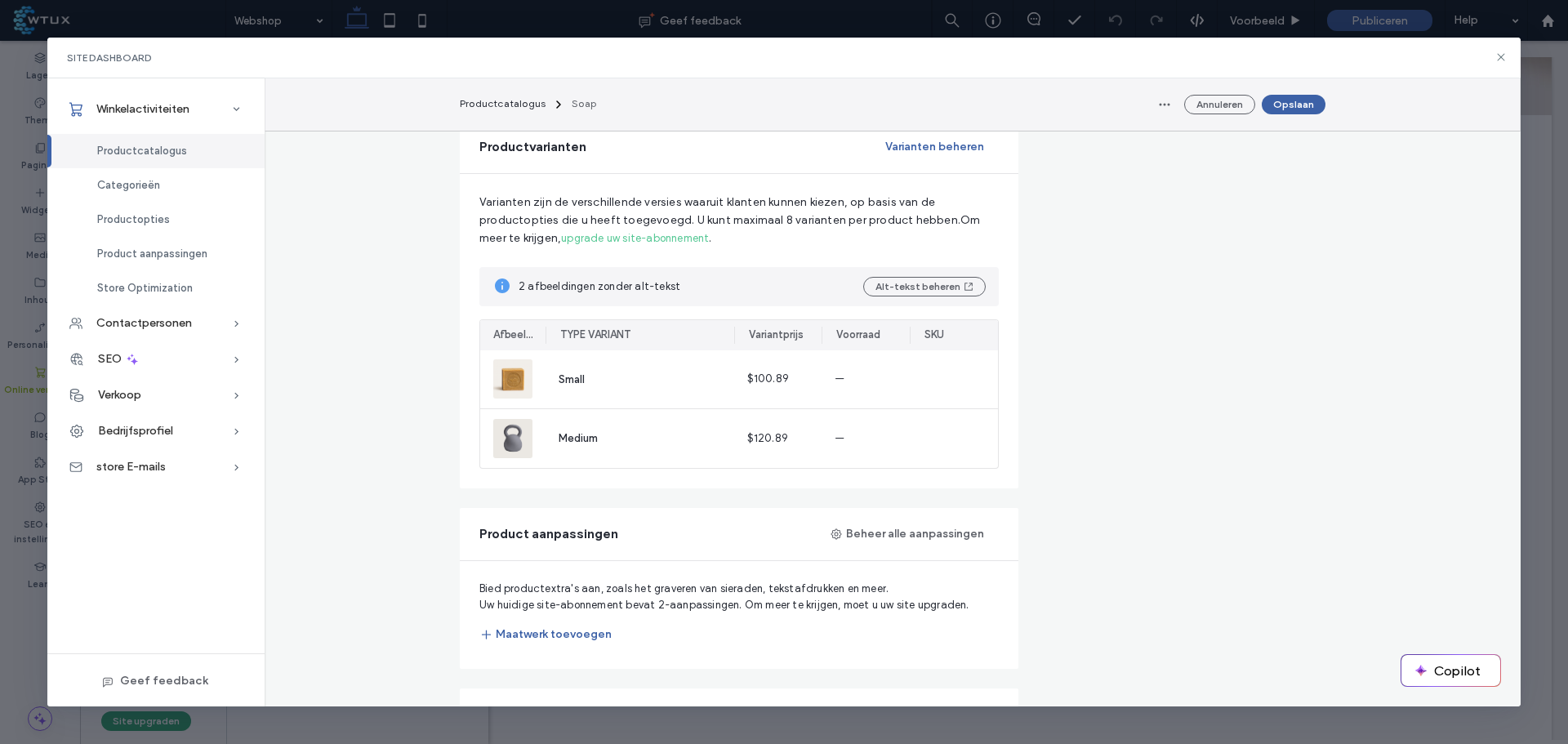
scroll to position [980, 0]
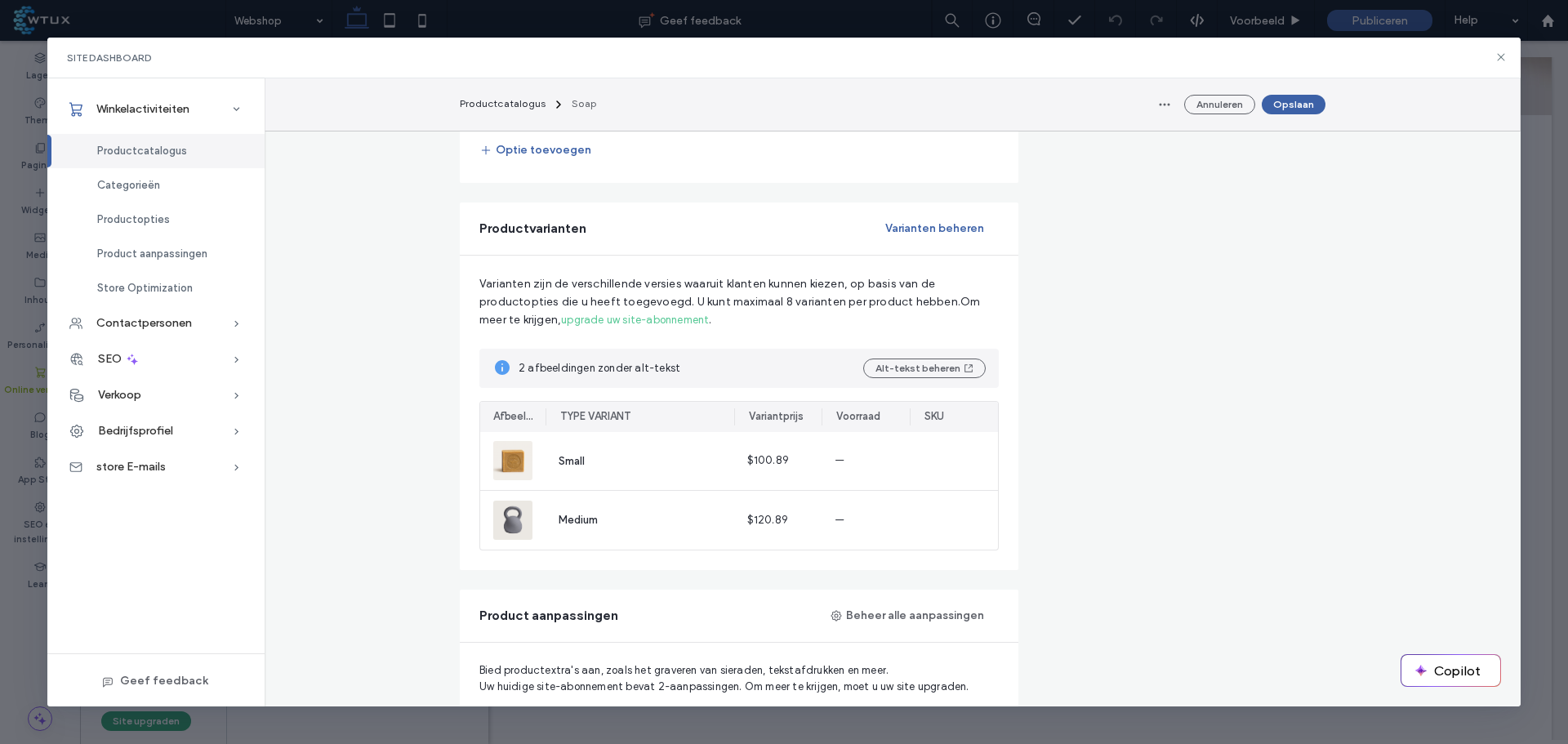
click at [931, 221] on button "Varianten beheren" at bounding box center [934, 228] width 128 height 26
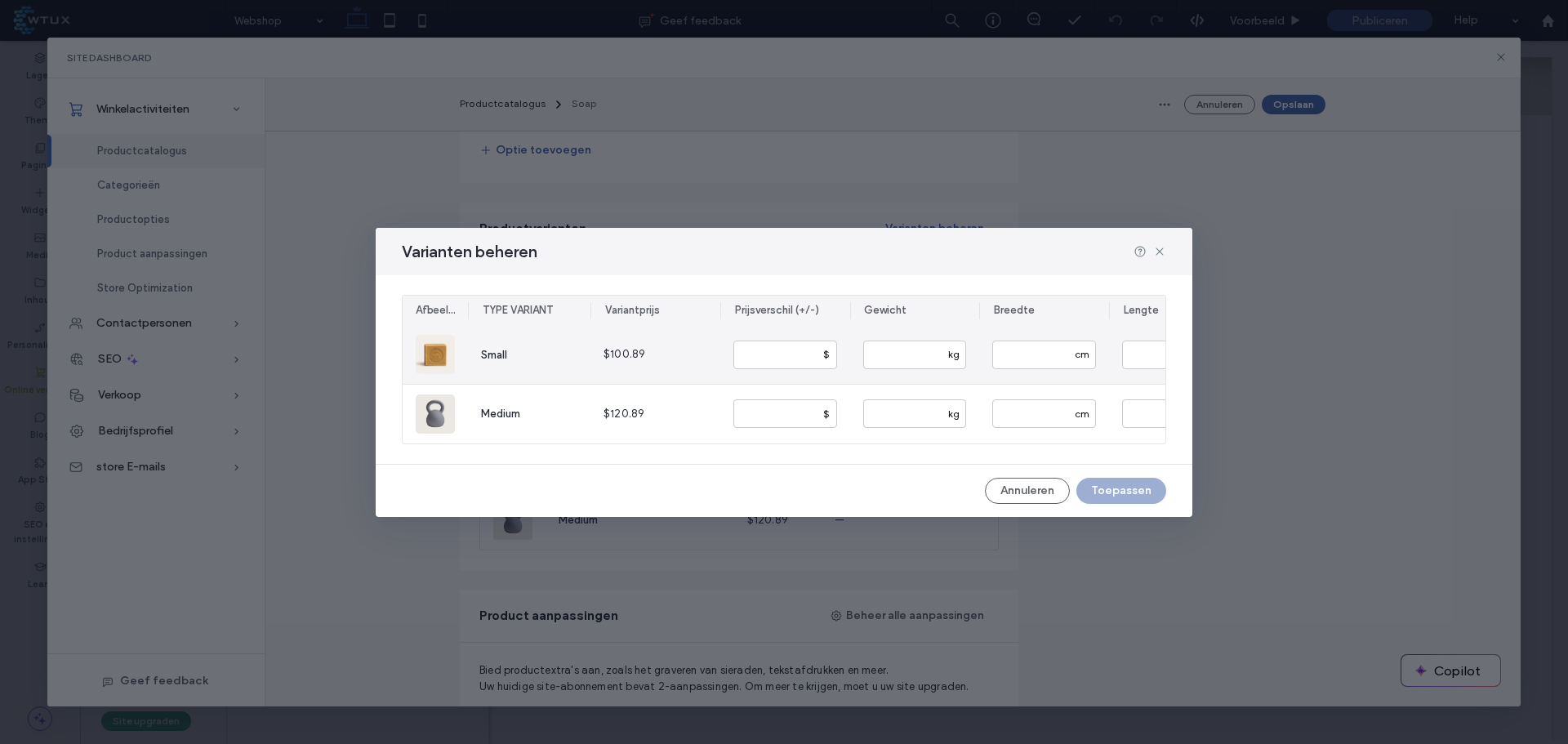
click at [492, 347] on div "Small" at bounding box center [494, 355] width 26 height 17
click at [493, 349] on span "Small" at bounding box center [494, 354] width 26 height 12
click at [1016, 497] on button "Annuleren" at bounding box center [1027, 491] width 85 height 26
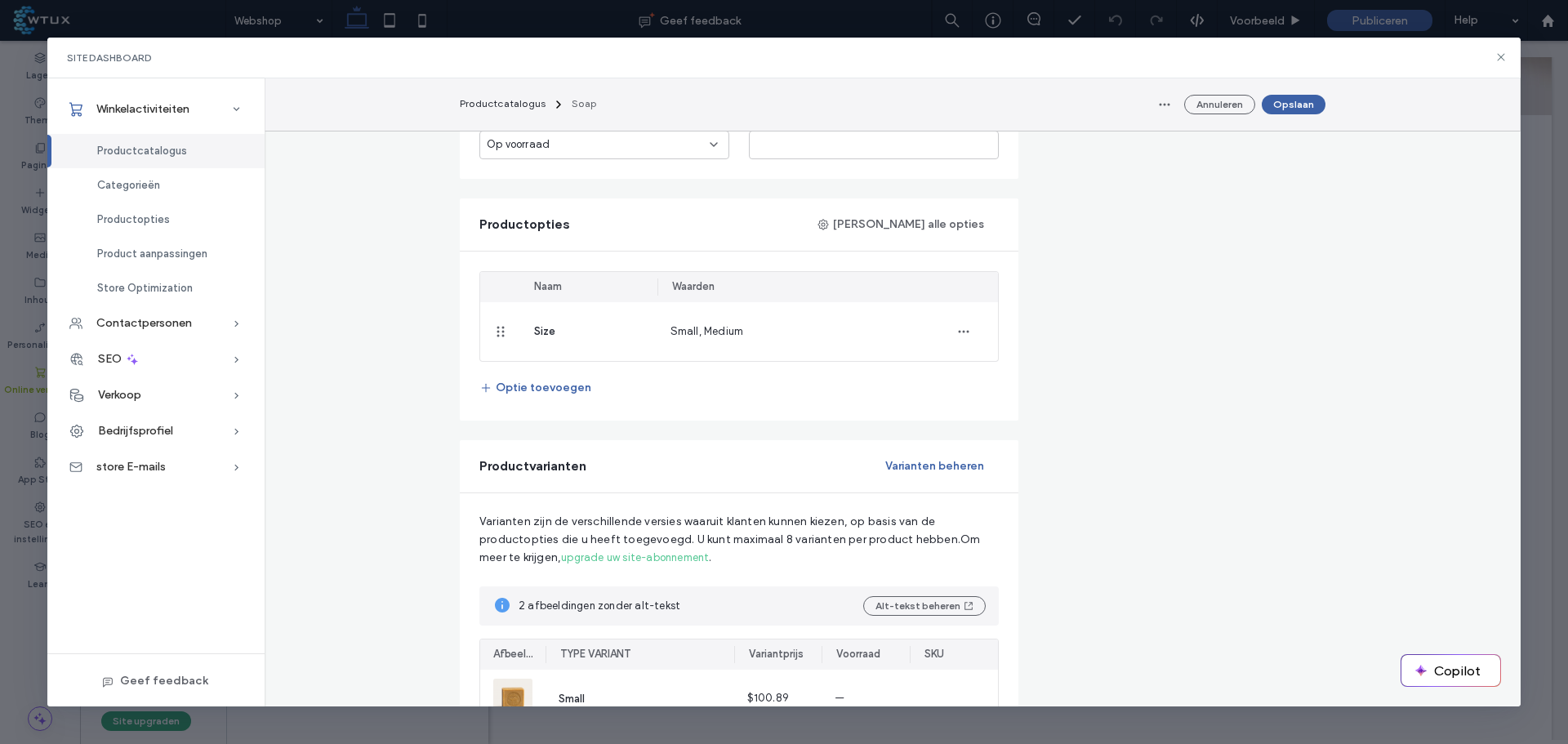
scroll to position [735, 0]
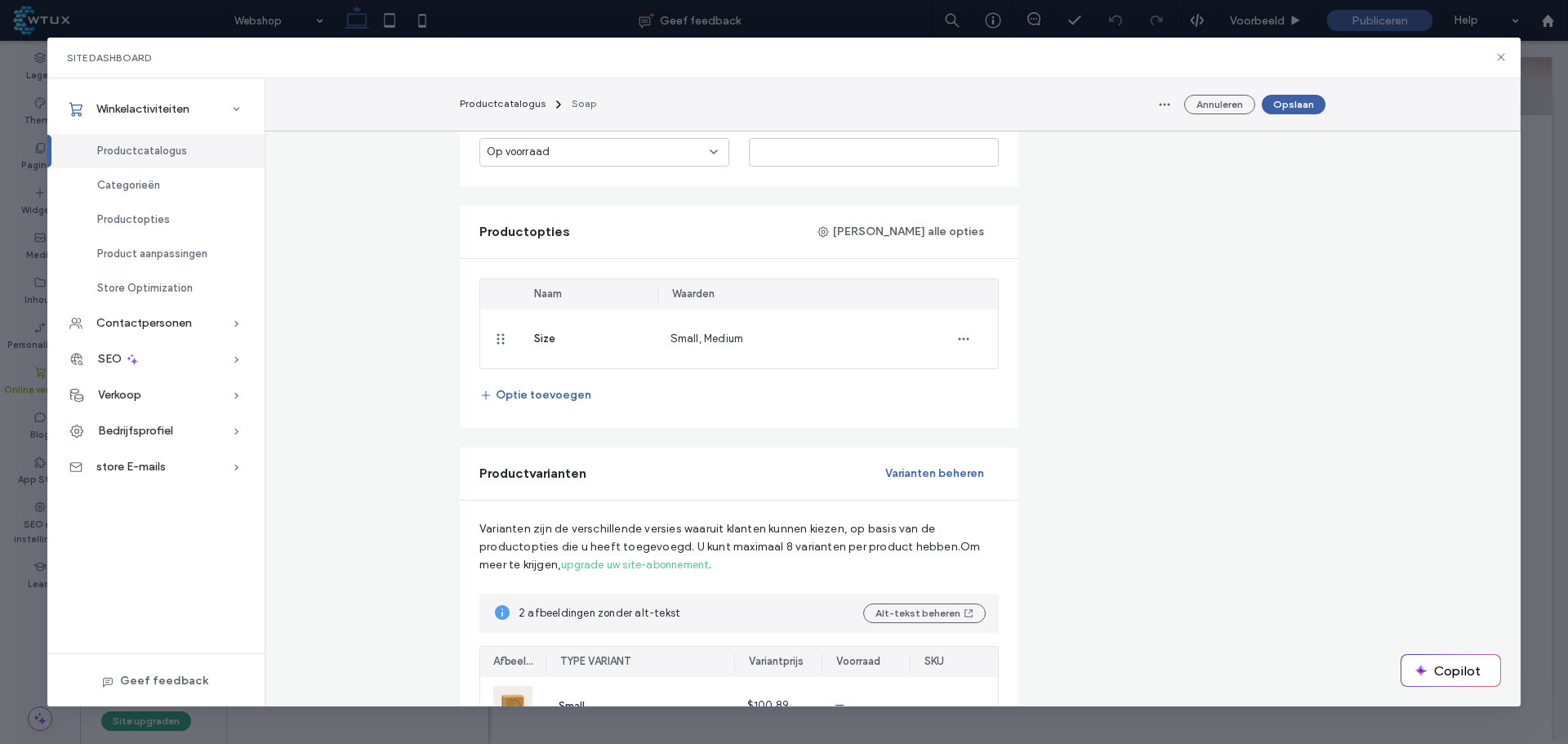
click at [545, 393] on button "Optie toevoegen" at bounding box center [535, 395] width 112 height 26
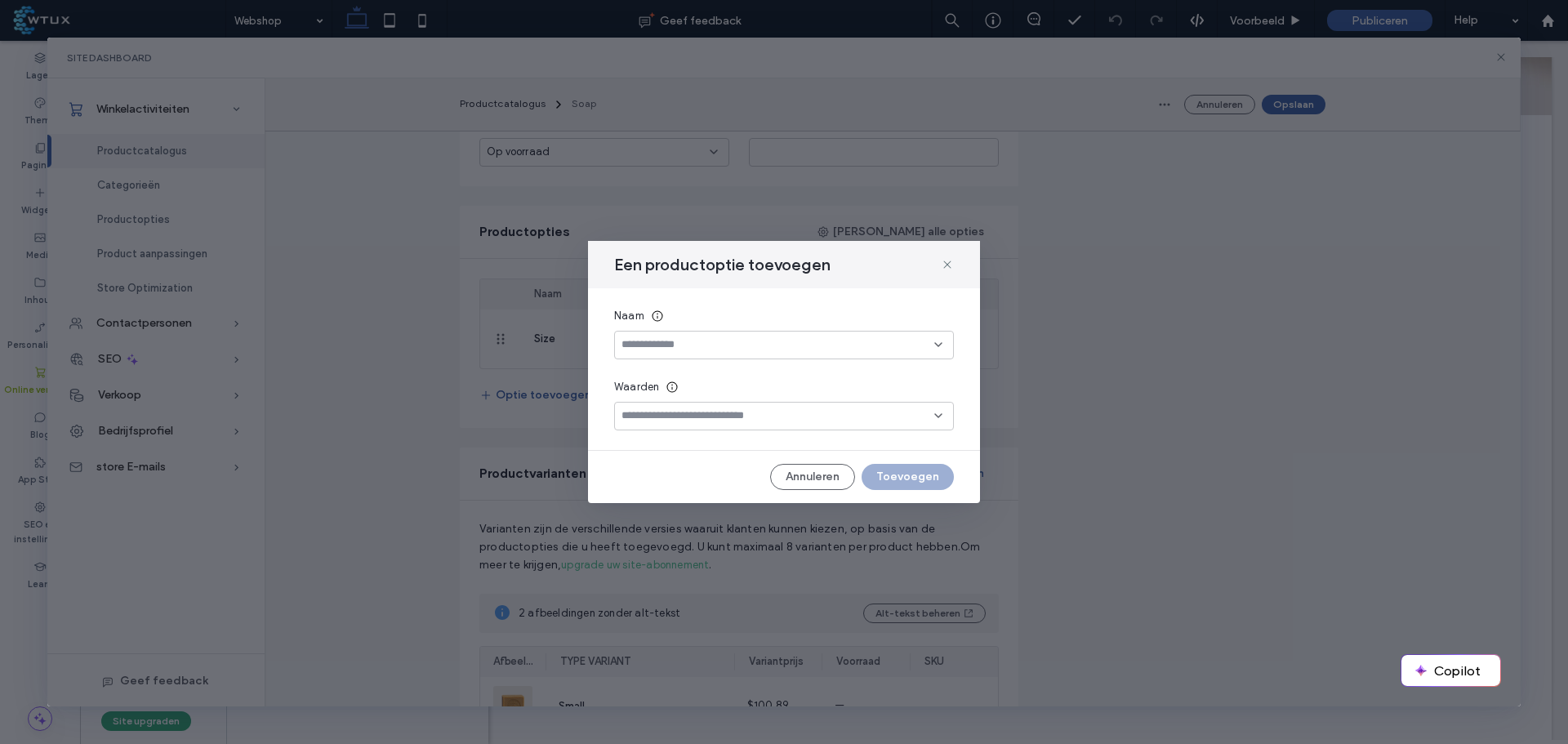
click at [700, 349] on input at bounding box center [778, 345] width 313 height 13
click at [730, 399] on div "Select amount" at bounding box center [784, 402] width 338 height 29
click at [704, 412] on input at bounding box center [778, 416] width 313 height 13
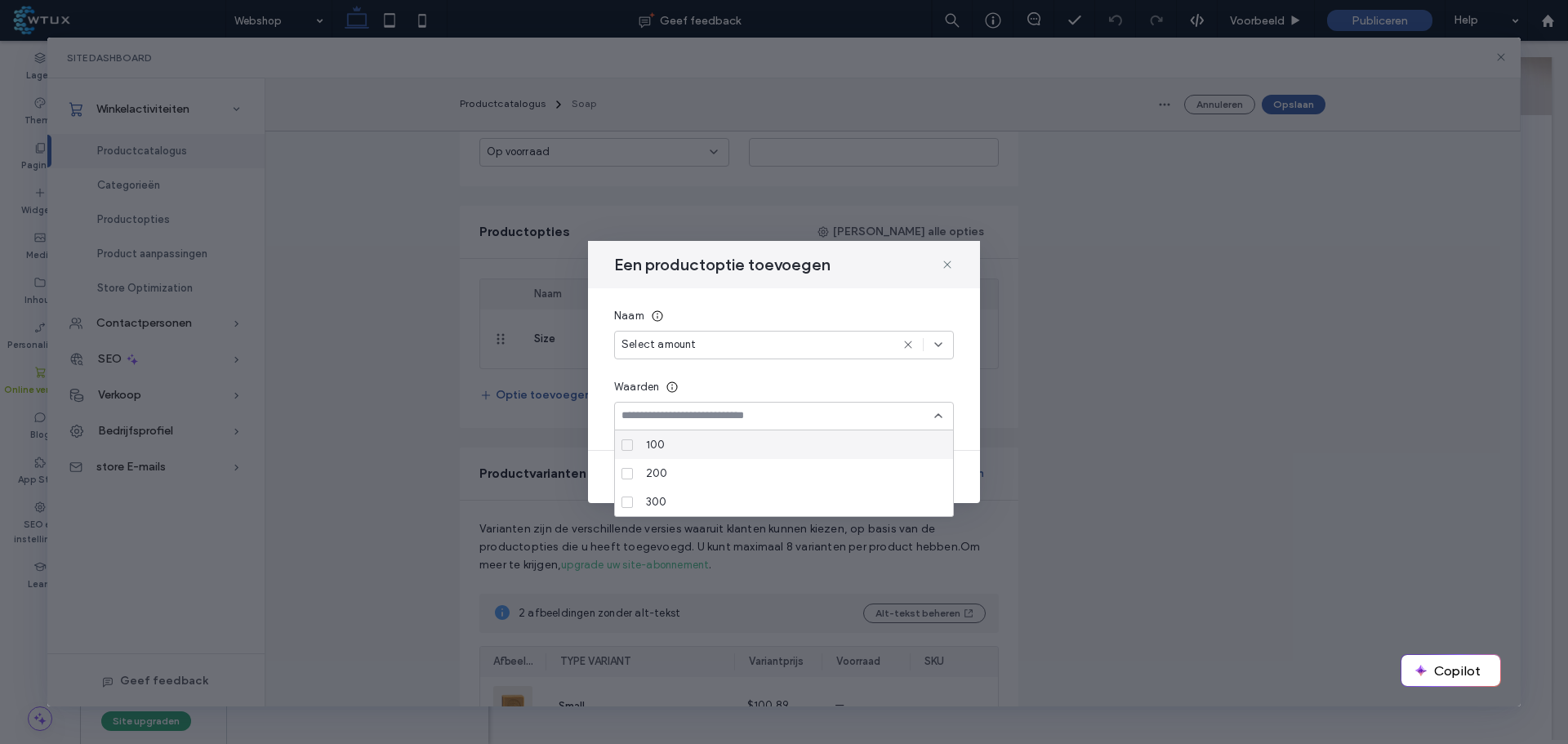
click at [749, 366] on div "Naam Select amount Waarden" at bounding box center [784, 370] width 392 height 162
click at [729, 308] on div "Naam" at bounding box center [784, 316] width 339 height 17
click at [907, 349] on icon at bounding box center [909, 345] width 13 height 13
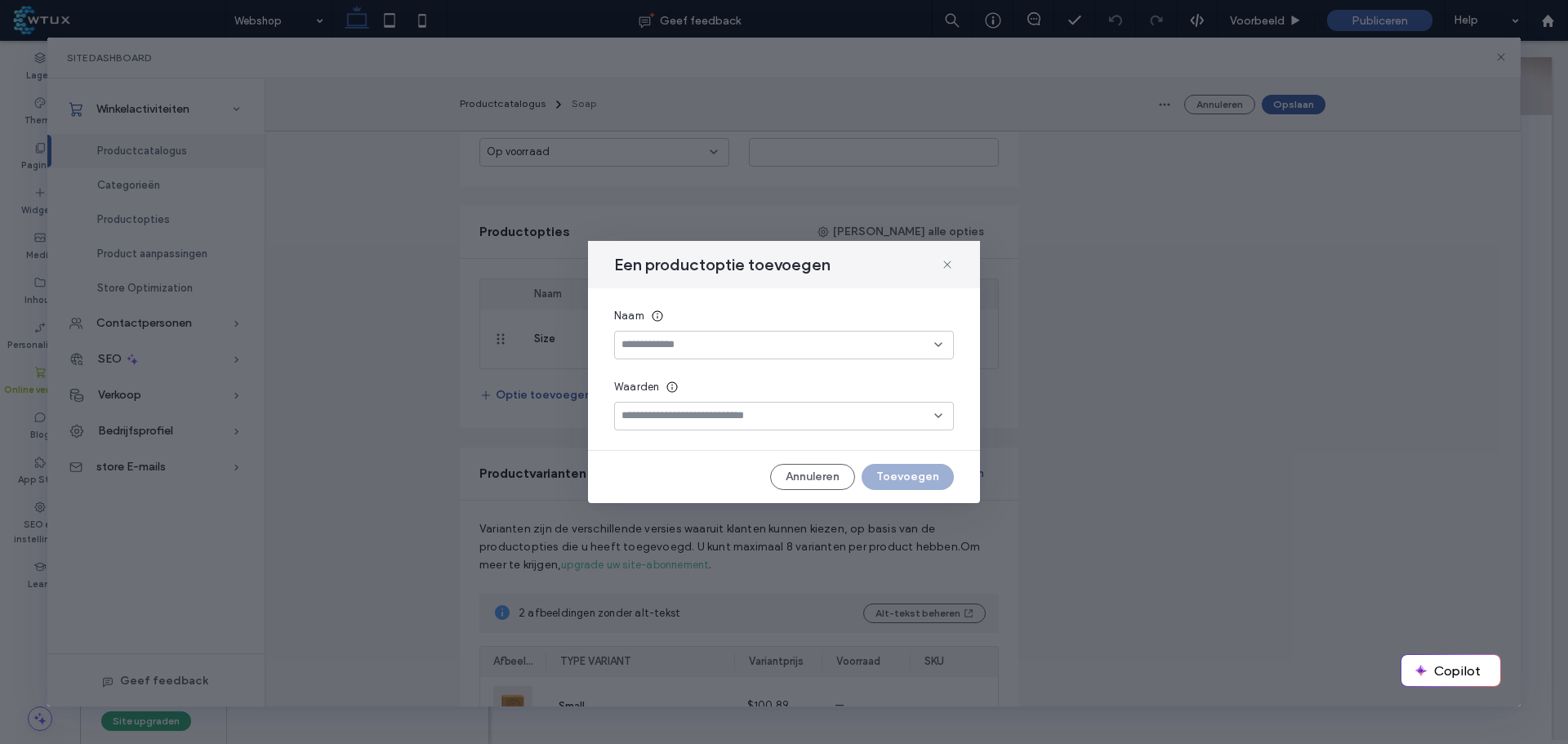
click at [712, 346] on input at bounding box center [778, 345] width 313 height 13
click at [687, 395] on span "Select amount" at bounding box center [659, 403] width 75 height 17
click at [672, 415] on input at bounding box center [778, 416] width 313 height 13
type input "******"
click at [683, 448] on div "Kiezen "1 pack"" at bounding box center [784, 441] width 324 height 12
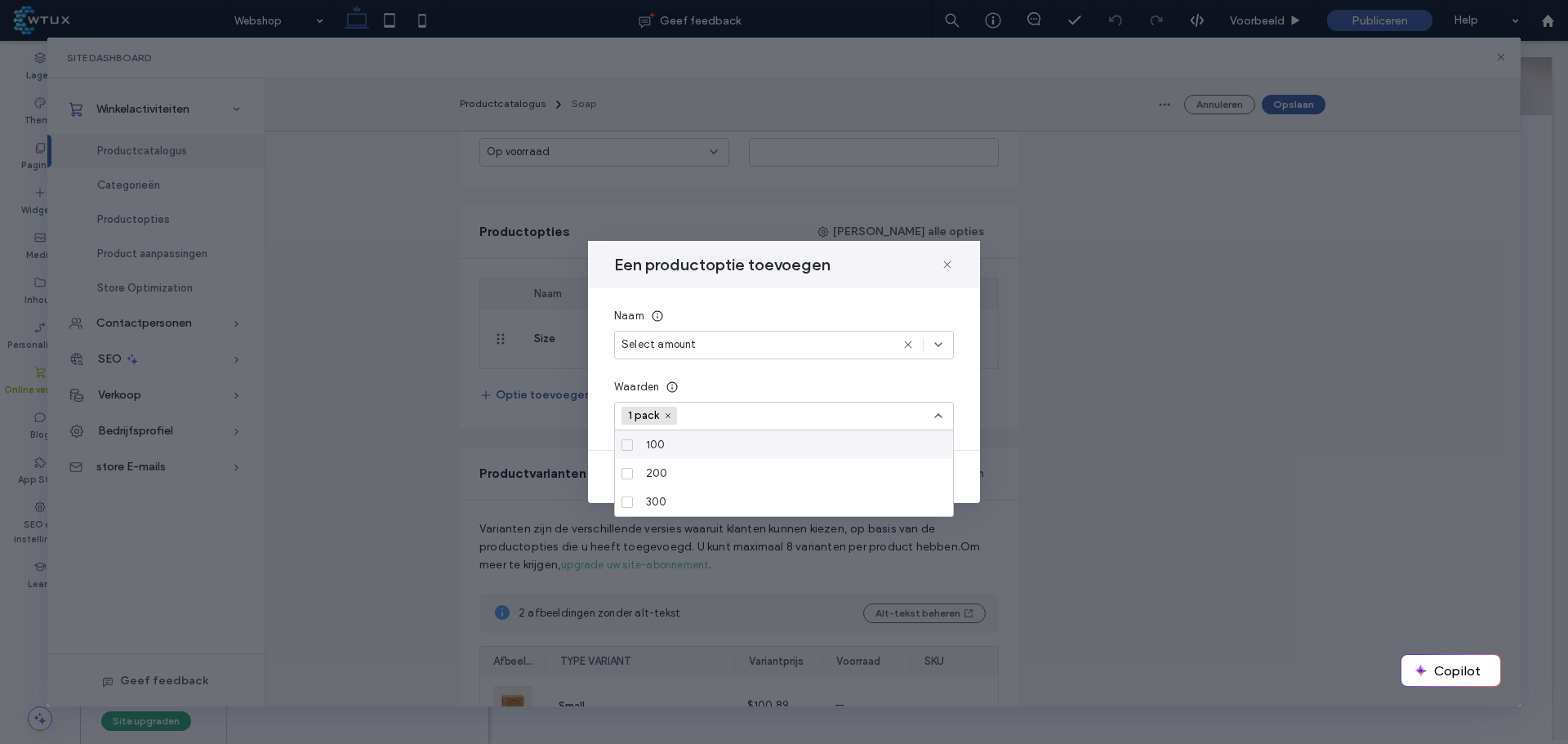
click at [729, 409] on input at bounding box center [741, 416] width 113 height 25
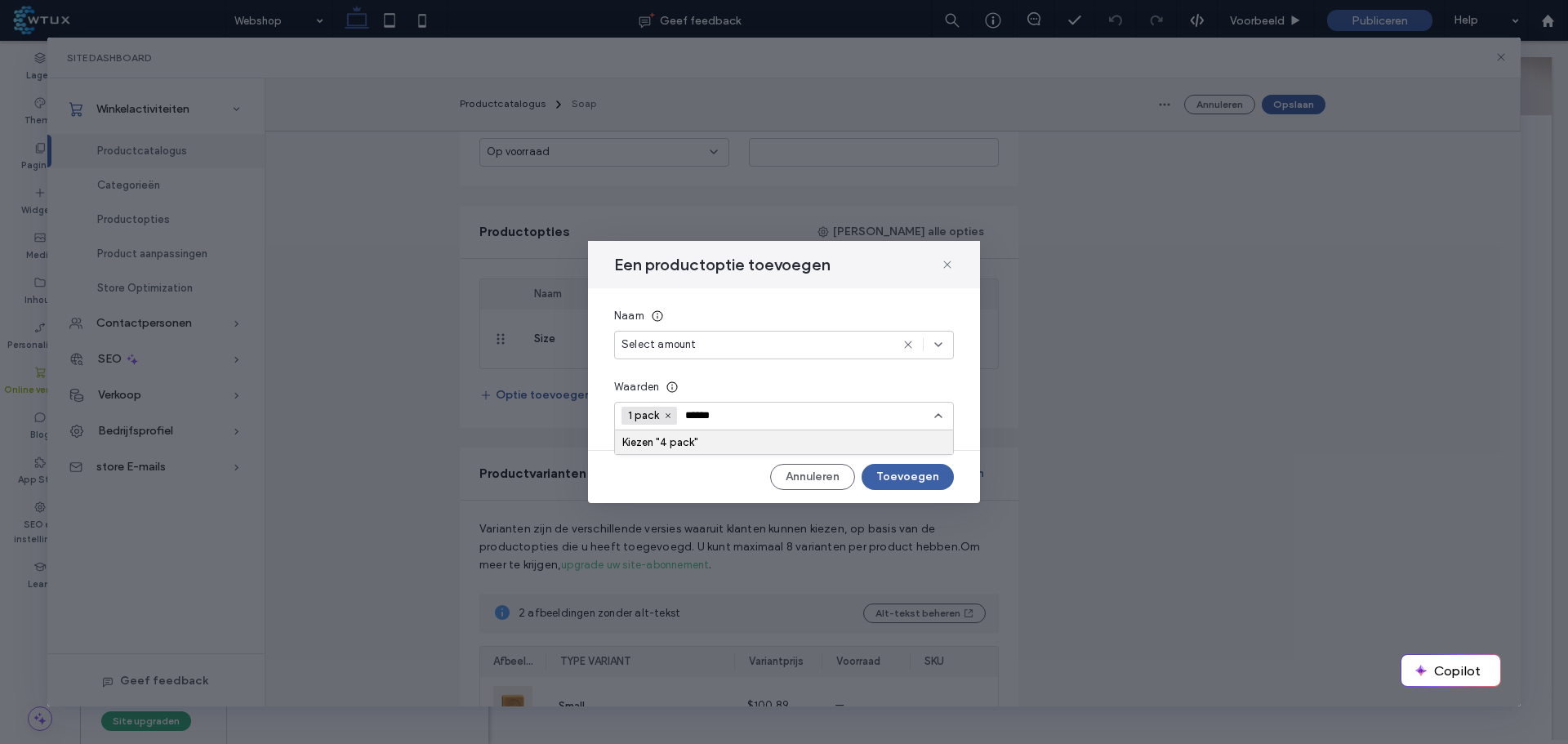
type input "******"
click at [727, 446] on div "Kiezen "4 pack"" at bounding box center [784, 441] width 324 height 12
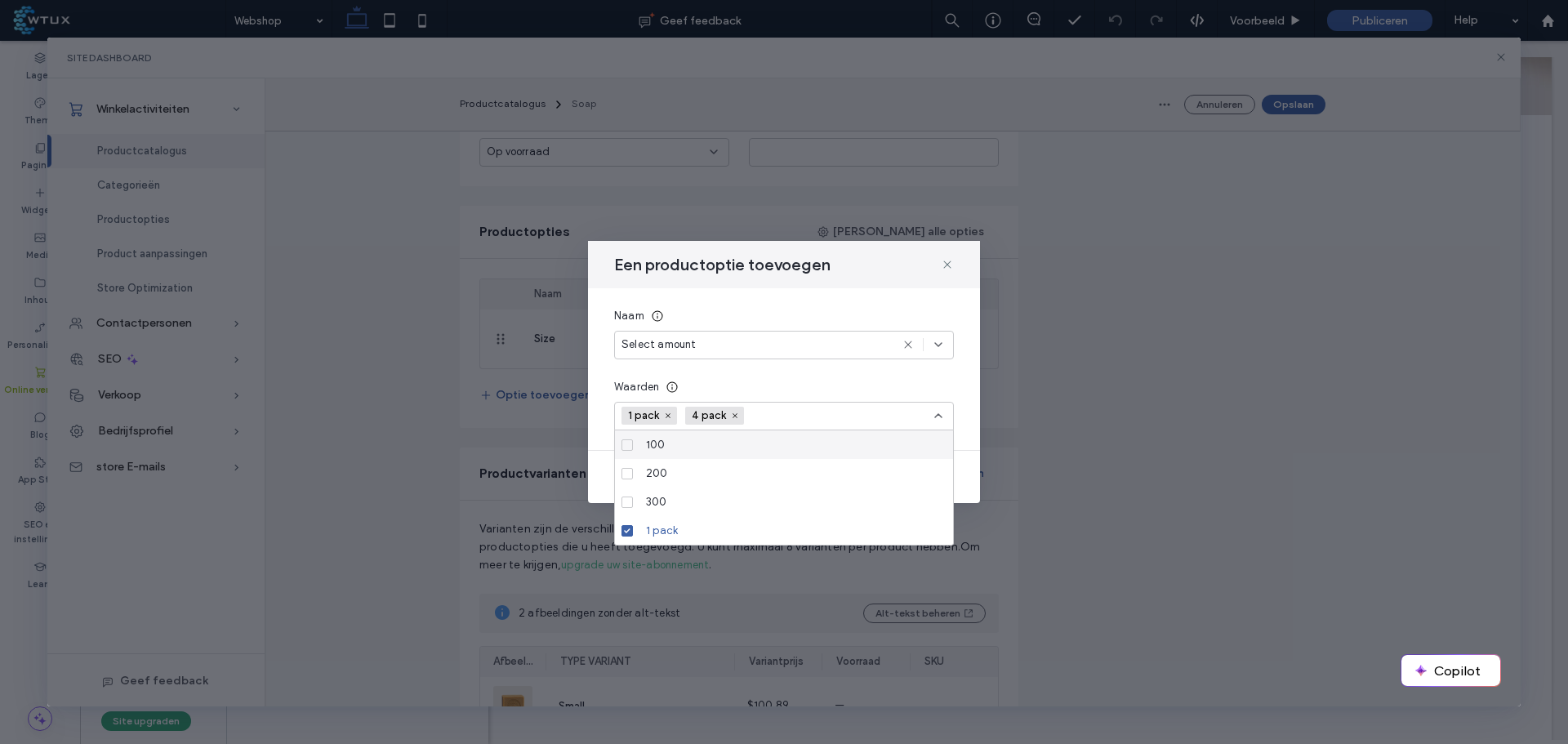
click at [975, 433] on div "Naam Select amount Waarden 1 pack 4 pack" at bounding box center [784, 370] width 392 height 162
click at [967, 474] on div "Annuleren Toevoegen" at bounding box center [784, 476] width 392 height 26
click at [769, 340] on div "Select amount" at bounding box center [756, 345] width 269 height 17
click at [785, 311] on div "Naam" at bounding box center [784, 316] width 339 height 17
drag, startPoint x: 960, startPoint y: 449, endPoint x: 960, endPoint y: 439, distance: 10.0
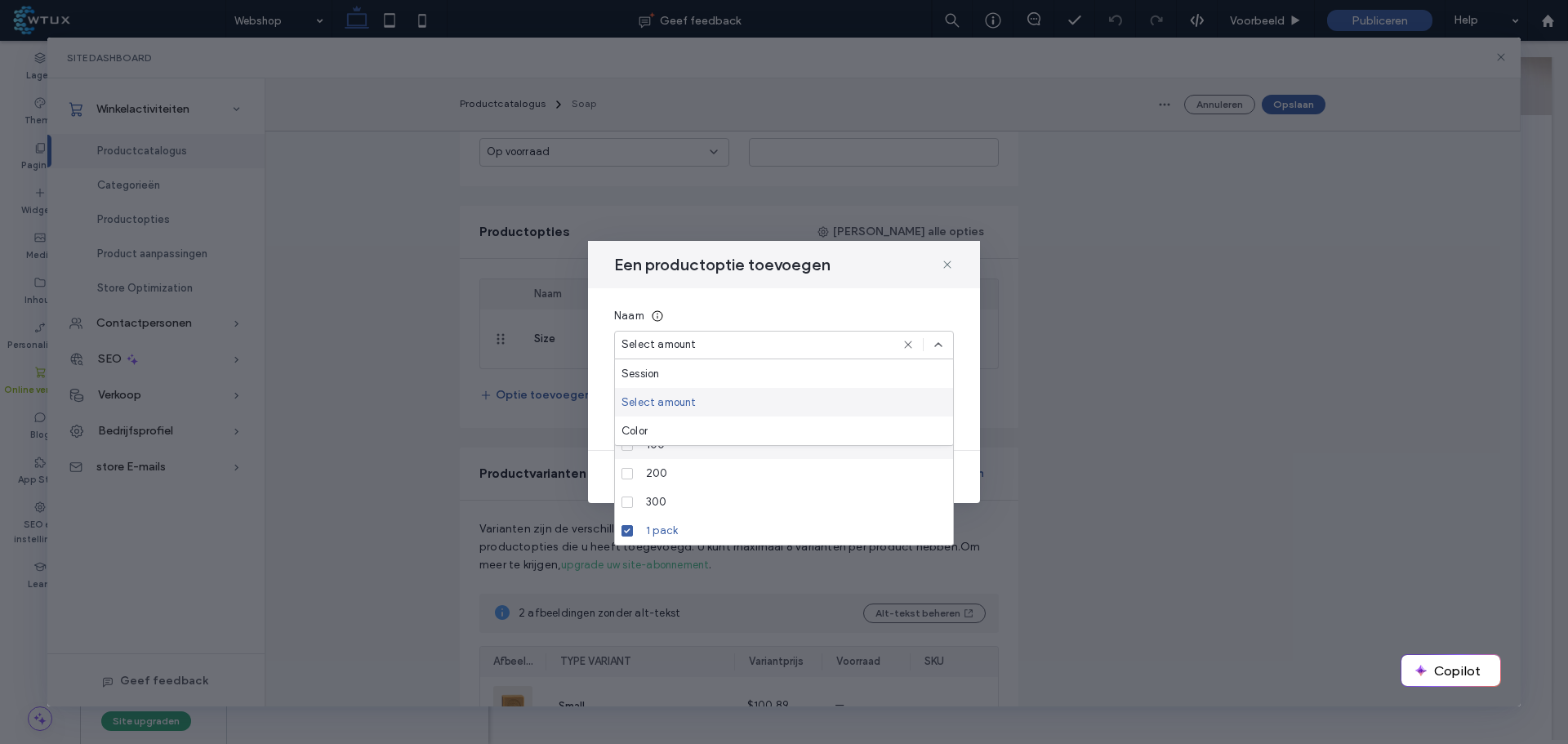
click at [960, 450] on hr at bounding box center [784, 450] width 392 height 1
click at [937, 343] on icon at bounding box center [938, 345] width 13 height 13
click at [943, 417] on icon at bounding box center [938, 416] width 13 height 13
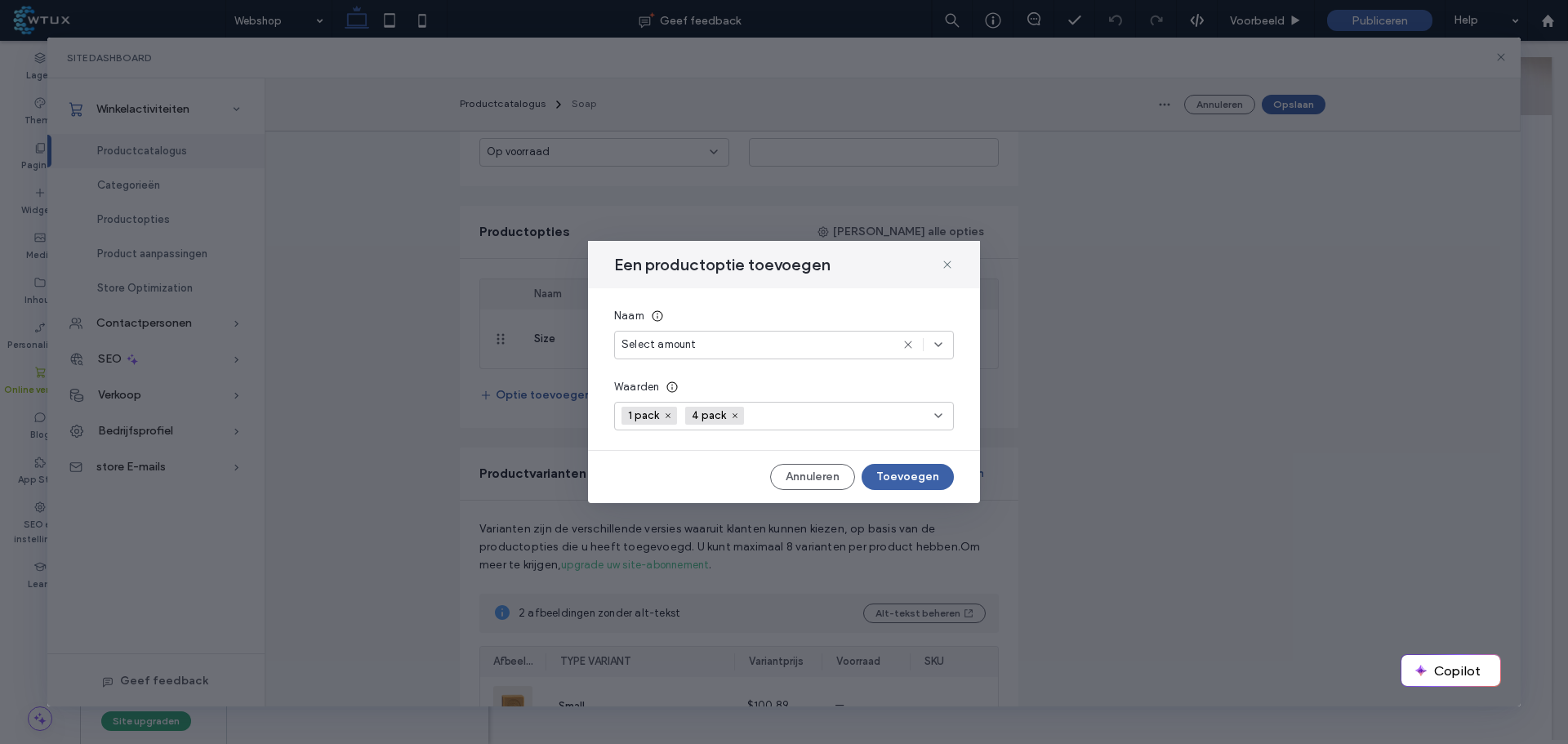
click at [918, 478] on button "Toevoegen" at bounding box center [908, 476] width 92 height 26
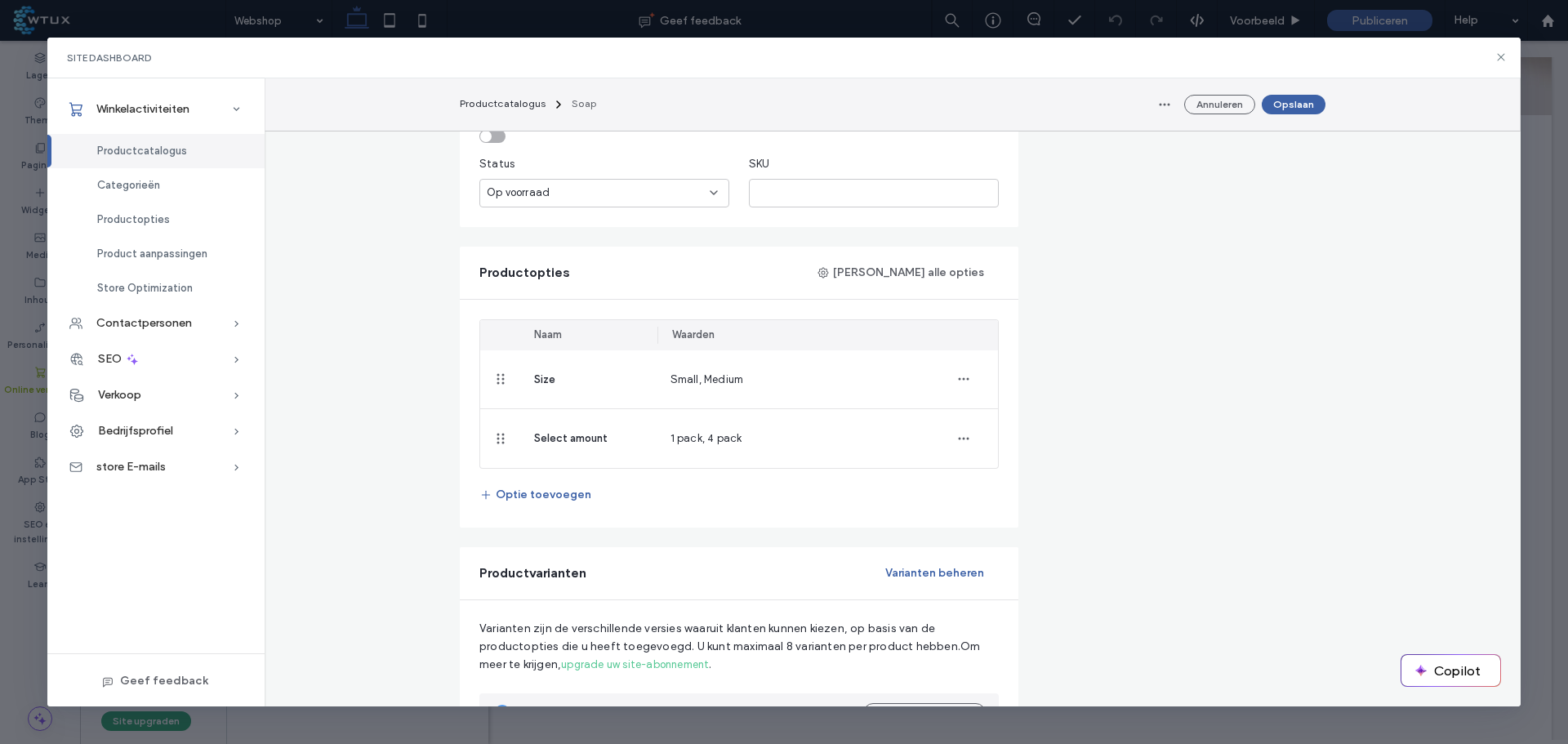
scroll to position [654, 0]
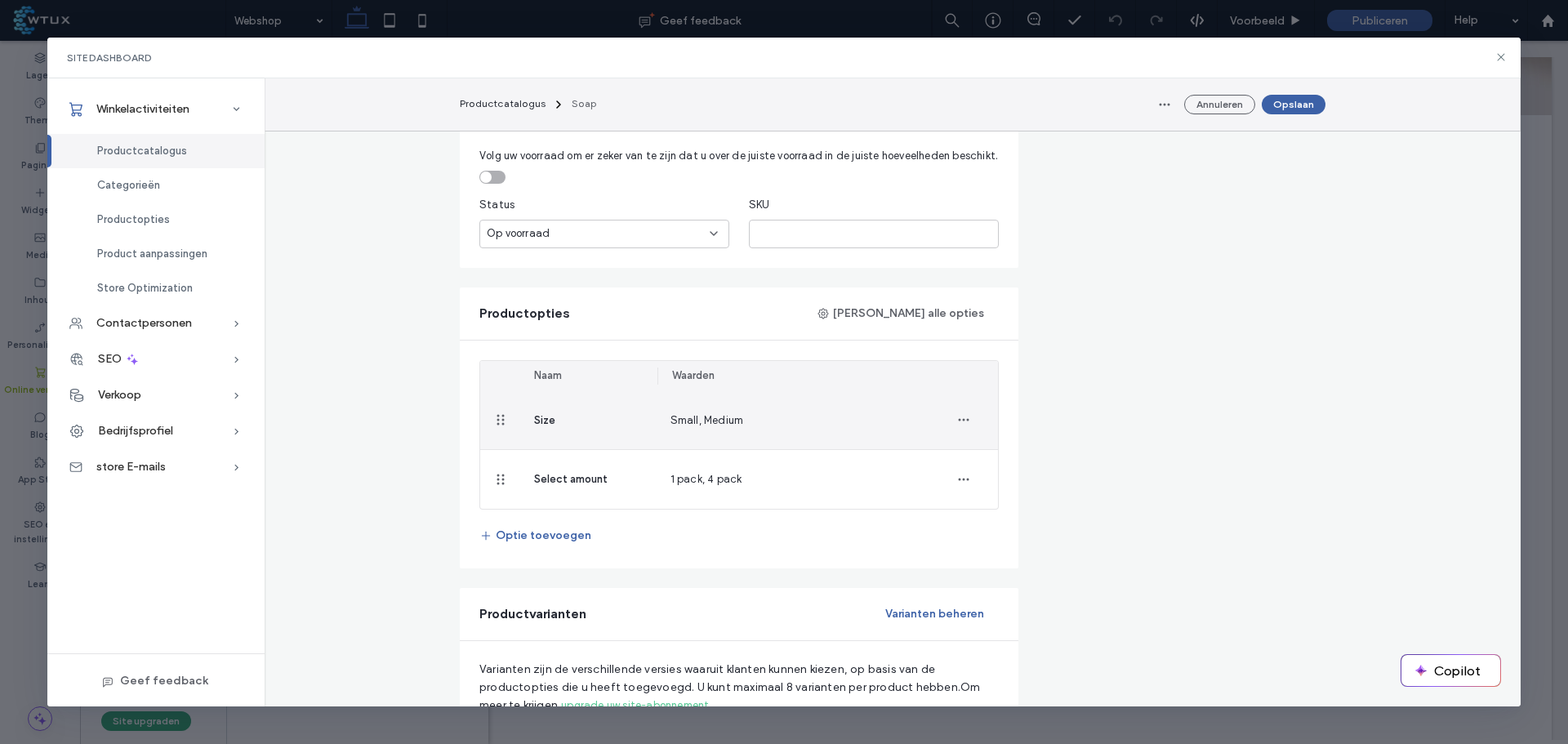
click at [957, 420] on icon "button" at bounding box center [964, 419] width 13 height 13
click at [1034, 495] on span "Verwijderen uit Product" at bounding box center [1036, 494] width 117 height 17
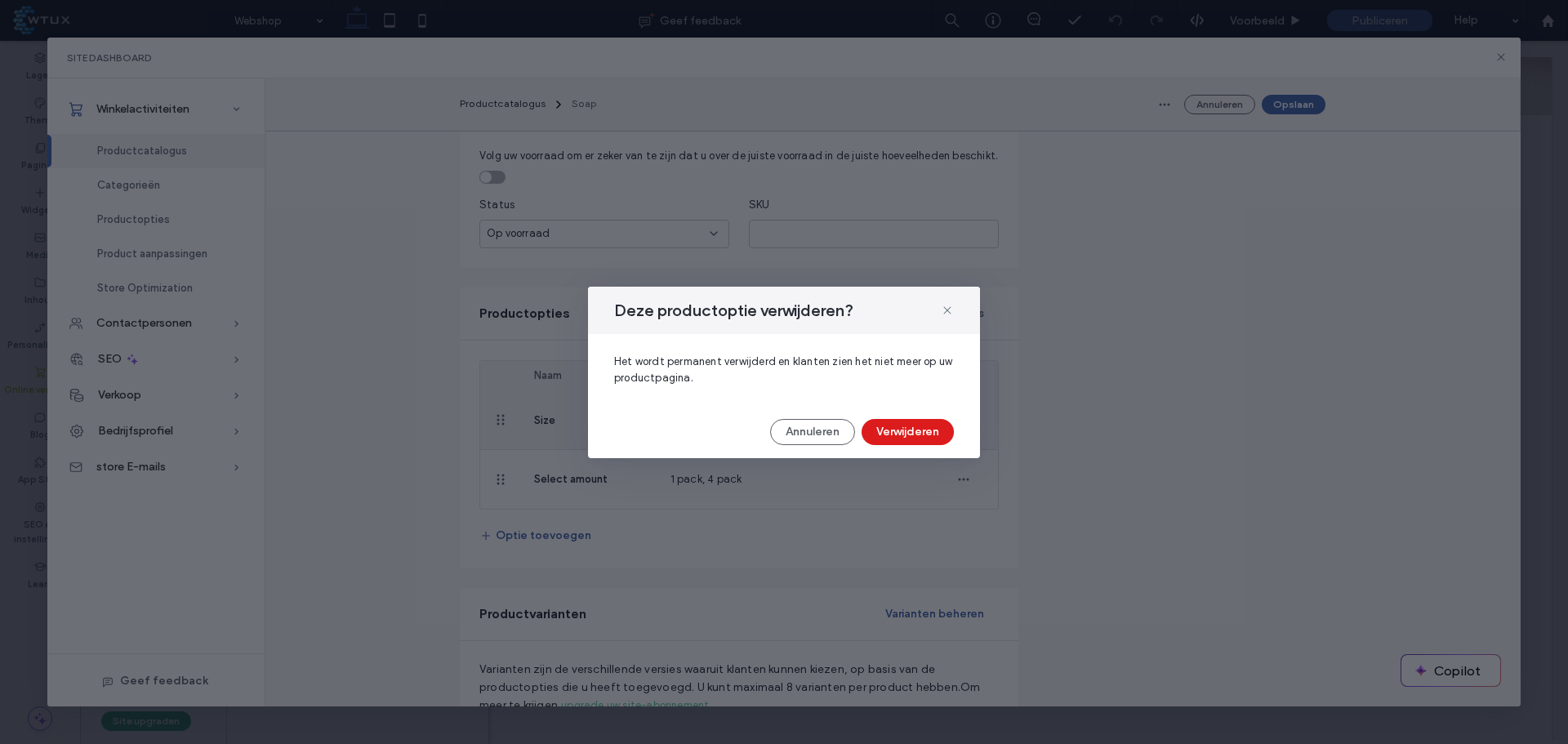
click at [911, 435] on button "Verwijderen" at bounding box center [908, 432] width 92 height 26
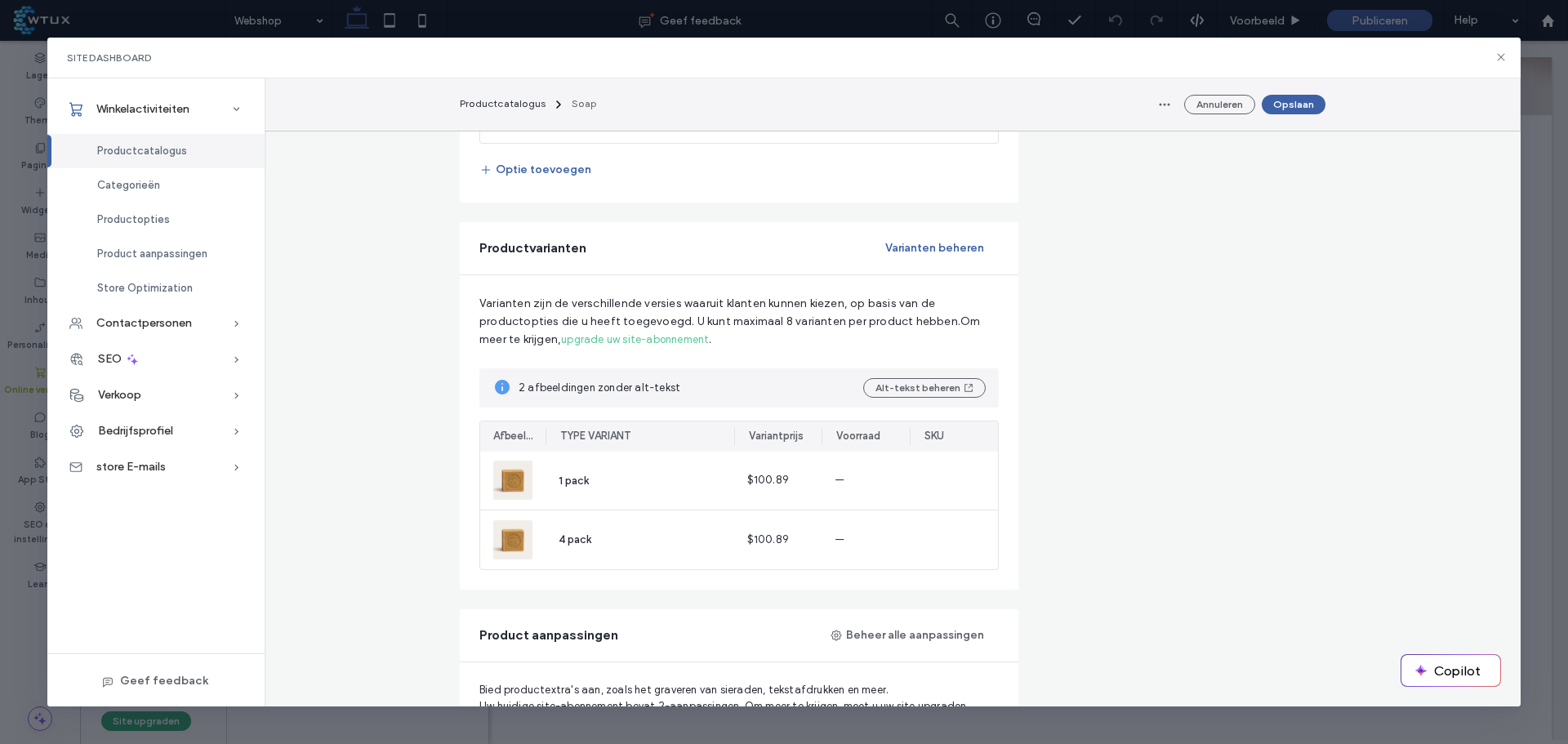
scroll to position [1062, 0]
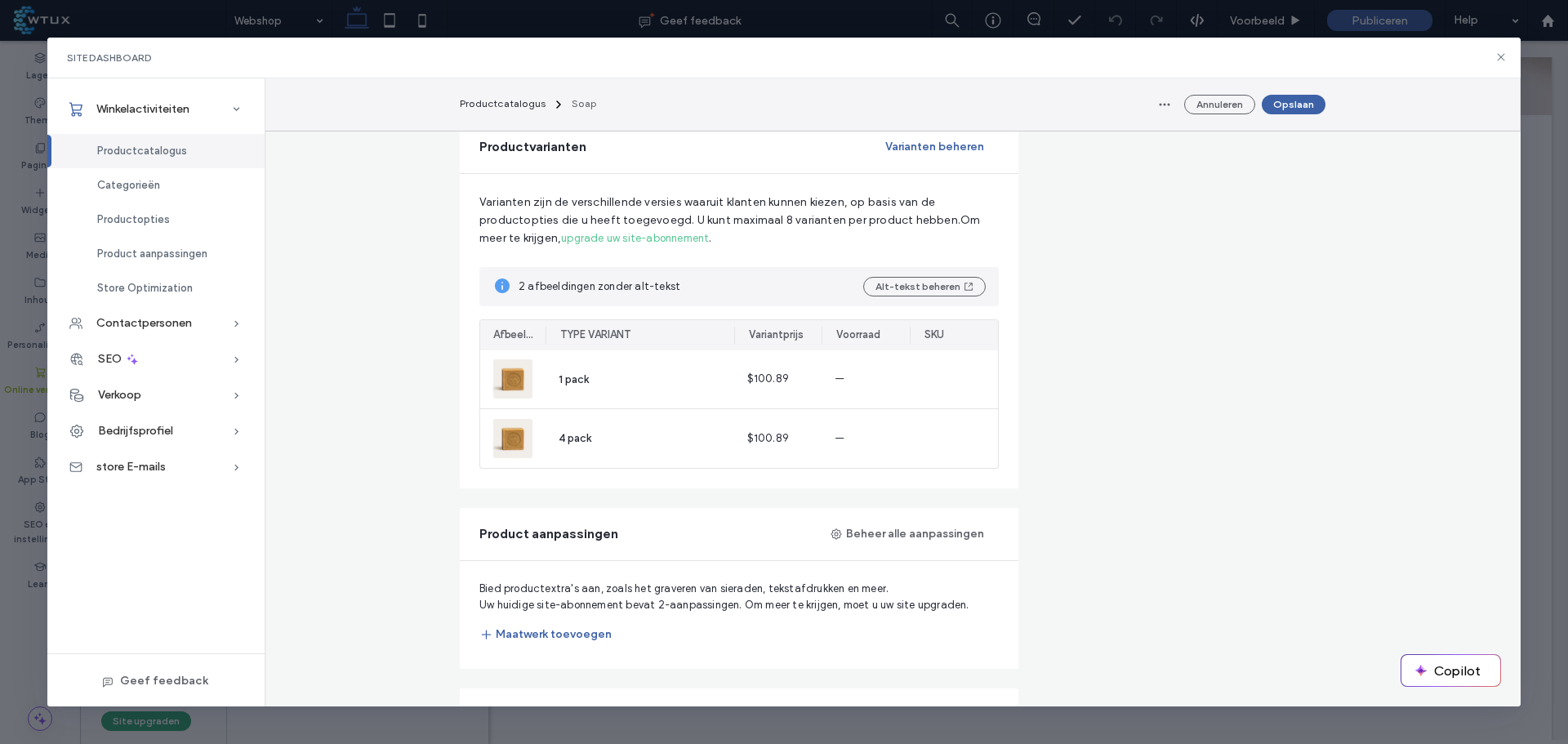
click at [940, 152] on button "Varianten beheren" at bounding box center [934, 147] width 128 height 26
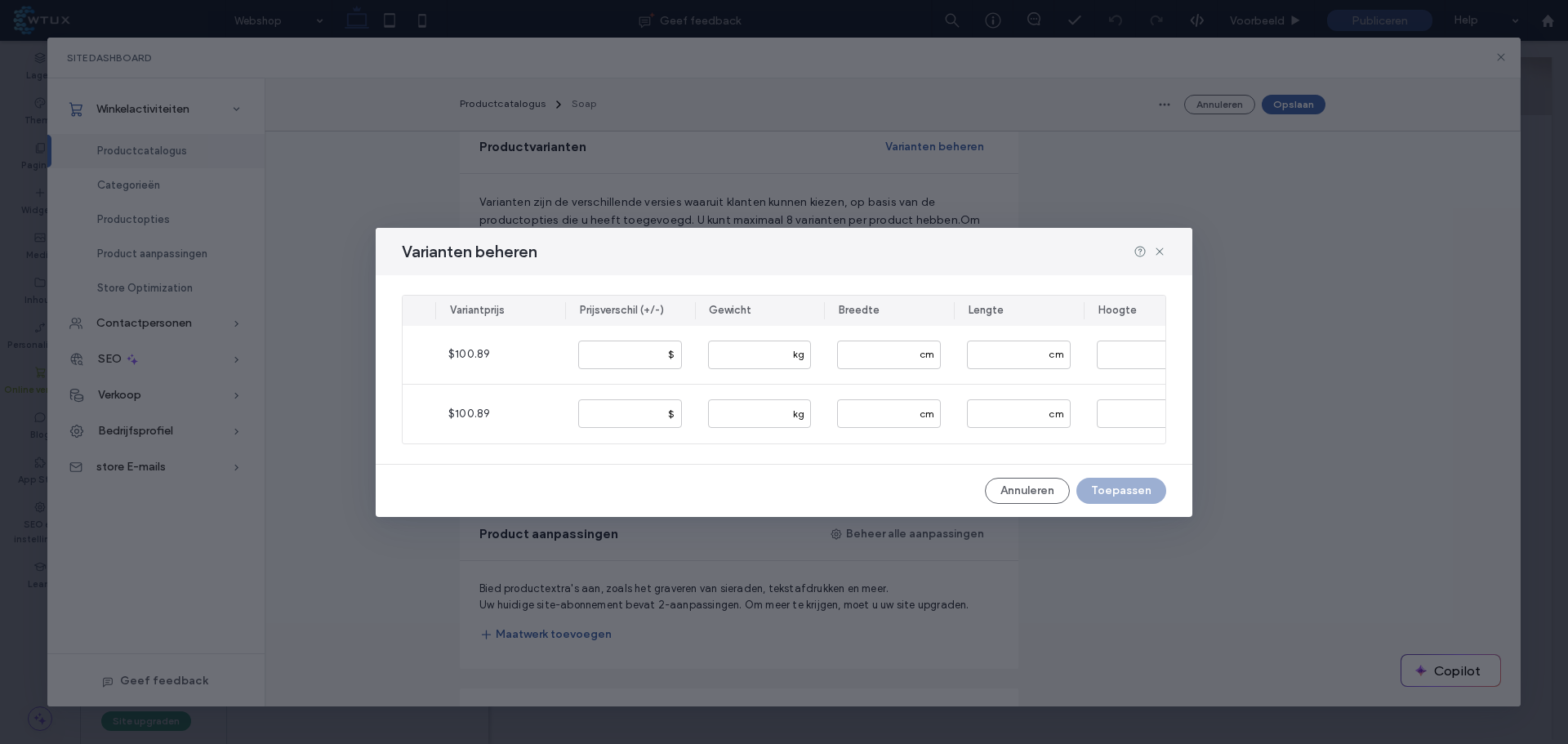
scroll to position [0, 6]
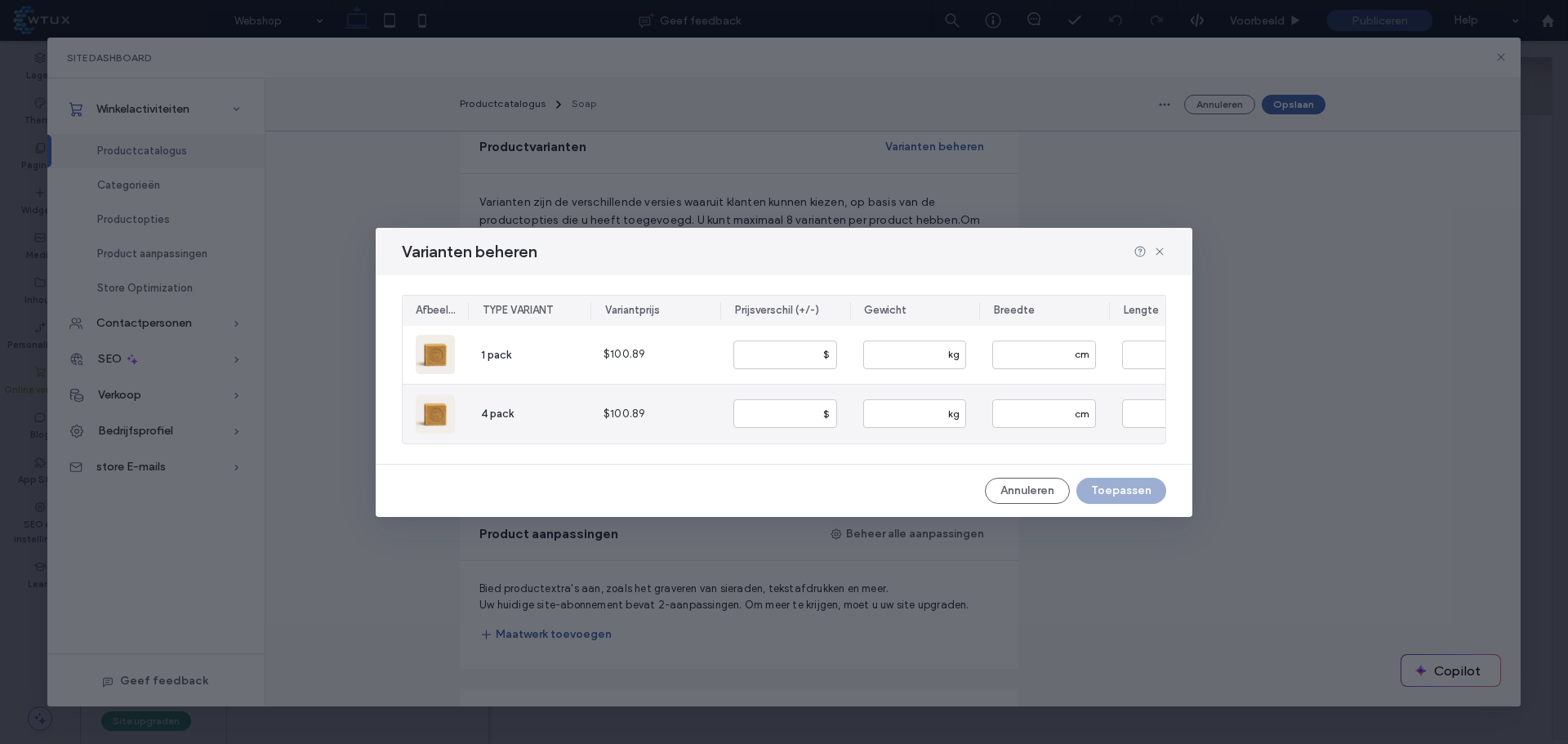
click at [438, 411] on icon "button" at bounding box center [435, 414] width 13 height 13
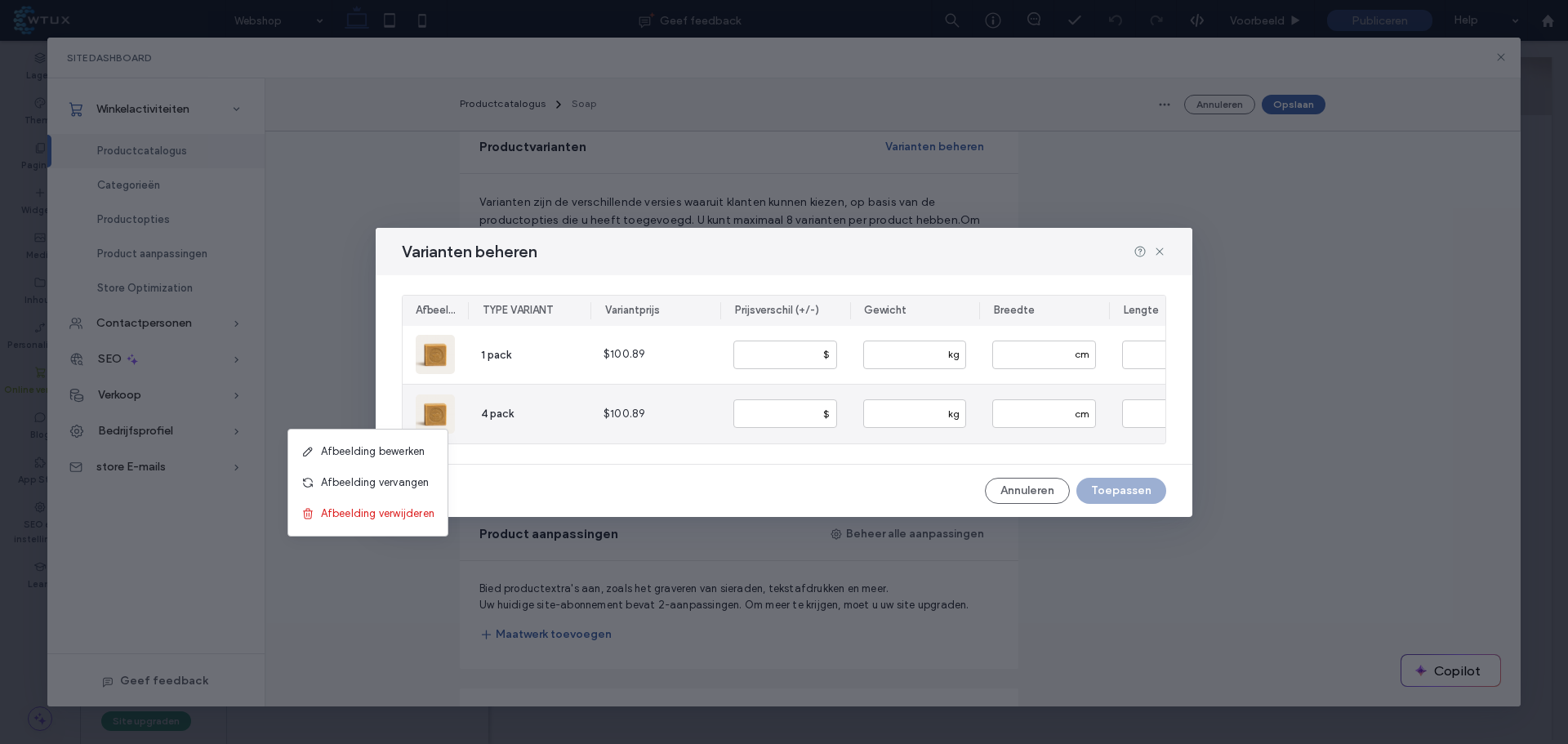
click at [396, 486] on span "Afbeelding vervangen" at bounding box center [375, 483] width 109 height 17
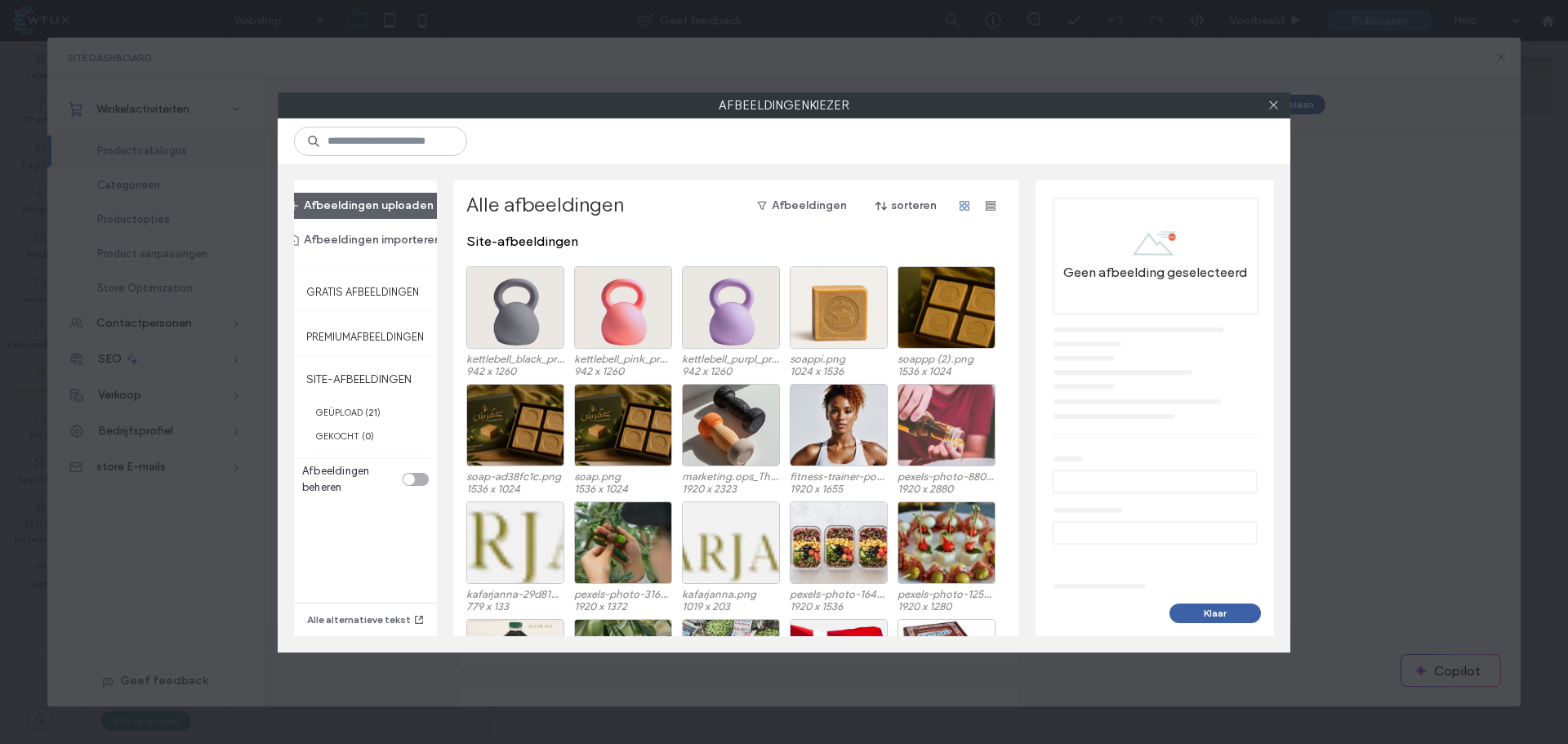
click at [373, 200] on button "Afbeeldingen uploaden" at bounding box center [361, 206] width 174 height 26
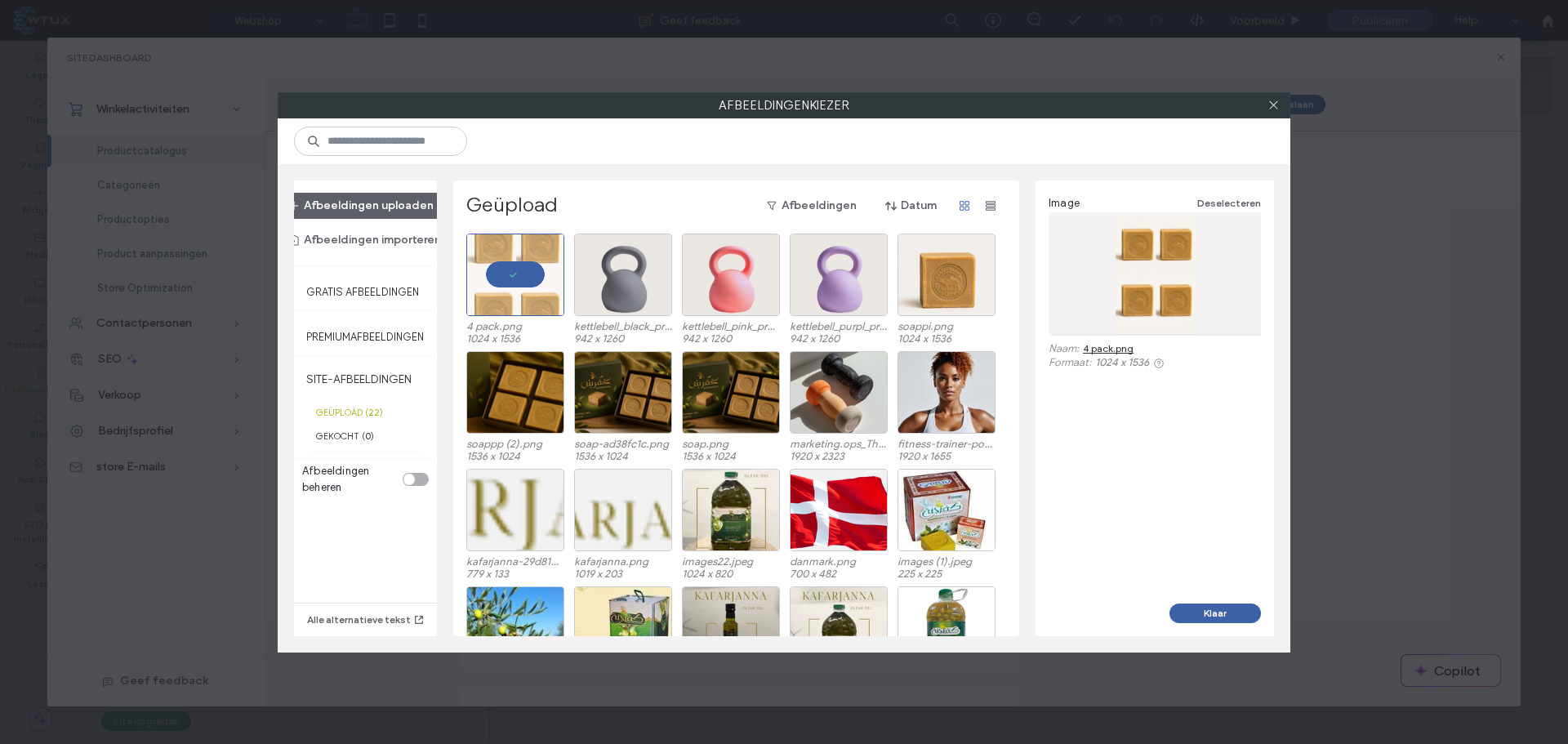
click at [1226, 610] on button "Klaar" at bounding box center [1215, 612] width 91 height 19
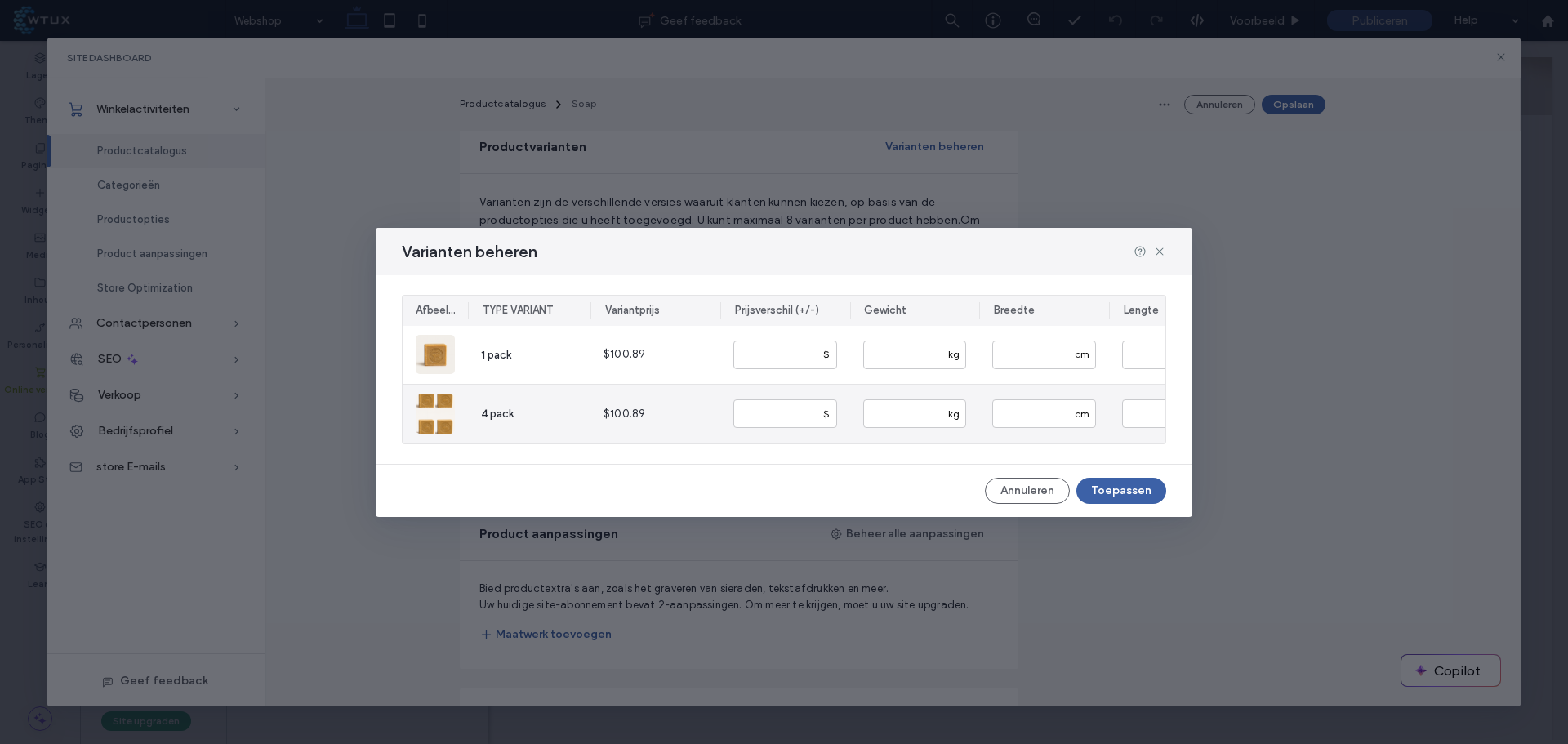
click at [1132, 494] on button "Toepassen" at bounding box center [1122, 491] width 90 height 26
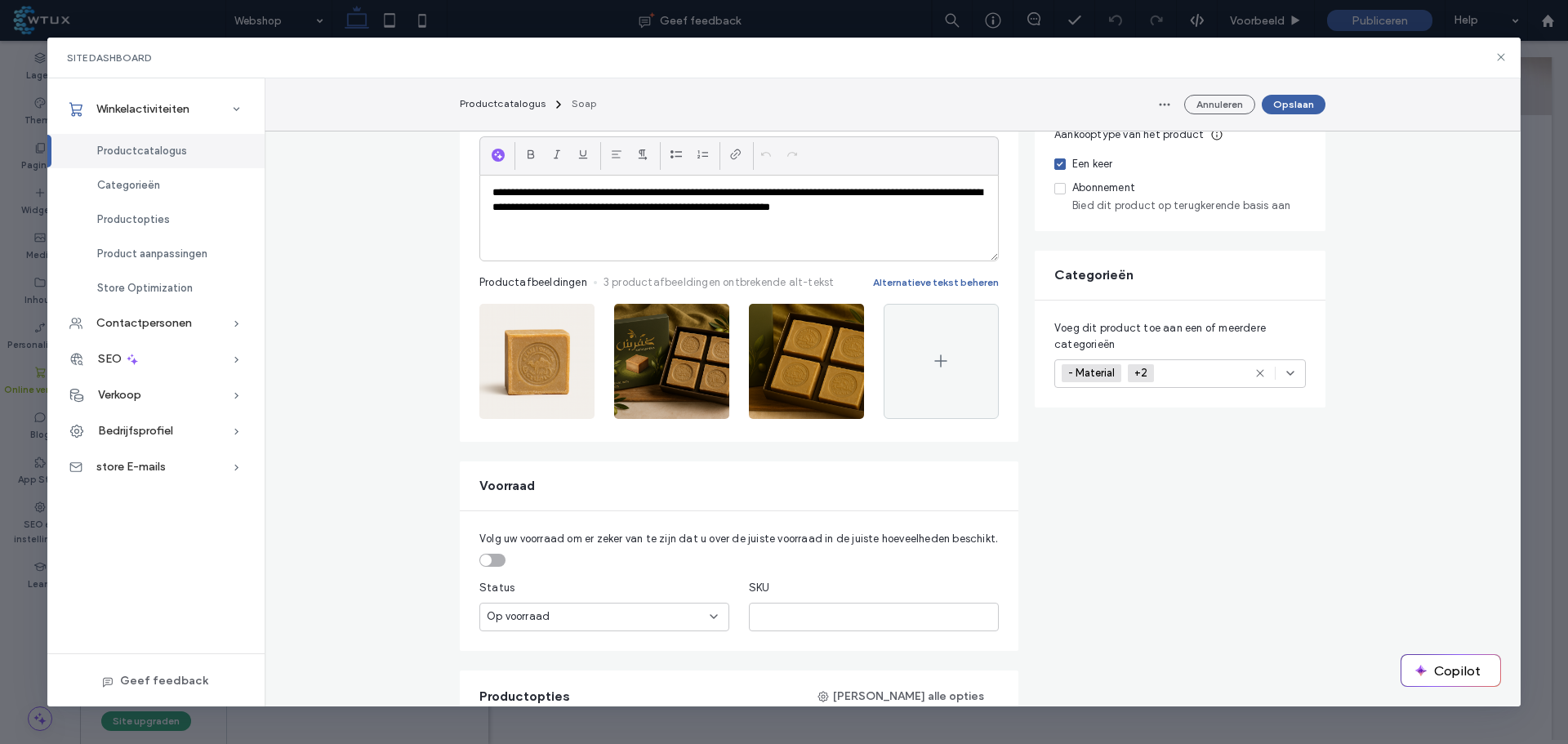
scroll to position [82, 0]
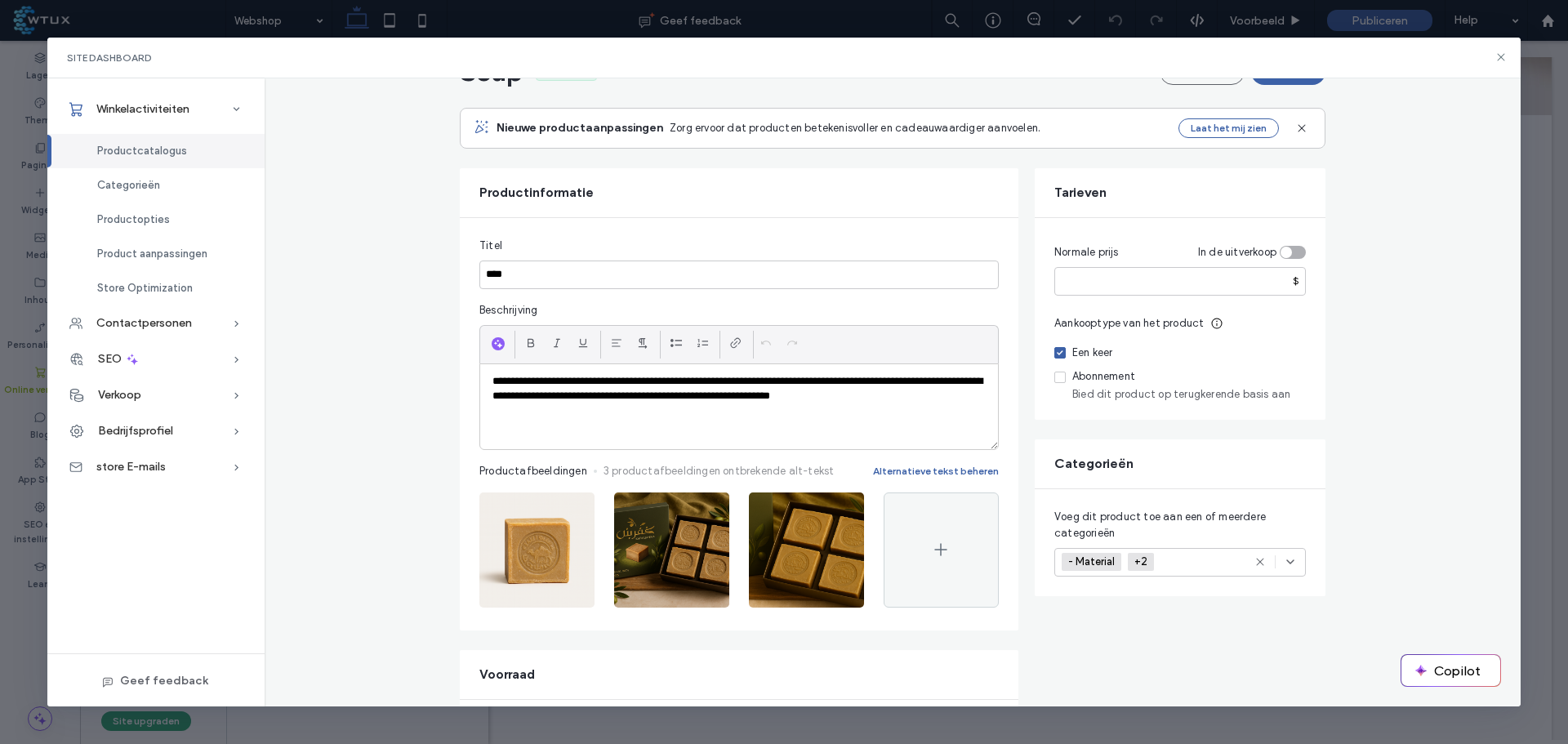
click at [935, 550] on use at bounding box center [941, 549] width 12 height 12
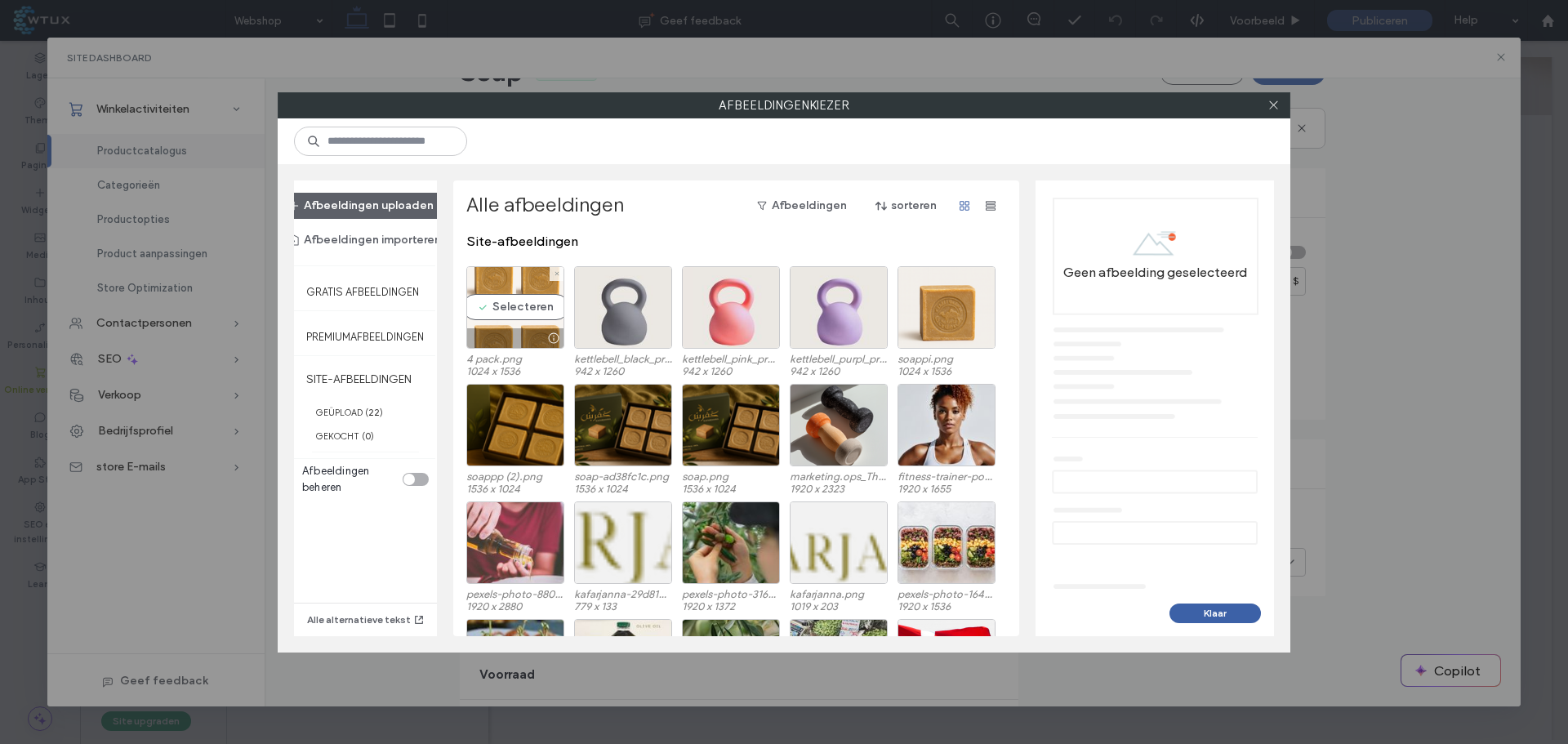
click at [508, 303] on div "Selecteren" at bounding box center [515, 308] width 98 height 83
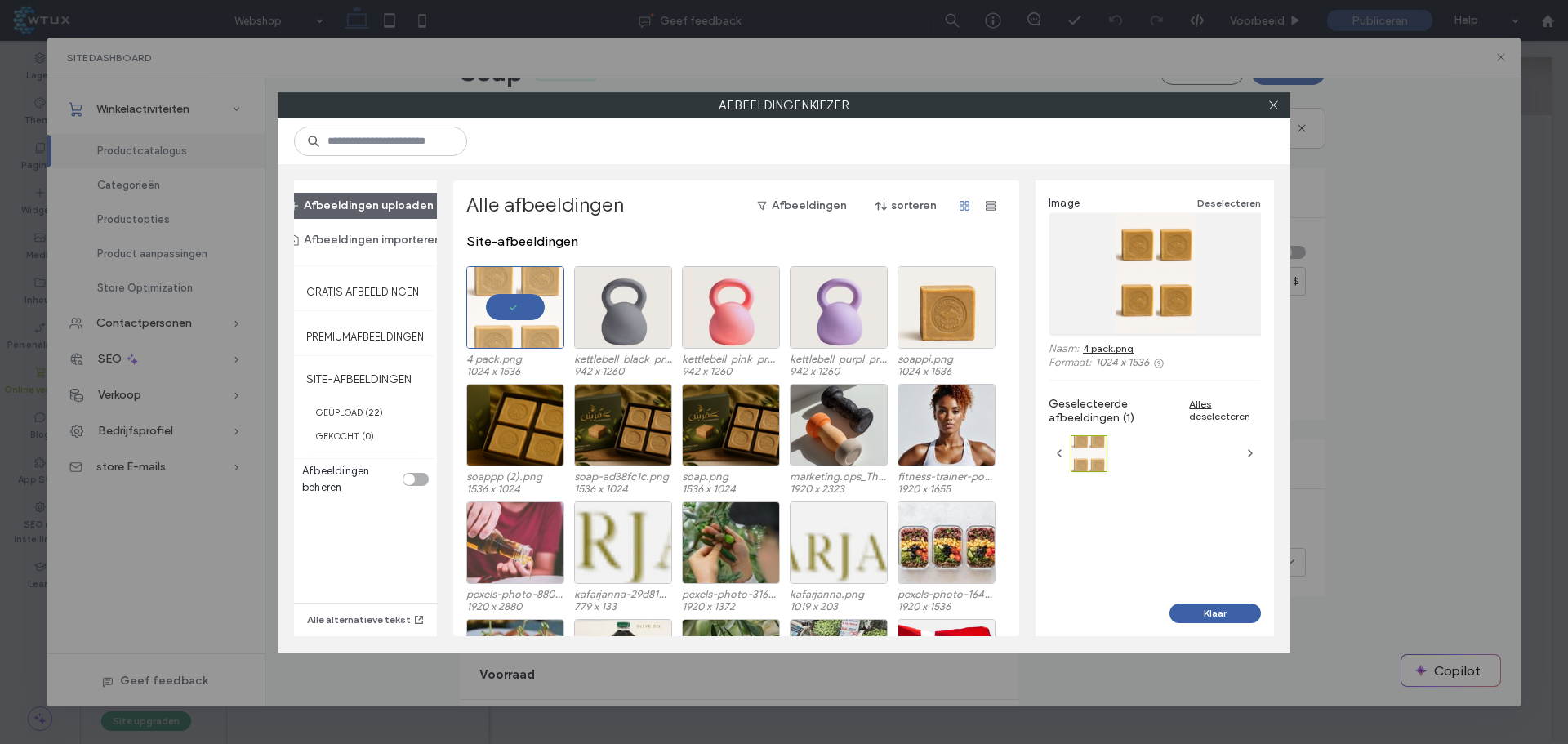
click at [1208, 613] on button "Klaar" at bounding box center [1215, 612] width 91 height 19
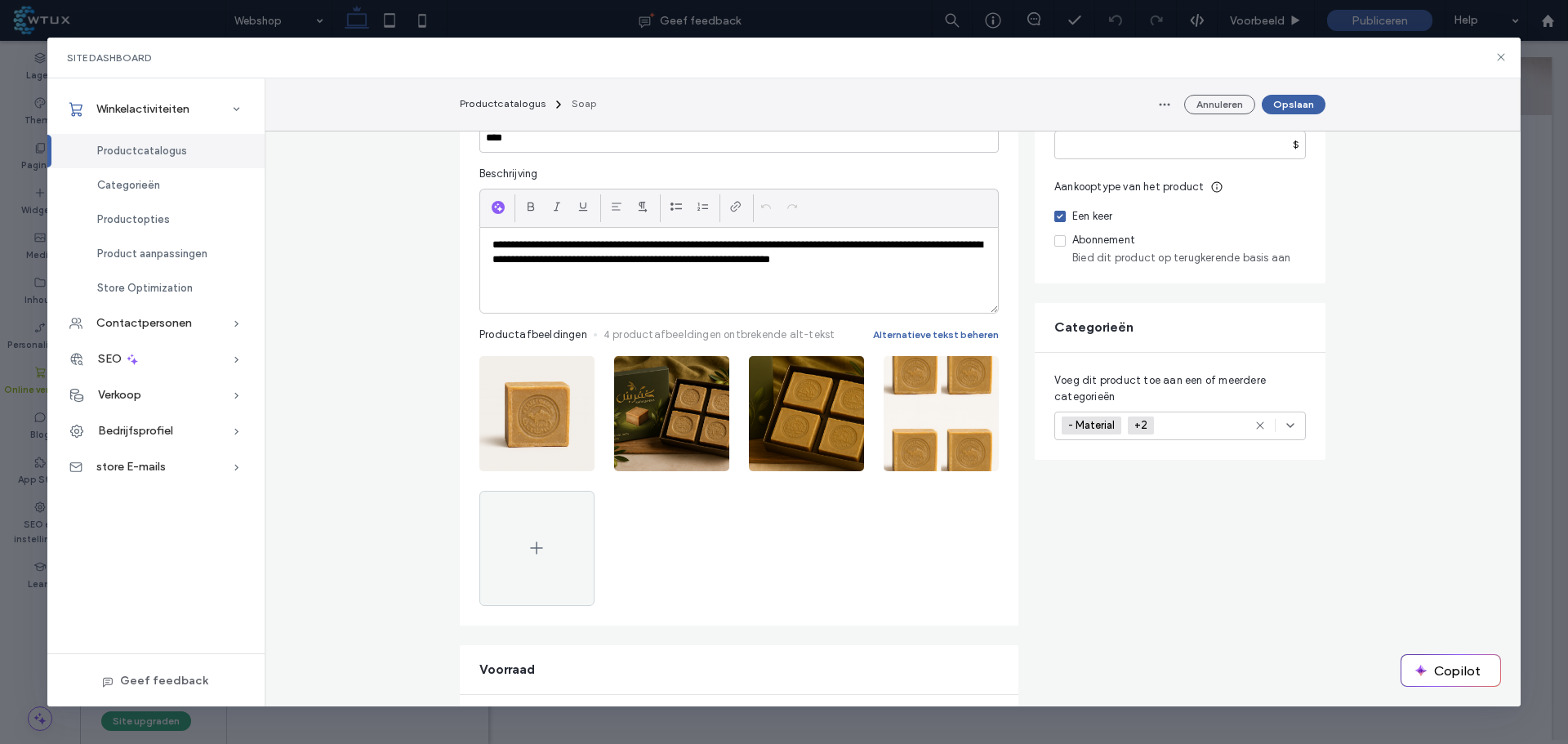
scroll to position [245, 0]
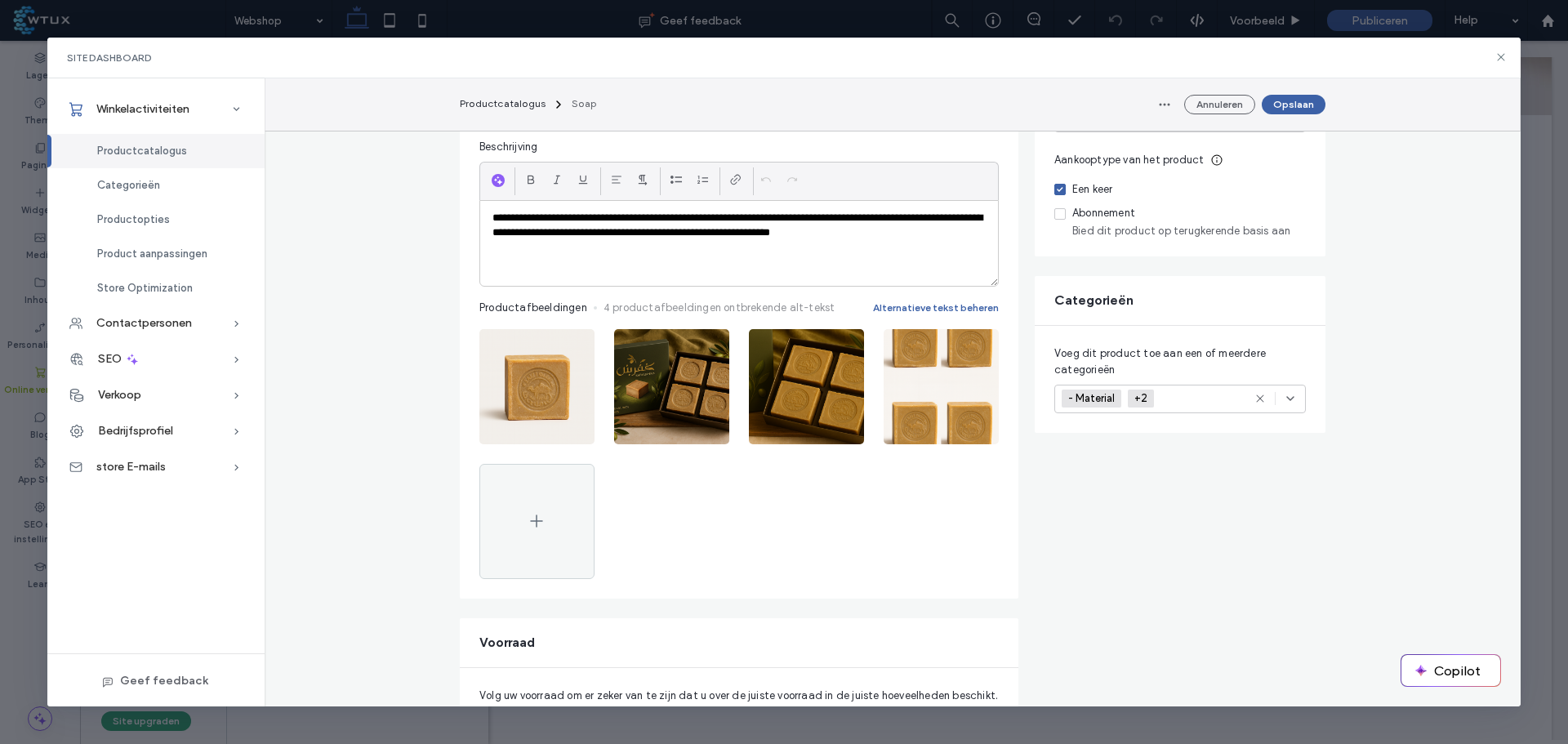
click at [972, 340] on icon "button" at bounding box center [978, 346] width 13 height 13
click at [926, 455] on span "Afbeelding verwijderen" at bounding box center [913, 451] width 113 height 17
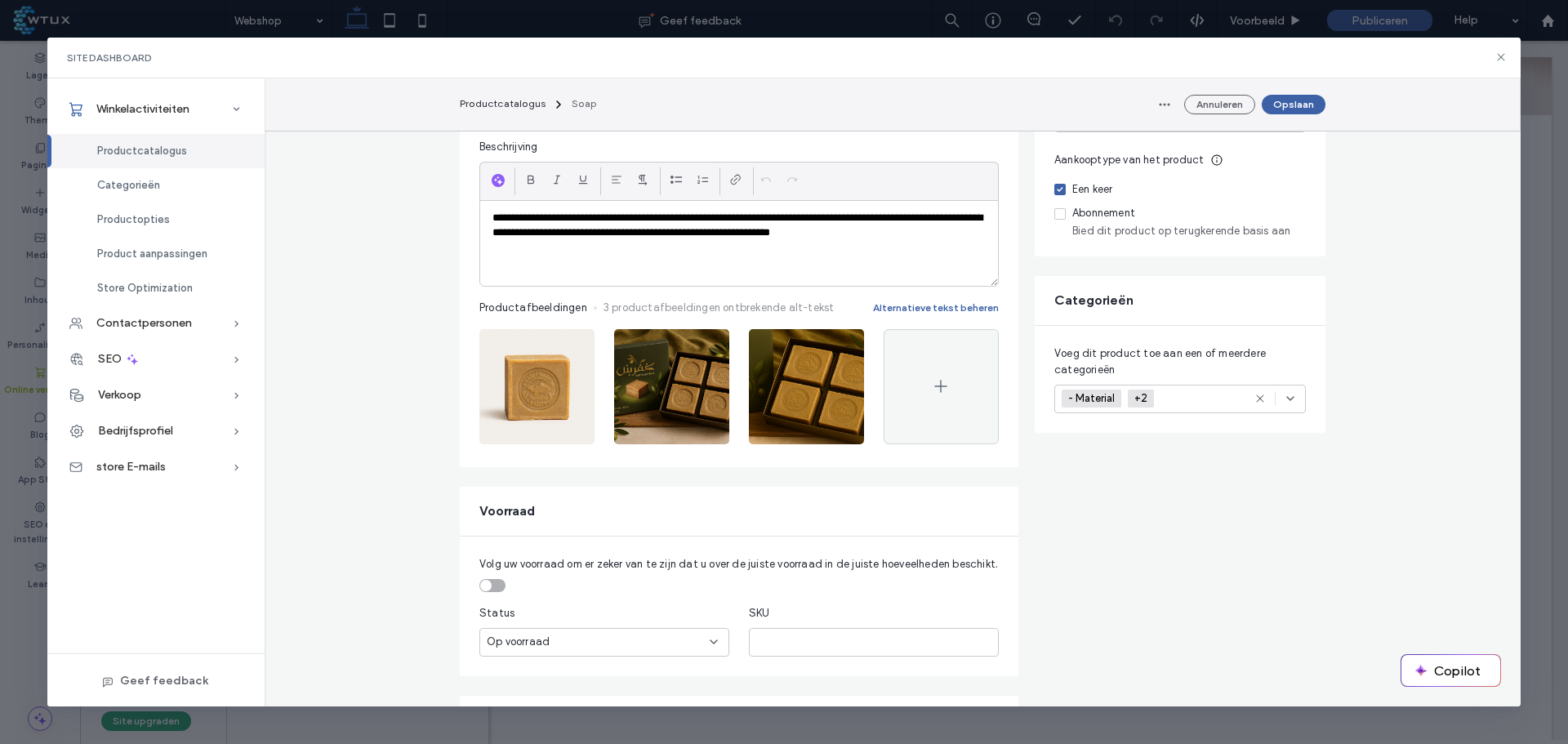
click at [944, 398] on span at bounding box center [941, 386] width 19 height 113
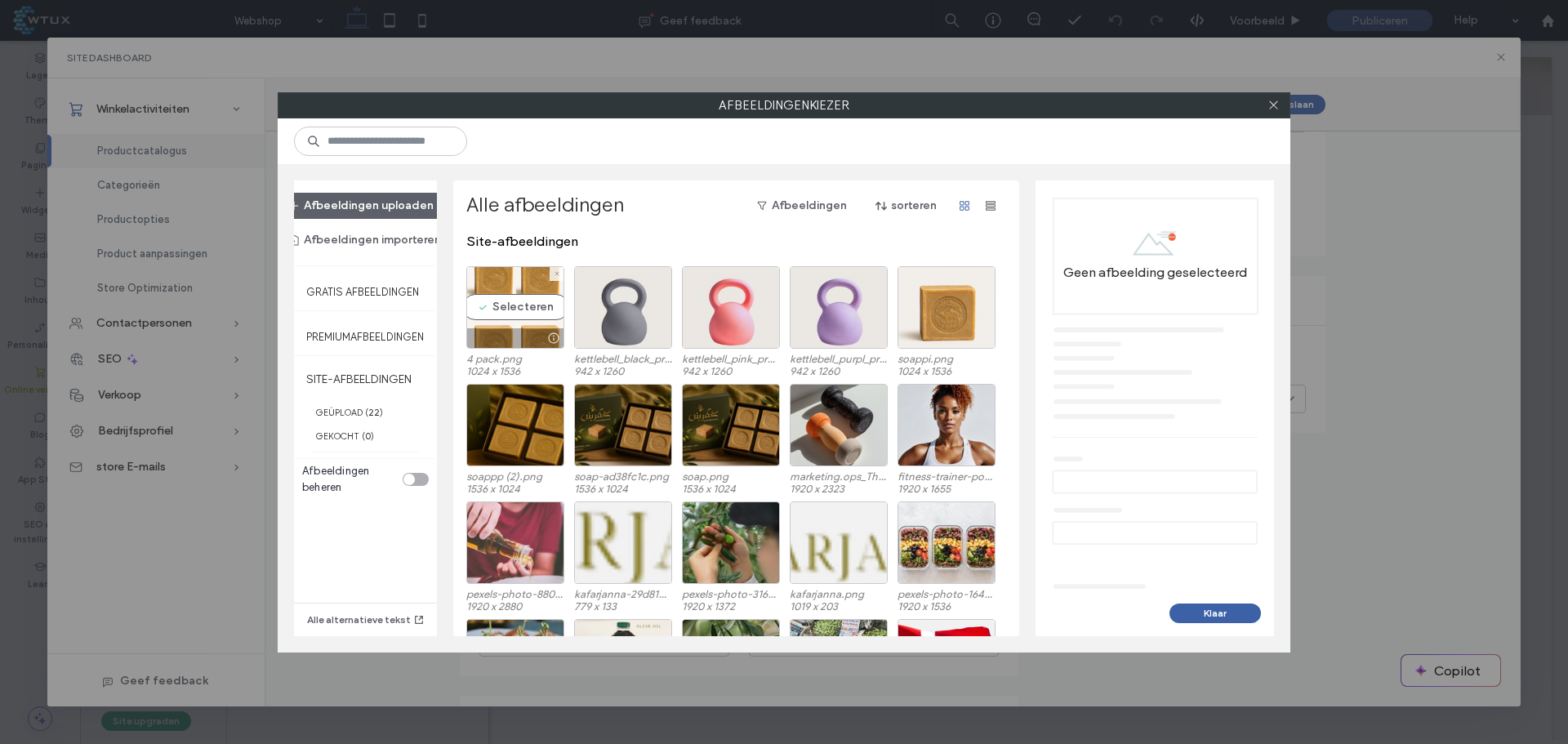
click at [514, 318] on div "Selecteren" at bounding box center [515, 308] width 98 height 83
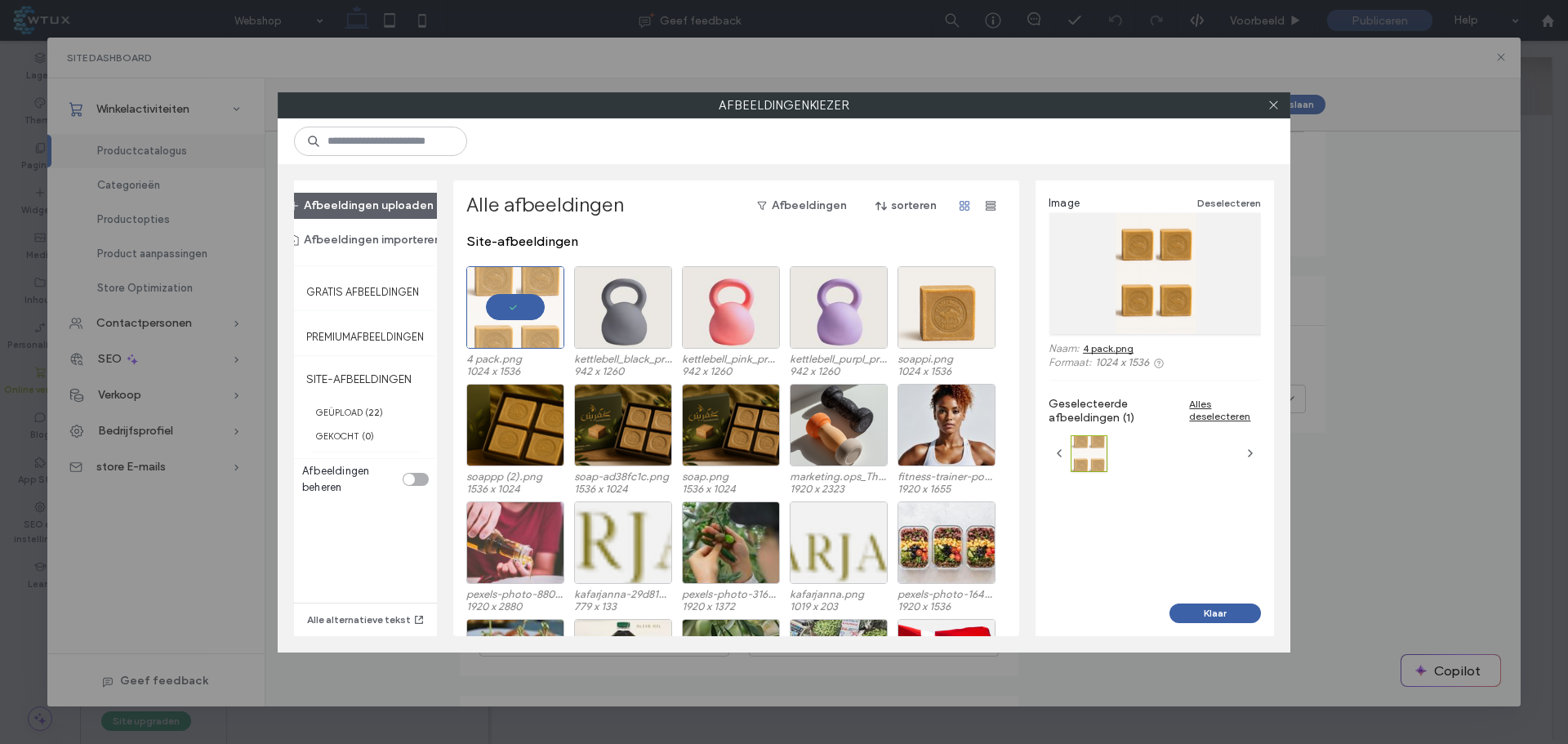
click at [1222, 616] on button "Klaar" at bounding box center [1215, 612] width 91 height 19
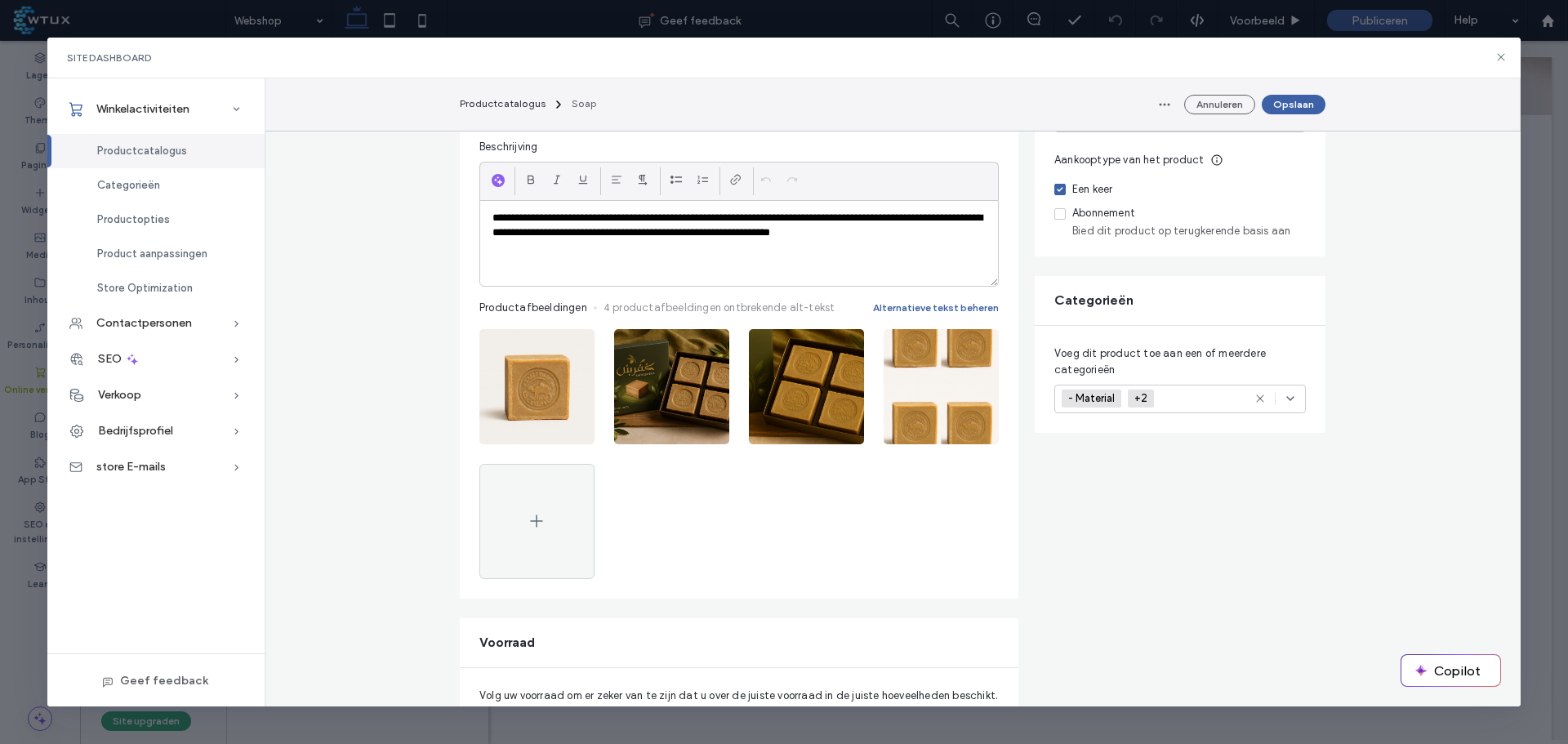
click at [1304, 110] on button "Opslaan" at bounding box center [1293, 104] width 63 height 19
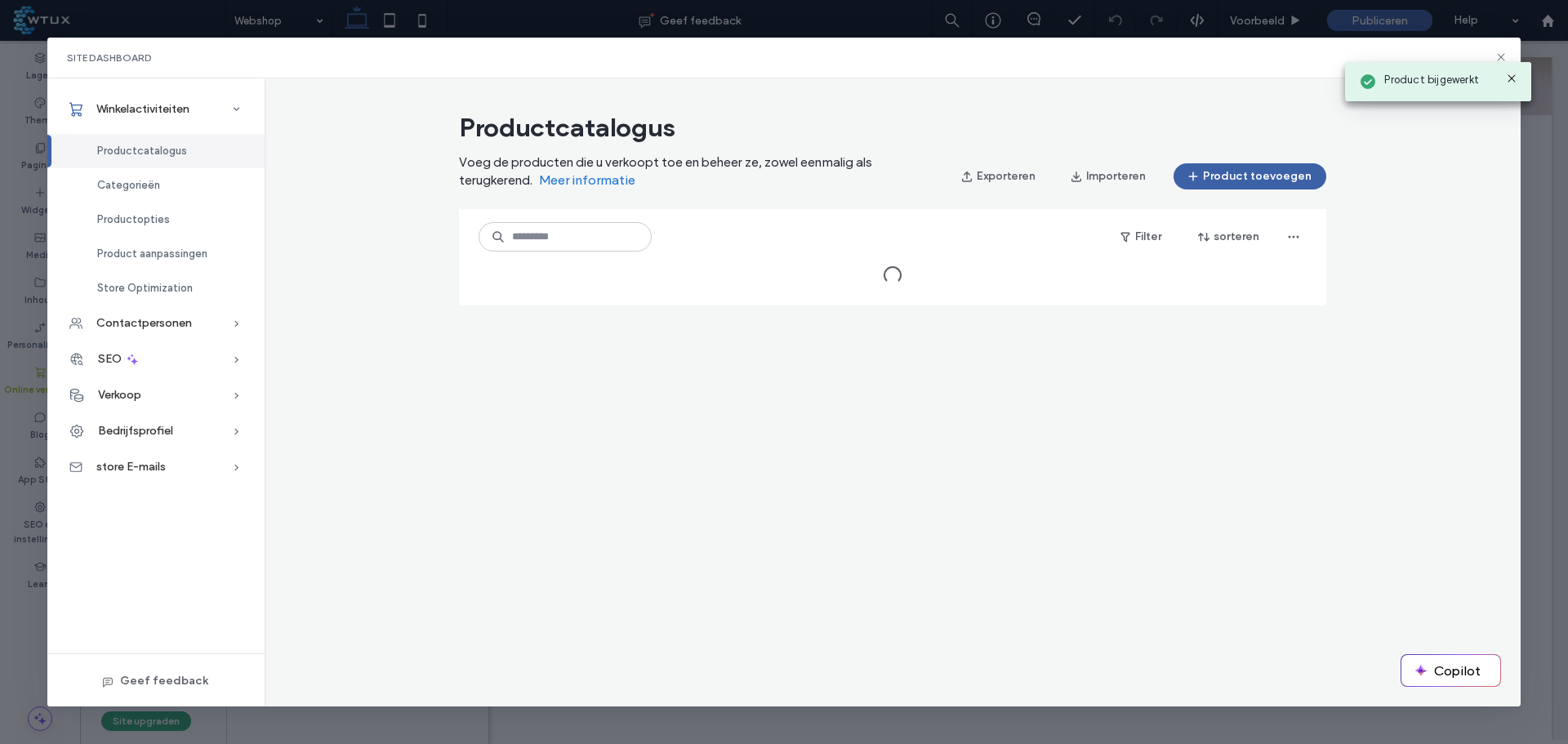
scroll to position [0, 0]
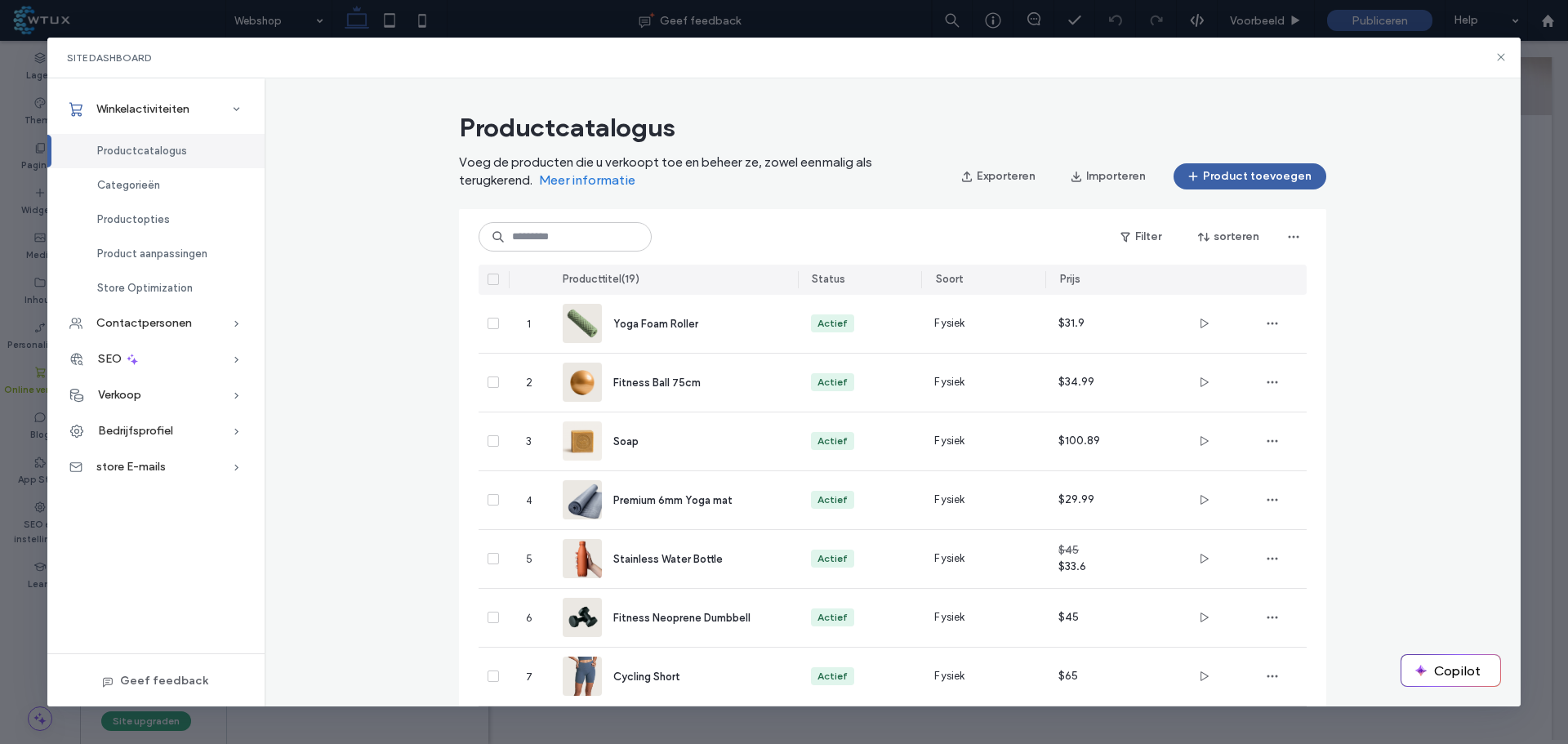
click at [1494, 55] on icon at bounding box center [1501, 57] width 13 height 13
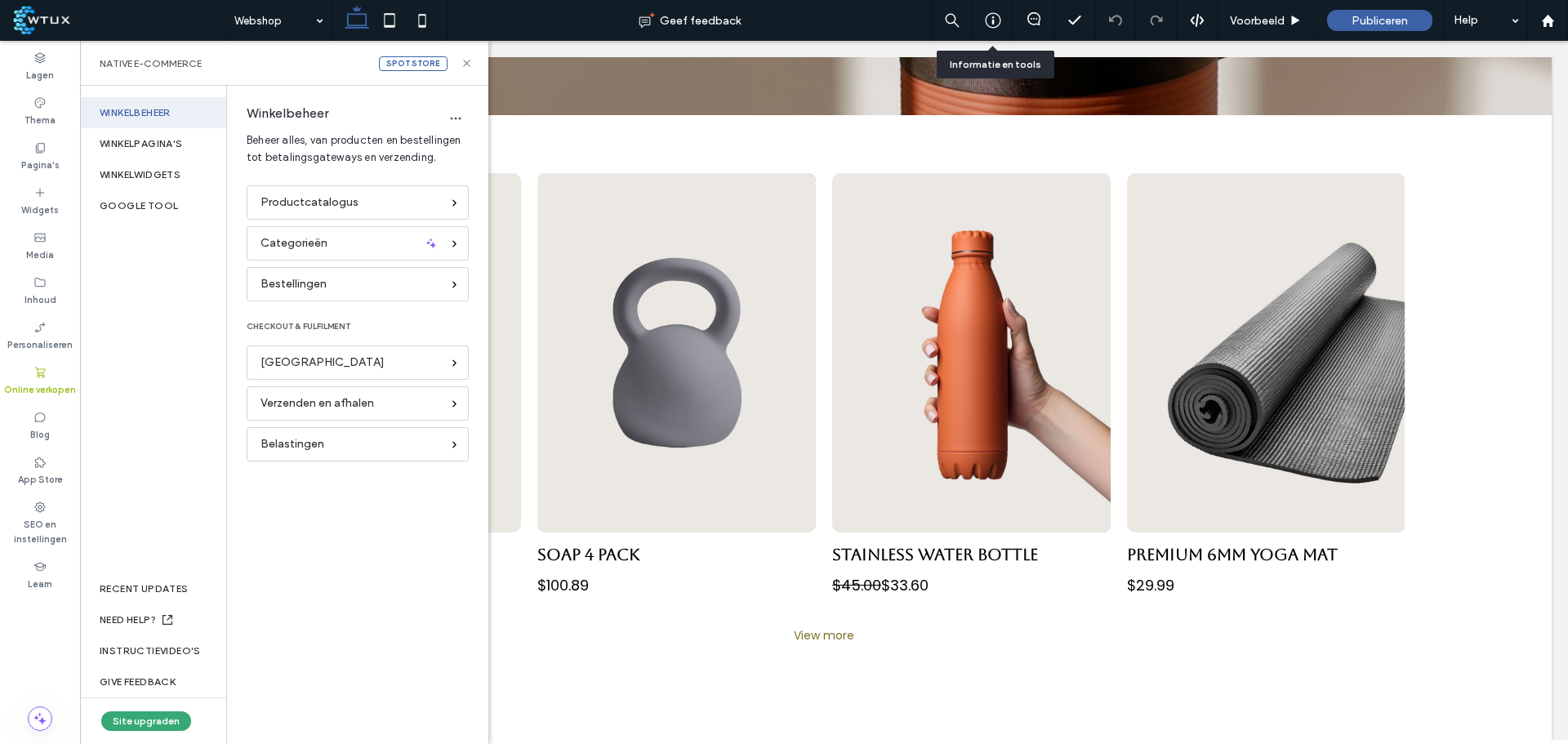
click at [1041, 10] on div at bounding box center [1034, 20] width 40 height 40
click at [1031, 18] on use at bounding box center [1034, 18] width 13 height 13
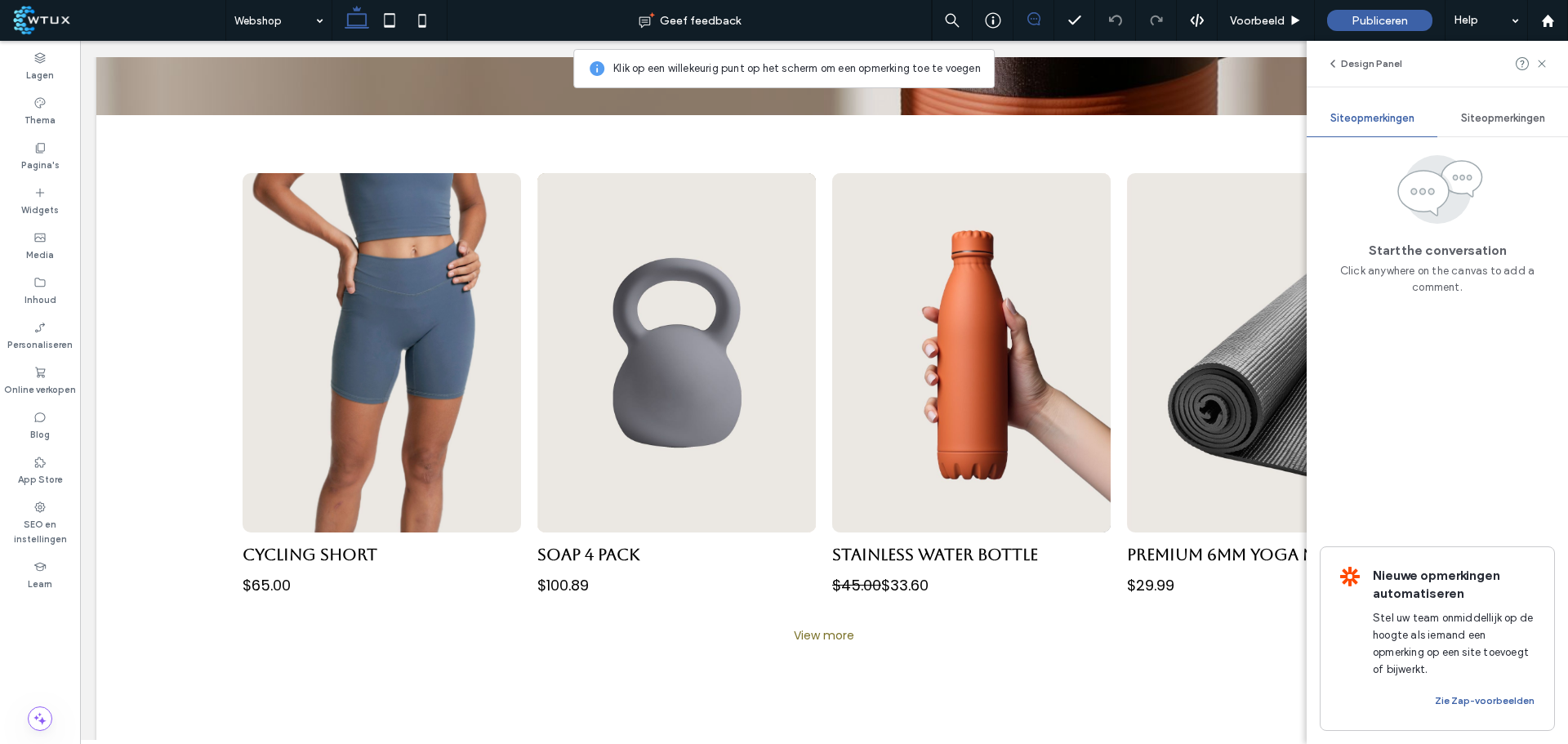
click at [997, 19] on icon at bounding box center [993, 20] width 17 height 17
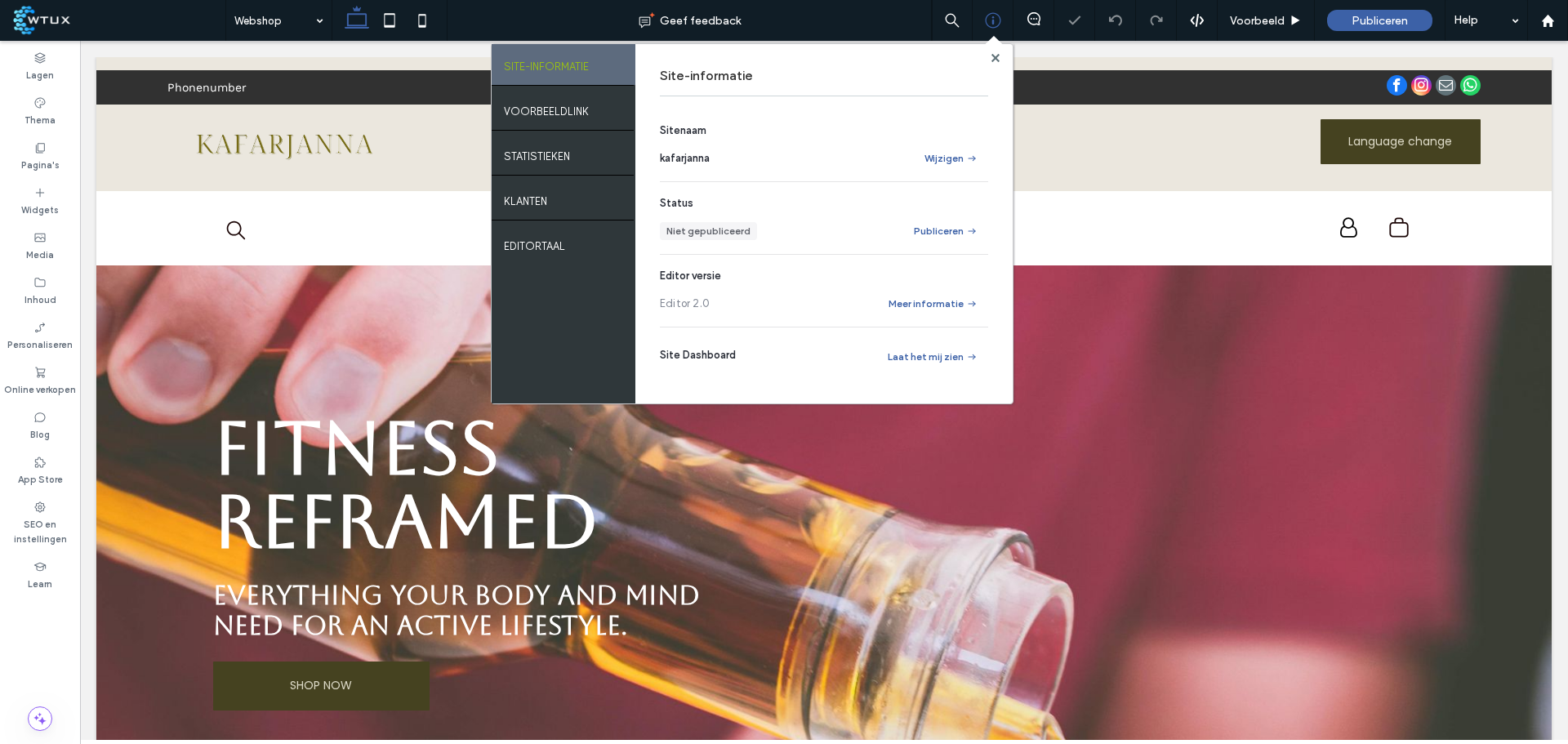
click at [588, 118] on div "VOORBEELDLINK" at bounding box center [564, 109] width 143 height 40
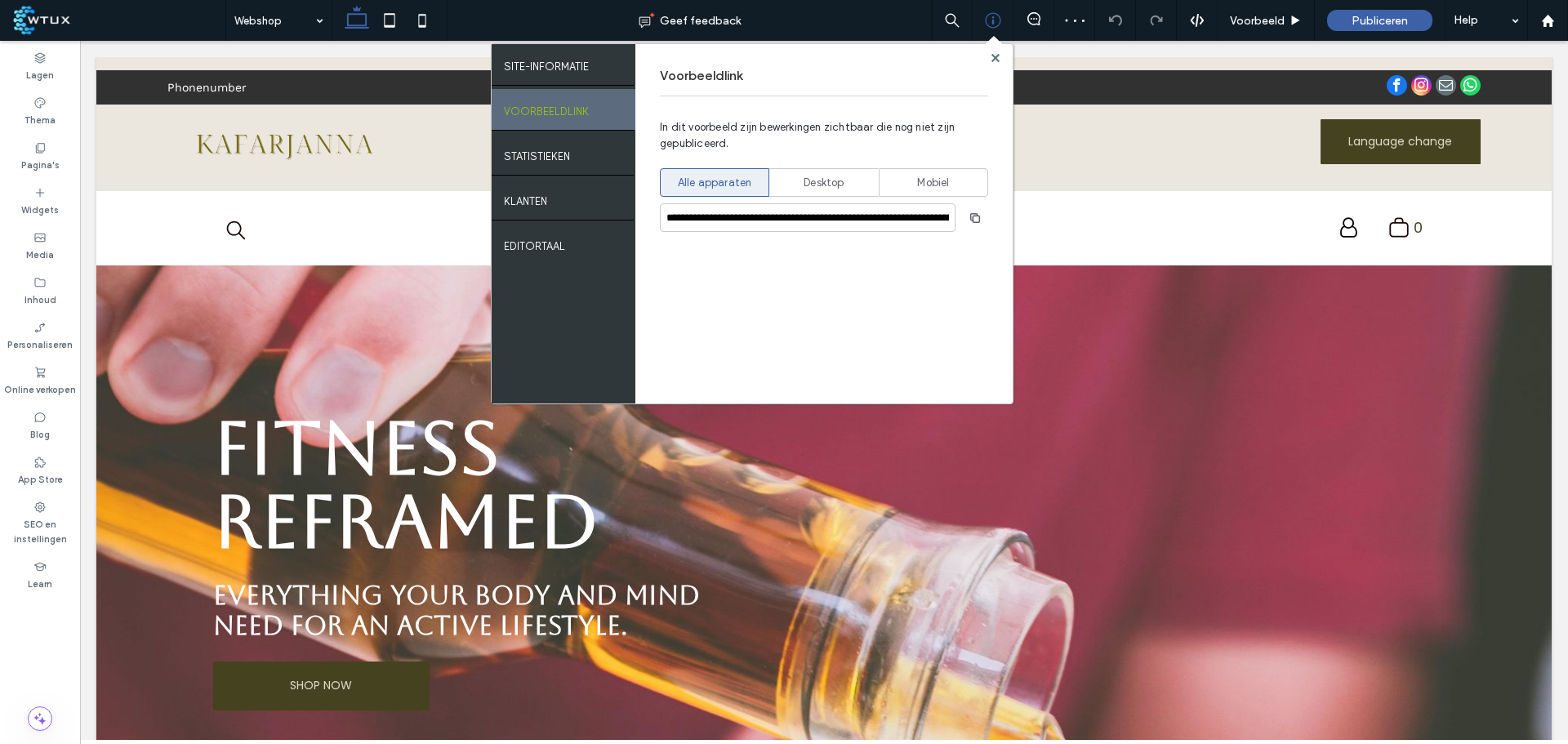
click at [837, 181] on span "Desktop" at bounding box center [824, 183] width 40 height 17
type input "**********"
click at [978, 222] on use "button" at bounding box center [975, 217] width 10 height 10
click at [991, 60] on use at bounding box center [994, 57] width 8 height 8
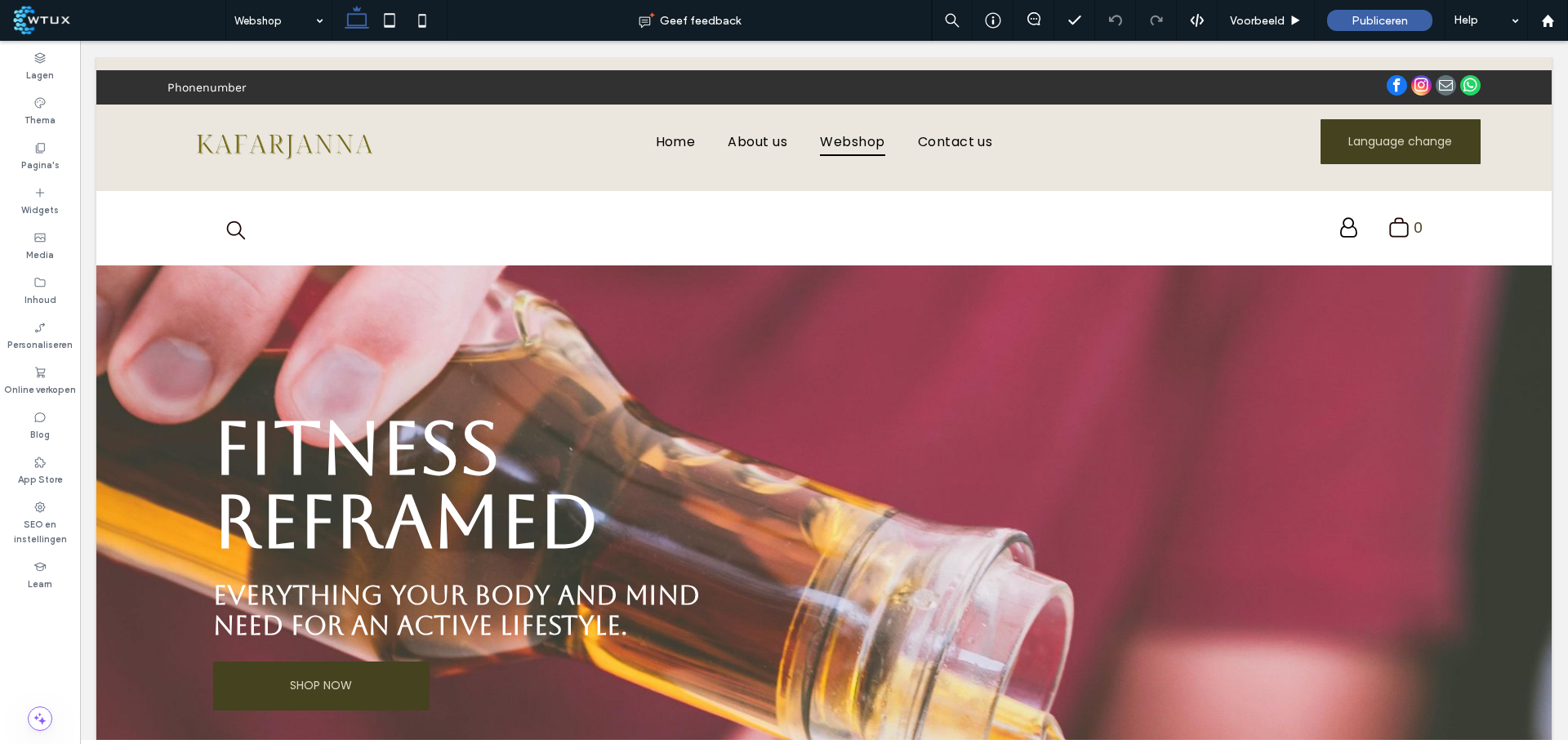
click at [44, 389] on label "Online verkopen" at bounding box center [40, 388] width 72 height 18
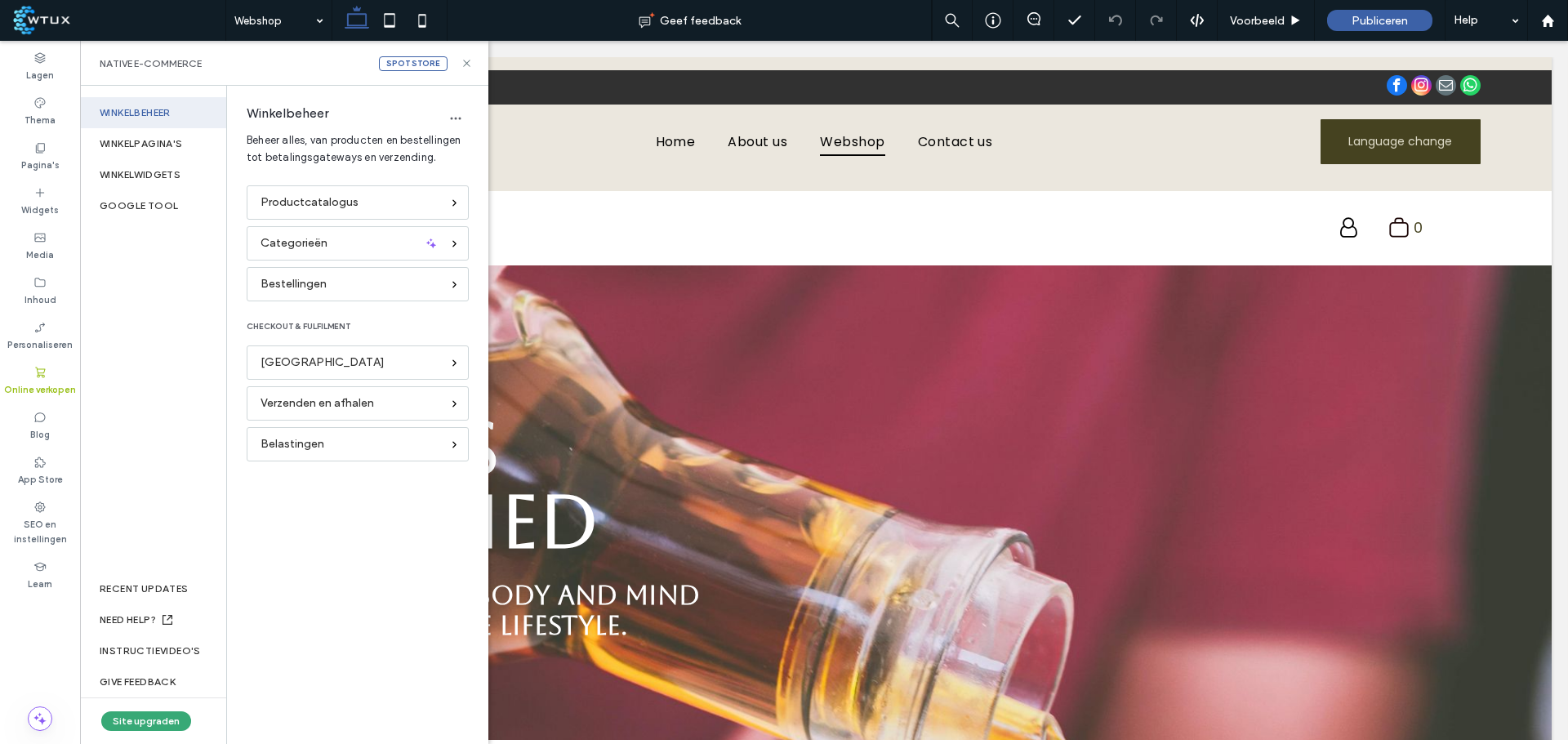
click at [318, 200] on span "Productcatalogus" at bounding box center [309, 202] width 98 height 18
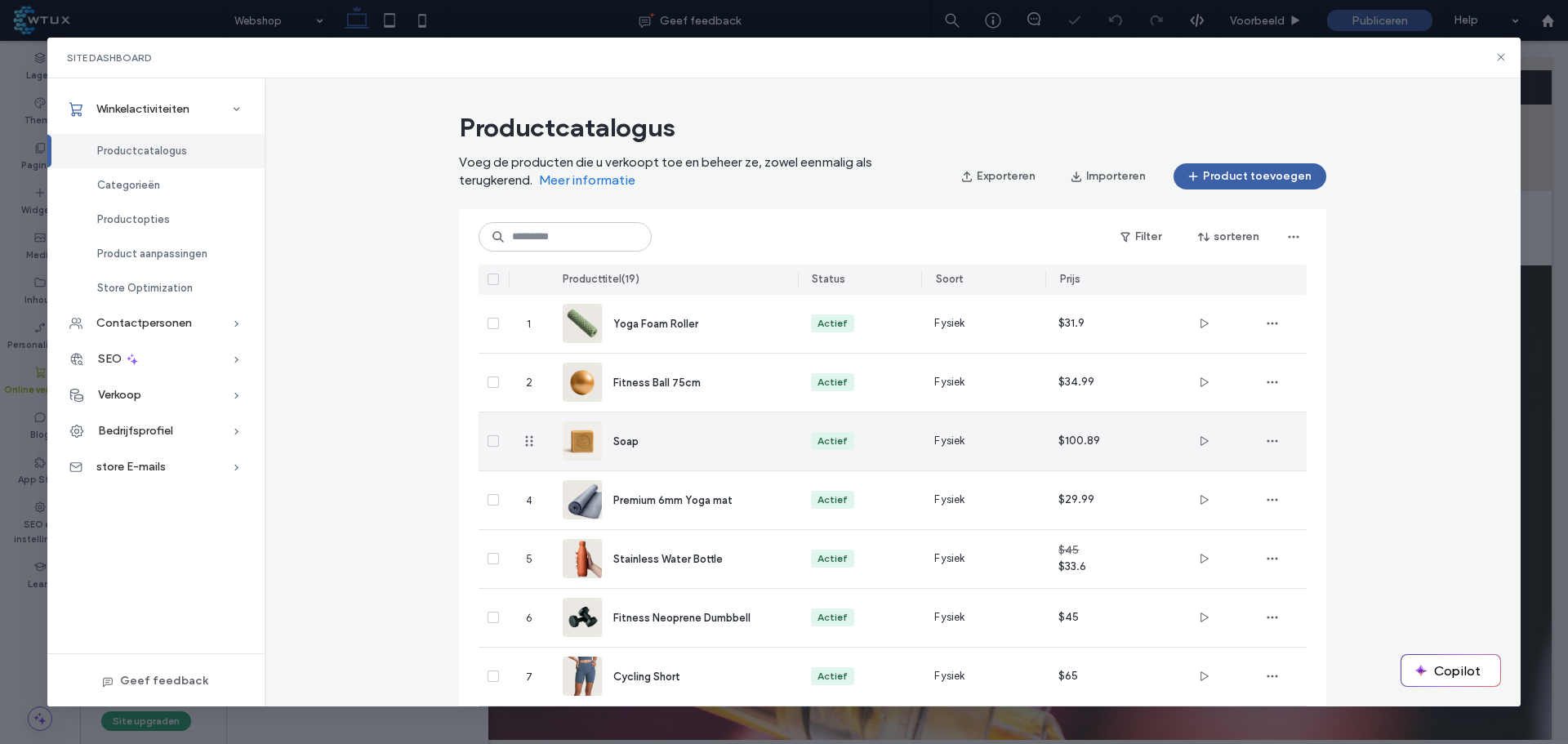
click at [635, 440] on div "Soap" at bounding box center [692, 441] width 158 height 17
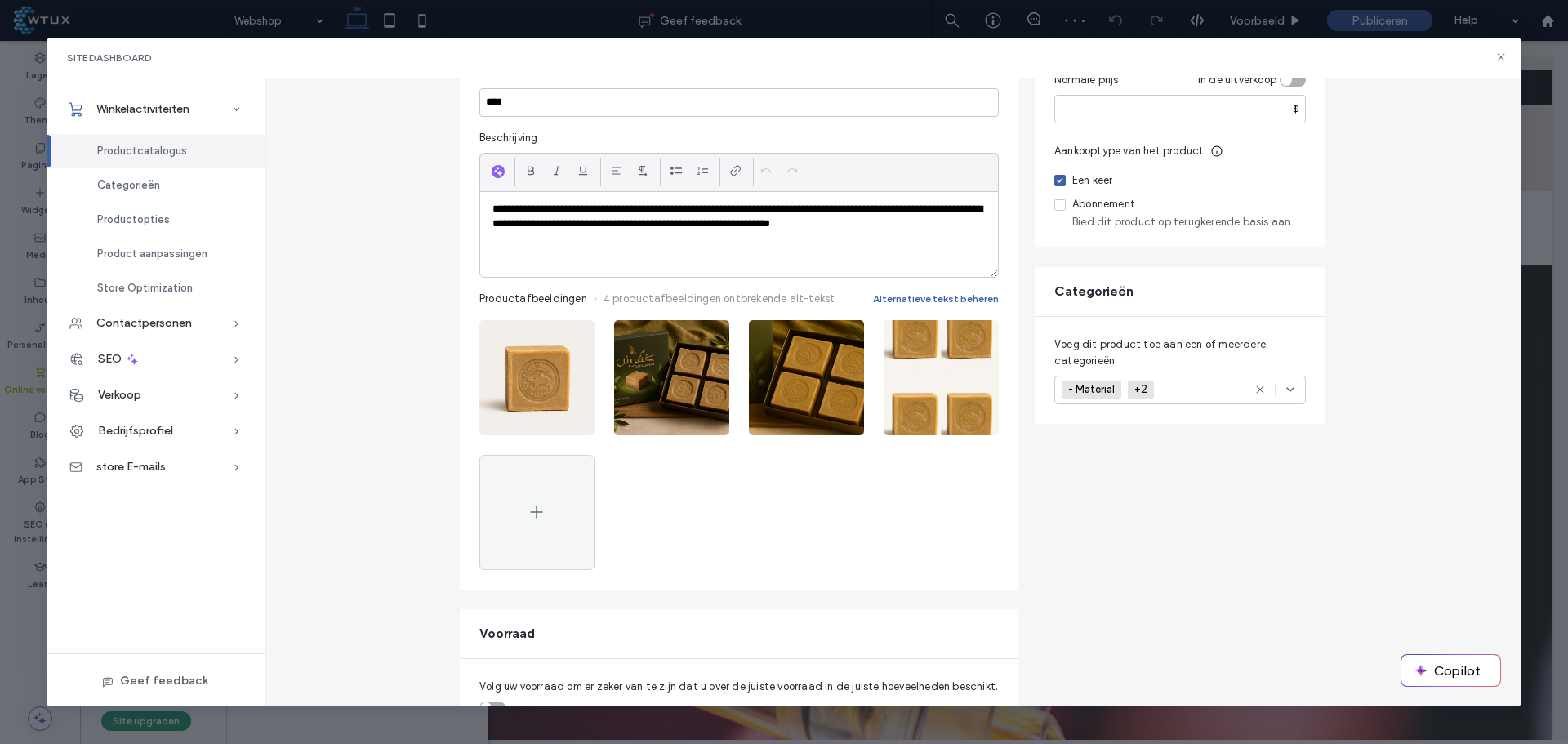
scroll to position [326, 0]
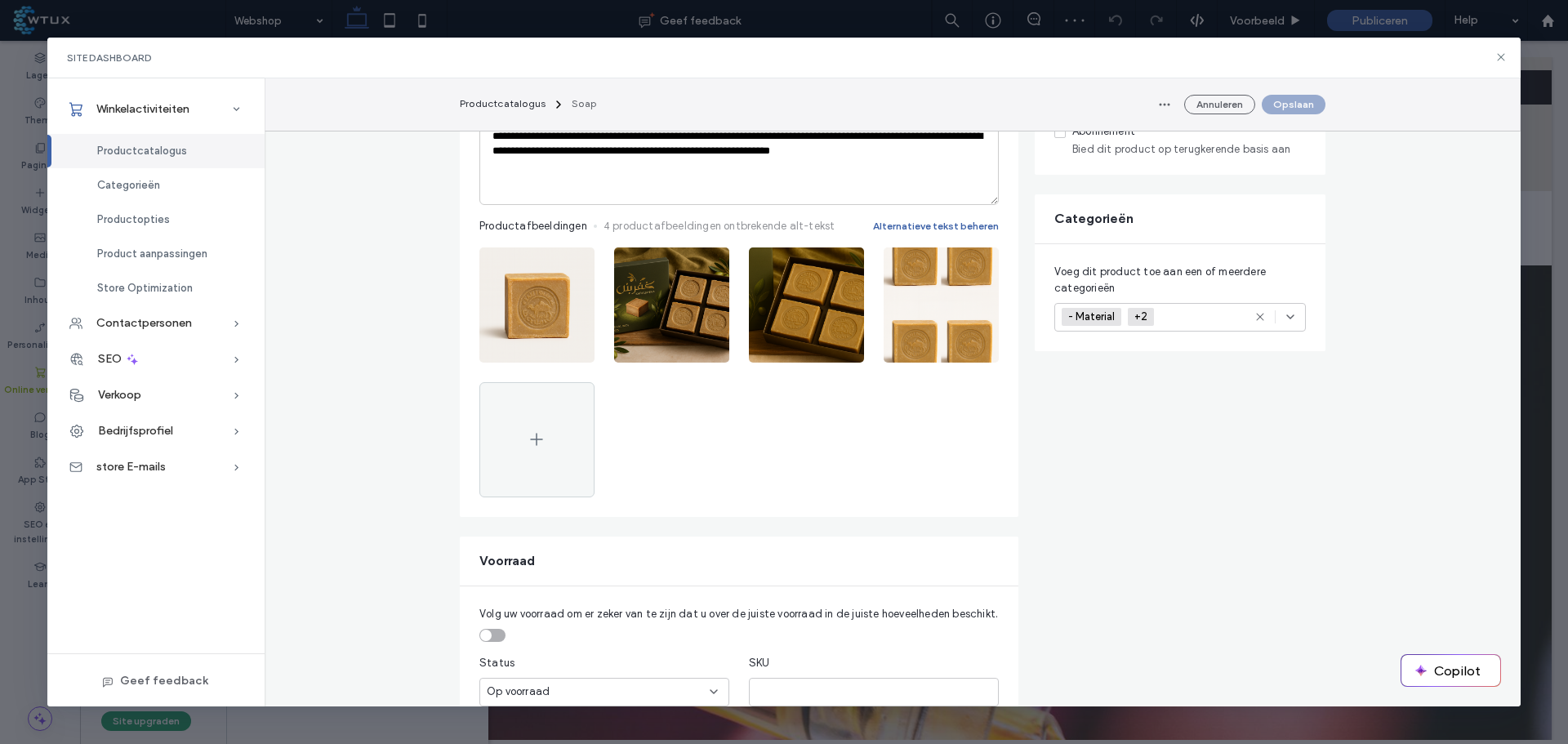
click at [971, 262] on icon "button" at bounding box center [978, 265] width 13 height 13
click at [931, 339] on span "Afbeelding vervangen" at bounding box center [911, 338] width 109 height 17
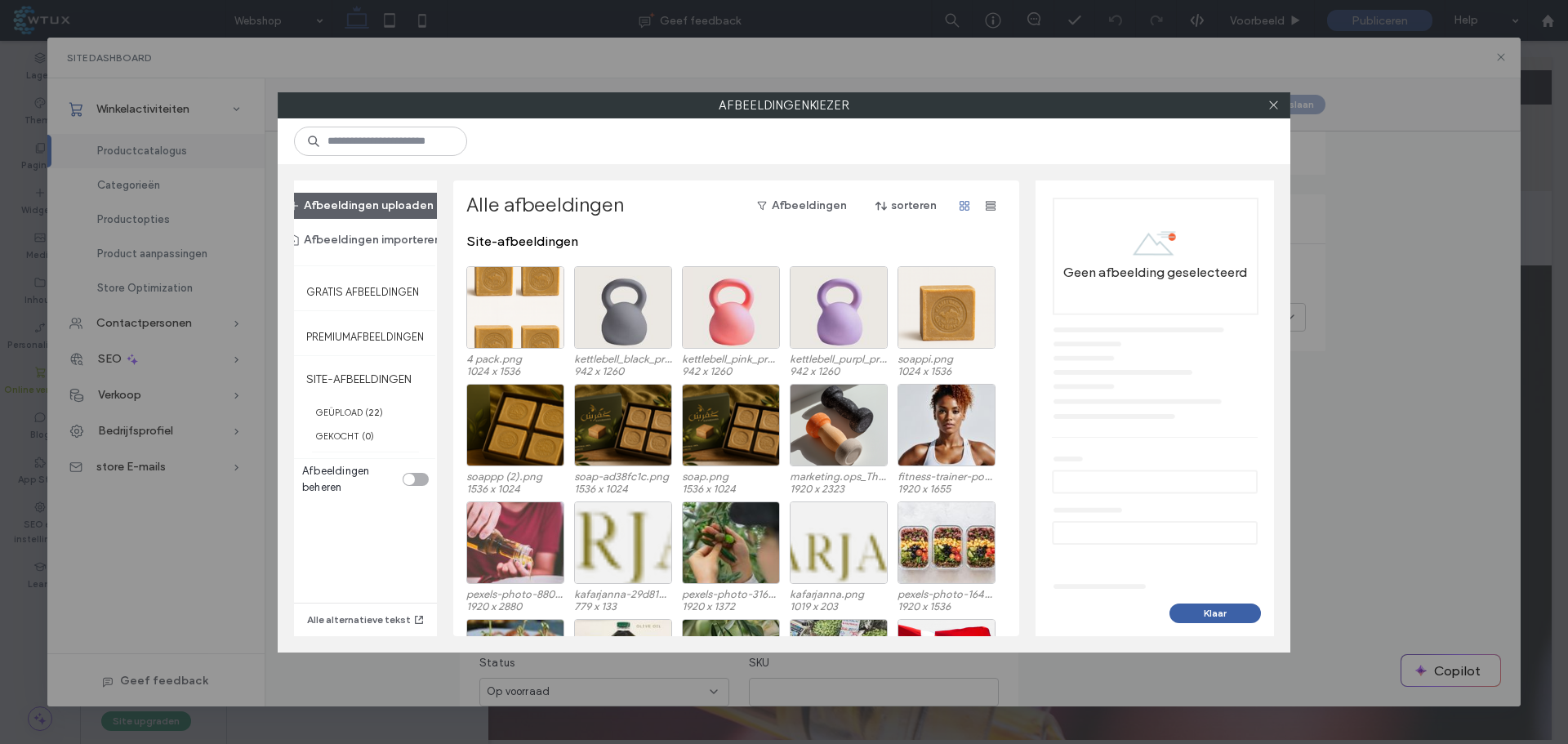
click at [386, 200] on button "Afbeeldingen uploaden" at bounding box center [361, 206] width 174 height 26
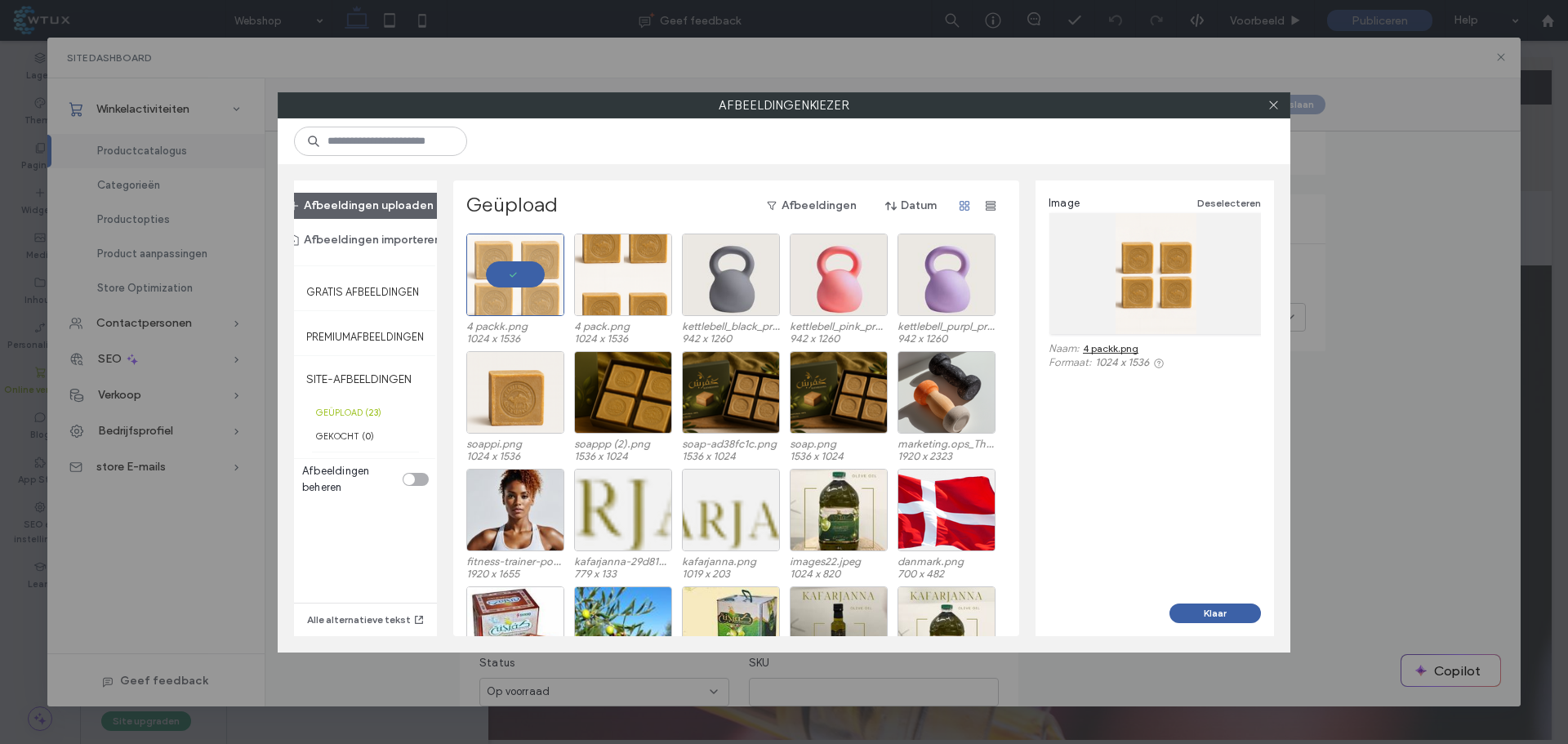
click at [1203, 616] on button "Klaar" at bounding box center [1215, 612] width 91 height 19
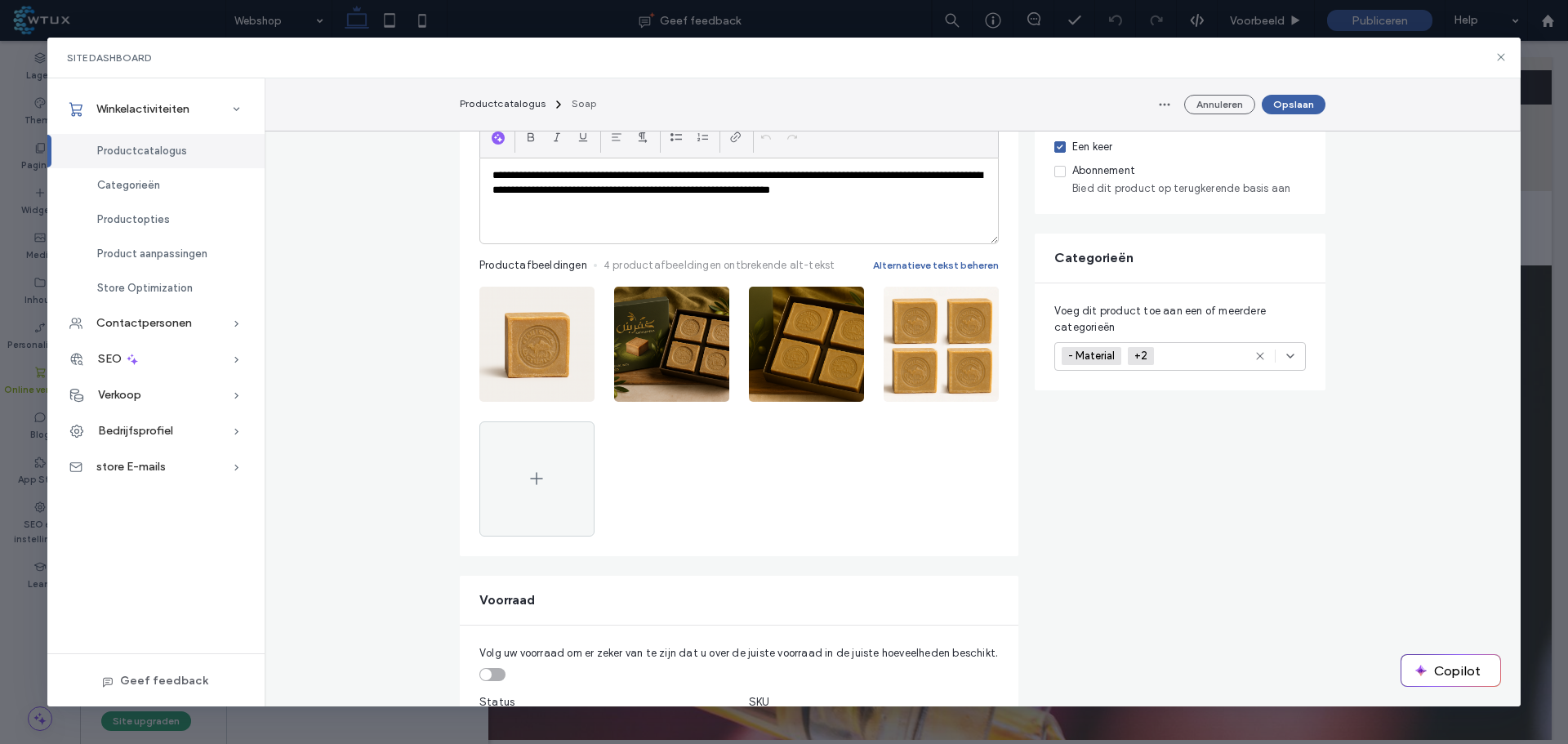
scroll to position [82, 0]
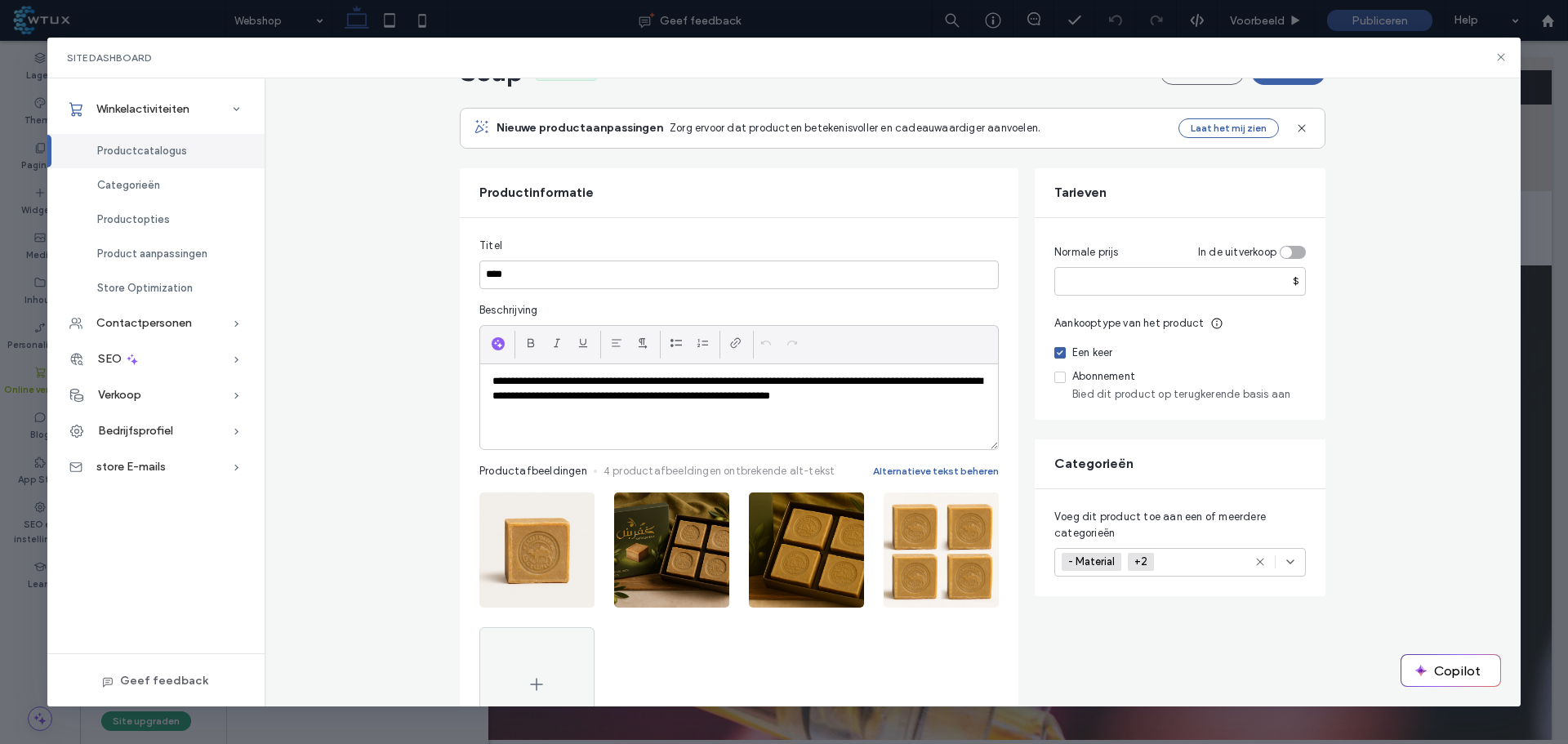
click at [1295, 84] on button "Opslaan" at bounding box center [1288, 72] width 74 height 26
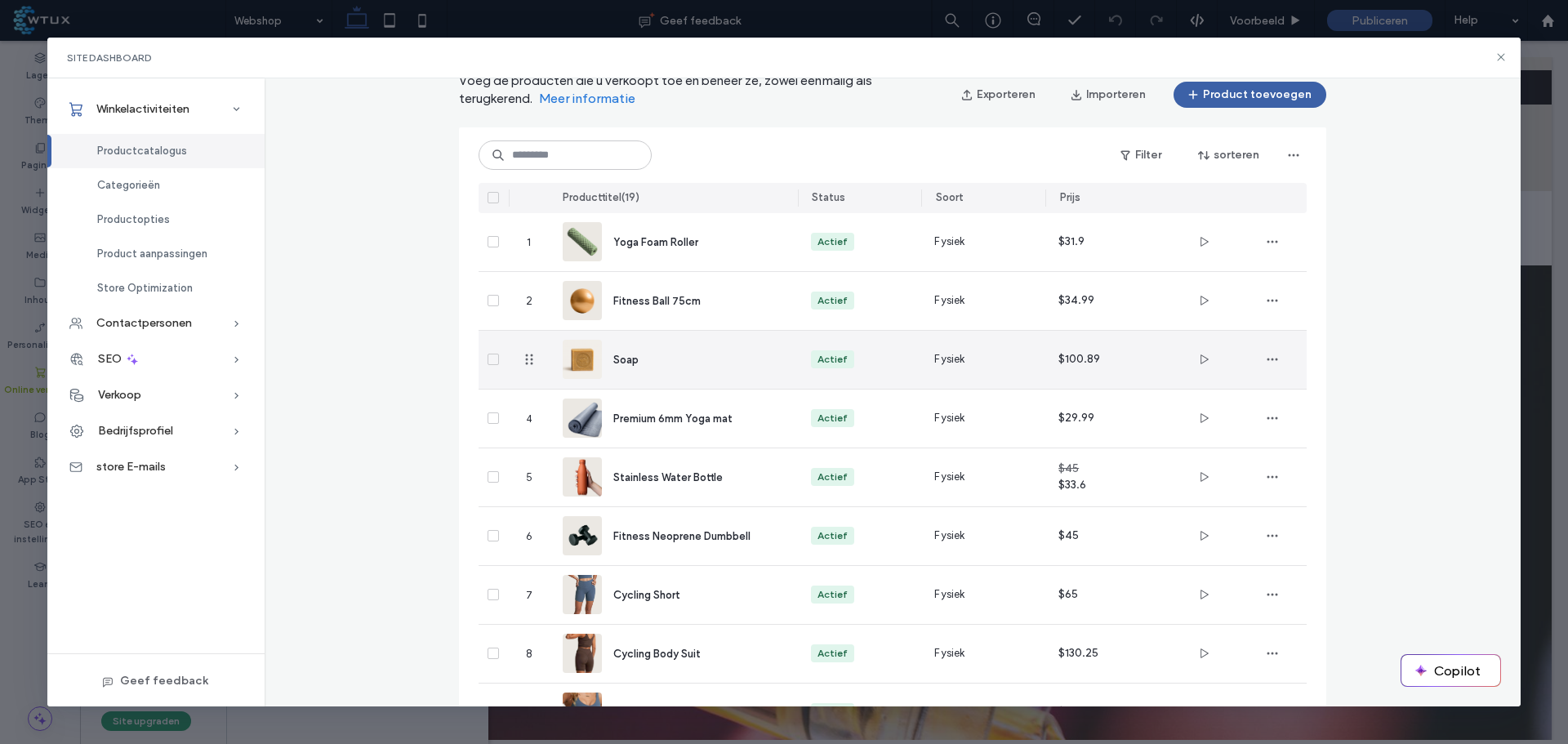
click at [662, 349] on div "Soap" at bounding box center [674, 360] width 223 height 58
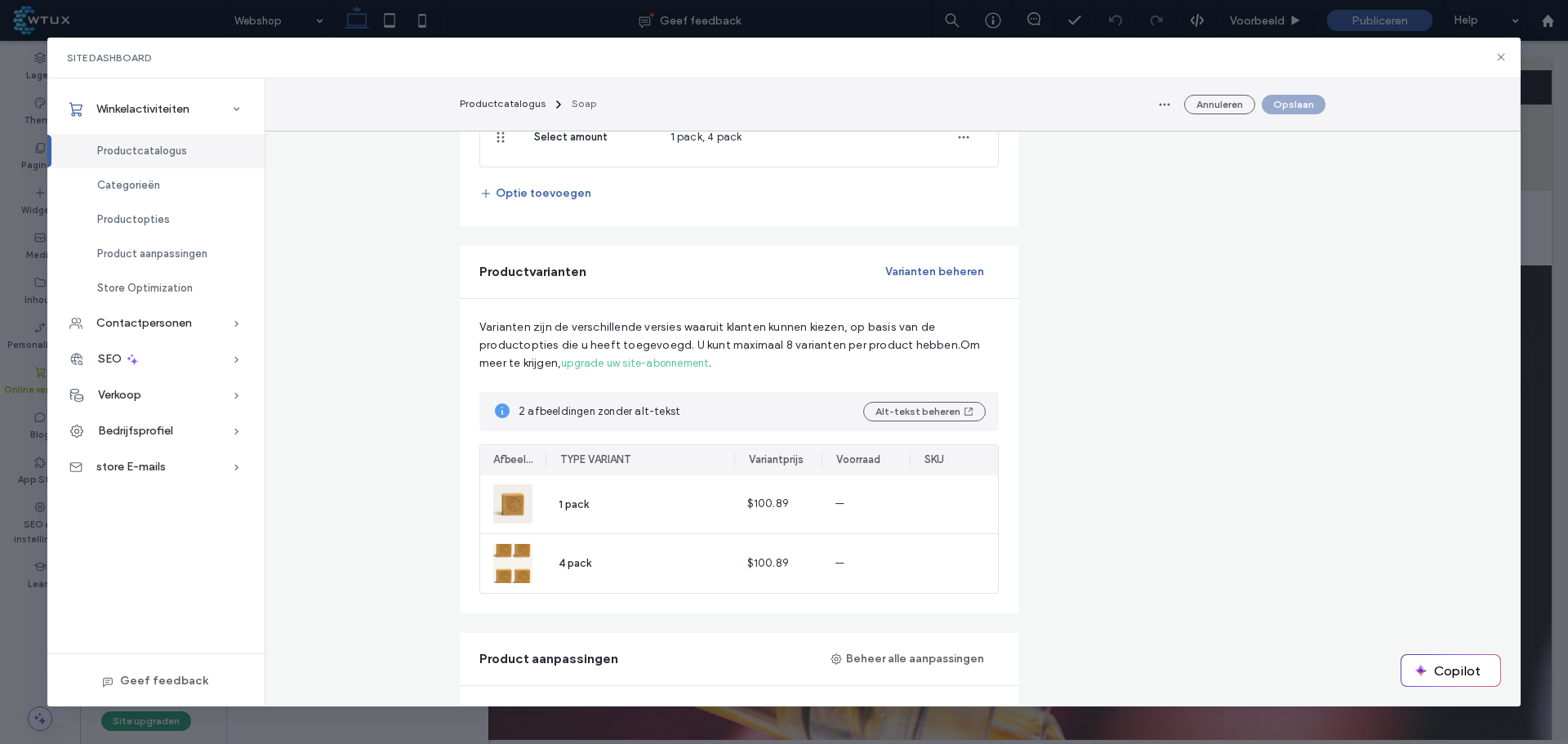
scroll to position [1062, 0]
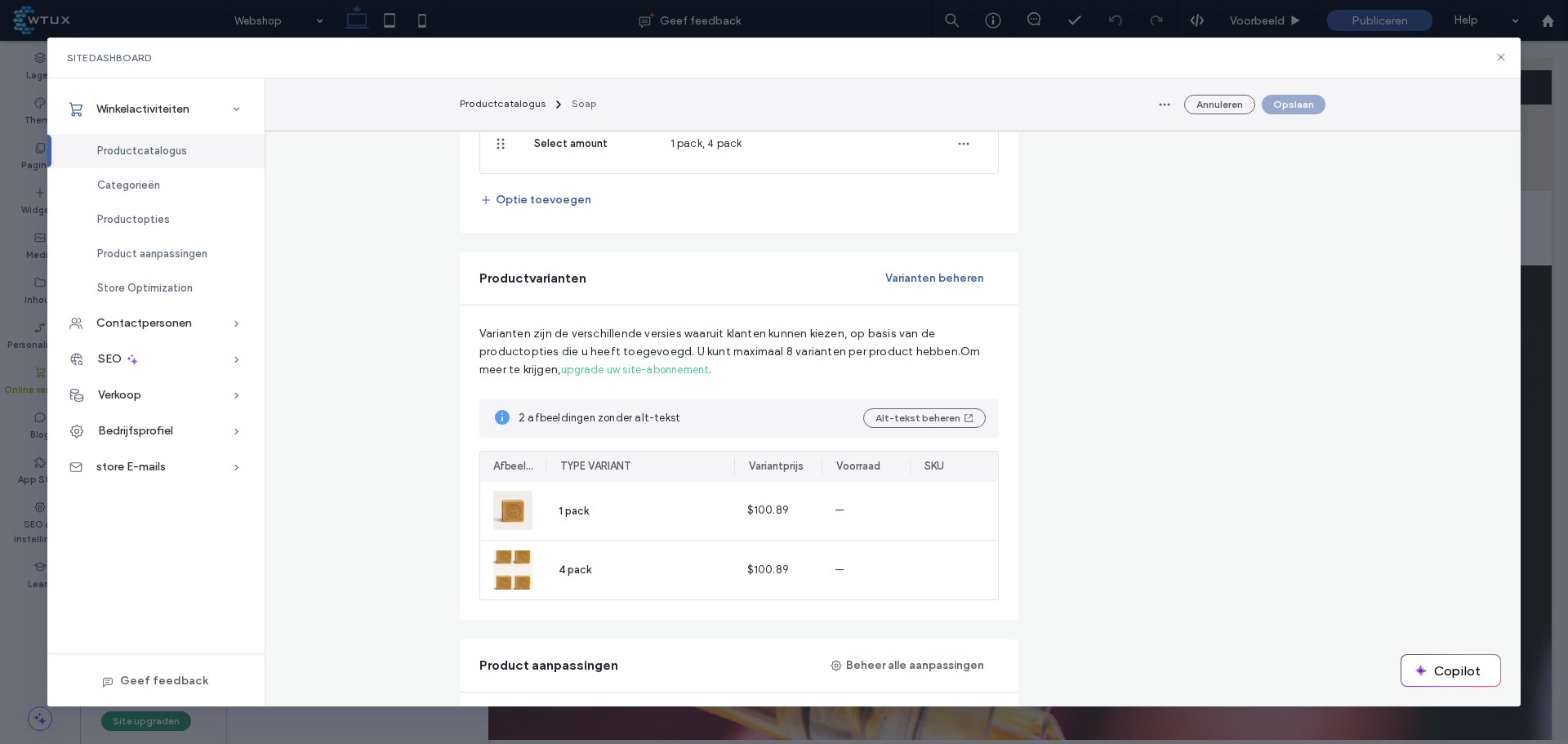
click at [906, 273] on button "Varianten beheren" at bounding box center [934, 279] width 128 height 26
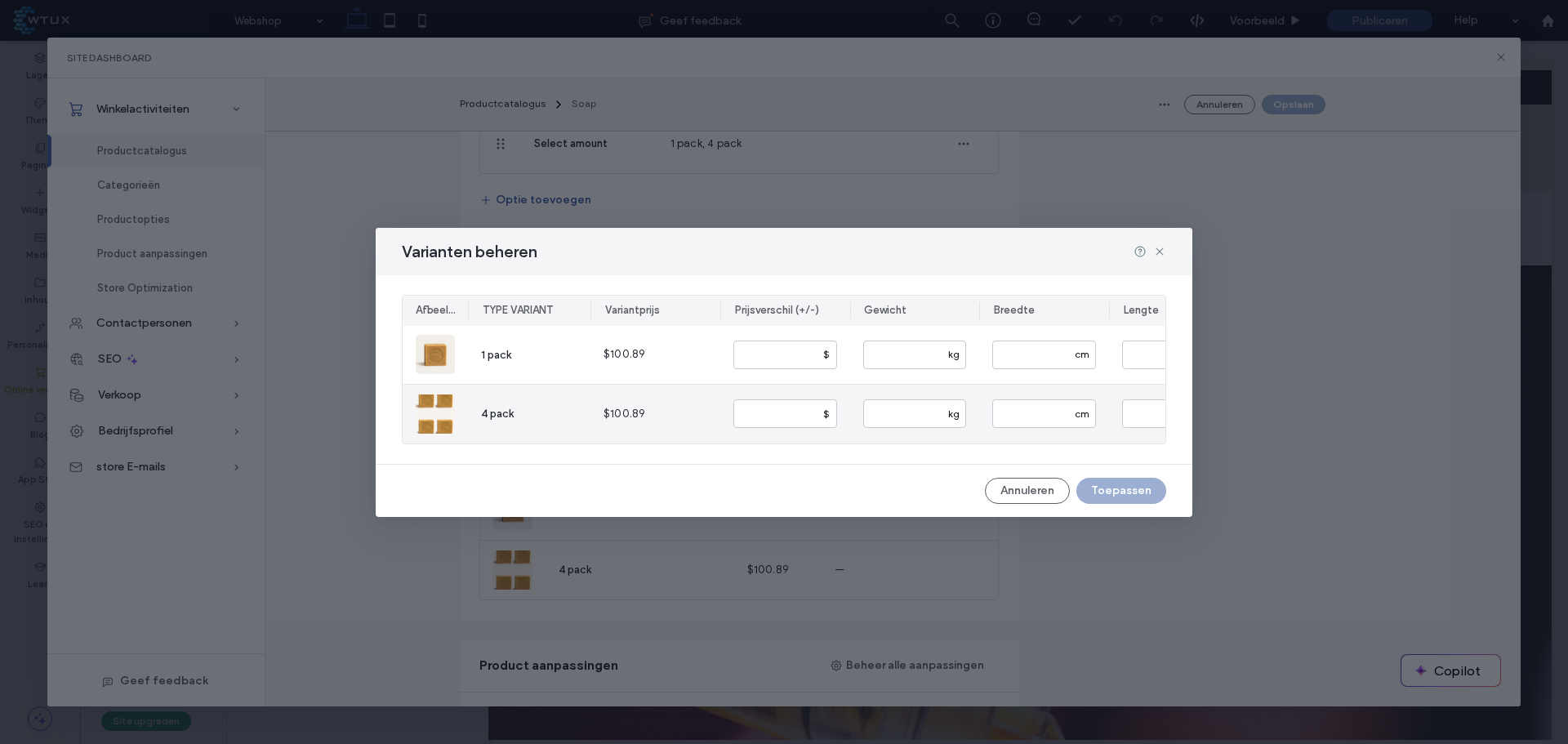
click at [435, 407] on icon "button" at bounding box center [435, 414] width 13 height 13
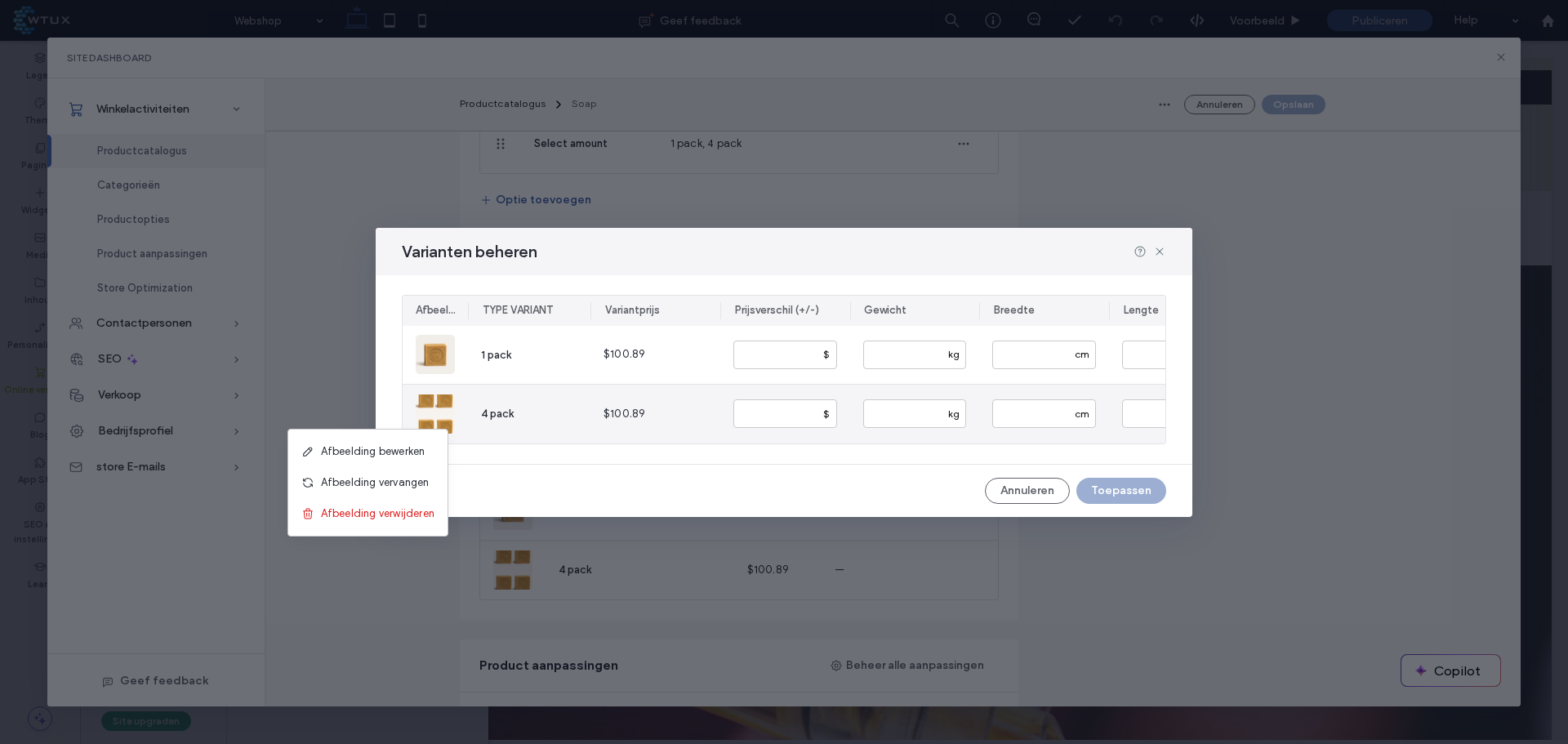
click at [408, 480] on span "Afbeelding vervangen" at bounding box center [375, 483] width 109 height 17
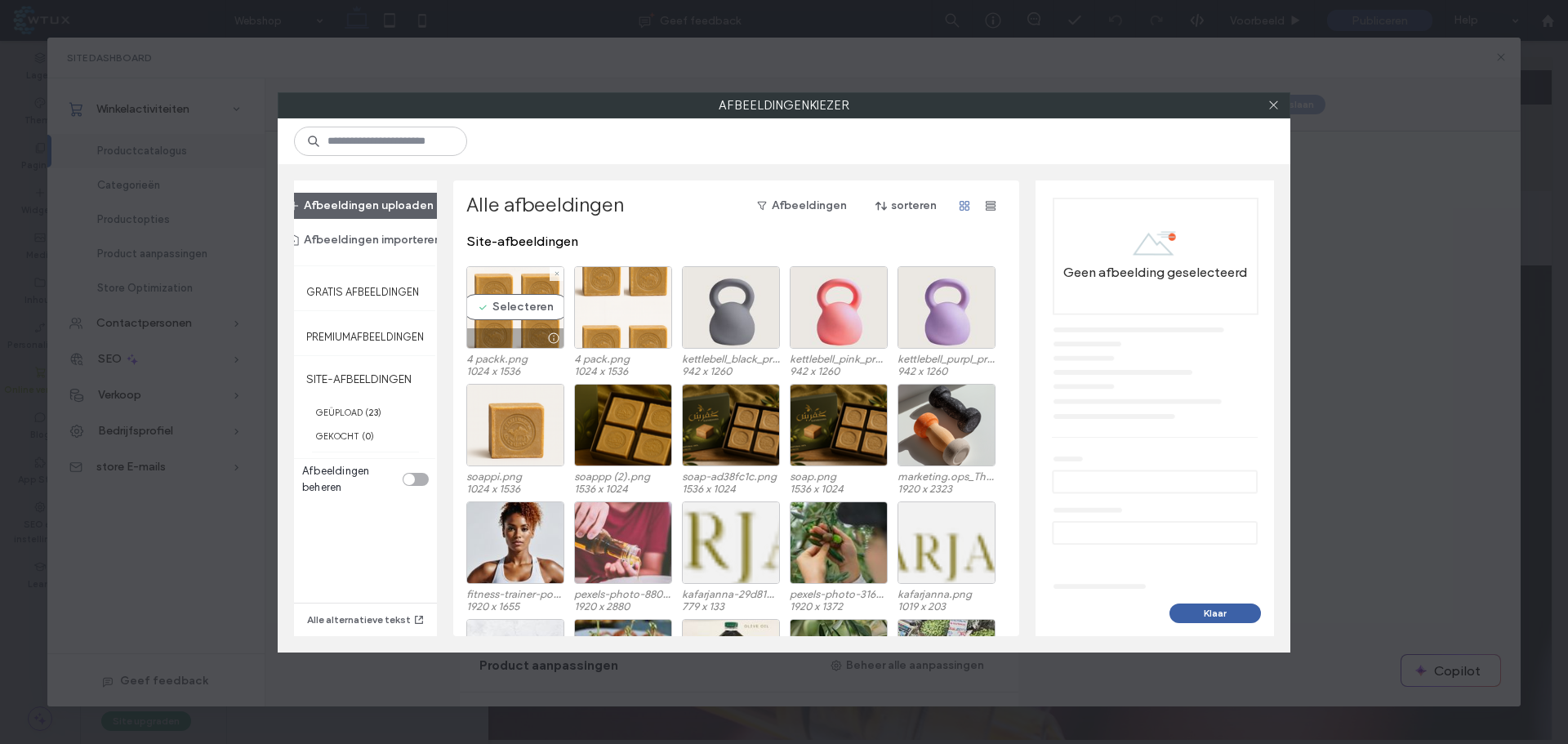
click at [510, 297] on div "Selecteren" at bounding box center [515, 308] width 98 height 83
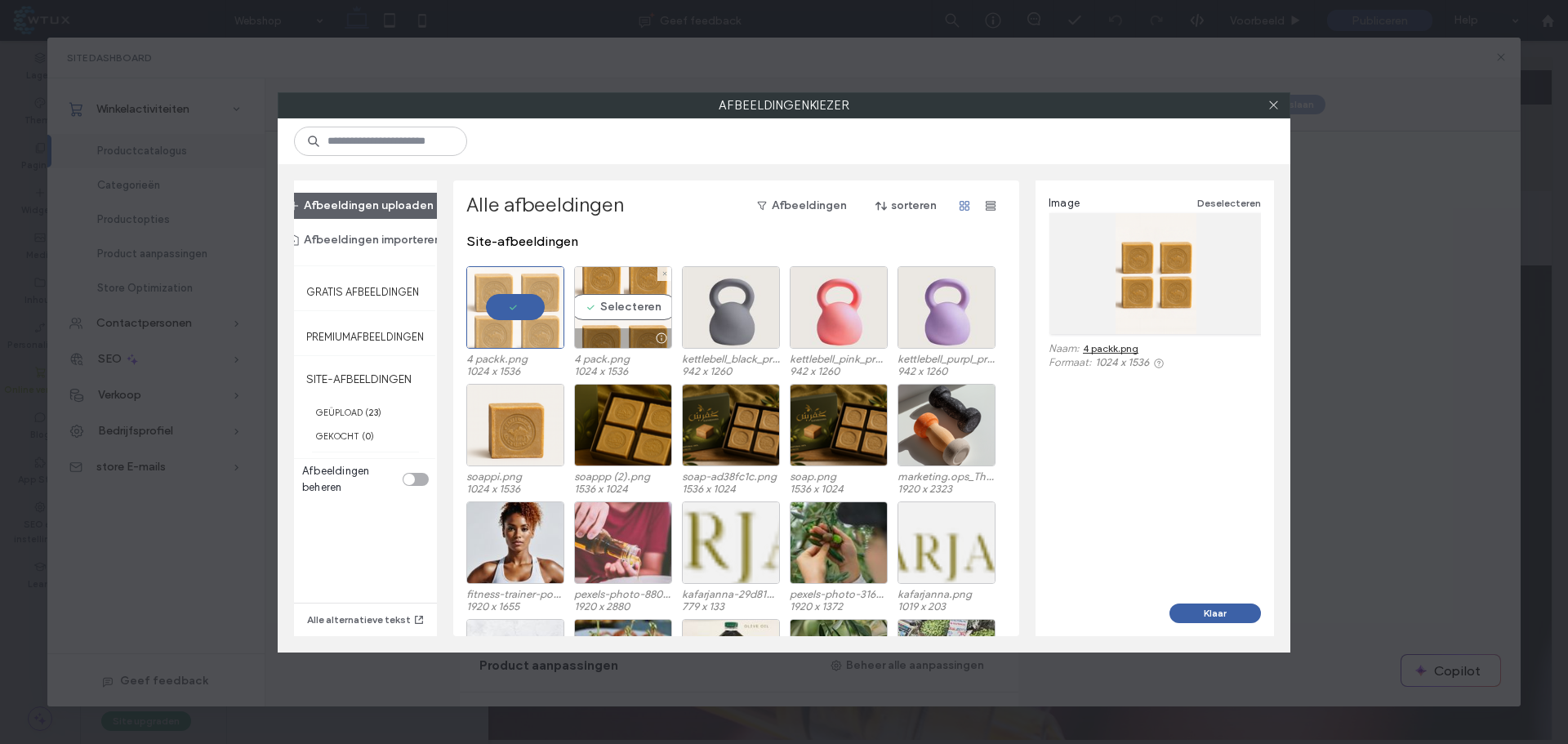
click at [664, 275] on icon at bounding box center [664, 273] width 6 height 6
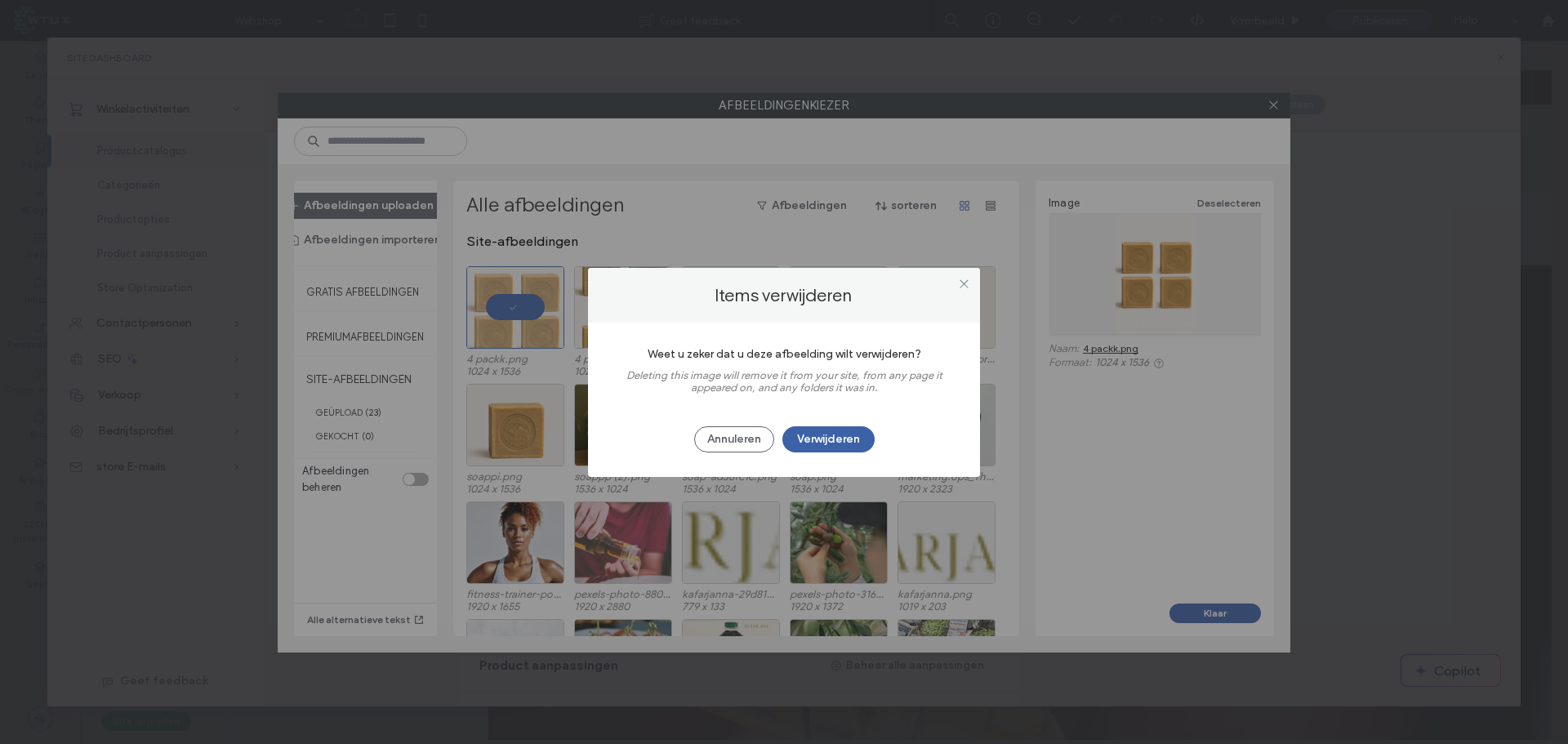
click at [834, 442] on button "Verwijderen" at bounding box center [829, 440] width 92 height 26
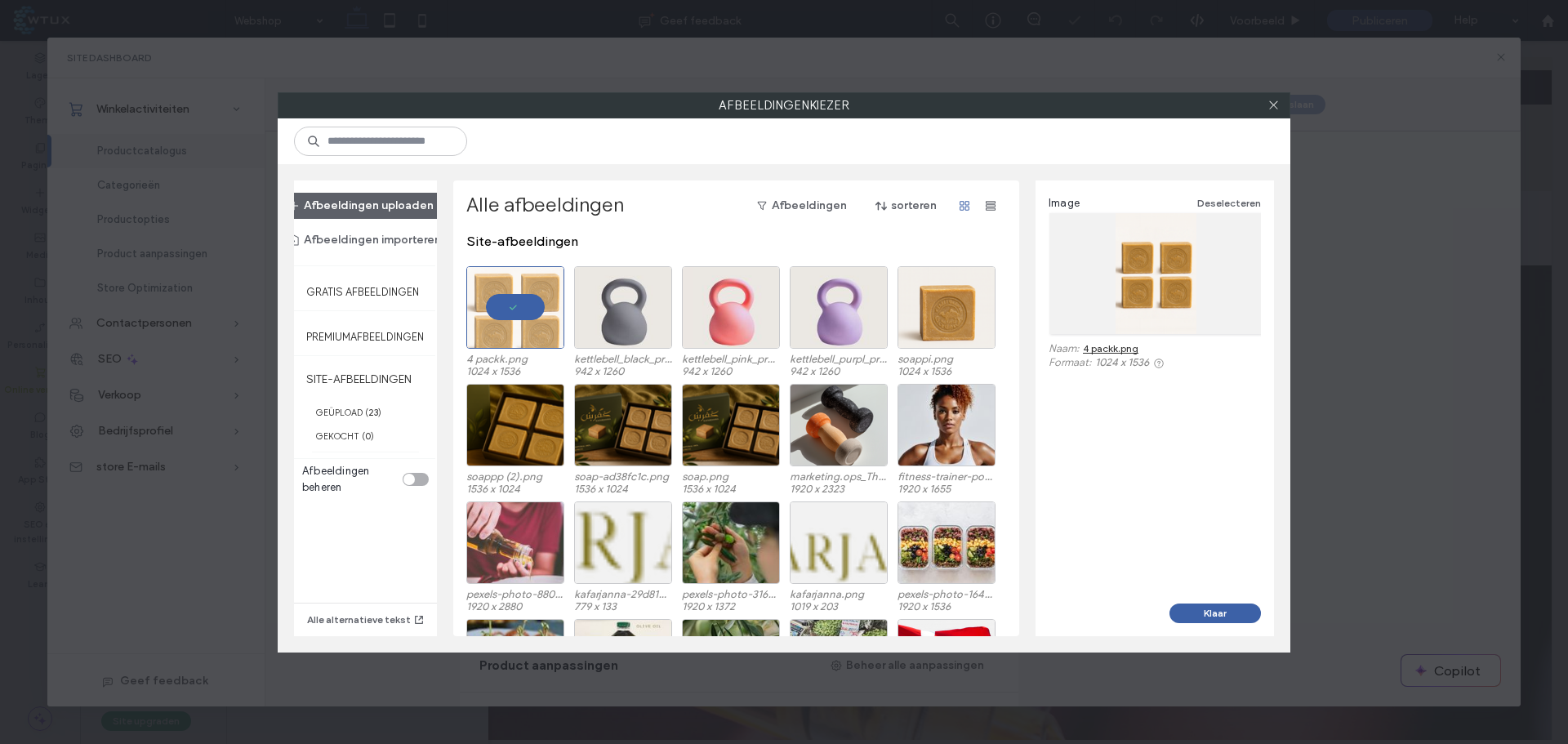
click at [1214, 617] on button "Klaar" at bounding box center [1215, 612] width 91 height 19
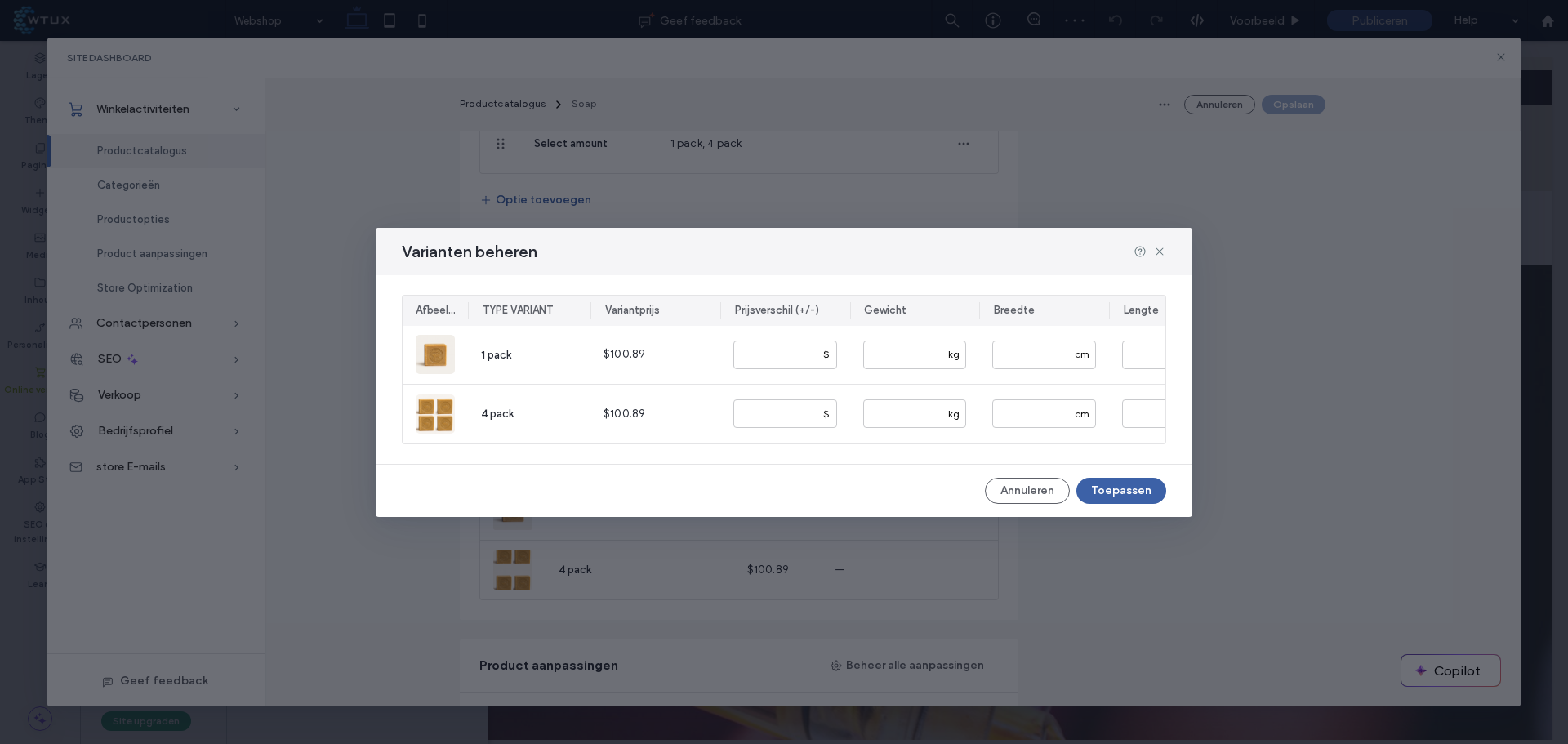
click at [1131, 486] on button "Toepassen" at bounding box center [1122, 491] width 90 height 26
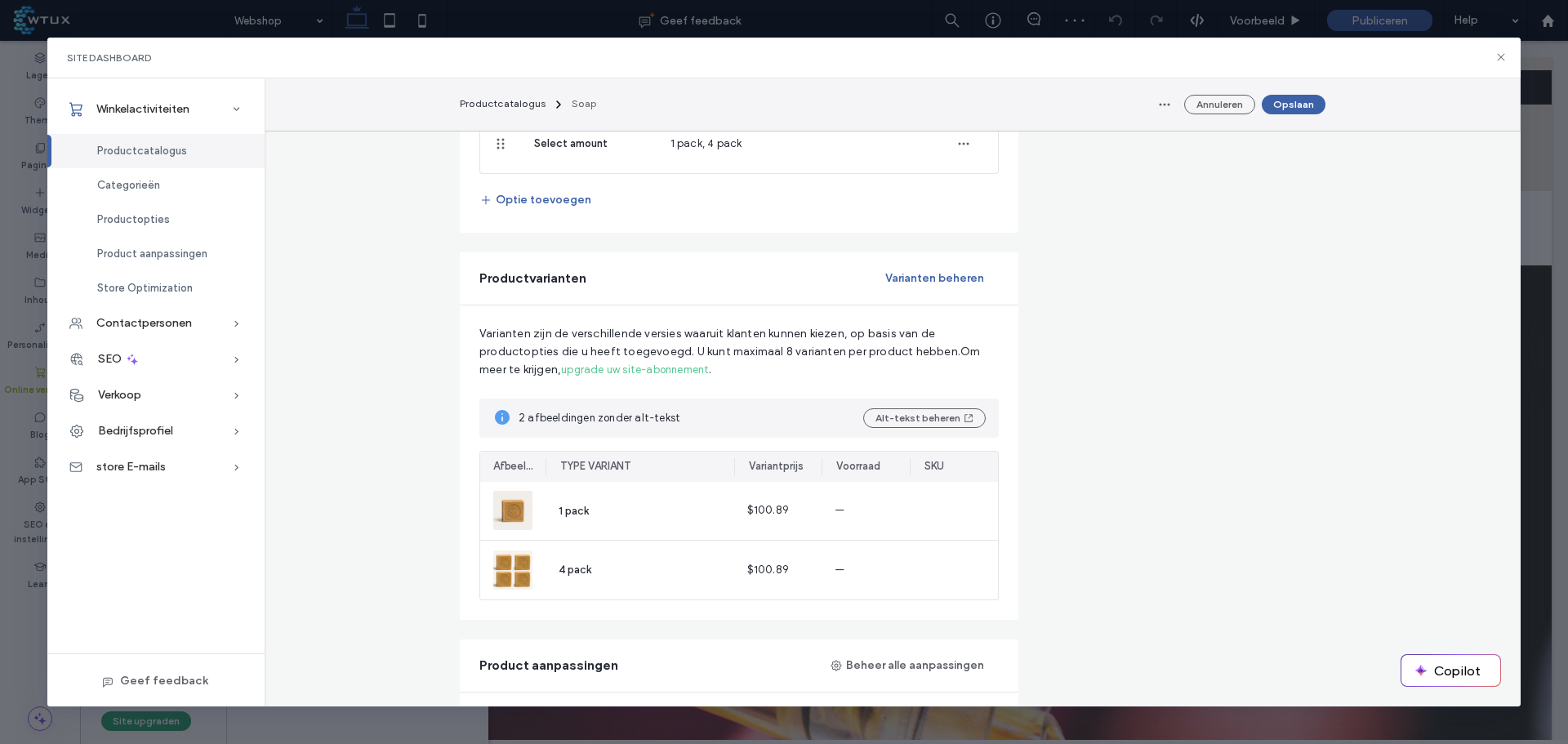
click at [1282, 108] on button "Opslaan" at bounding box center [1293, 104] width 63 height 19
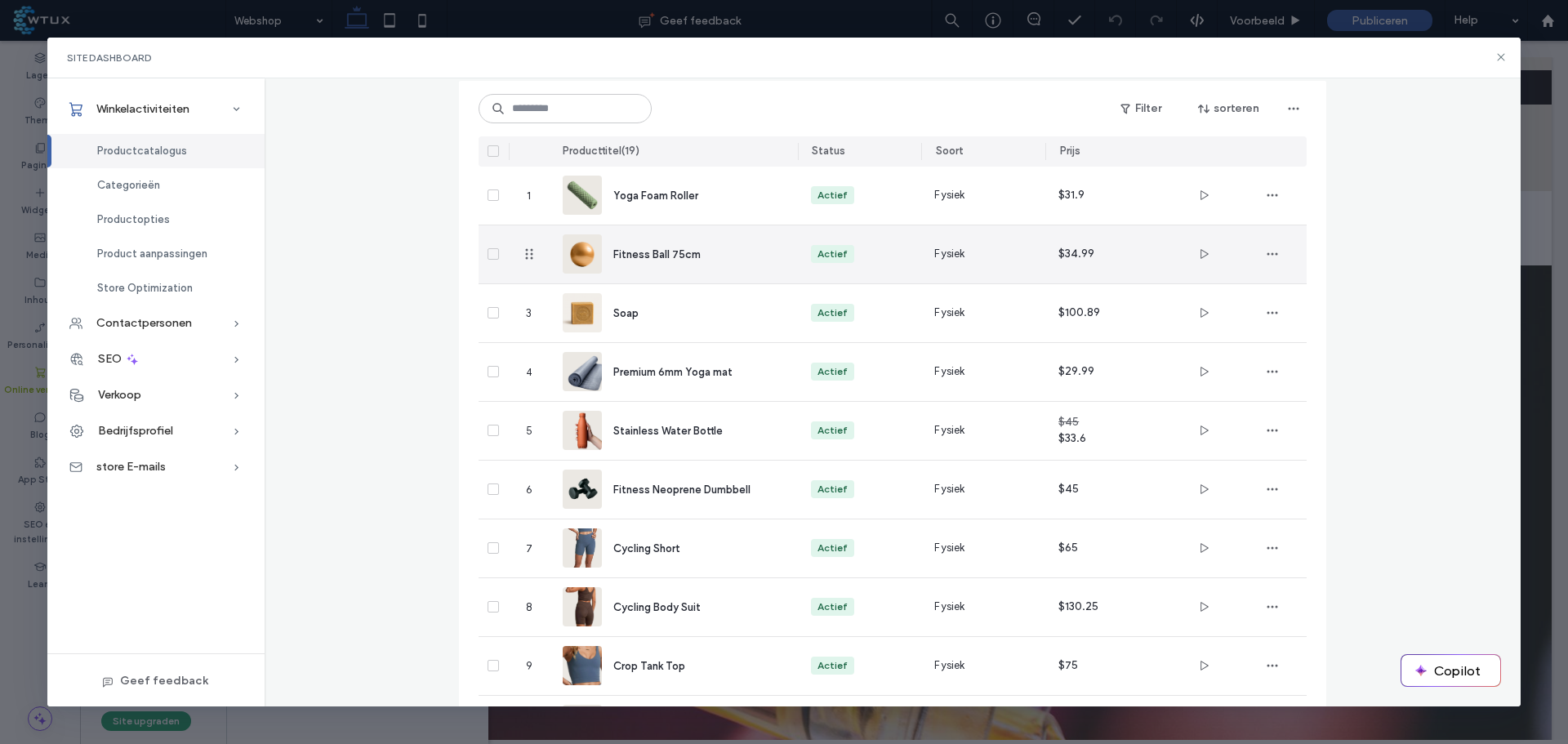
scroll to position [0, 0]
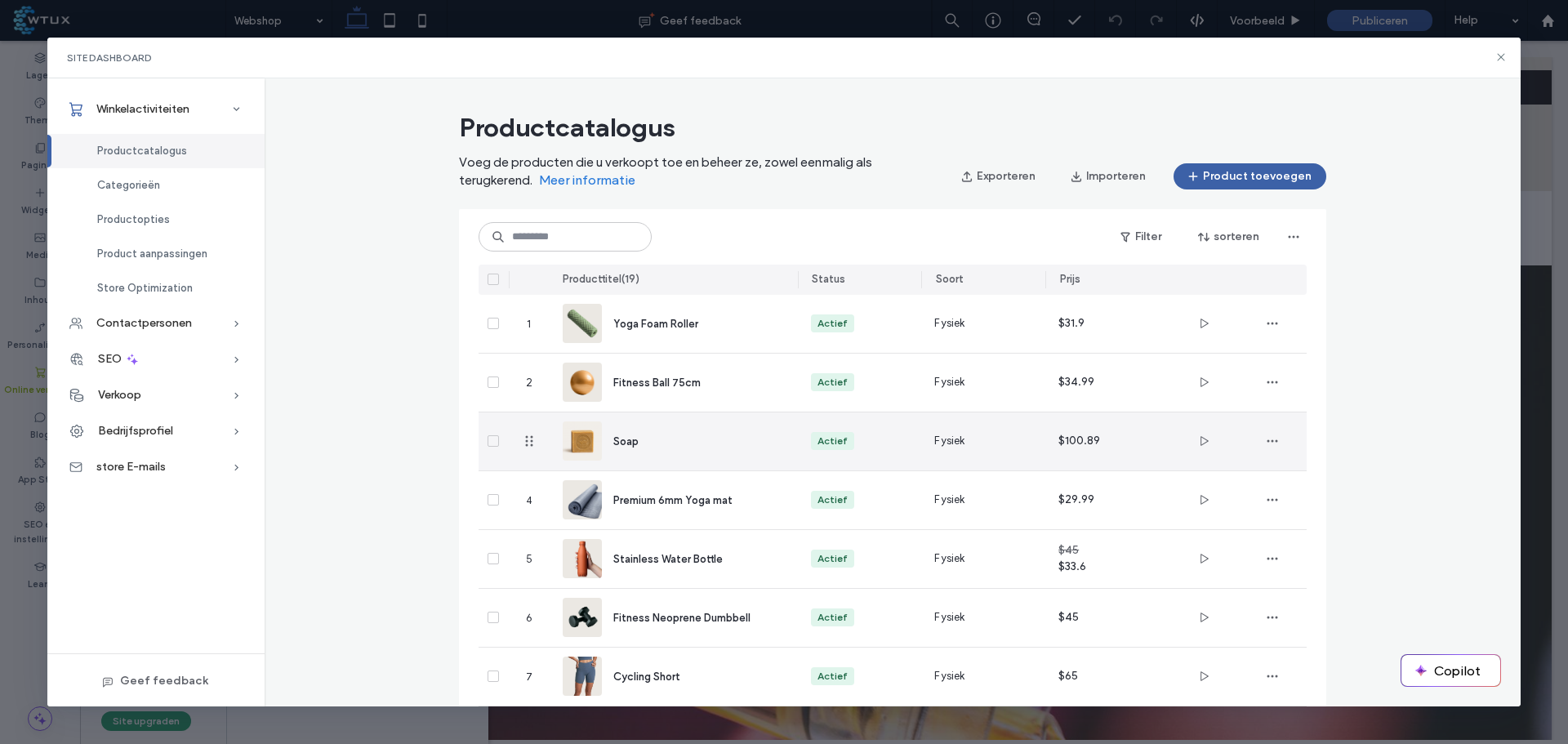
click at [673, 433] on div "Soap" at bounding box center [692, 441] width 158 height 17
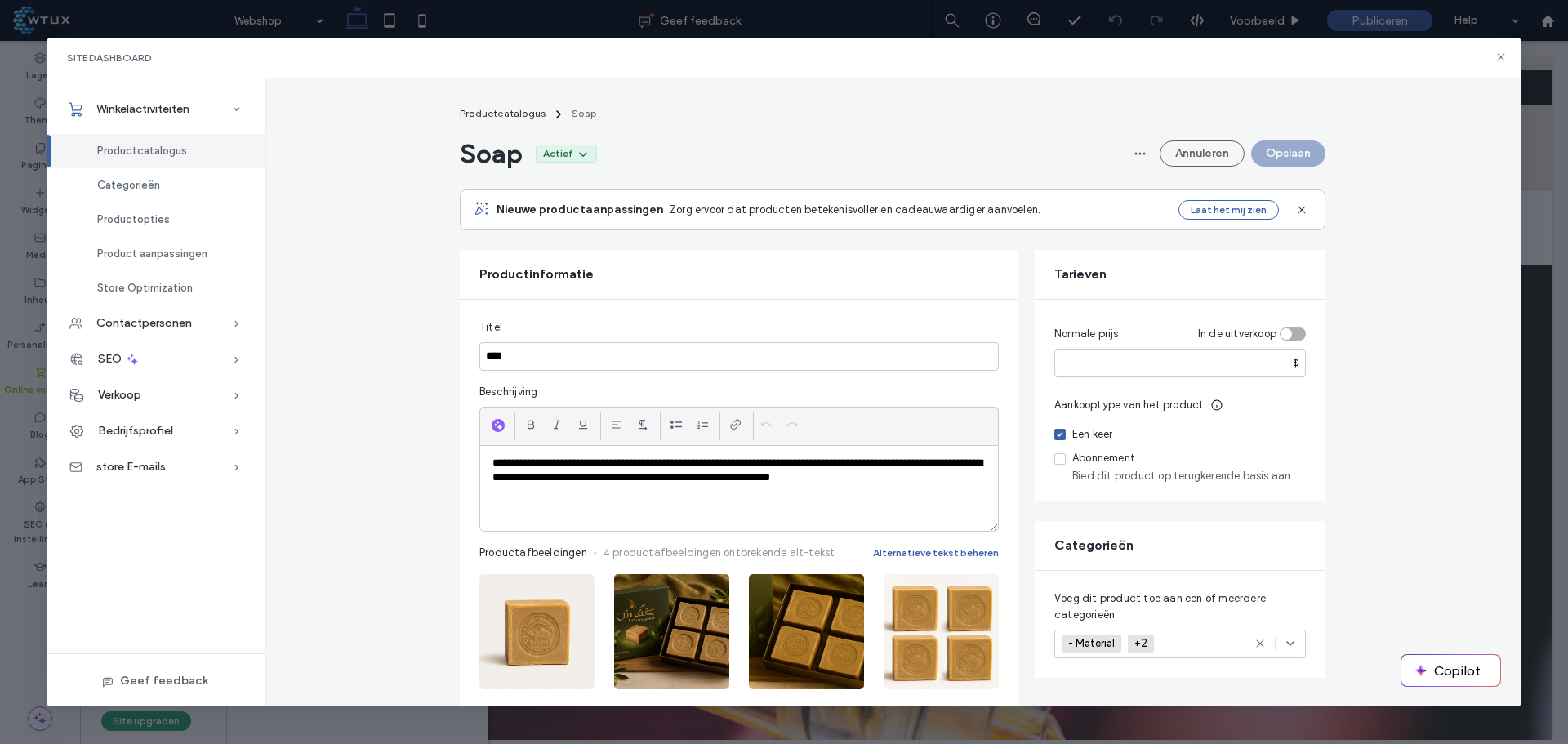
scroll to position [164, 0]
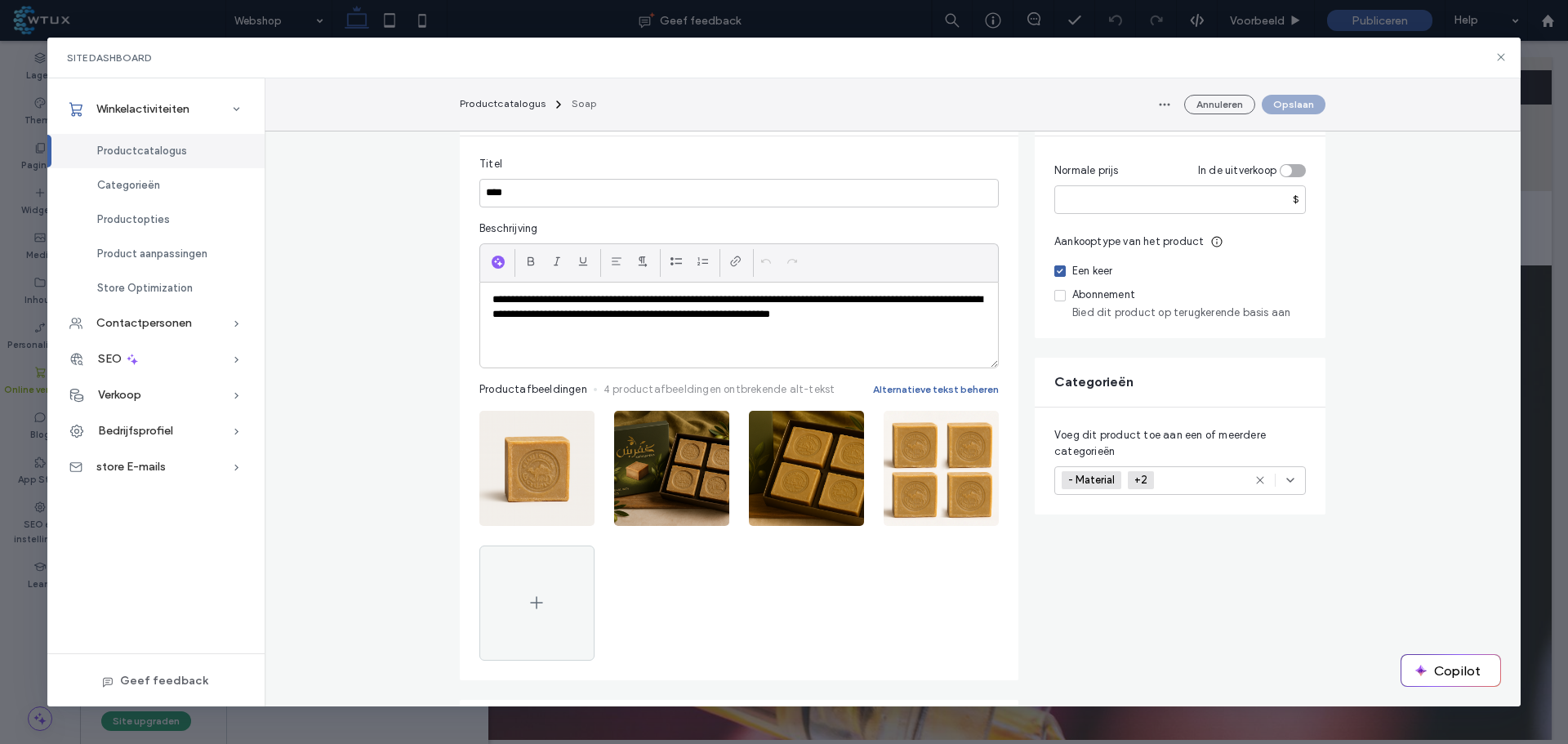
click at [1285, 476] on icon at bounding box center [1290, 480] width 13 height 13
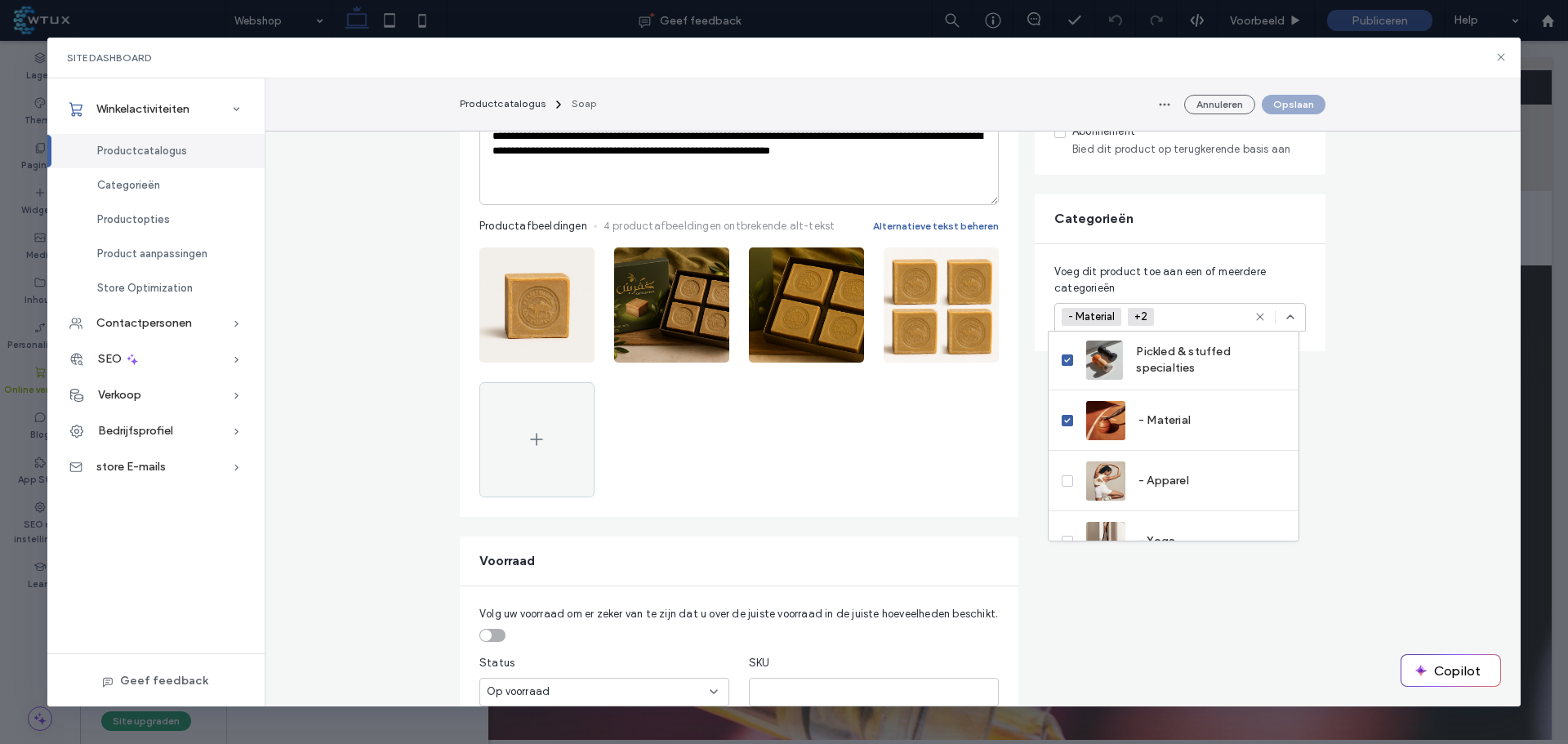
scroll to position [243, 0]
click at [1063, 415] on span at bounding box center [1068, 418] width 11 height 11
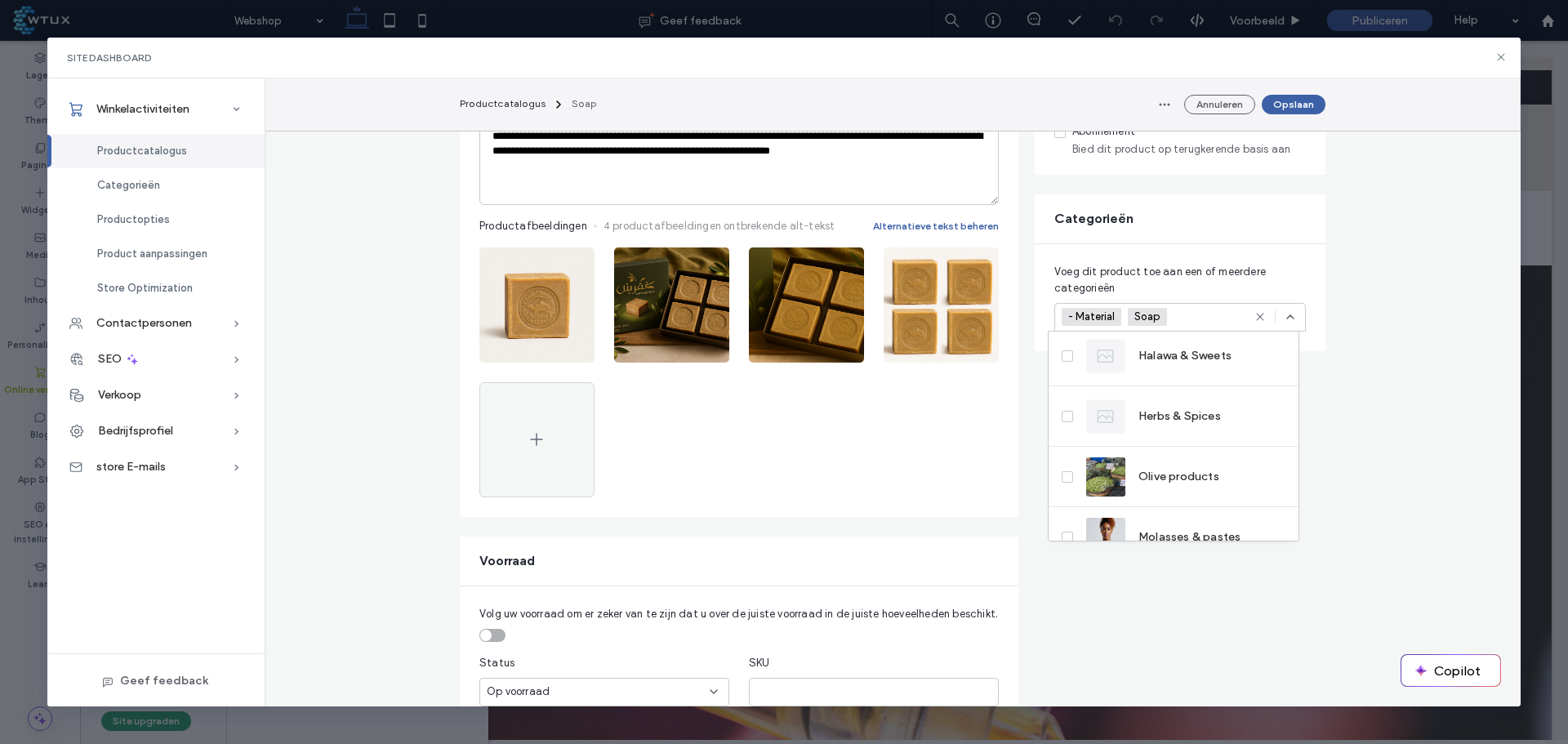
scroll to position [82, 0]
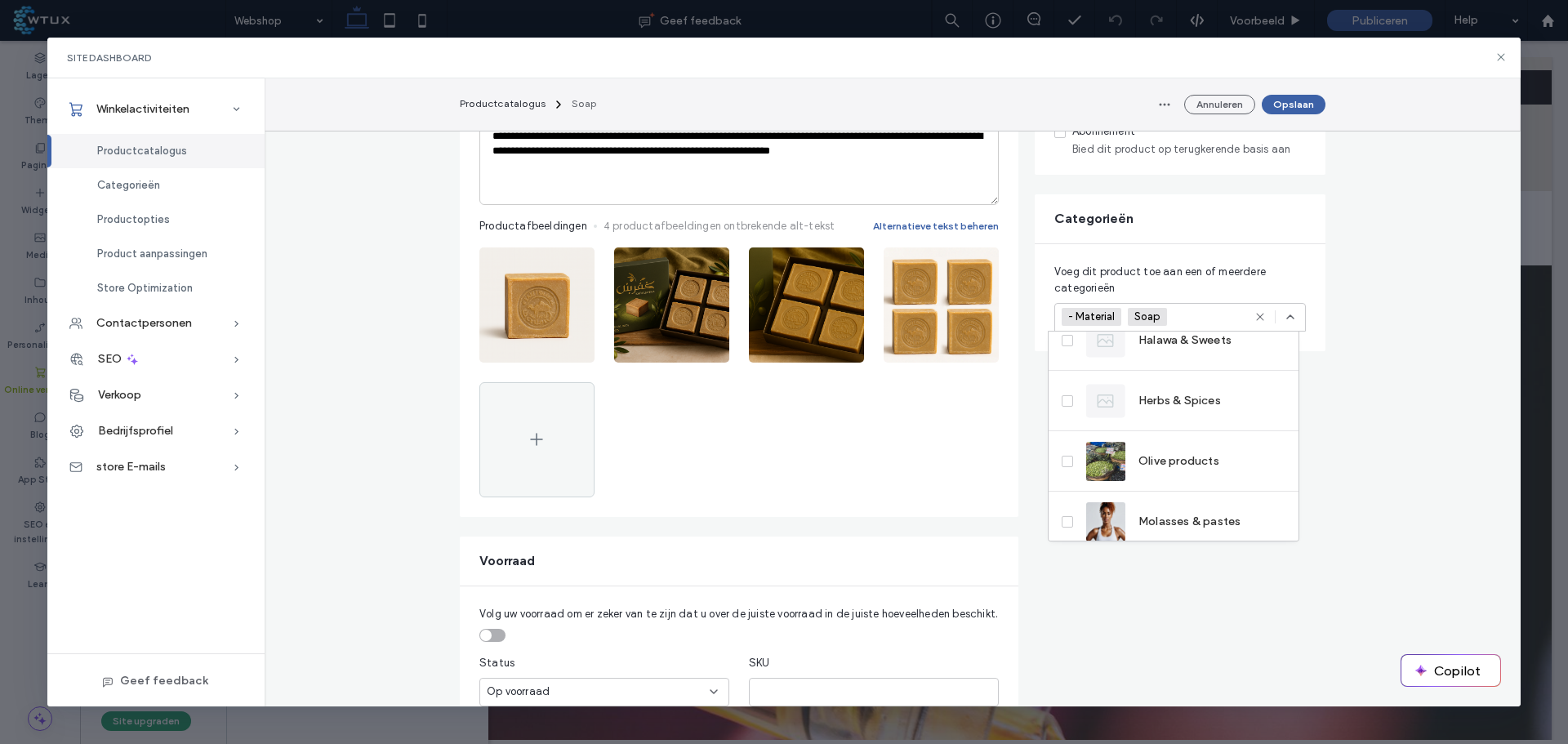
click at [1063, 458] on span at bounding box center [1068, 462] width 11 height 11
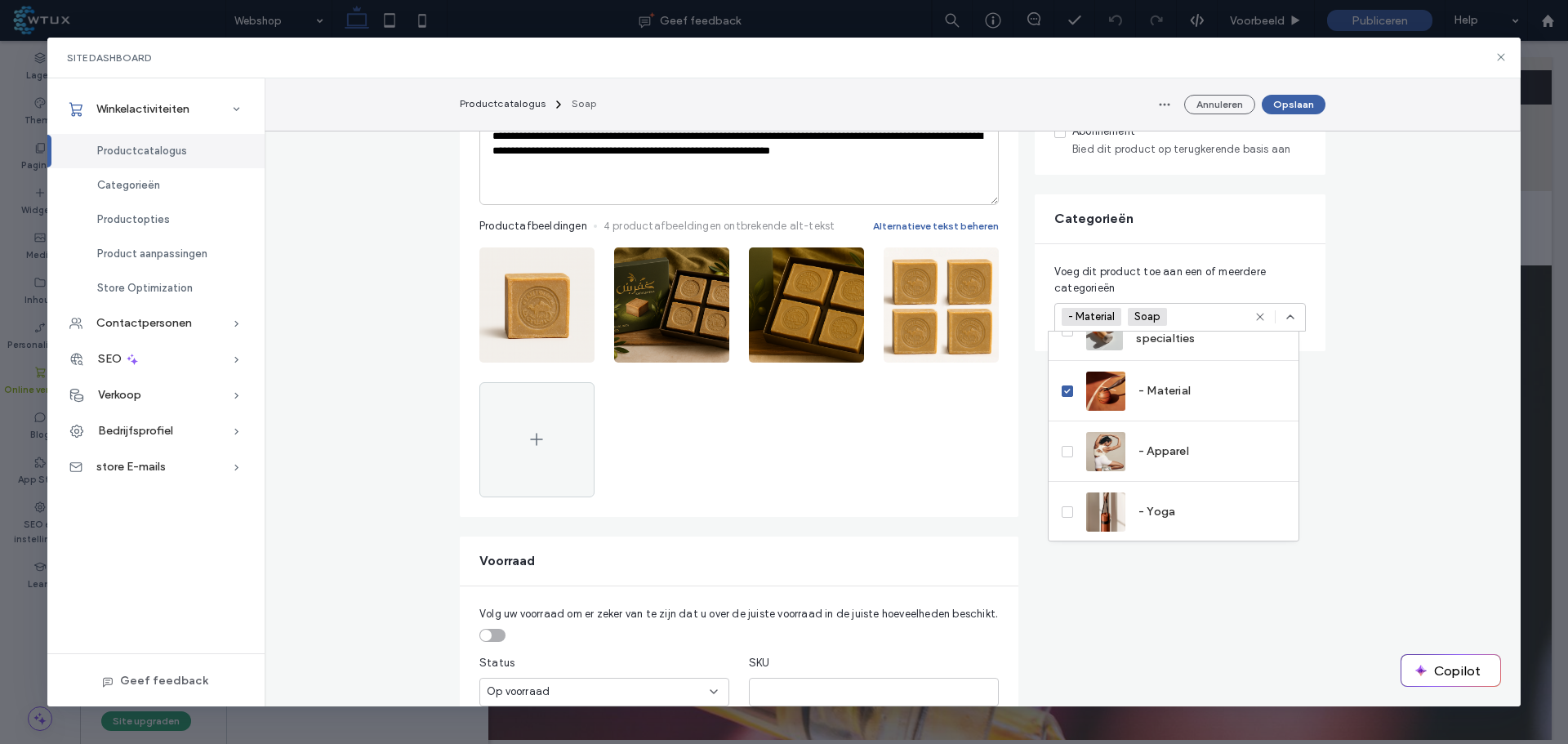
scroll to position [332, 0]
click at [1201, 398] on div "- Material" at bounding box center [1173, 390] width 250 height 61
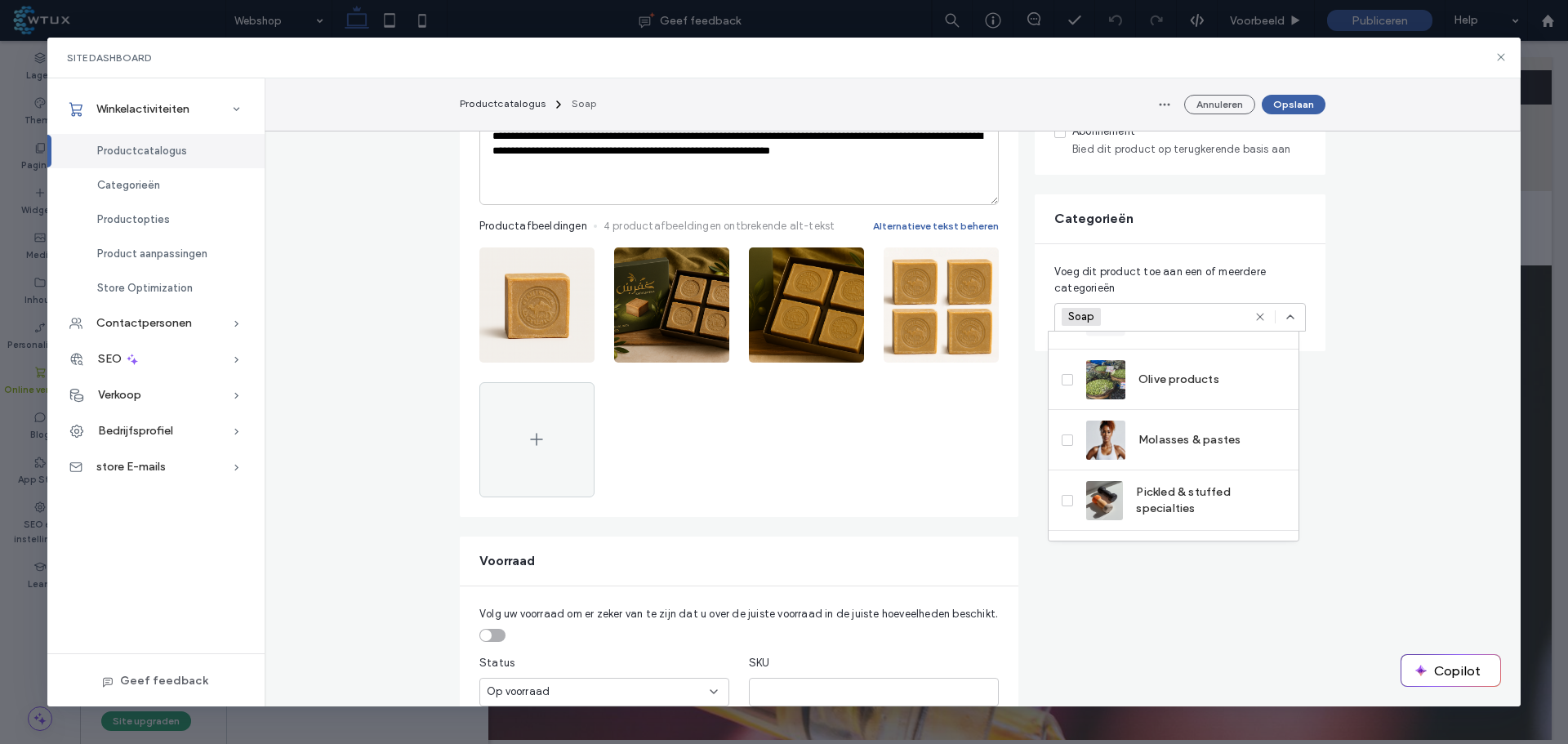
scroll to position [243, 0]
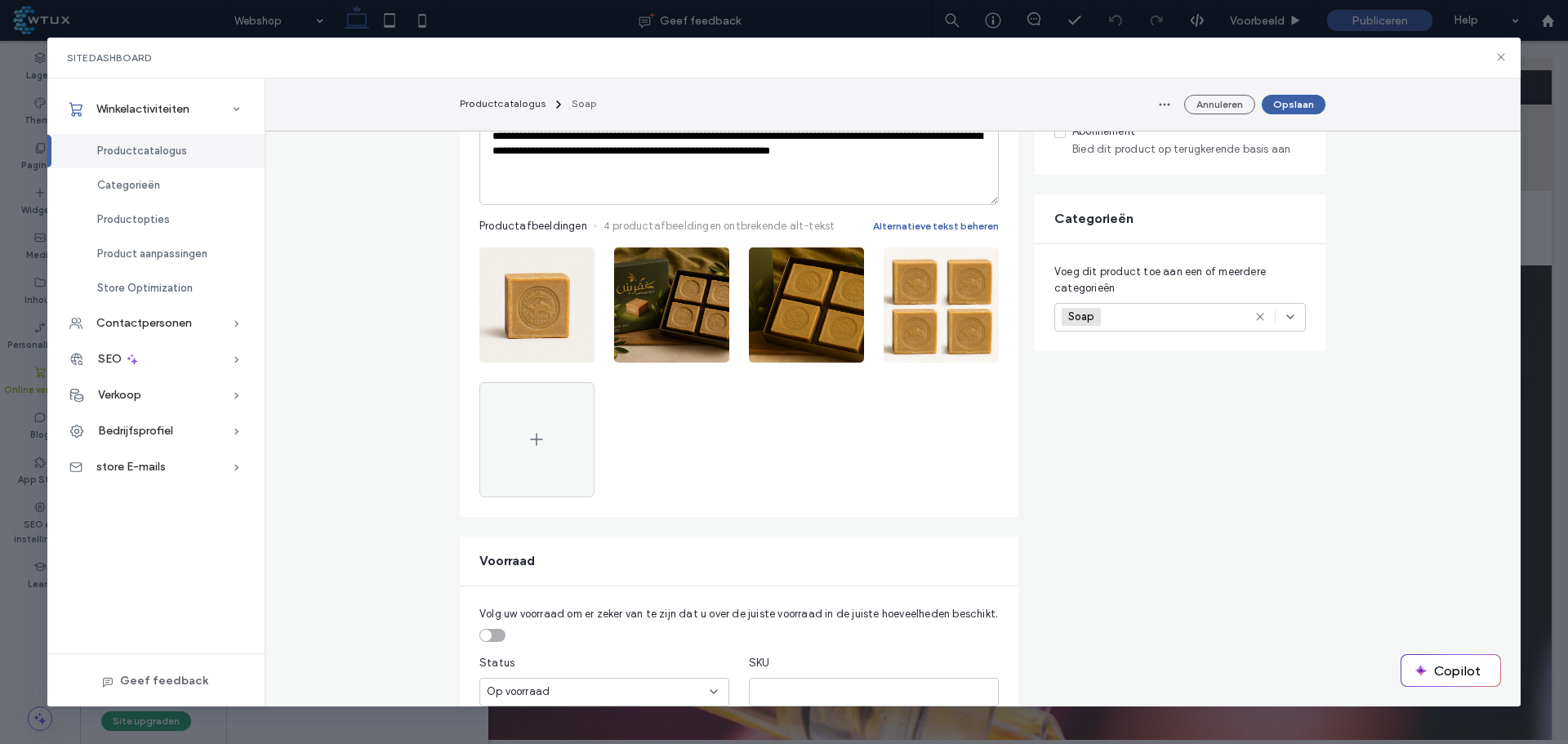
click at [1308, 109] on button "Opslaan" at bounding box center [1293, 104] width 63 height 19
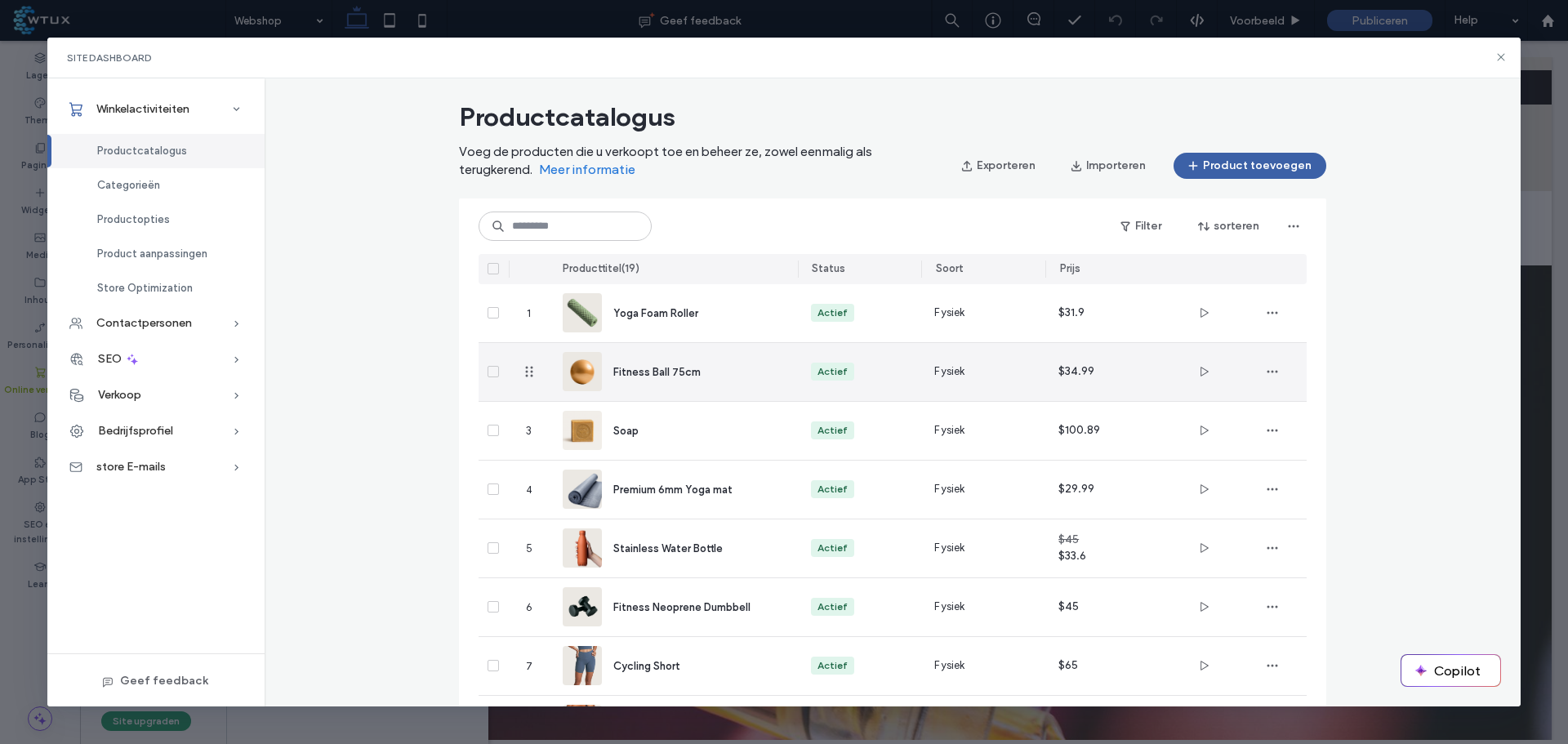
scroll to position [0, 0]
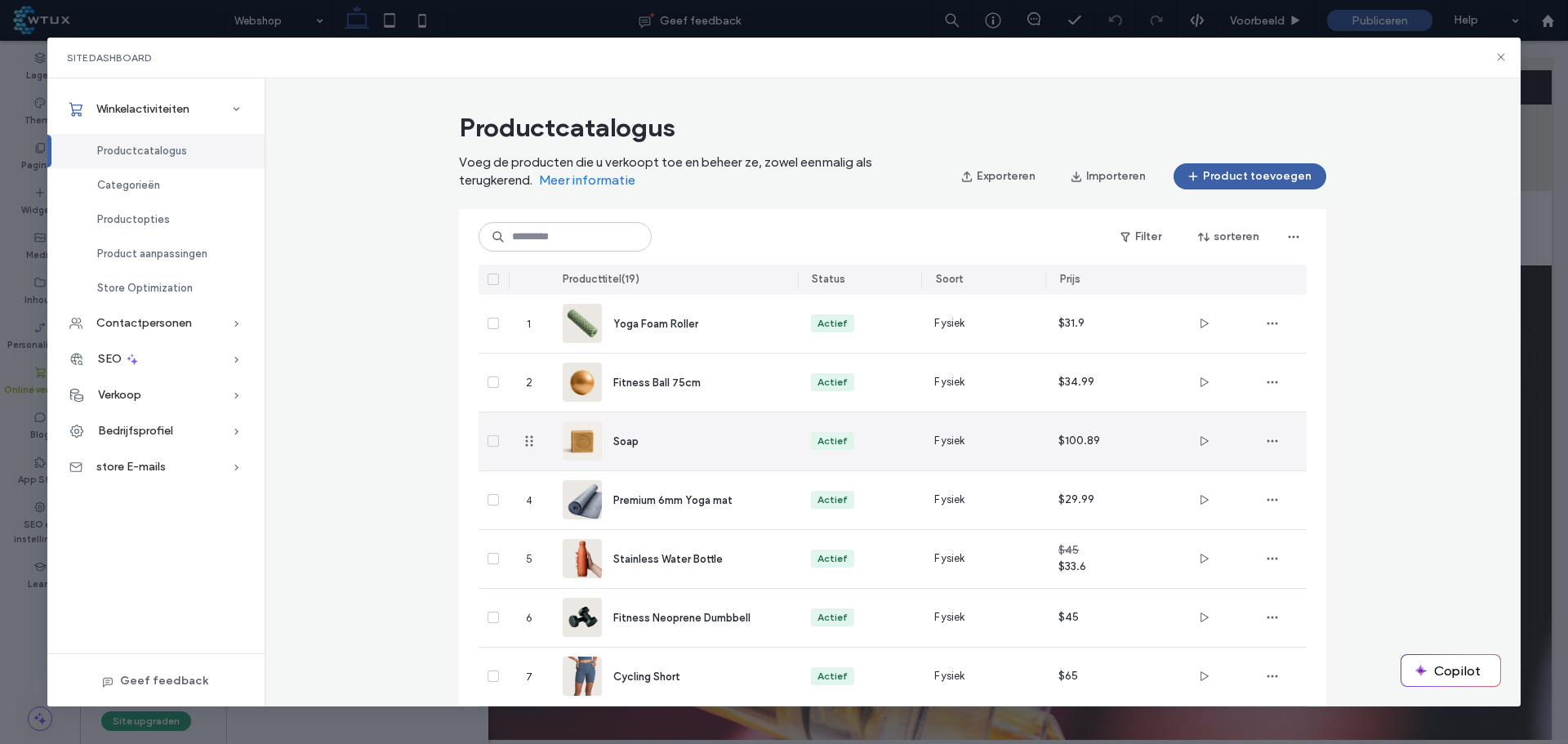
click at [680, 456] on div "Soap" at bounding box center [674, 441] width 223 height 58
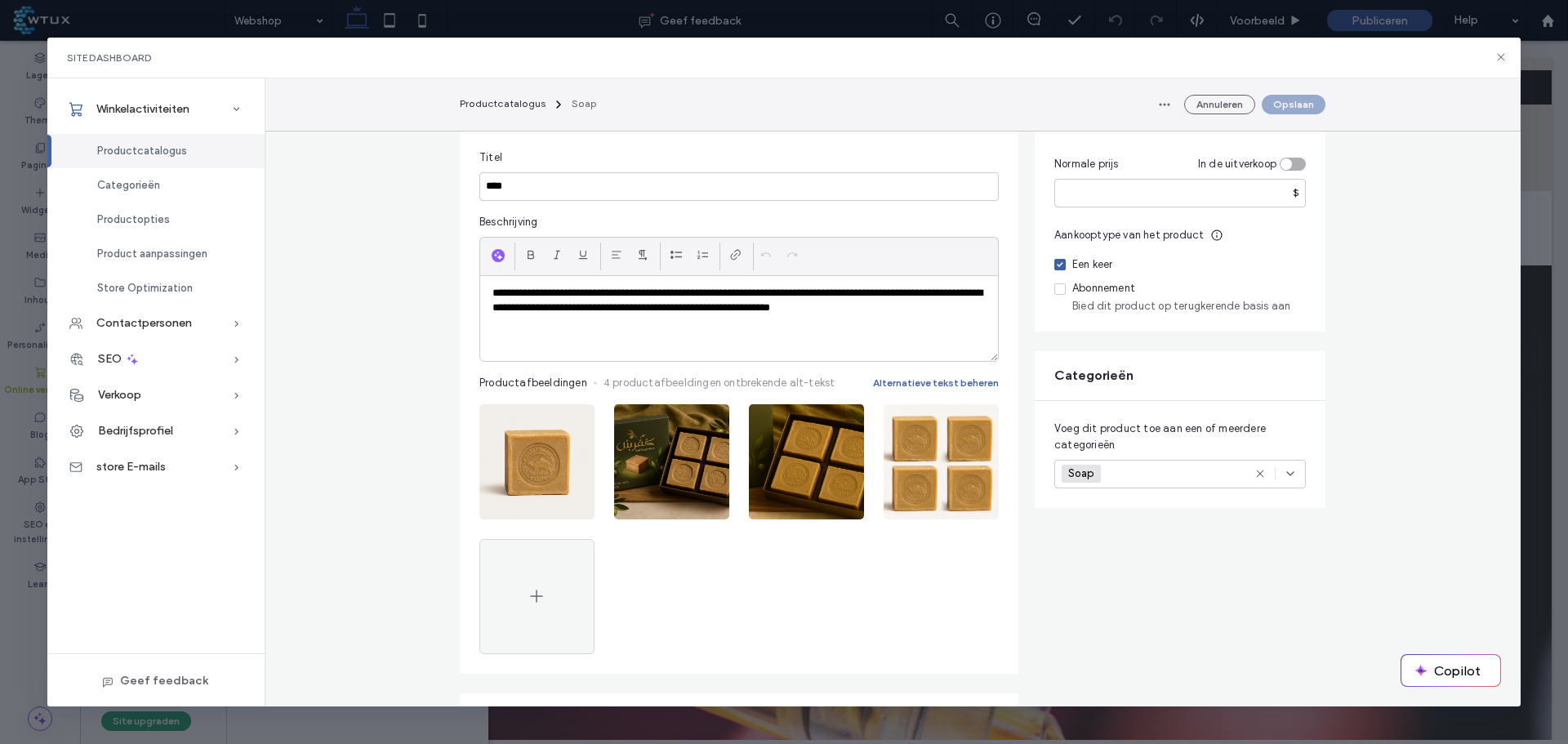
scroll to position [164, 0]
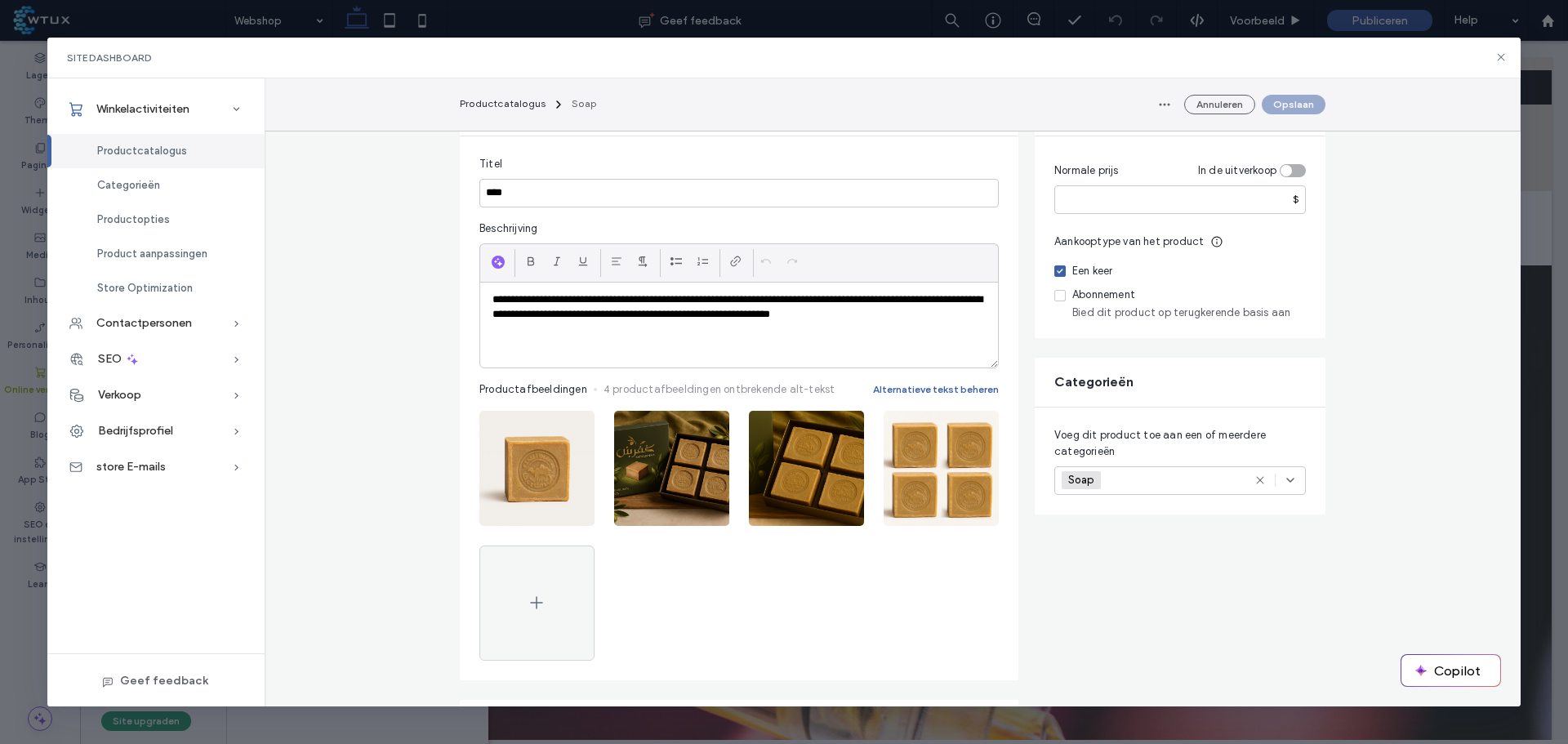
click at [708, 420] on span "button" at bounding box center [708, 428] width 26 height 26
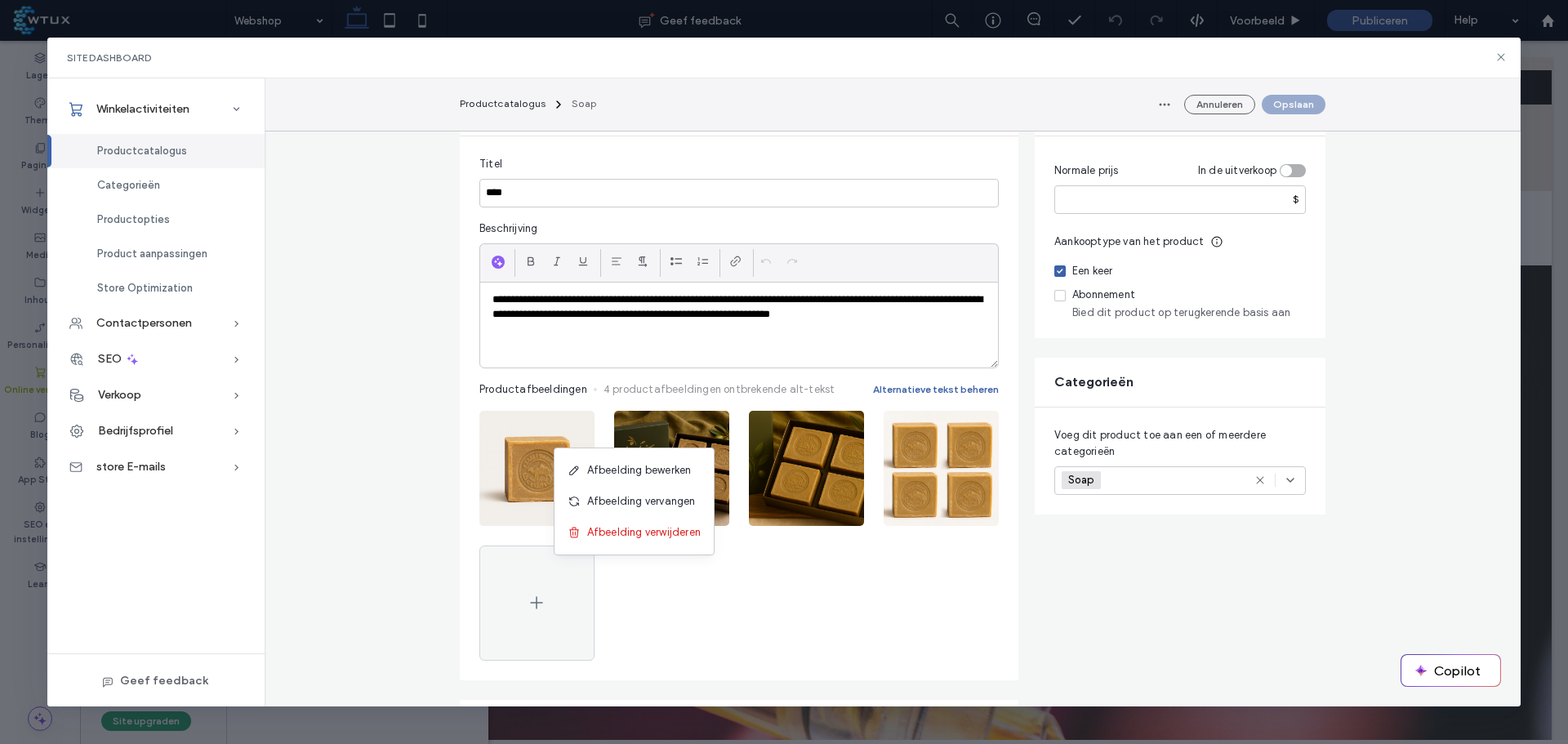
click at [675, 497] on span "Afbeelding vervangen" at bounding box center [642, 501] width 109 height 17
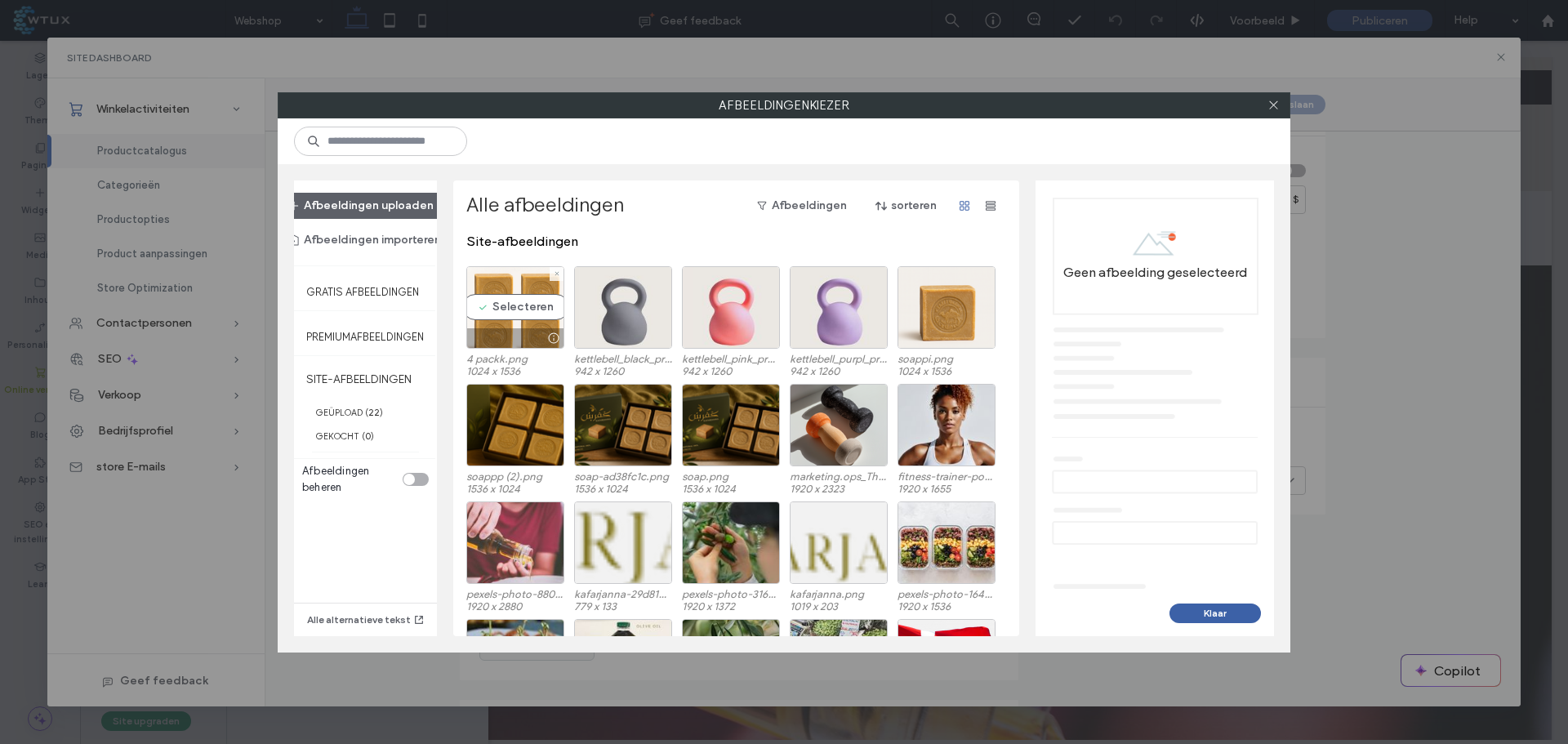
click at [516, 310] on div "Selecteren" at bounding box center [515, 308] width 98 height 83
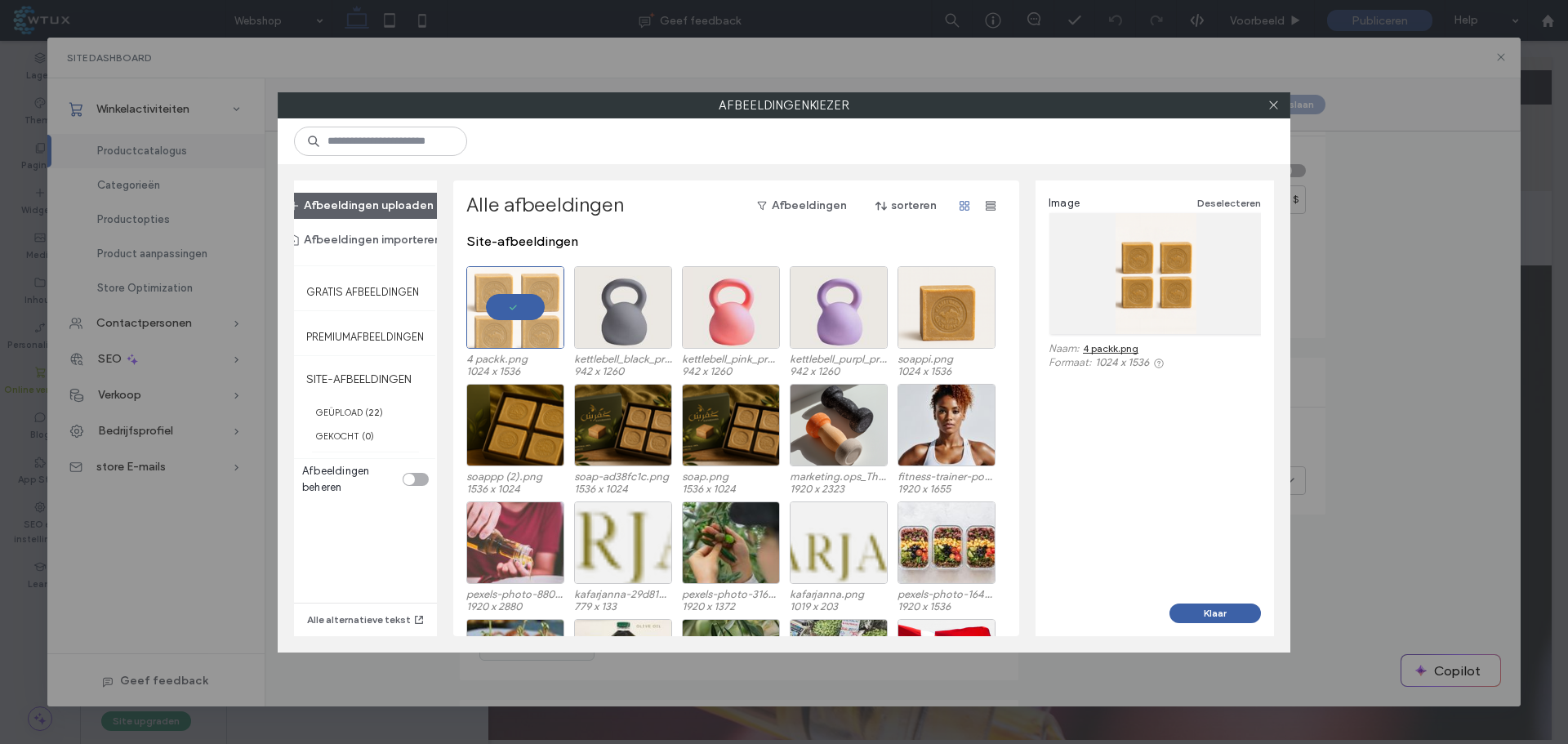
click at [1216, 614] on button "Klaar" at bounding box center [1215, 612] width 91 height 19
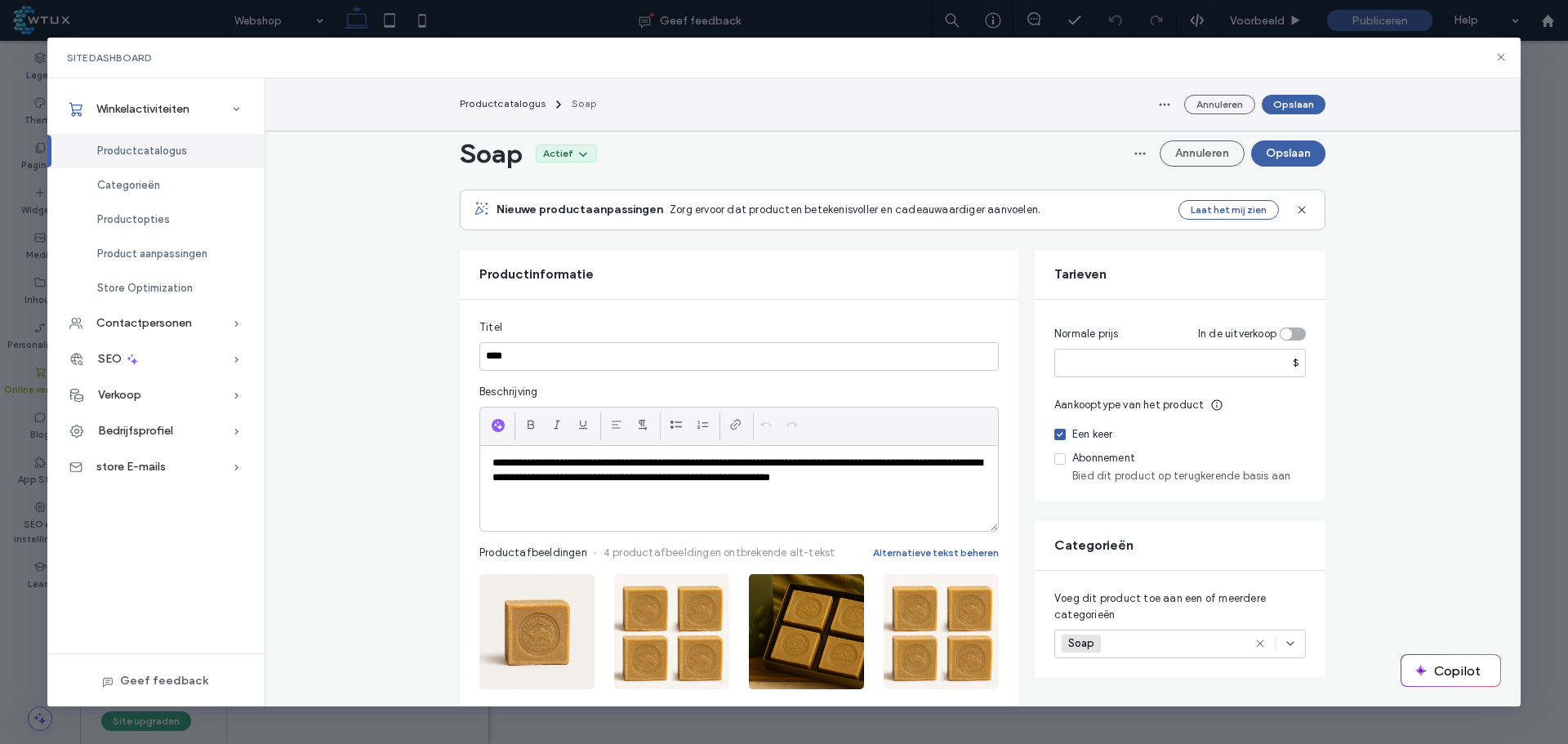
click at [974, 585] on icon "button" at bounding box center [978, 591] width 13 height 13
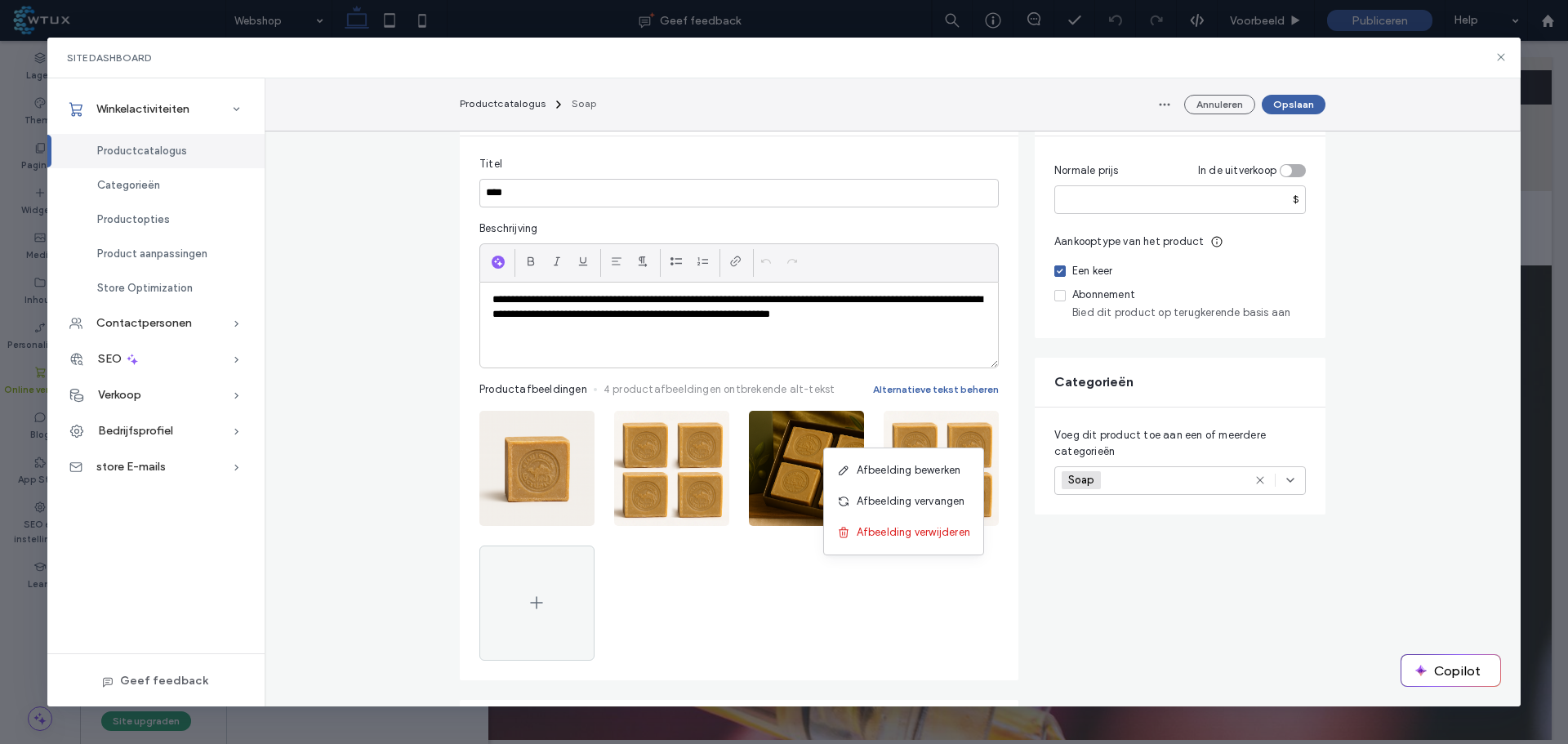
click at [929, 498] on span "Afbeelding vervangen" at bounding box center [911, 501] width 109 height 17
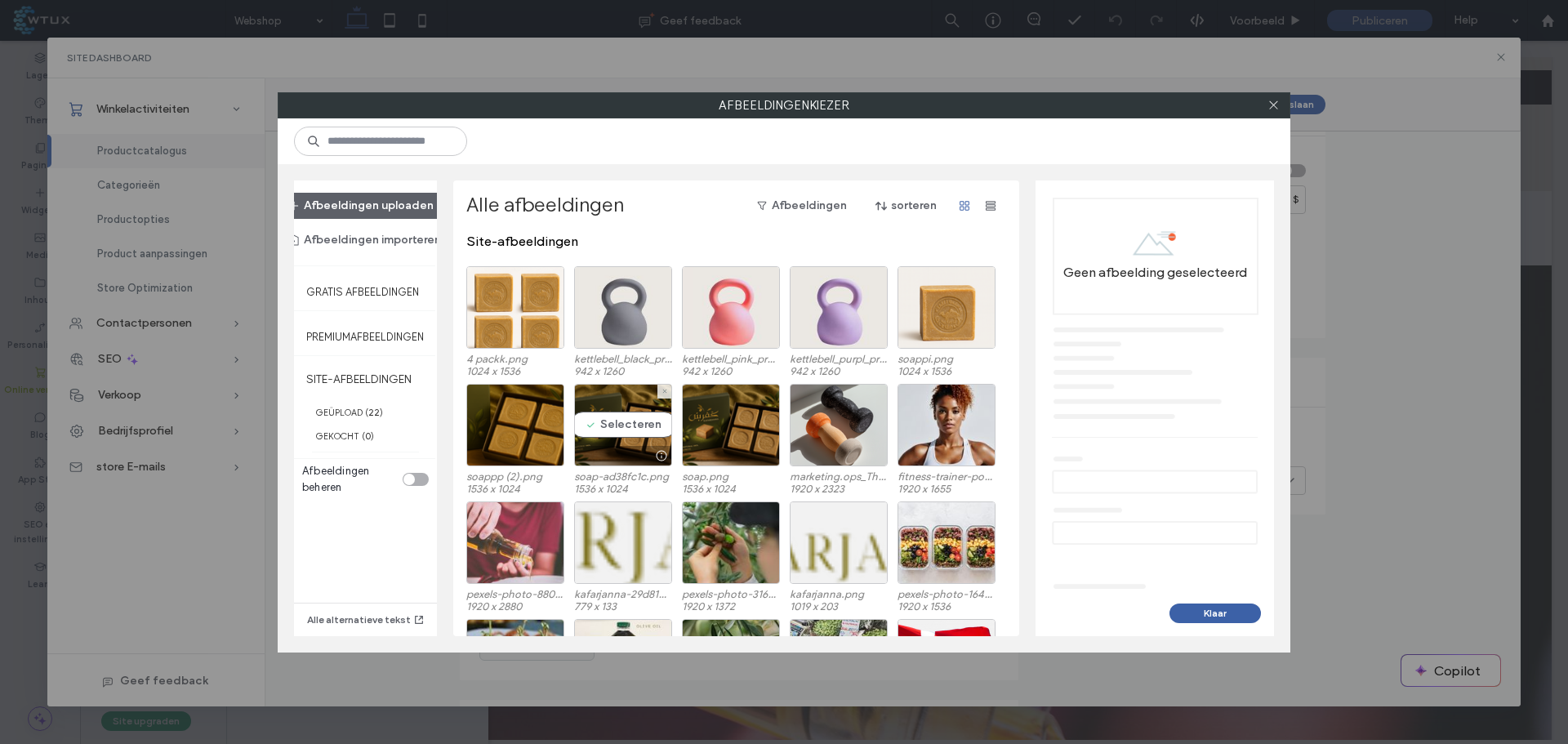
click at [630, 424] on div "Selecteren" at bounding box center [623, 425] width 98 height 83
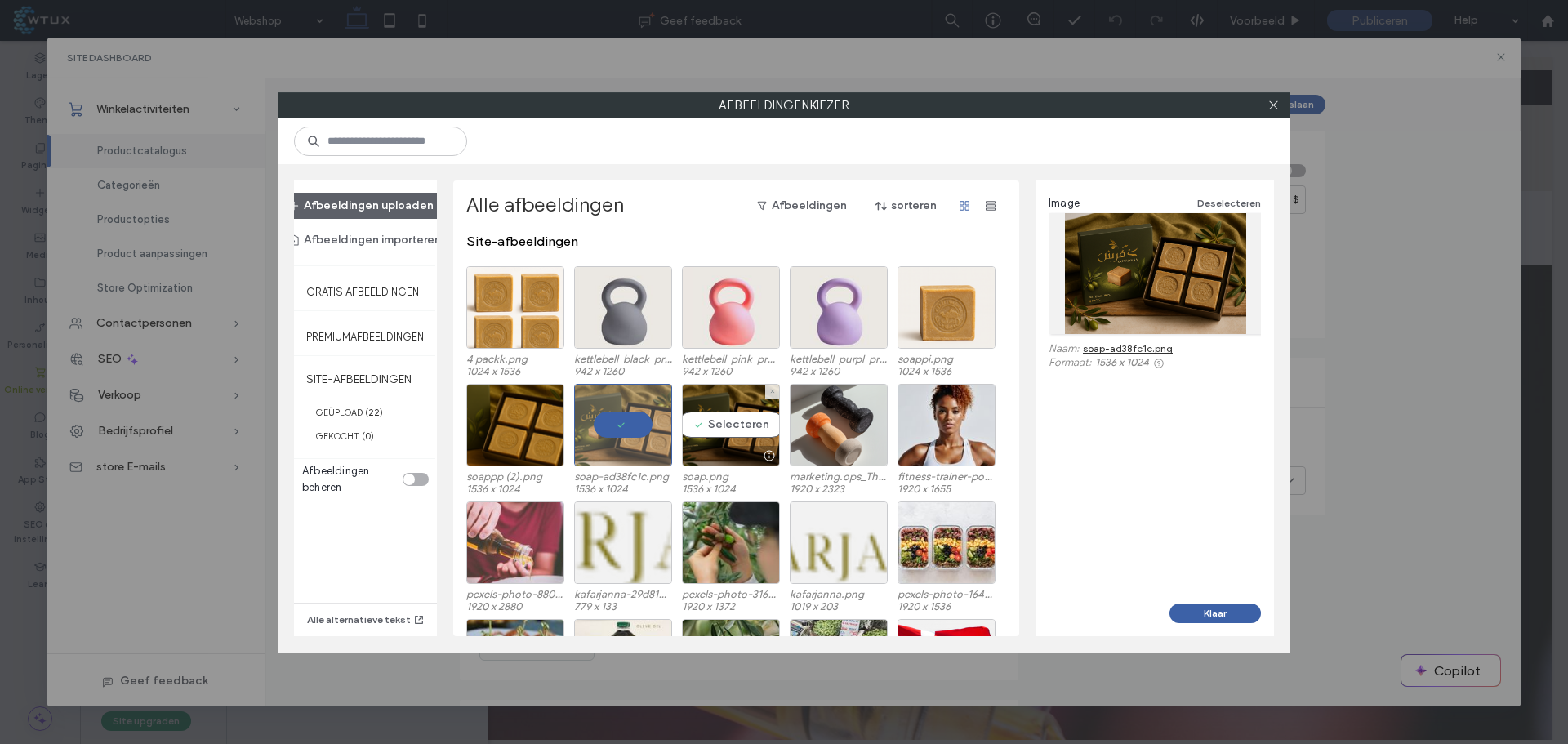
click at [724, 422] on div "Selecteren" at bounding box center [731, 425] width 98 height 83
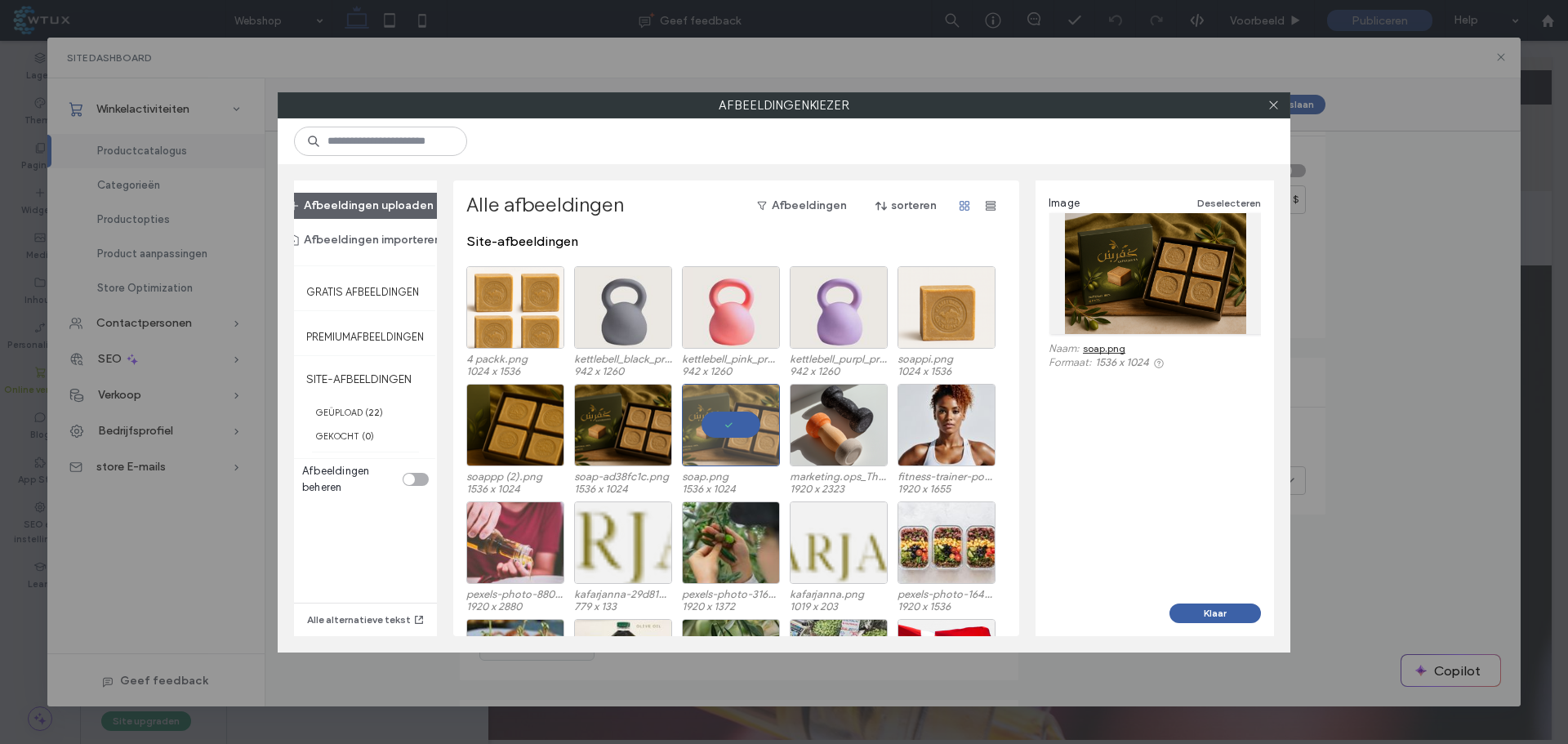
click at [1209, 613] on button "Klaar" at bounding box center [1215, 612] width 91 height 19
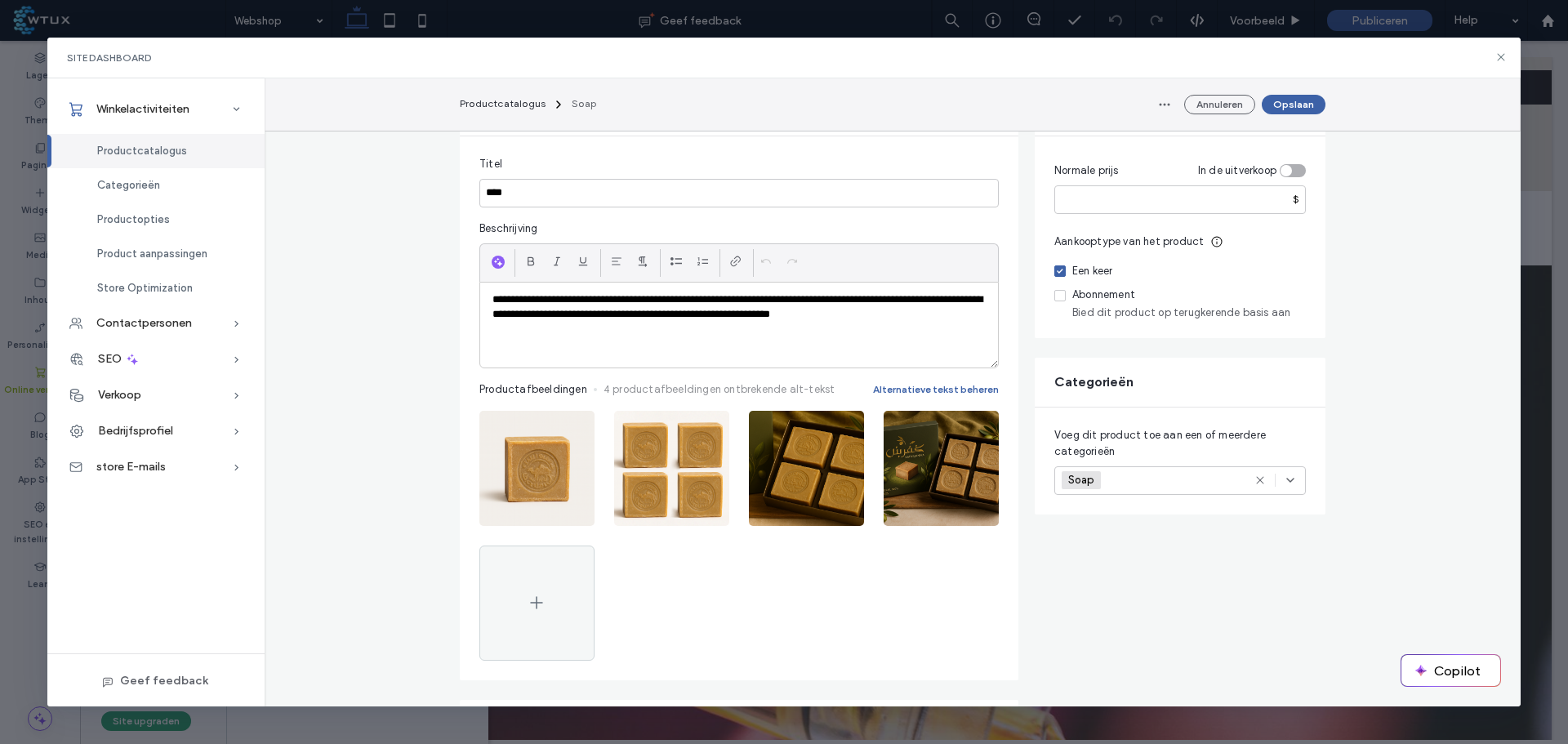
click at [838, 426] on icon "button" at bounding box center [842, 428] width 13 height 13
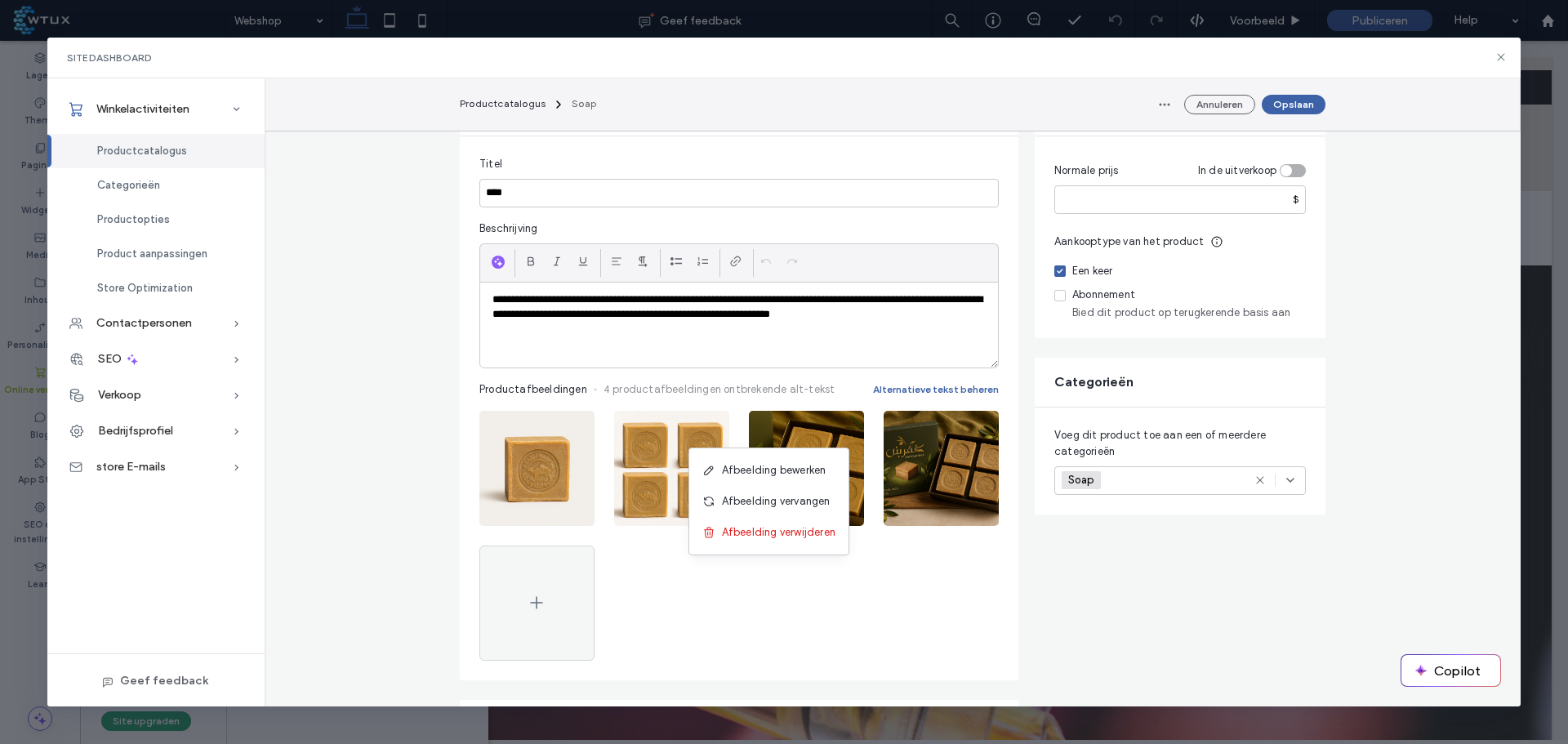
click at [960, 567] on div at bounding box center [738, 536] width 520 height 250
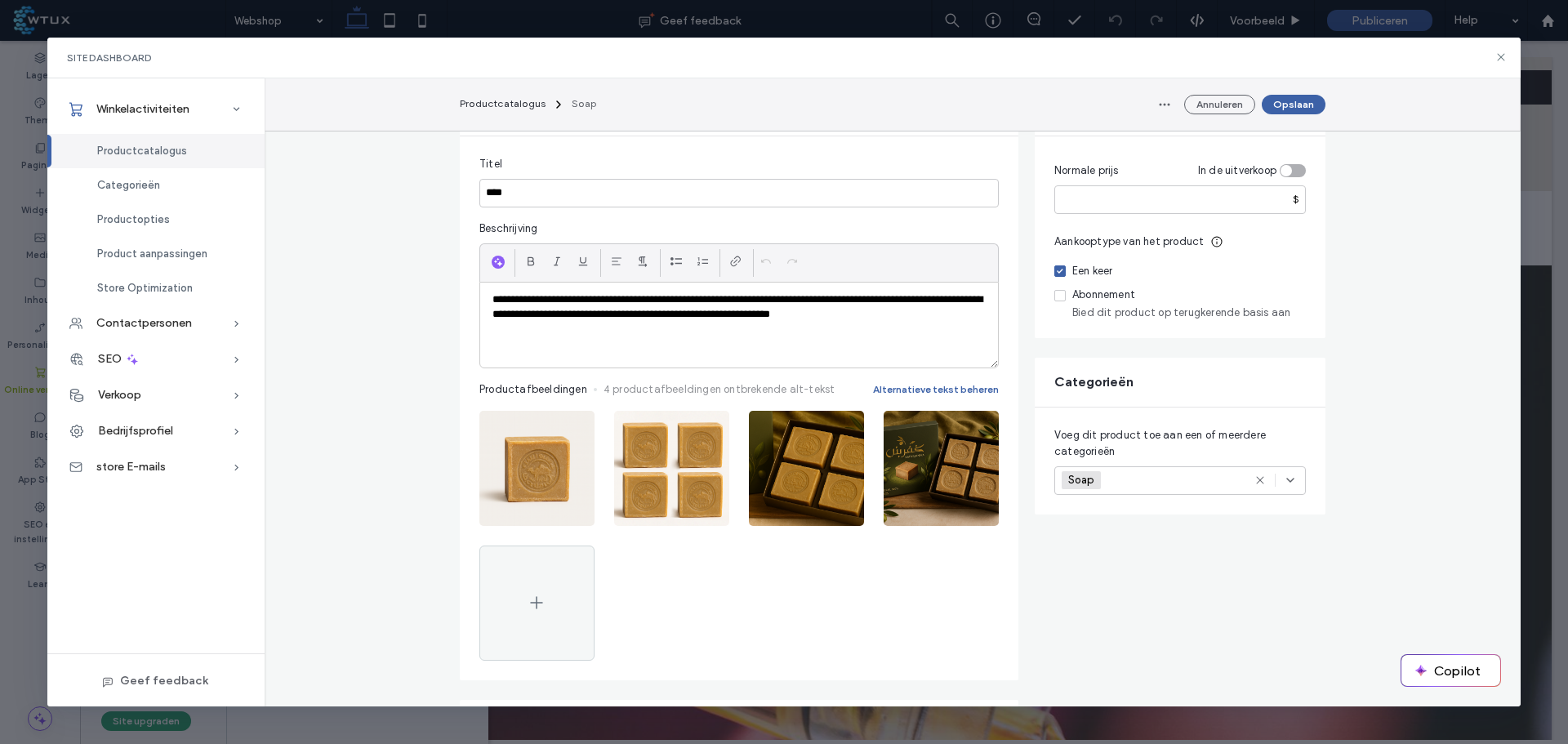
click at [839, 429] on icon "button" at bounding box center [842, 428] width 13 height 13
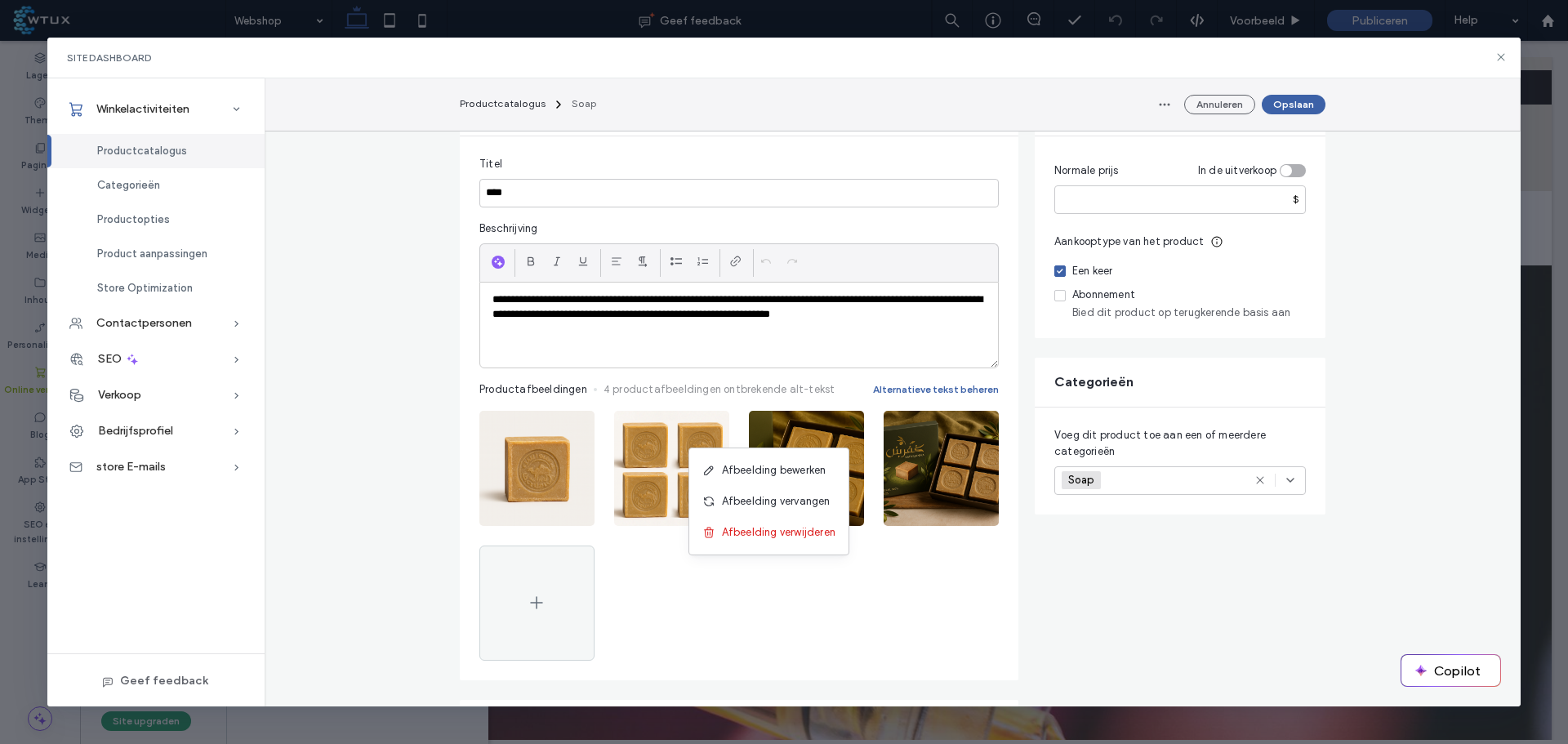
click at [811, 534] on span "Afbeelding verwijderen" at bounding box center [778, 532] width 113 height 17
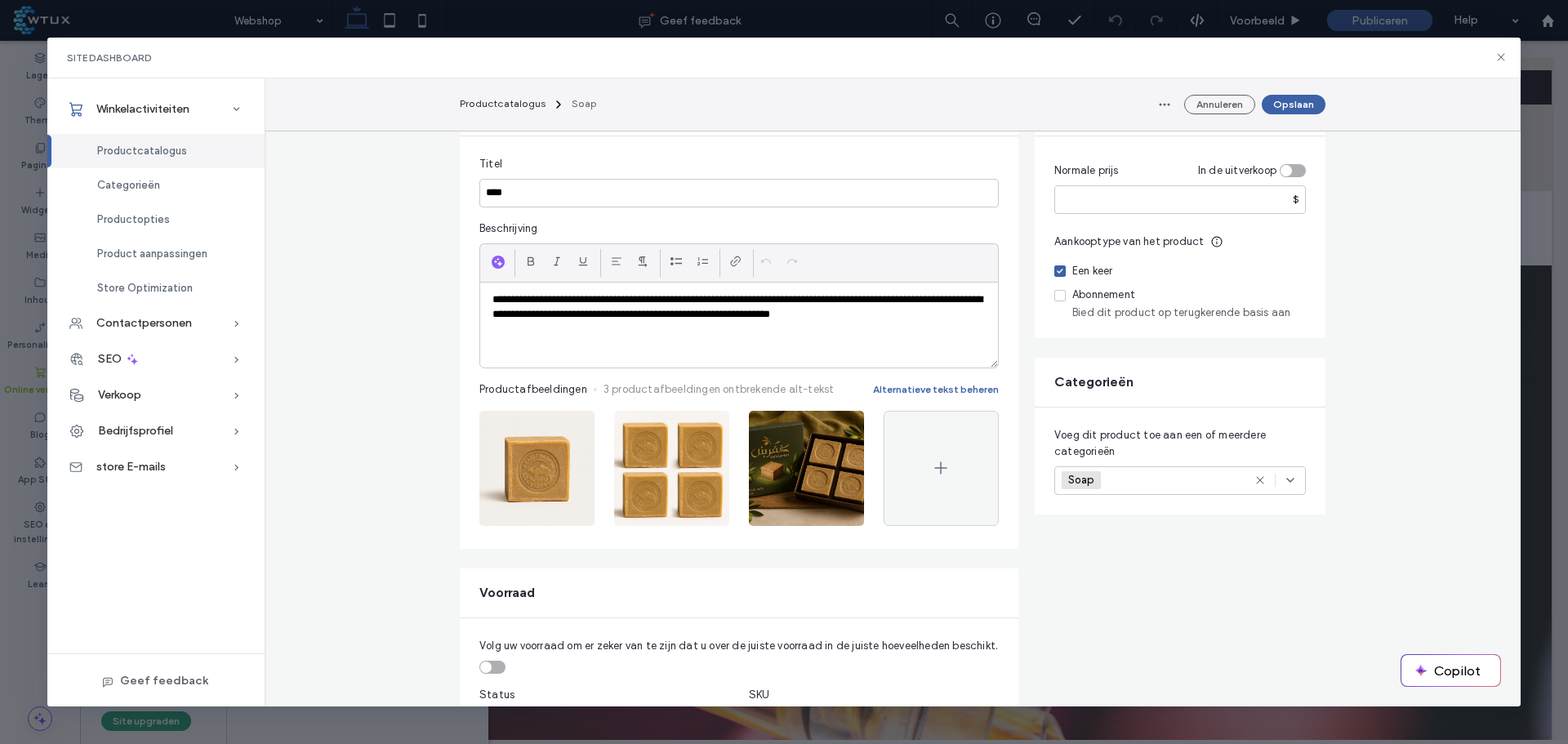
click at [941, 464] on icon at bounding box center [941, 467] width 19 height 19
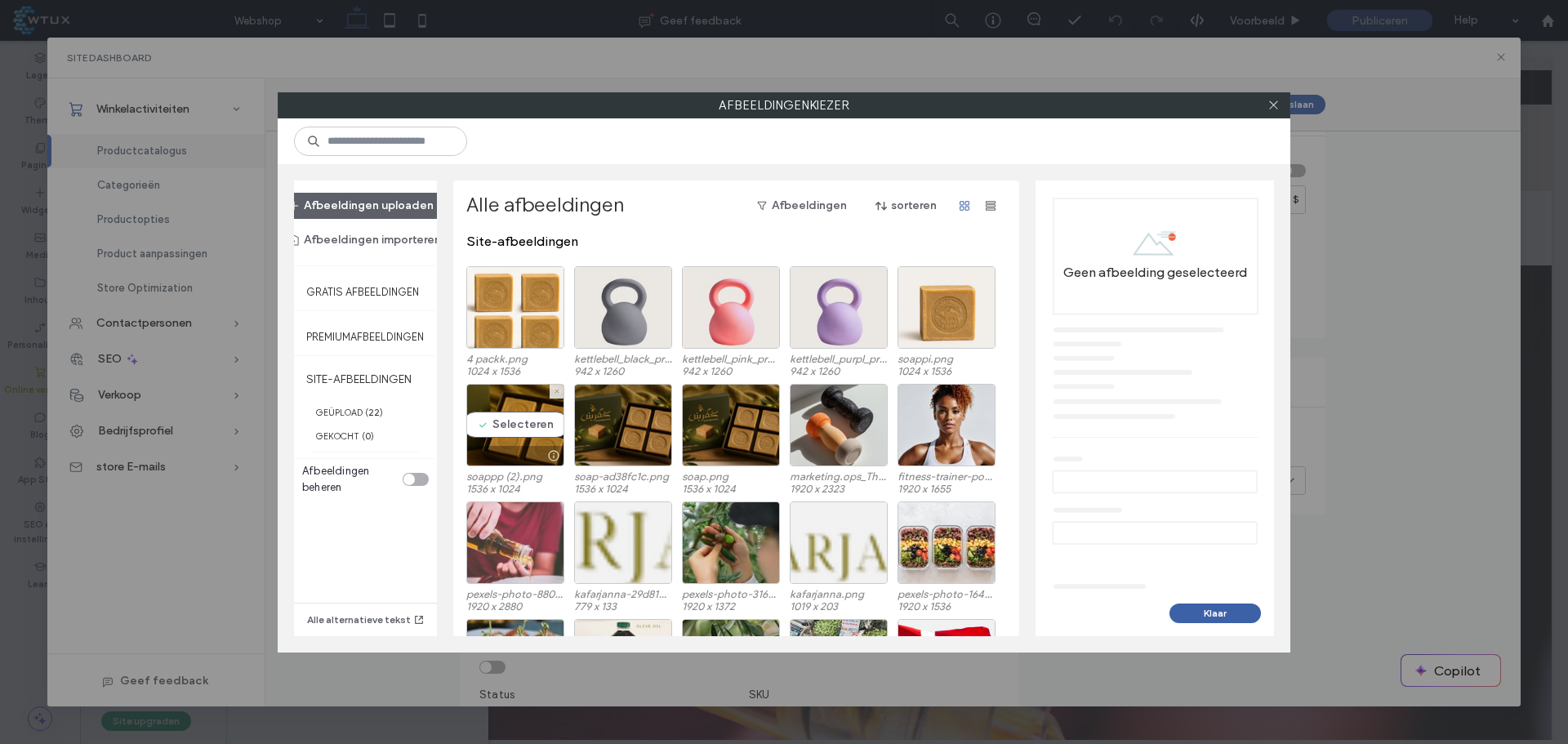
click at [517, 421] on div "Selecteren" at bounding box center [515, 425] width 98 height 83
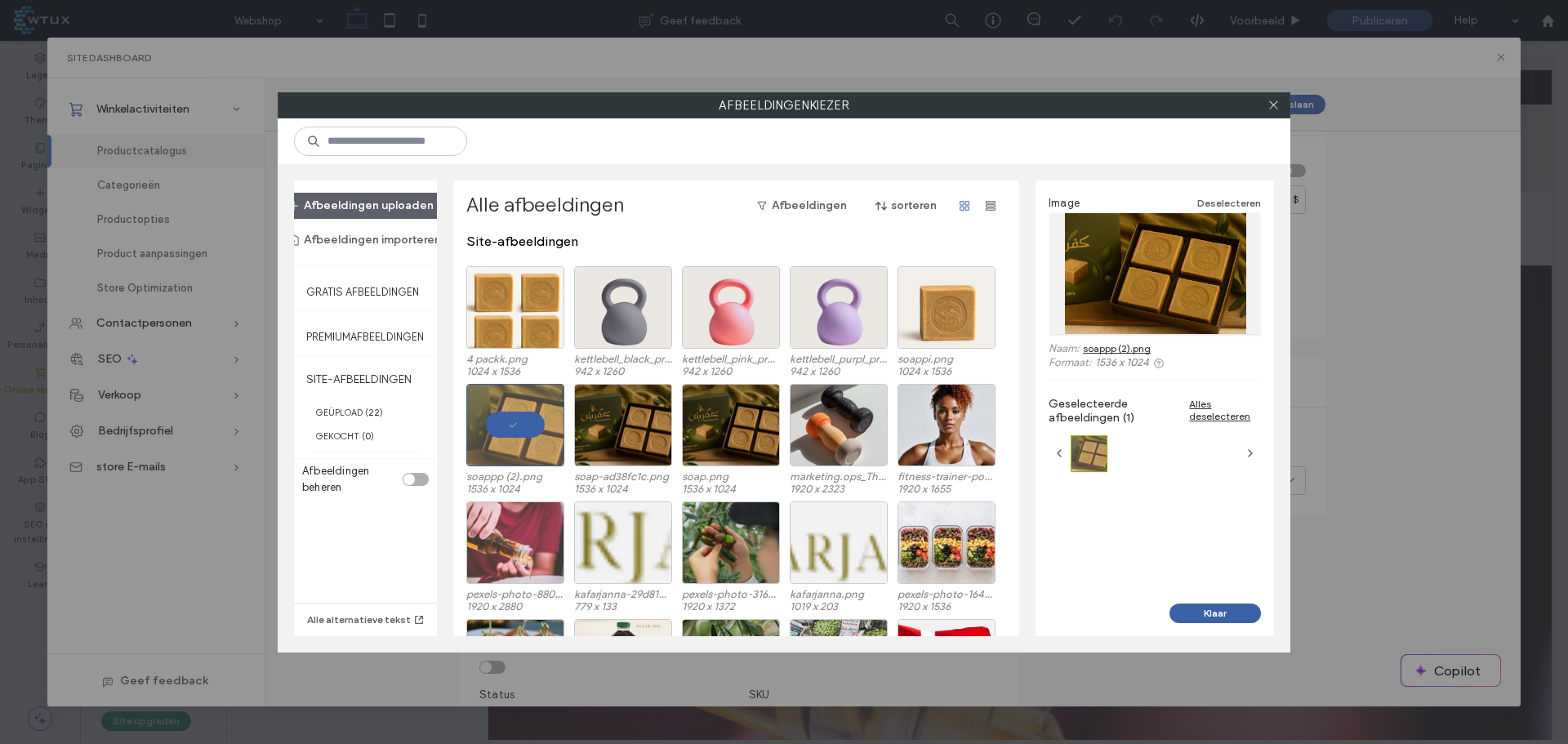
click at [1203, 615] on button "Klaar" at bounding box center [1215, 612] width 91 height 19
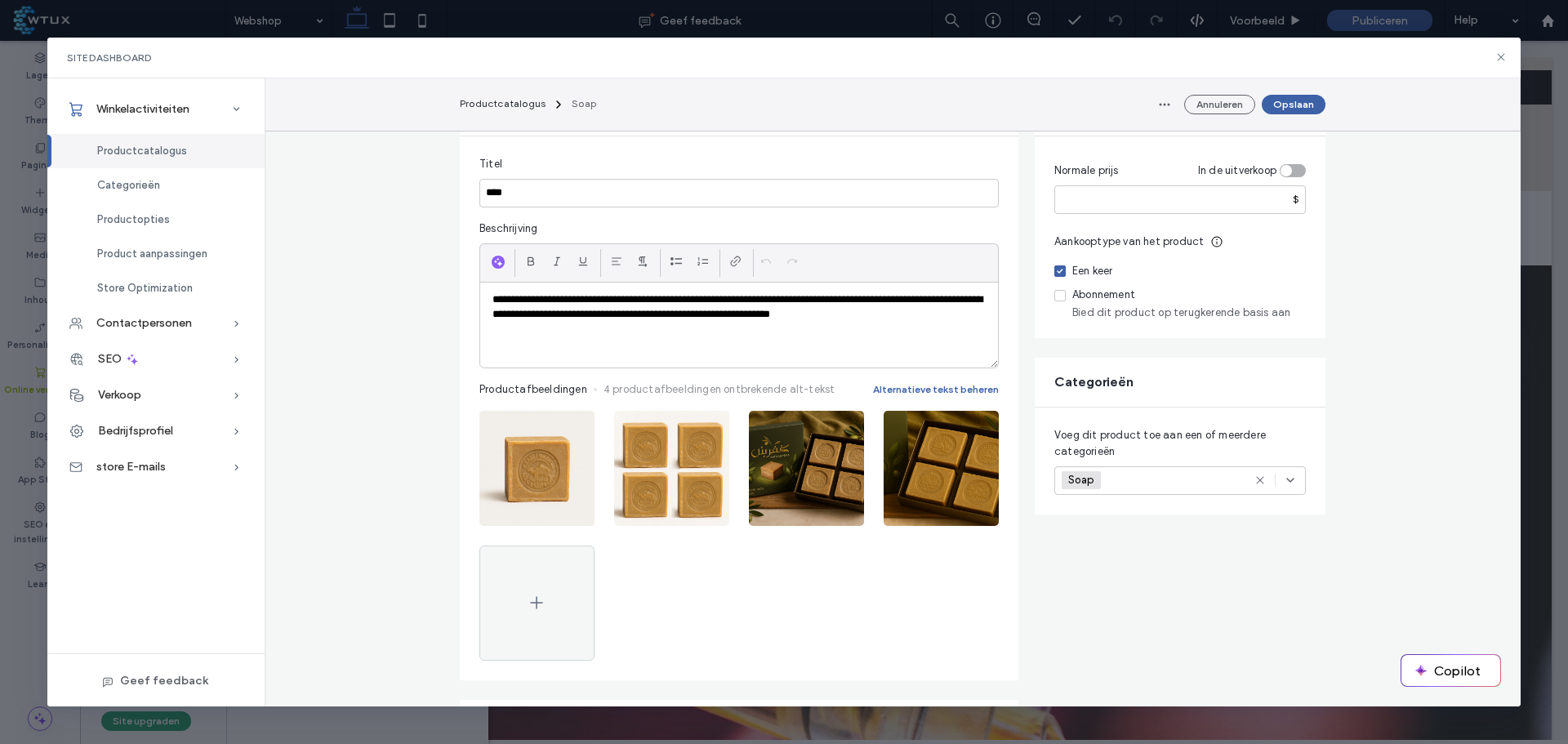
click at [1284, 97] on button "Opslaan" at bounding box center [1293, 104] width 63 height 19
